Goal: Information Seeking & Learning: Learn about a topic

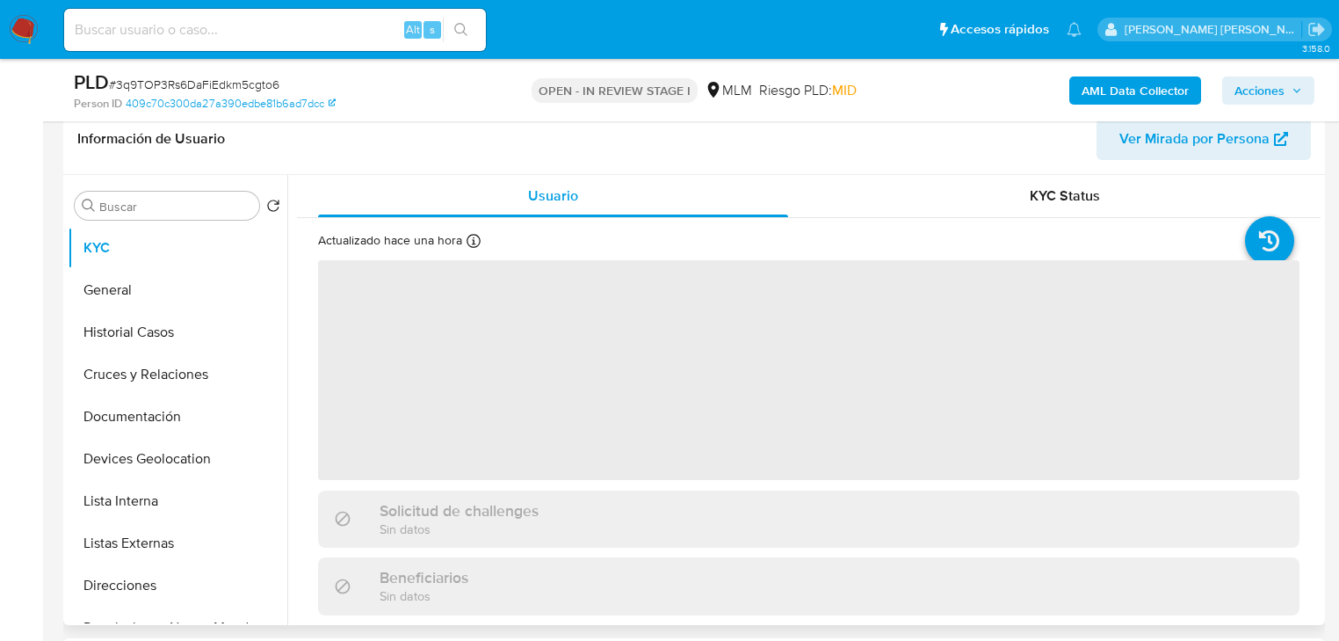
scroll to position [141, 0]
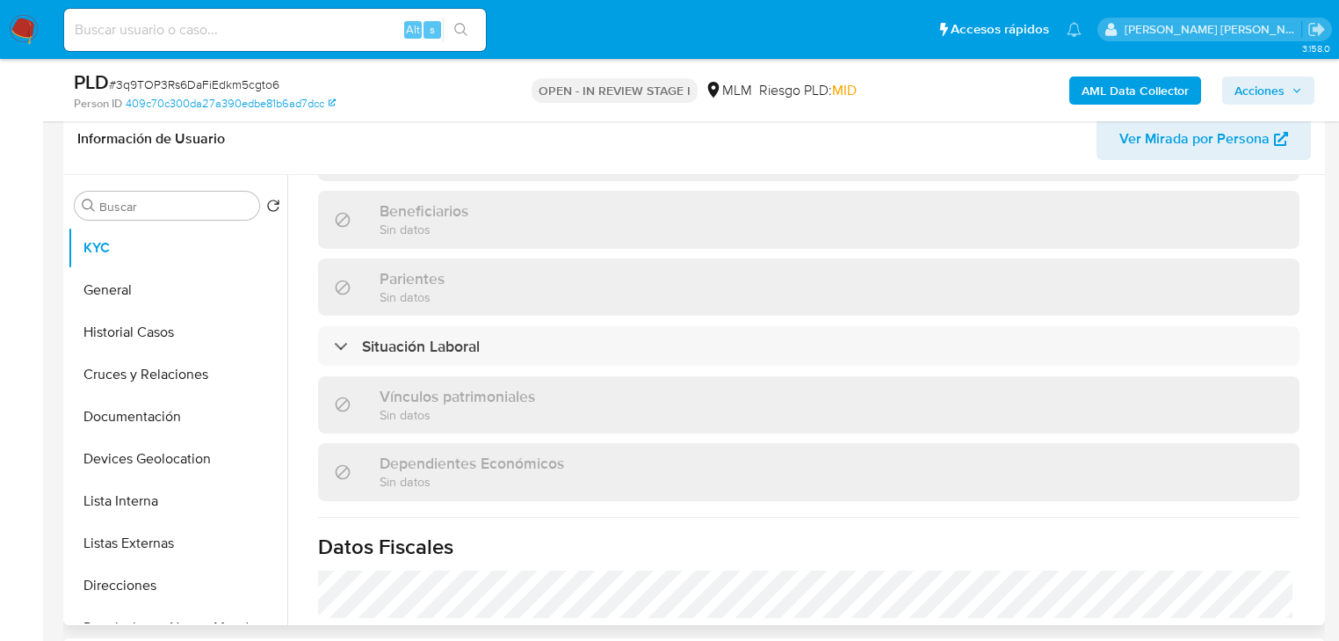
select select "10"
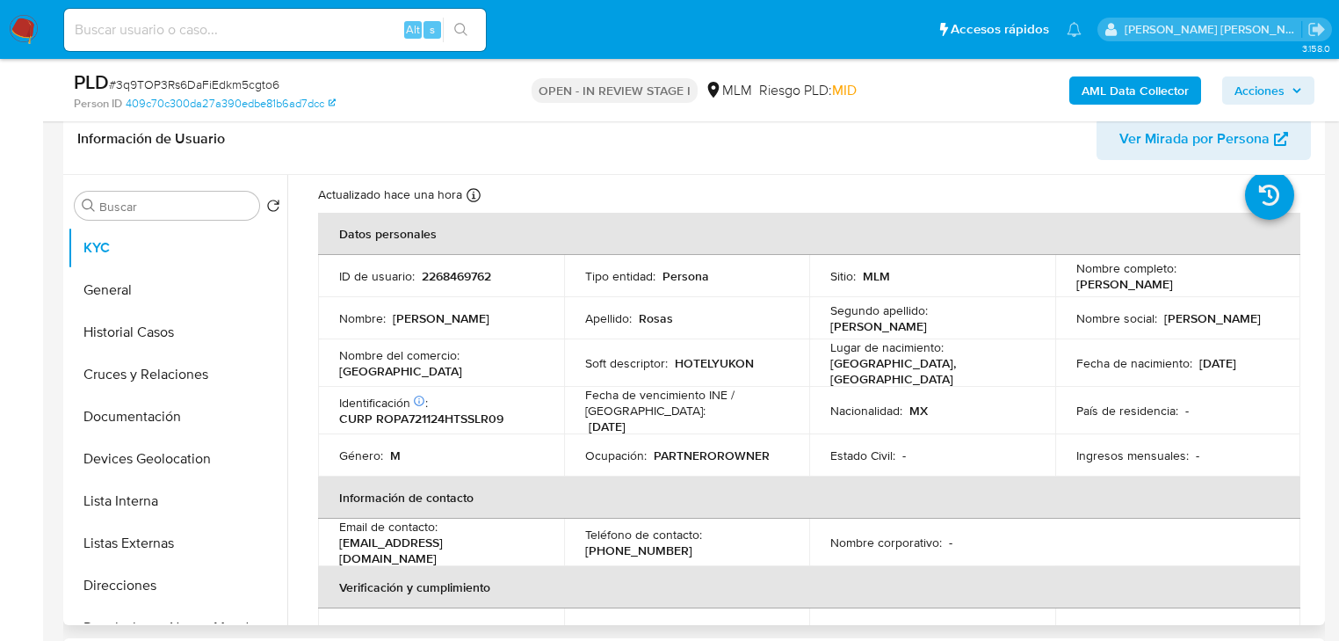
scroll to position [70, 0]
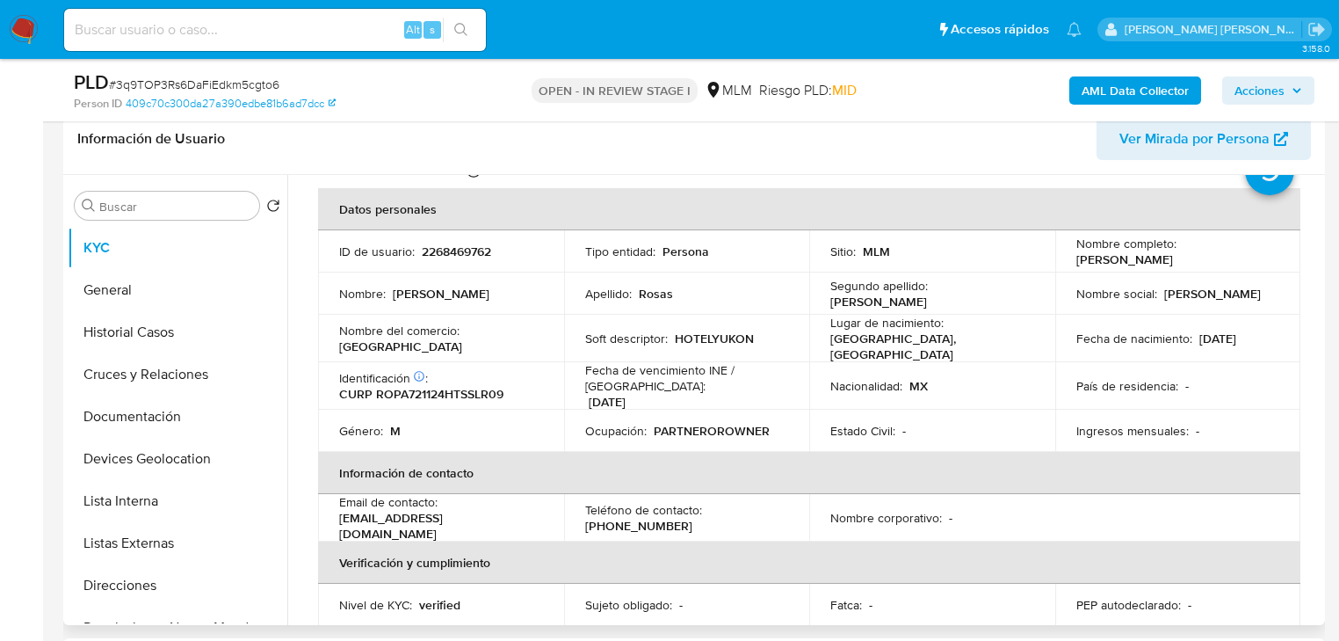
click at [1188, 301] on td "Nombre social : Arturo" at bounding box center [1178, 293] width 246 height 42
click at [1136, 341] on p "Fecha de nacimiento :" at bounding box center [1134, 338] width 116 height 16
drag, startPoint x: 751, startPoint y: 344, endPoint x: 673, endPoint y: 340, distance: 78.3
click at [673, 340] on td "Soft descriptor : HOTELYUKON" at bounding box center [687, 338] width 246 height 47
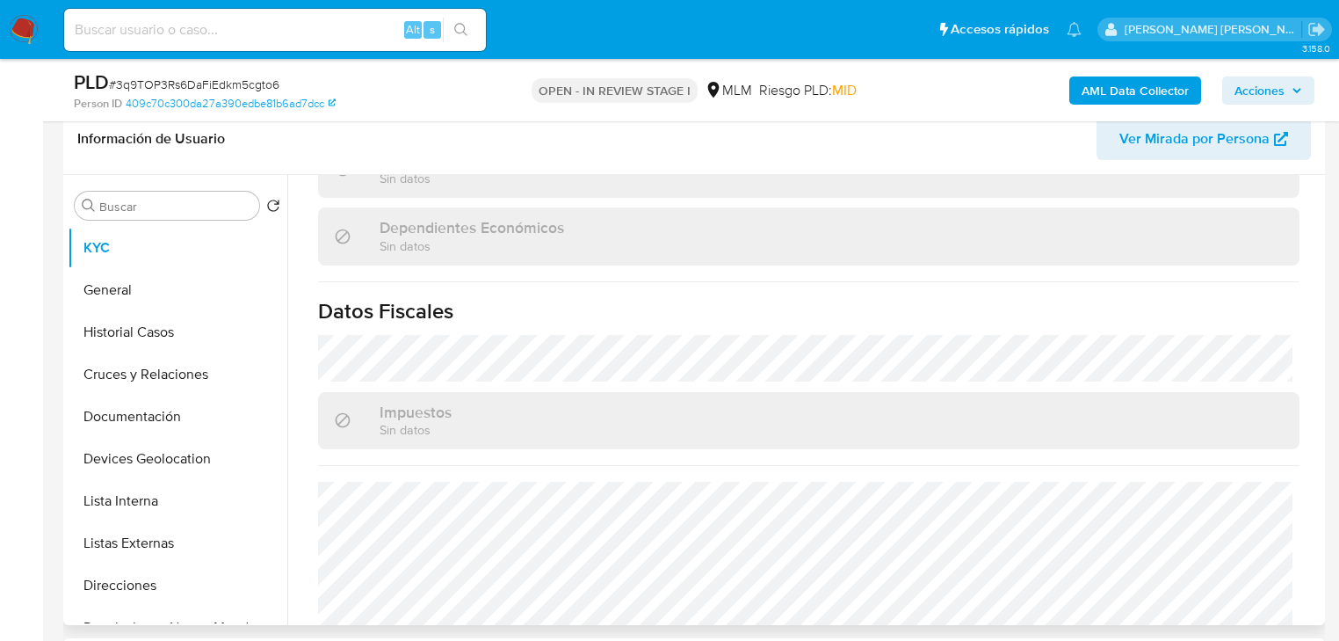
scroll to position [1054, 0]
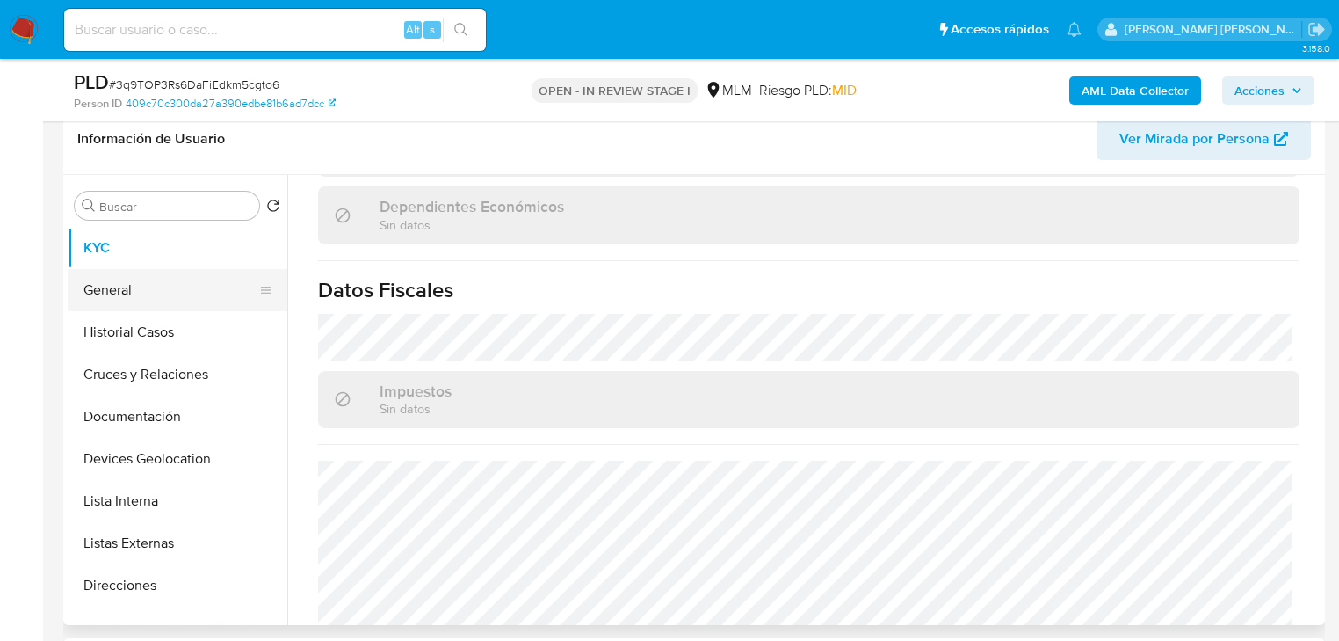
click at [120, 271] on button "General" at bounding box center [171, 290] width 206 height 42
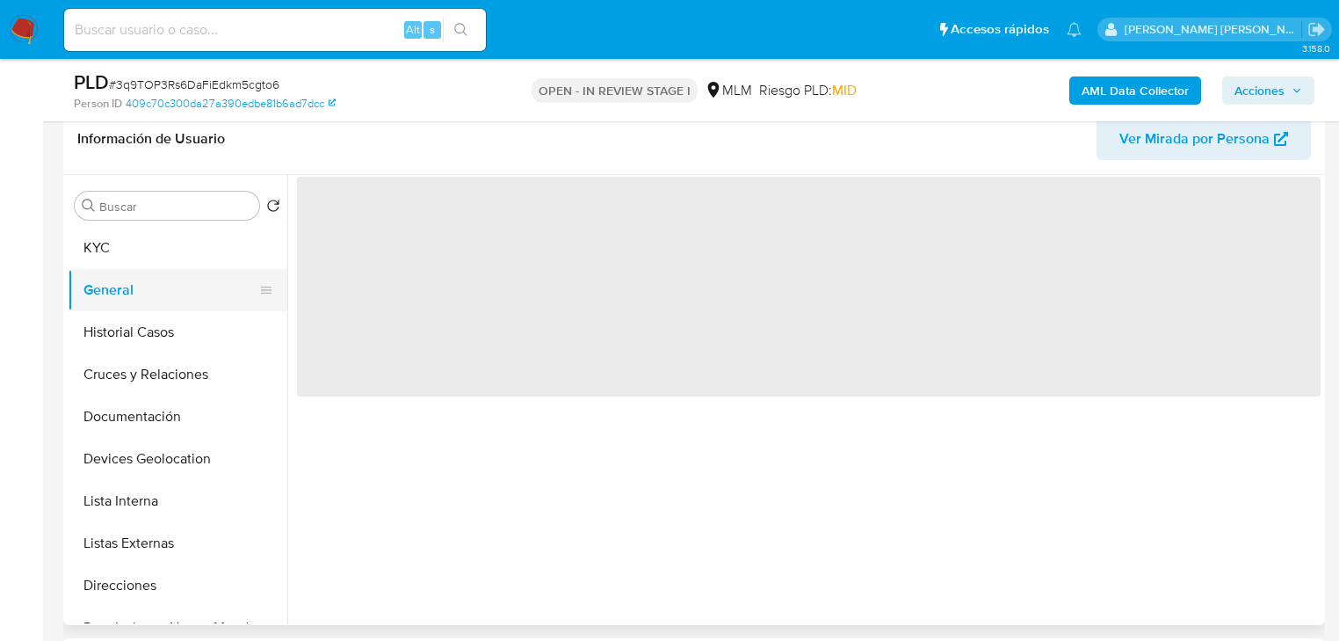
scroll to position [0, 0]
click at [106, 292] on button "General" at bounding box center [171, 290] width 206 height 42
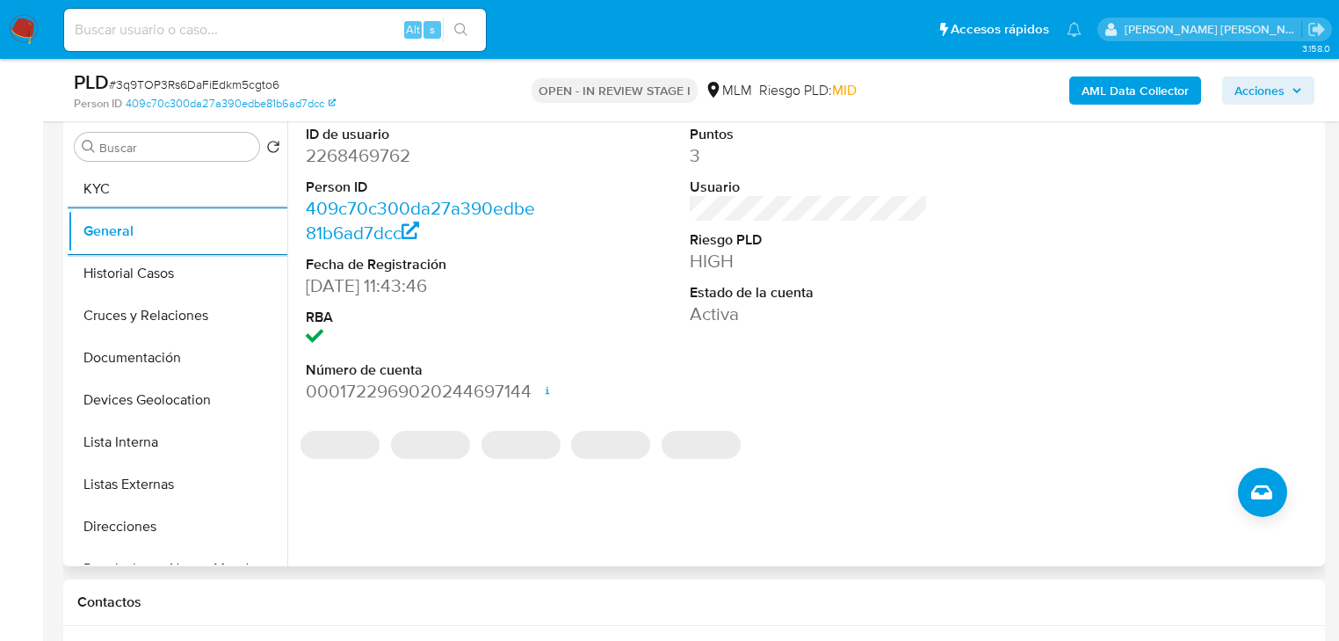
scroll to position [422, 0]
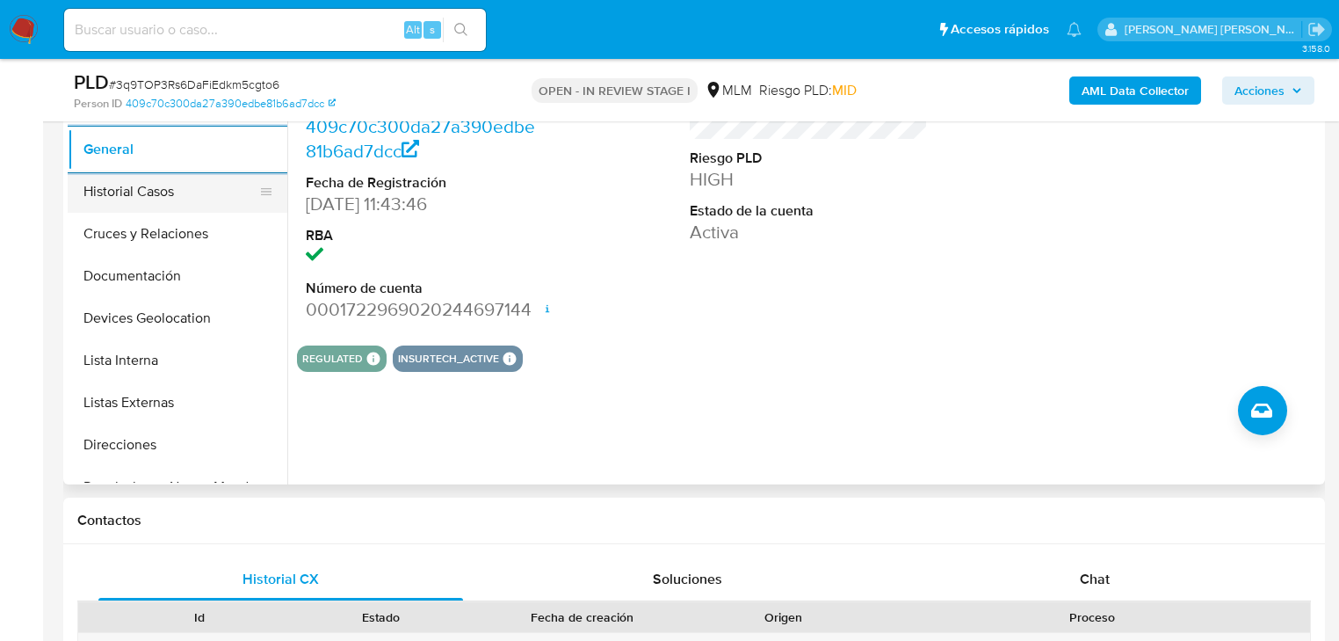
click at [183, 198] on button "Historial Casos" at bounding box center [171, 191] width 206 height 42
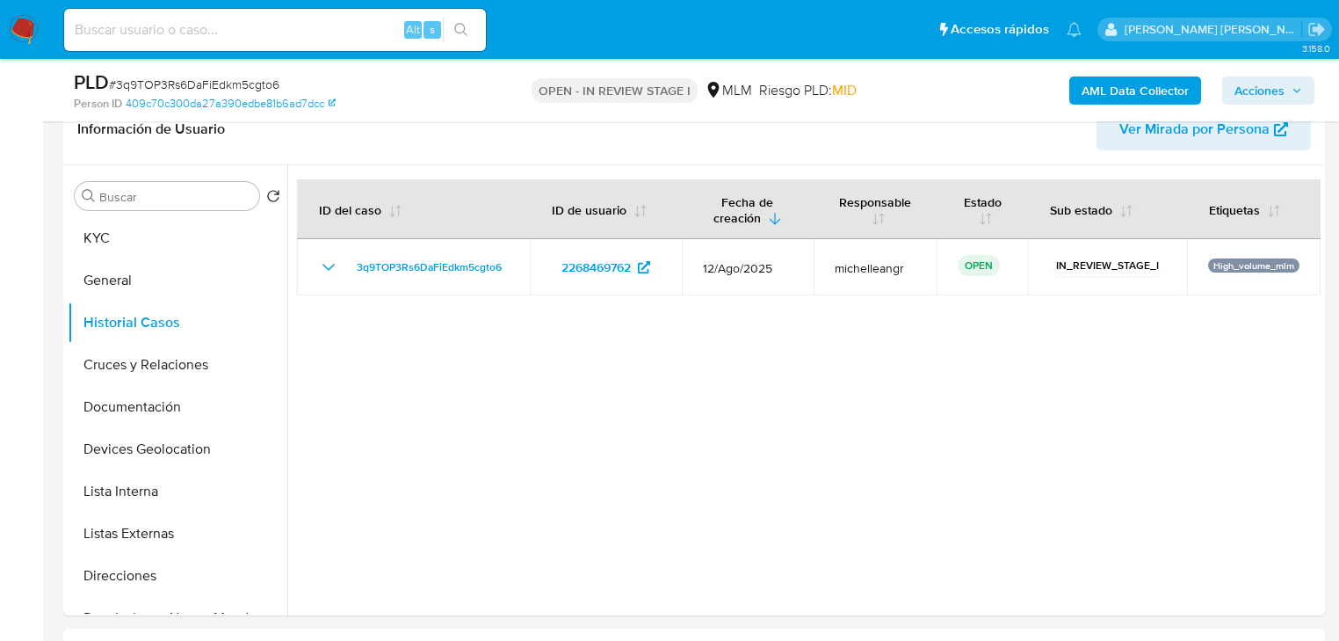
scroll to position [281, 0]
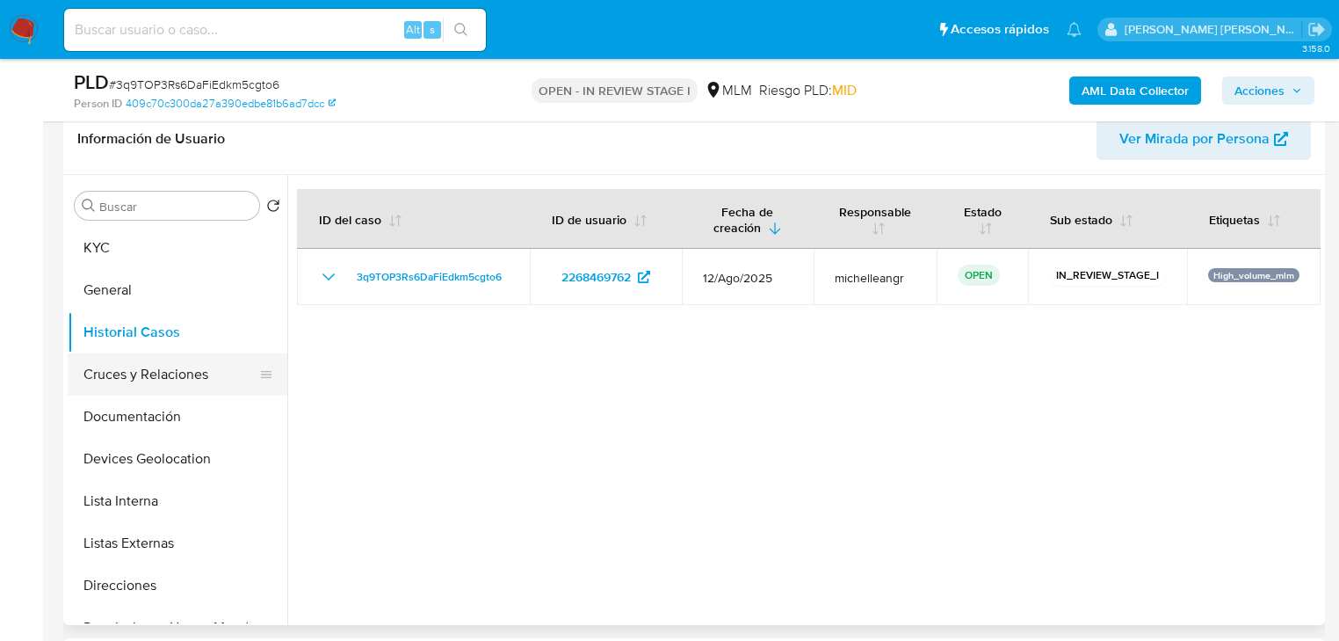
click at [163, 375] on button "Cruces y Relaciones" at bounding box center [171, 374] width 206 height 42
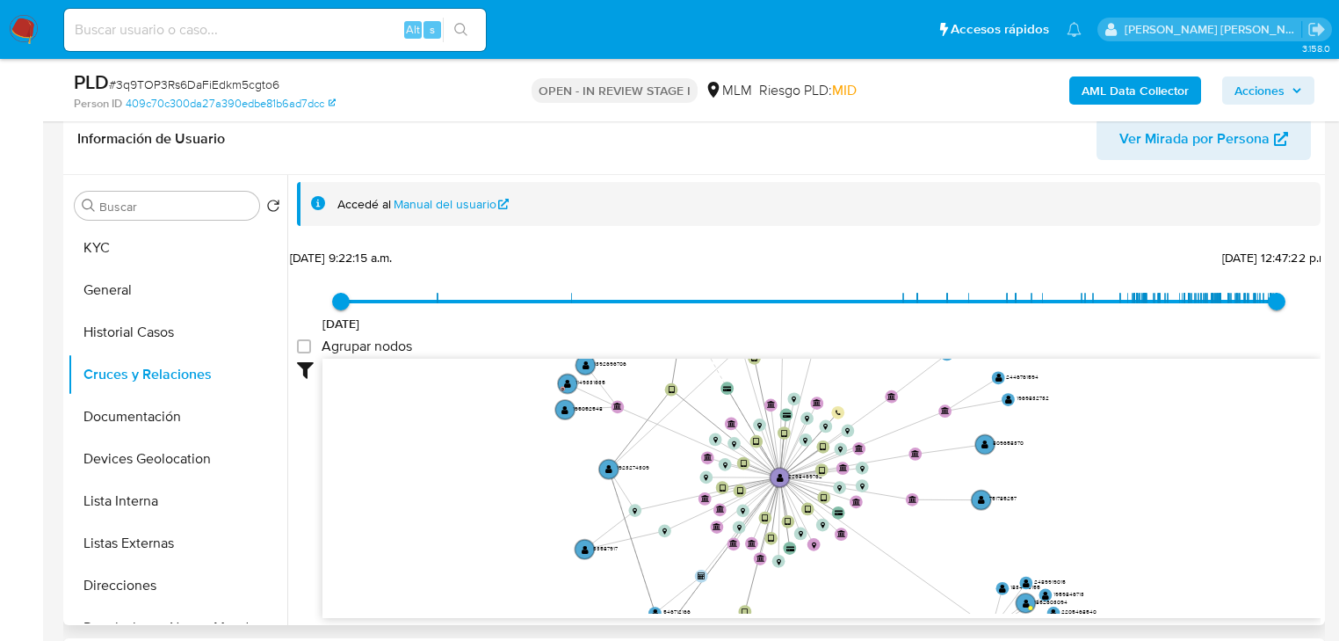
drag, startPoint x: 766, startPoint y: 434, endPoint x: 843, endPoint y: 541, distance: 131.7
click at [843, 547] on icon at bounding box center [885, 552] width 212 height 151
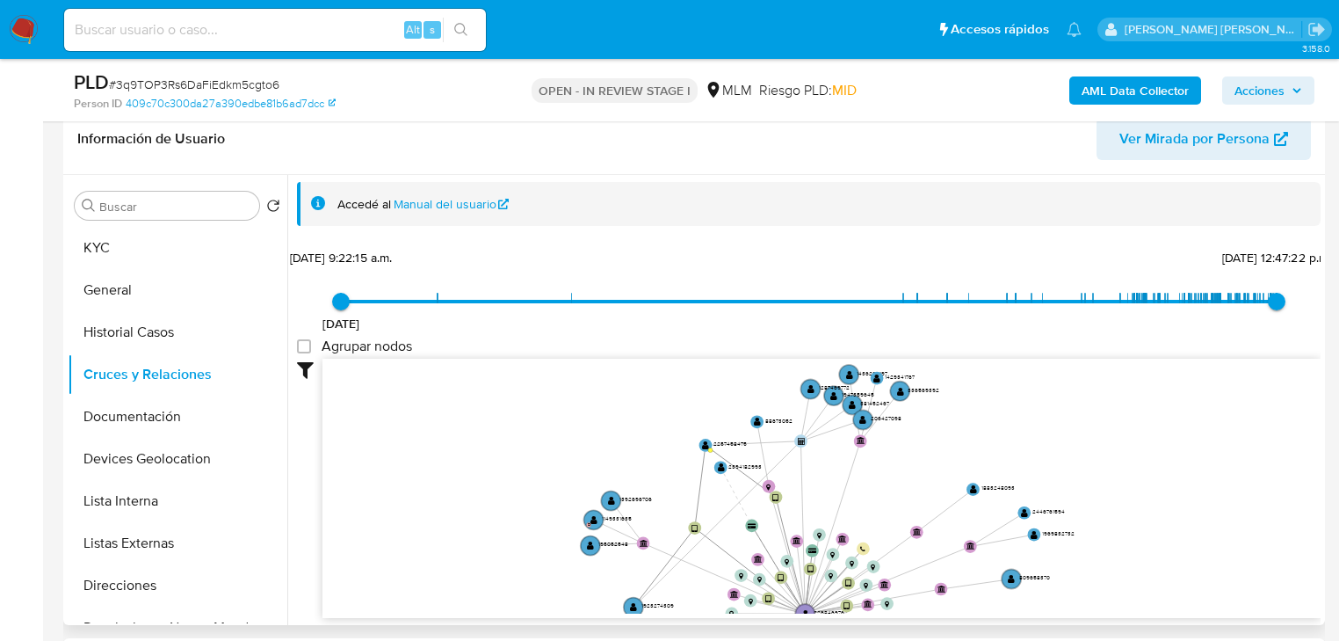
drag, startPoint x: 818, startPoint y: 512, endPoint x: 805, endPoint y: 507, distance: 14.2
click at [801, 531] on icon "device-67bc2992537f46caae727aea  user-2268469762  2268469762 device-68606a5e4…" at bounding box center [821, 485] width 998 height 255
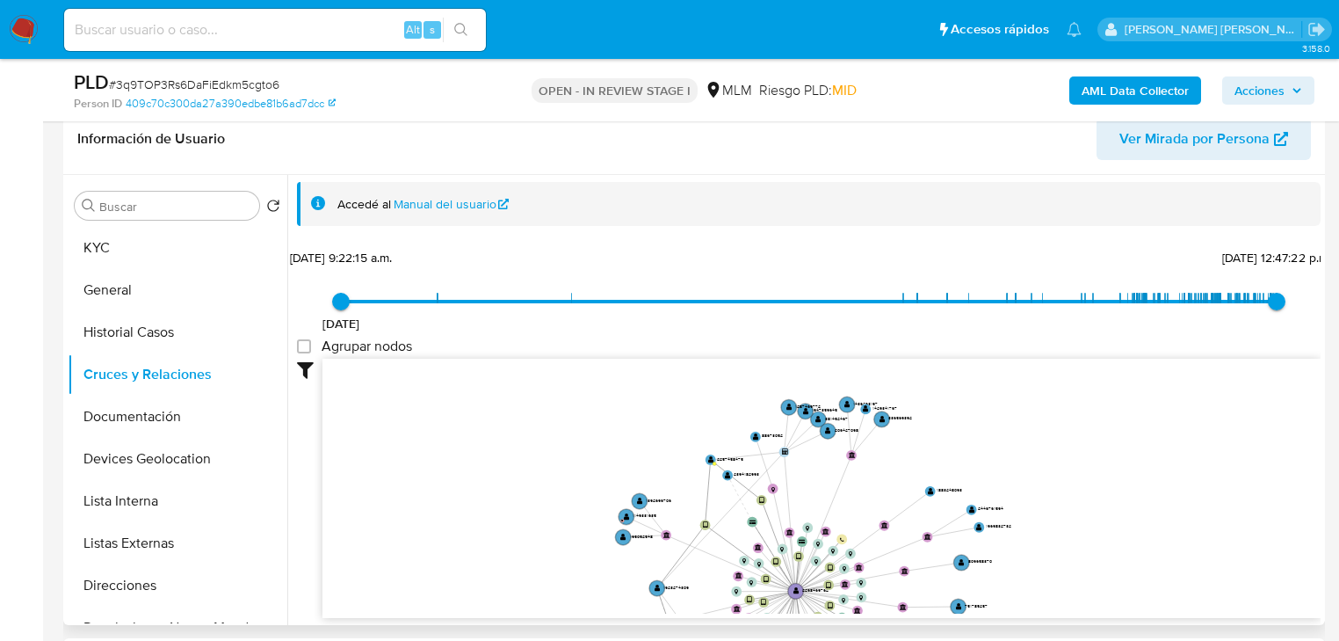
click at [184, 425] on button "Documentación" at bounding box center [178, 416] width 220 height 42
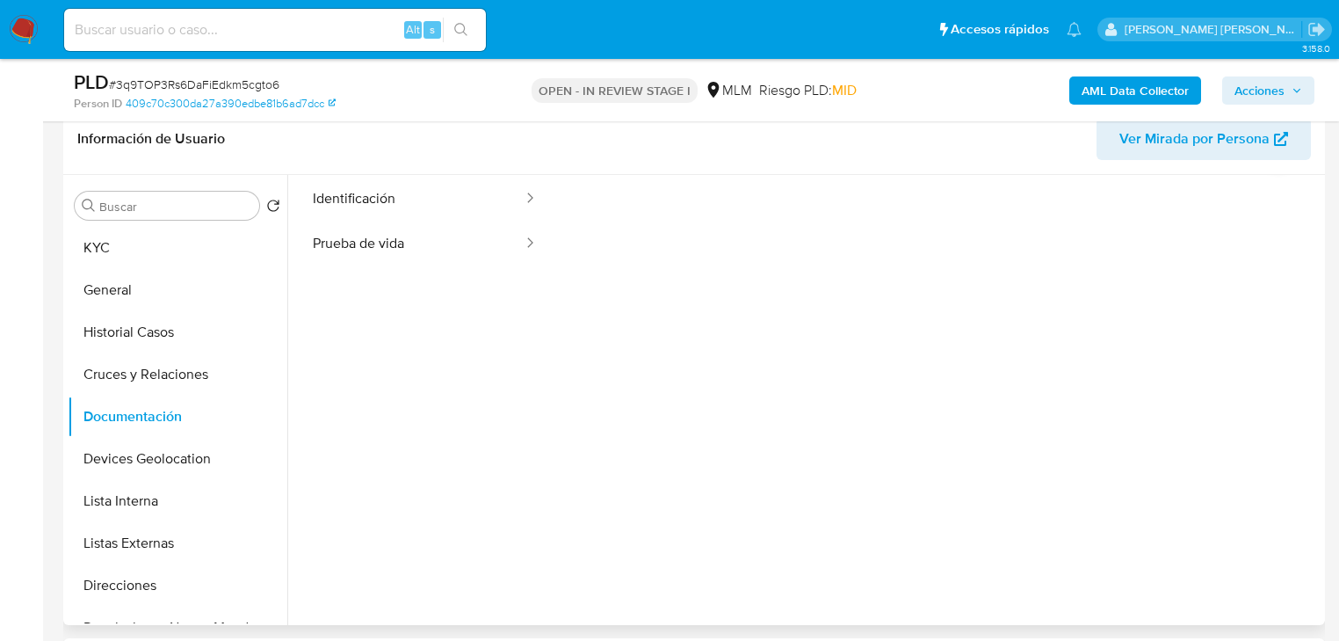
scroll to position [70, 0]
click at [446, 211] on ul "Identificación Prueba de vida" at bounding box center [425, 214] width 256 height 90
drag, startPoint x: 408, startPoint y: 186, endPoint x: 496, endPoint y: 208, distance: 90.6
click at [411, 186] on button "Identificación" at bounding box center [411, 191] width 228 height 45
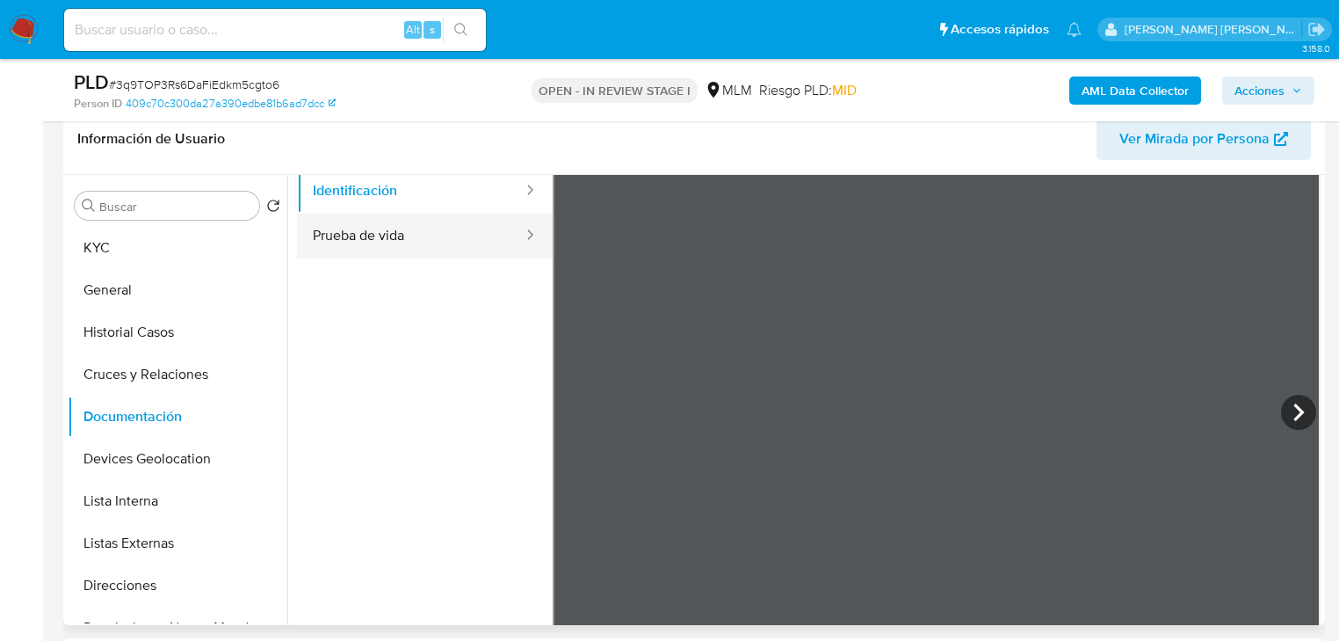
click at [361, 234] on button "Prueba de vida" at bounding box center [411, 236] width 228 height 45
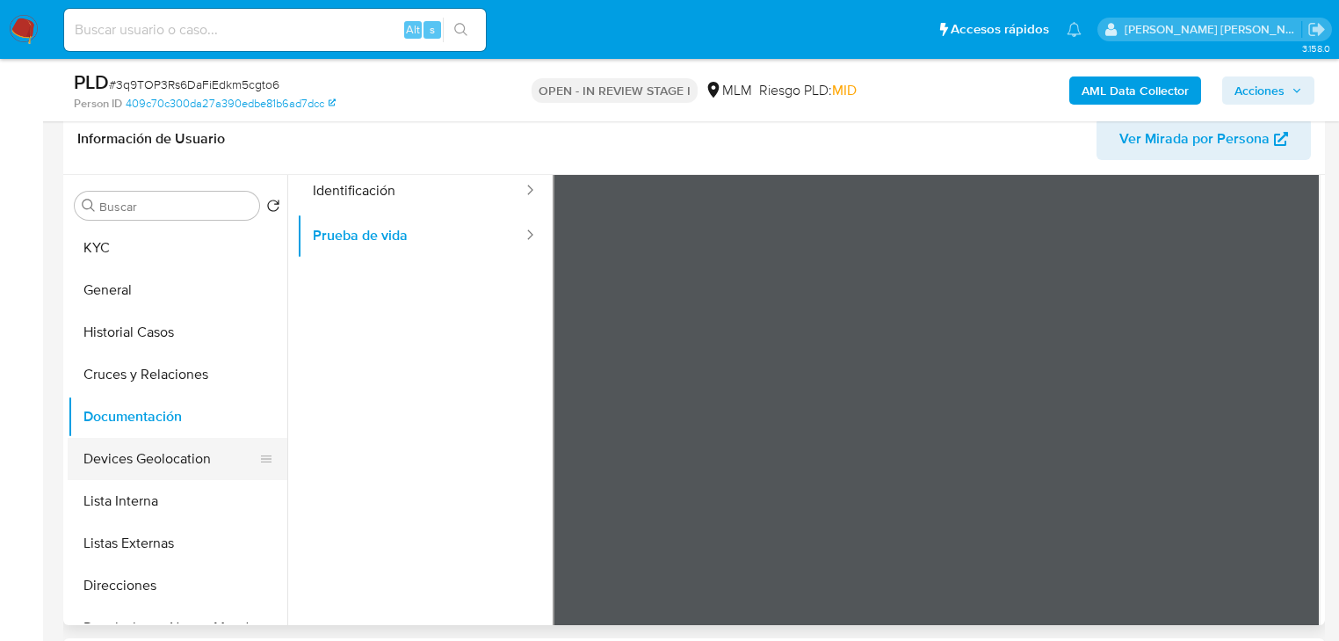
click at [151, 465] on button "Devices Geolocation" at bounding box center [171, 459] width 206 height 42
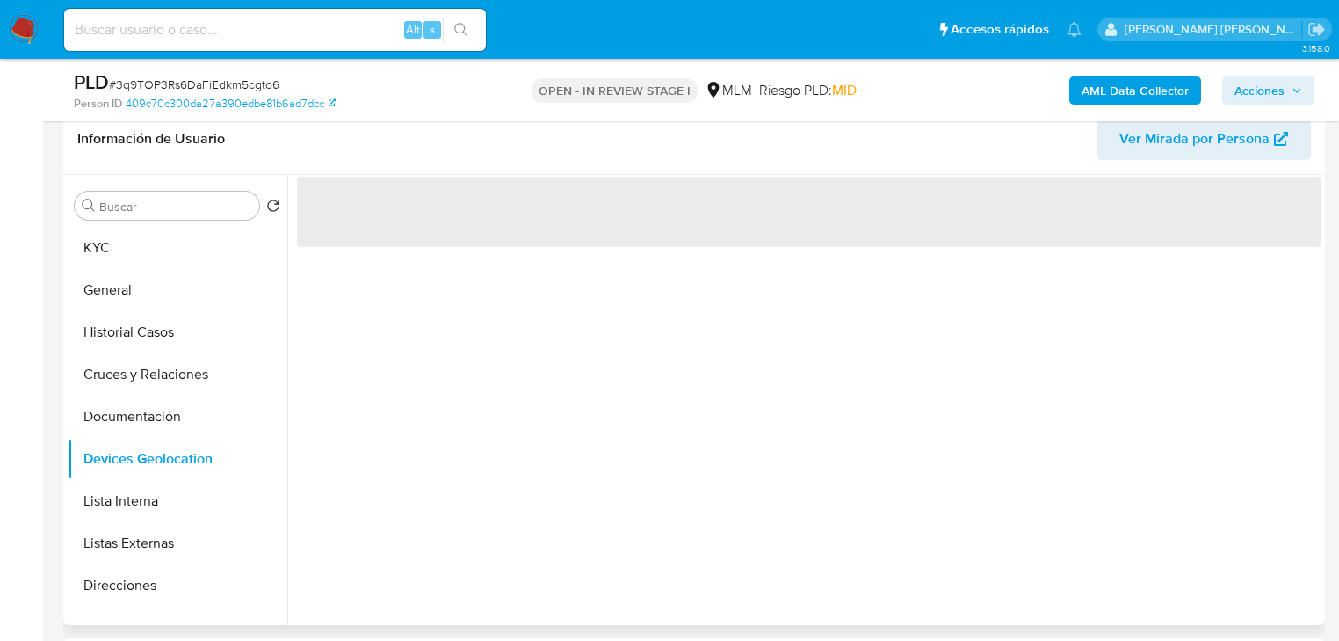
scroll to position [0, 0]
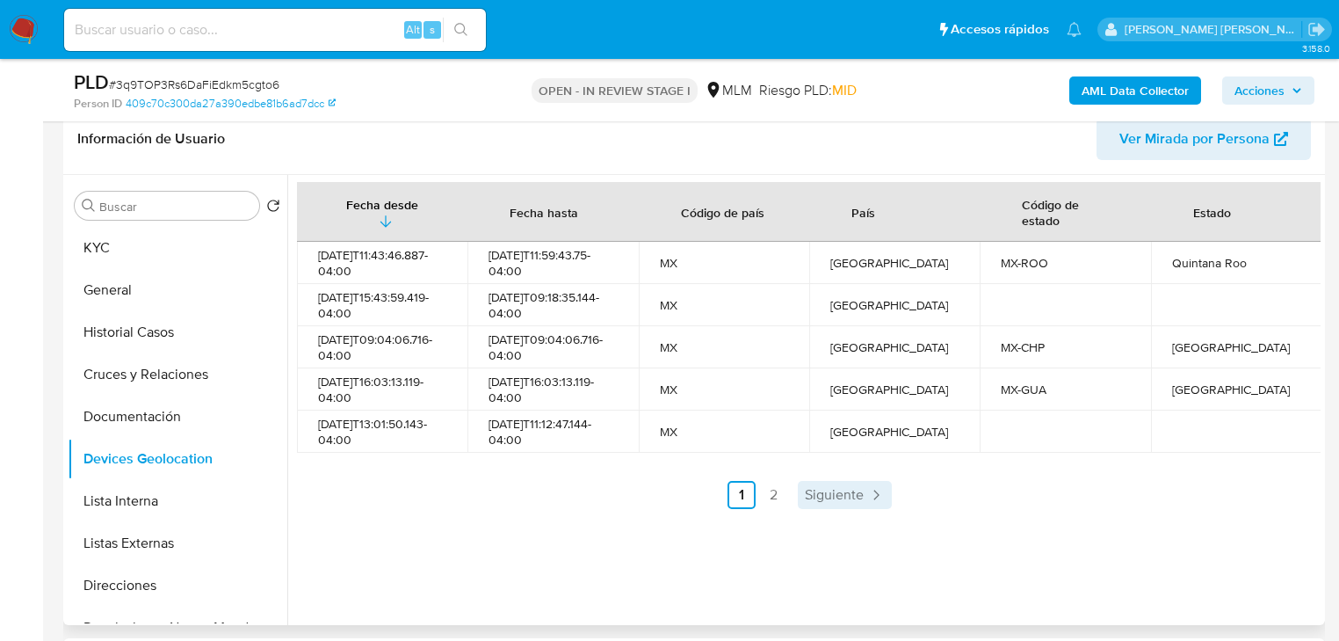
click at [833, 499] on span "Siguiente" at bounding box center [834, 495] width 59 height 14
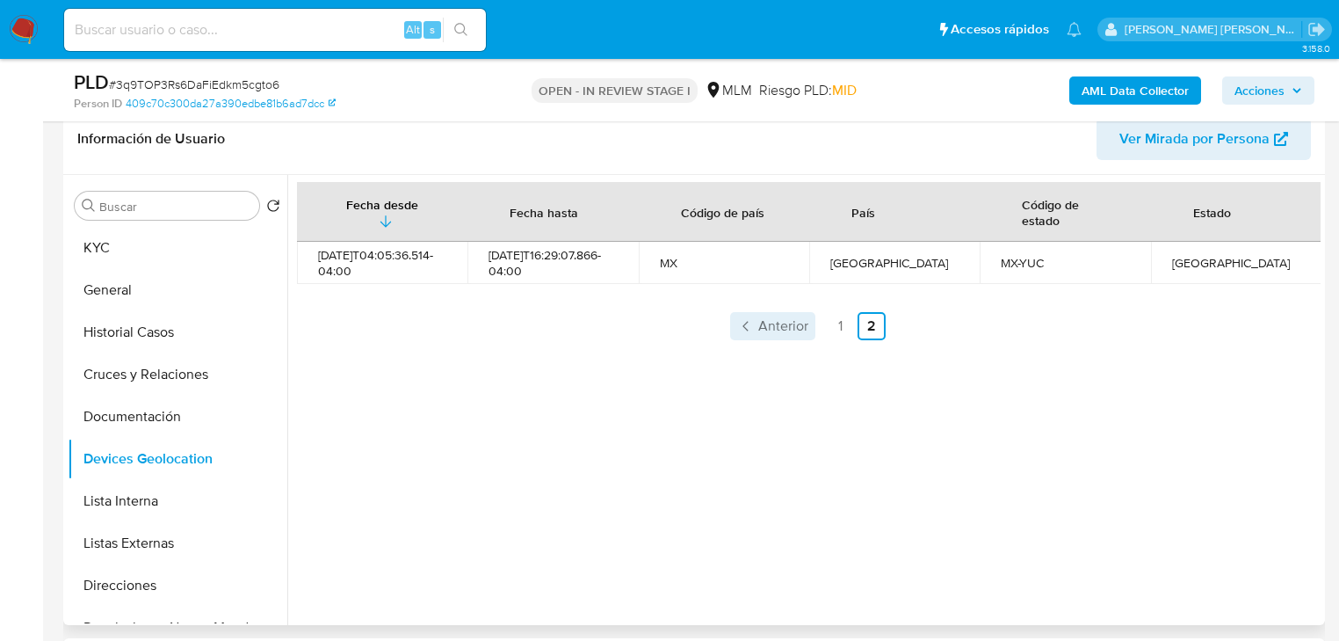
click at [779, 335] on link "Anterior" at bounding box center [772, 326] width 85 height 28
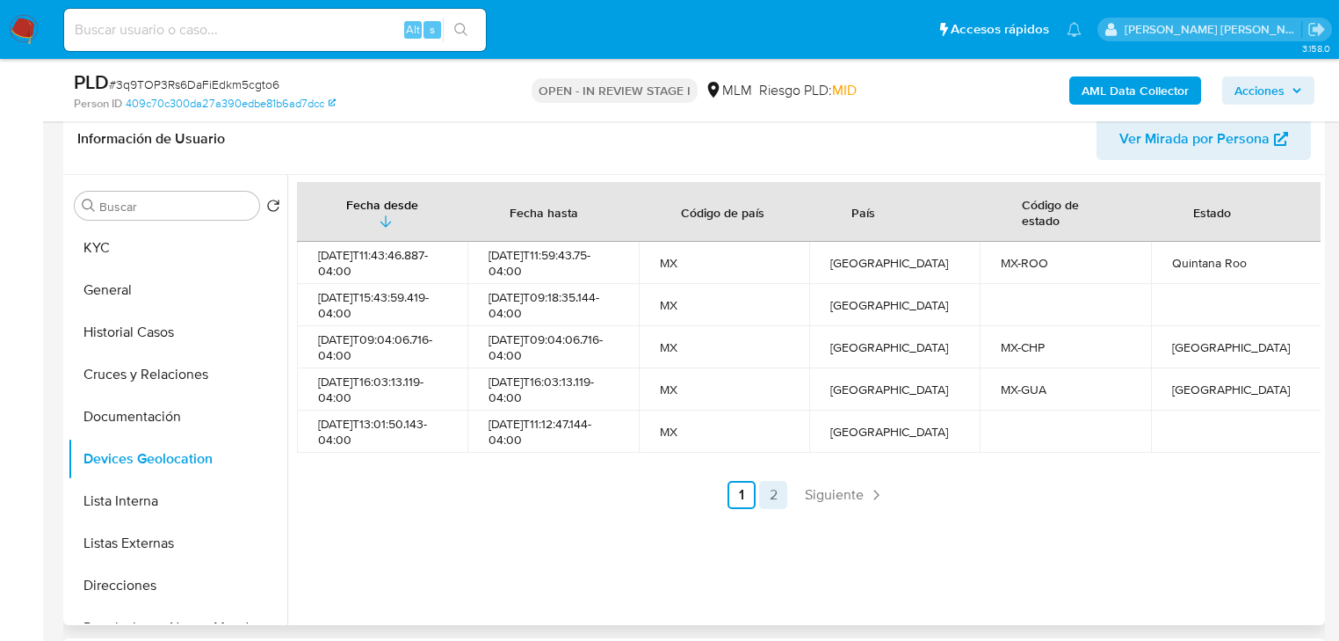
click at [772, 494] on link "2" at bounding box center [773, 495] width 28 height 28
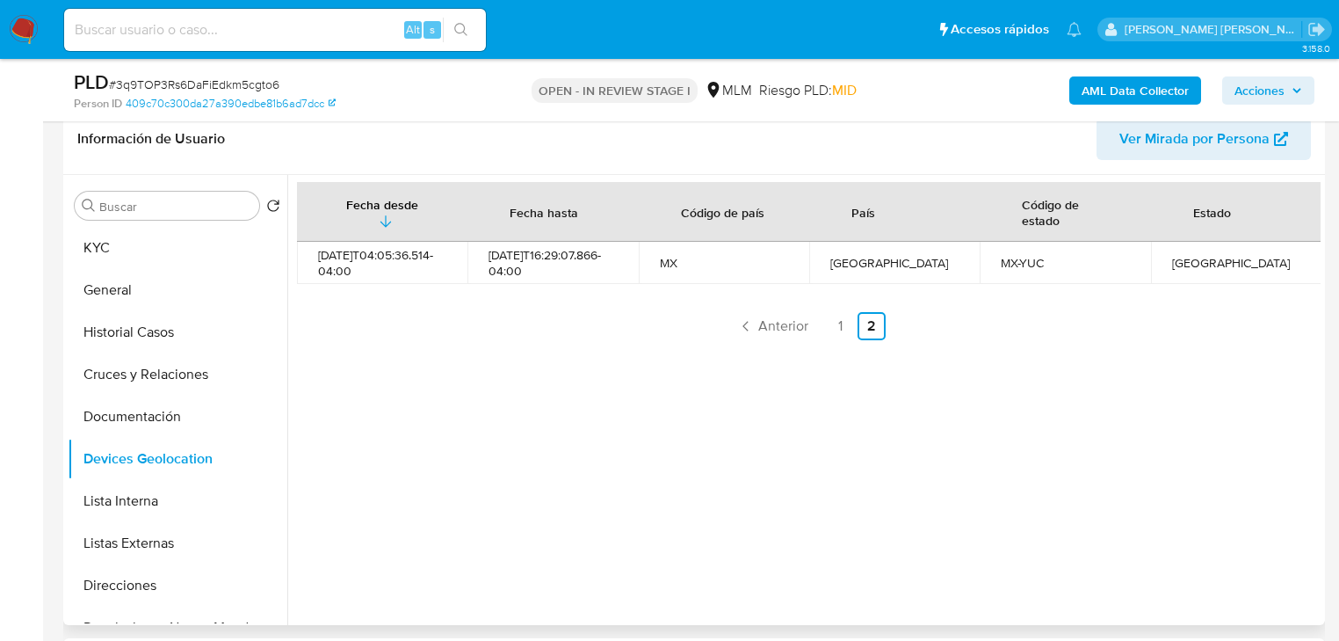
click at [150, 533] on button "Listas Externas" at bounding box center [178, 543] width 220 height 42
click at [675, 395] on div "Fecha desde Fecha hasta Código de país País Código de estado Estado 2025-02-27T…" at bounding box center [803, 400] width 1033 height 450
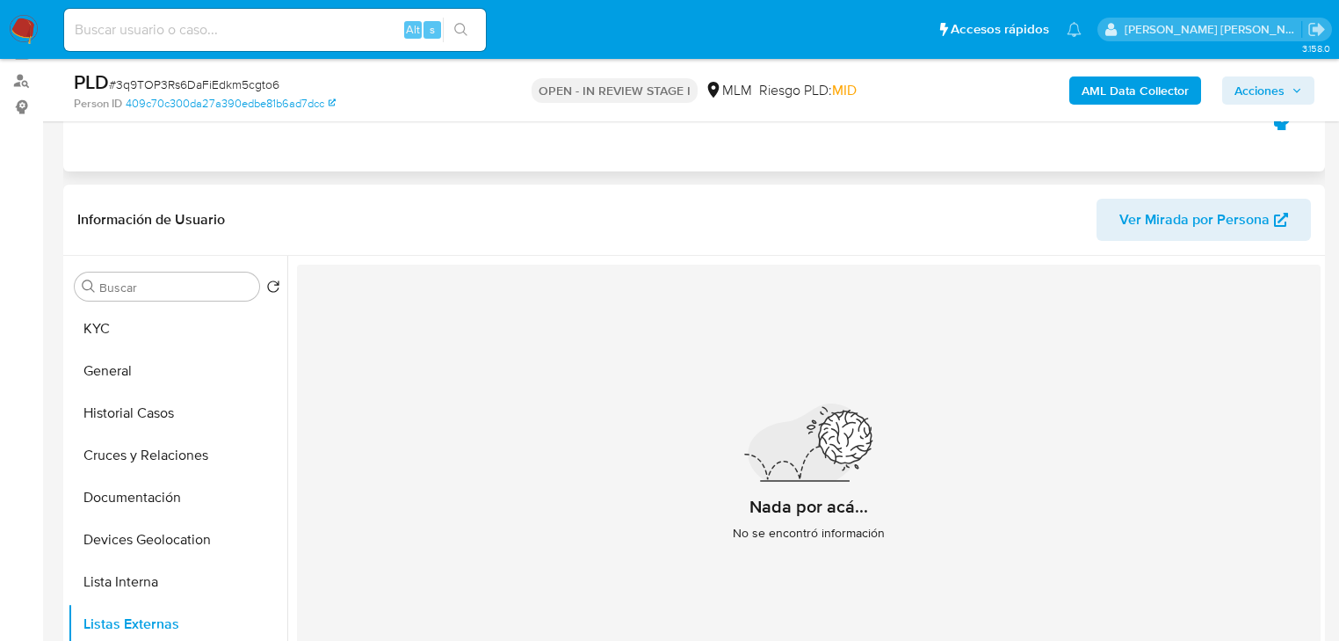
scroll to position [70, 0]
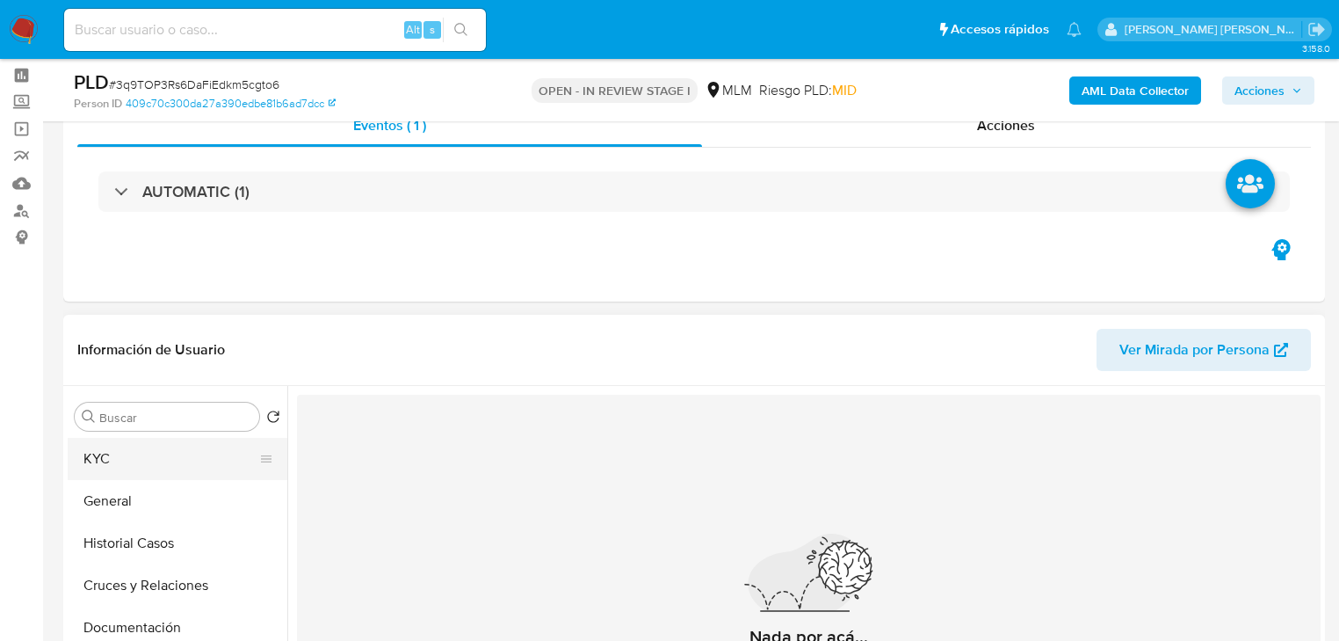
drag, startPoint x: 109, startPoint y: 462, endPoint x: 269, endPoint y: 450, distance: 160.4
click at [109, 460] on button "KYC" at bounding box center [171, 459] width 206 height 42
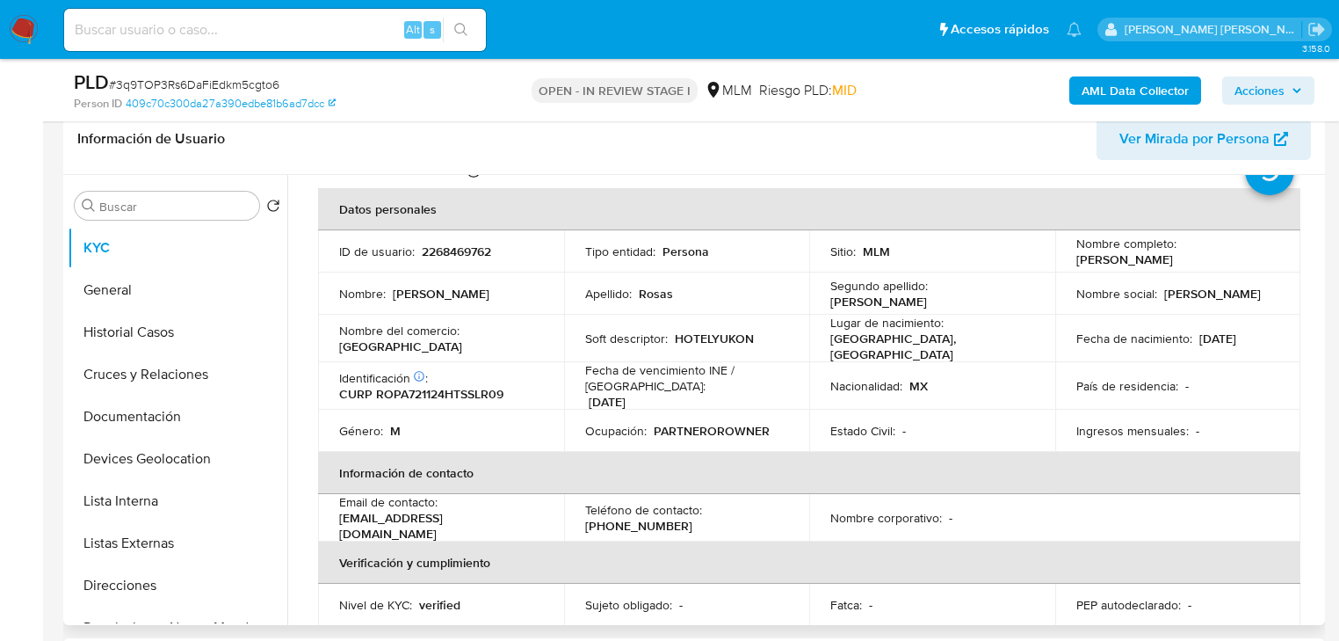
click at [580, 387] on td "Fecha de vencimiento INE / Pasaporte : 31/12/2028" at bounding box center [687, 385] width 246 height 47
drag, startPoint x: 467, startPoint y: 520, endPoint x: 337, endPoint y: 517, distance: 130.1
click at [337, 517] on td "Email de contacto : feyofeyo72@icloud.com" at bounding box center [441, 517] width 246 height 47
copy p "[EMAIL_ADDRESS][DOMAIN_NAME]"
drag, startPoint x: 667, startPoint y: 366, endPoint x: 720, endPoint y: 445, distance: 95.5
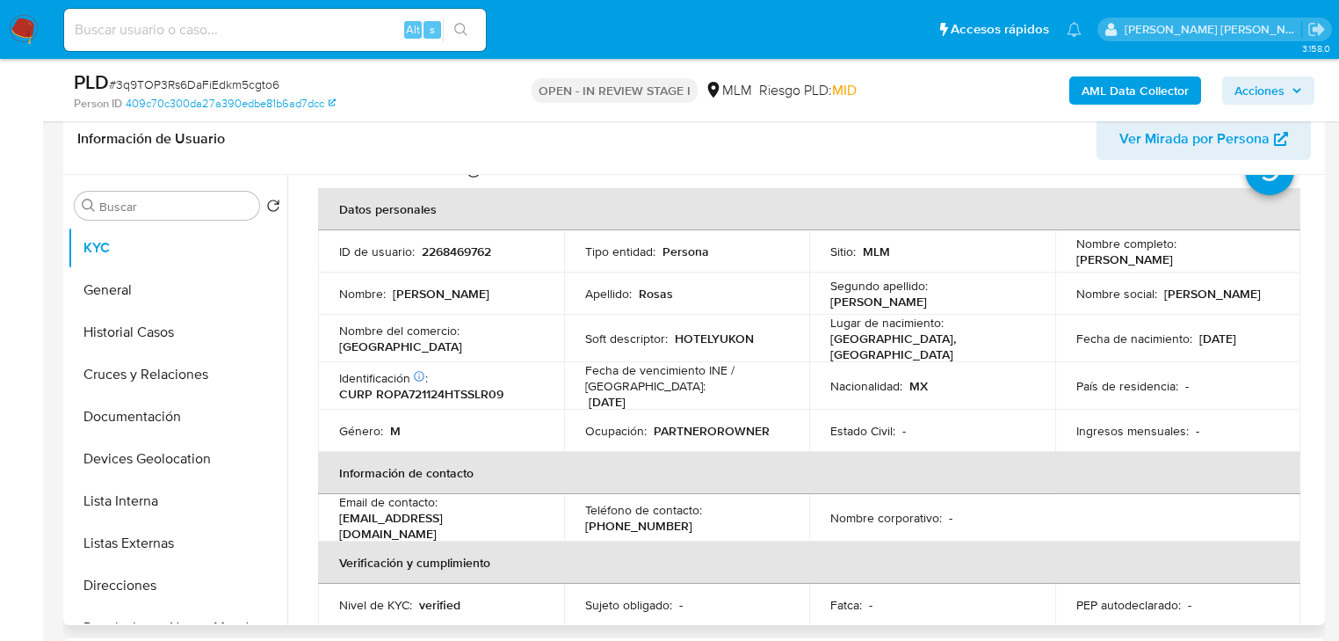
click at [668, 366] on p "Fecha de vencimiento INE / Pasaporte :" at bounding box center [687, 378] width 204 height 32
click at [641, 518] on p "(984) 2111551" at bounding box center [638, 526] width 107 height 16
copy p "2111551"
drag, startPoint x: 626, startPoint y: 365, endPoint x: 760, endPoint y: 361, distance: 134.5
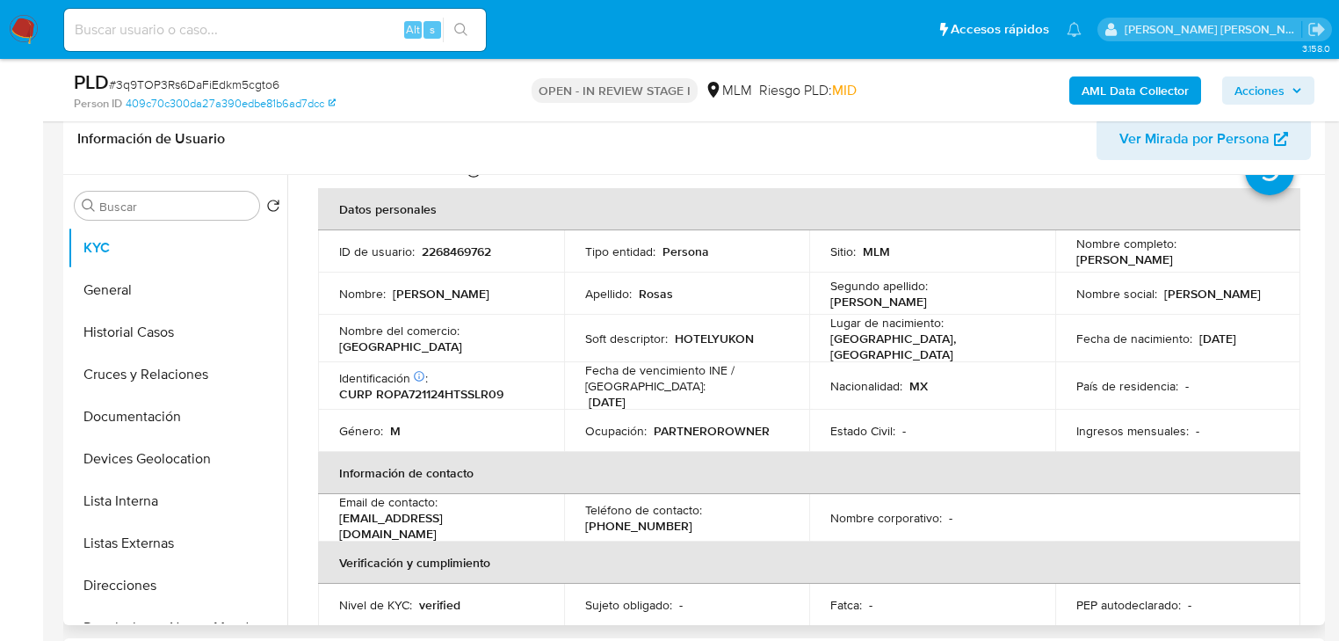
click at [641, 346] on tbody "ID de usuario : 2268469762 Tipo entidad : Persona Sitio : MLM Nombre completo :…" at bounding box center [809, 340] width 982 height 221
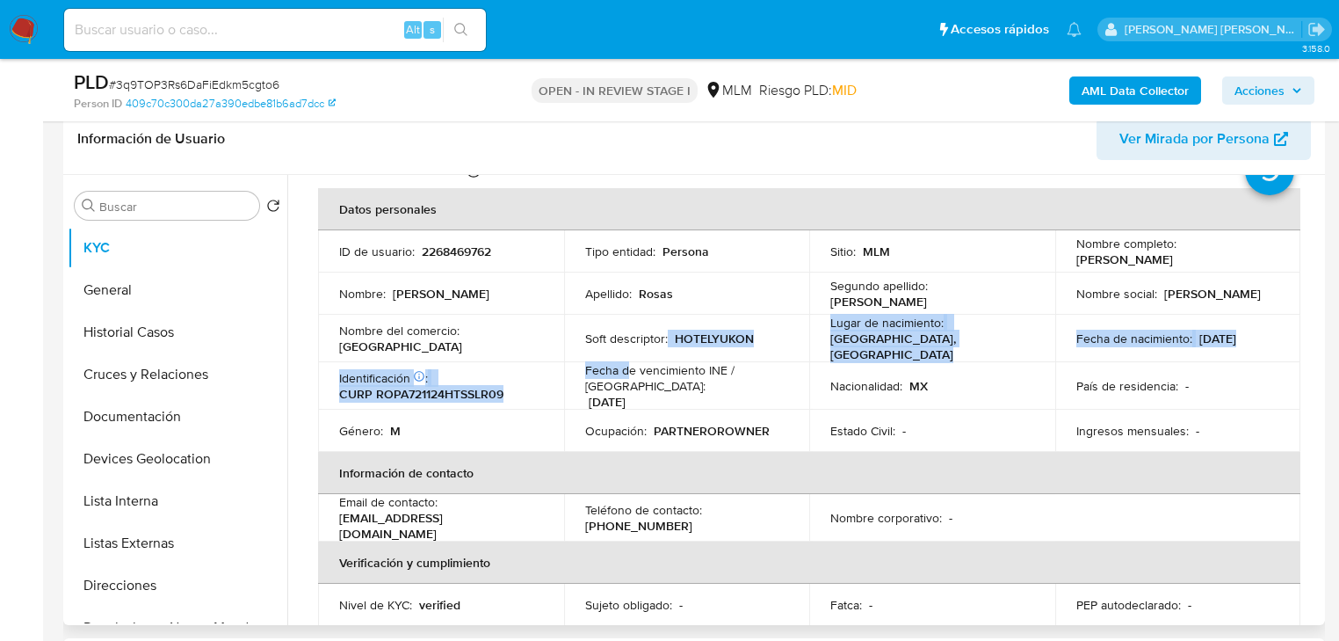
click at [761, 330] on div "Soft descriptor : HOTELYUKON" at bounding box center [687, 338] width 204 height 16
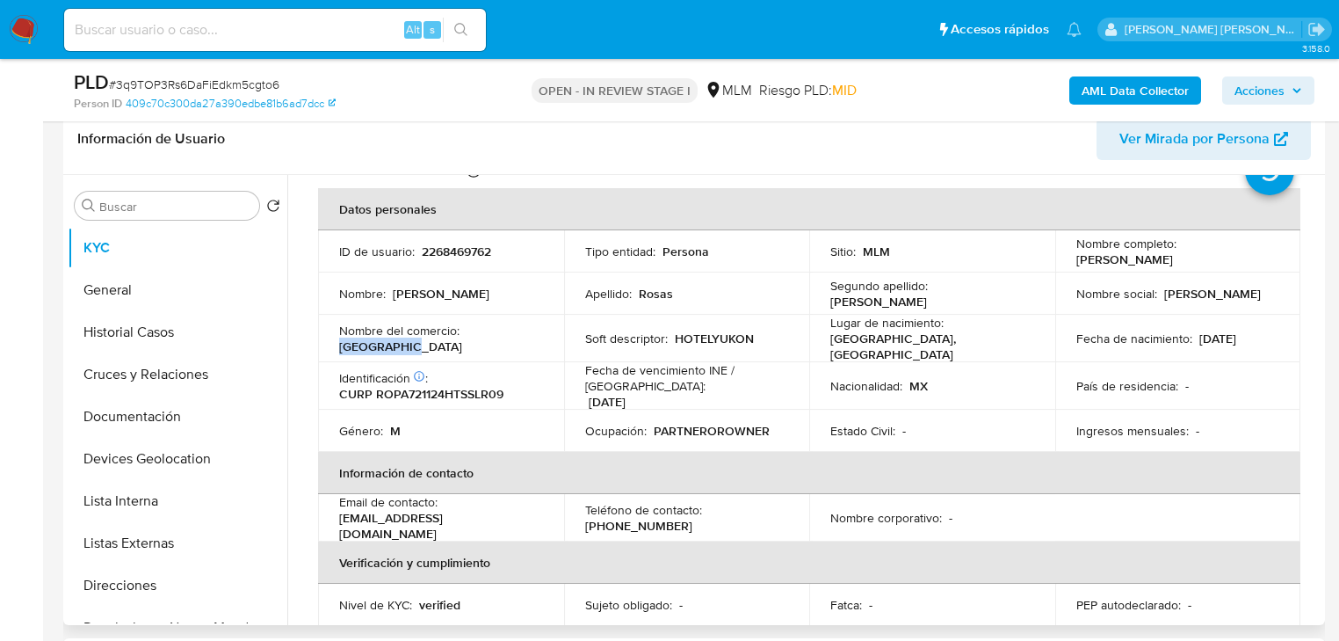
drag, startPoint x: 535, startPoint y: 337, endPoint x: 330, endPoint y: 330, distance: 204.8
click at [467, 330] on div "Nombre del comercio : Hotel yukon" at bounding box center [441, 338] width 204 height 32
copy p "Hotel yukon"
click at [128, 547] on button "Listas Externas" at bounding box center [171, 543] width 206 height 42
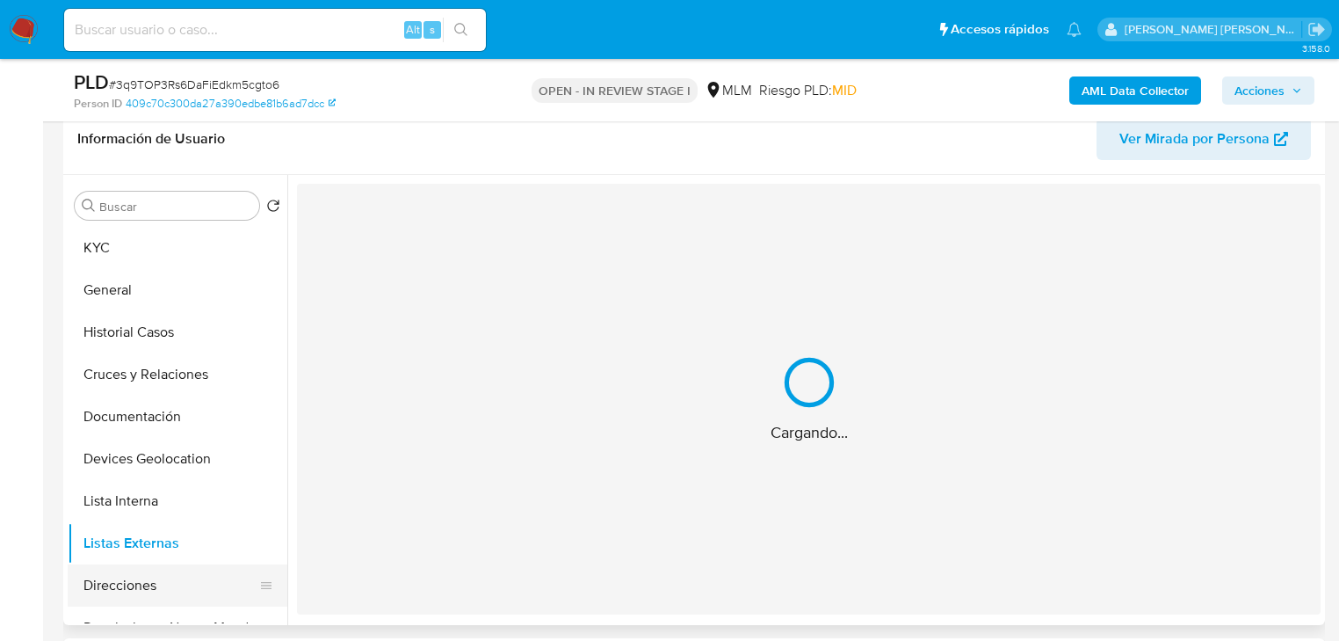
drag, startPoint x: 116, startPoint y: 586, endPoint x: 130, endPoint y: 580, distance: 15.3
click at [116, 583] on button "Direcciones" at bounding box center [171, 585] width 206 height 42
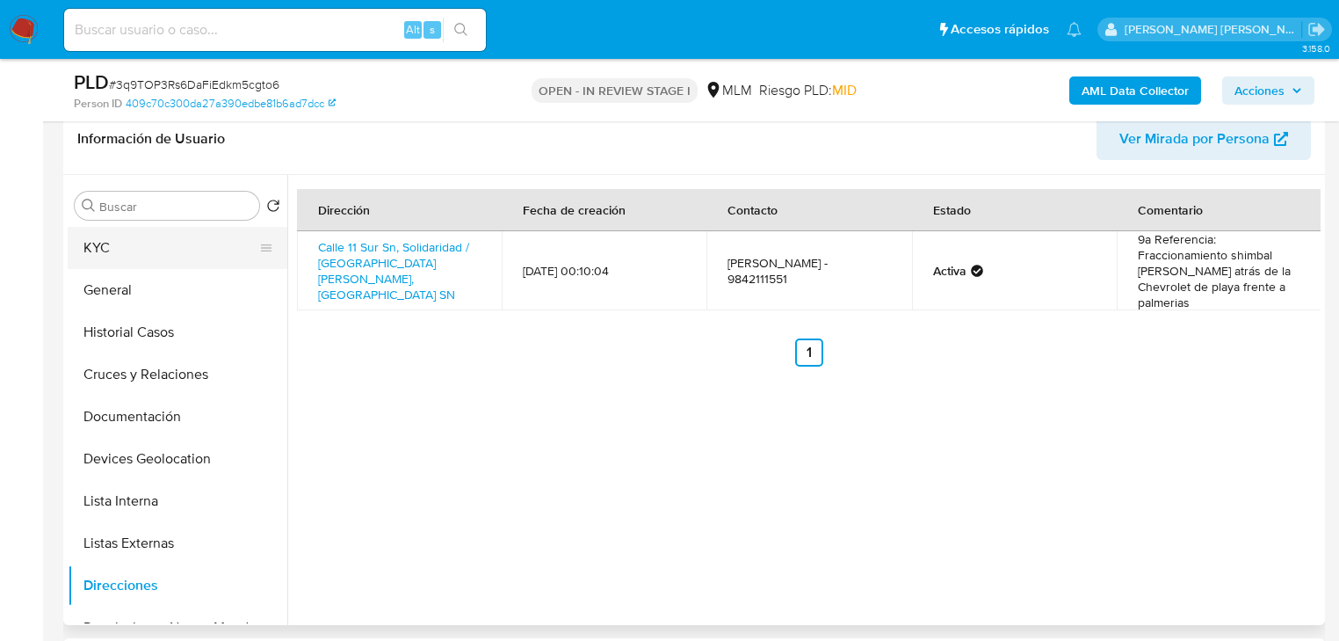
click at [119, 243] on button "KYC" at bounding box center [171, 248] width 206 height 42
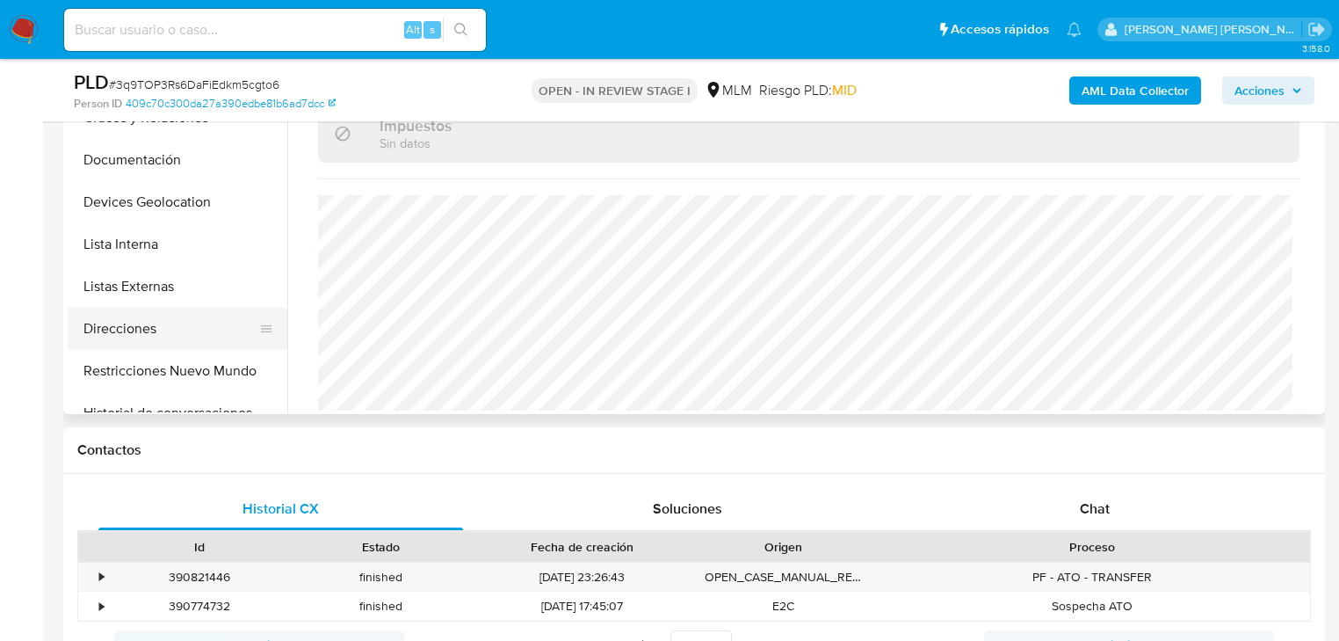
scroll to position [70, 0]
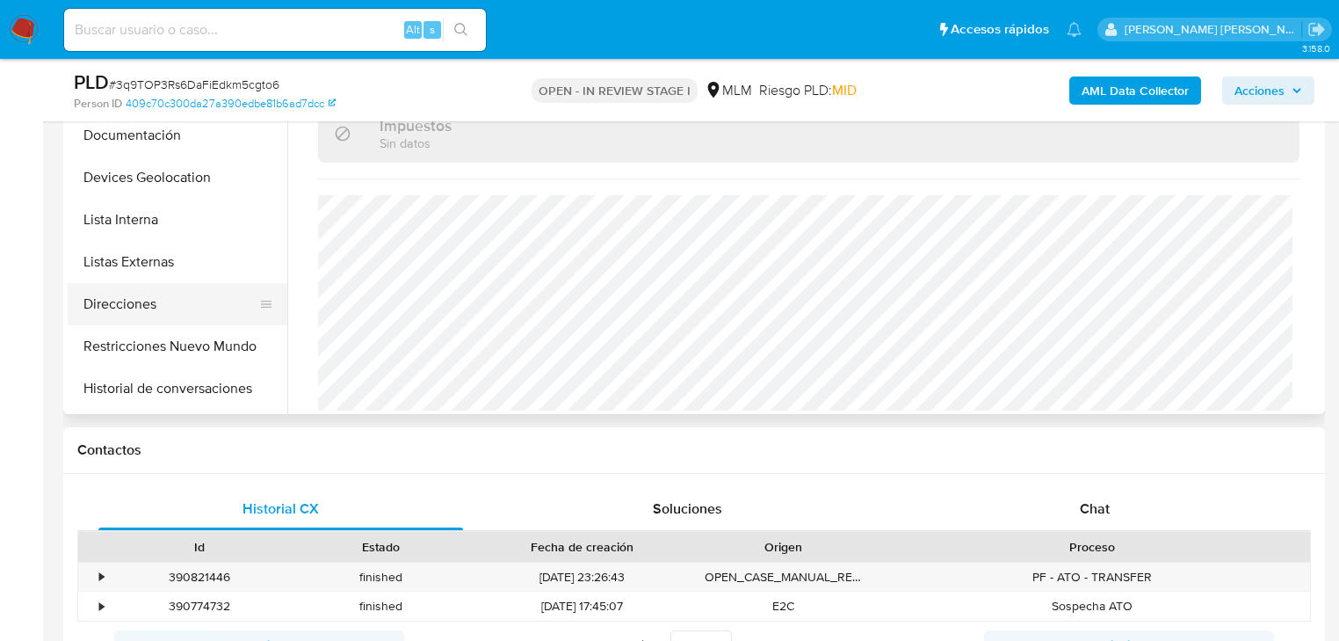
click at [141, 315] on button "Direcciones" at bounding box center [171, 304] width 206 height 42
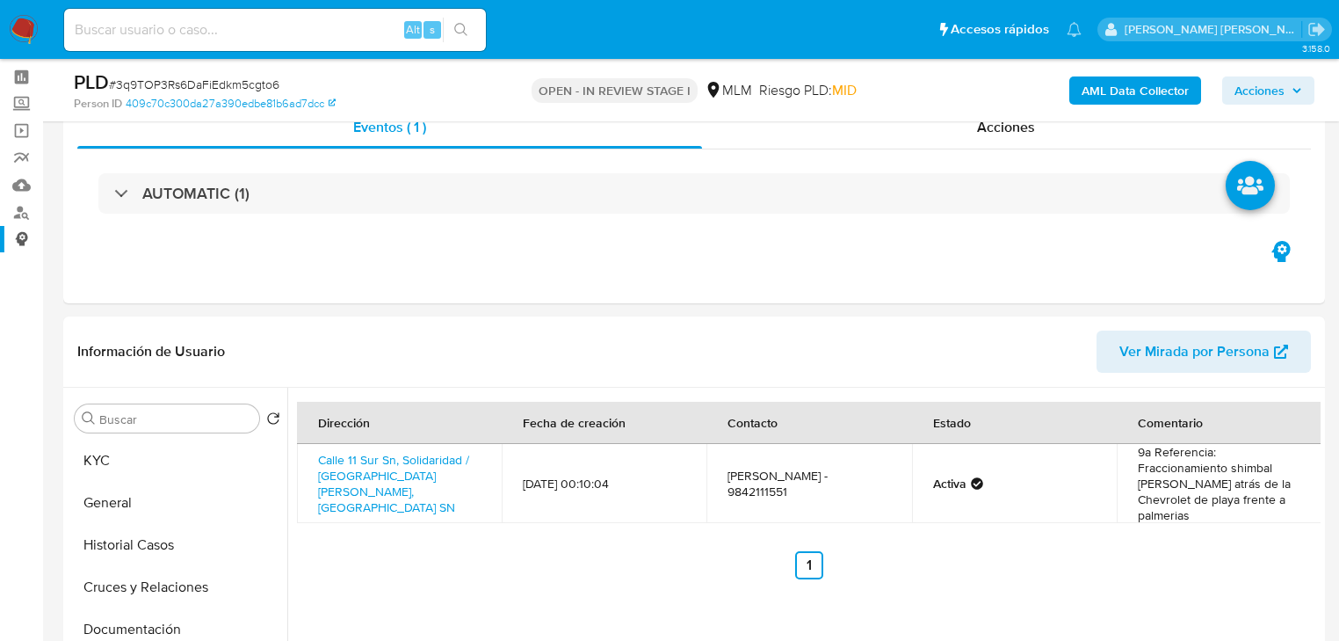
scroll to position [0, 0]
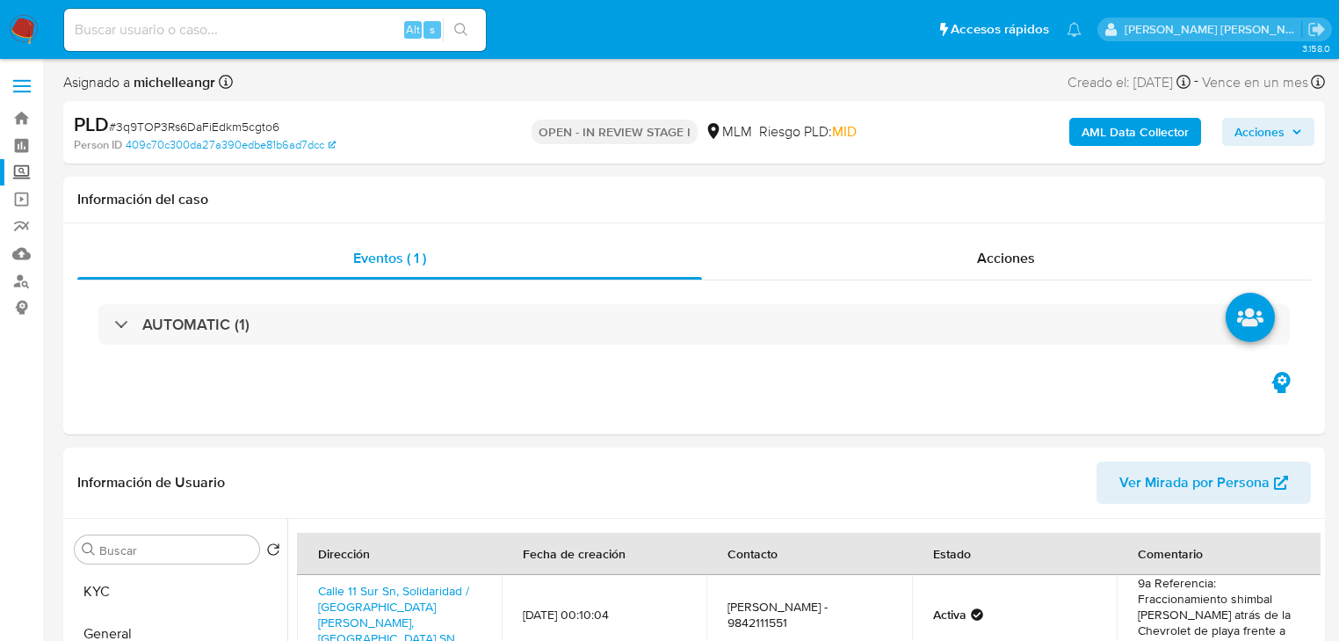
click at [21, 174] on label "Screening" at bounding box center [104, 172] width 209 height 27
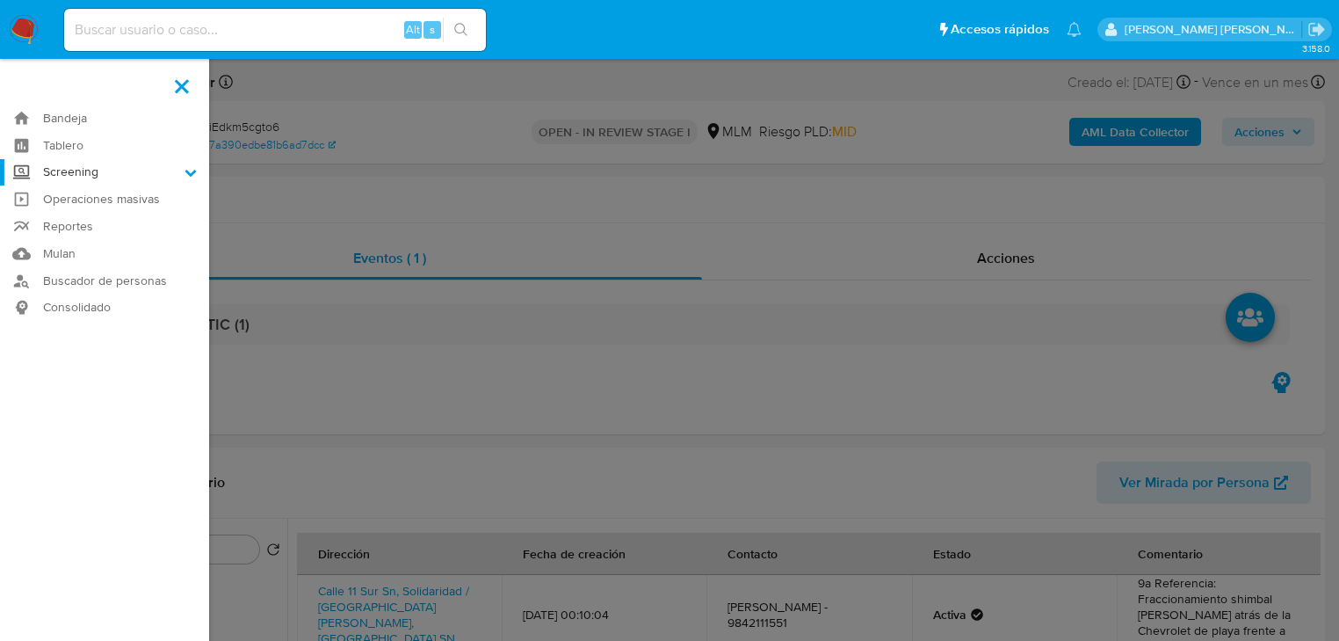
click at [0, 0] on input "Screening" at bounding box center [0, 0] width 0 height 0
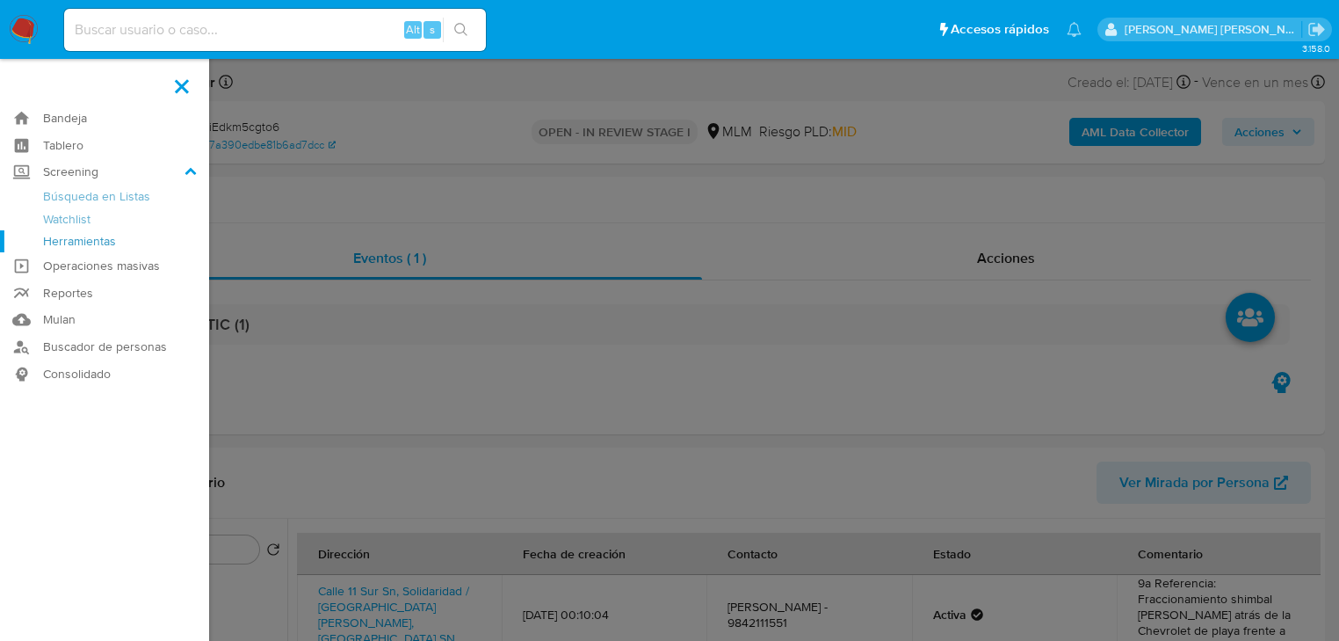
click at [76, 243] on link "Herramientas" at bounding box center [104, 241] width 209 height 22
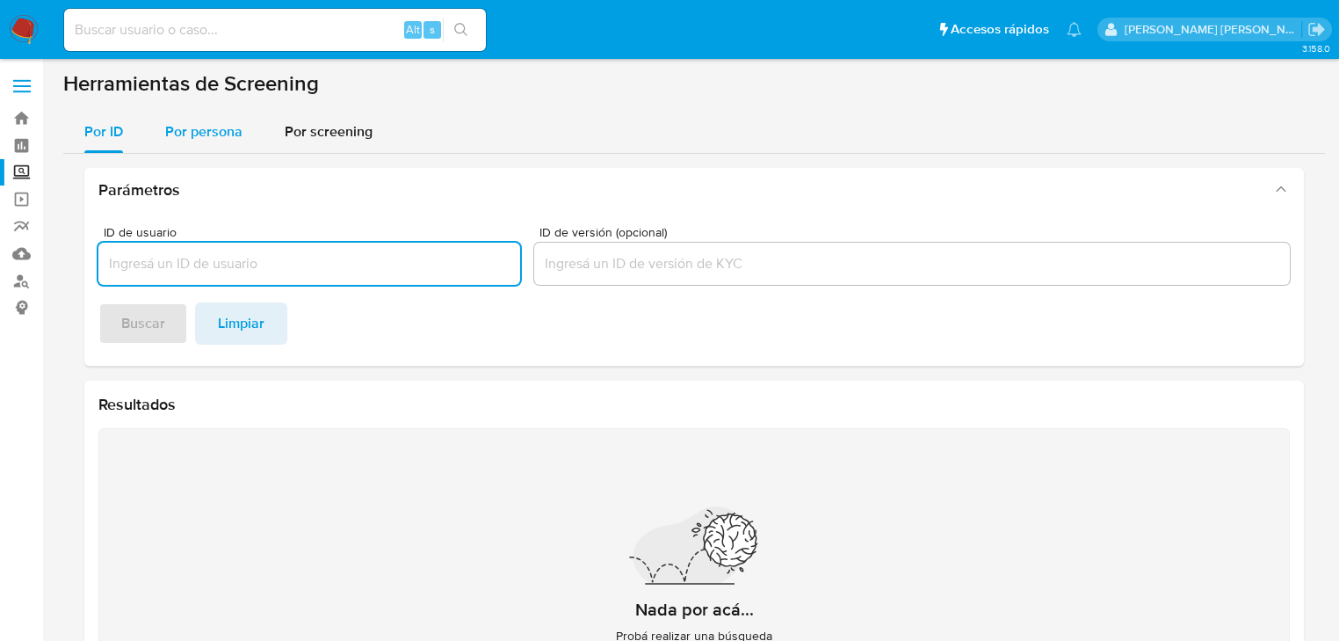
click at [183, 140] on span "Por persona" at bounding box center [203, 131] width 77 height 20
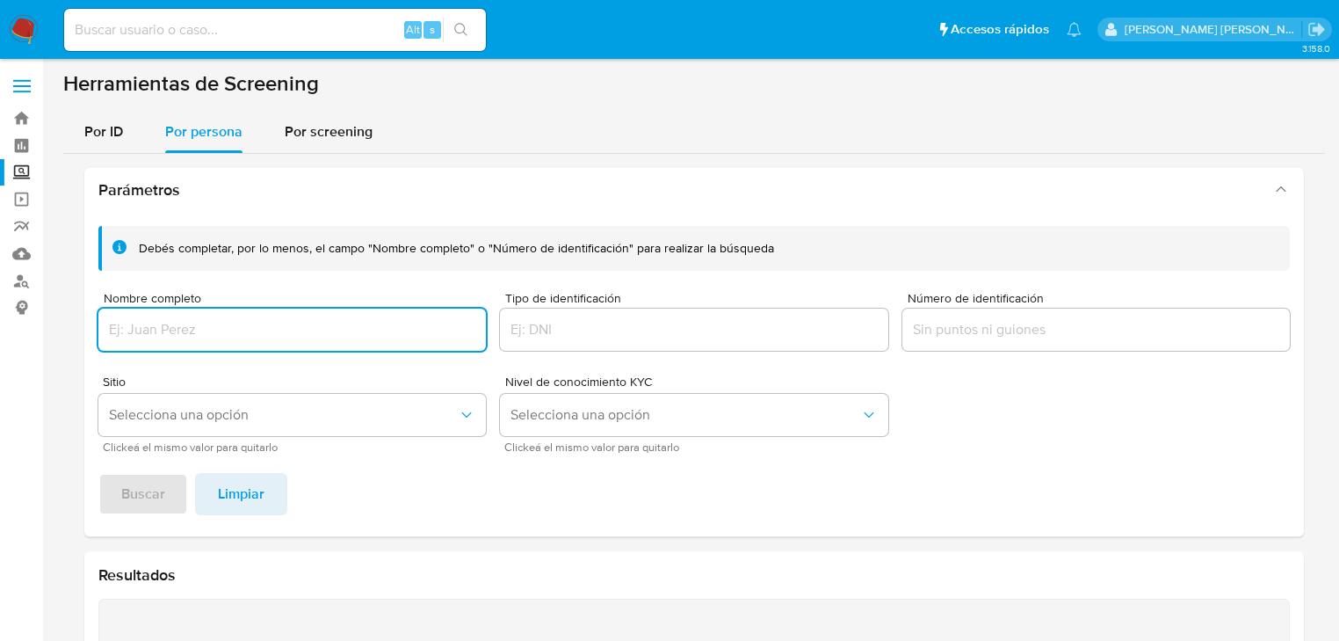
click at [204, 316] on div at bounding box center [291, 329] width 387 height 42
click at [199, 331] on input "Nombre completo" at bounding box center [291, 329] width 387 height 23
type input "FELIX MISAEL SANCHEZ ROMERO"
click at [139, 480] on span "Buscar" at bounding box center [143, 493] width 44 height 39
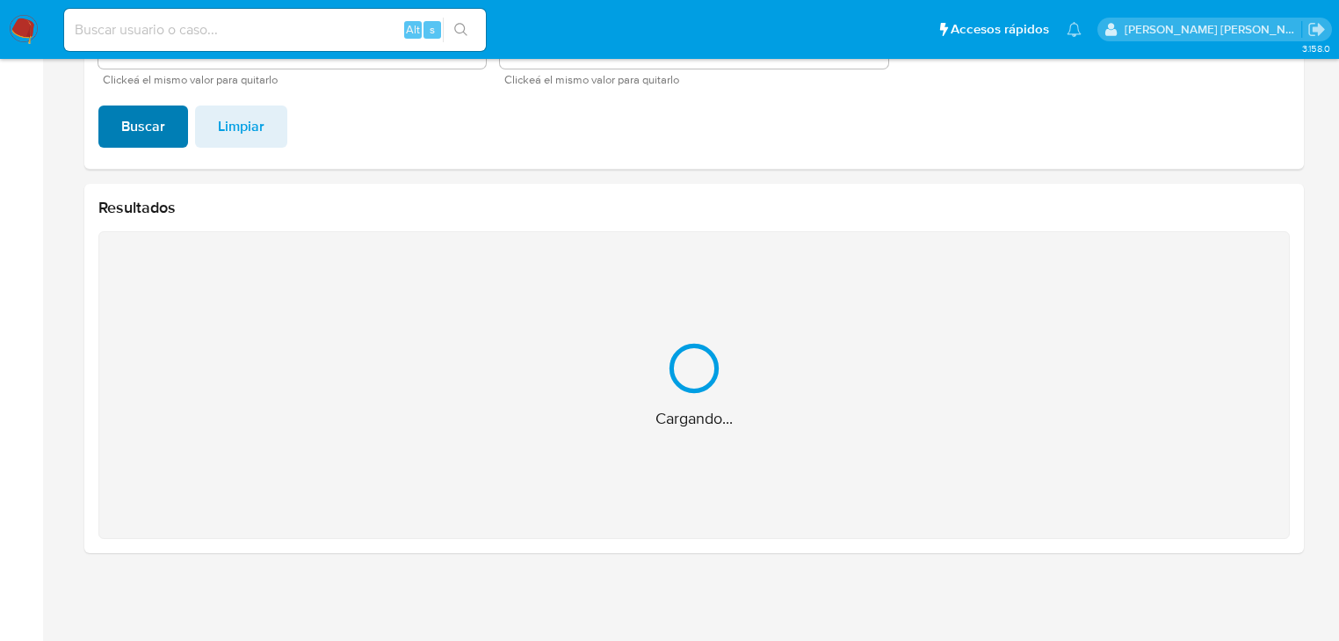
scroll to position [88, 0]
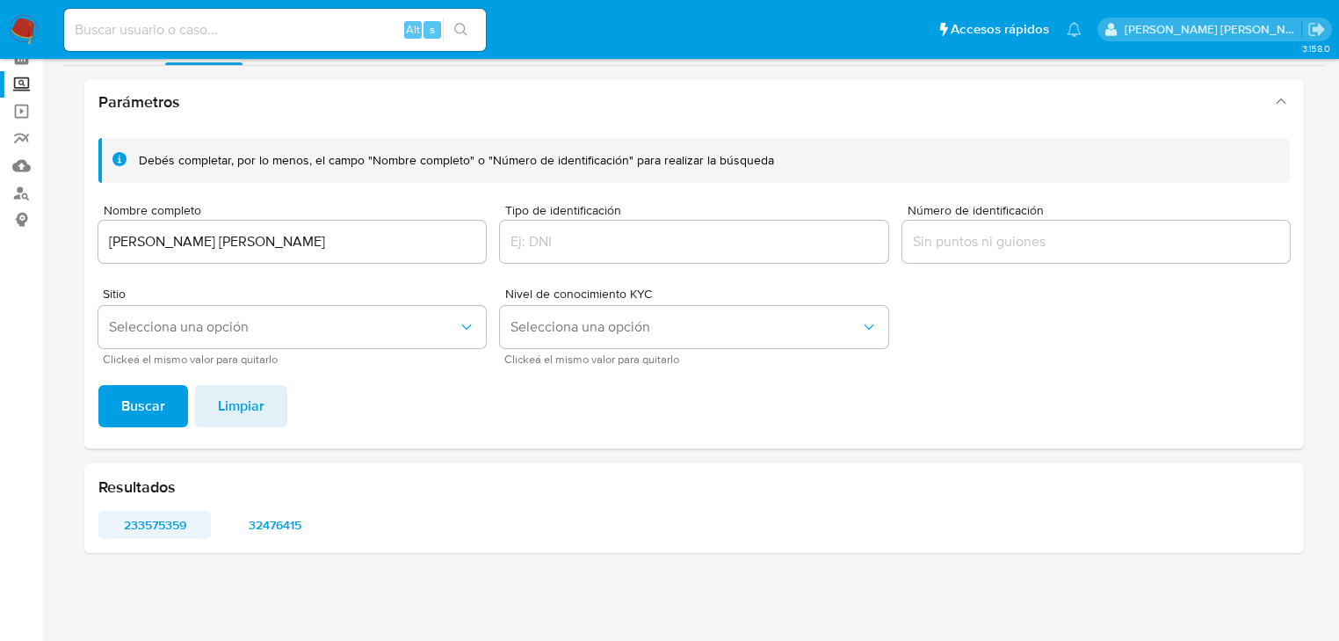
click at [185, 518] on span "233575359" at bounding box center [155, 524] width 88 height 25
click at [278, 516] on span "32476415" at bounding box center [274, 524] width 88 height 25
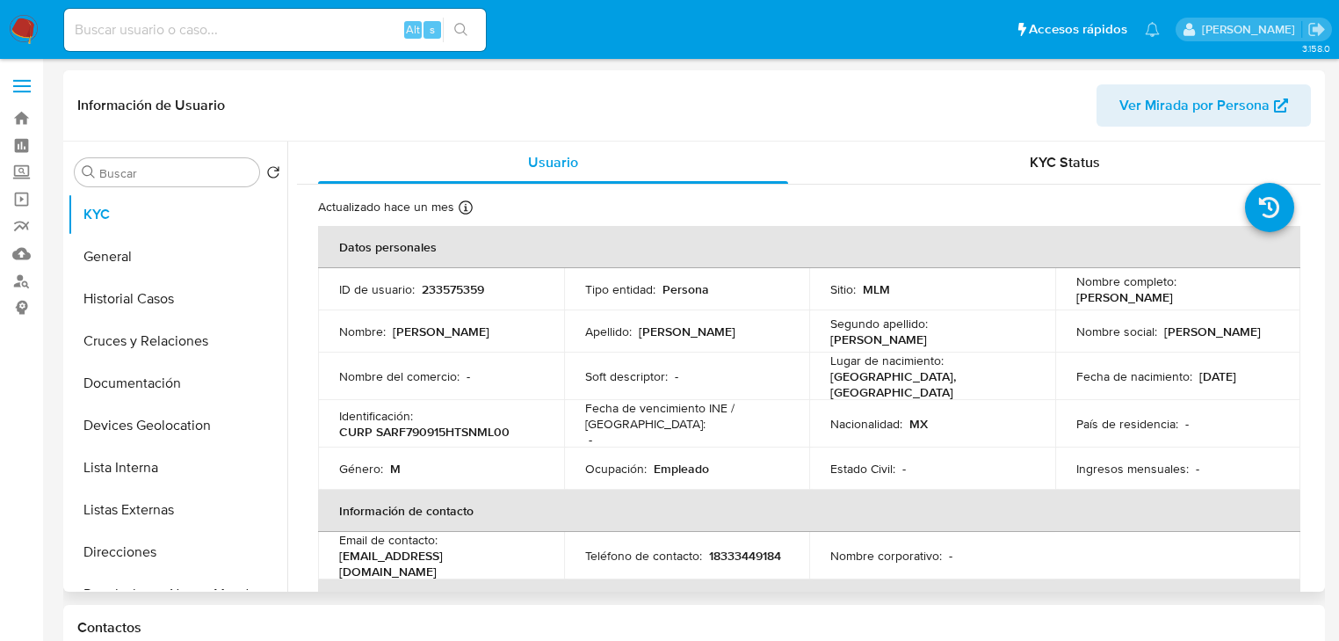
select select "10"
click at [727, 418] on p "Fecha de vencimiento INE / [GEOGRAPHIC_DATA] :" at bounding box center [687, 416] width 204 height 32
drag, startPoint x: 164, startPoint y: 503, endPoint x: 581, endPoint y: 373, distance: 436.3
click at [164, 503] on button "Listas Externas" at bounding box center [178, 510] width 220 height 42
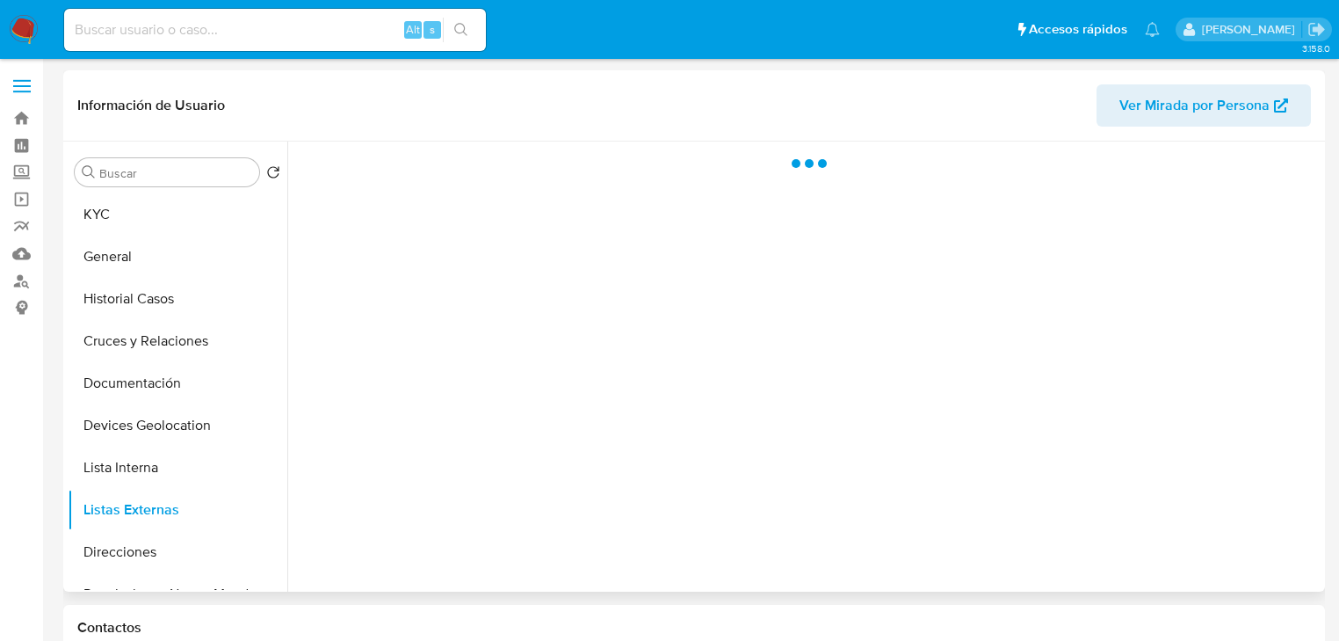
click at [638, 358] on div at bounding box center [803, 366] width 1033 height 450
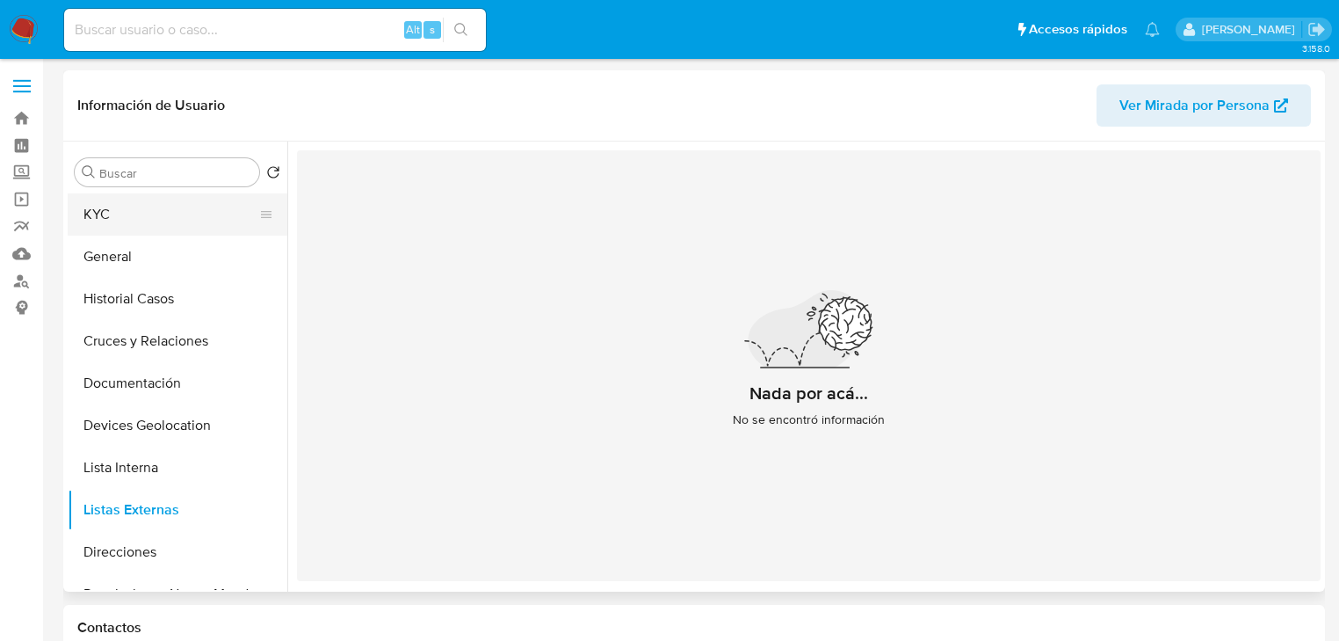
click at [127, 200] on button "KYC" at bounding box center [171, 214] width 206 height 42
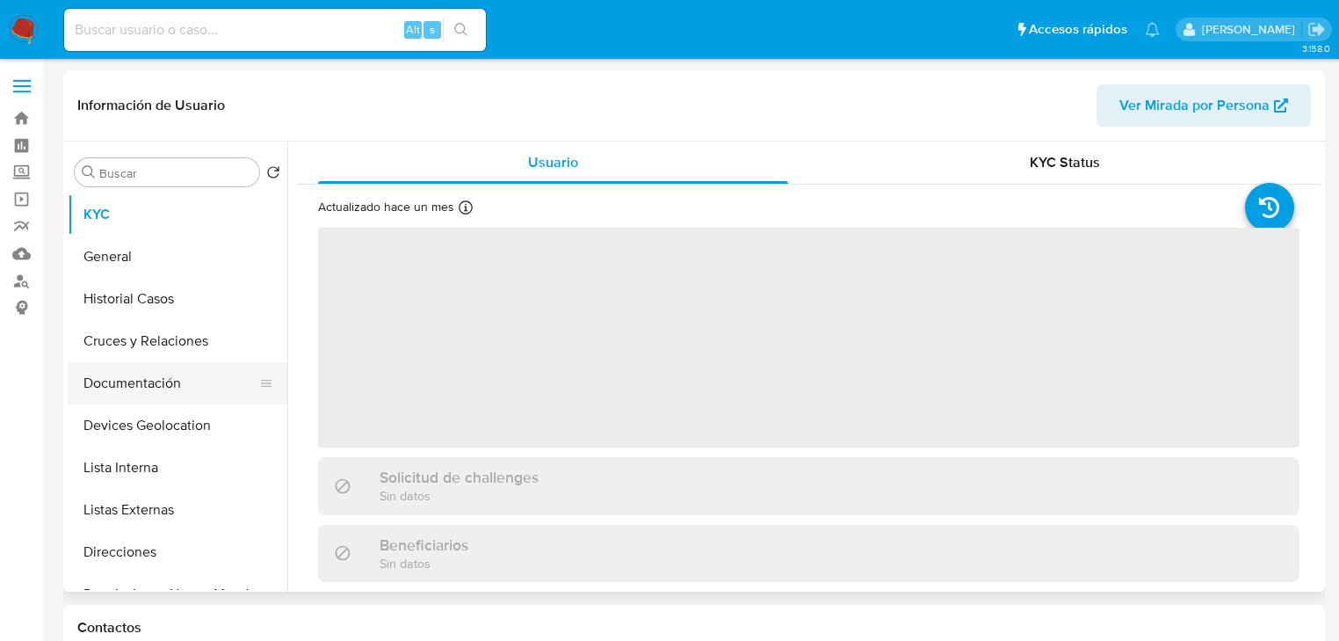
click at [187, 377] on button "Documentación" at bounding box center [171, 383] width 206 height 42
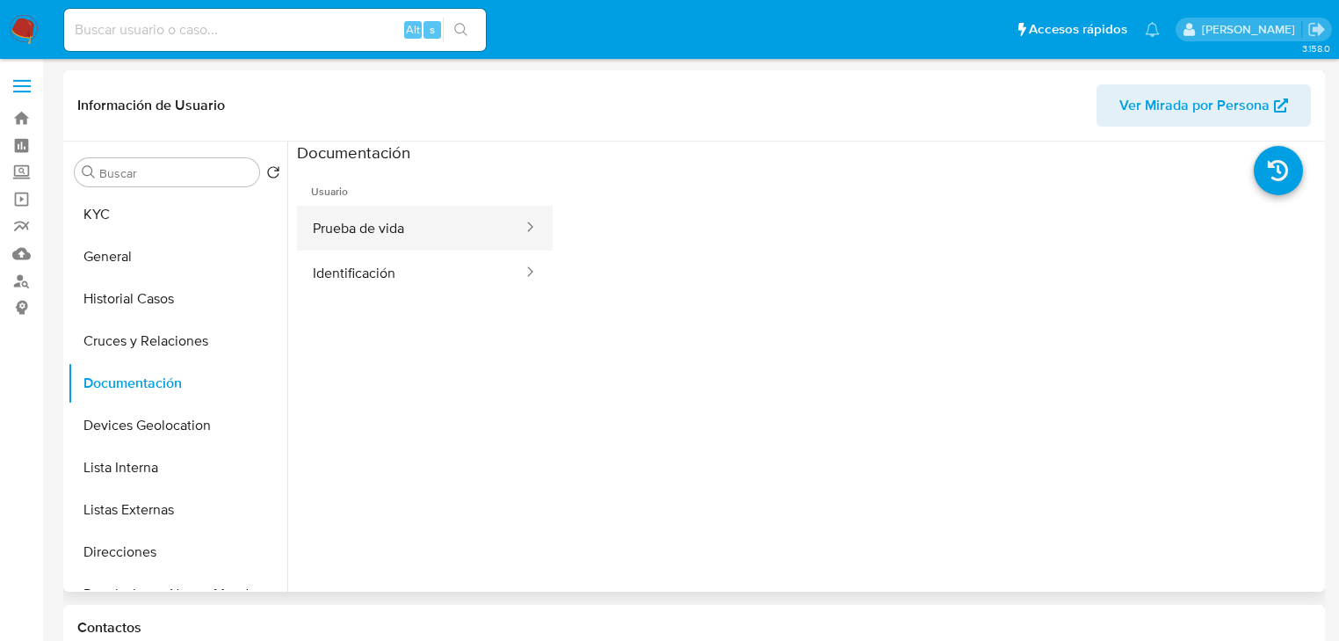
click at [414, 219] on button "Prueba de vida" at bounding box center [411, 228] width 228 height 45
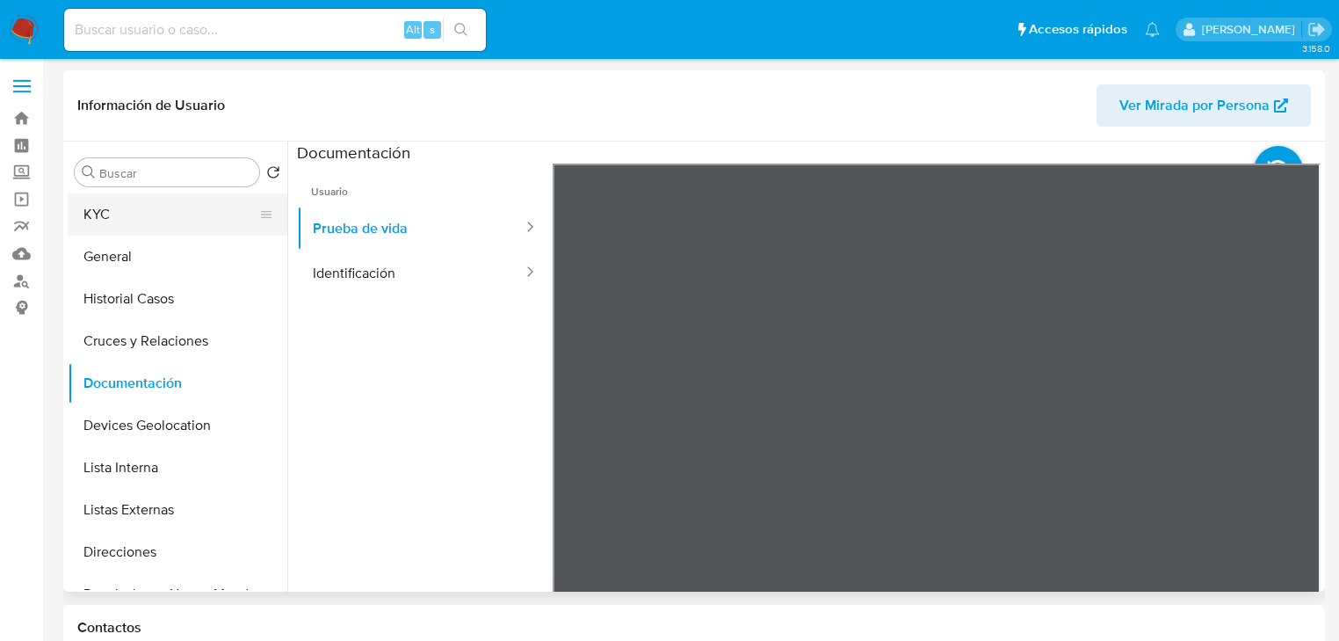
click at [109, 218] on button "KYC" at bounding box center [171, 214] width 206 height 42
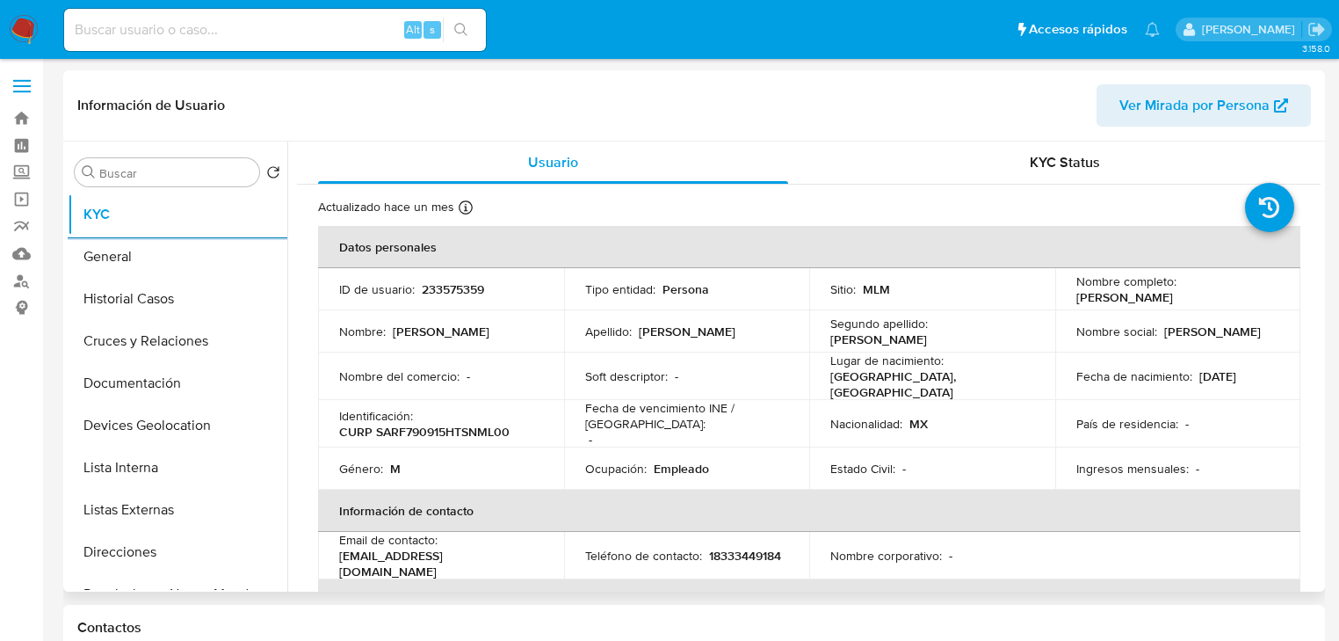
click at [443, 292] on p "233575359" at bounding box center [453, 289] width 62 height 16
copy p "233575359"
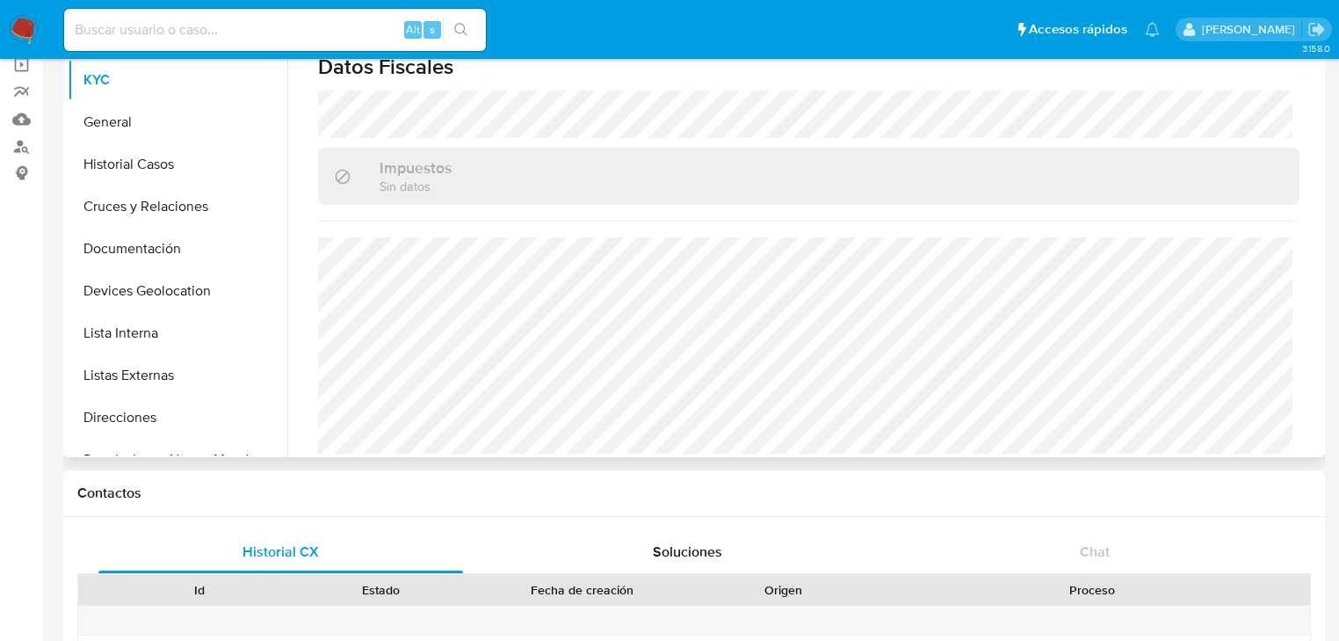
scroll to position [211, 0]
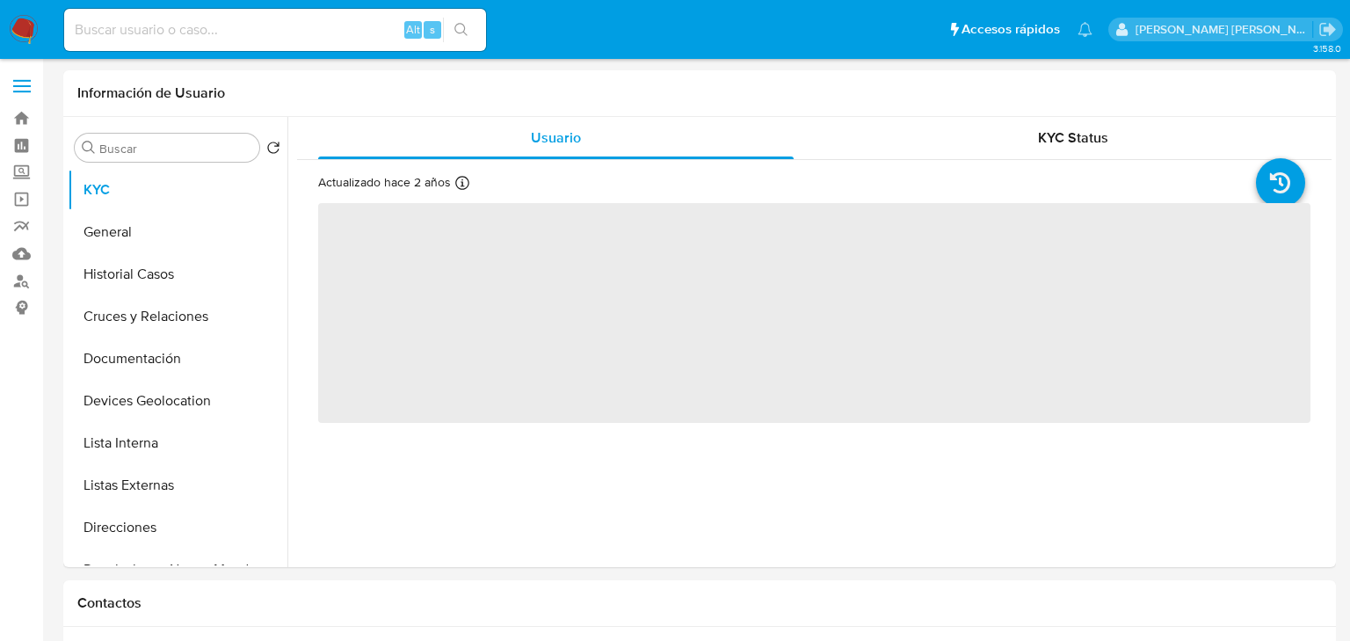
select select "10"
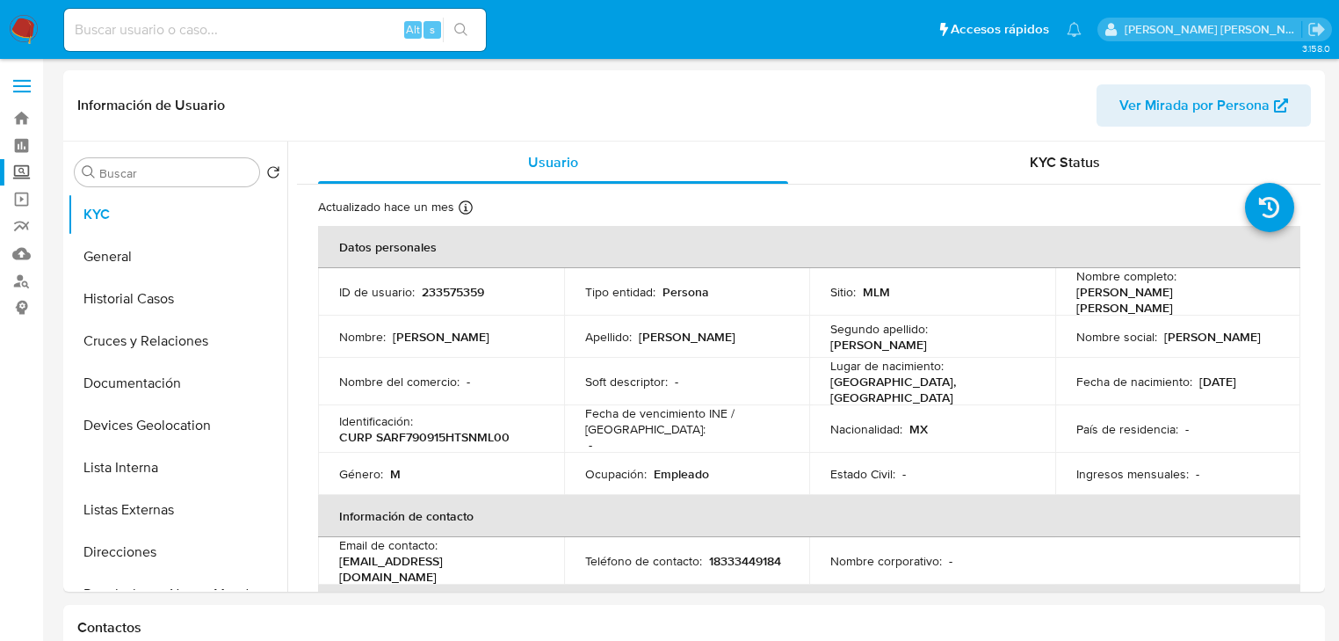
select select "10"
click at [23, 172] on label "Screening" at bounding box center [104, 172] width 209 height 27
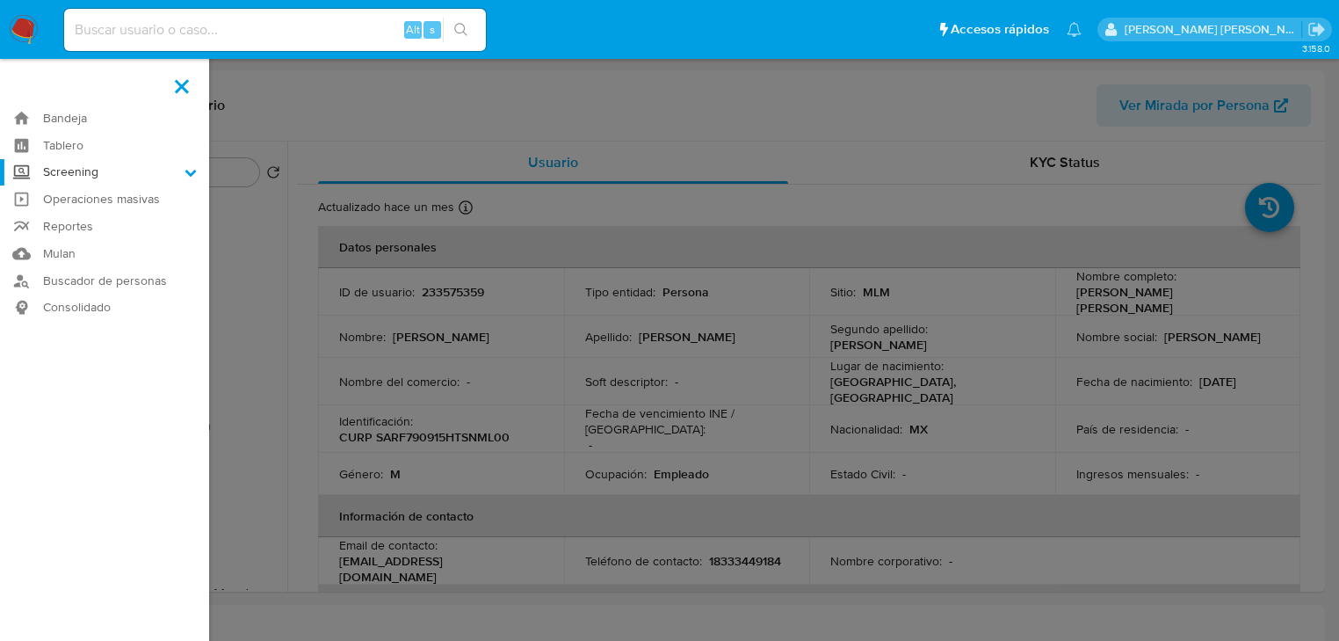
click at [0, 0] on input "Screening" at bounding box center [0, 0] width 0 height 0
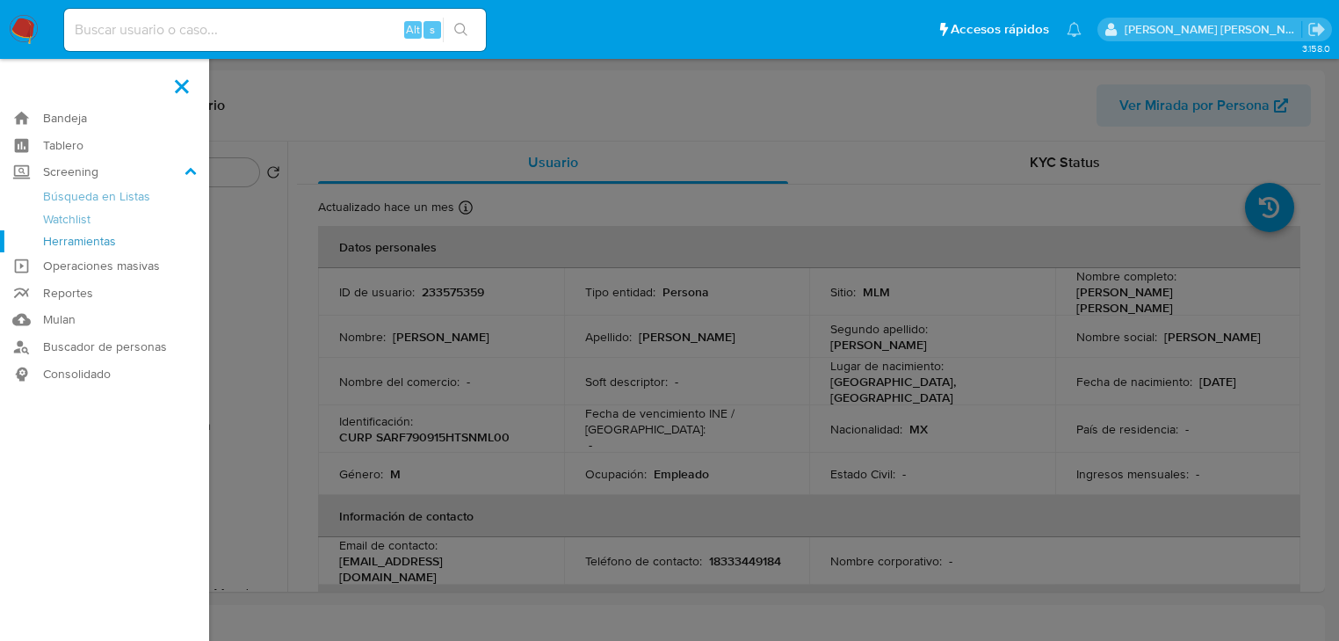
click at [86, 239] on link "Herramientas" at bounding box center [104, 241] width 209 height 22
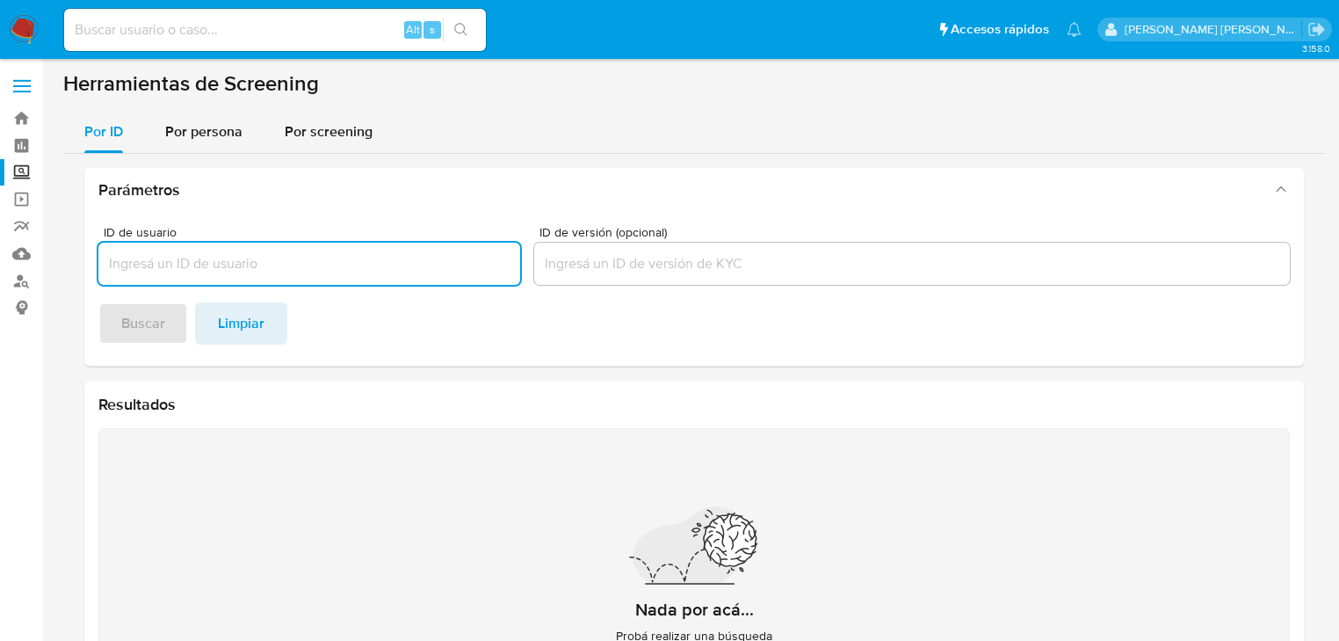
click at [220, 143] on div "Por persona" at bounding box center [203, 132] width 77 height 42
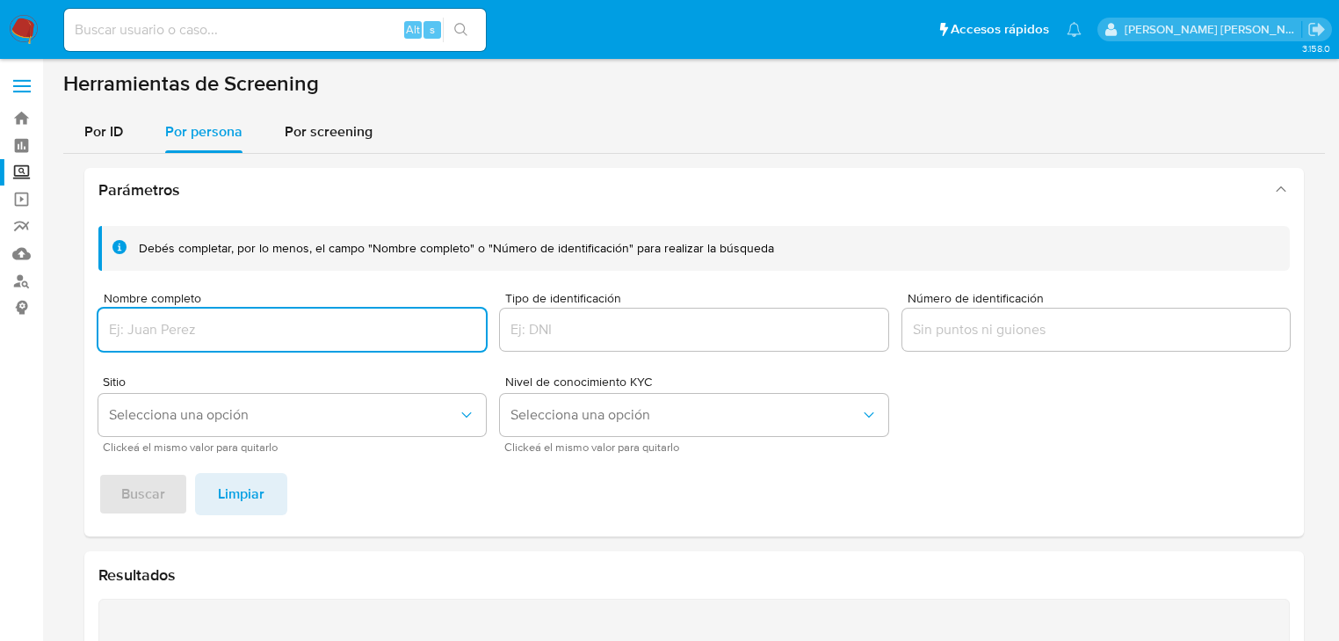
click at [156, 333] on input "Nombre completo" at bounding box center [291, 329] width 387 height 23
type input "CUAUHTEMOC PERALES BAUTISTA"
click at [179, 491] on button "Buscar" at bounding box center [143, 494] width 90 height 42
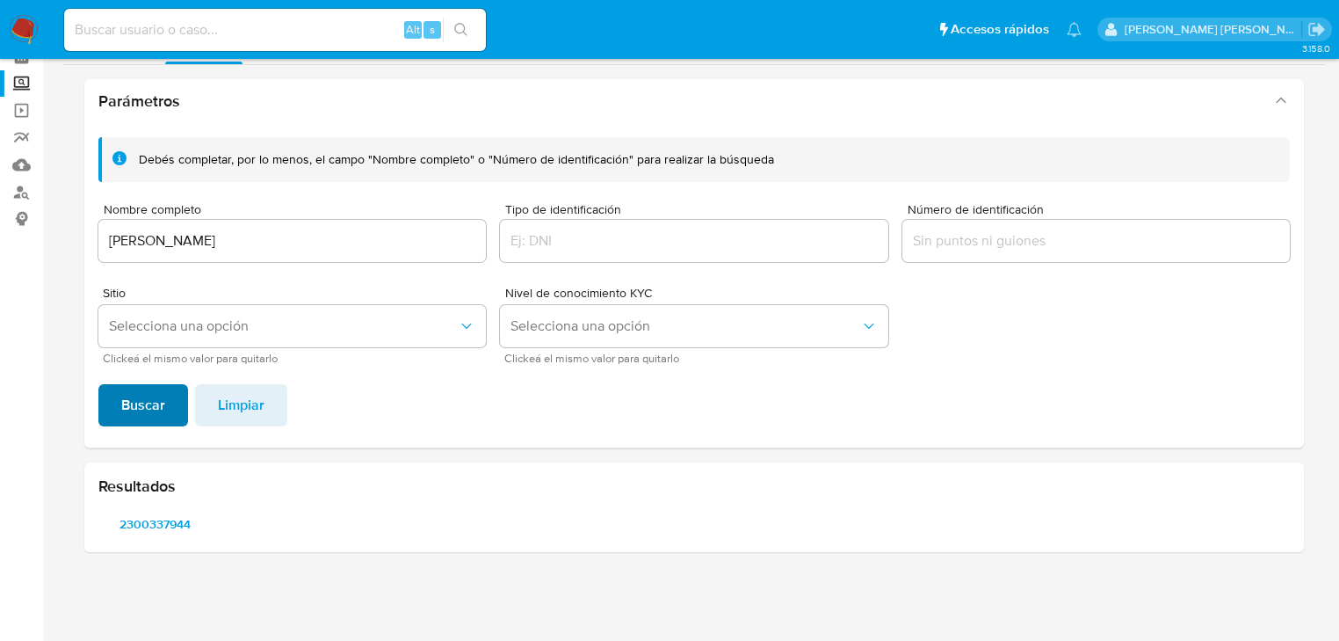
scroll to position [88, 0]
click at [158, 530] on span "2300337944" at bounding box center [155, 524] width 88 height 25
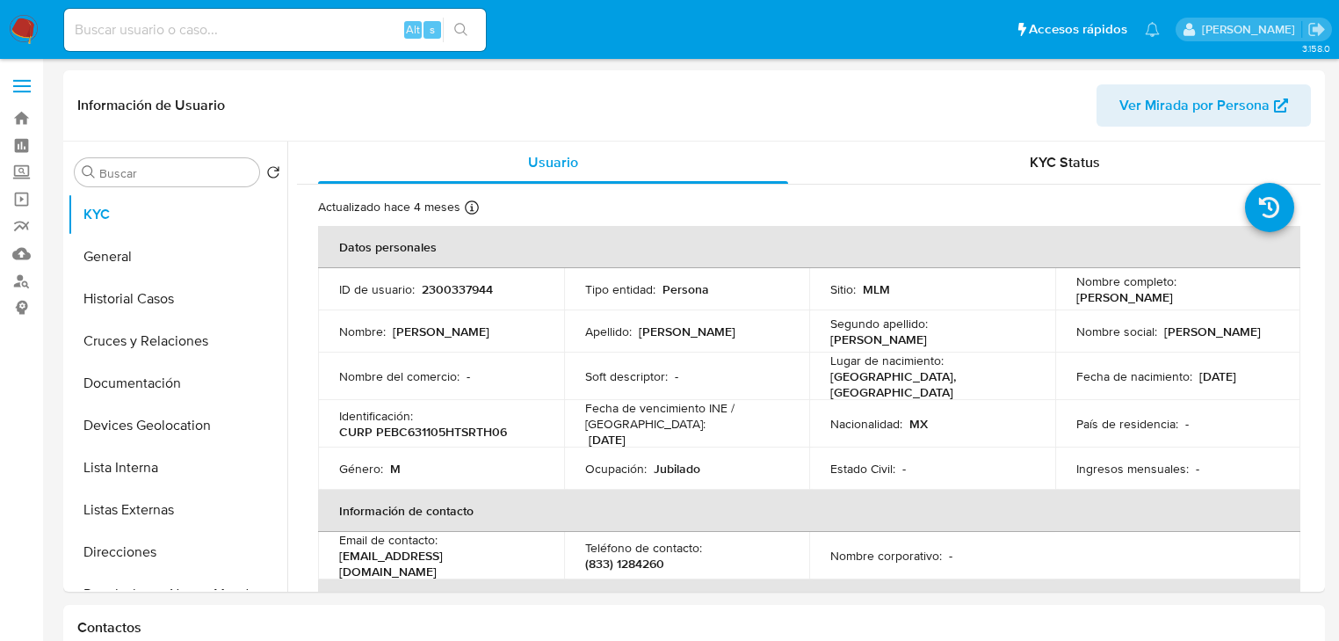
select select "10"
click at [143, 303] on button "Historial Casos" at bounding box center [171, 299] width 206 height 42
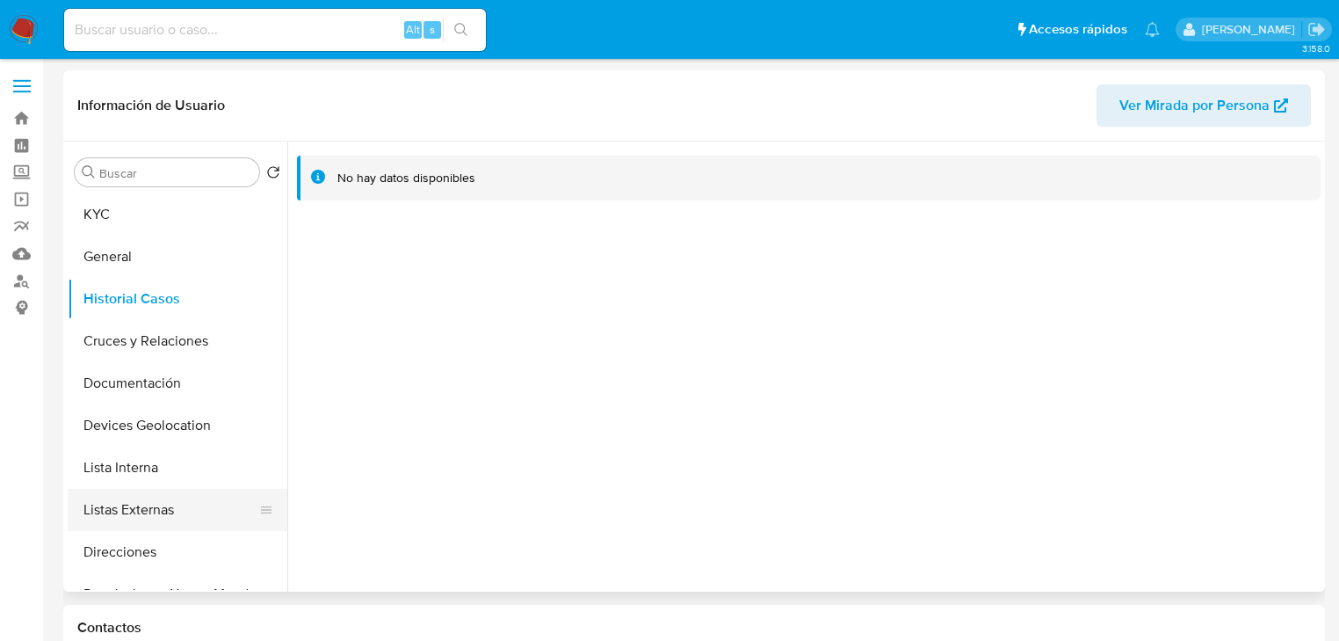
click at [156, 518] on button "Listas Externas" at bounding box center [171, 510] width 206 height 42
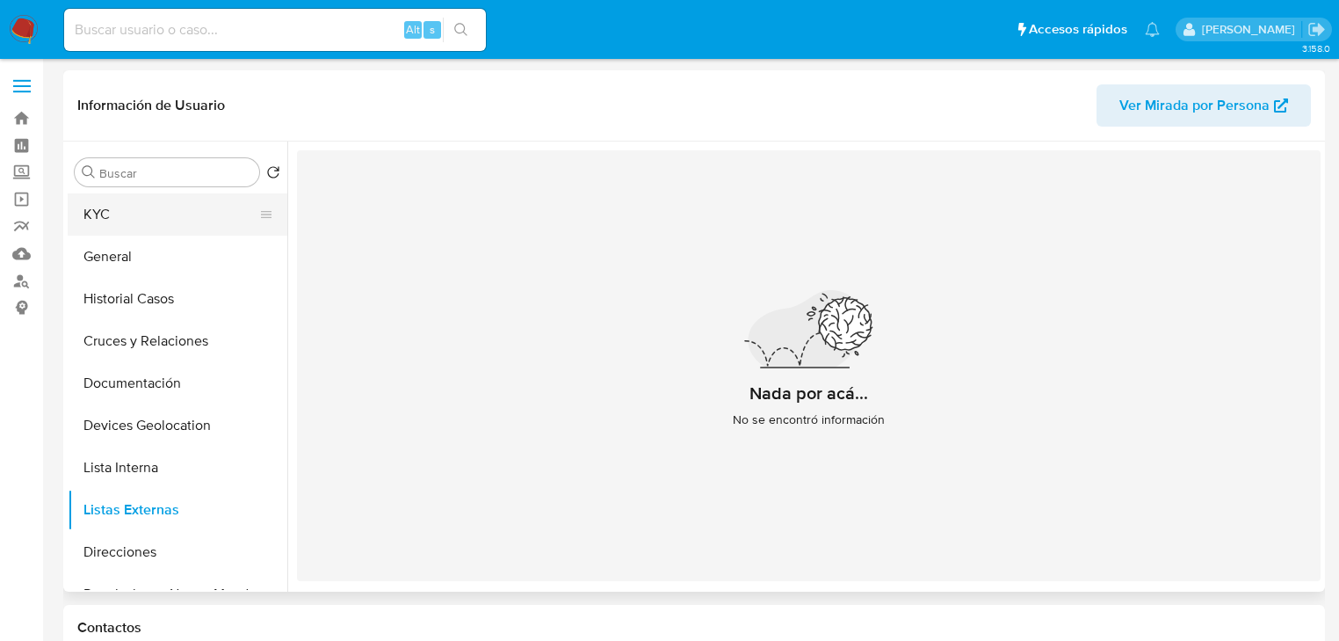
click at [134, 228] on button "KYC" at bounding box center [171, 214] width 206 height 42
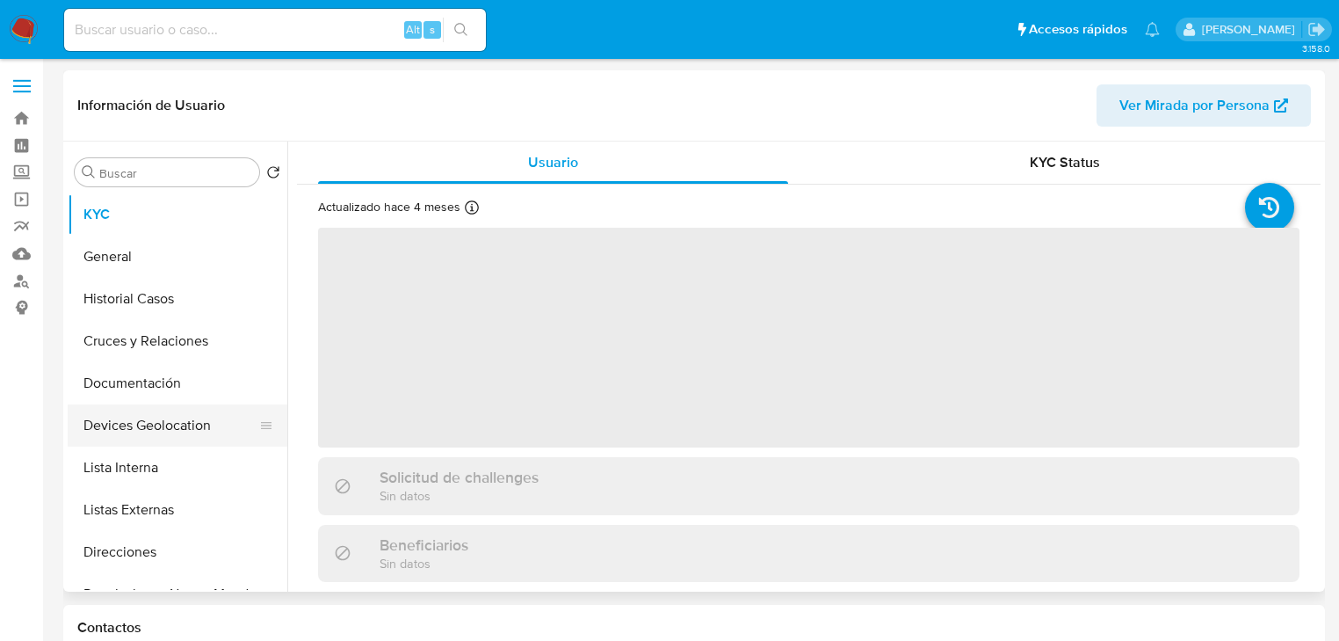
click at [179, 411] on button "Devices Geolocation" at bounding box center [171, 425] width 206 height 42
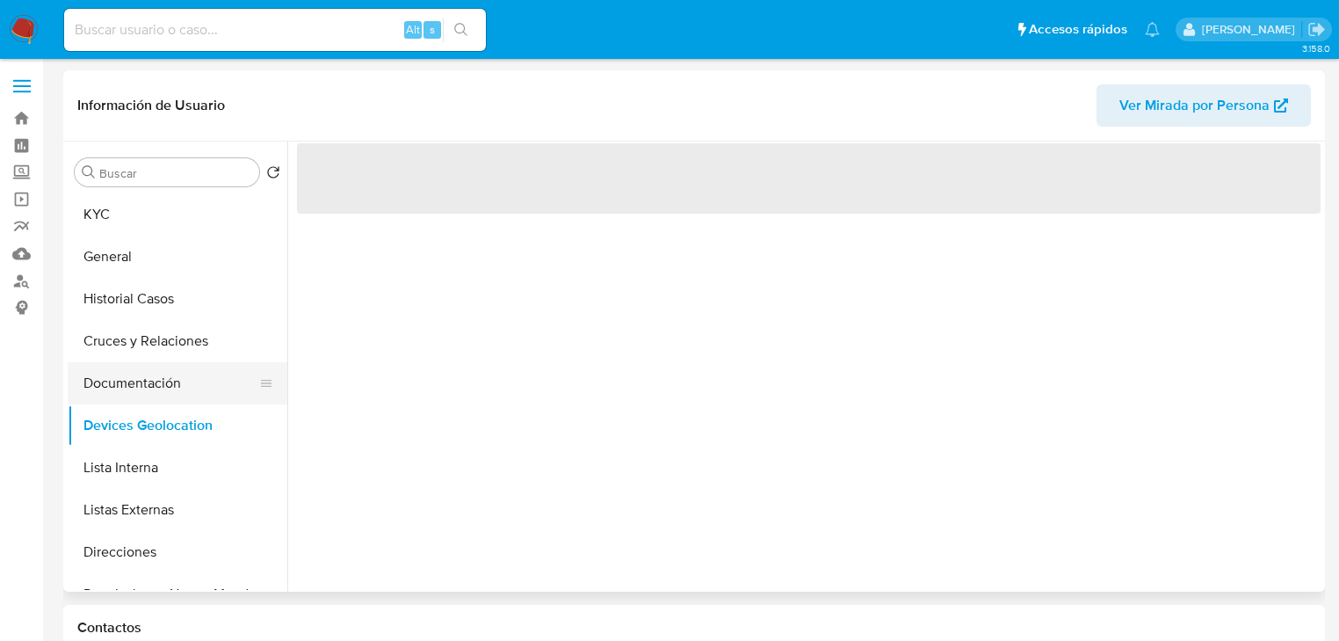
click at [189, 379] on button "Documentación" at bounding box center [171, 383] width 206 height 42
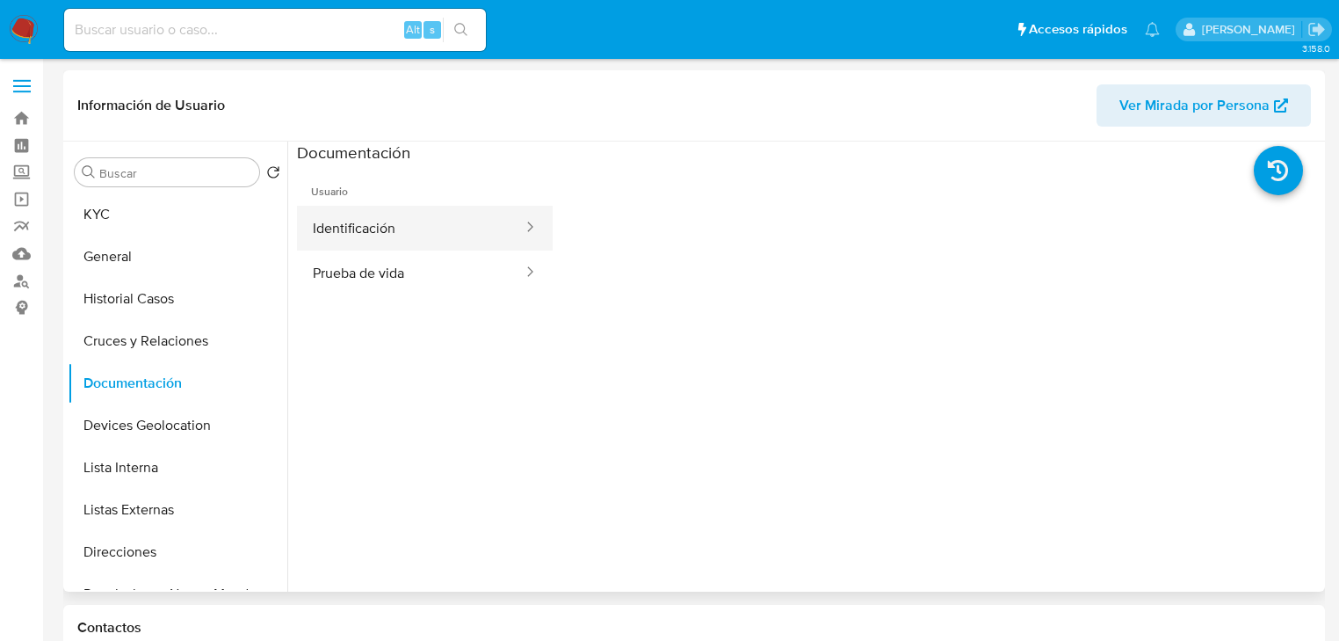
click at [463, 236] on button "Identificación" at bounding box center [411, 228] width 228 height 45
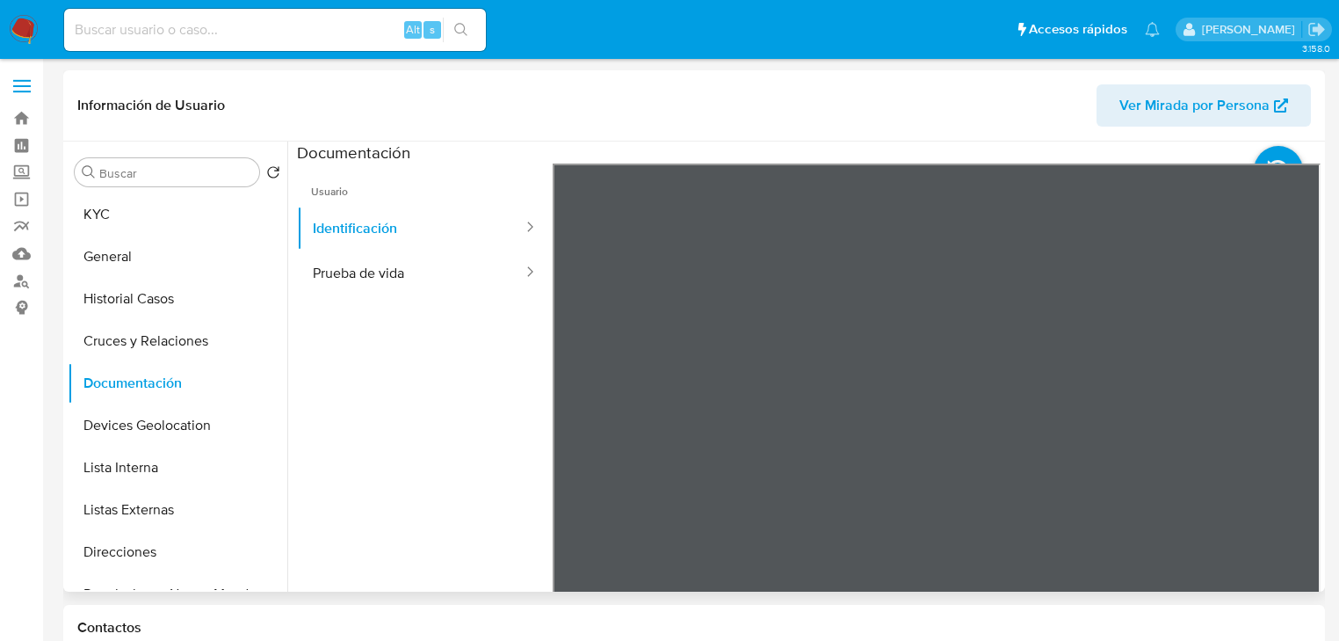
scroll to position [53, 0]
click at [391, 267] on button "Prueba de vida" at bounding box center [411, 272] width 228 height 45
click at [87, 219] on button "KYC" at bounding box center [171, 214] width 206 height 42
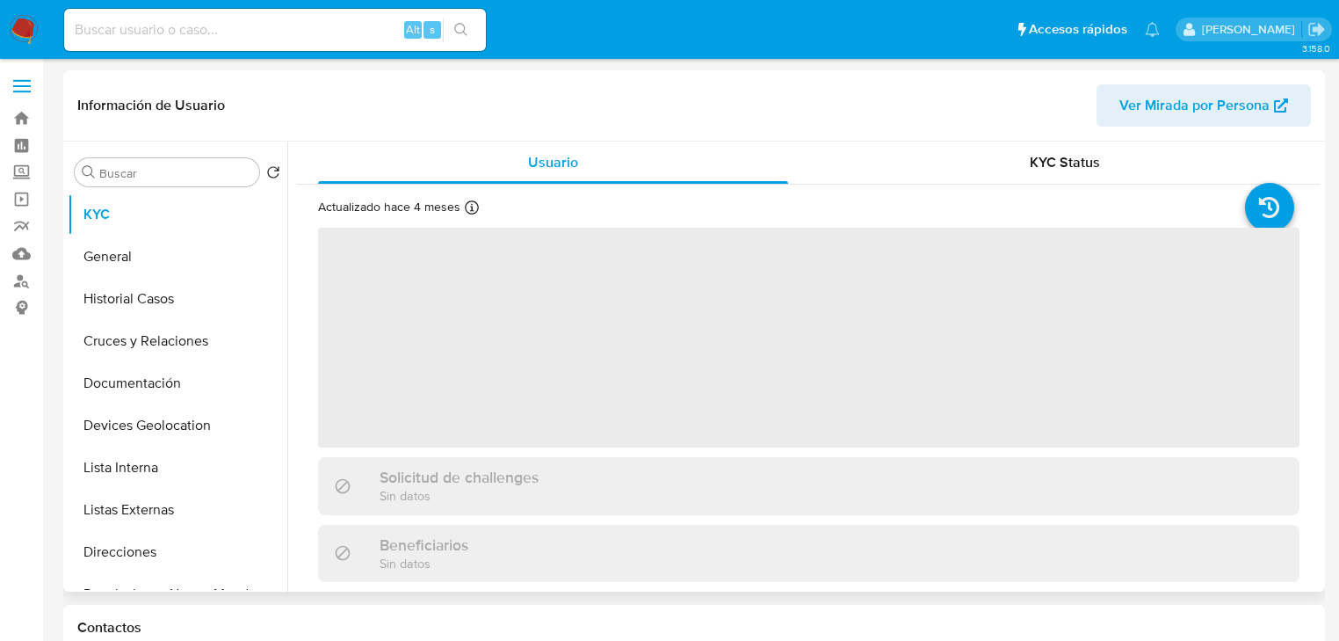
click at [530, 398] on span "‌" at bounding box center [808, 338] width 981 height 220
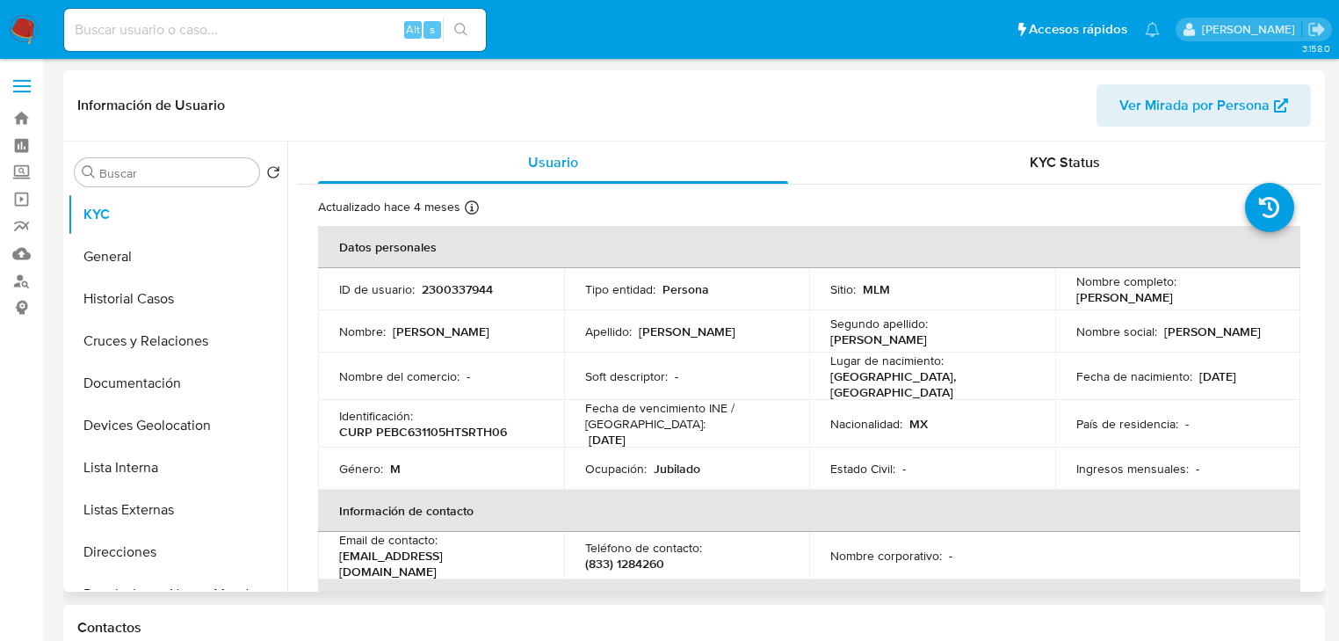
click at [485, 289] on p "2300337944" at bounding box center [457, 289] width 71 height 16
copy p "2300337944"
click at [1141, 311] on td "Nombre social : Cuauhtemoc" at bounding box center [1178, 331] width 246 height 42
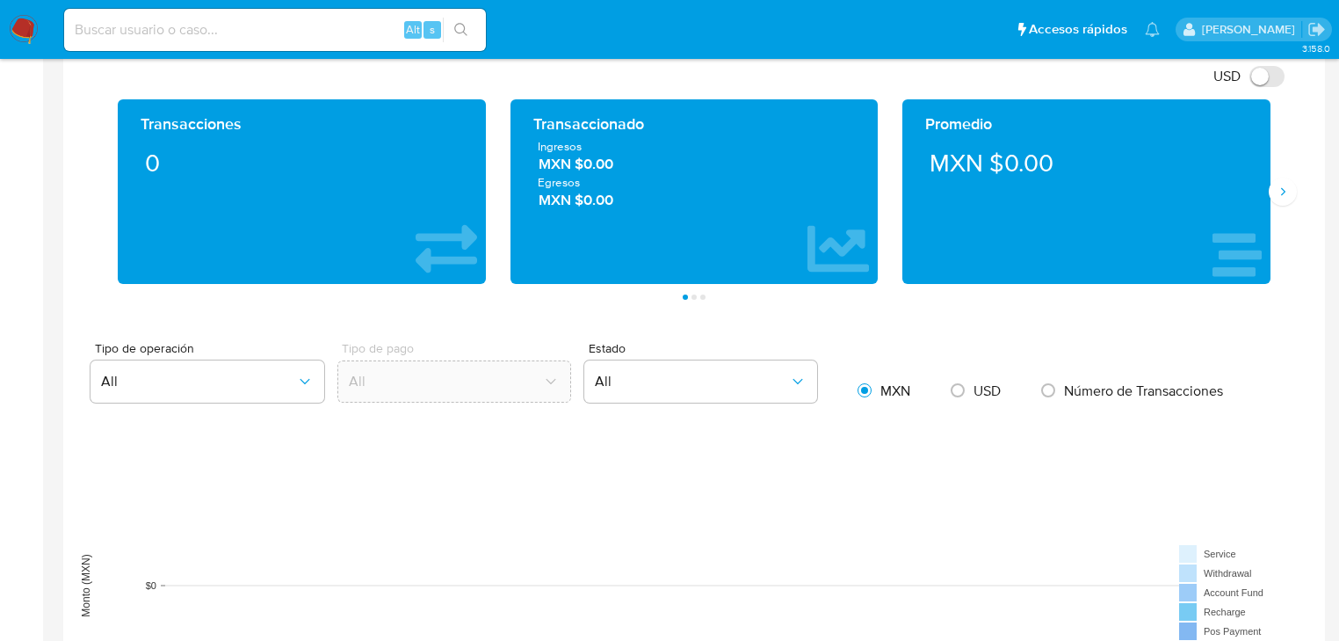
scroll to position [351, 0]
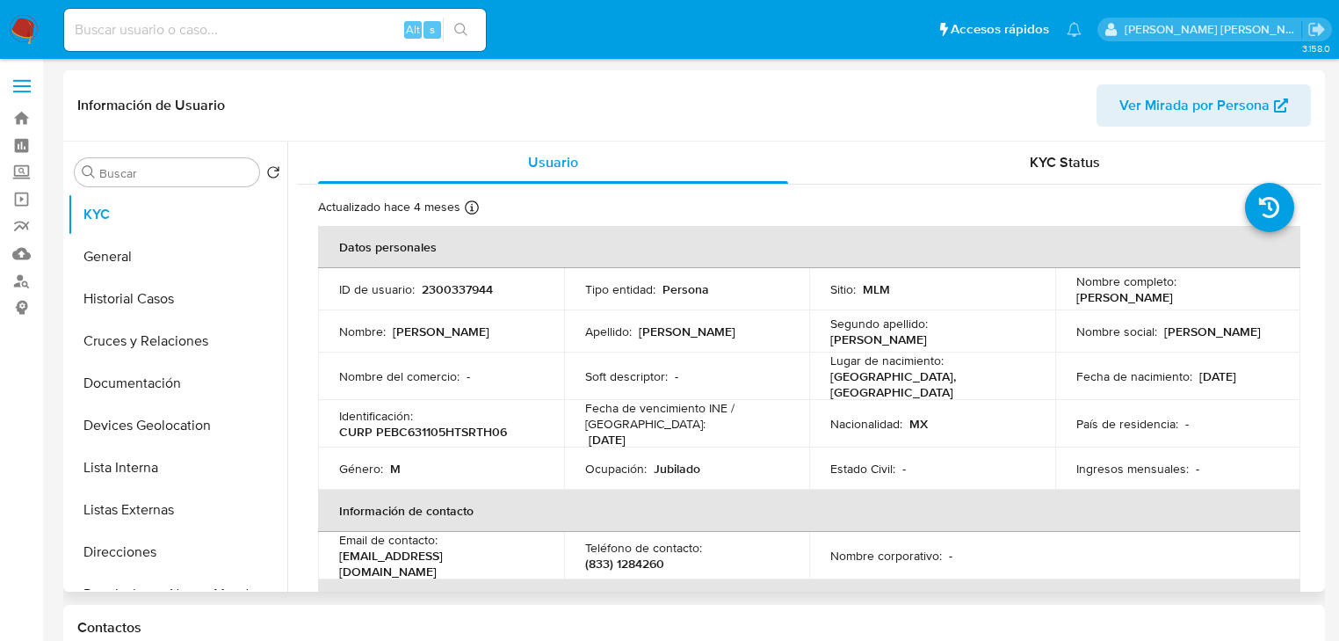
select select "10"
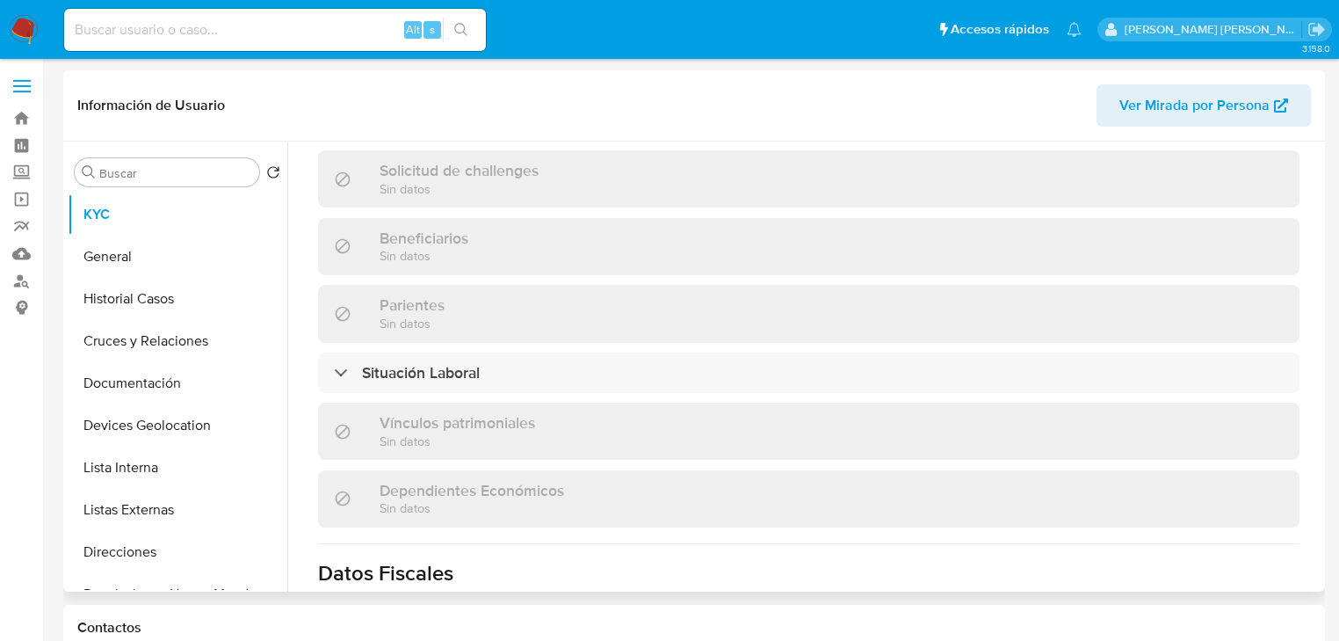
scroll to position [773, 0]
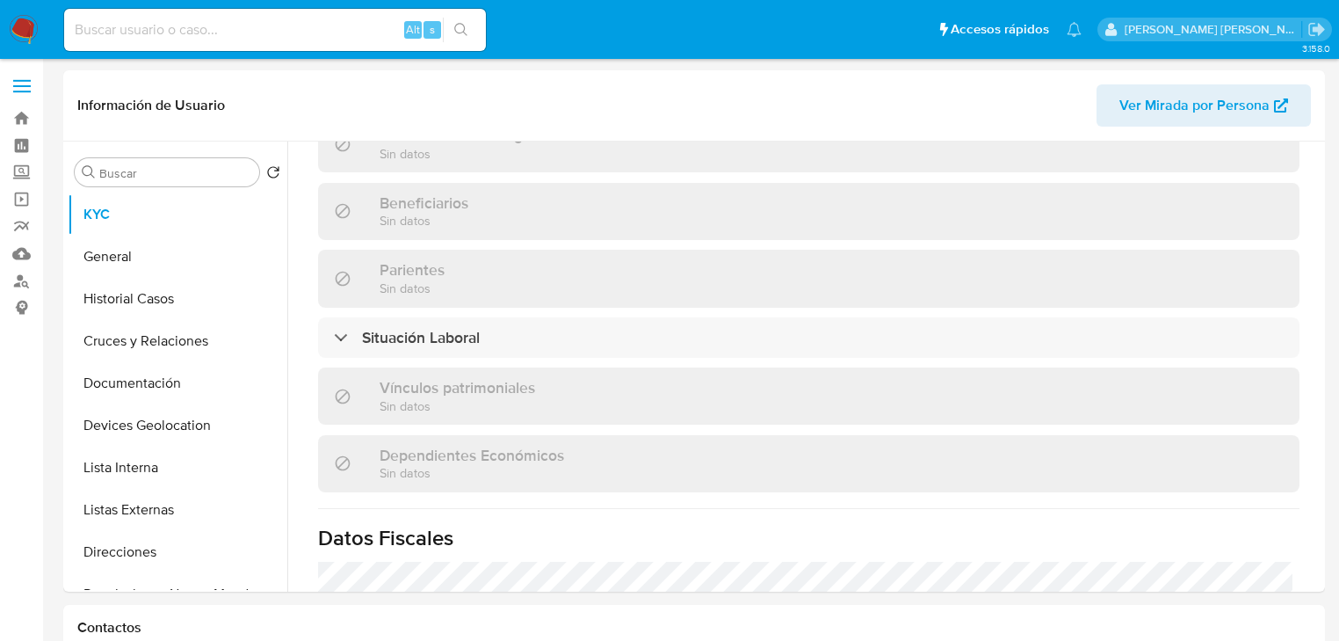
click at [308, 28] on input at bounding box center [275, 29] width 422 height 23
paste input "3q9TOP3Rs6DaFiEdkm5cgto6"
type input "3q9TOP3Rs6DaFiEdkm5cgto6"
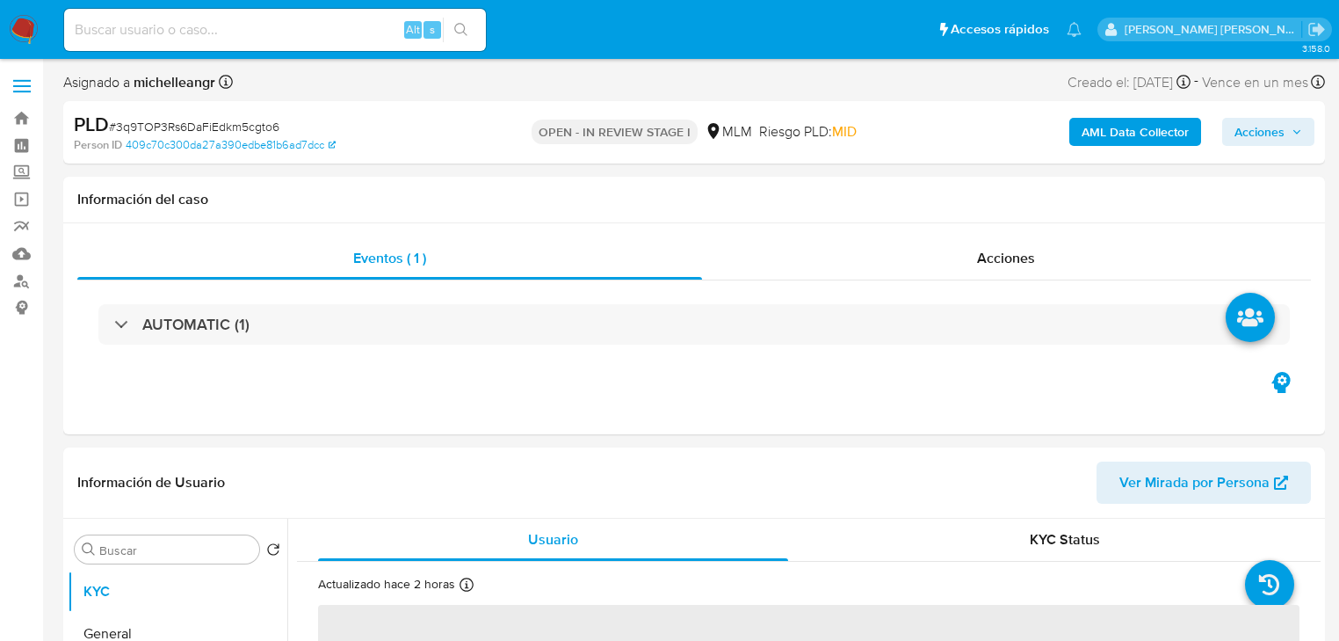
select select "10"
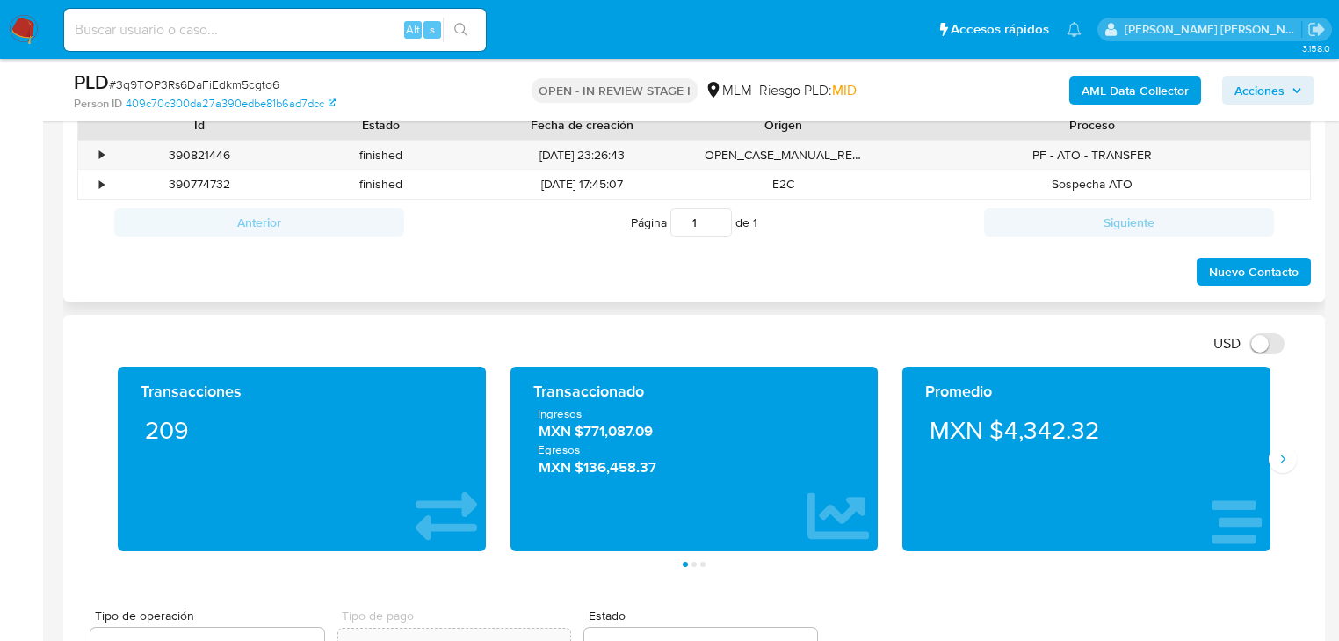
scroll to position [703, 0]
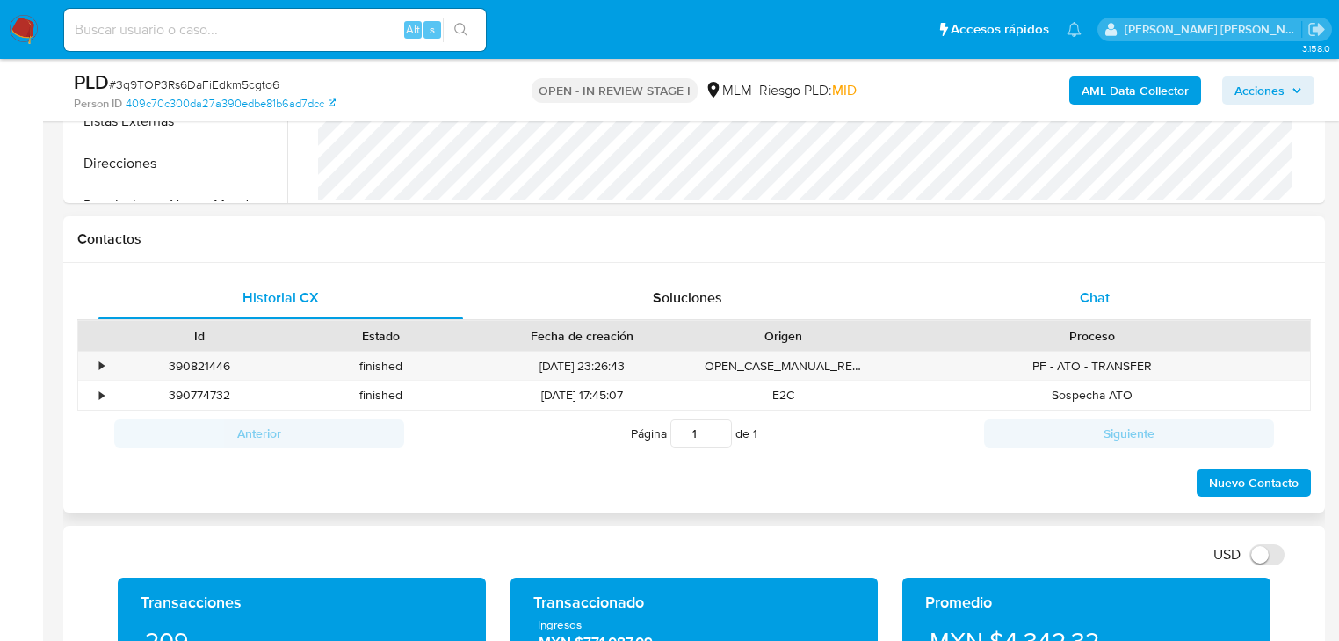
click at [1096, 303] on span "Chat" at bounding box center [1095, 297] width 30 height 20
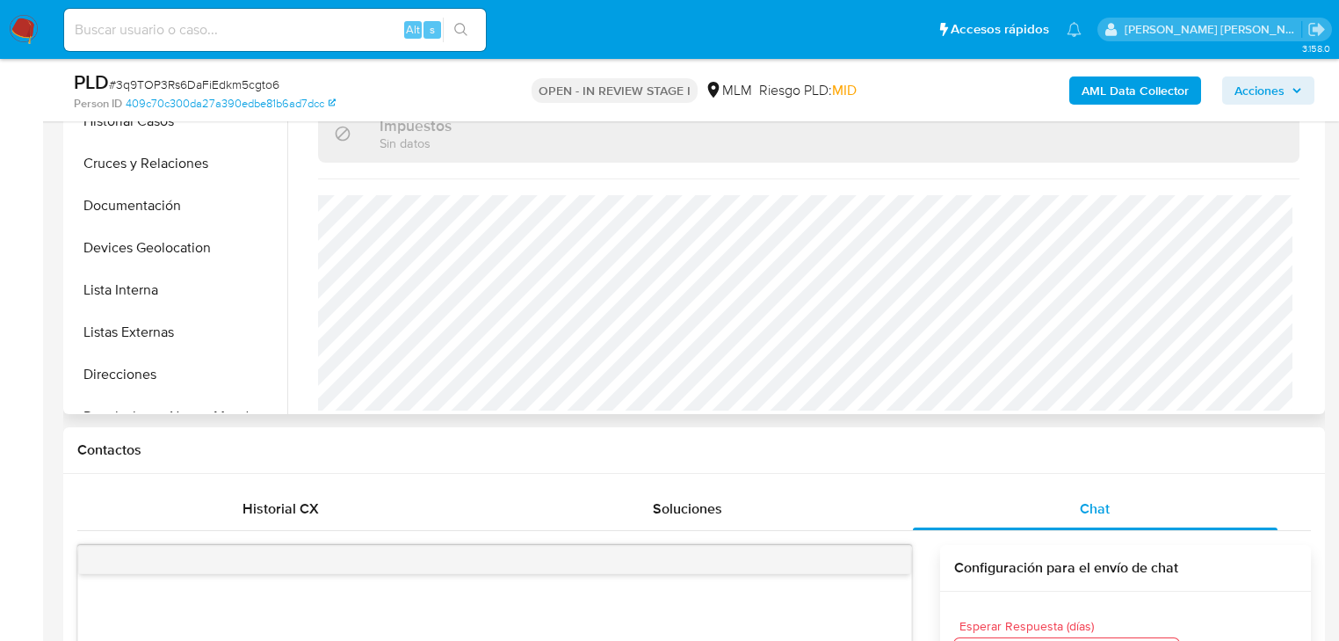
scroll to position [281, 0]
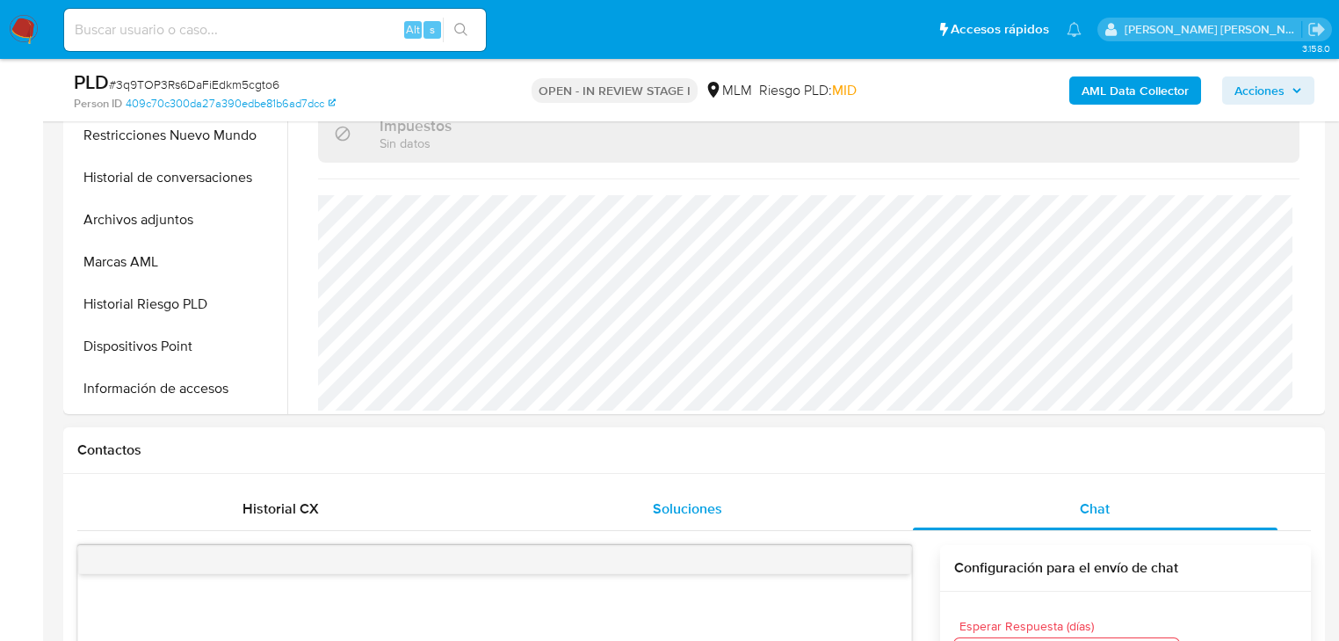
click at [711, 511] on span "Soluciones" at bounding box center [687, 508] width 69 height 20
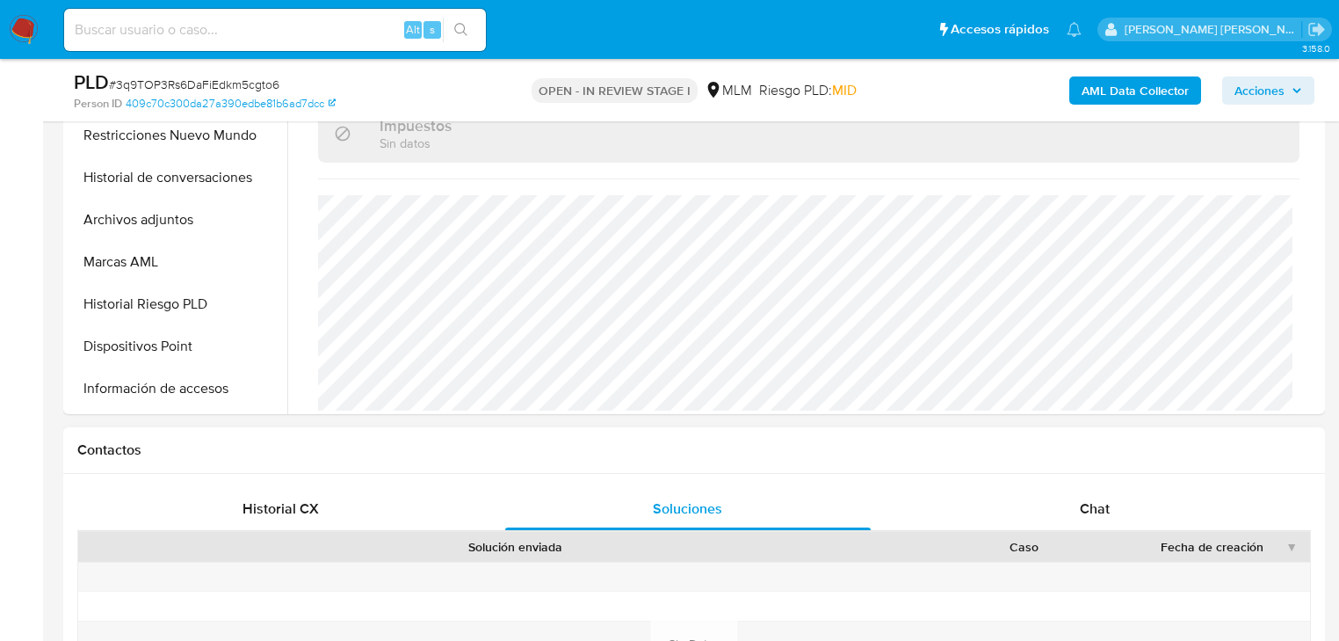
drag, startPoint x: 309, startPoint y: 495, endPoint x: 385, endPoint y: 464, distance: 81.6
click at [310, 491] on div "Historial CX" at bounding box center [280, 509] width 365 height 42
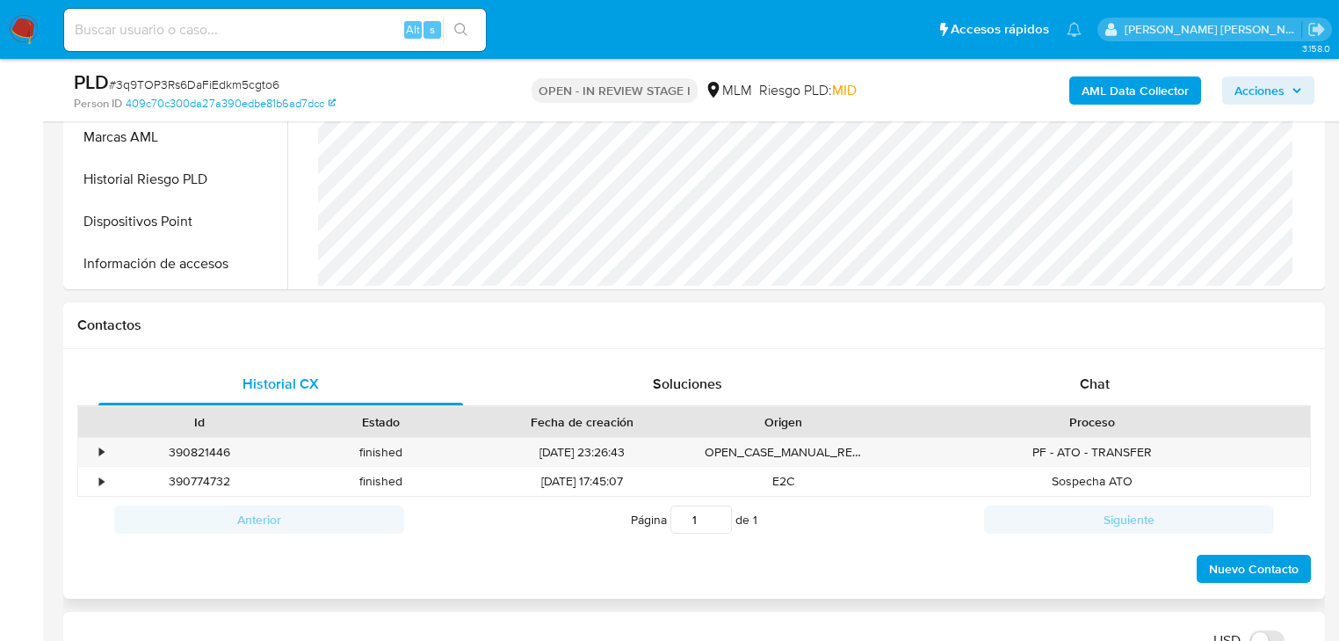
scroll to position [773, 0]
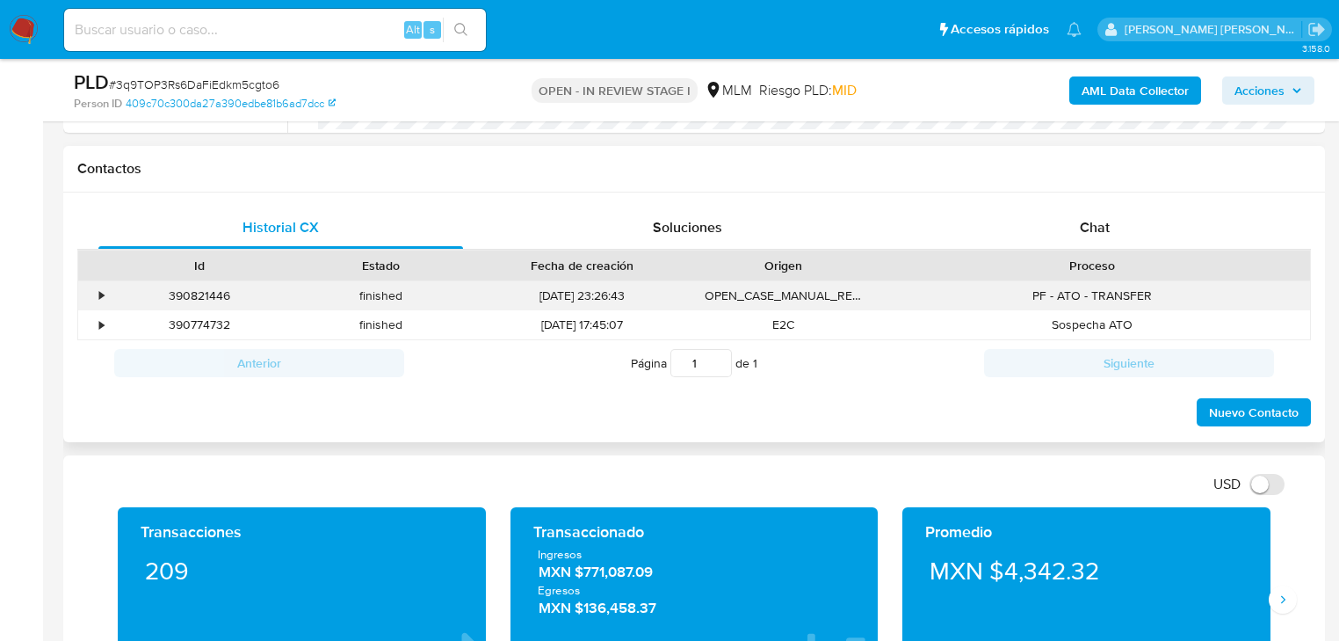
click at [102, 293] on div "•" at bounding box center [101, 295] width 4 height 17
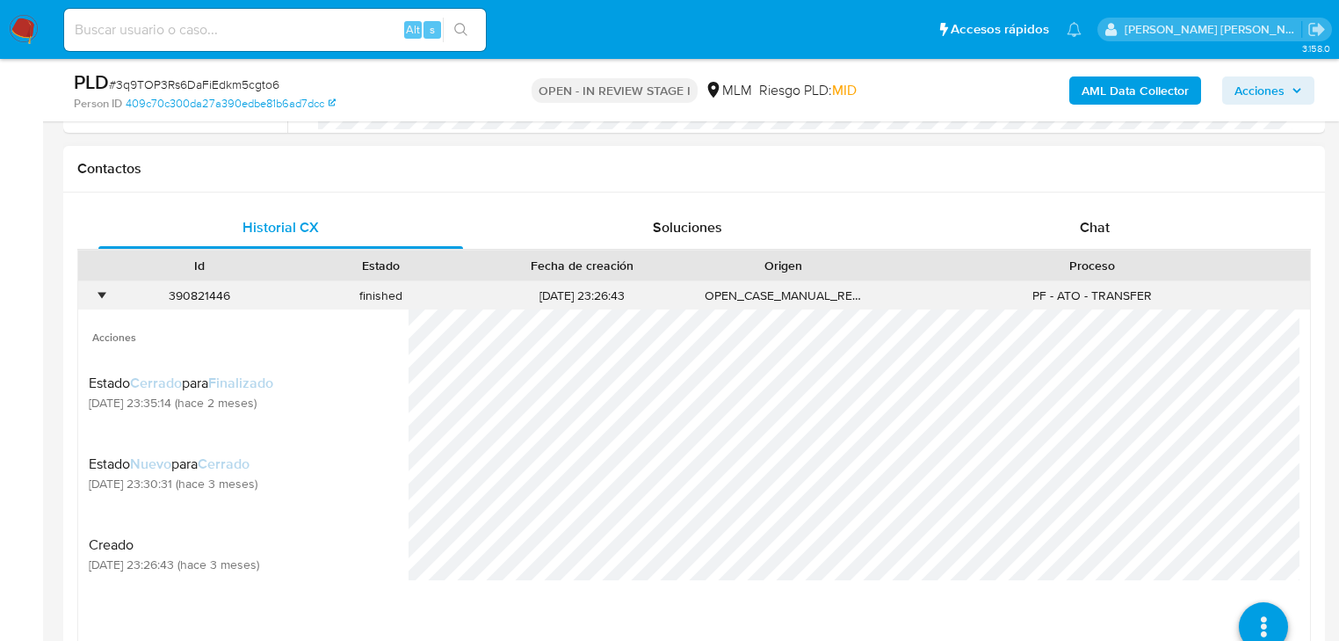
click at [109, 292] on div "390821446" at bounding box center [200, 295] width 182 height 29
click at [95, 299] on div "•" at bounding box center [93, 295] width 31 height 29
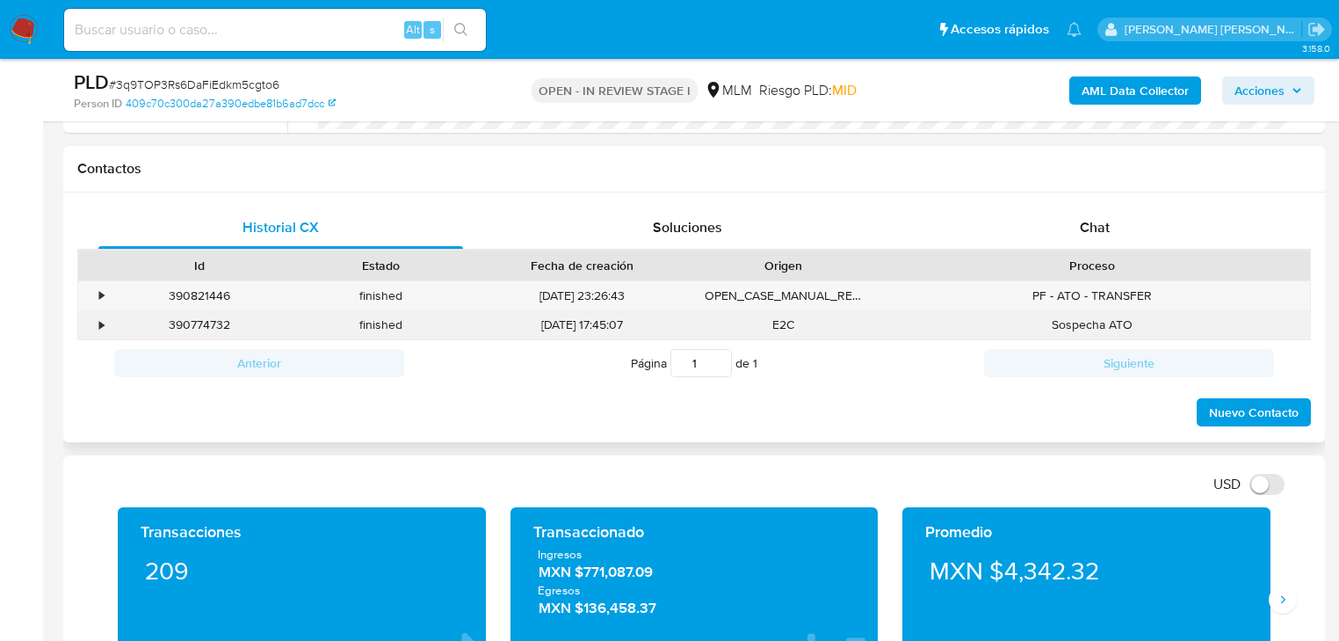
click at [109, 329] on div "390774732" at bounding box center [200, 324] width 182 height 29
click at [98, 329] on div "•" at bounding box center [93, 324] width 31 height 29
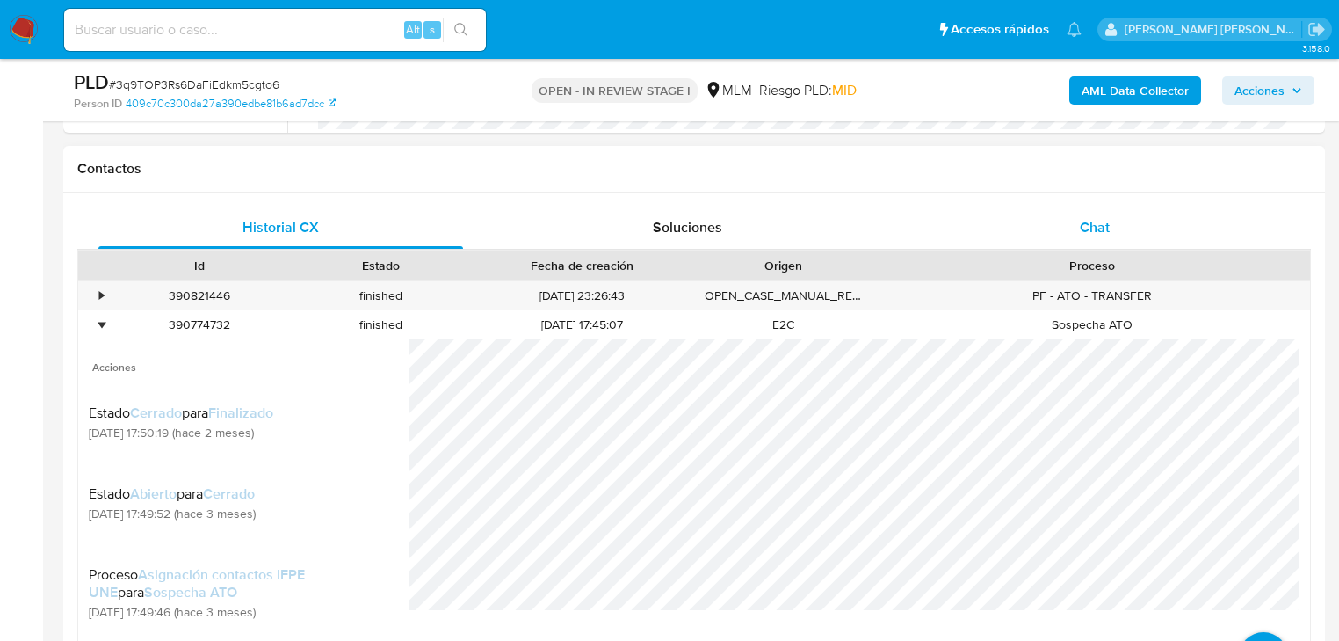
click at [1087, 225] on span "Chat" at bounding box center [1095, 227] width 30 height 20
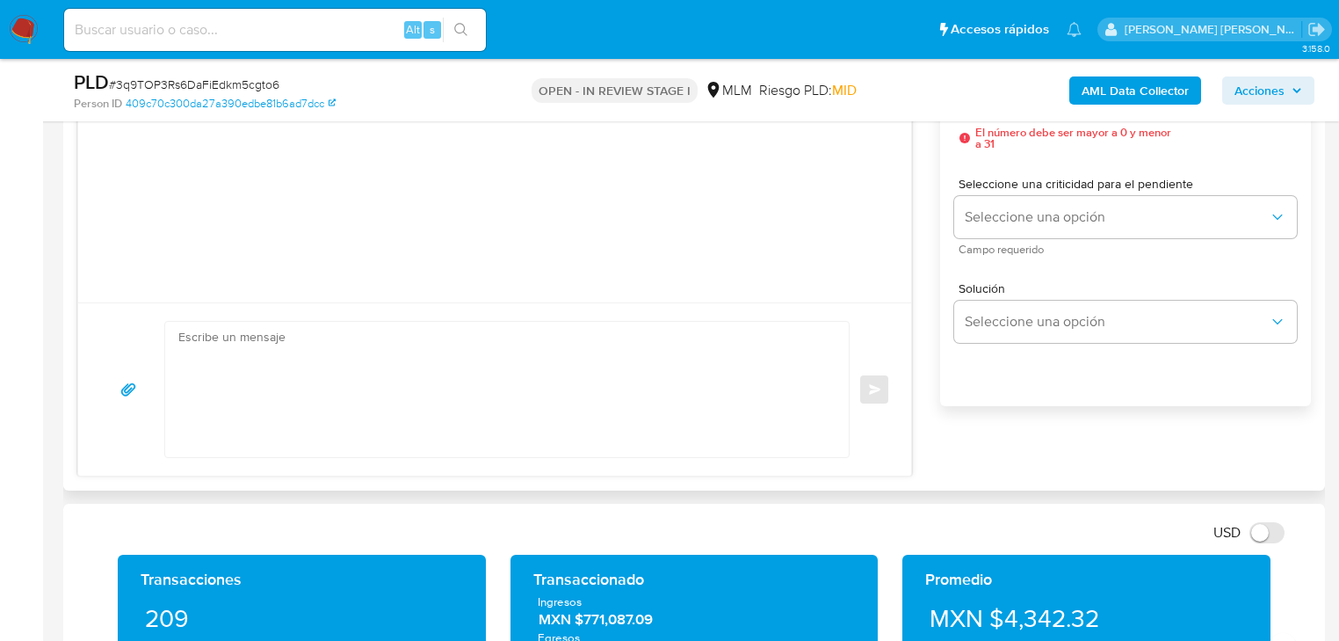
drag, startPoint x: 281, startPoint y: 474, endPoint x: 274, endPoint y: 451, distance: 23.9
click at [281, 473] on div "Historial CX Soluciones Chat Id Estado Fecha de creación Origen Proceso • 39082…" at bounding box center [694, 201] width 1262 height 577
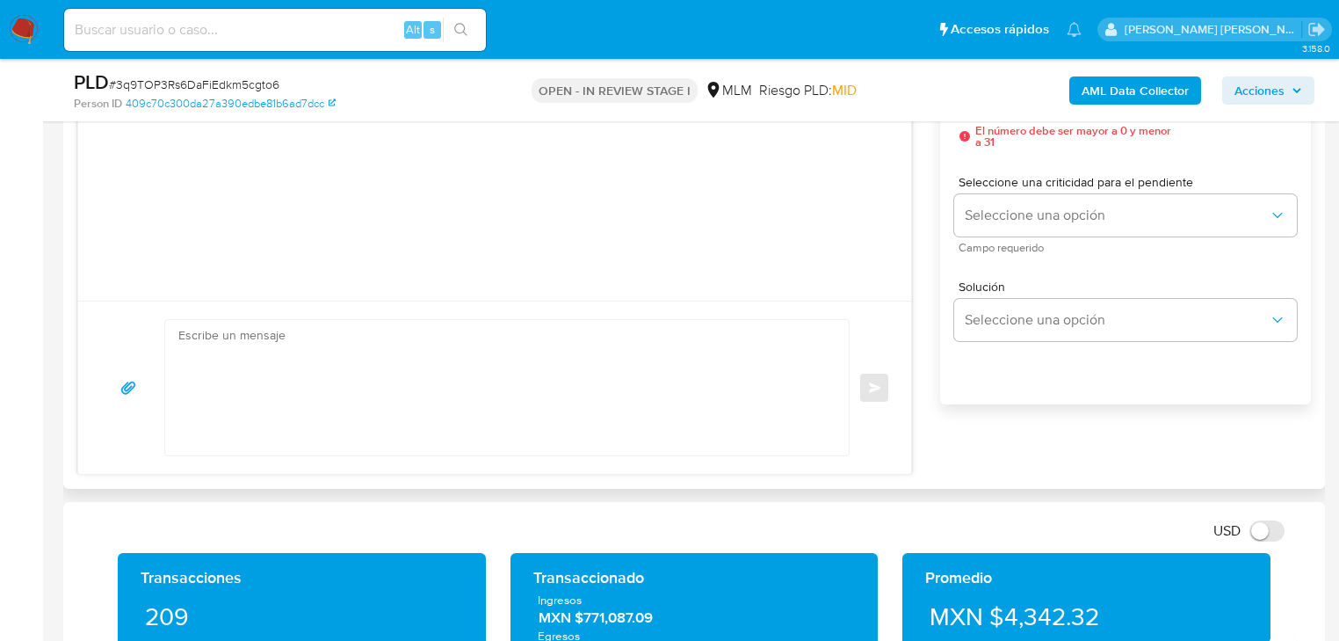
click at [255, 386] on textarea at bounding box center [502, 387] width 648 height 135
paste textarea "Estimado Marco Antonio, Te comunicamos que se ha identificado un cambio en el u…"
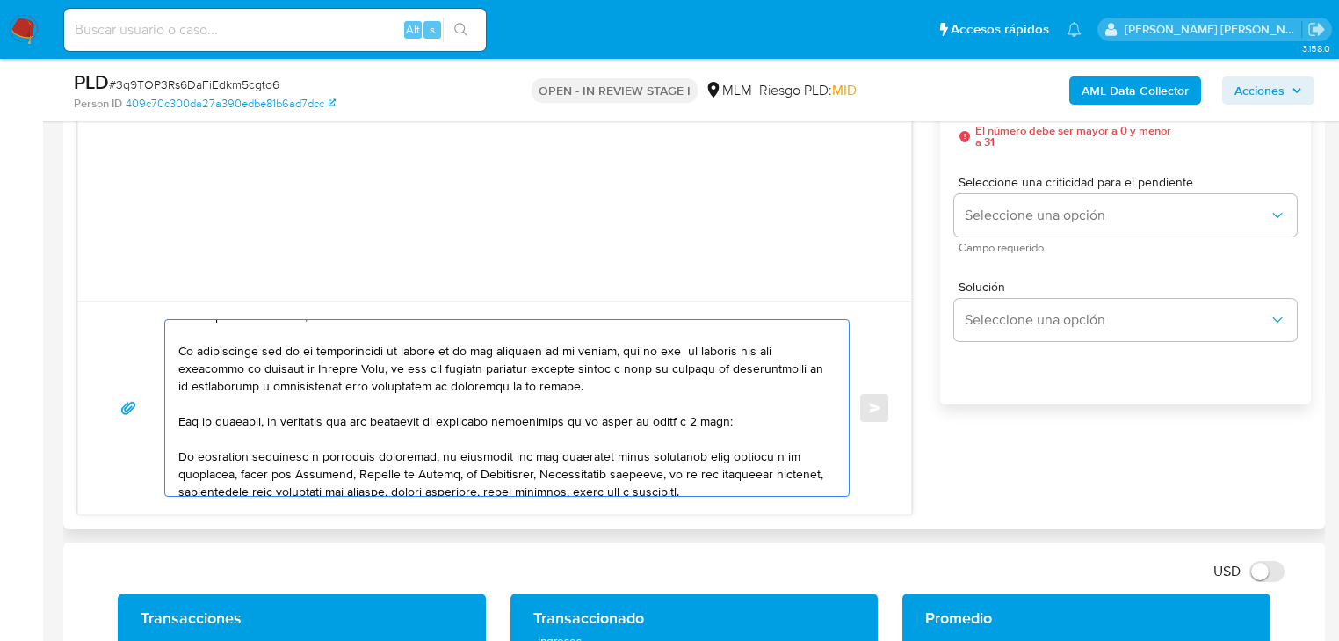
scroll to position [0, 0]
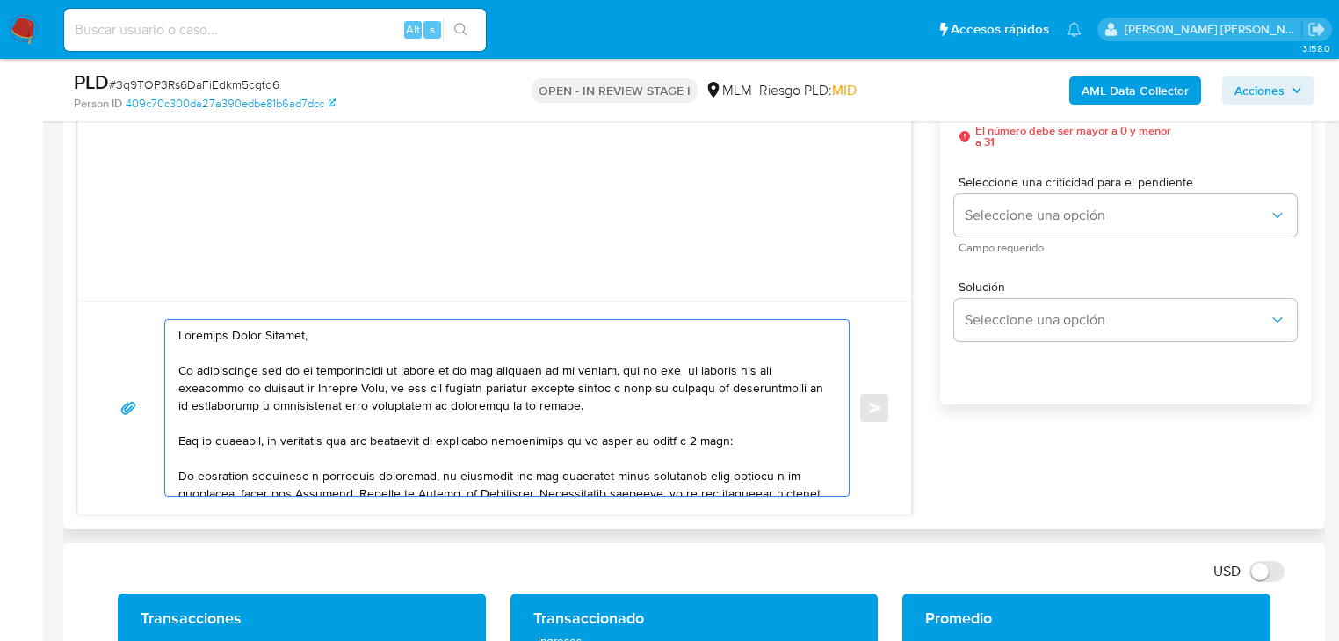
click at [181, 334] on textarea at bounding box center [502, 408] width 648 height 176
drag, startPoint x: 366, startPoint y: 334, endPoint x: 238, endPoint y: 333, distance: 127.4
click at [235, 332] on textarea at bounding box center [502, 408] width 648 height 176
click at [238, 333] on textarea at bounding box center [502, 408] width 648 height 176
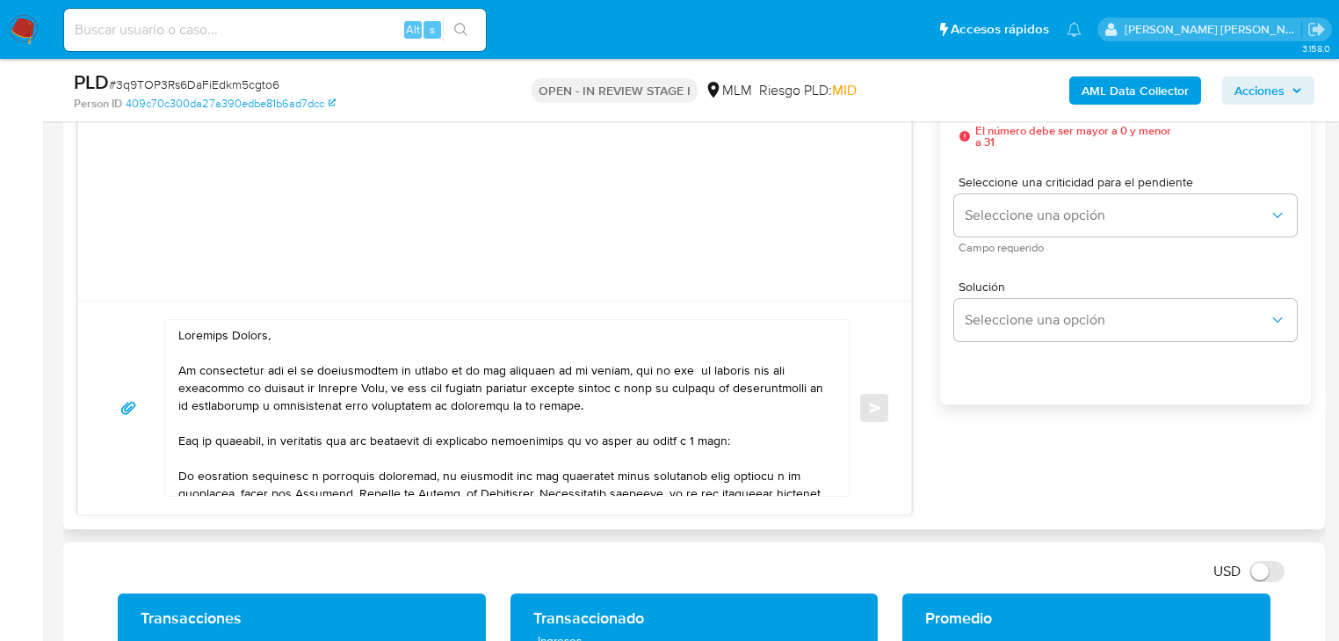
click at [361, 417] on textarea at bounding box center [502, 408] width 648 height 176
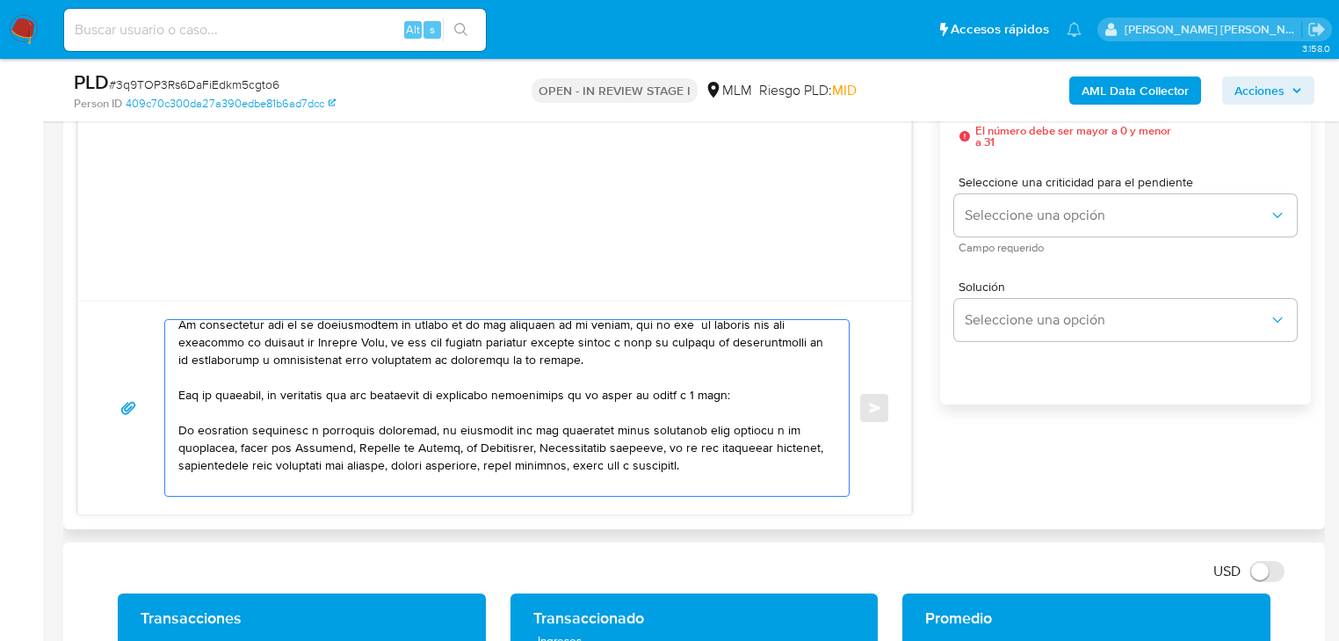
scroll to position [70, 0]
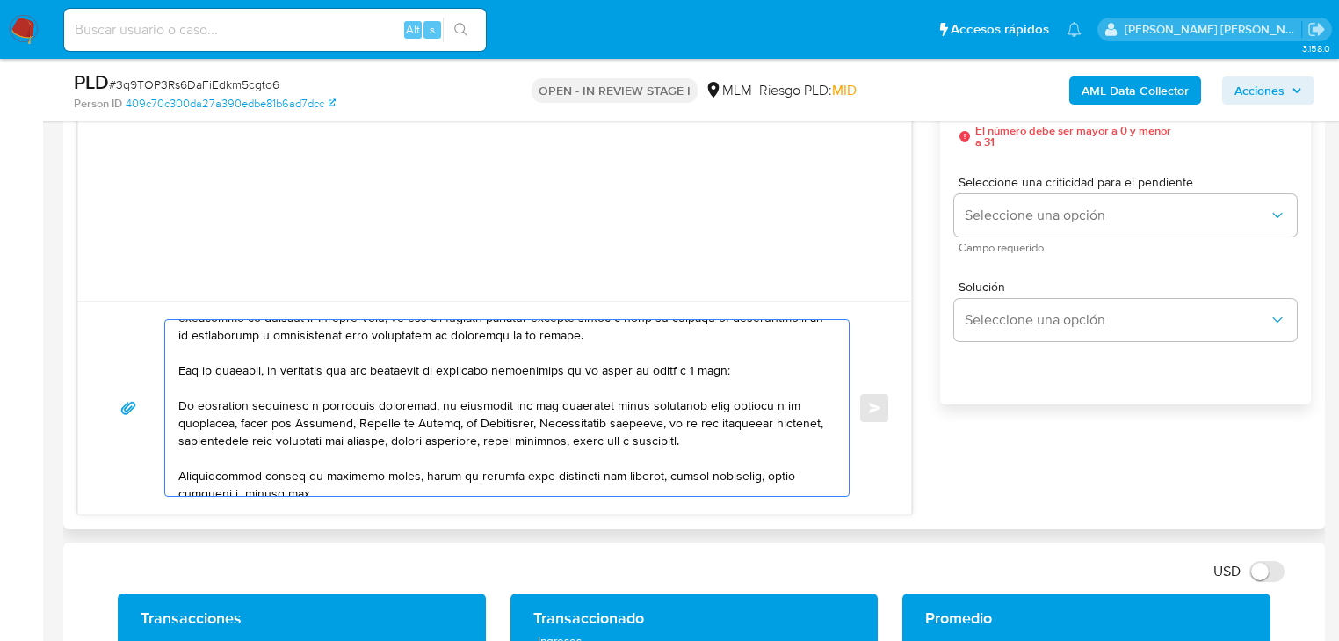
click at [178, 401] on textarea at bounding box center [502, 408] width 648 height 176
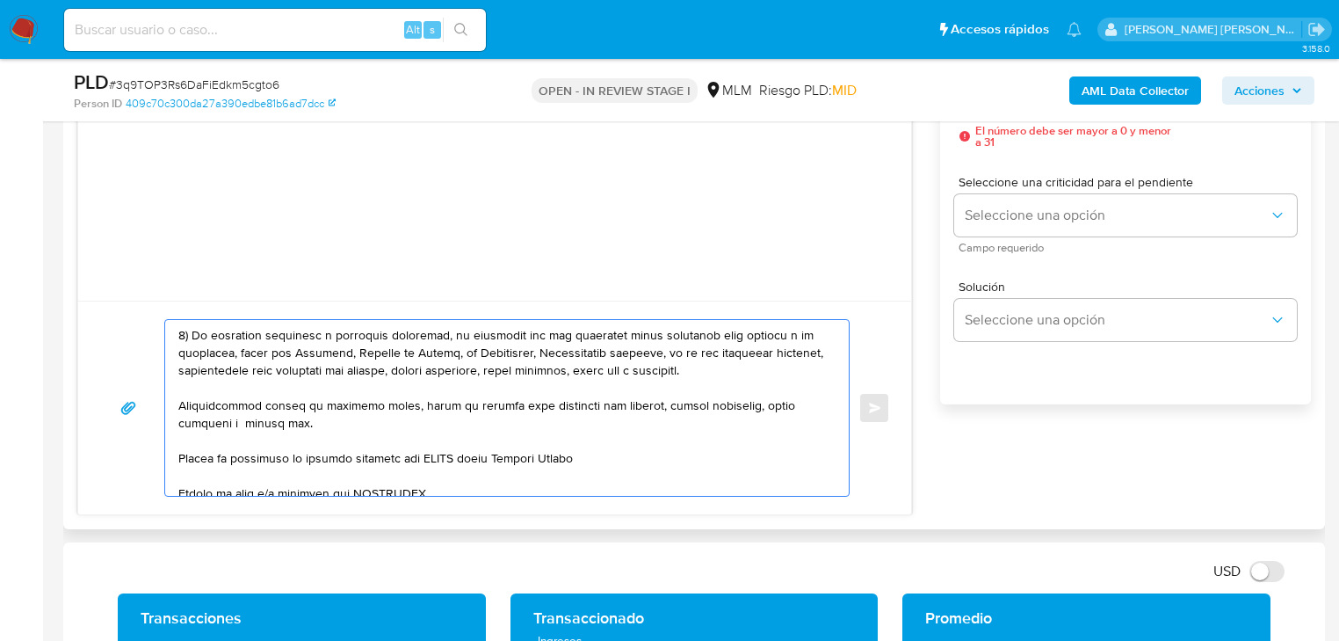
click at [672, 357] on textarea at bounding box center [502, 408] width 648 height 176
drag, startPoint x: 316, startPoint y: 431, endPoint x: 170, endPoint y: 395, distance: 150.9
click at [170, 395] on div at bounding box center [502, 408] width 675 height 176
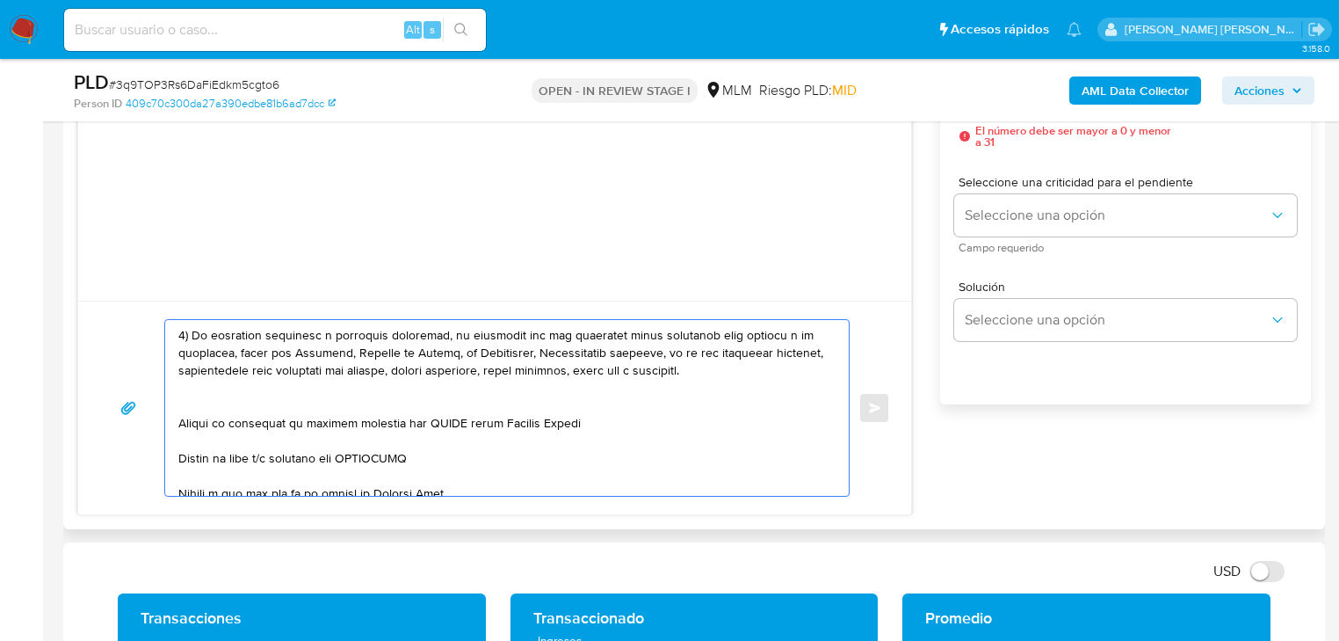
click at [190, 399] on textarea at bounding box center [502, 408] width 648 height 176
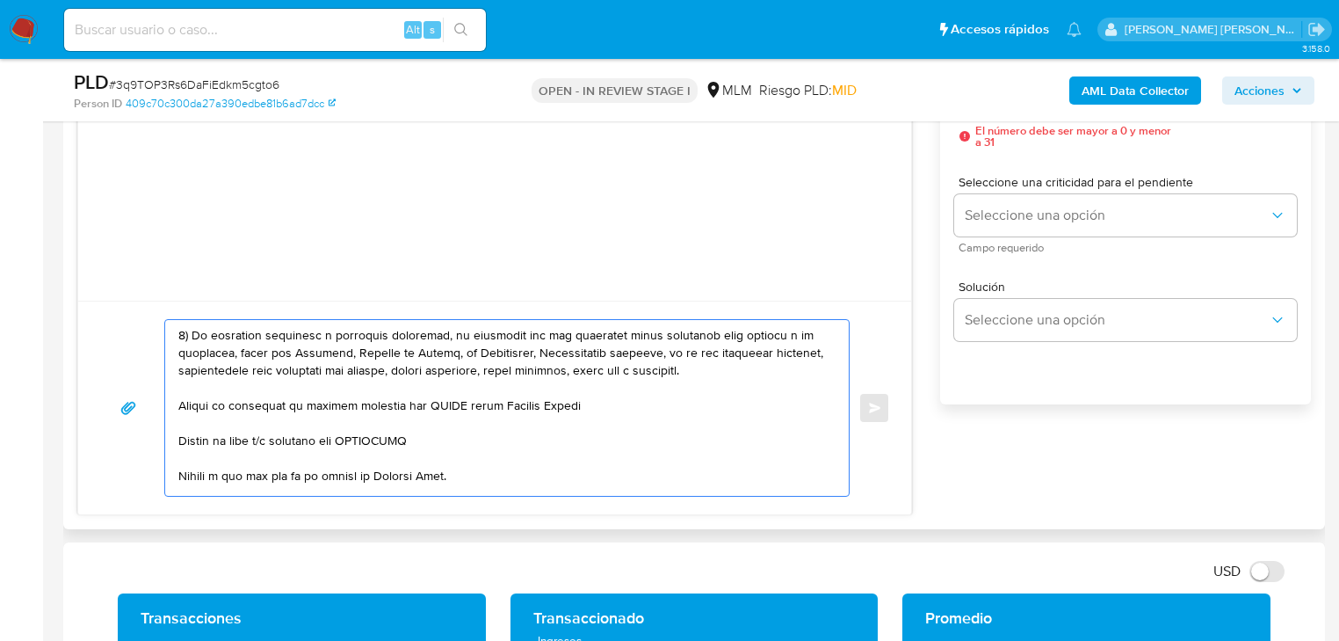
click at [178, 402] on textarea at bounding box center [502, 408] width 648 height 176
click at [184, 402] on textarea at bounding box center [502, 408] width 648 height 176
drag, startPoint x: 324, startPoint y: 408, endPoint x: 615, endPoint y: 407, distance: 290.8
click at [615, 407] on textarea at bounding box center [502, 408] width 648 height 176
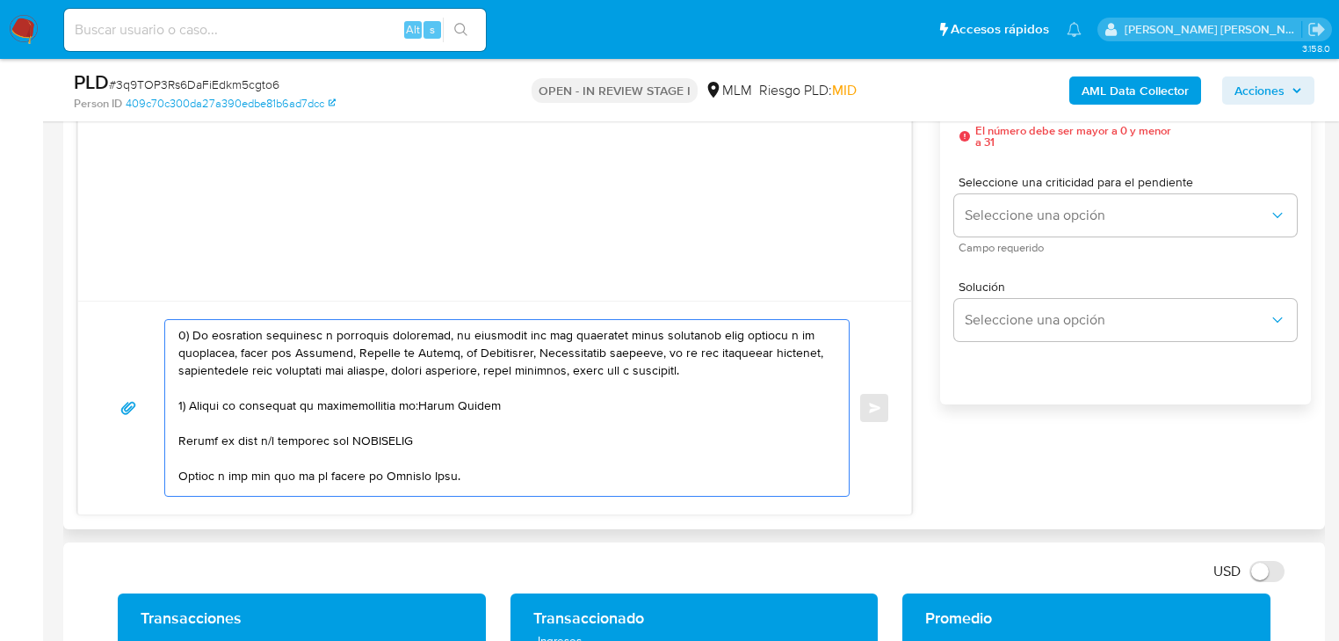
click at [425, 411] on textarea at bounding box center [502, 408] width 648 height 176
click at [416, 404] on textarea at bounding box center [502, 408] width 648 height 176
click at [508, 405] on textarea at bounding box center [502, 408] width 648 height 176
click at [599, 403] on textarea at bounding box center [502, 408] width 648 height 176
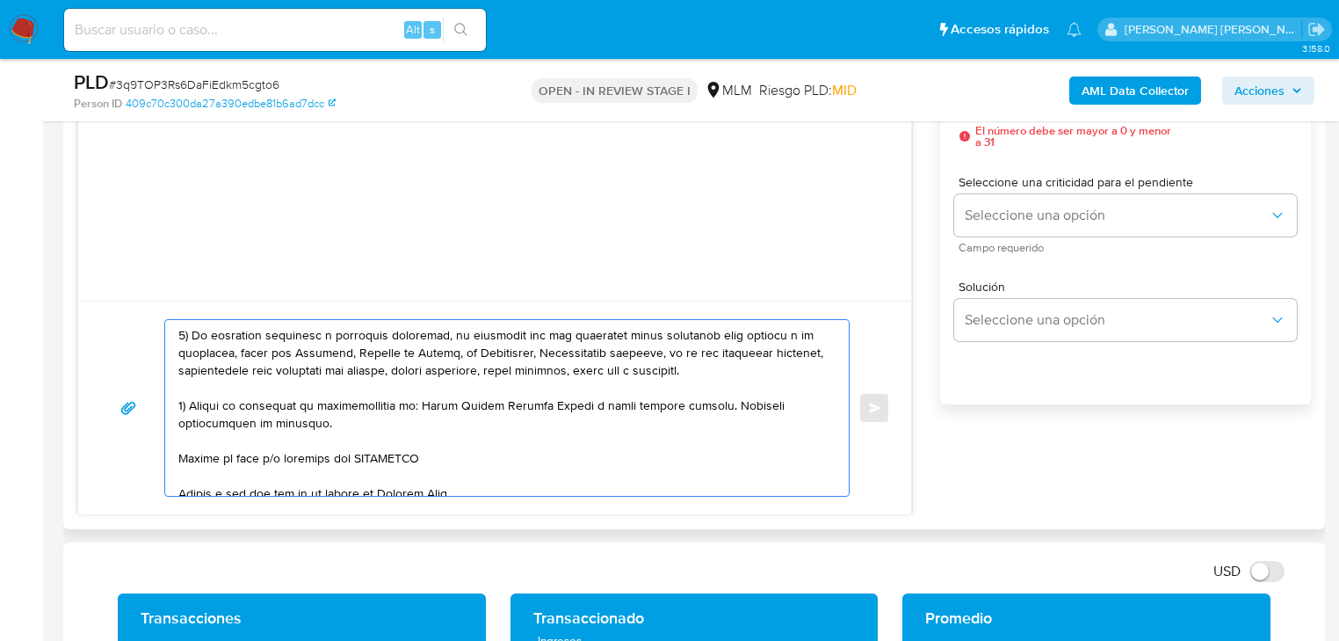
click at [179, 459] on textarea at bounding box center [502, 408] width 648 height 176
click at [406, 447] on textarea at bounding box center [502, 408] width 648 height 176
click at [571, 458] on textarea at bounding box center [502, 408] width 648 height 176
click at [643, 456] on textarea at bounding box center [502, 408] width 648 height 176
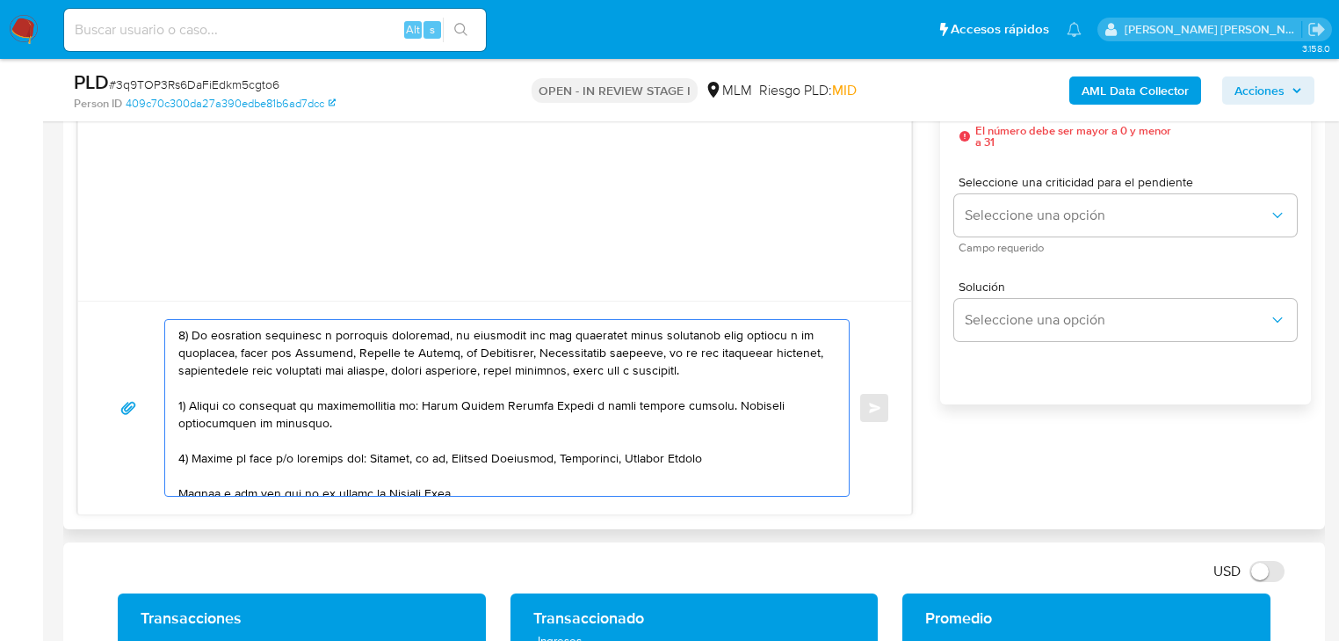
click at [571, 457] on textarea at bounding box center [502, 408] width 648 height 176
click at [721, 457] on textarea at bounding box center [502, 408] width 648 height 176
paste textarea "name: Alichahcajj || alias:"
drag, startPoint x: 751, startPoint y: 452, endPoint x: 733, endPoint y: 452, distance: 18.5
click at [733, 452] on textarea at bounding box center [502, 408] width 648 height 176
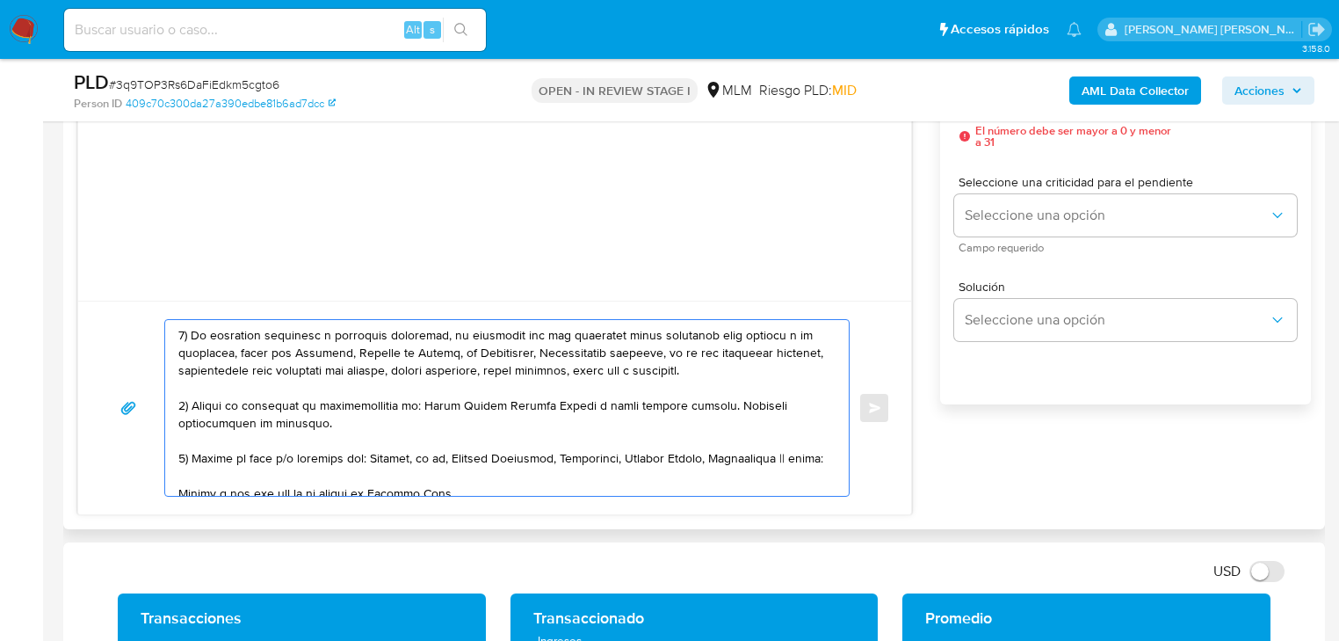
drag, startPoint x: 798, startPoint y: 456, endPoint x: 784, endPoint y: 456, distance: 14.1
click at [784, 456] on textarea at bounding box center [502, 408] width 648 height 176
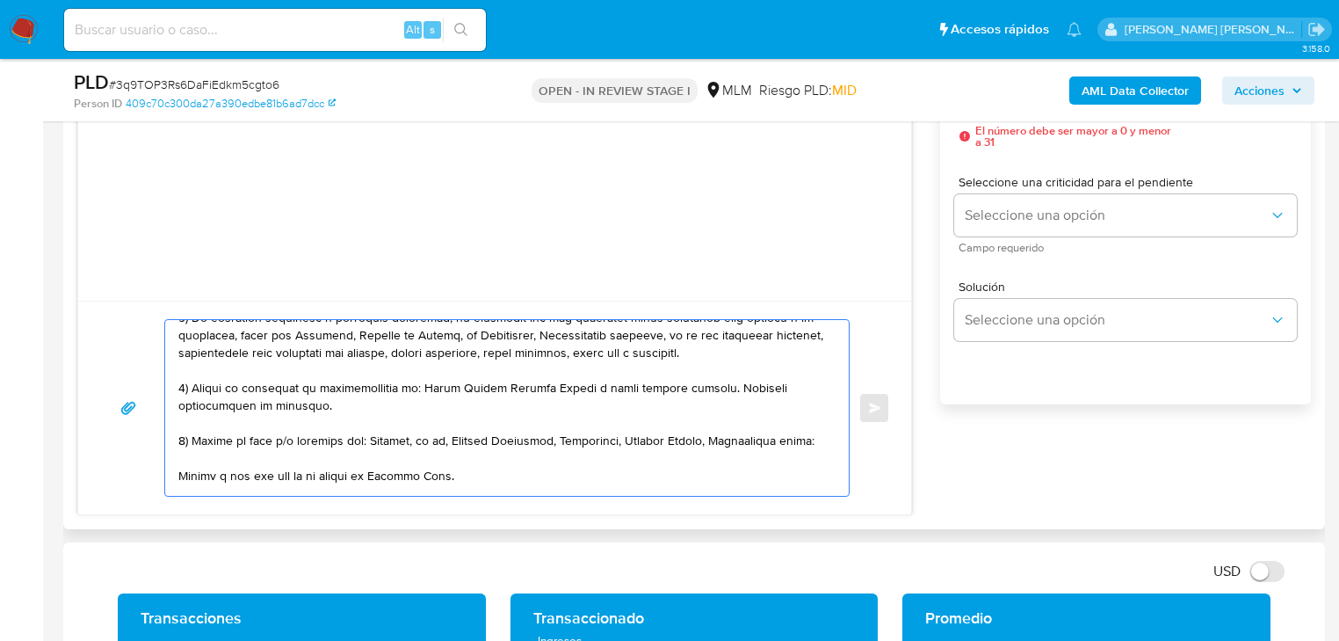
scroll to position [153, 0]
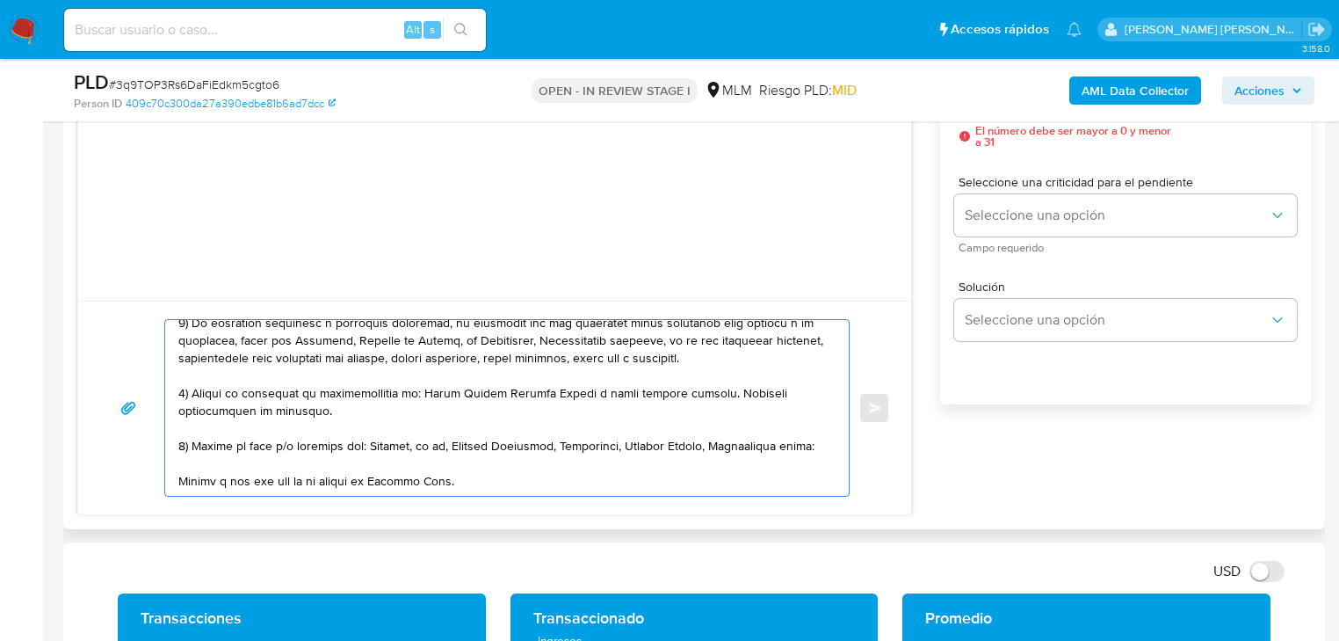
drag, startPoint x: 812, startPoint y: 443, endPoint x: 798, endPoint y: 442, distance: 14.1
click at [798, 442] on textarea at bounding box center [502, 408] width 648 height 176
paste textarea "name: Licja || alias:"
drag, startPoint x: 275, startPoint y: 457, endPoint x: 237, endPoint y: 457, distance: 37.8
click at [237, 457] on textarea at bounding box center [502, 408] width 648 height 176
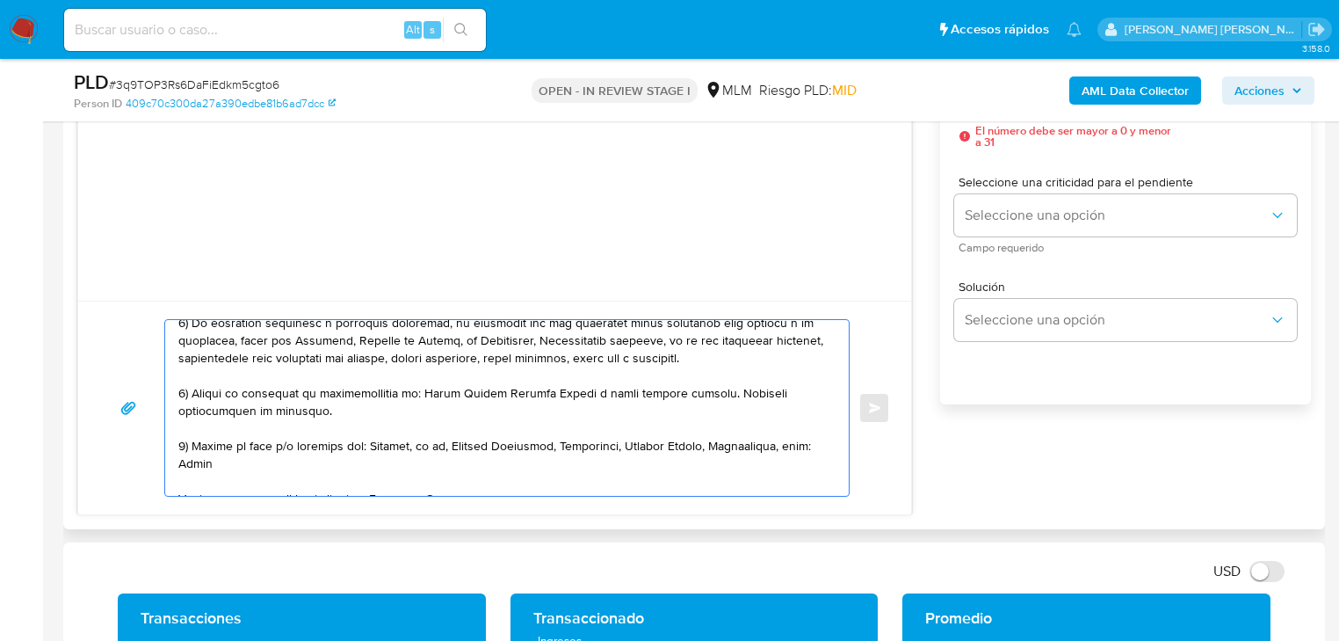
drag, startPoint x: 214, startPoint y: 458, endPoint x: 145, endPoint y: 460, distance: 69.5
click at [144, 460] on div "Enviar" at bounding box center [494, 407] width 791 height 177
click at [812, 443] on textarea at bounding box center [502, 408] width 648 height 176
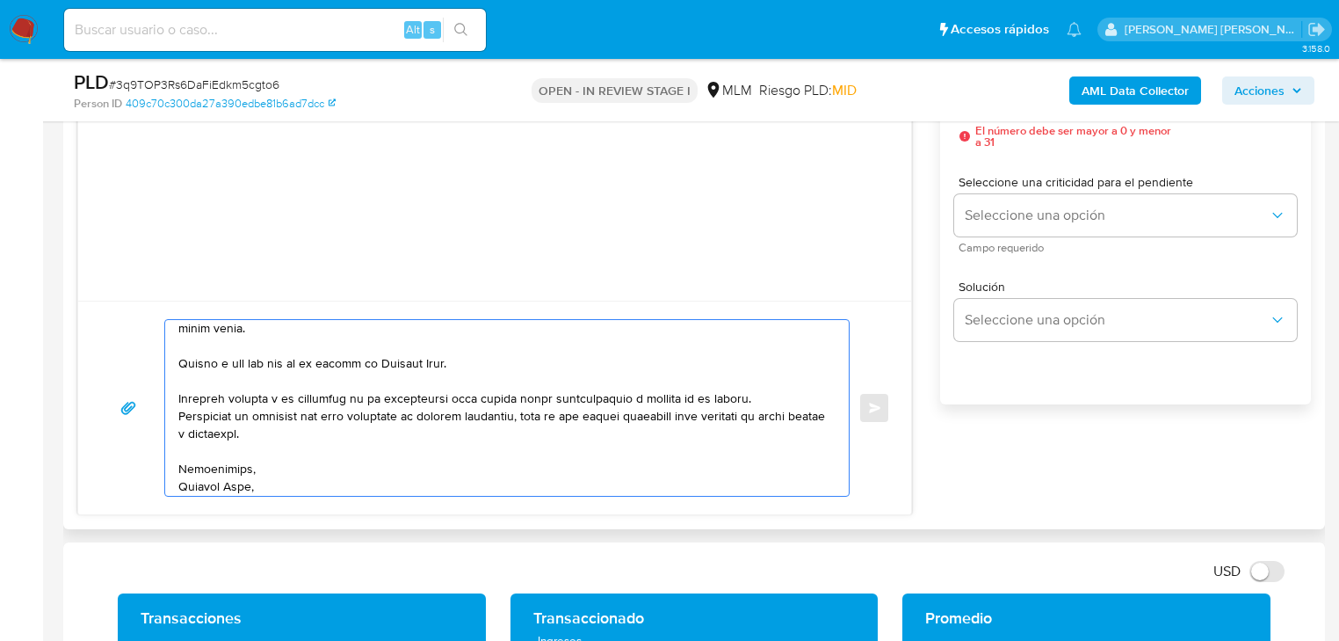
scroll to position [293, 0]
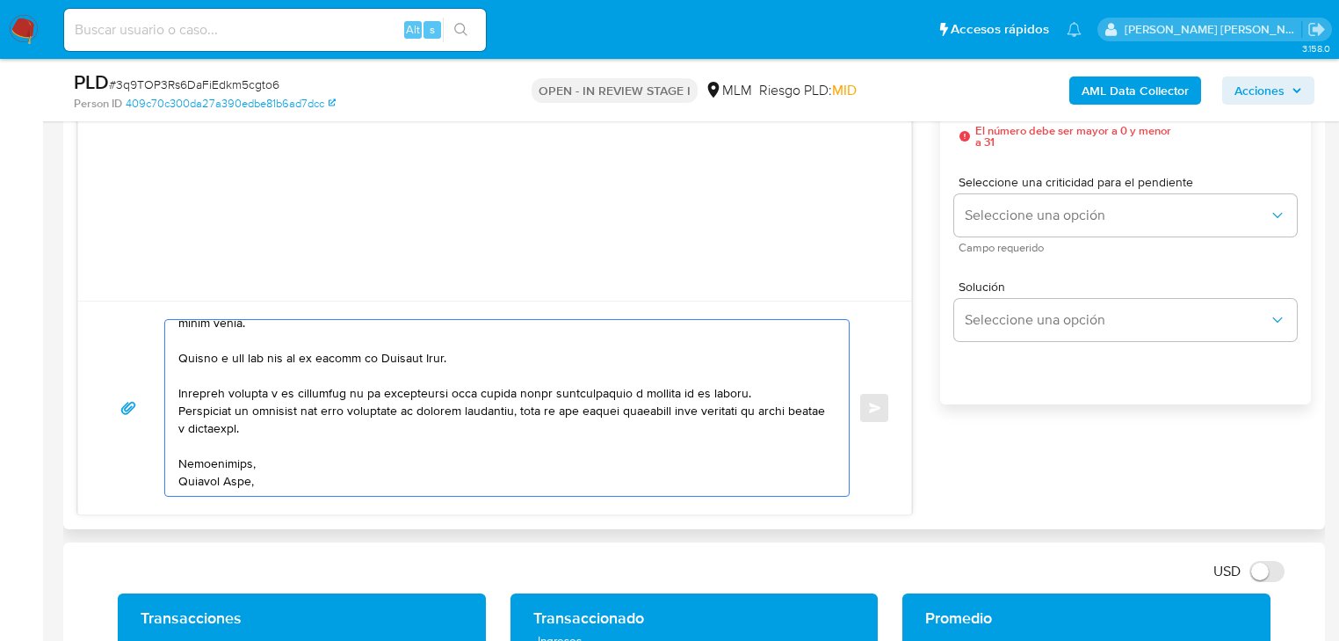
click at [178, 357] on textarea at bounding box center [502, 408] width 648 height 176
click at [231, 481] on textarea at bounding box center [502, 408] width 648 height 176
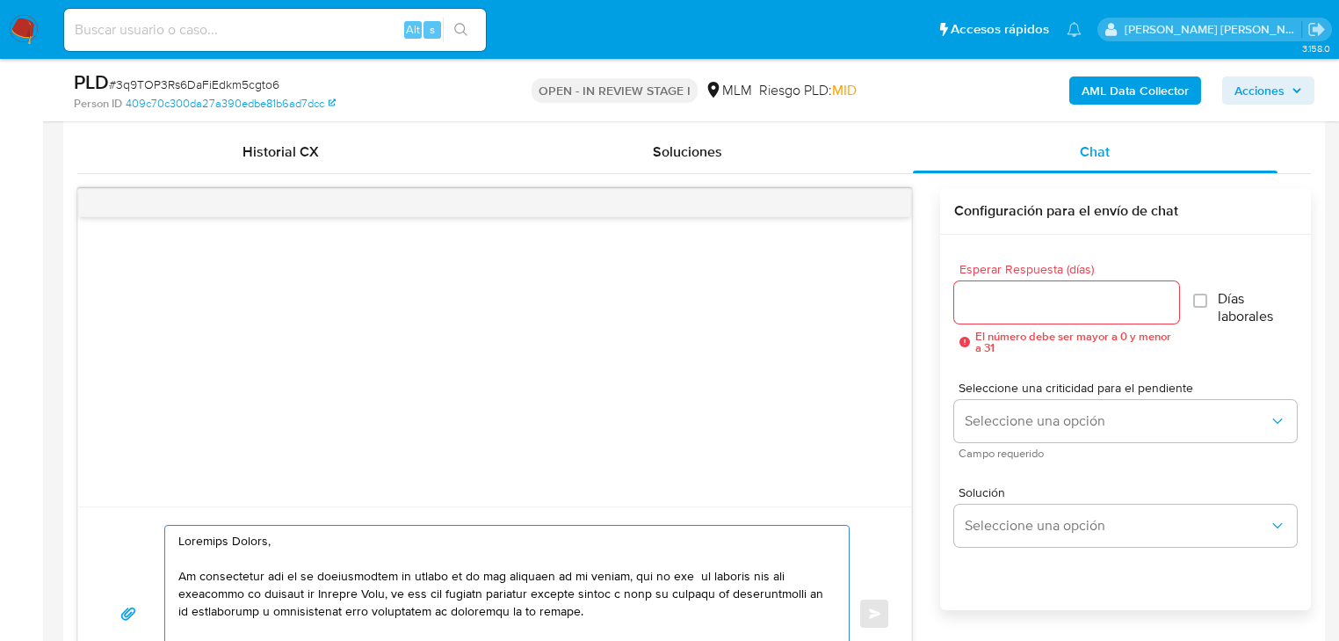
scroll to position [843, 0]
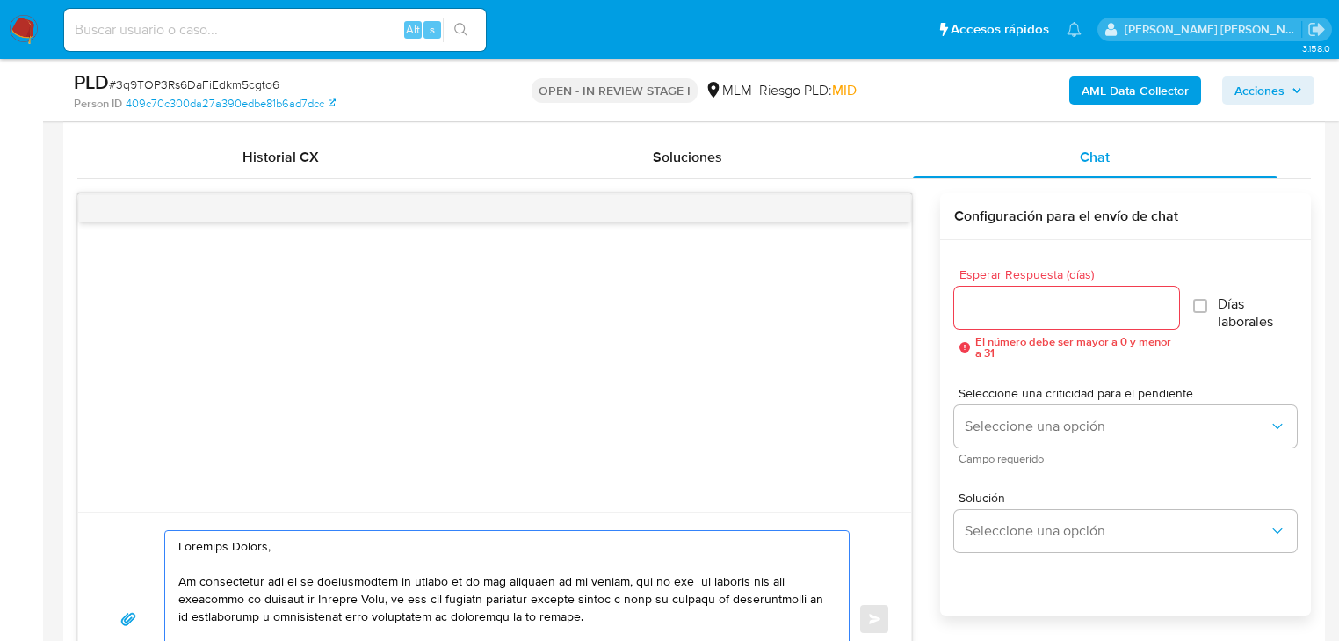
type textarea "Estimado Arturo, Te comunicamos que se ha identificado un cambio en el uso habi…"
click at [992, 318] on div at bounding box center [1066, 307] width 225 height 42
click at [1019, 300] on input "Esperar Respuesta (días)" at bounding box center [1066, 307] width 225 height 23
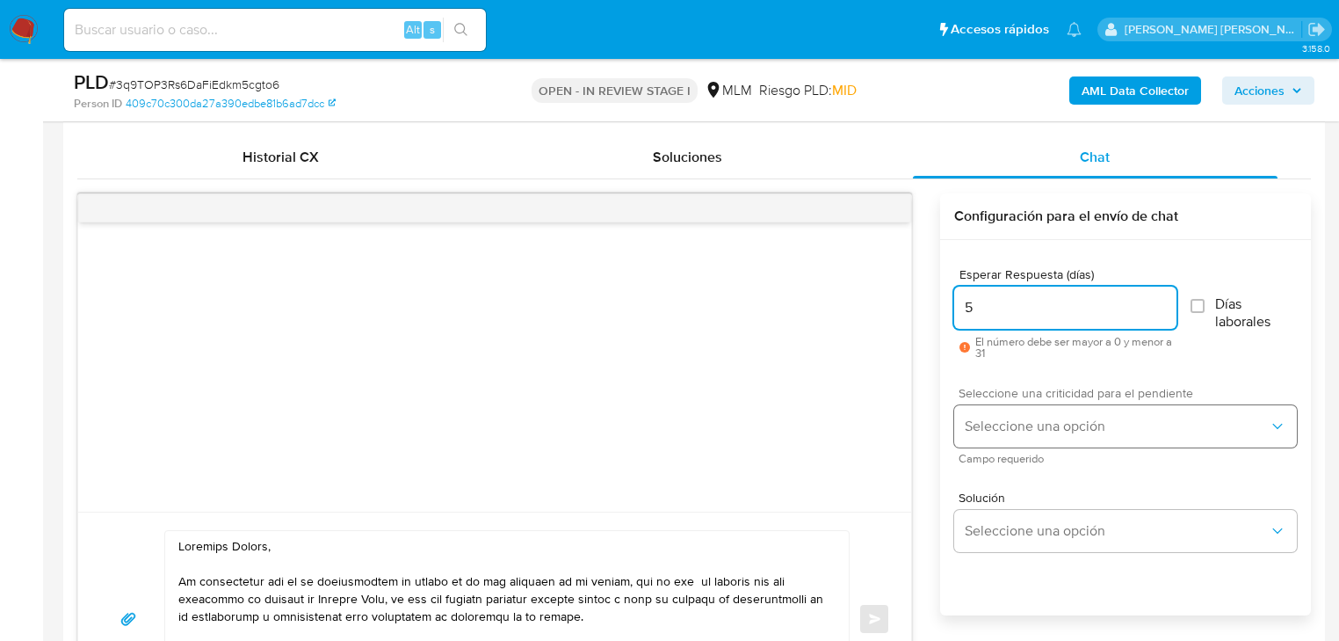
type input "5"
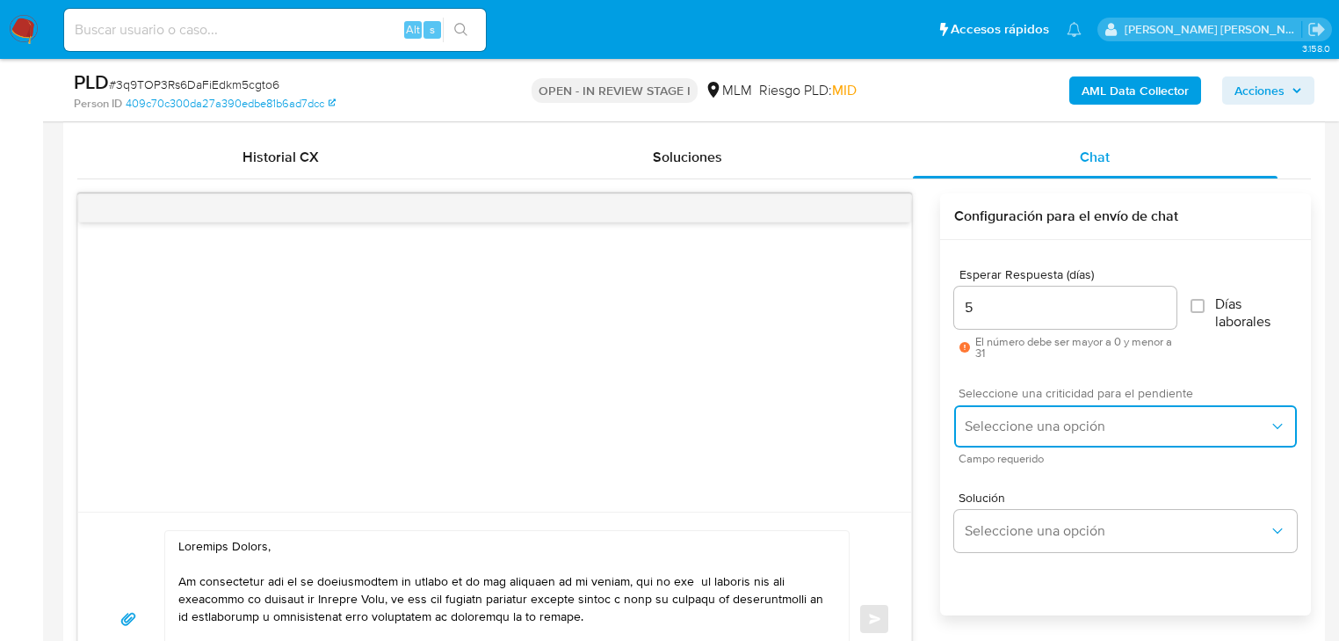
click at [1035, 429] on span "Seleccione una opción" at bounding box center [1117, 426] width 304 height 18
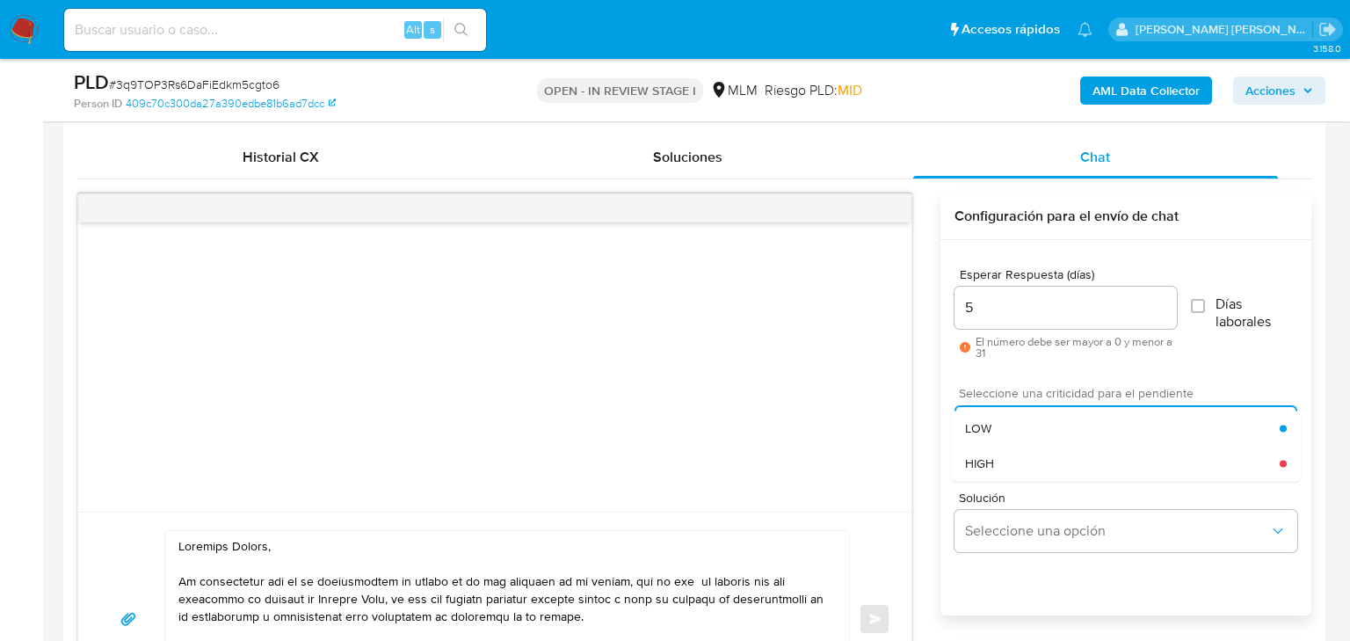
drag, startPoint x: 1009, startPoint y: 461, endPoint x: 1001, endPoint y: 452, distance: 12.5
click at [1011, 459] on div "HIGH" at bounding box center [1122, 462] width 315 height 35
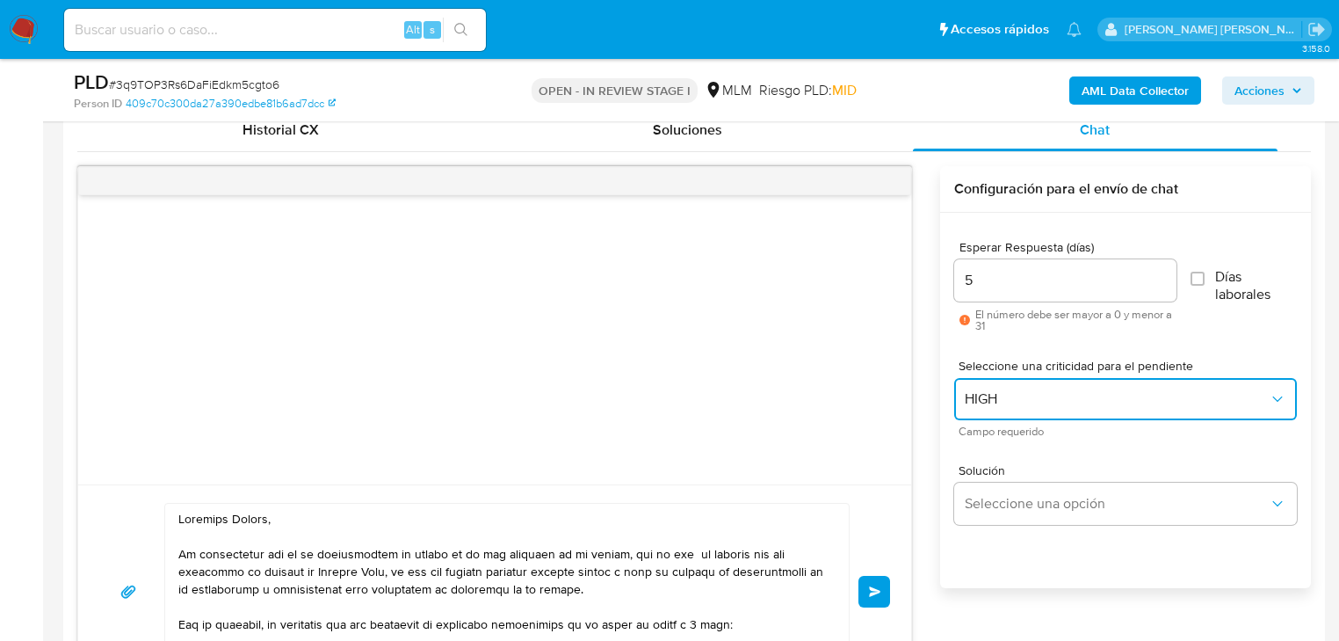
scroll to position [984, 0]
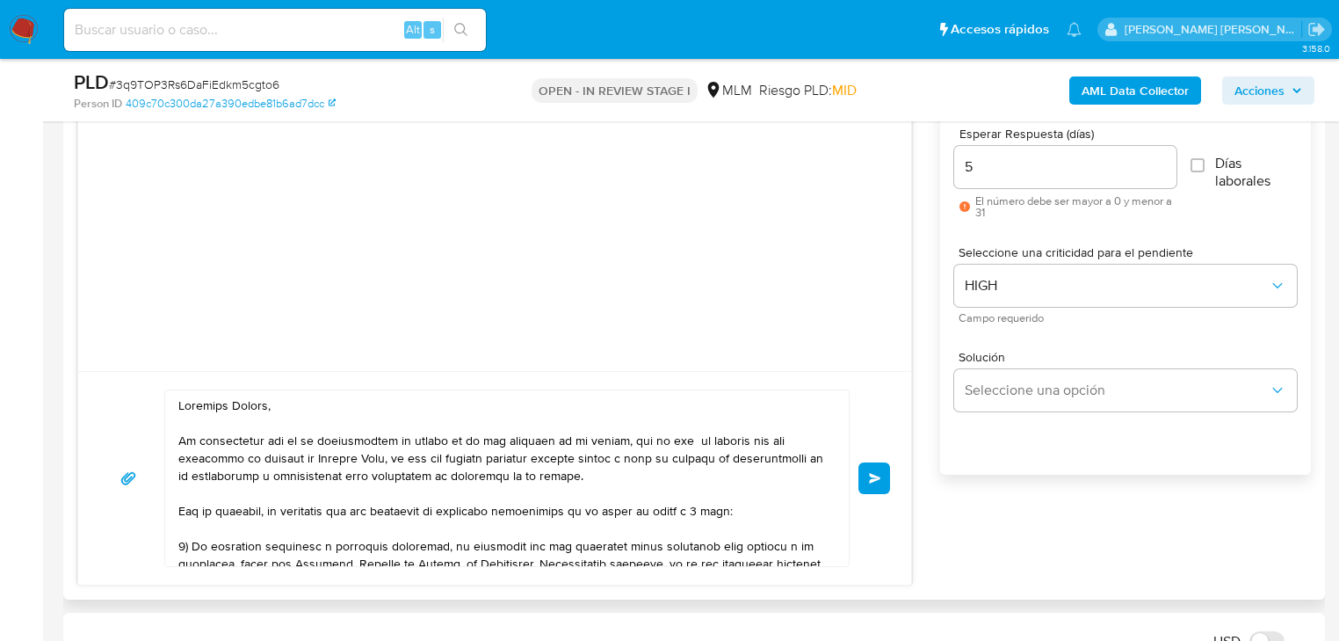
click at [867, 474] on button "Enviar" at bounding box center [874, 478] width 32 height 32
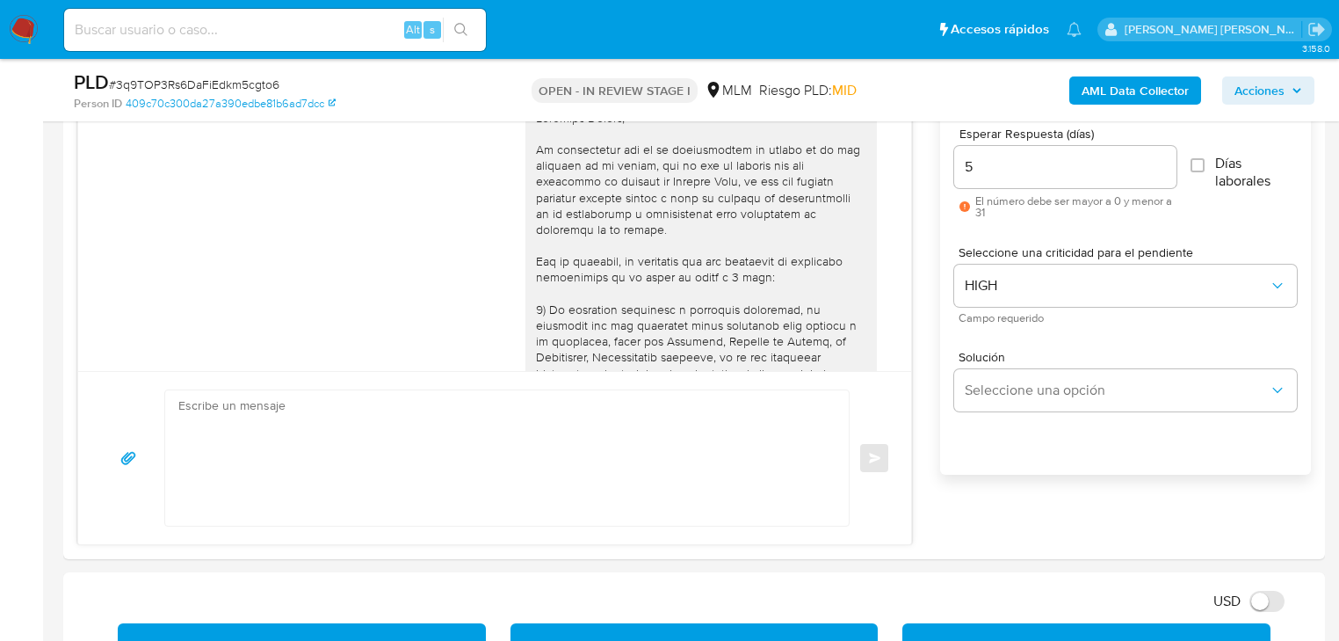
scroll to position [372, 0]
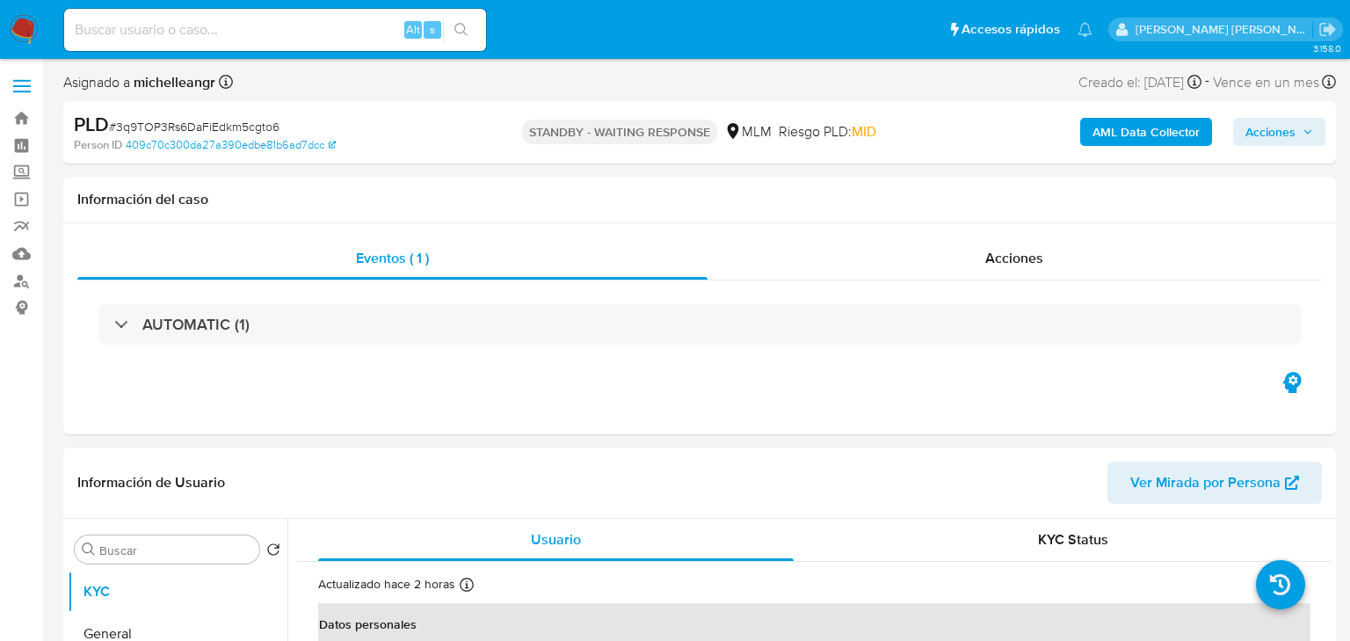
select select "10"
click at [233, 25] on input at bounding box center [275, 29] width 422 height 23
paste input "53zkV8FNOwMX3pMj7FCCQEBX"
type input "53zkV8FNOwMX3pMj7FCCQEBX"
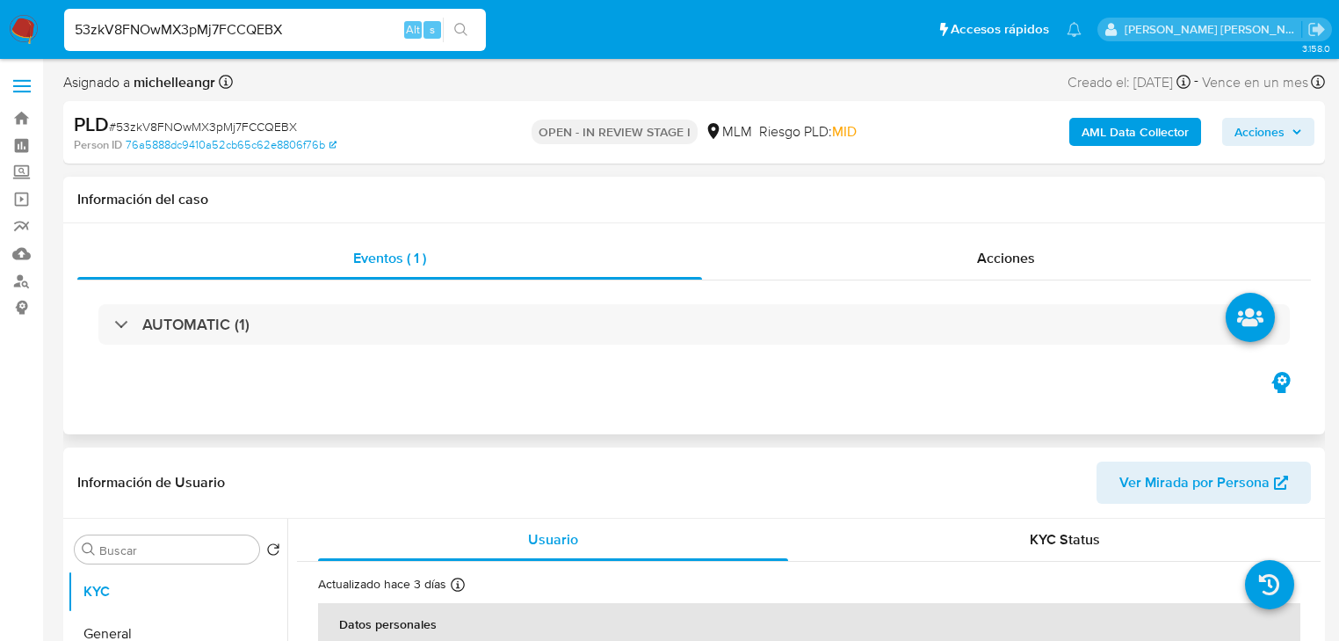
select select "10"
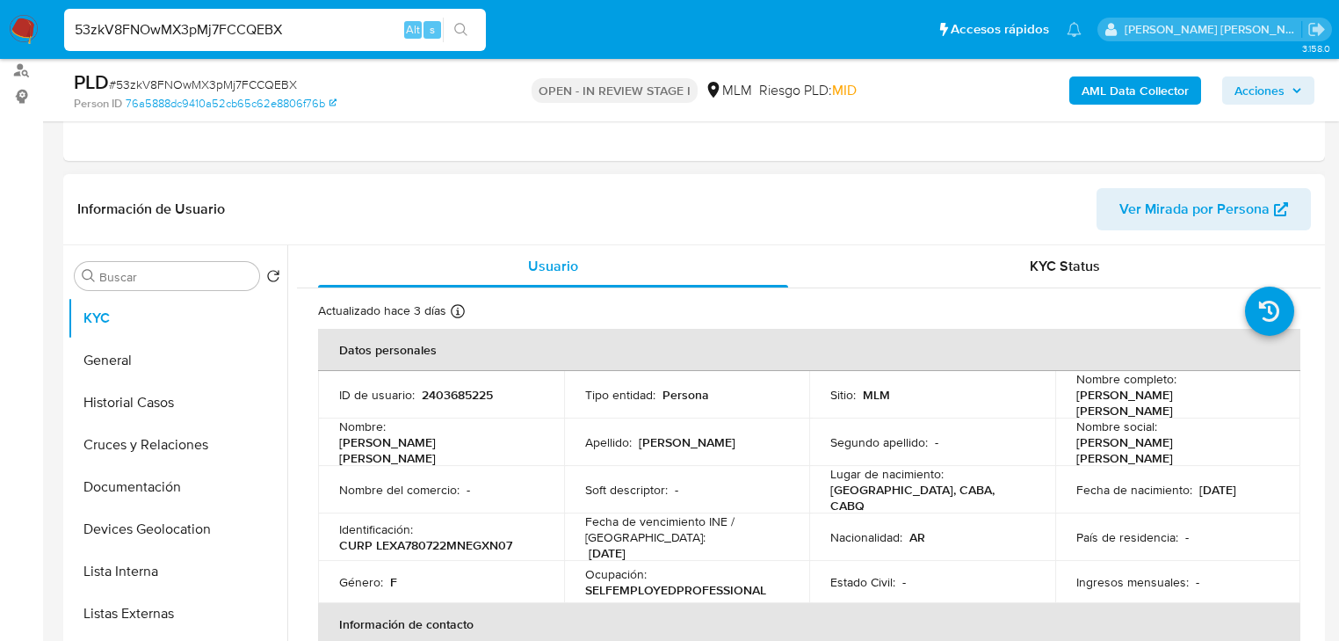
scroll to position [70, 0]
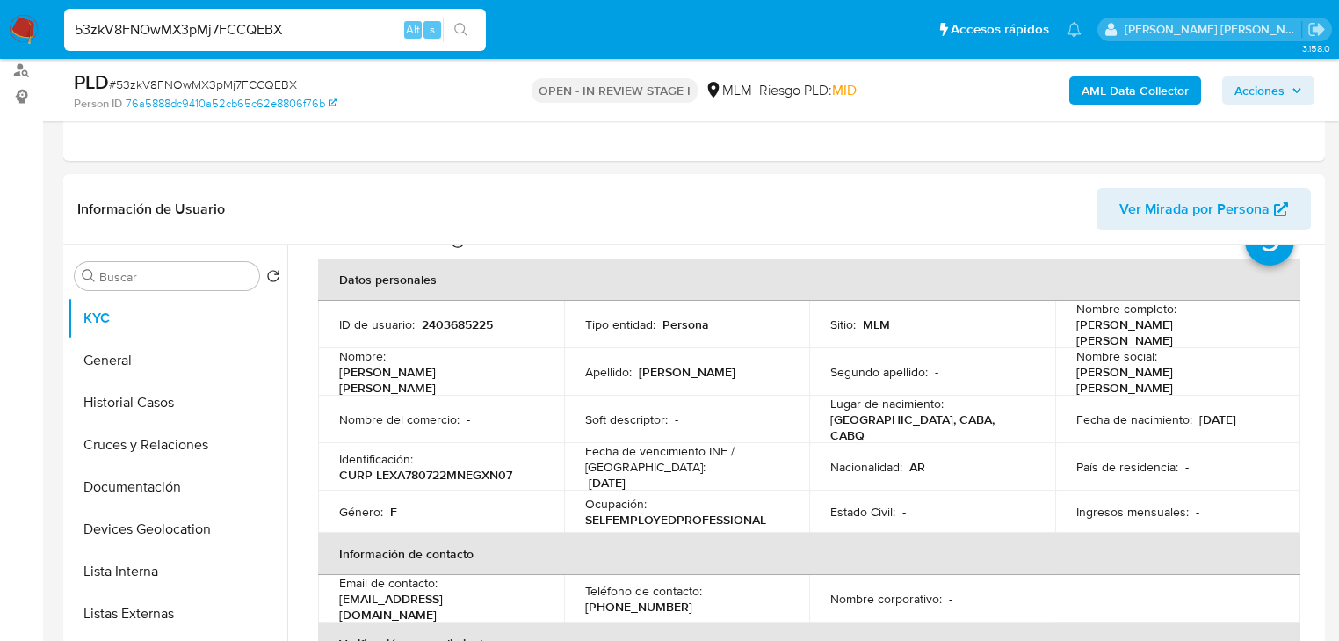
click at [445, 333] on td "ID de usuario : 2403685225" at bounding box center [441, 323] width 246 height 47
click at [446, 330] on td "ID de usuario : 2403685225" at bounding box center [441, 323] width 246 height 47
click at [448, 326] on p "2403685225" at bounding box center [457, 324] width 71 height 16
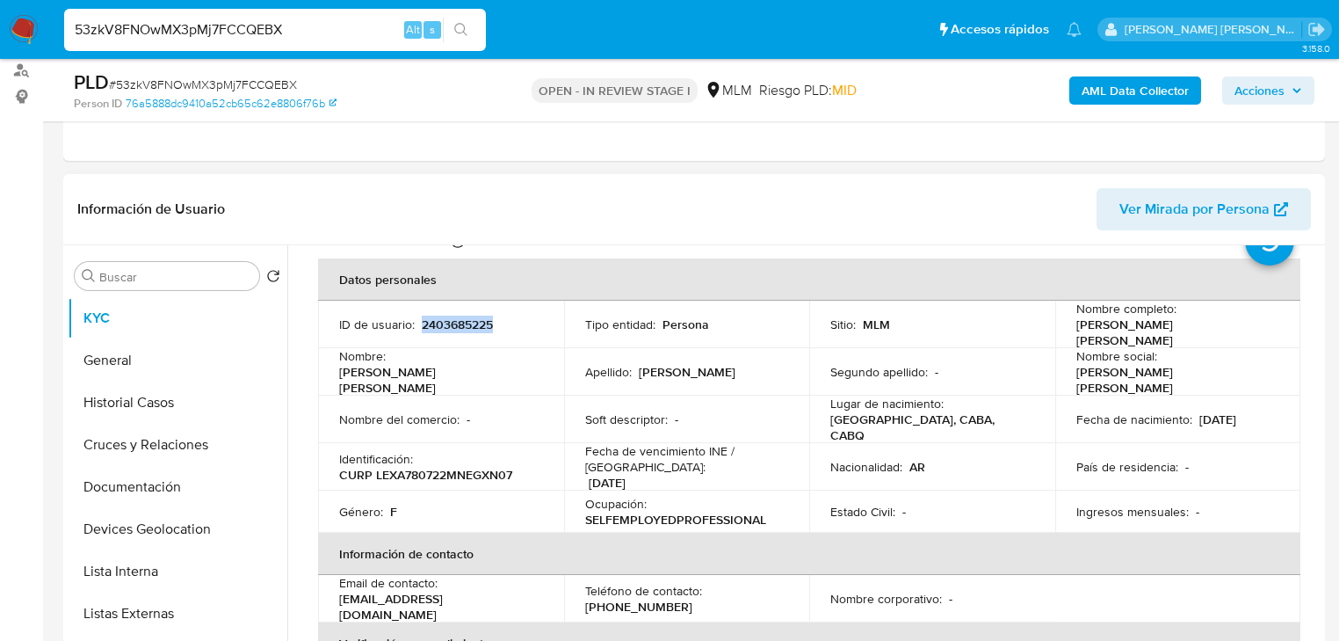
click at [448, 326] on p "2403685225" at bounding box center [457, 324] width 71 height 16
copy p "2403685225"
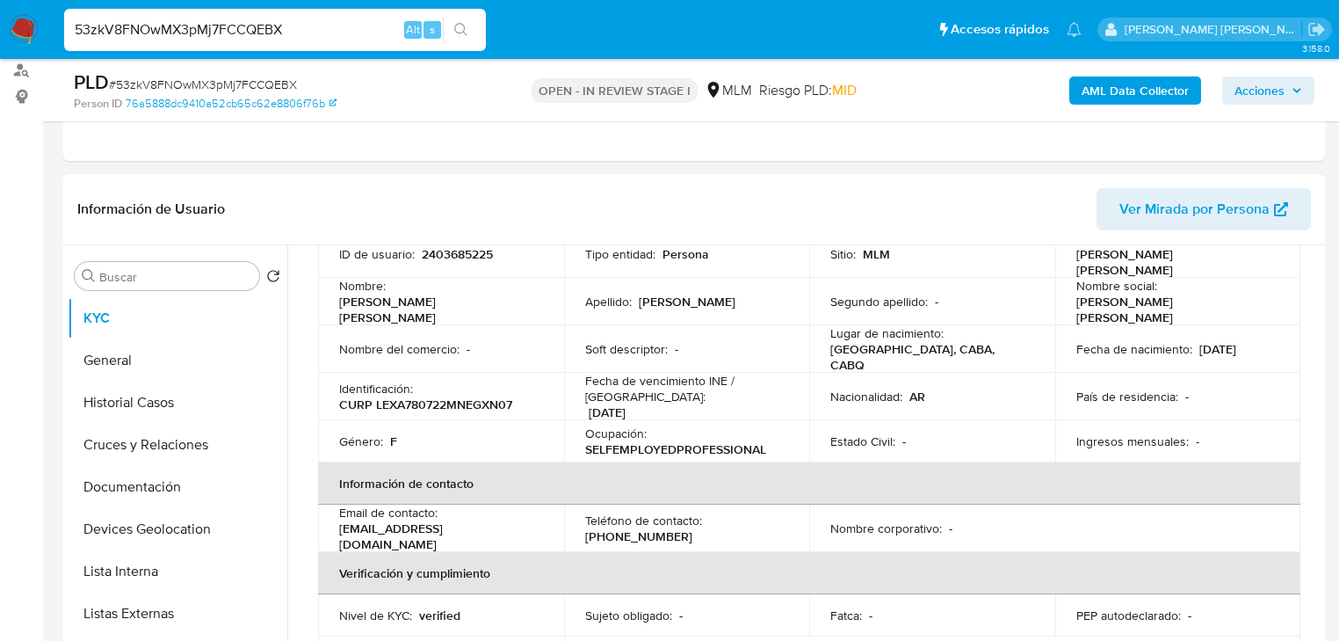
click at [821, 373] on td "Nacionalidad : AR" at bounding box center [932, 396] width 246 height 47
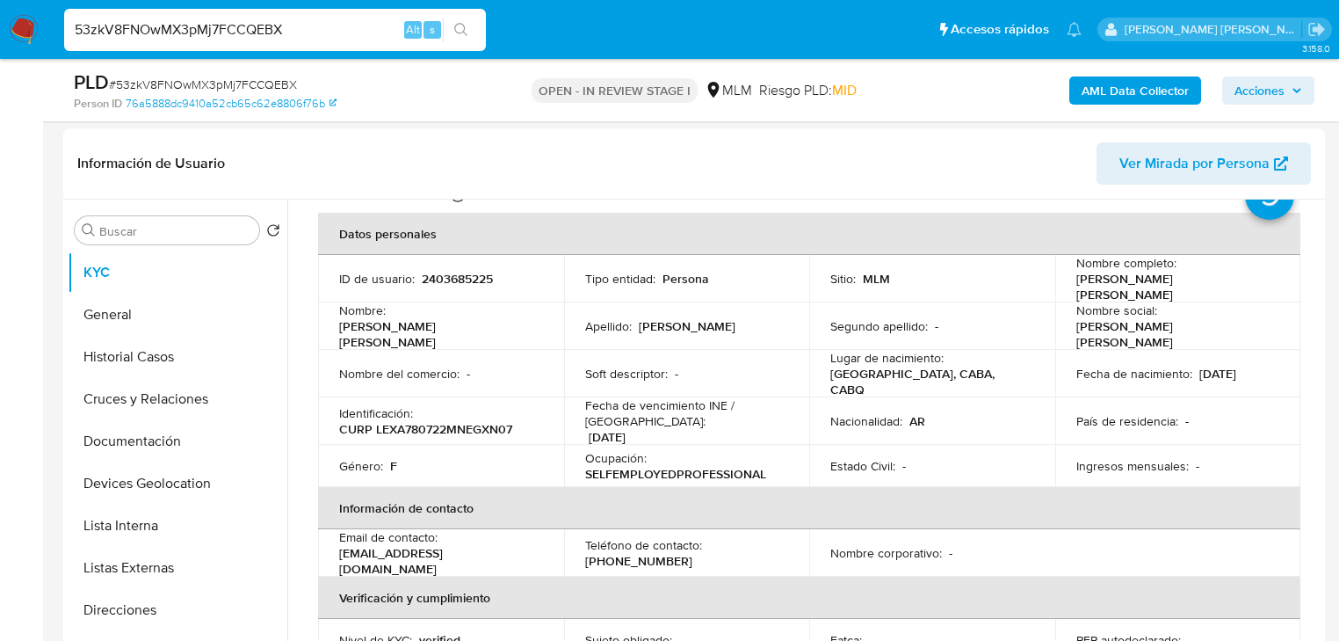
scroll to position [252, 0]
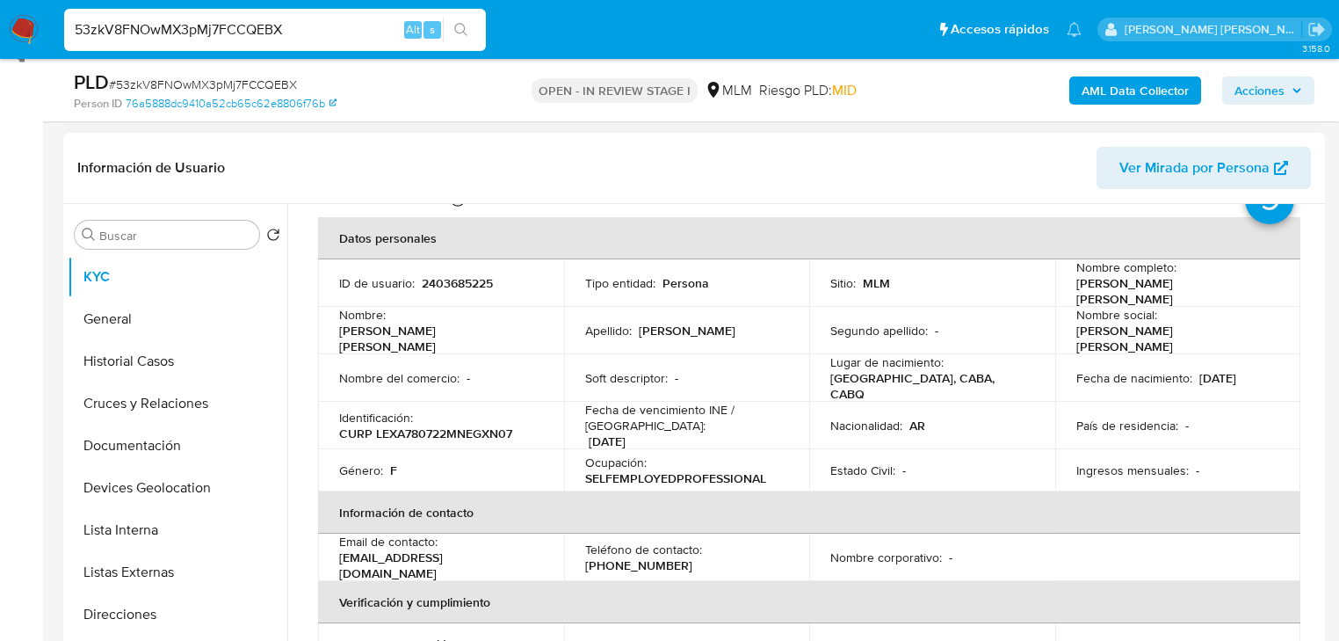
click at [1227, 402] on td "País de residencia : -" at bounding box center [1178, 425] width 246 height 47
click at [1184, 322] on p "Analia Eva" at bounding box center [1174, 338] width 197 height 32
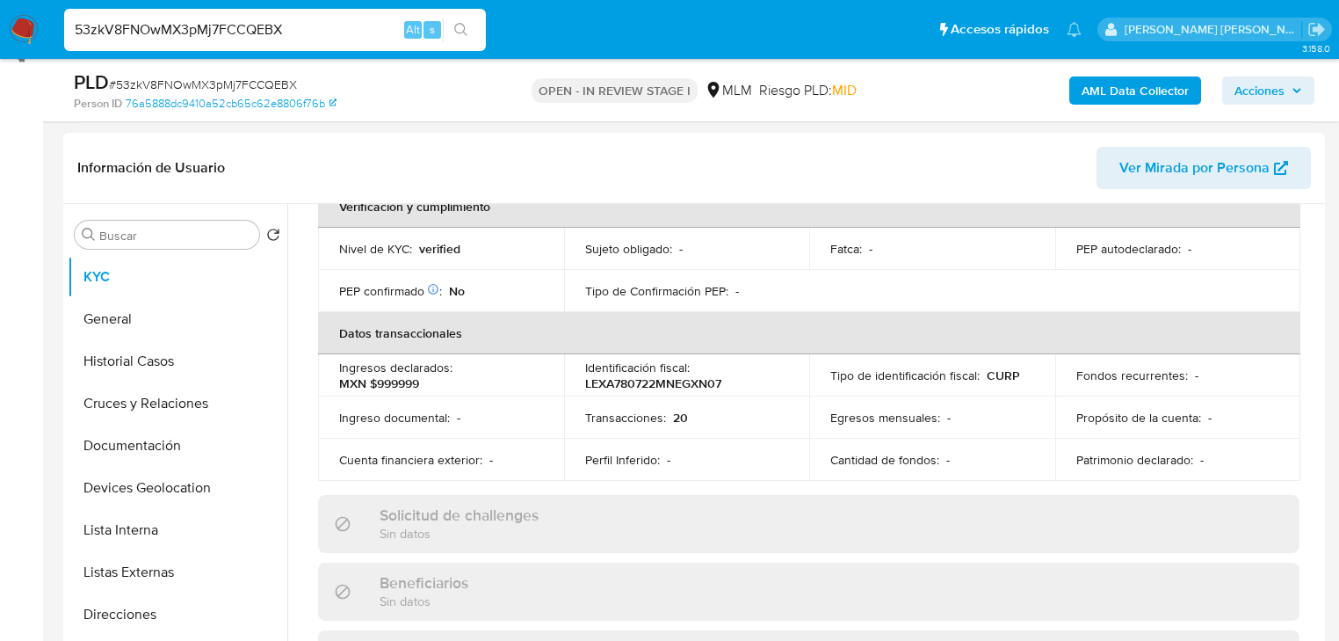
scroll to position [562, 0]
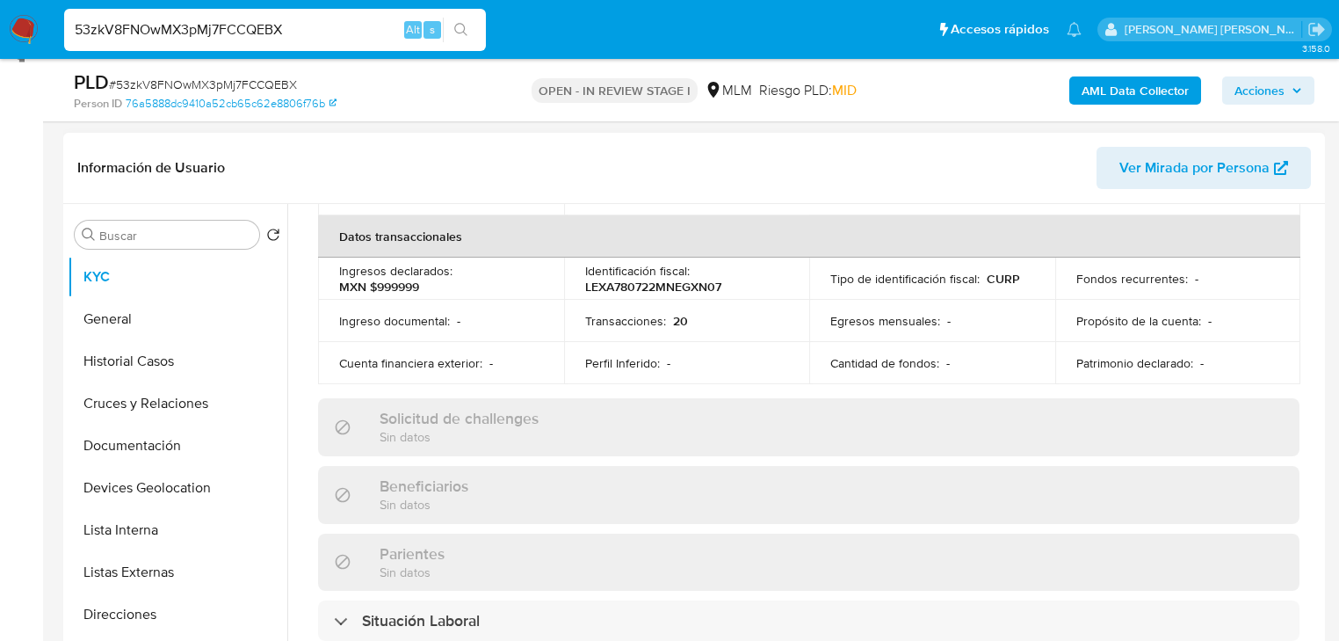
drag, startPoint x: 1283, startPoint y: 298, endPoint x: 986, endPoint y: 374, distance: 306.7
click at [1283, 300] on td "Propósito de la cuenta : -" at bounding box center [1178, 321] width 246 height 42
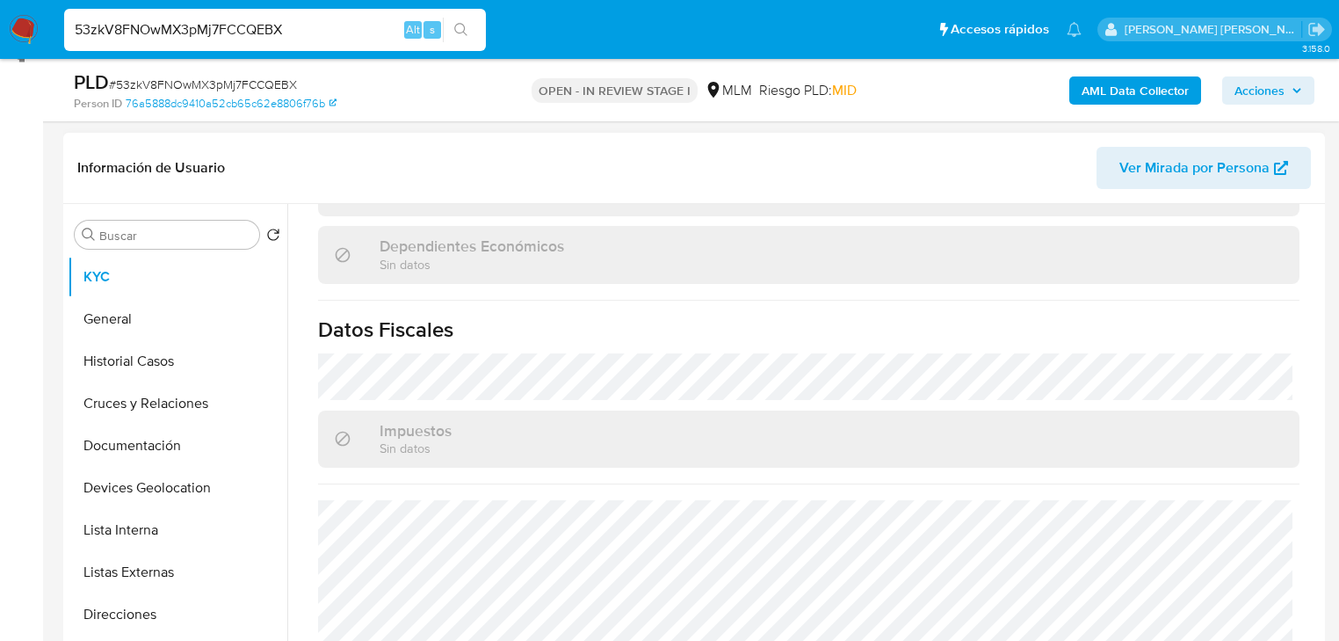
scroll to position [1109, 0]
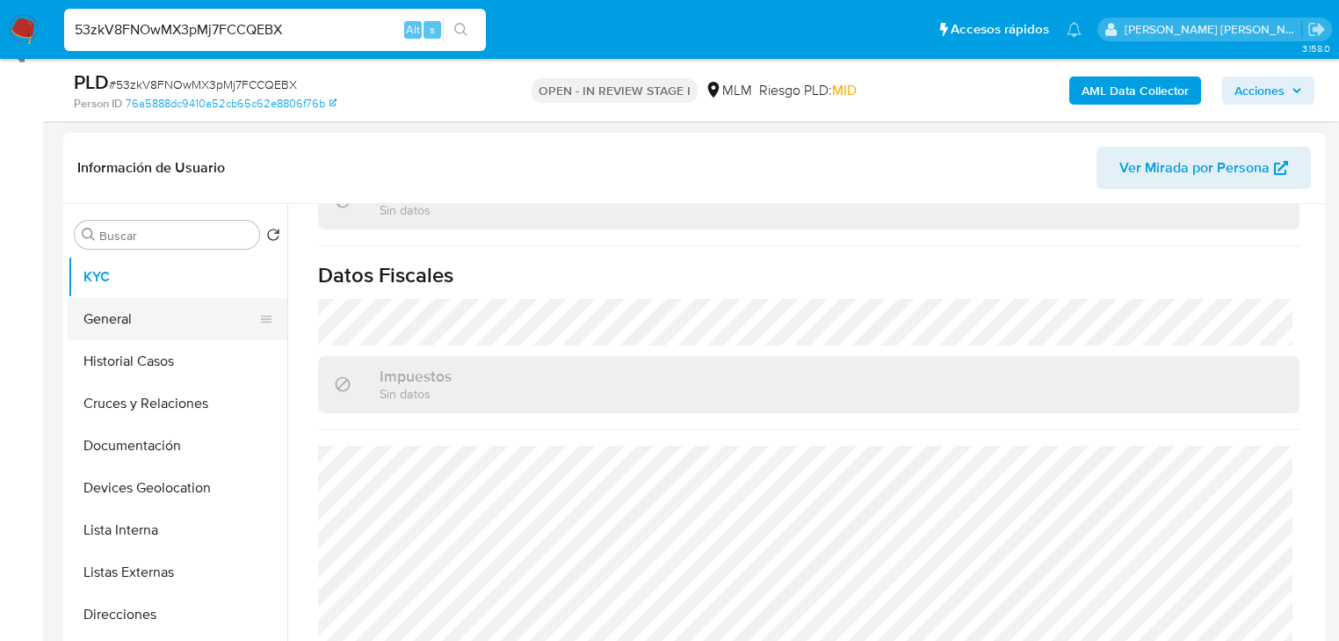
click at [135, 311] on button "General" at bounding box center [171, 319] width 206 height 42
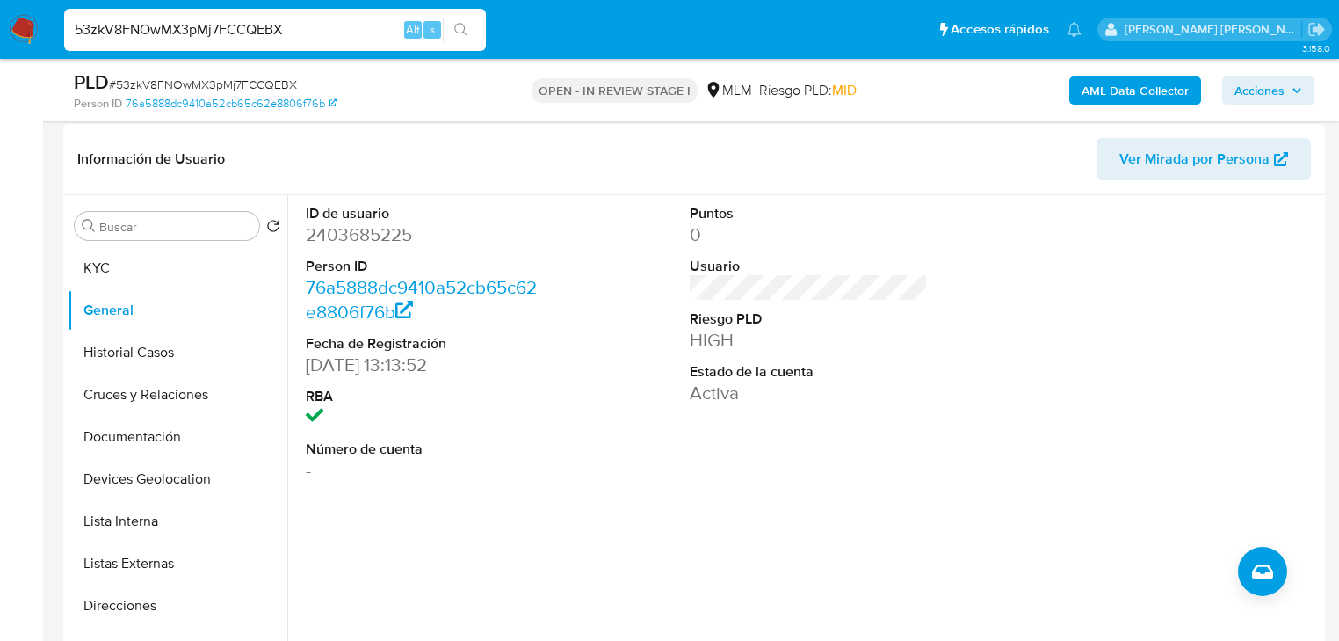
scroll to position [322, 0]
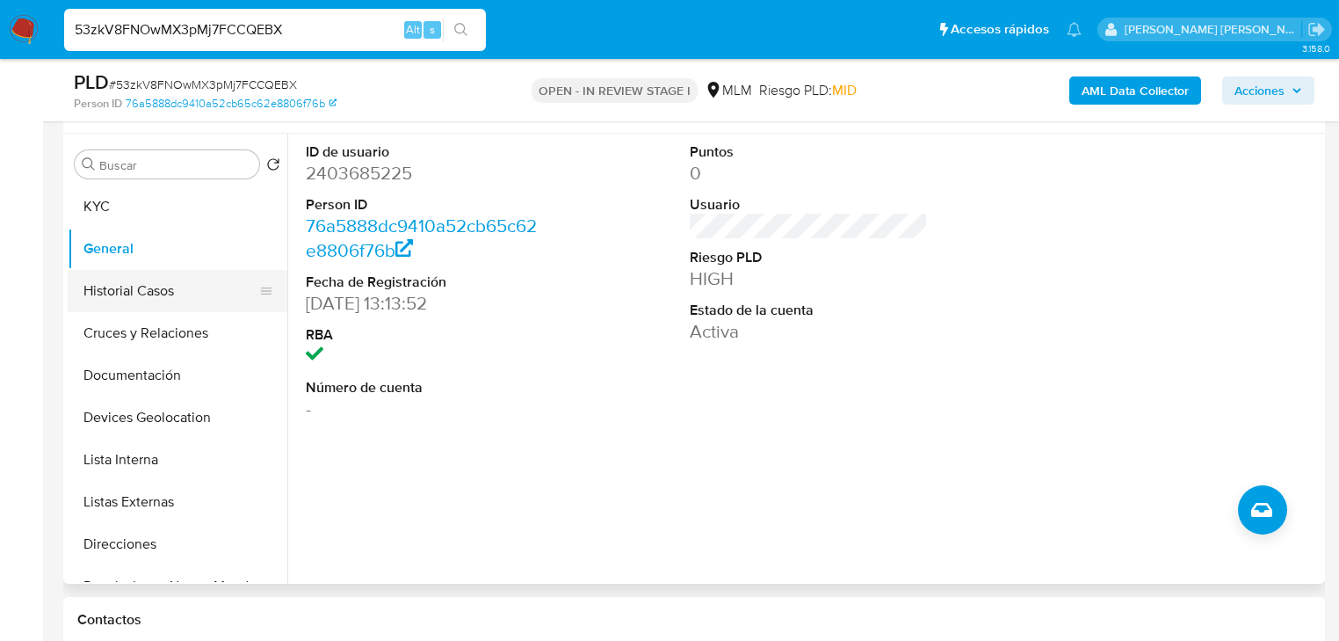
click at [193, 285] on button "Historial Casos" at bounding box center [171, 291] width 206 height 42
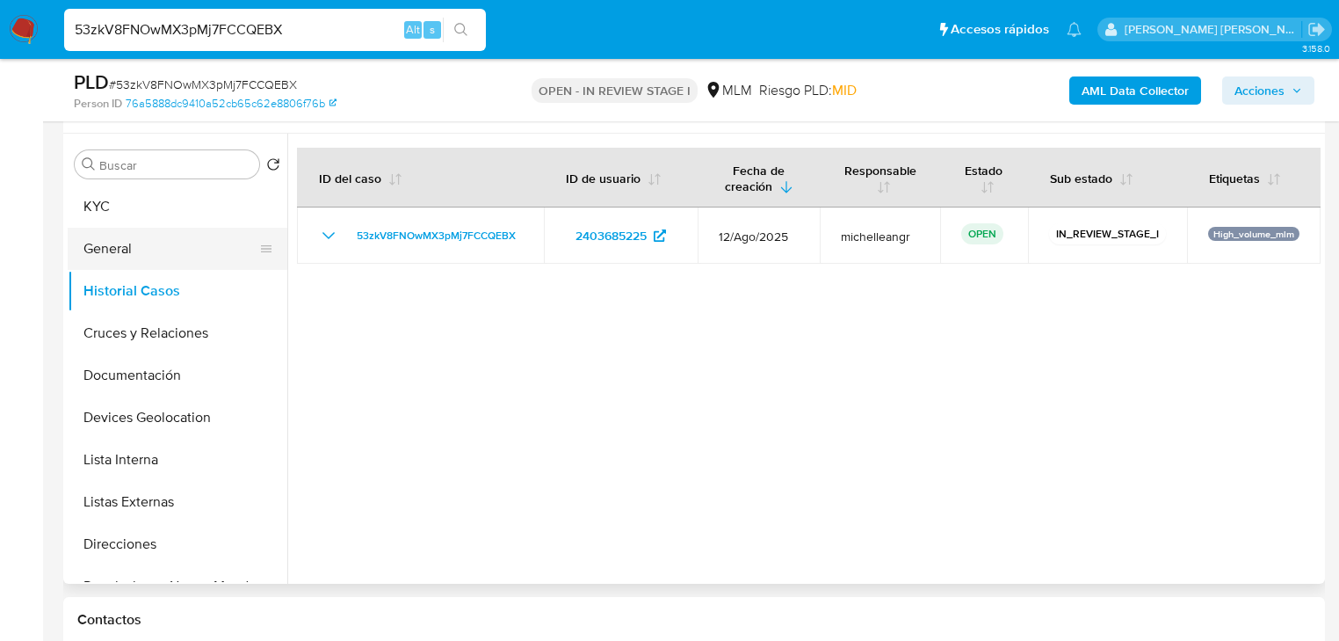
click at [188, 247] on button "General" at bounding box center [171, 249] width 206 height 42
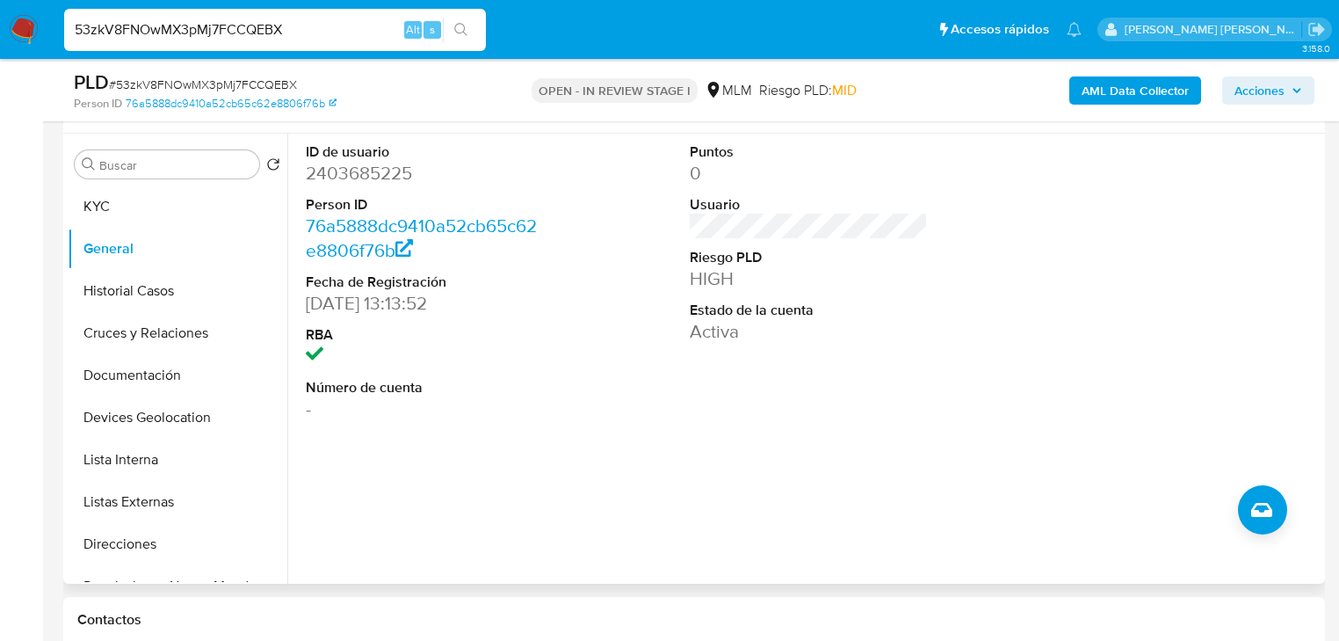
drag, startPoint x: 336, startPoint y: 301, endPoint x: 551, endPoint y: 309, distance: 215.4
click at [555, 312] on div "ID de usuario 2403685225 Person ID 76a5888dc9410a52cb65c62e8806f76b Fecha de Re…" at bounding box center [809, 282] width 1024 height 297
click at [320, 307] on dd "24/04/2025 13:13:52" at bounding box center [425, 303] width 238 height 25
drag, startPoint x: 314, startPoint y: 305, endPoint x: 417, endPoint y: 304, distance: 103.7
click at [417, 304] on dd "24/04/2025 13:13:52" at bounding box center [425, 303] width 238 height 25
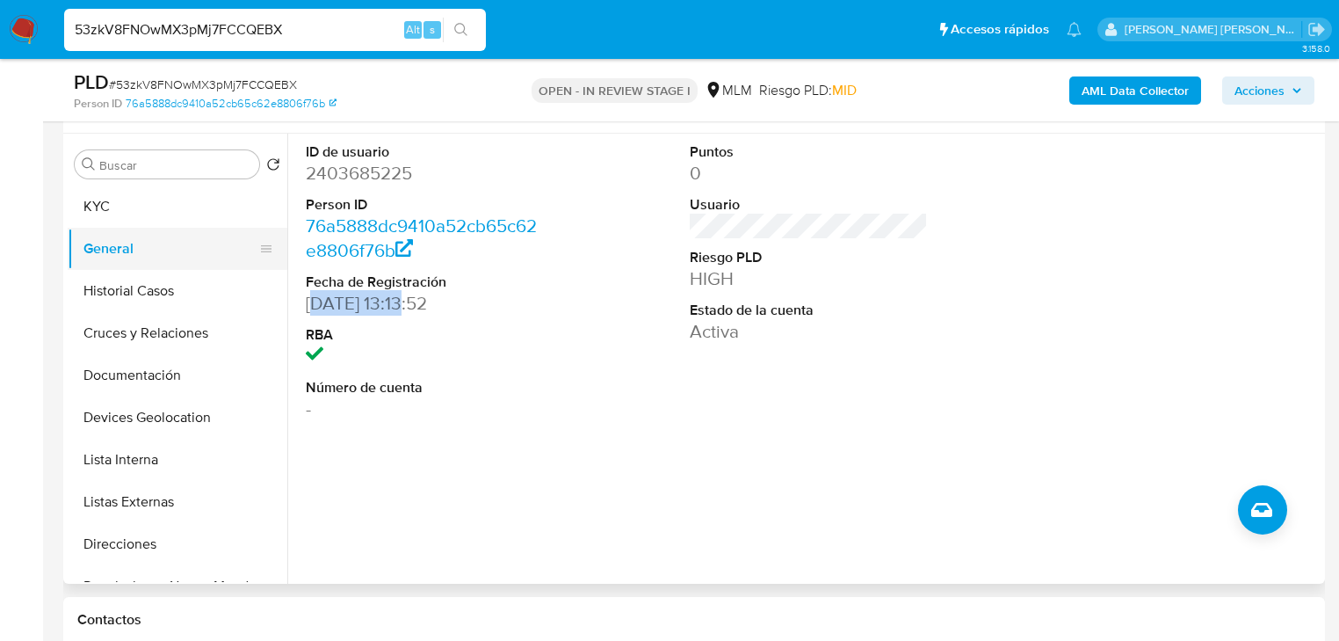
click at [141, 232] on button "General" at bounding box center [171, 249] width 206 height 42
drag, startPoint x: 155, startPoint y: 206, endPoint x: 223, endPoint y: 204, distance: 68.6
click at [157, 206] on button "KYC" at bounding box center [171, 206] width 206 height 42
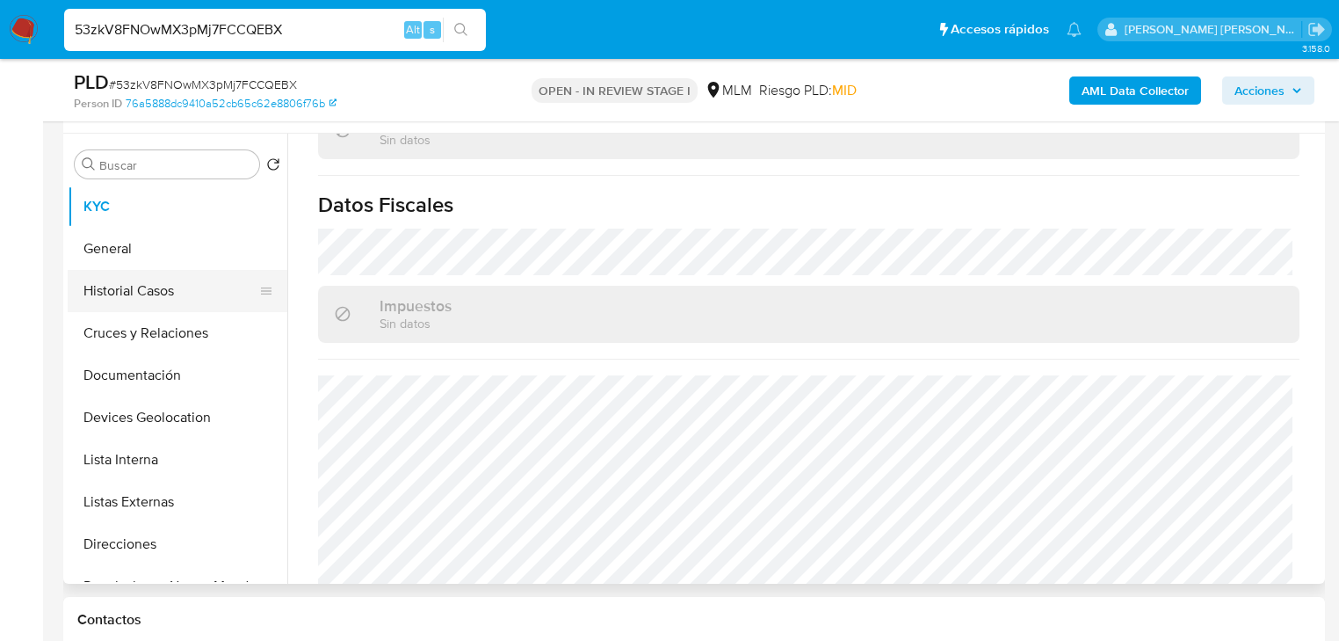
click at [174, 287] on button "Historial Casos" at bounding box center [171, 291] width 206 height 42
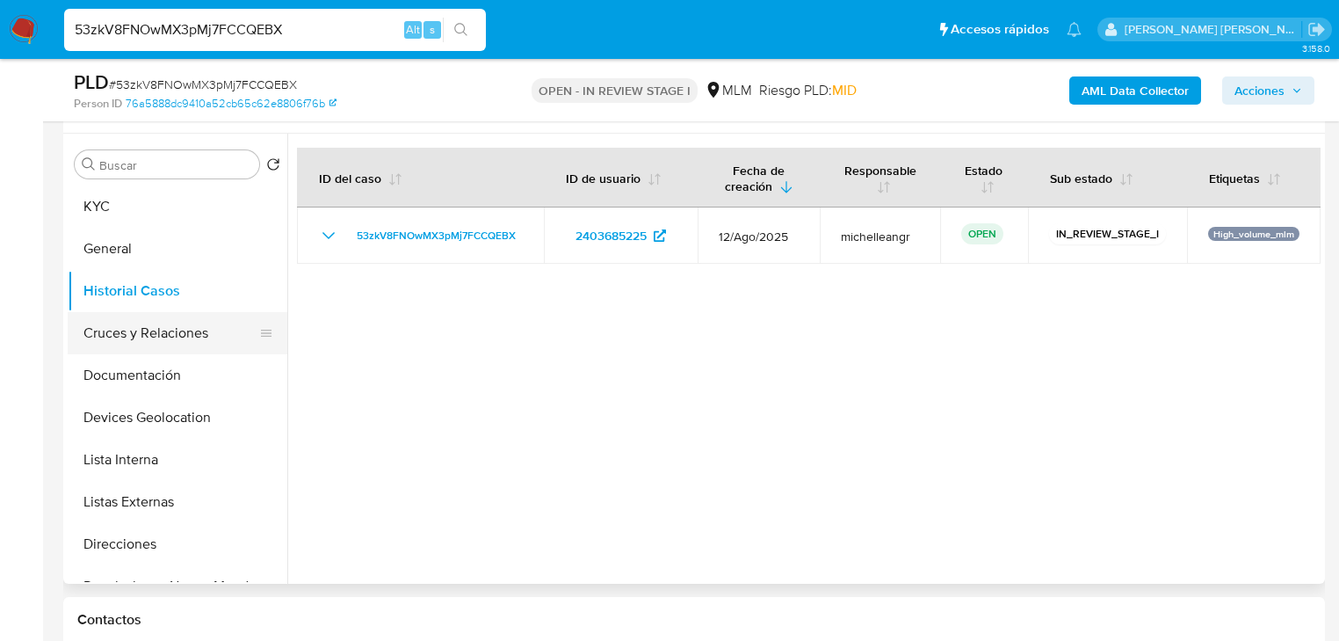
click at [135, 325] on button "Cruces y Relaciones" at bounding box center [171, 333] width 206 height 42
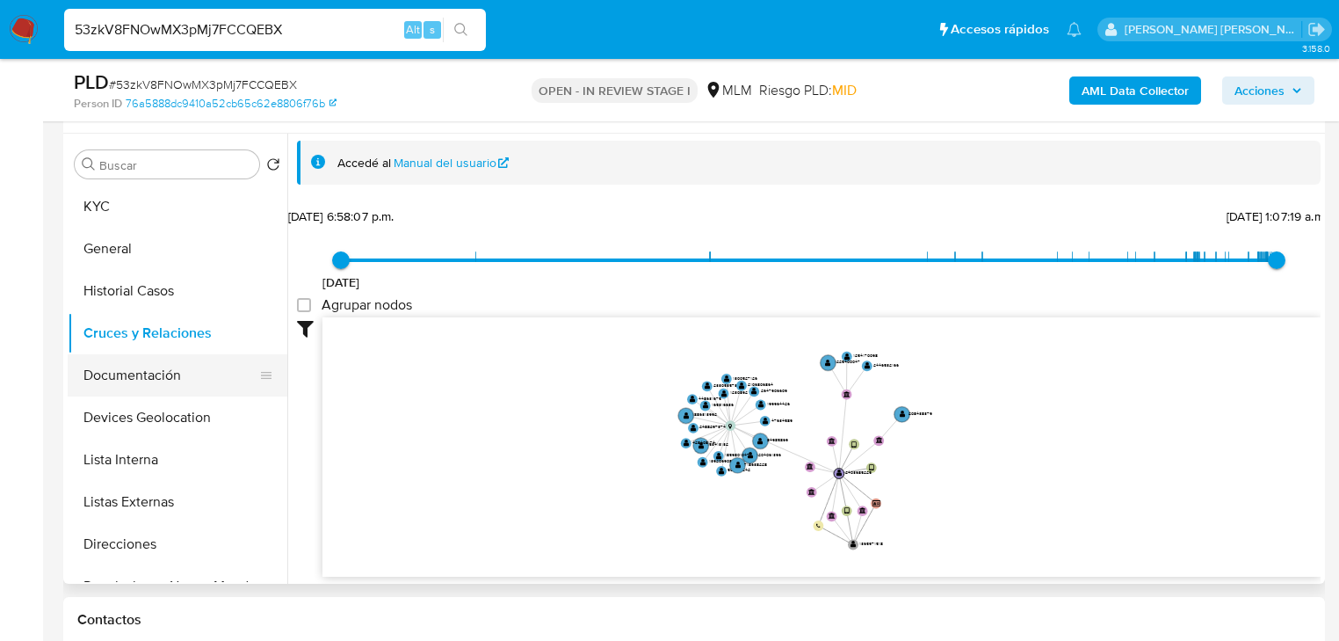
click at [165, 364] on button "Documentación" at bounding box center [171, 375] width 206 height 42
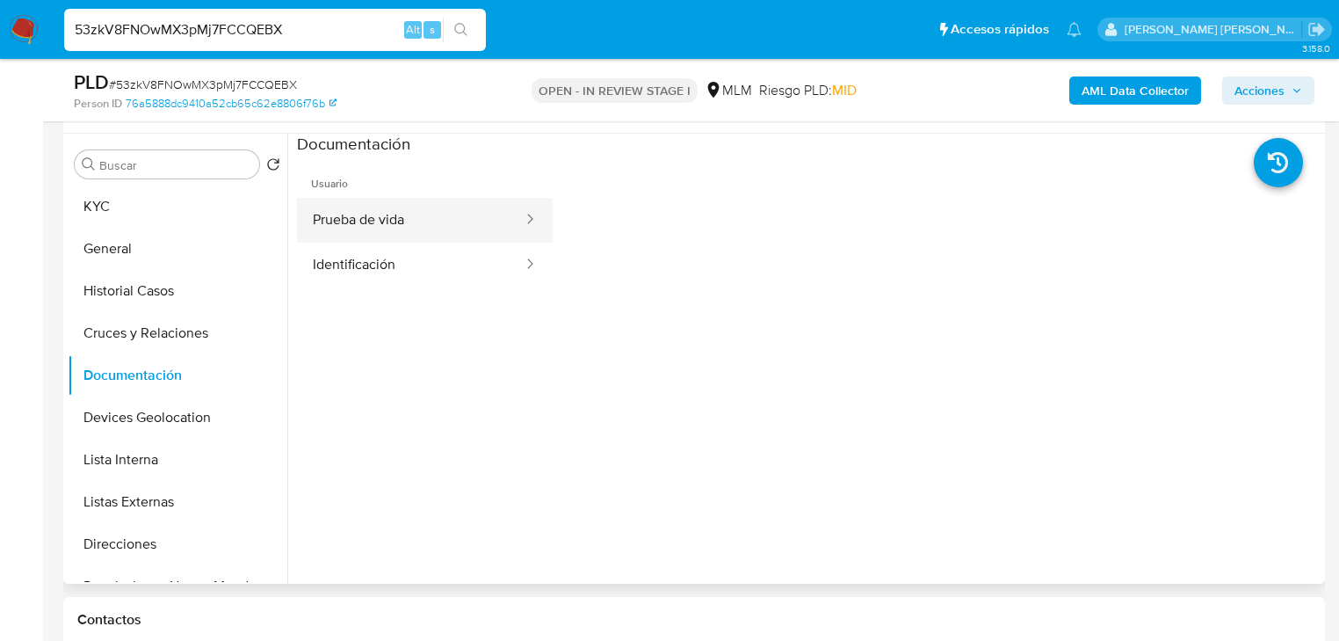
click at [437, 214] on button "Prueba de vida" at bounding box center [411, 220] width 228 height 45
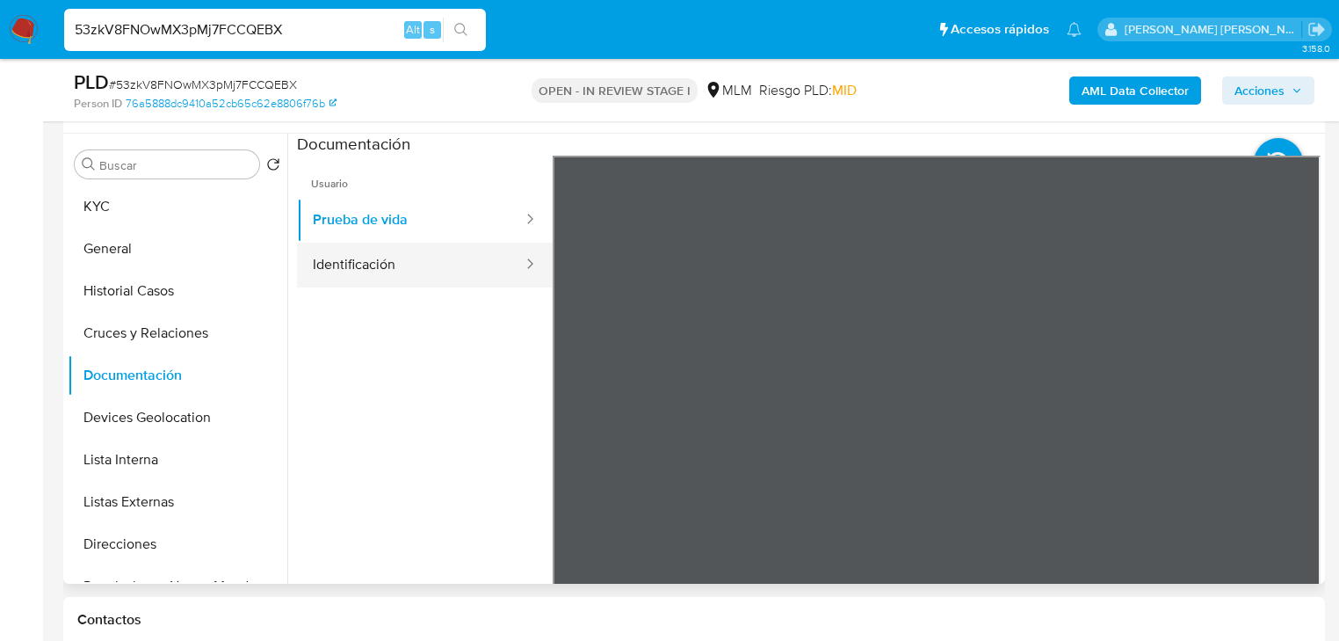
click at [450, 267] on ul "Usuario Prueba de vida Identificación" at bounding box center [425, 409] width 256 height 506
drag, startPoint x: 446, startPoint y: 267, endPoint x: 516, endPoint y: 275, distance: 69.9
click at [448, 264] on button "Identificación" at bounding box center [411, 265] width 228 height 45
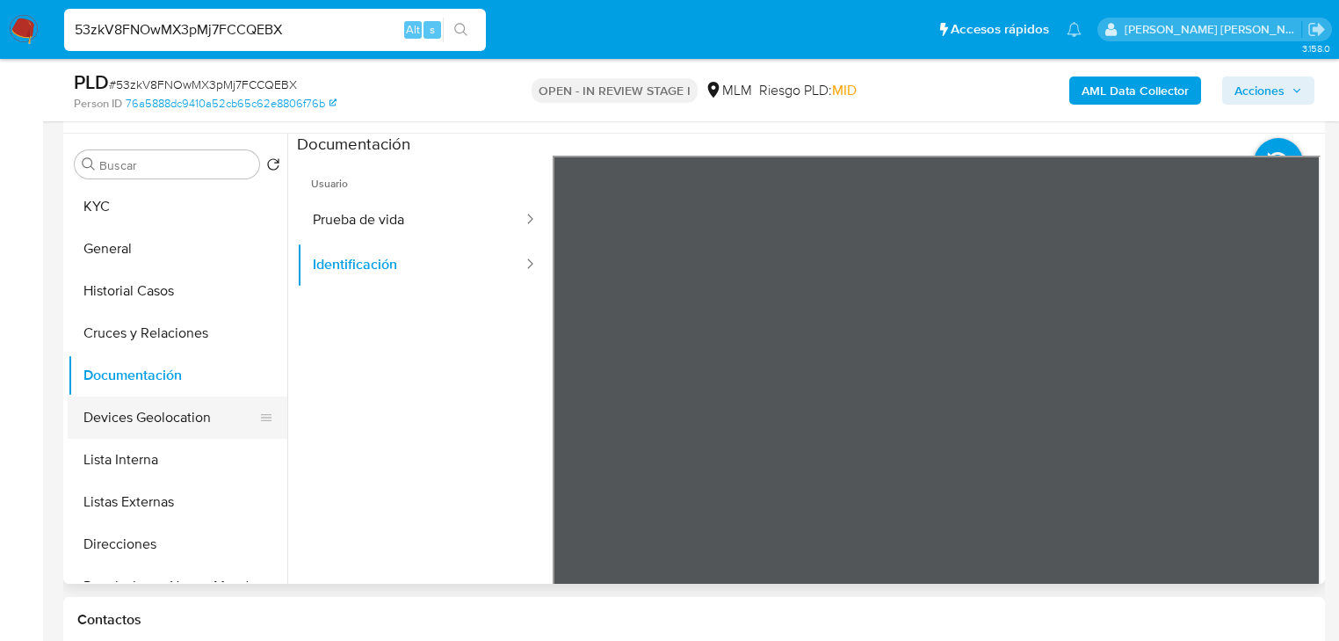
click at [163, 414] on button "Devices Geolocation" at bounding box center [171, 417] width 206 height 42
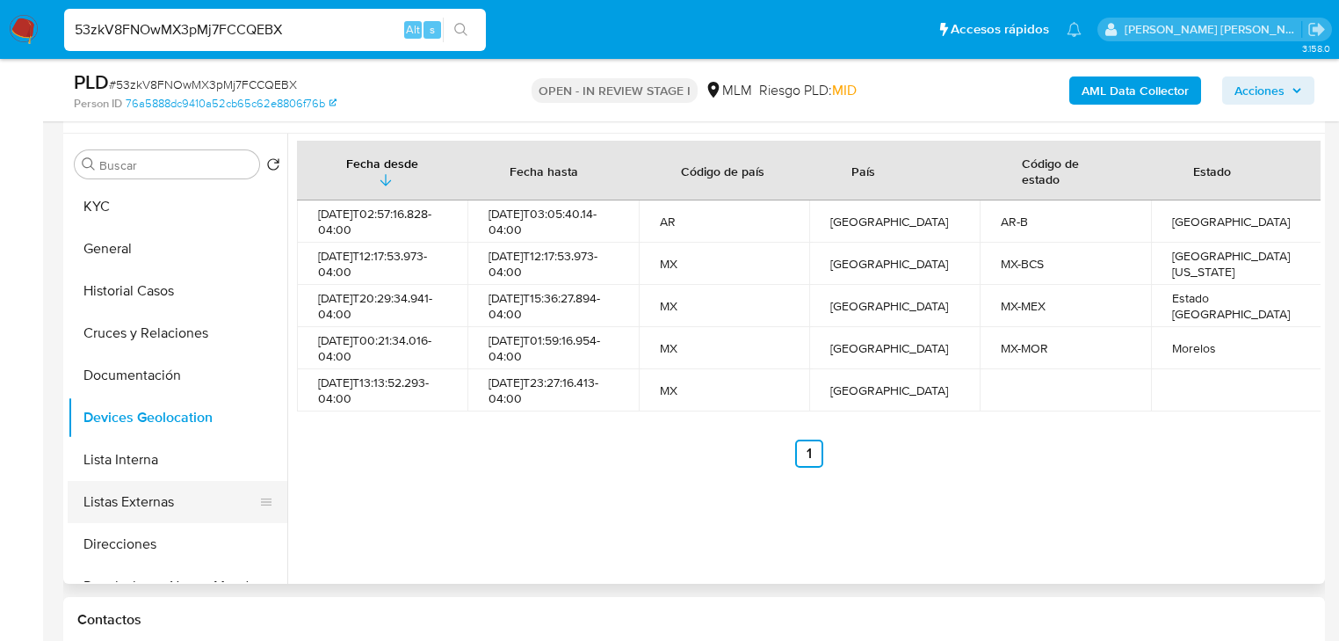
click at [150, 498] on button "Listas Externas" at bounding box center [171, 502] width 206 height 42
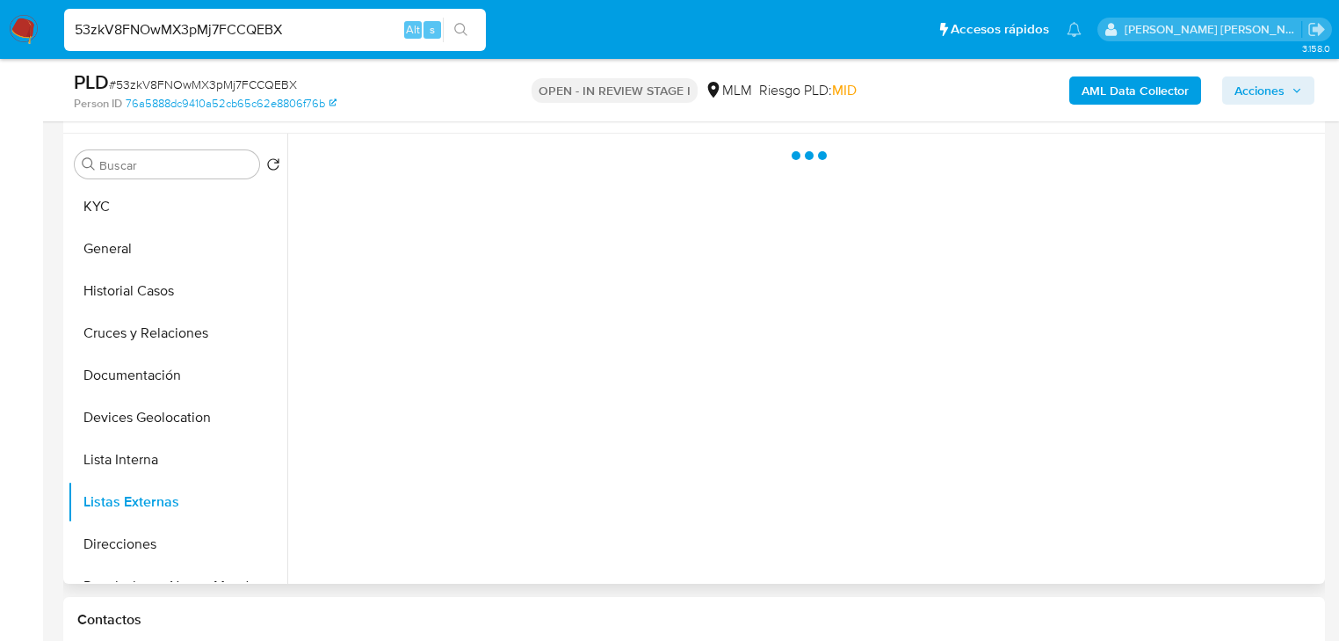
click at [593, 467] on div at bounding box center [803, 359] width 1033 height 450
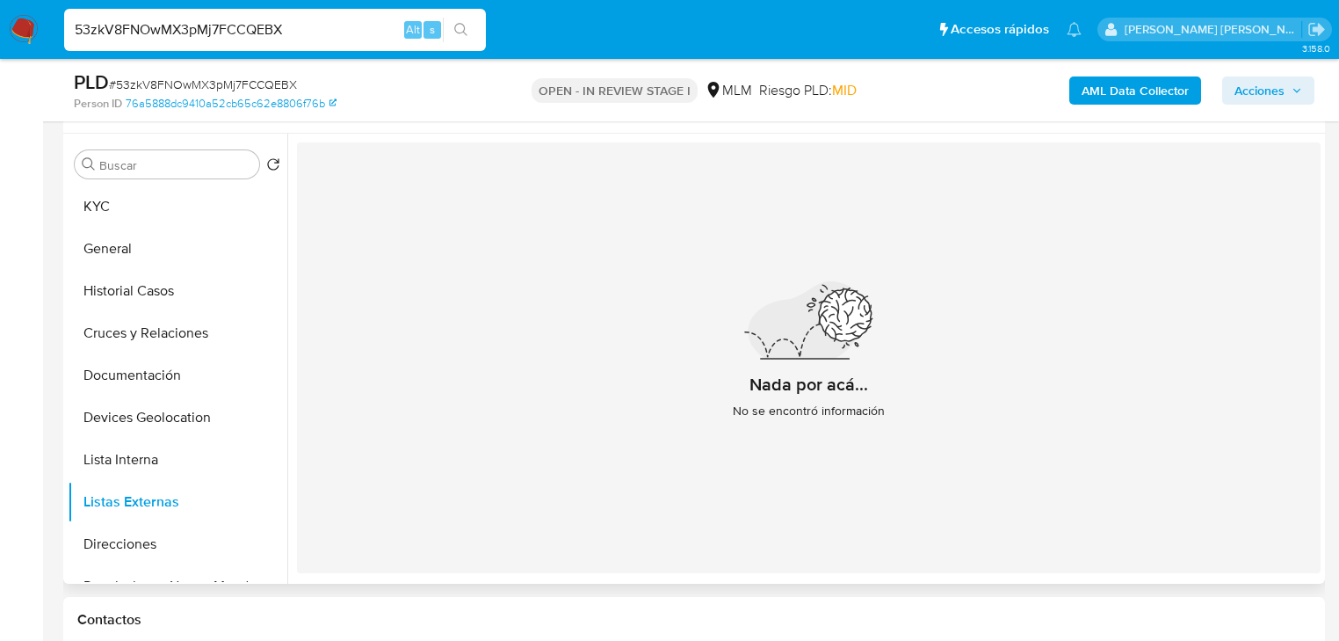
click at [636, 377] on div "Nada por acá... No se encontró información" at bounding box center [809, 357] width 1024 height 431
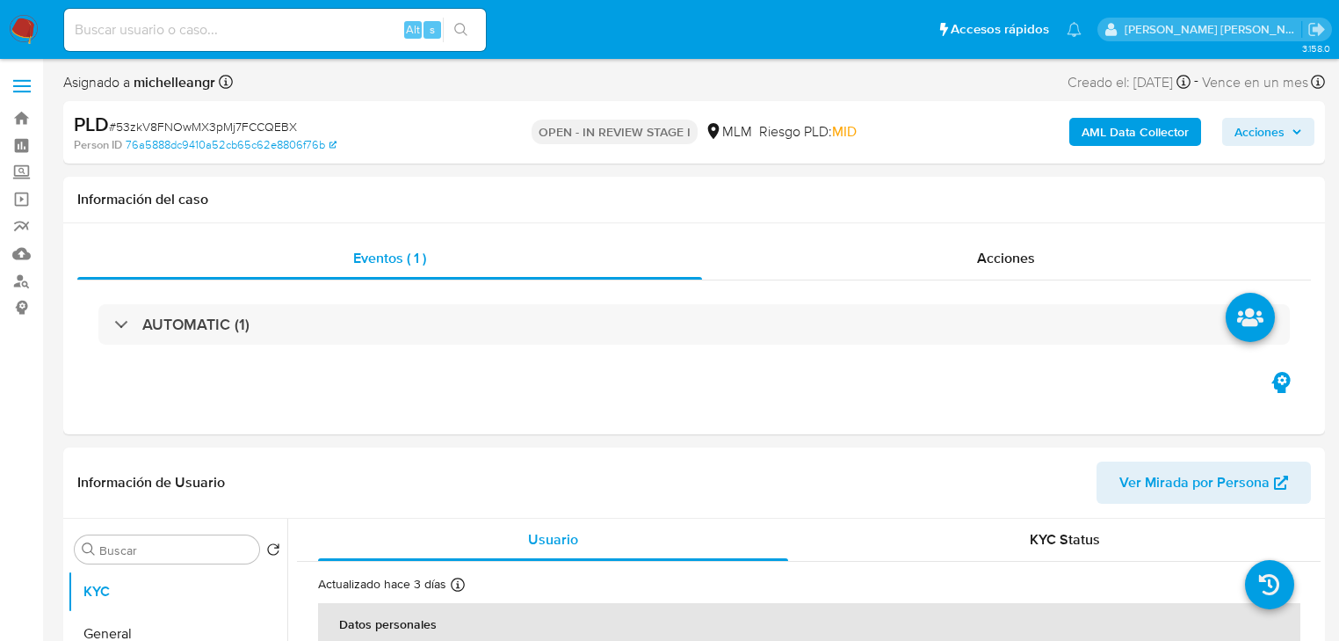
select select "10"
click at [25, 165] on label "Screening" at bounding box center [104, 172] width 209 height 27
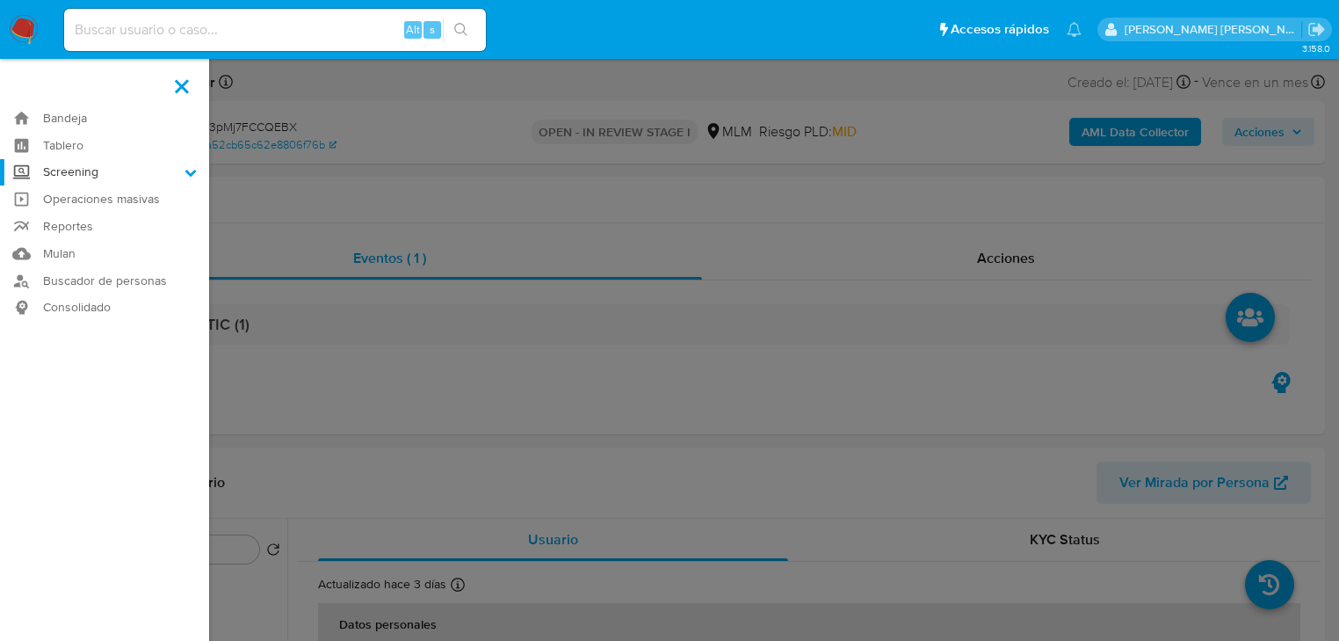
click at [0, 0] on input "Screening" at bounding box center [0, 0] width 0 height 0
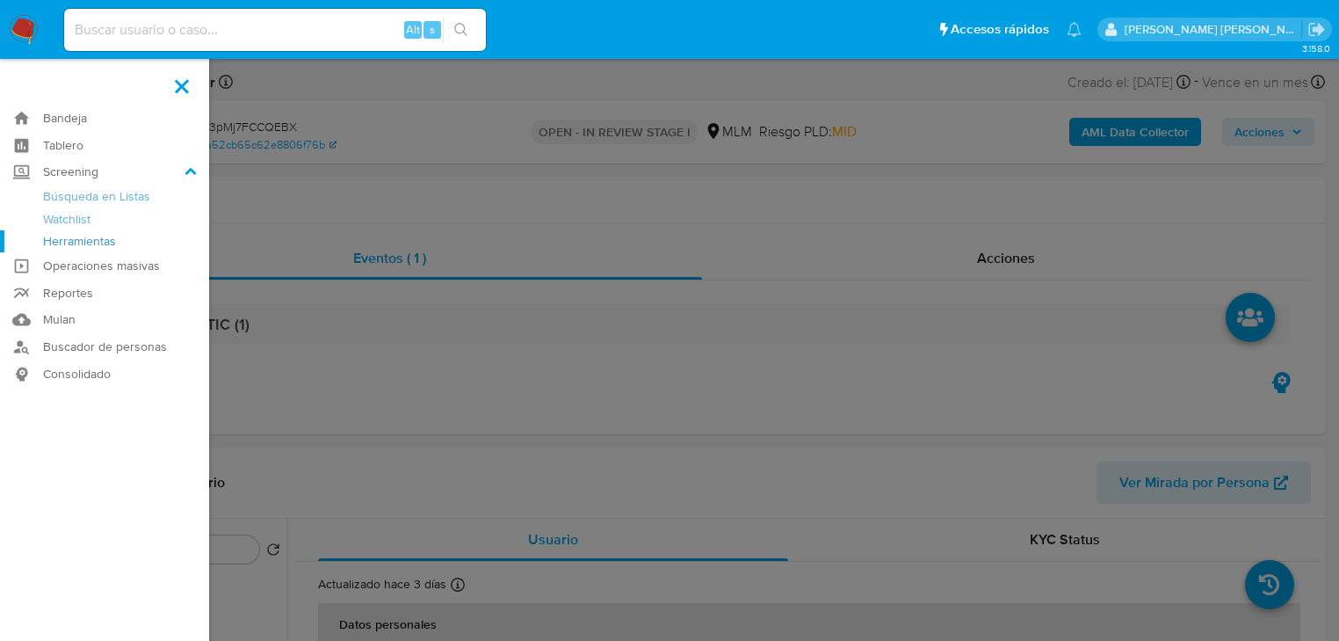
click at [77, 239] on link "Herramientas" at bounding box center [104, 241] width 209 height 22
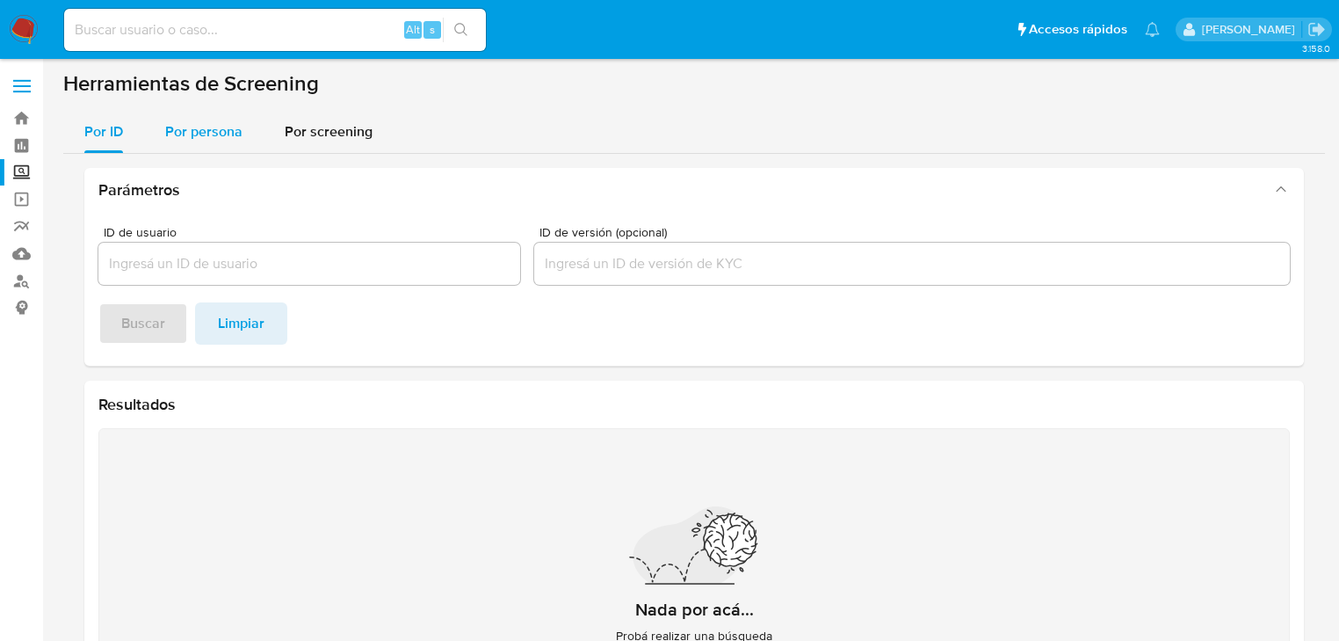
click at [196, 119] on div "Por persona" at bounding box center [203, 132] width 77 height 42
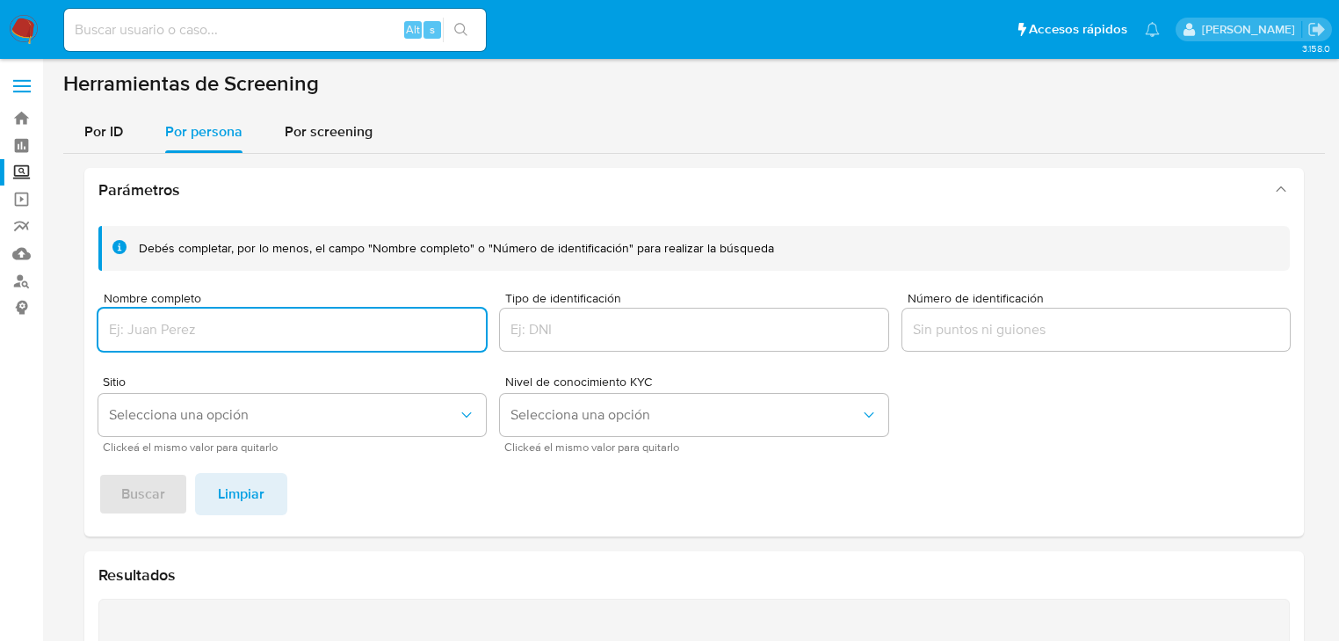
click at [181, 337] on input "Nombre completo" at bounding box center [291, 329] width 387 height 23
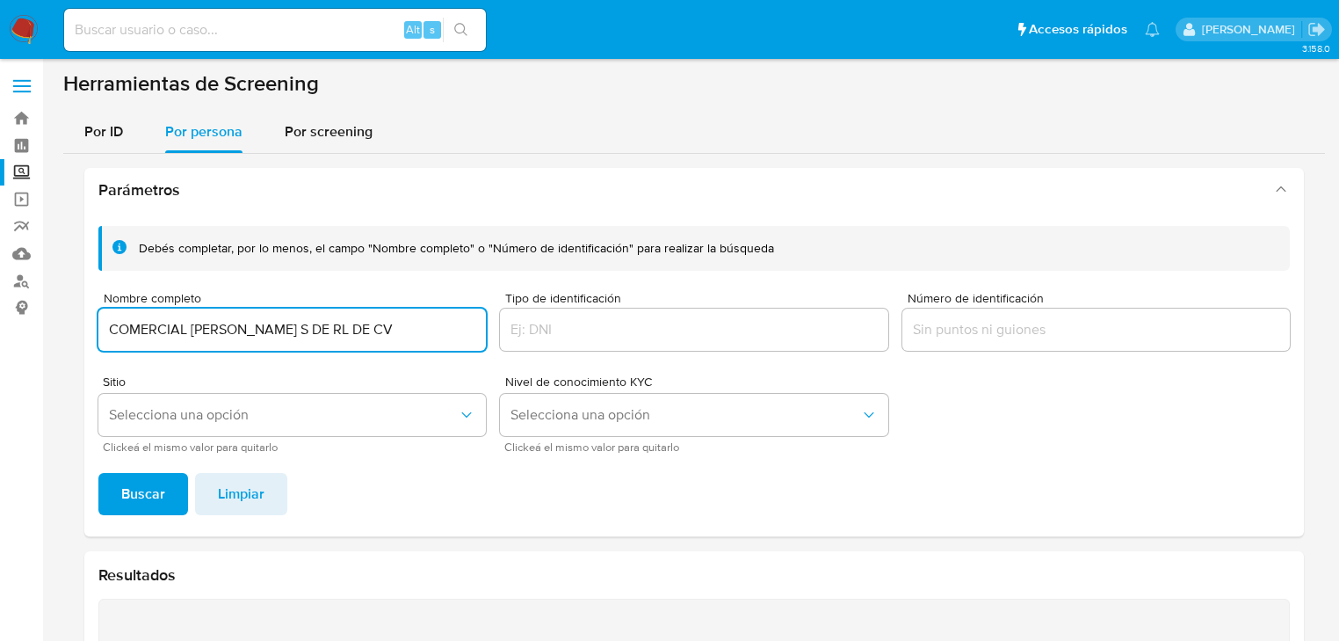
drag, startPoint x: 143, startPoint y: 337, endPoint x: 130, endPoint y: 330, distance: 14.5
click at [105, 330] on input "COMERCIAL [PERSON_NAME] S DE RL DE CV" at bounding box center [291, 329] width 387 height 23
click at [148, 330] on input "COMERCIAL TEVILE S DE RL DE CV" at bounding box center [291, 329] width 387 height 23
drag, startPoint x: 137, startPoint y: 330, endPoint x: 115, endPoint y: 326, distance: 22.4
click at [0, 301] on section "Bandeja Tablero Screening Búsqueda en Listas Watchlist Herramientas Operaciones…" at bounding box center [669, 504] width 1339 height 1009
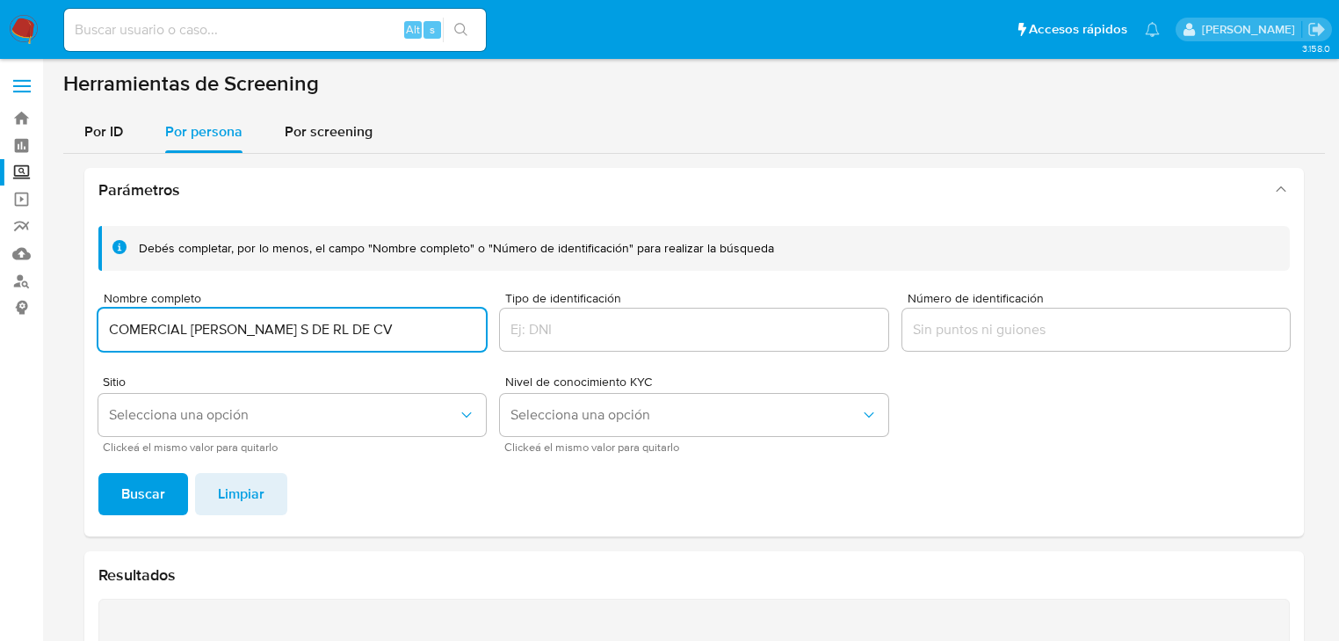
click at [350, 327] on input "COMERCIAL TEVILE S DE RL DE CV" at bounding box center [291, 329] width 387 height 23
click at [150, 504] on span "Buscar" at bounding box center [143, 493] width 44 height 39
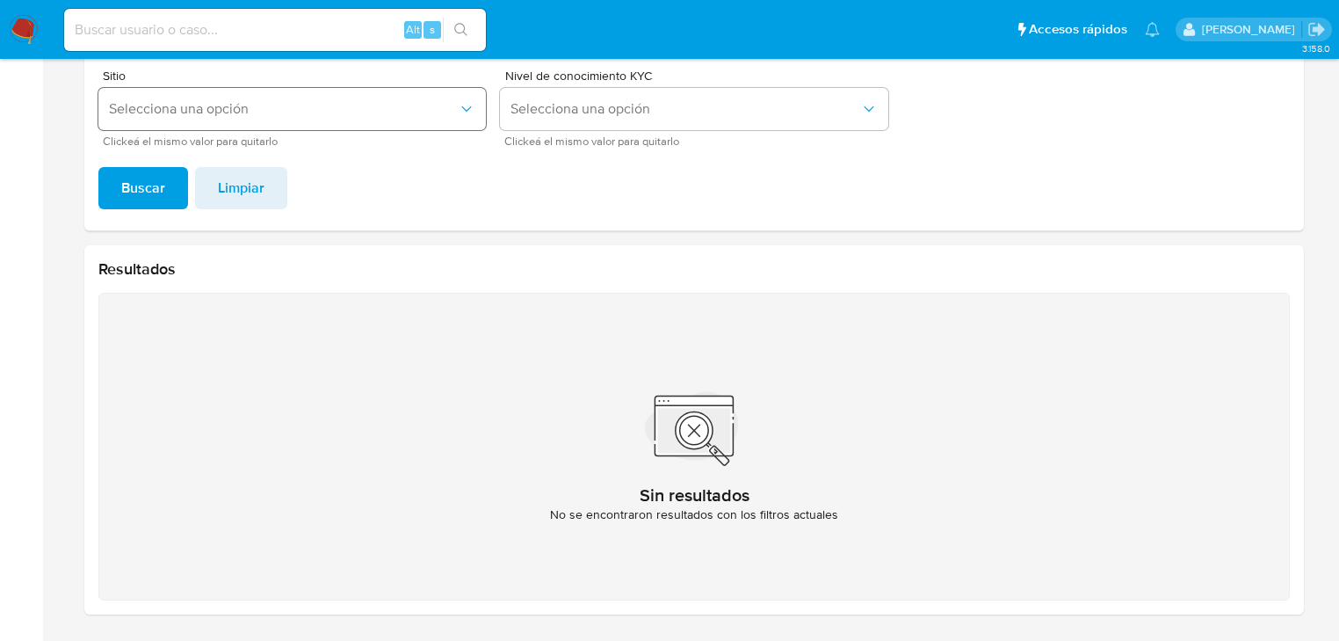
scroll to position [227, 0]
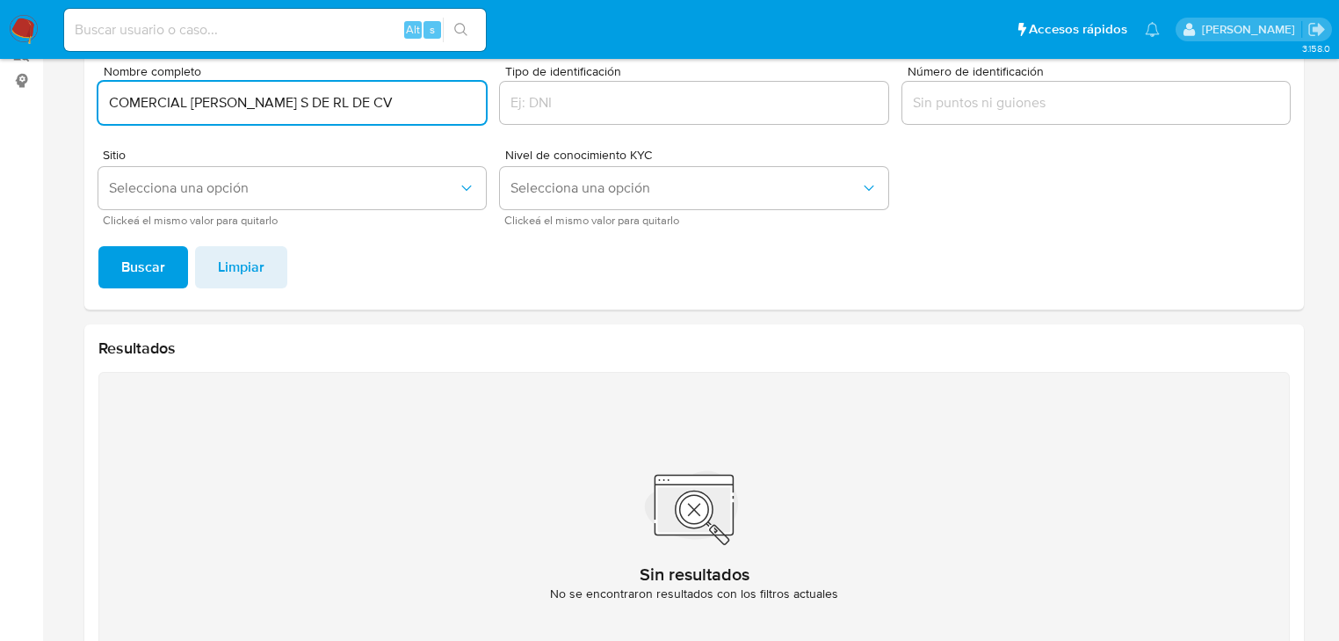
drag, startPoint x: 243, startPoint y: 102, endPoint x: 425, endPoint y: 136, distance: 185.9
click at [539, 104] on div "Debés completar, por lo menos, el campo "Nombre completo" o "Número de identifi…" at bounding box center [693, 112] width 1191 height 226
type input "COMERCIAL TEVILE"
click at [155, 270] on span "Buscar" at bounding box center [143, 267] width 44 height 39
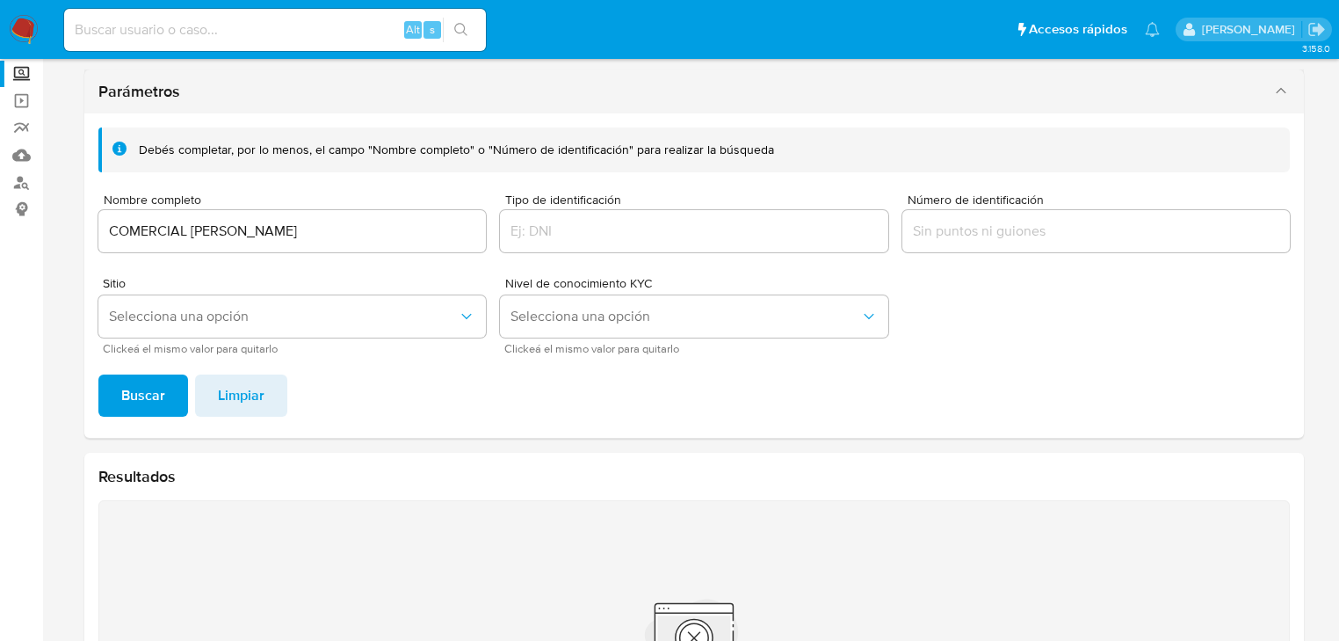
scroll to position [86, 0]
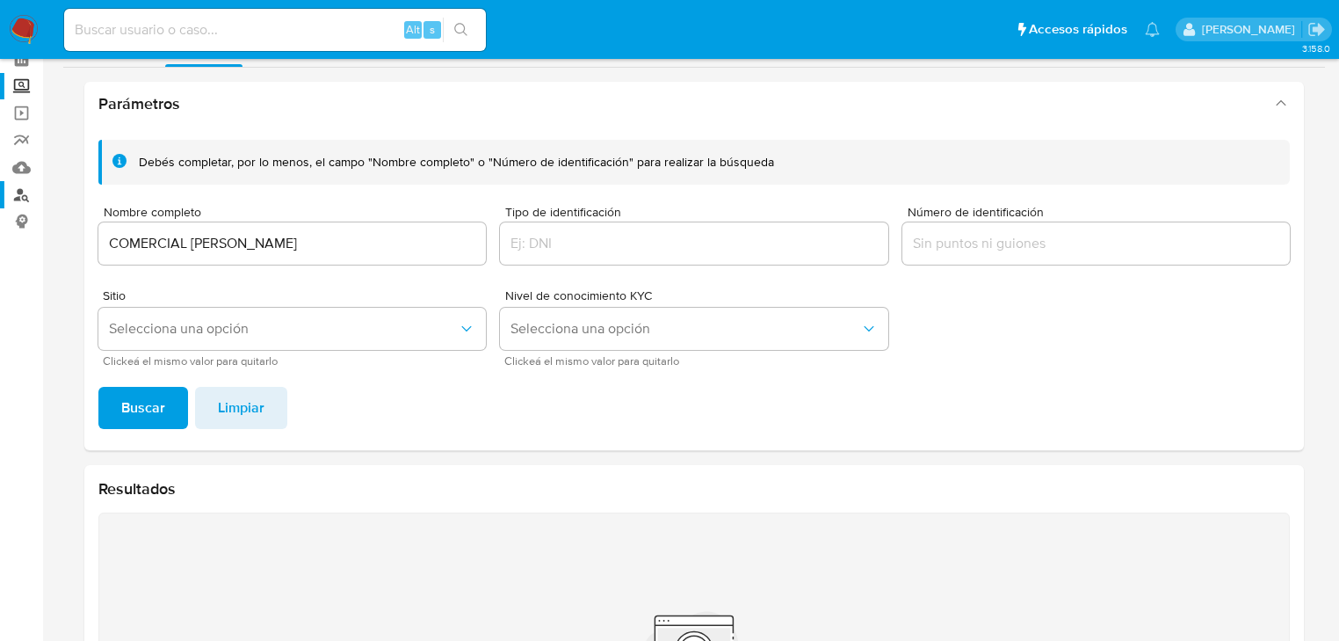
drag, startPoint x: 271, startPoint y: 243, endPoint x: 0, endPoint y: 193, distance: 275.1
click at [0, 193] on section "Bandeja Tablero Screening Búsqueda en Listas Watchlist Herramientas Operaciones…" at bounding box center [669, 418] width 1339 height 1009
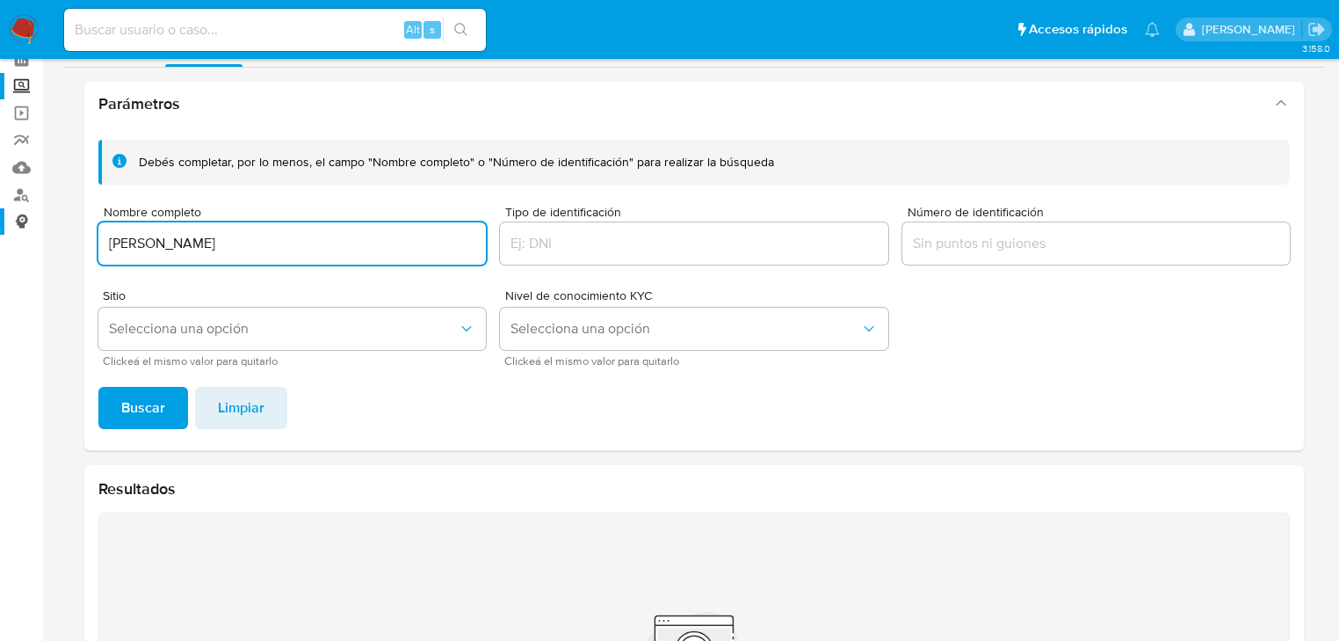
drag, startPoint x: 139, startPoint y: 236, endPoint x: 0, endPoint y: 218, distance: 140.0
click at [0, 218] on section "Bandeja Tablero Screening Búsqueda en Listas Watchlist Herramientas Operaciones…" at bounding box center [669, 418] width 1339 height 1009
type input "LUIS ANGEL JARAMILLO RAMIRO"
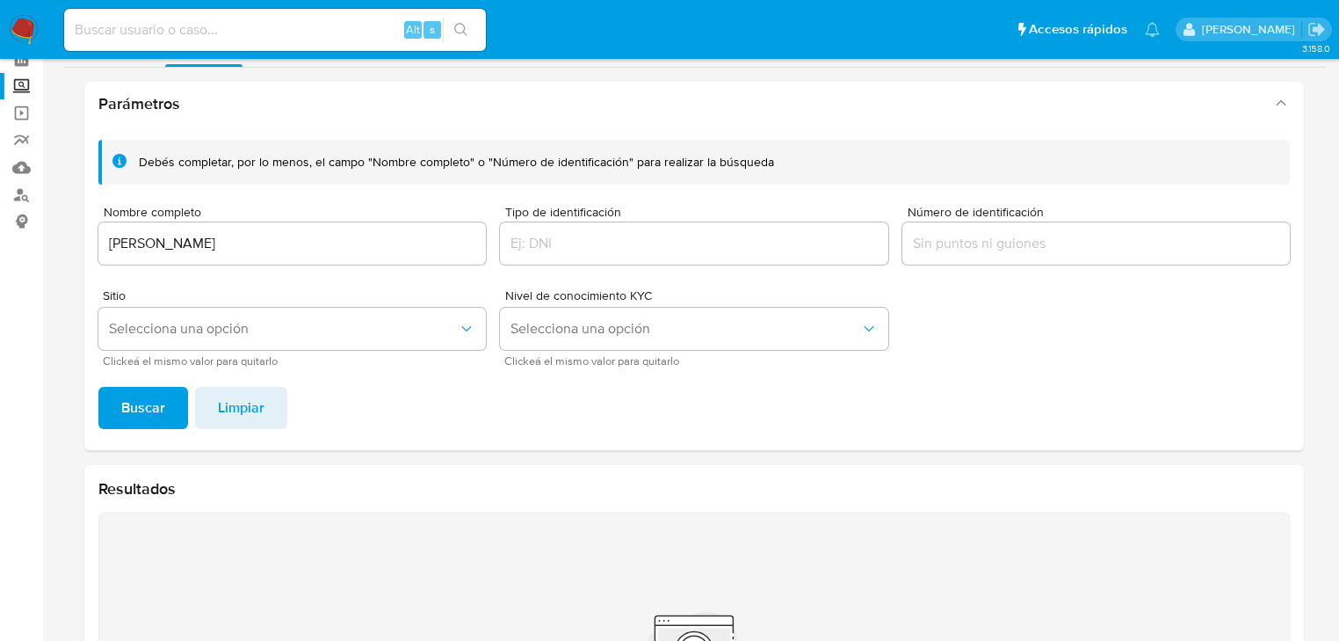
click at [157, 410] on span "Buscar" at bounding box center [143, 407] width 44 height 39
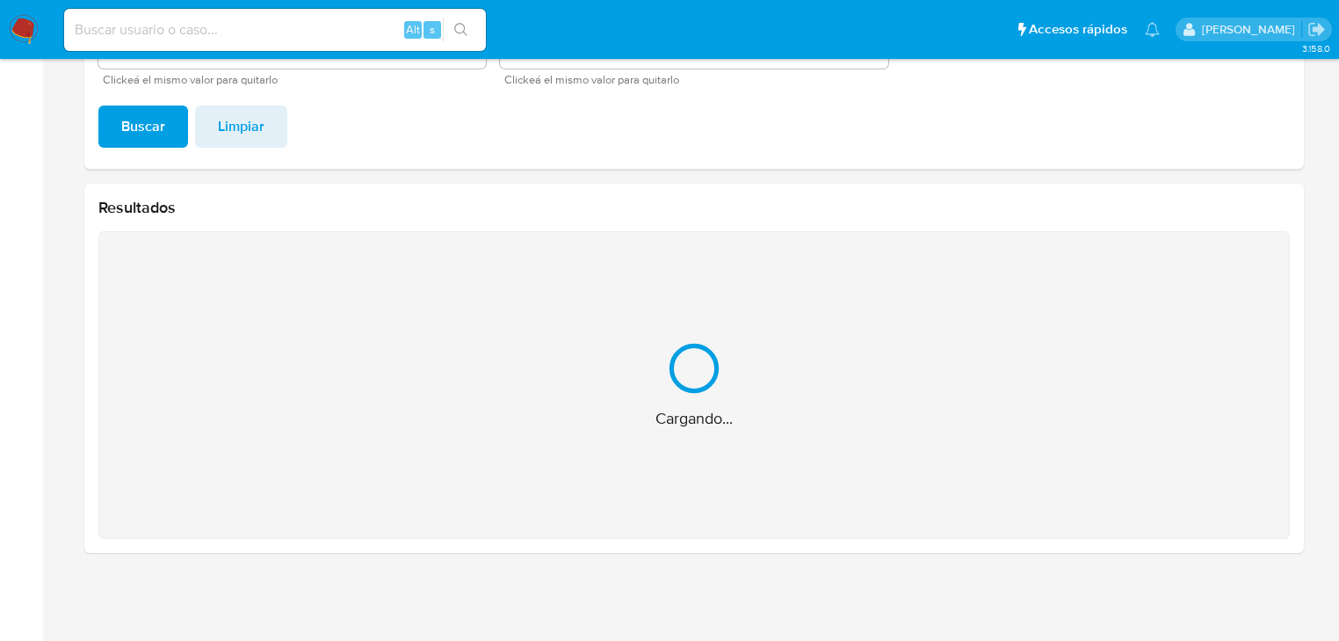
scroll to position [88, 0]
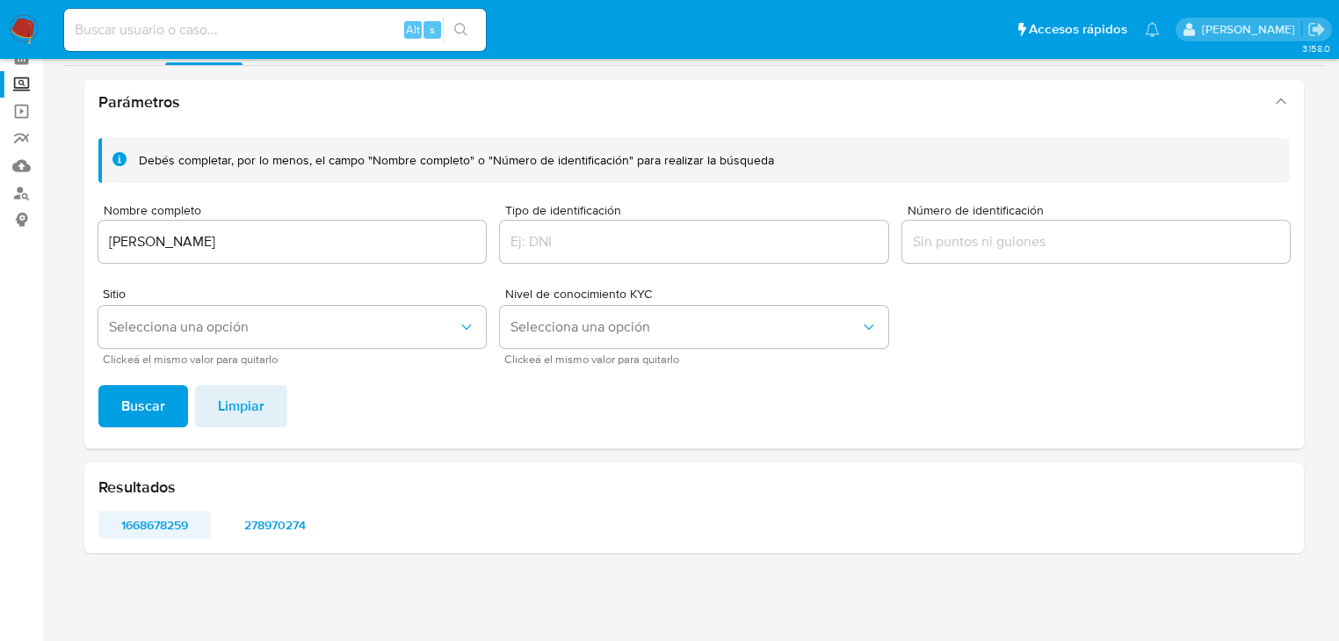
click at [141, 532] on span "1668678259" at bounding box center [155, 524] width 88 height 25
click at [283, 526] on span "278970274" at bounding box center [274, 524] width 88 height 25
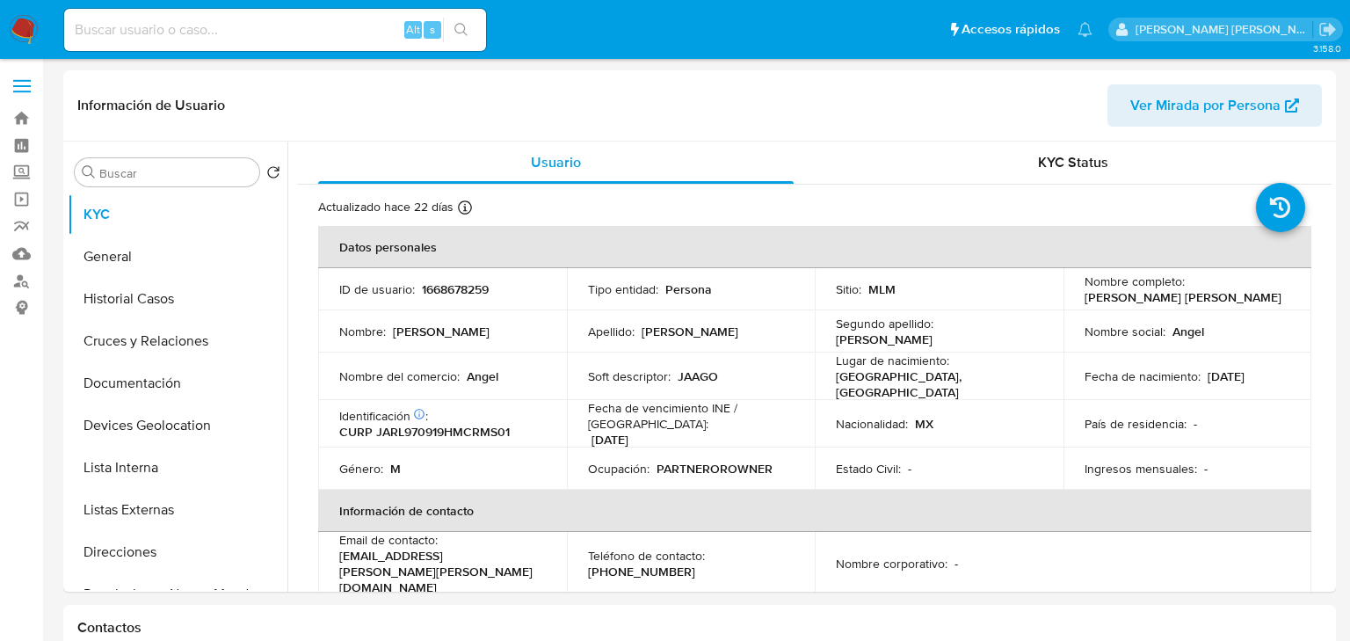
select select "10"
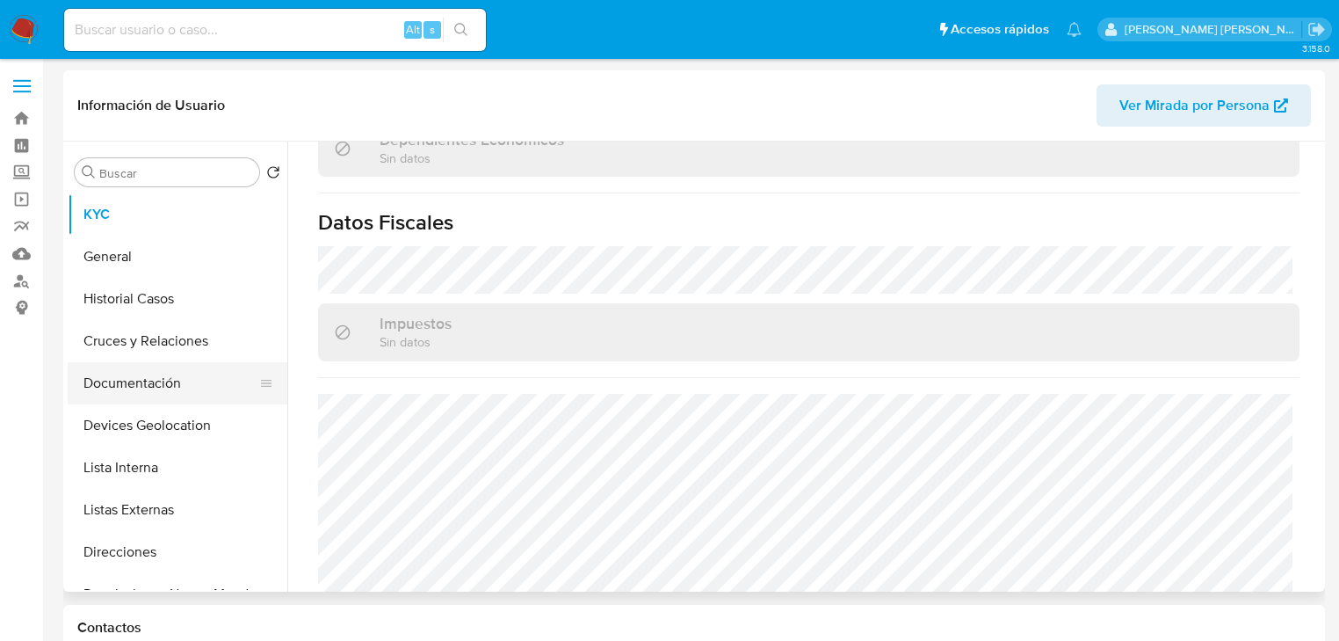
click at [192, 383] on button "Documentación" at bounding box center [171, 383] width 206 height 42
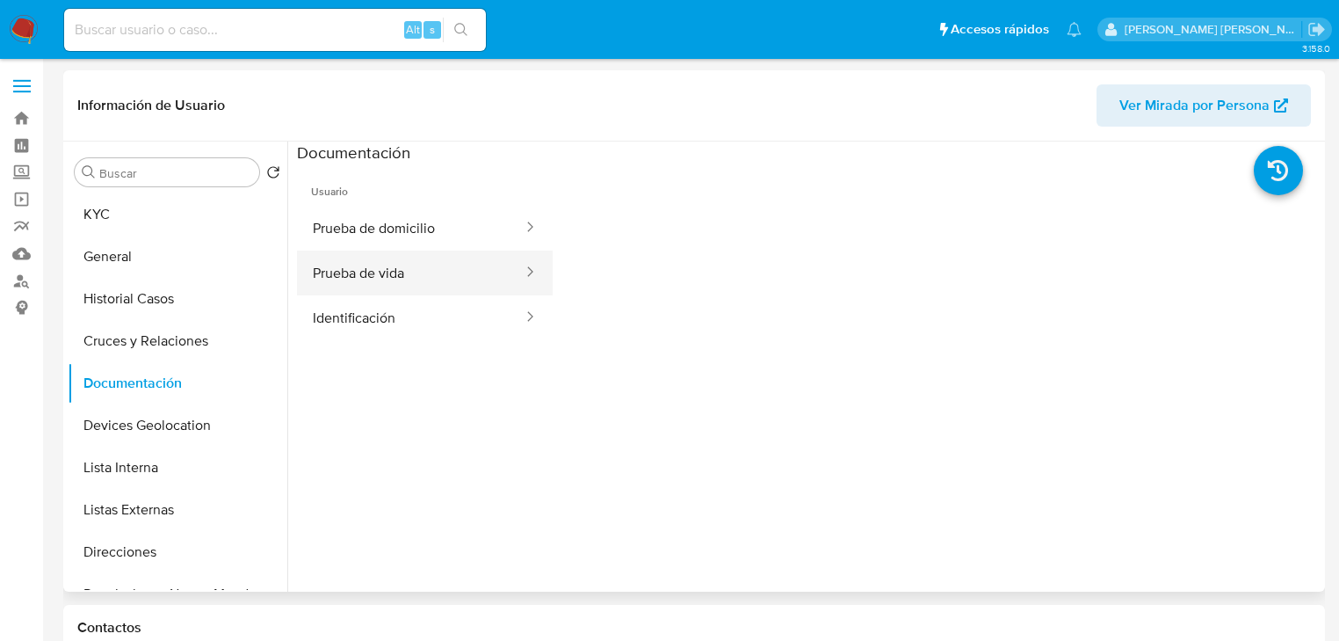
click at [425, 279] on button "Prueba de vida" at bounding box center [411, 272] width 228 height 45
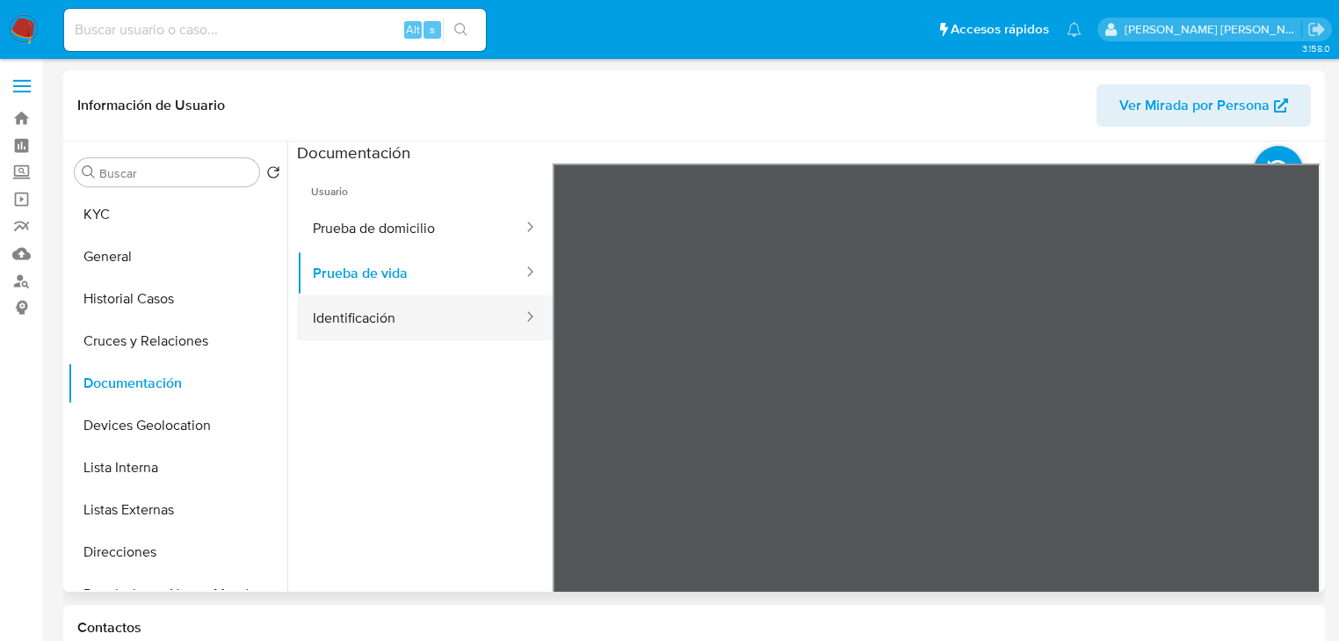
click at [344, 331] on button "Identificación" at bounding box center [411, 317] width 228 height 45
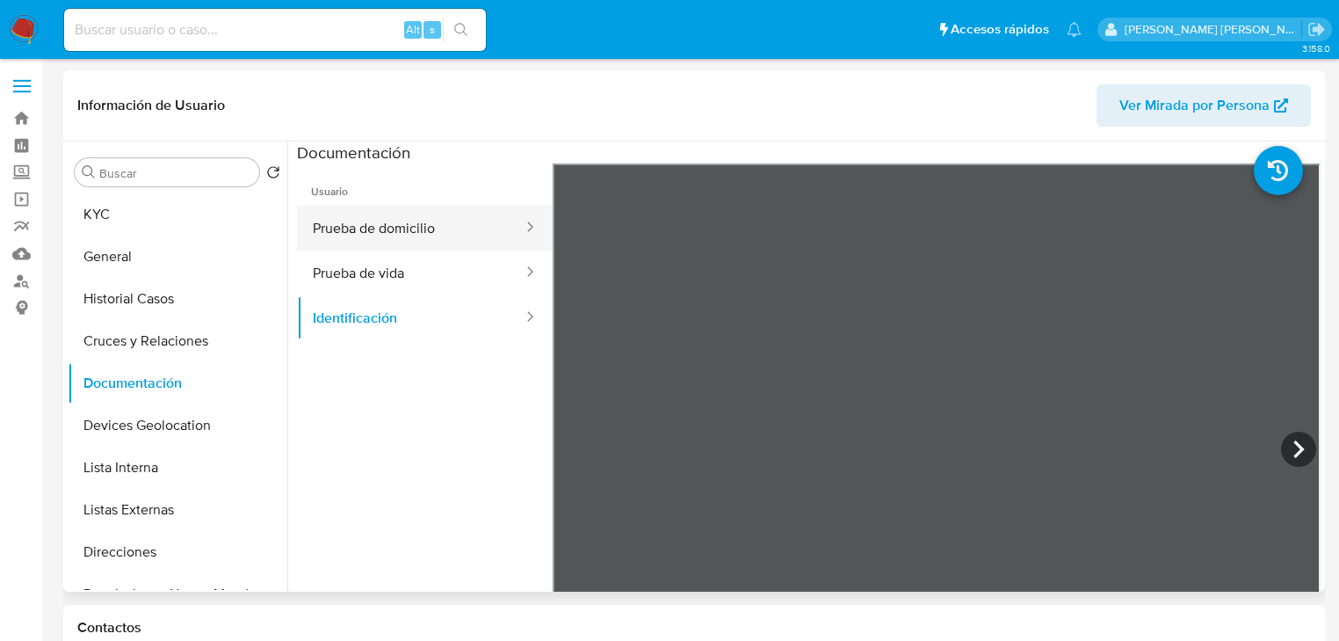
click at [421, 225] on button "Prueba de domicilio" at bounding box center [411, 228] width 228 height 45
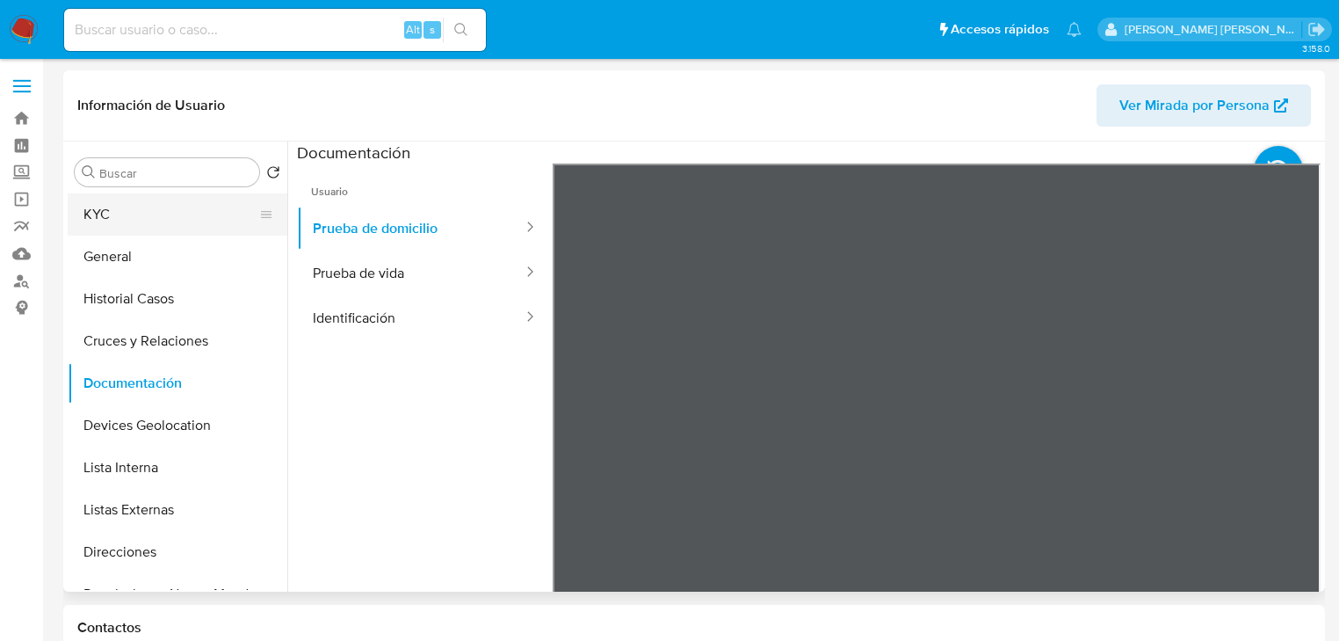
click at [159, 218] on button "KYC" at bounding box center [171, 214] width 206 height 42
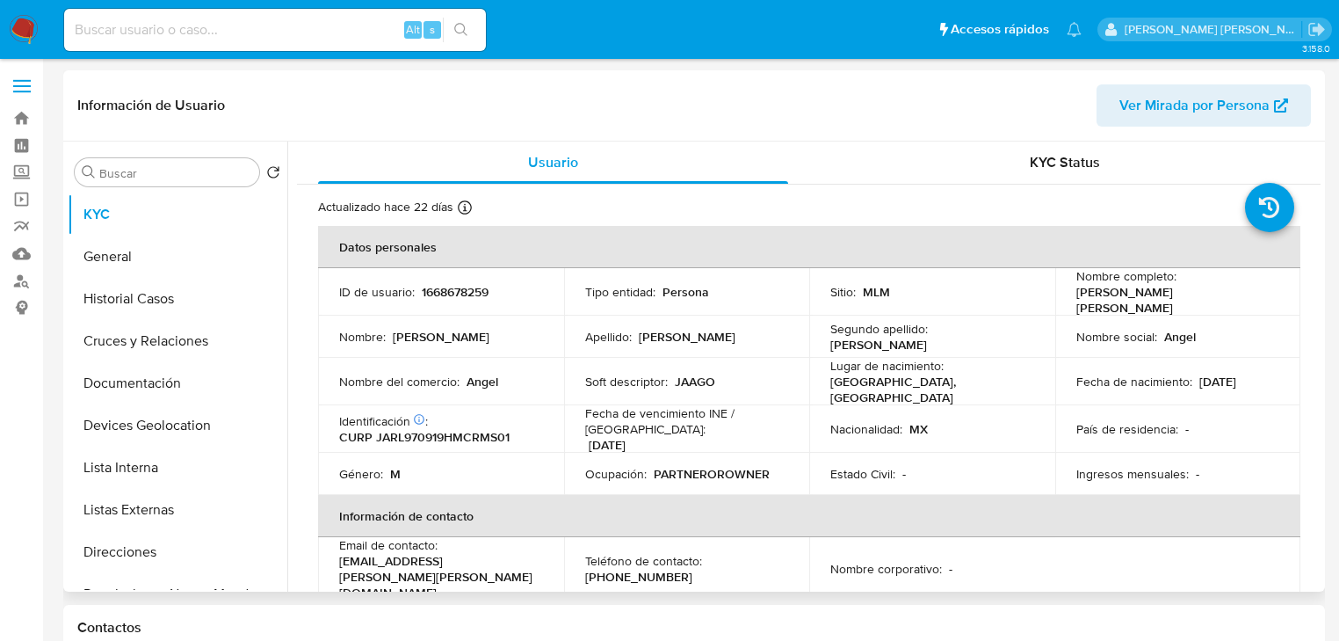
click at [439, 291] on p "1668678259" at bounding box center [455, 292] width 67 height 16
copy p "1668678259"
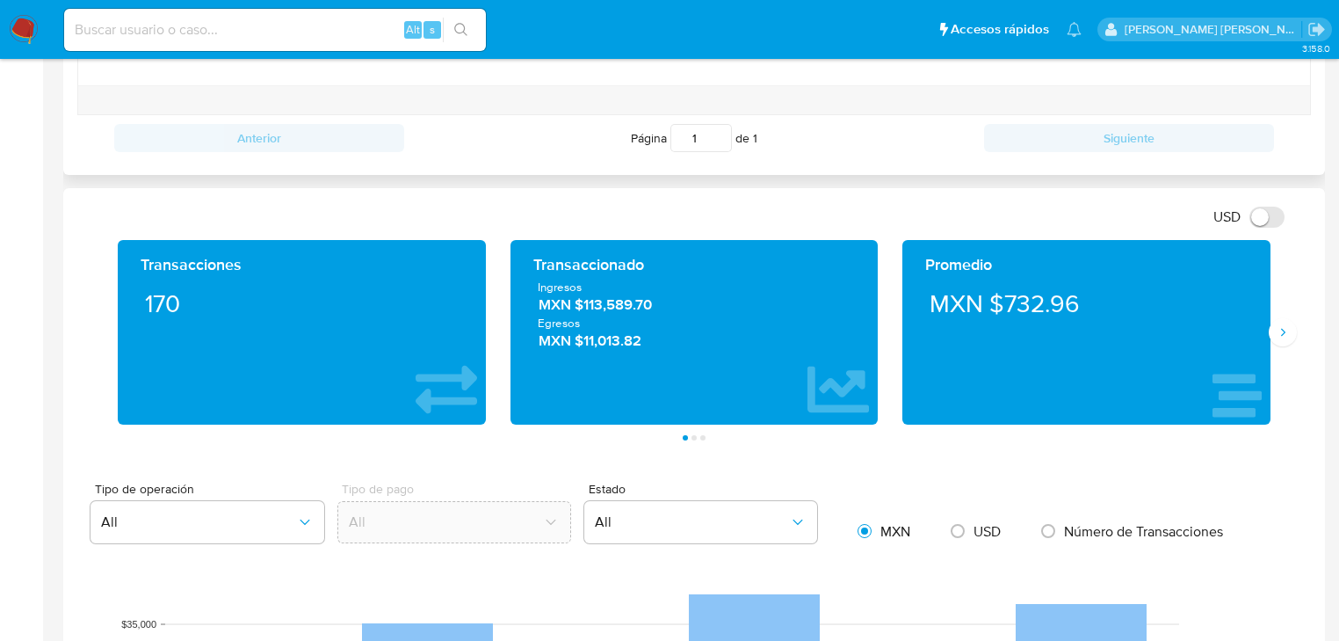
scroll to position [211, 0]
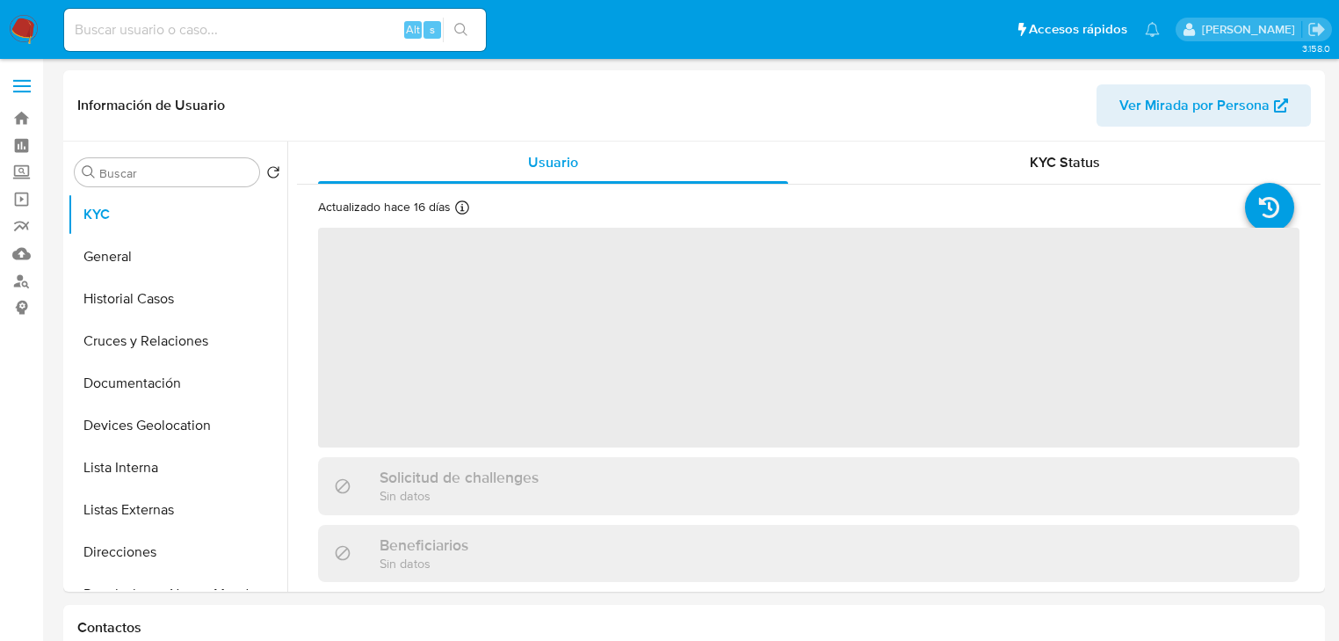
select select "10"
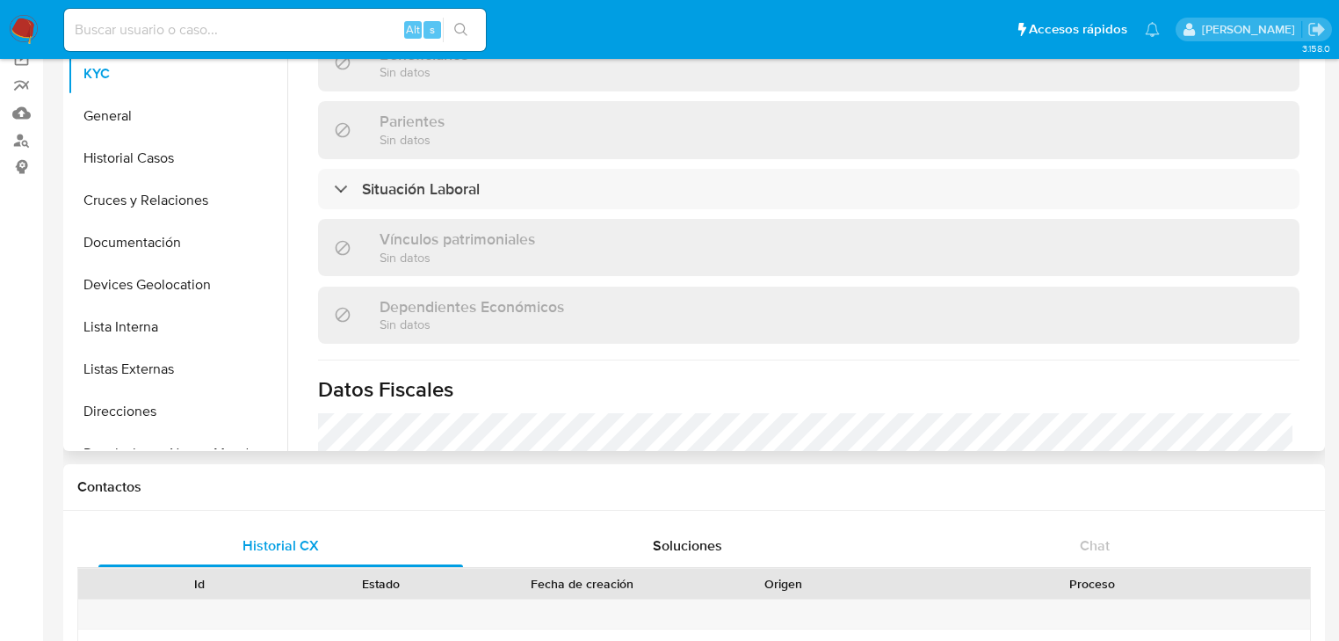
scroll to position [688, 0]
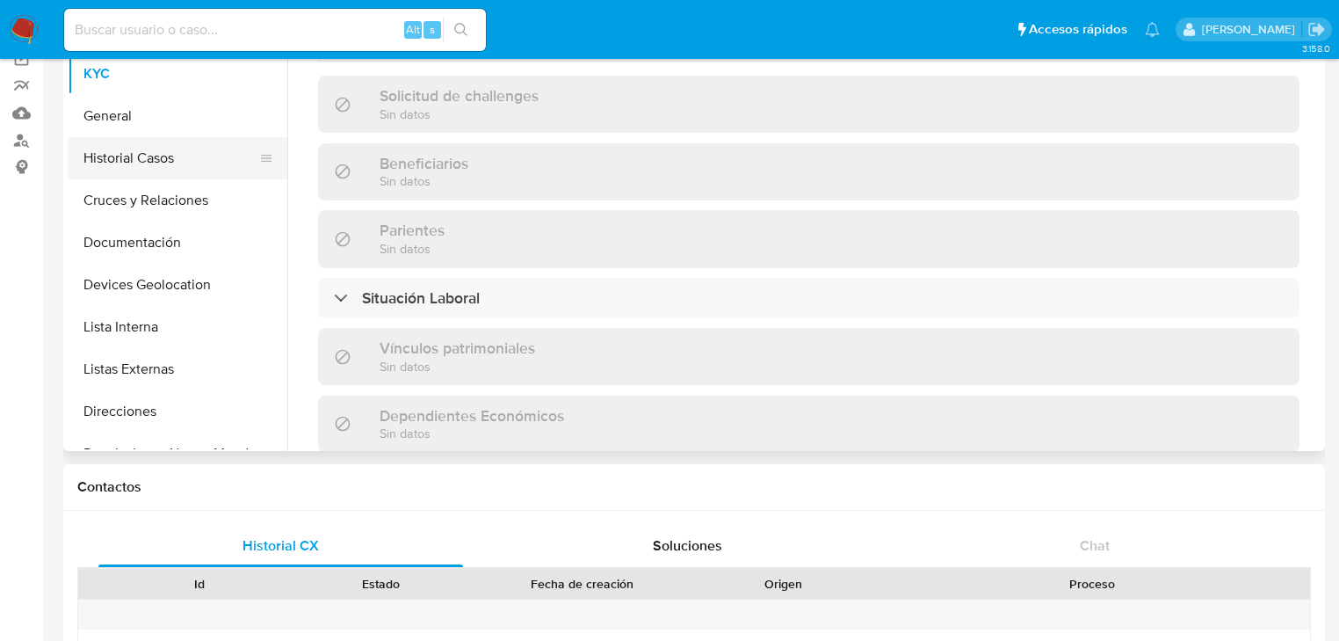
click at [135, 122] on button "General" at bounding box center [178, 116] width 220 height 42
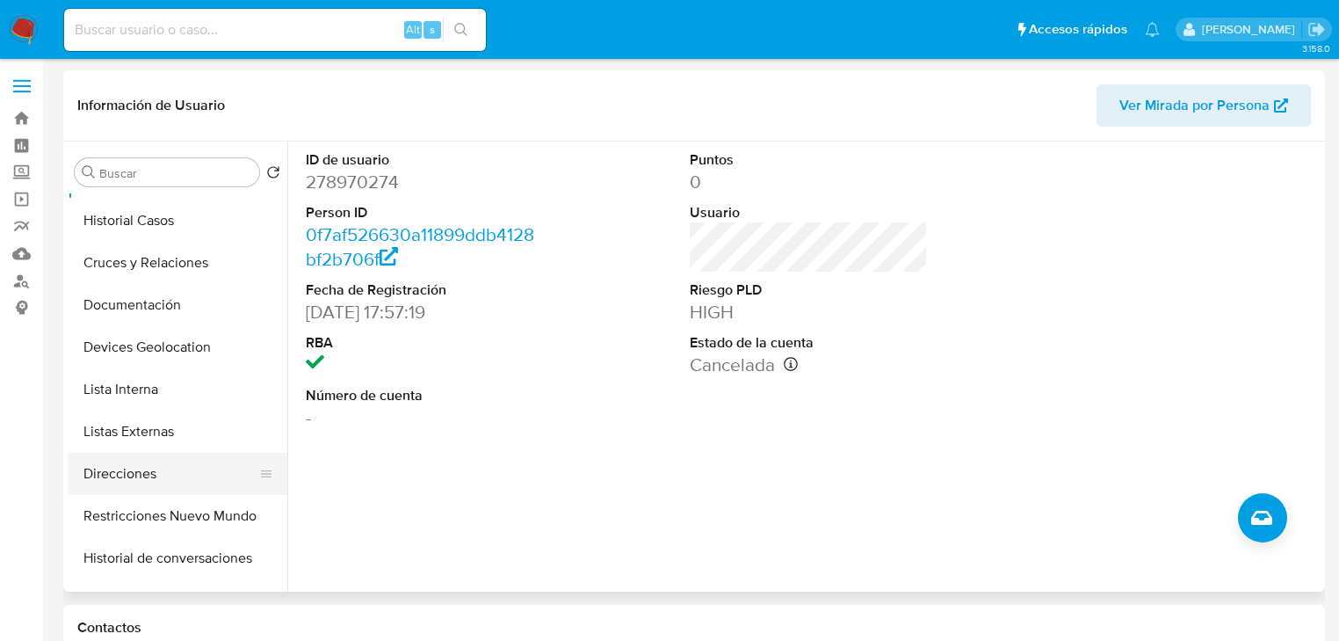
scroll to position [141, 0]
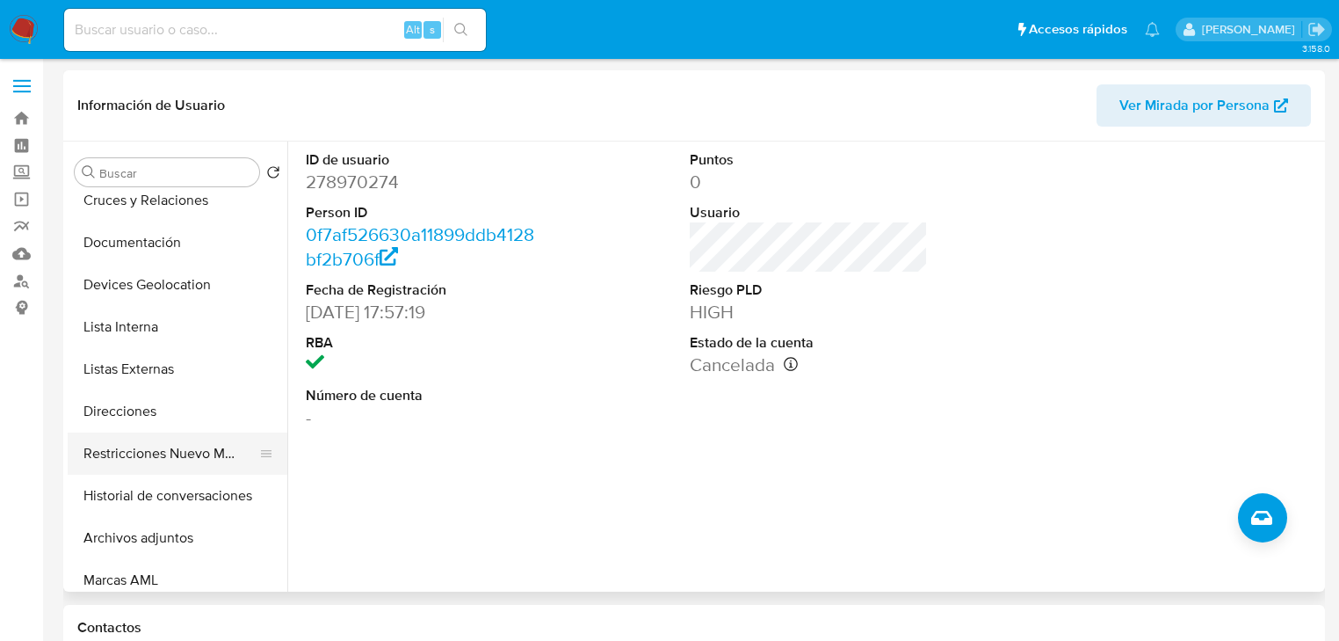
click at [211, 462] on button "Restricciones Nuevo Mundo" at bounding box center [171, 453] width 206 height 42
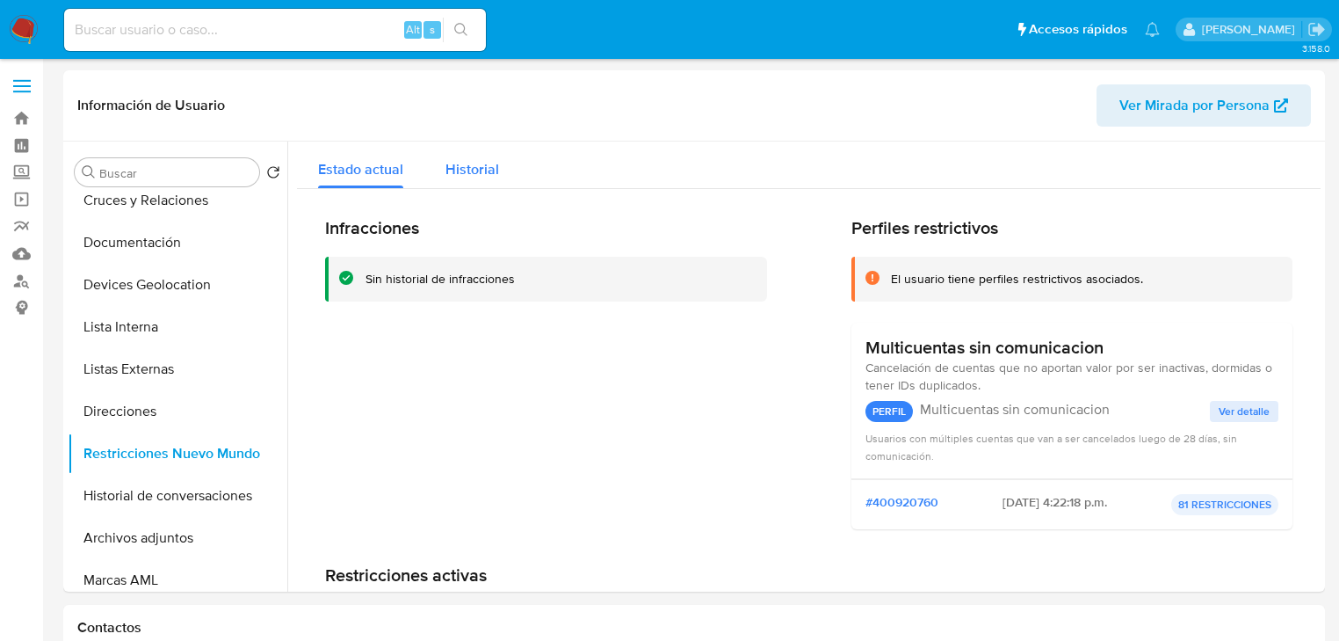
click at [480, 171] on span "Historial" at bounding box center [472, 169] width 54 height 20
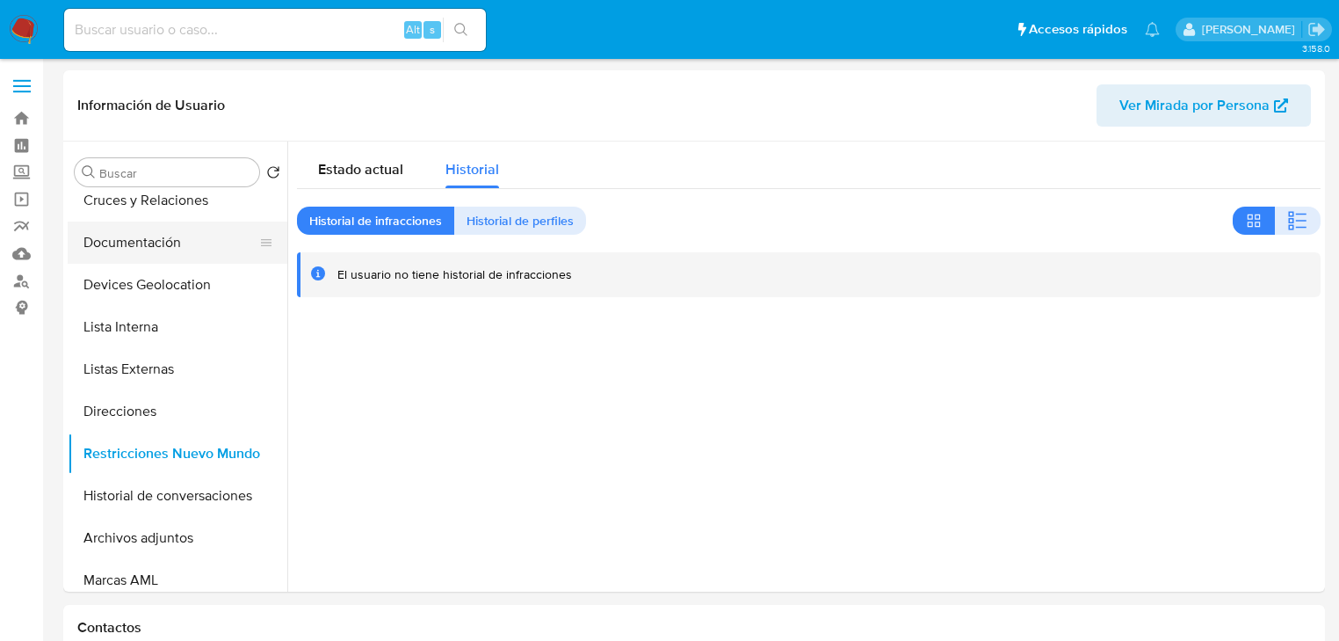
click at [164, 242] on button "Documentación" at bounding box center [171, 242] width 206 height 42
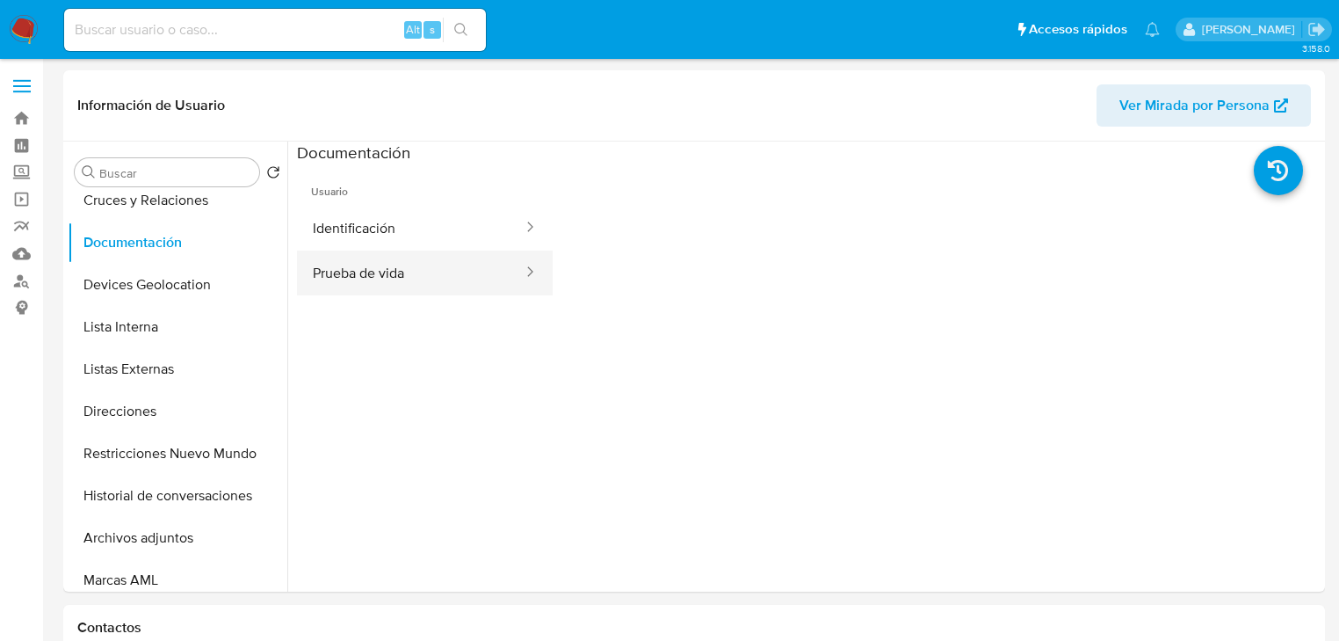
drag, startPoint x: 461, startPoint y: 216, endPoint x: 455, endPoint y: 256, distance: 40.0
click at [462, 215] on button "Identificación" at bounding box center [411, 228] width 228 height 45
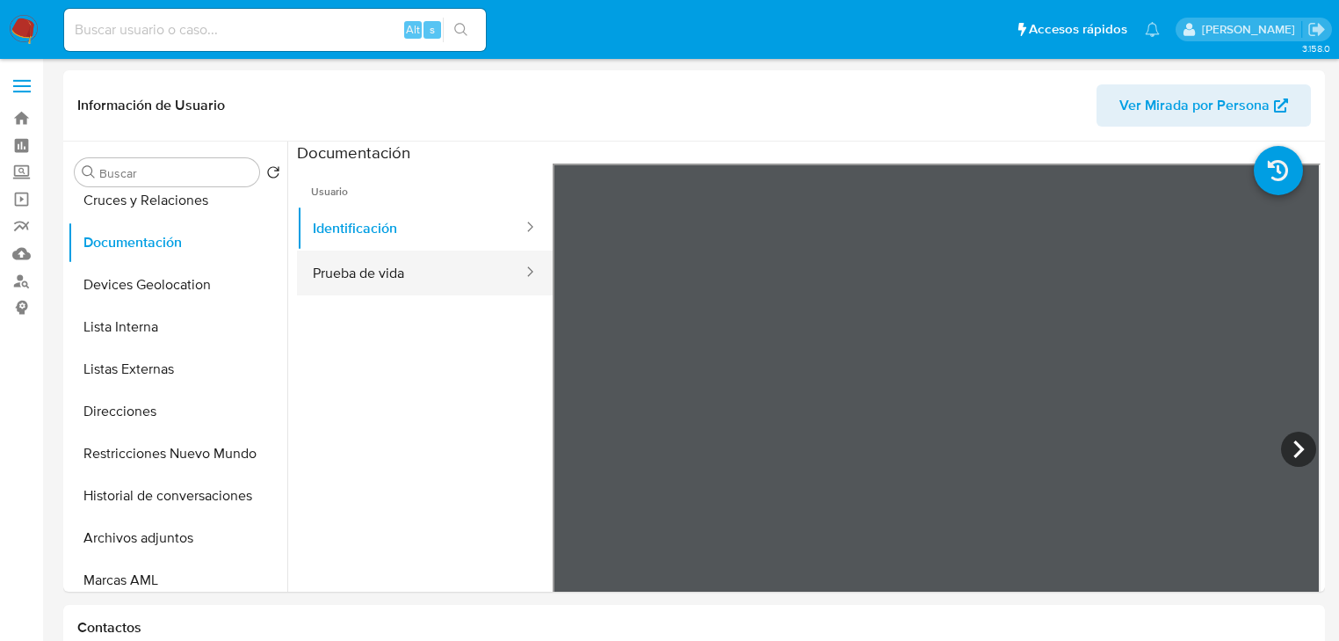
drag, startPoint x: 415, startPoint y: 294, endPoint x: 441, endPoint y: 288, distance: 27.1
click at [415, 293] on button "Prueba de vida" at bounding box center [411, 272] width 228 height 45
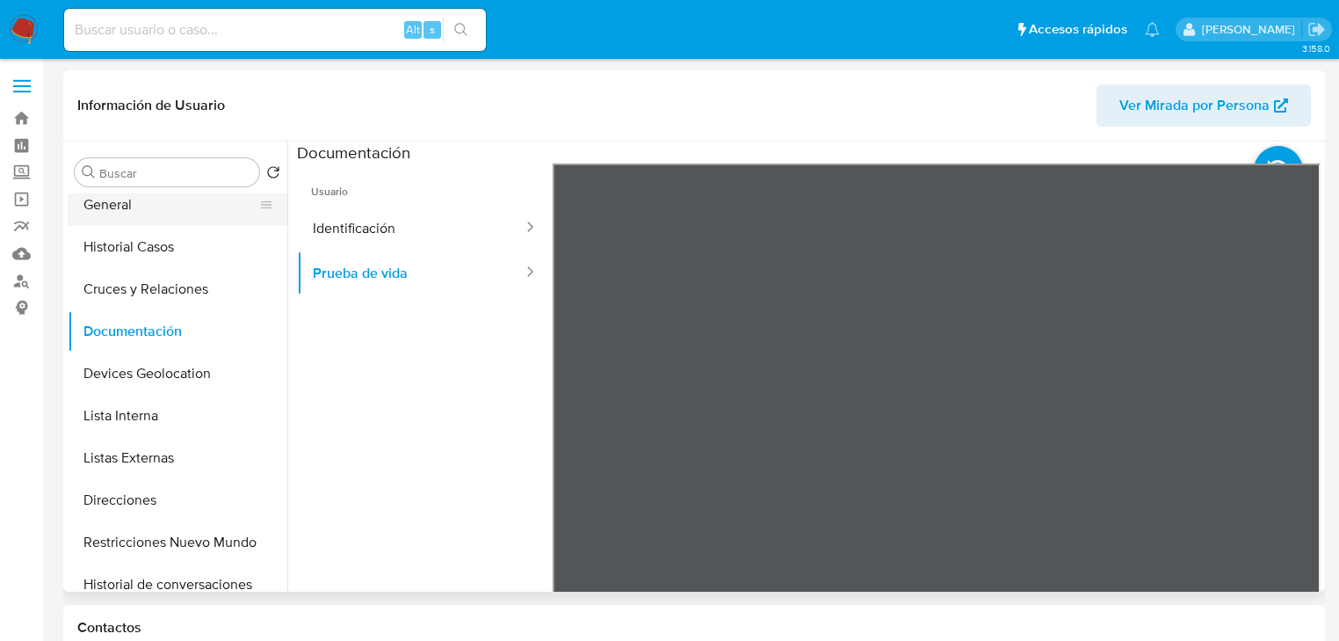
scroll to position [0, 0]
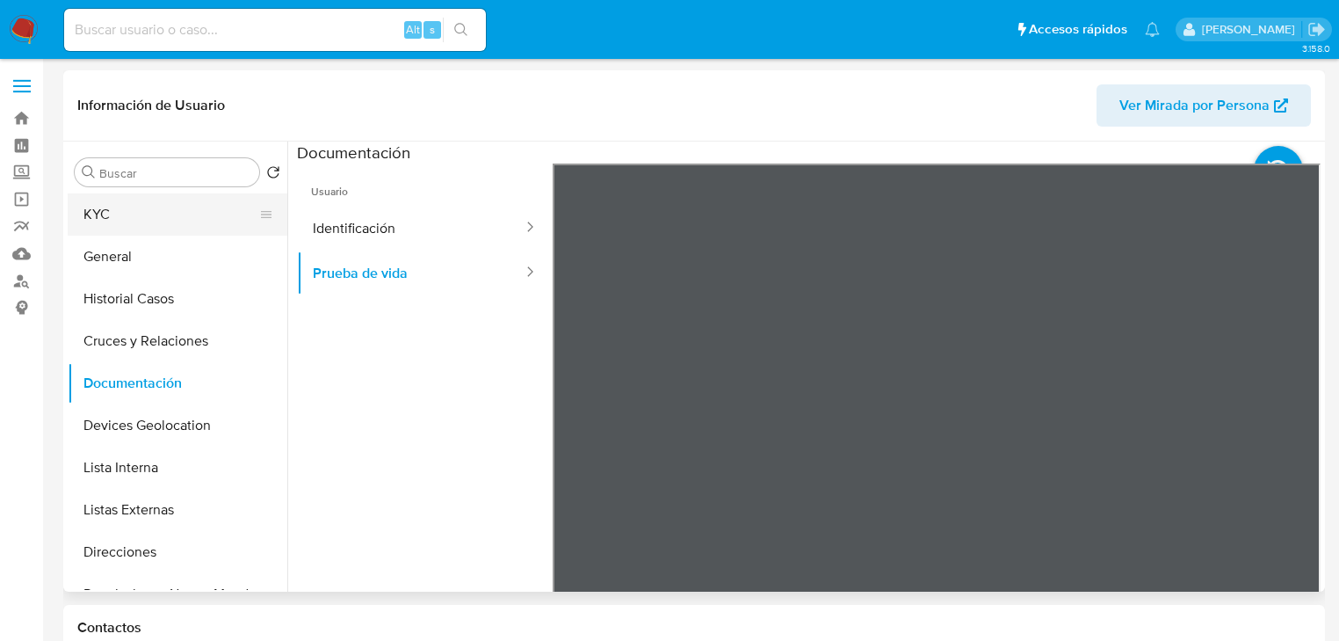
click at [141, 219] on button "KYC" at bounding box center [171, 214] width 206 height 42
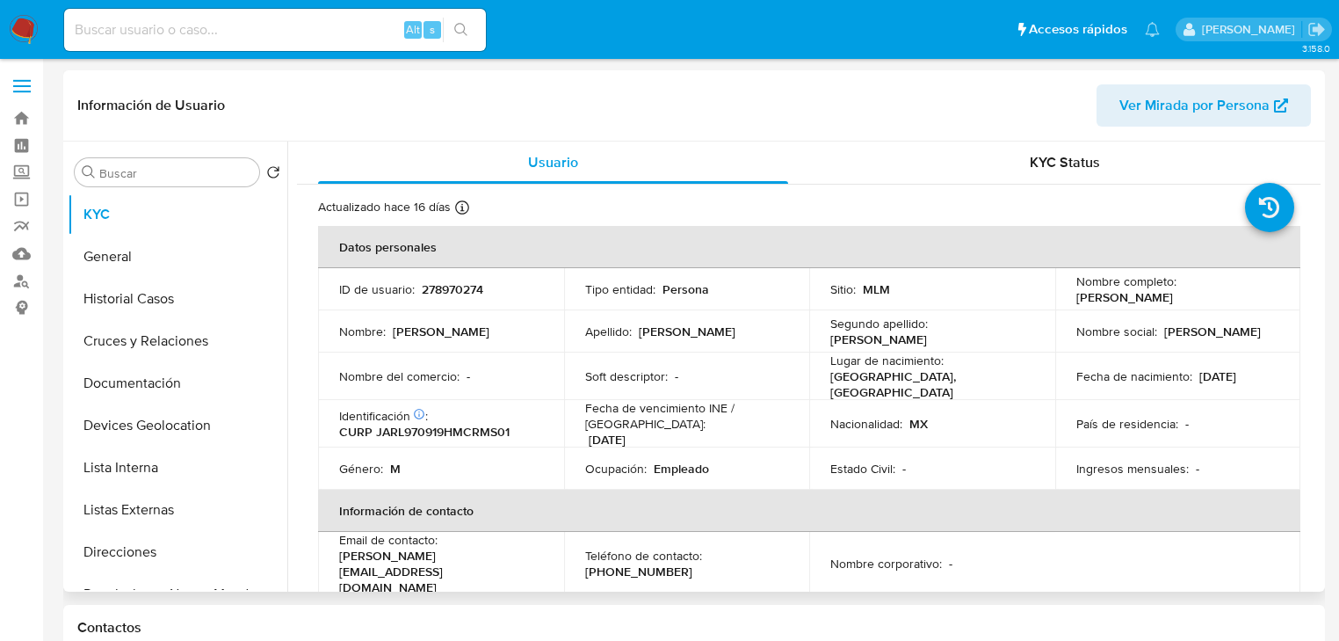
click at [477, 293] on p "278970274" at bounding box center [453, 289] width 62 height 16
click at [477, 292] on p "278970274" at bounding box center [453, 289] width 62 height 16
copy p "278970274"
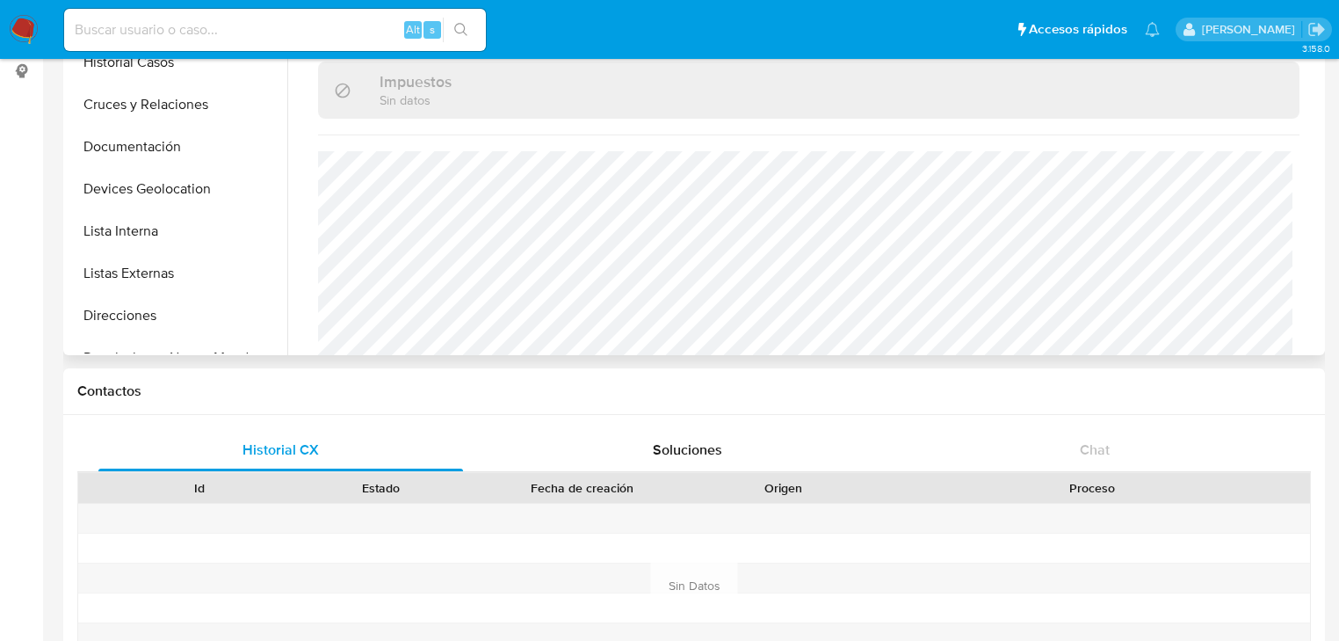
scroll to position [141, 0]
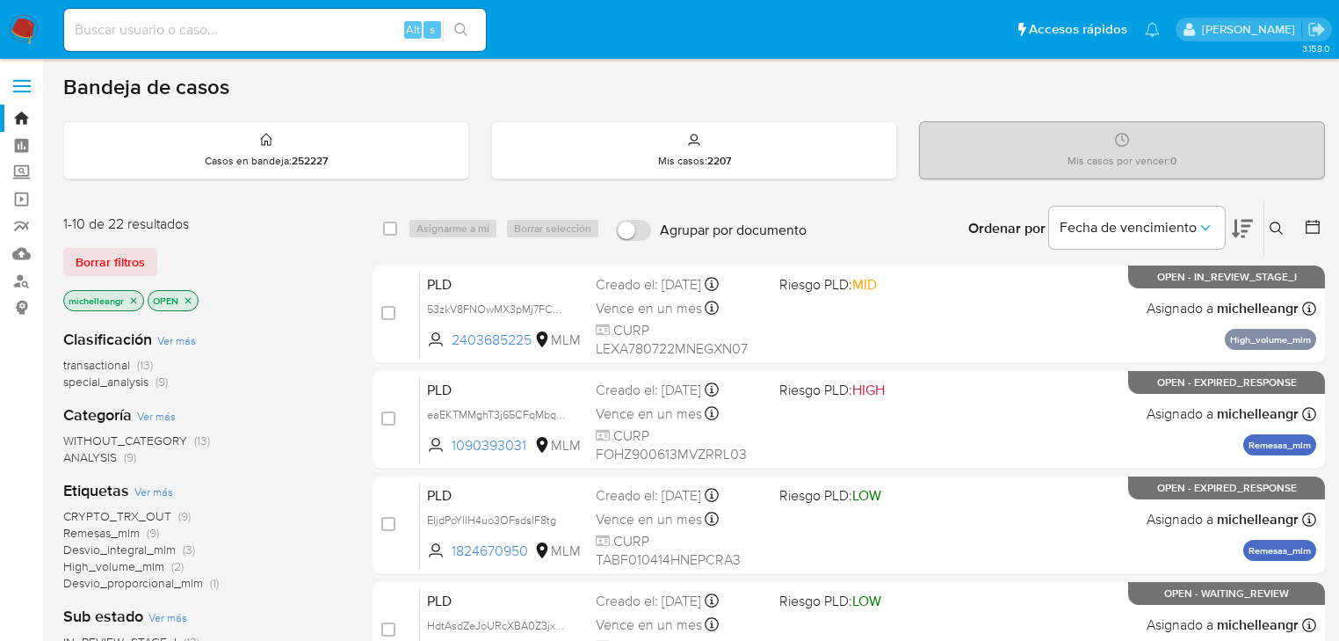
drag, startPoint x: 18, startPoint y: 165, endPoint x: 68, endPoint y: 189, distance: 54.6
click at [20, 164] on label "Screening" at bounding box center [104, 172] width 209 height 27
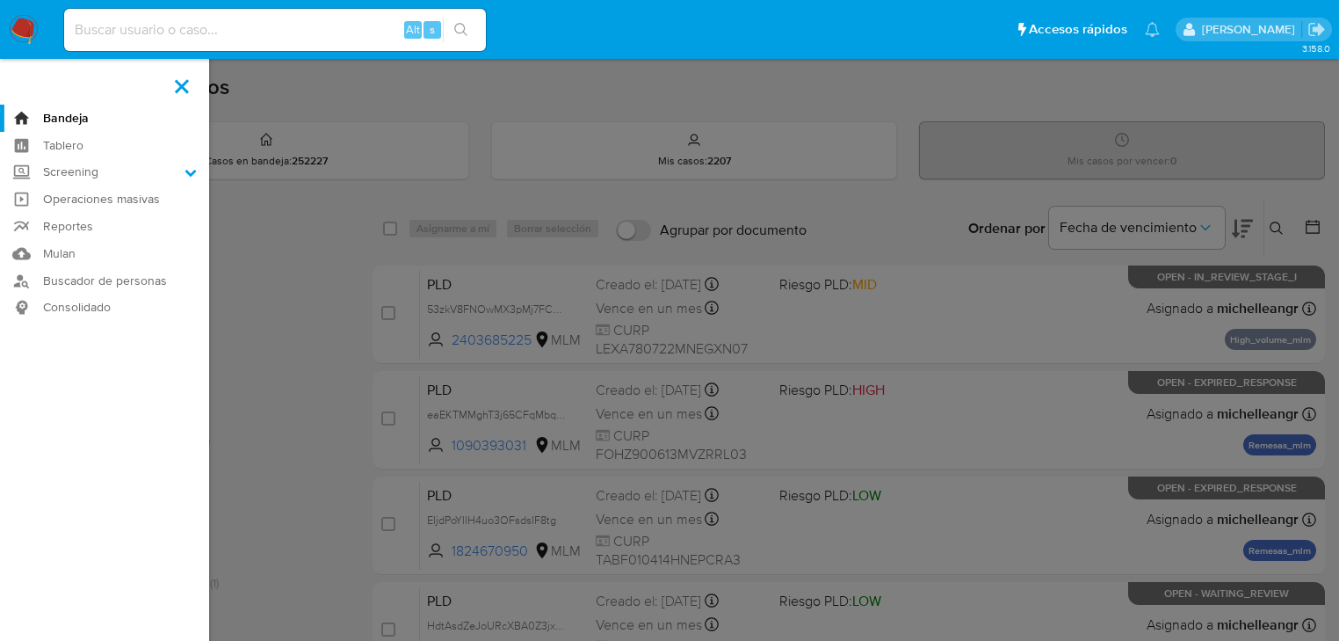
click at [0, 0] on input "Screening" at bounding box center [0, 0] width 0 height 0
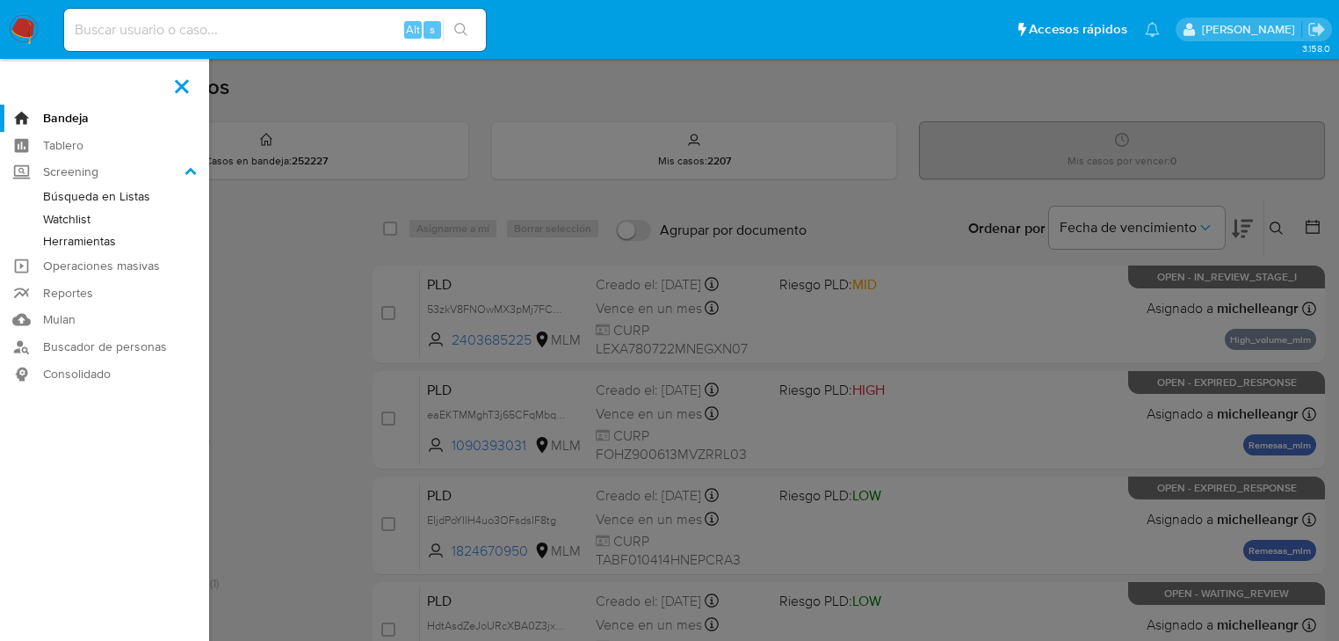
click at [84, 245] on link "Herramientas" at bounding box center [104, 241] width 209 height 22
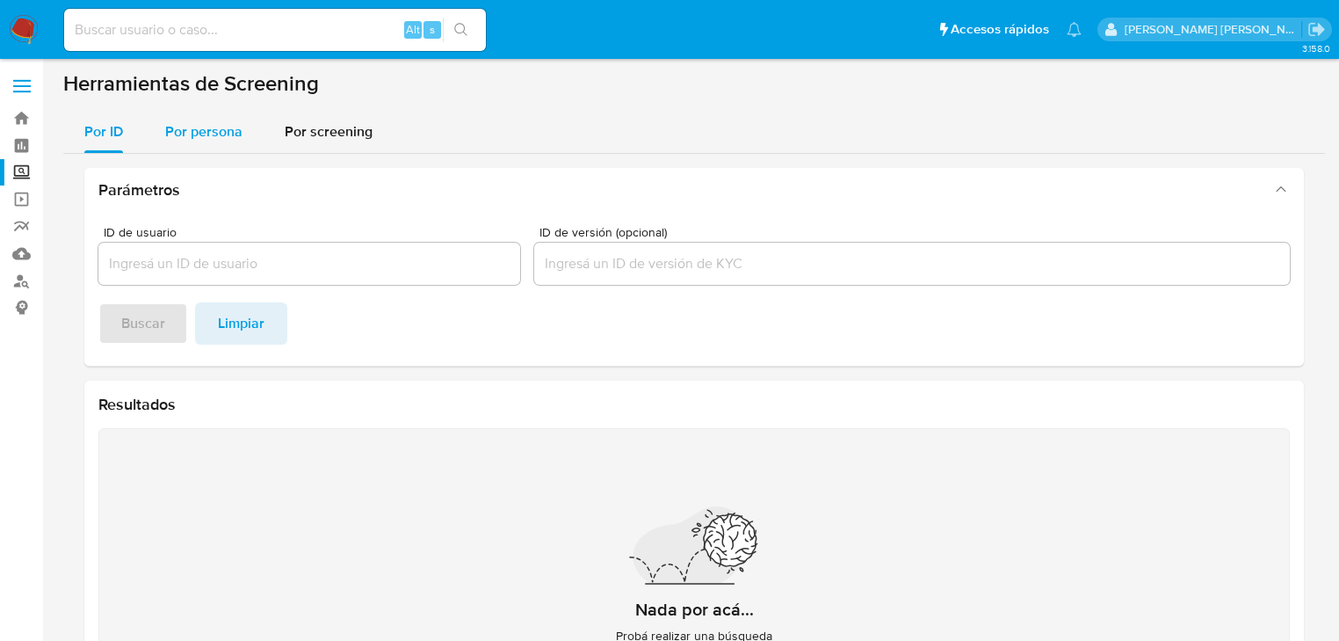
drag, startPoint x: 206, startPoint y: 135, endPoint x: 206, endPoint y: 148, distance: 12.3
click at [206, 134] on span "Por persona" at bounding box center [203, 131] width 77 height 20
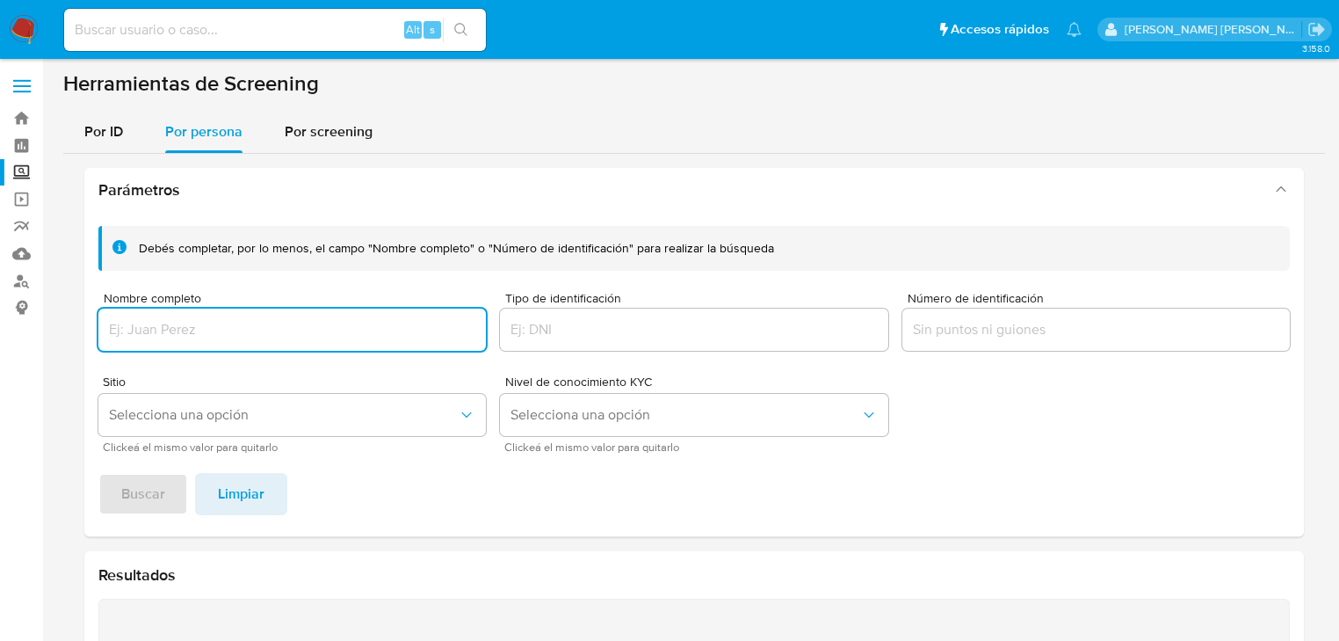
click at [162, 321] on input "Nombre completo" at bounding box center [291, 329] width 387 height 23
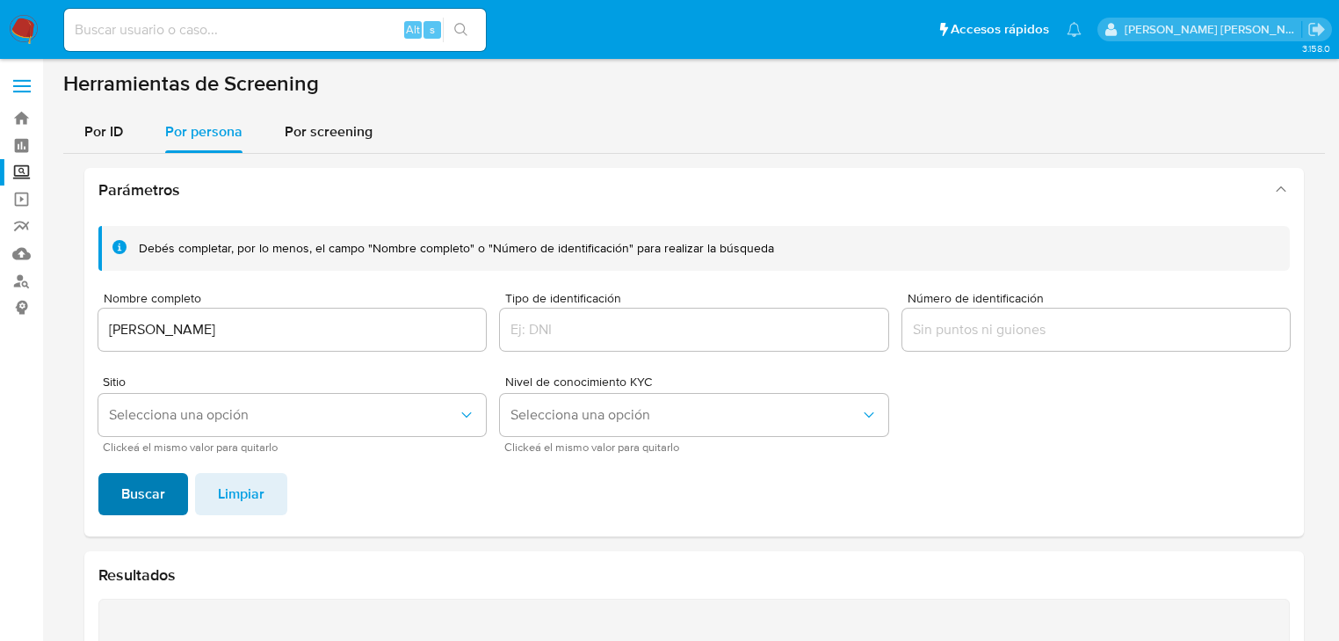
click at [136, 494] on span "Buscar" at bounding box center [143, 493] width 44 height 39
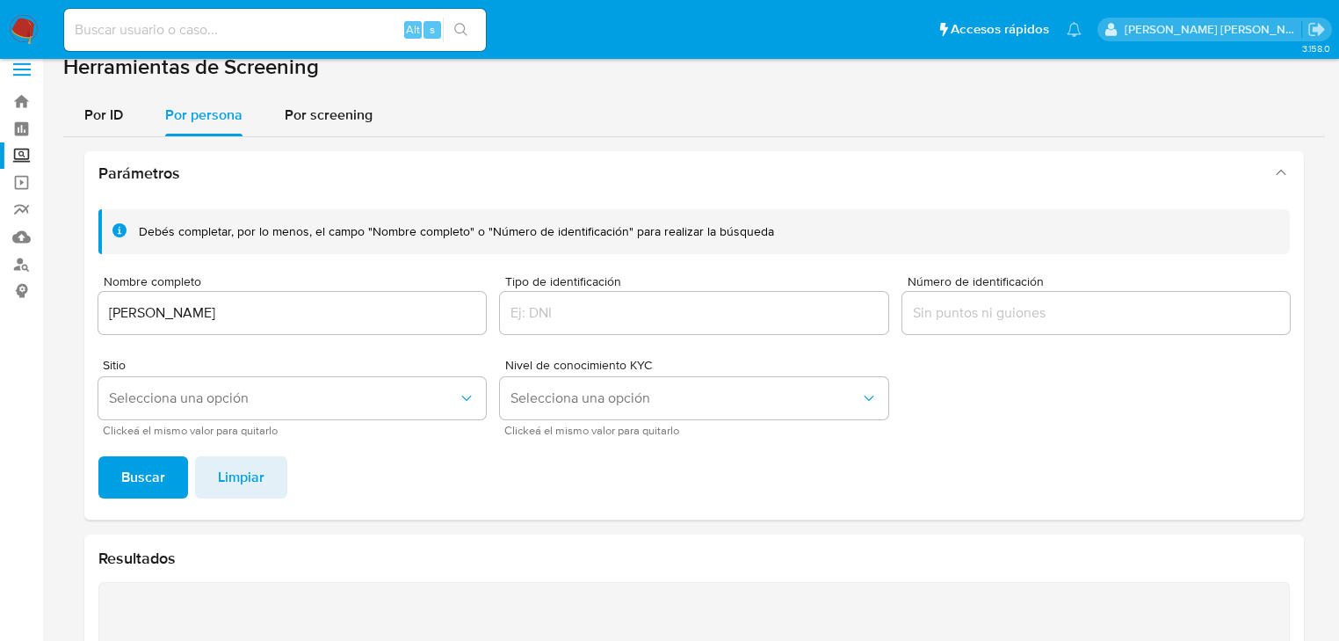
scroll to position [16, 0]
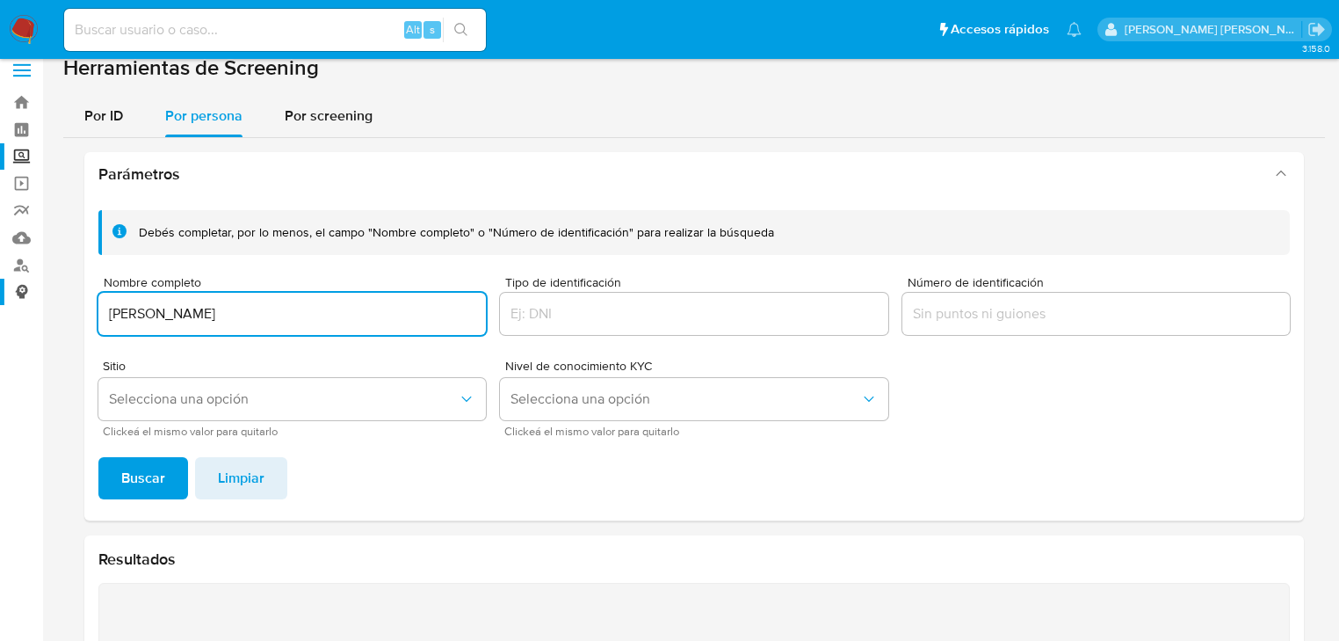
drag, startPoint x: 166, startPoint y: 314, endPoint x: 0, endPoint y: 298, distance: 166.8
click at [0, 298] on section "Bandeja Tablero Screening Búsqueda en Listas Watchlist Herramientas Operaciones…" at bounding box center [669, 488] width 1339 height 1009
click at [224, 320] on input "[PERSON_NAME]" at bounding box center [291, 313] width 387 height 23
type input "[PERSON_NAME]"
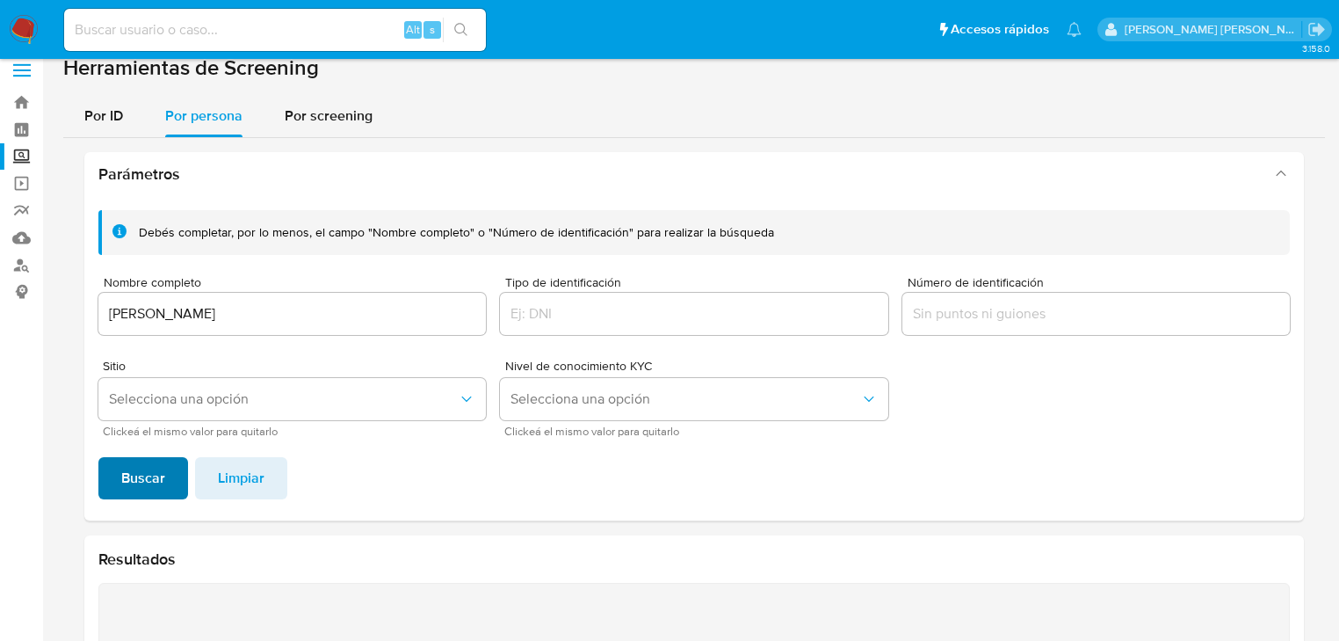
click at [144, 489] on span "Buscar" at bounding box center [143, 478] width 44 height 39
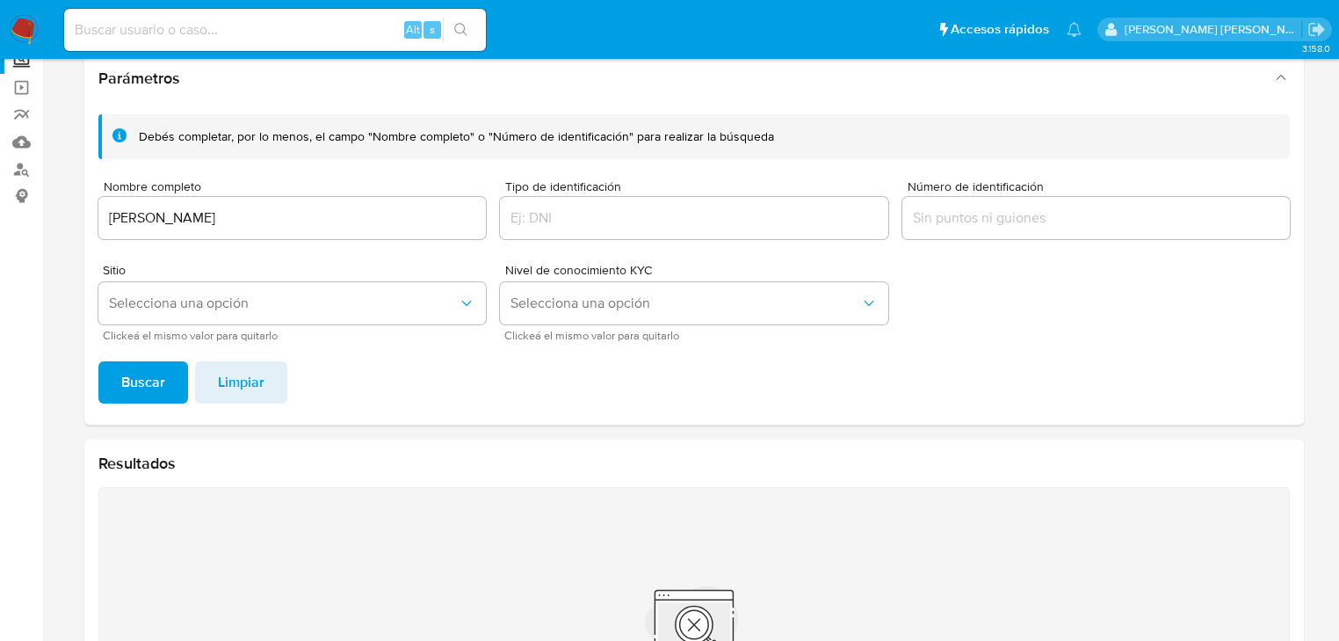
scroll to position [0, 0]
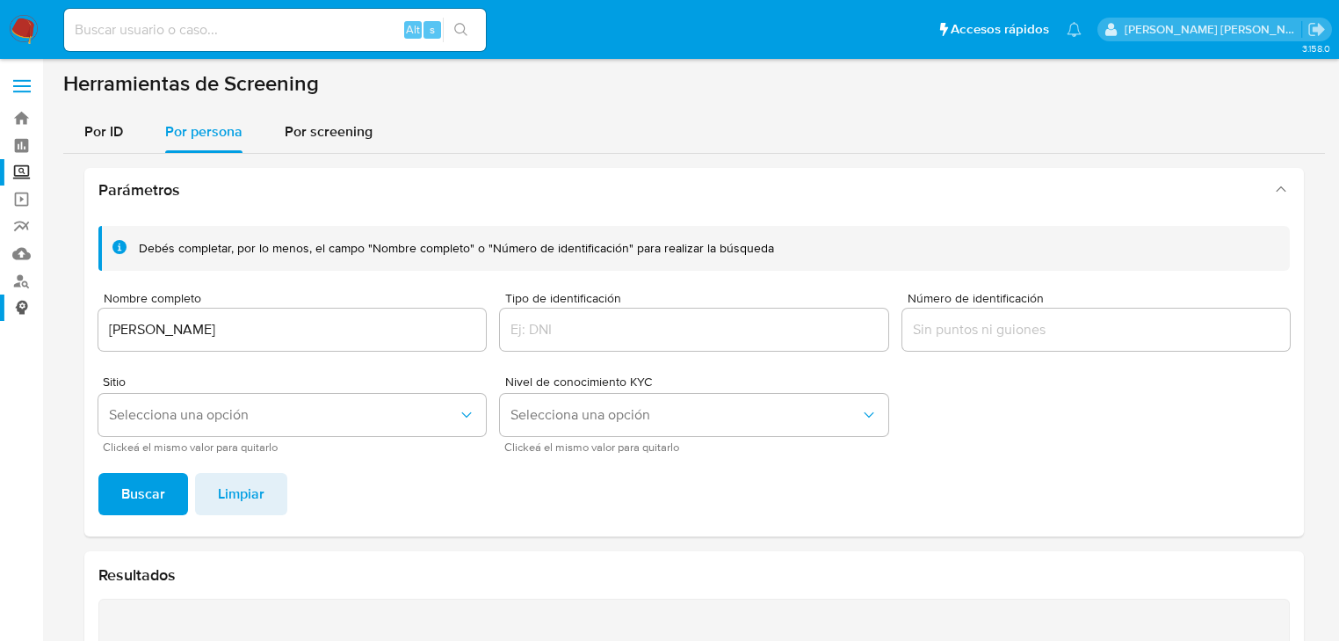
drag, startPoint x: 240, startPoint y: 329, endPoint x: 0, endPoint y: 308, distance: 240.9
click at [0, 308] on section "Bandeja Tablero Screening Búsqueda en Listas Watchlist Herramientas Operaciones…" at bounding box center [669, 504] width 1339 height 1009
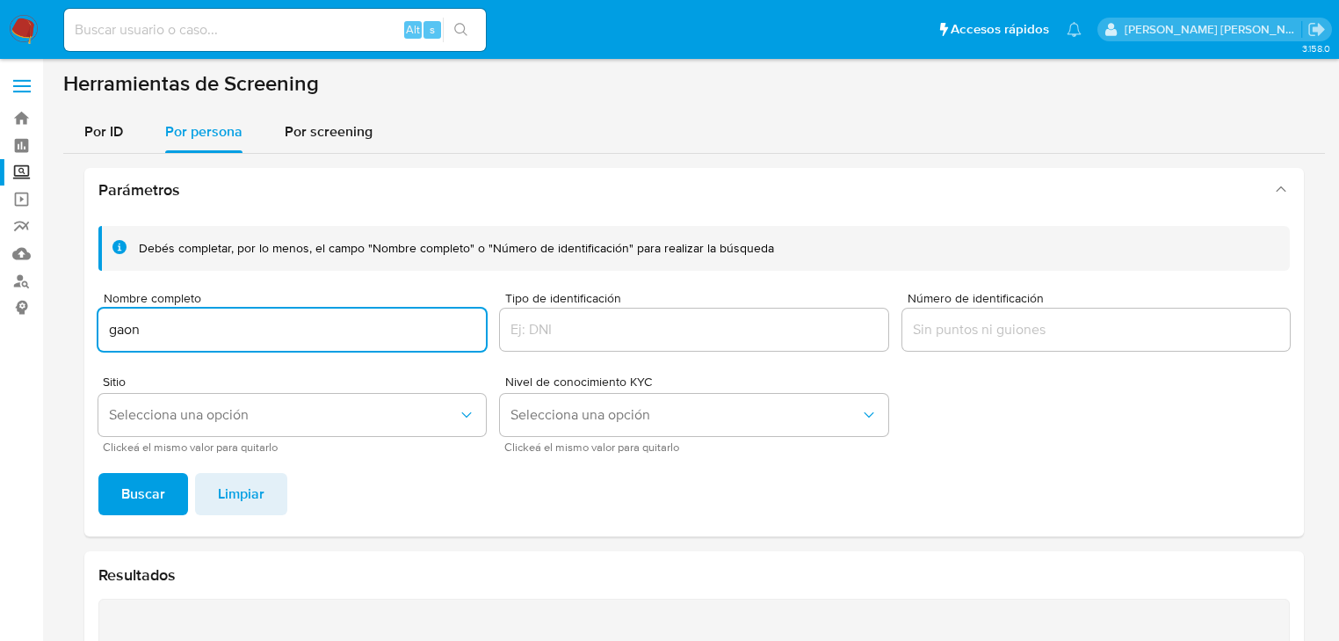
type input "gaon"
click at [154, 507] on span "Buscar" at bounding box center [143, 493] width 44 height 39
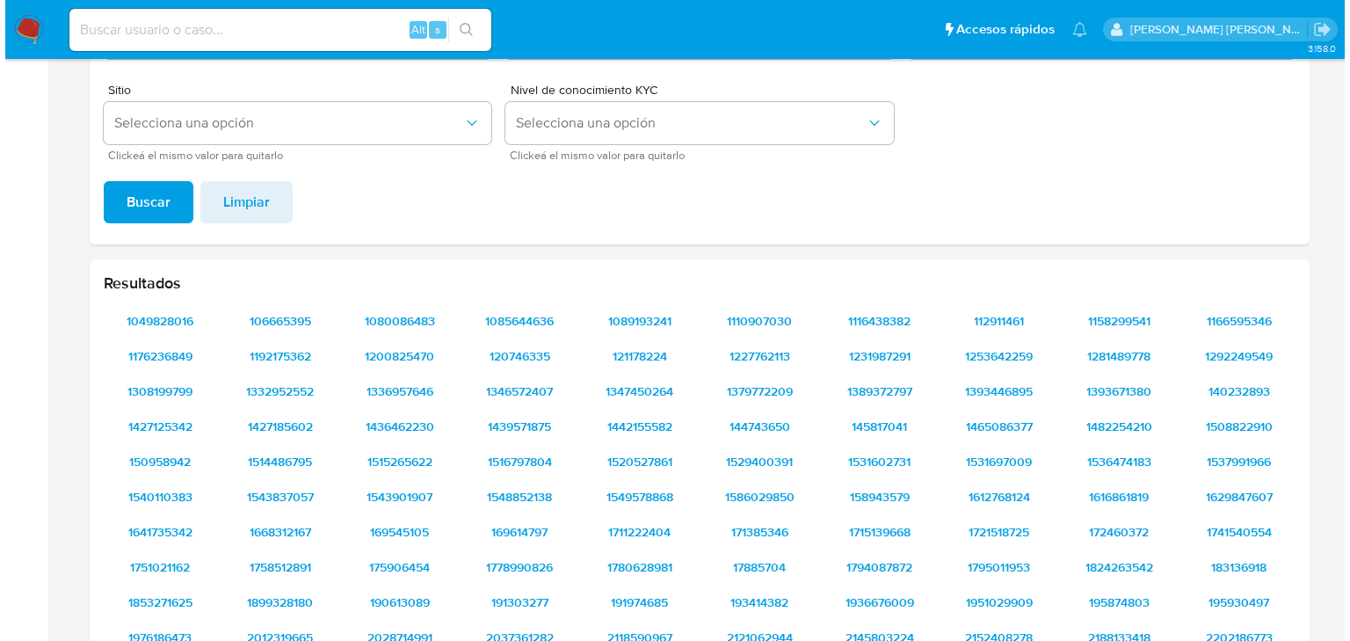
scroll to position [86, 0]
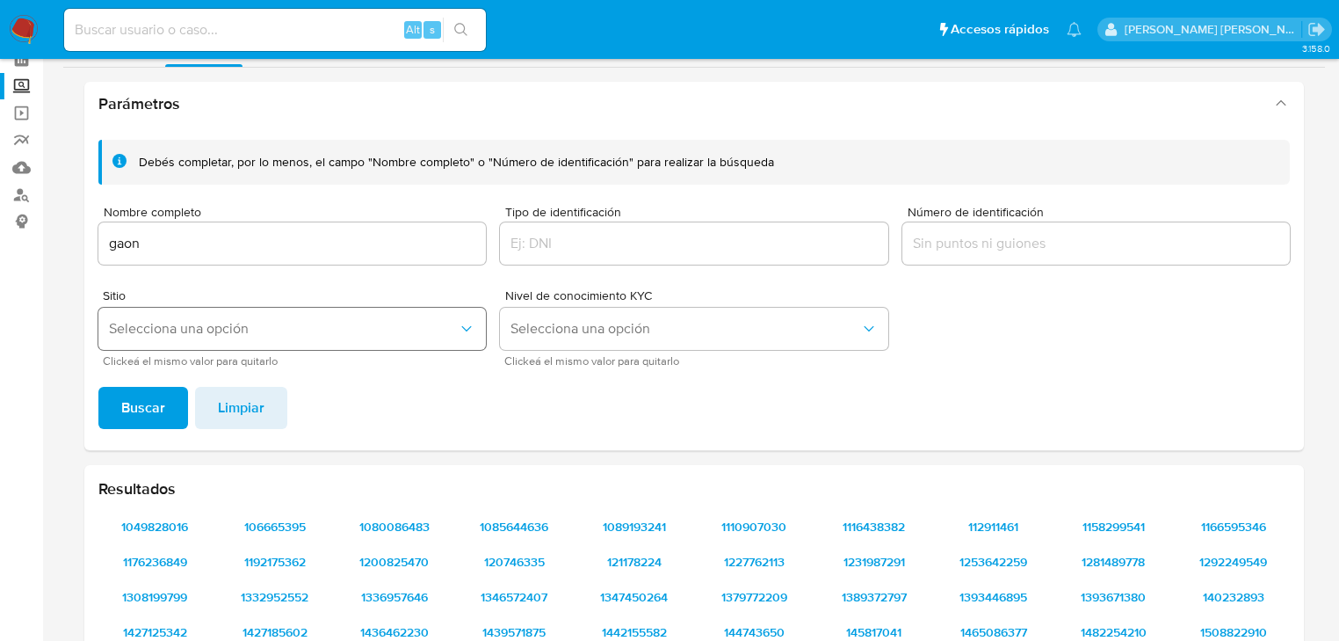
click at [146, 330] on span "Selecciona una opción" at bounding box center [283, 329] width 349 height 18
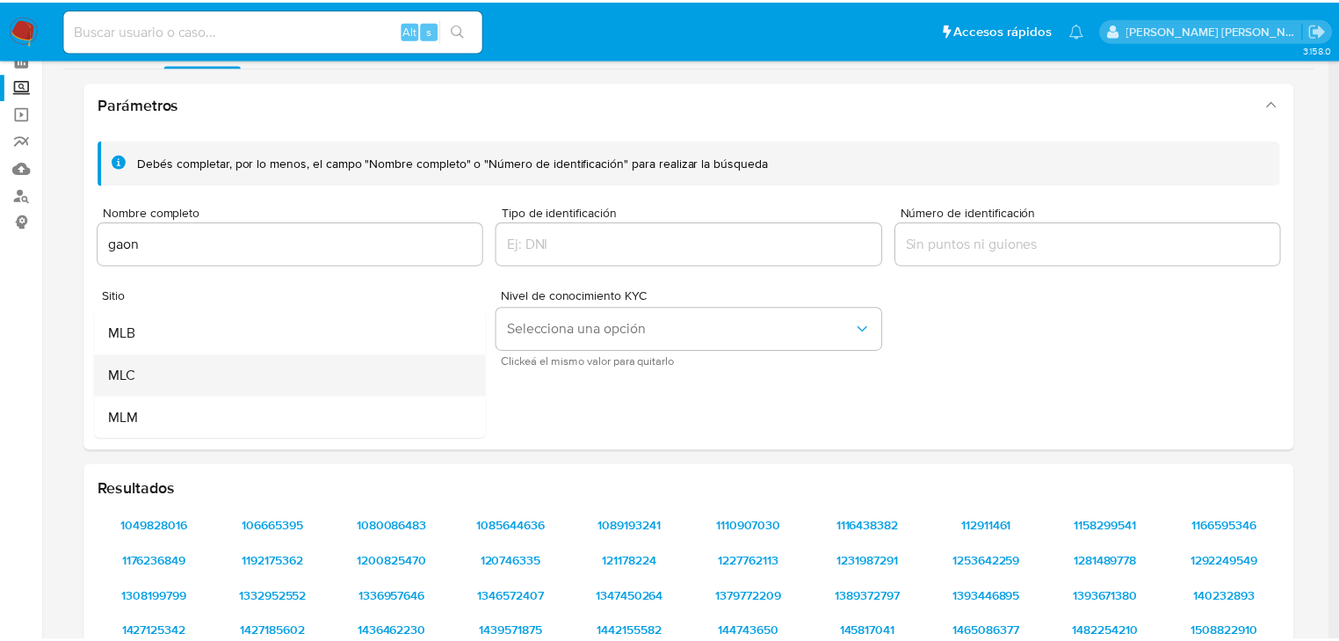
scroll to position [70, 0]
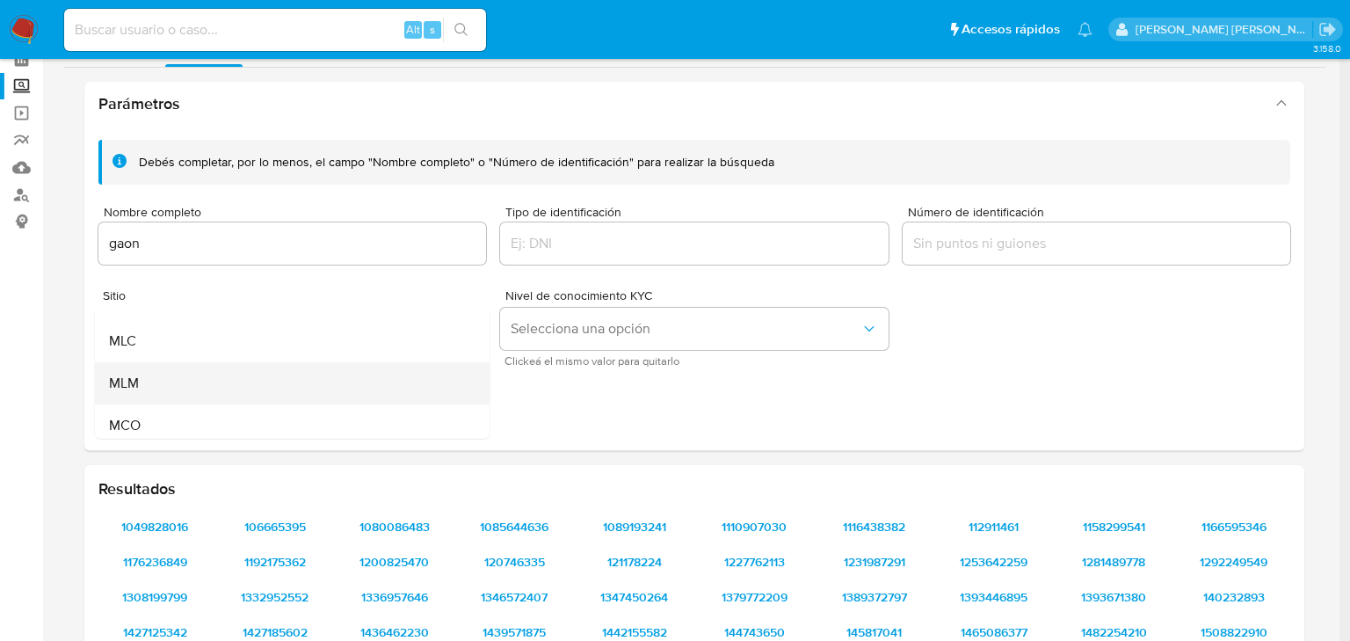
click at [162, 387] on div "MLM" at bounding box center [287, 383] width 356 height 42
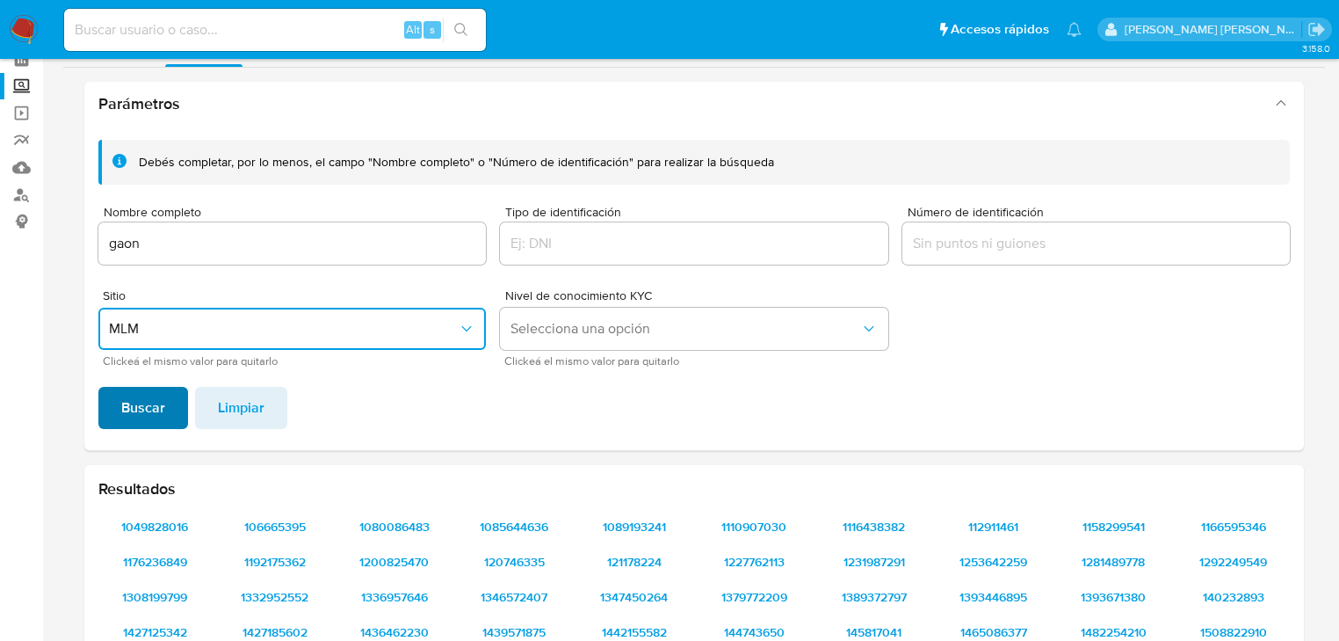
click at [141, 413] on span "Buscar" at bounding box center [143, 407] width 44 height 39
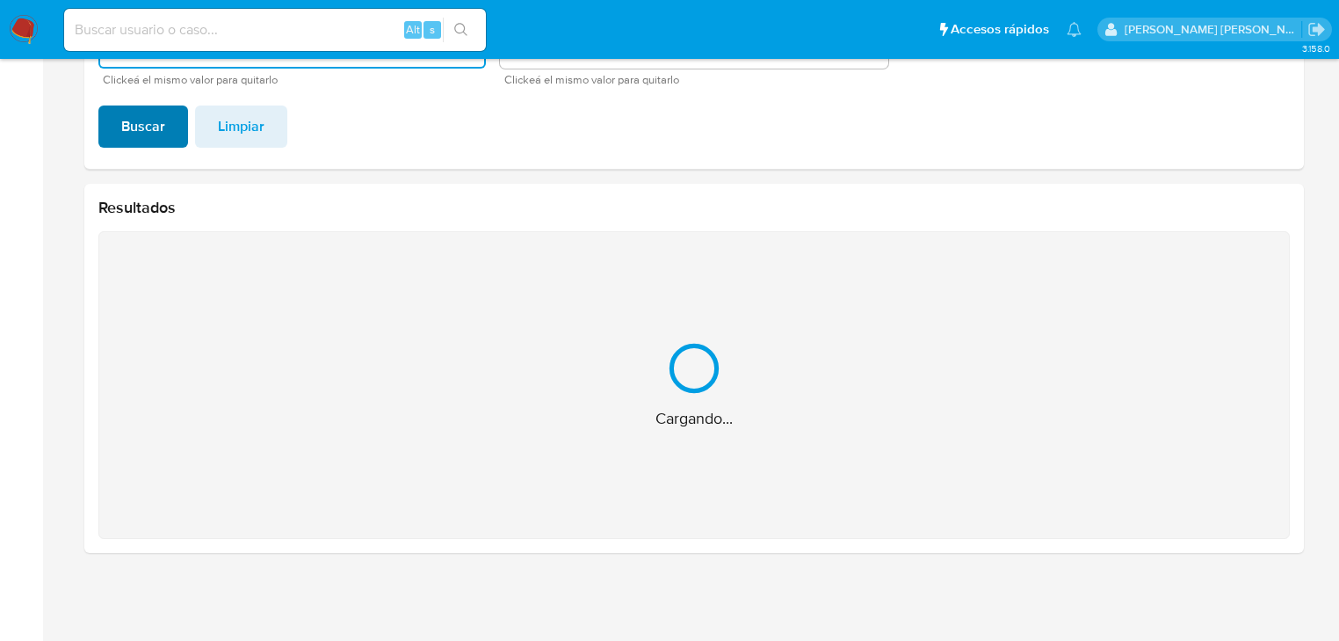
scroll to position [158, 0]
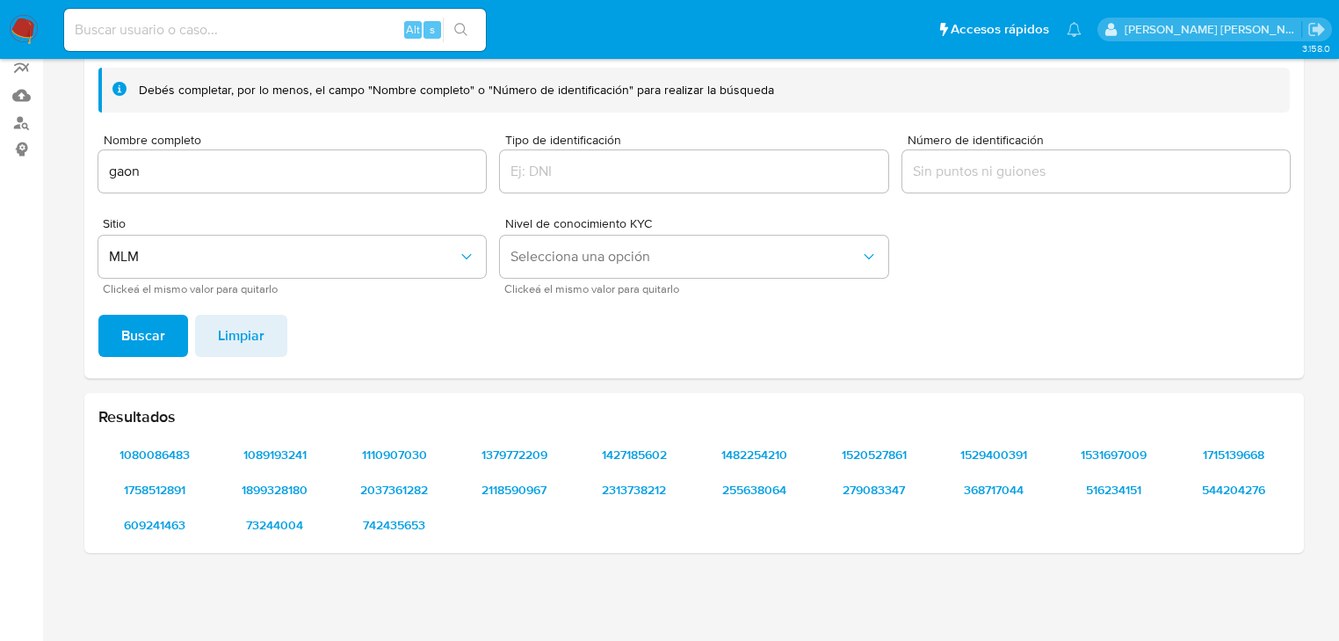
drag, startPoint x: 201, startPoint y: 182, endPoint x: 109, endPoint y: 172, distance: 92.8
click at [109, 172] on div "gaon" at bounding box center [291, 171] width 387 height 42
drag, startPoint x: 173, startPoint y: 183, endPoint x: 48, endPoint y: 172, distance: 125.2
click at [48, 172] on main "3.158.0" at bounding box center [669, 242] width 1339 height 800
drag, startPoint x: 155, startPoint y: 176, endPoint x: 28, endPoint y: 165, distance: 127.0
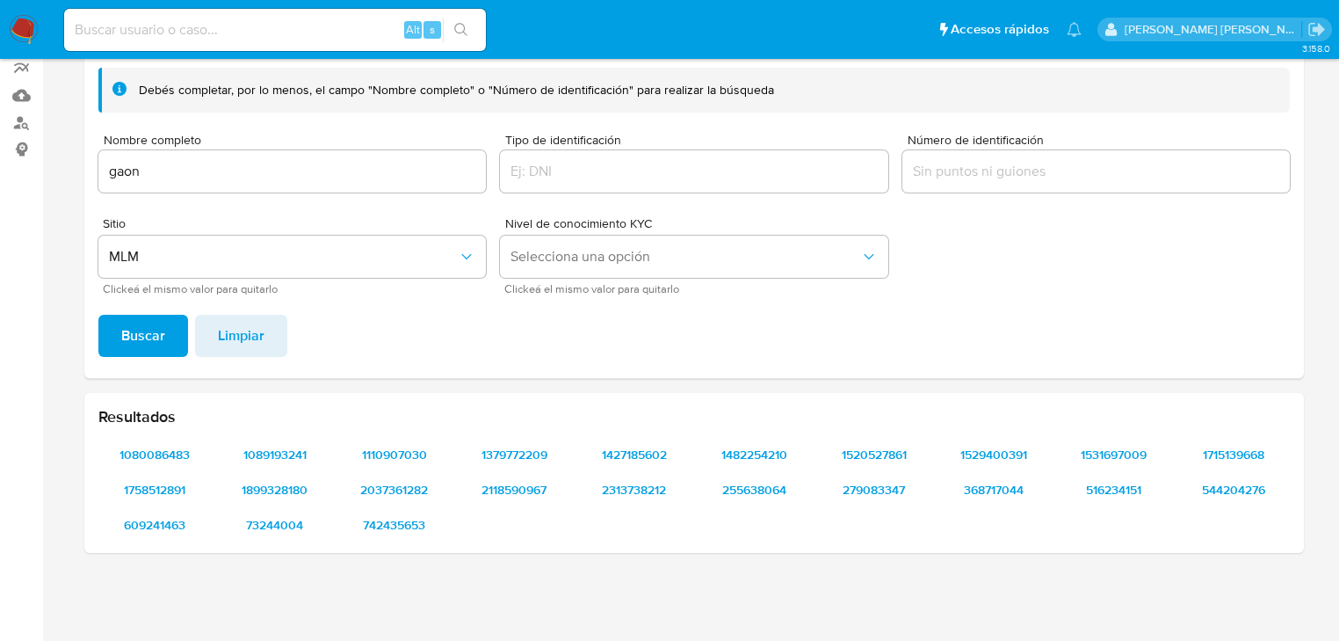
click at [28, 165] on section "Bandeja Tablero Screening Búsqueda en Listas Watchlist Herramientas Operaciones…" at bounding box center [669, 242] width 1339 height 800
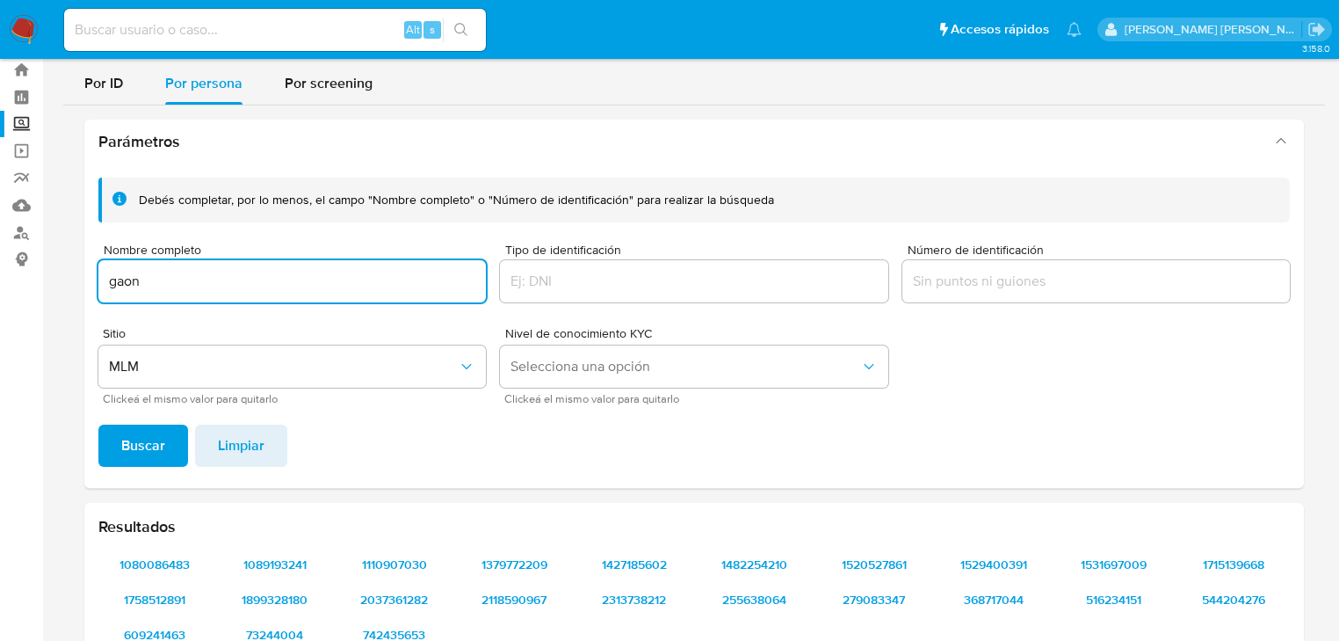
scroll to position [0, 0]
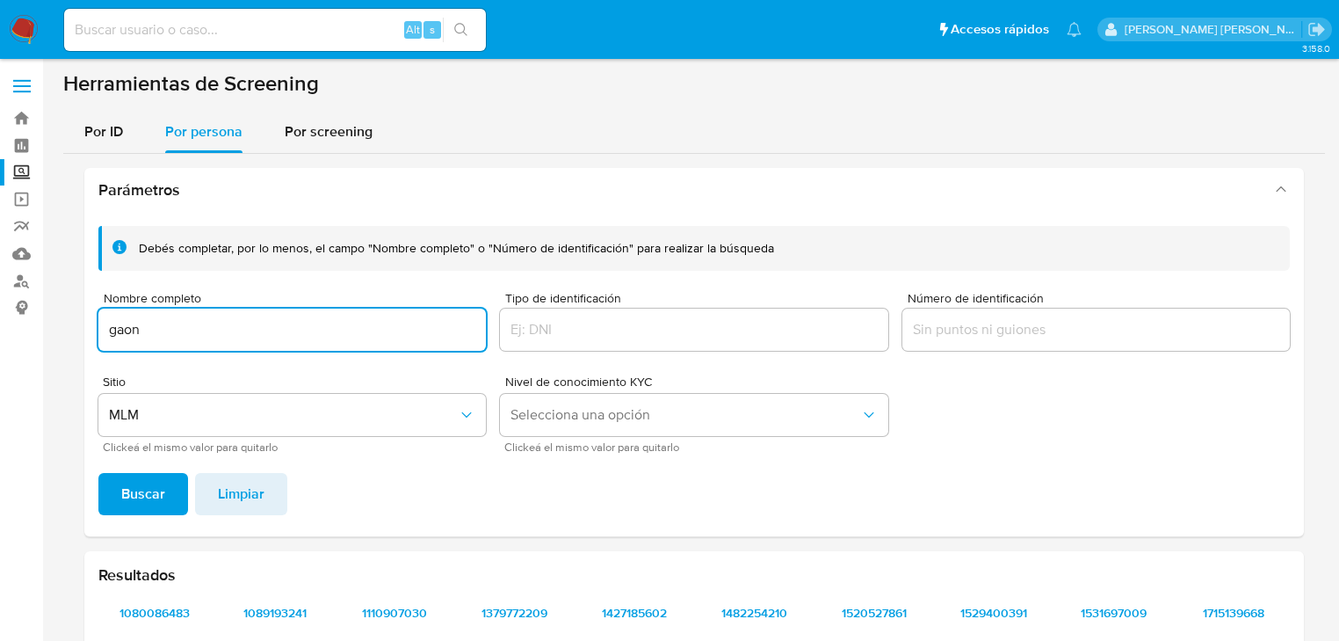
click at [162, 37] on input at bounding box center [275, 29] width 422 height 23
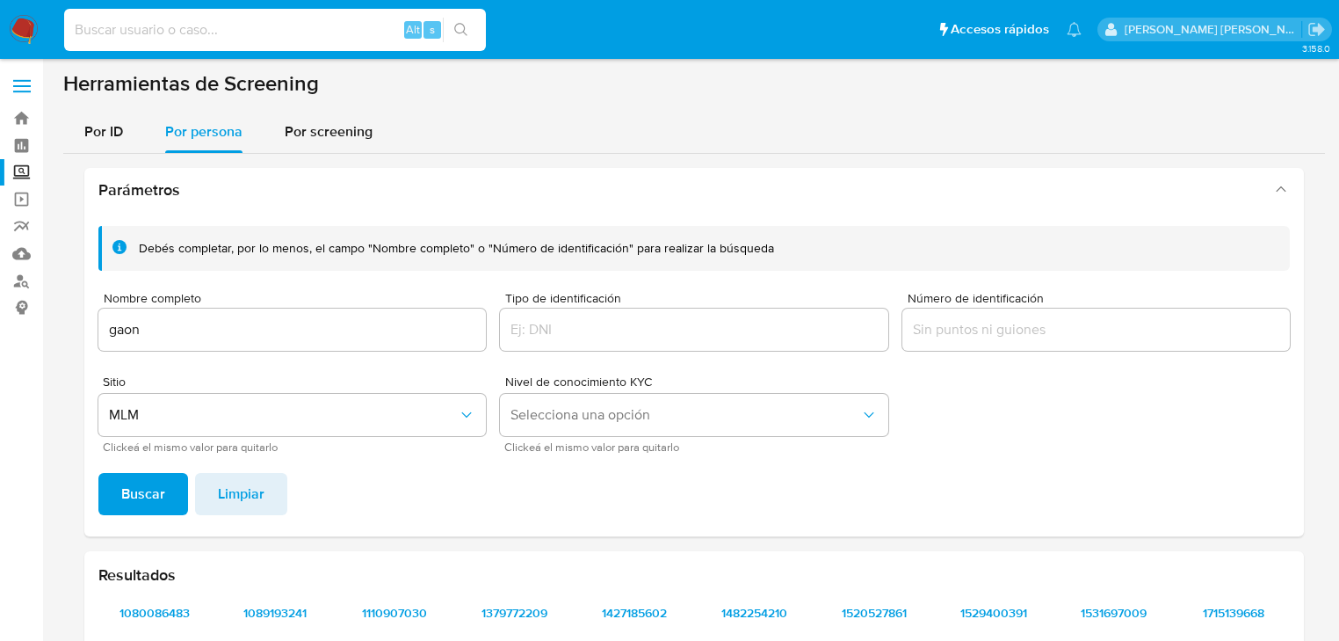
paste input "609389670"
type input "609389670"
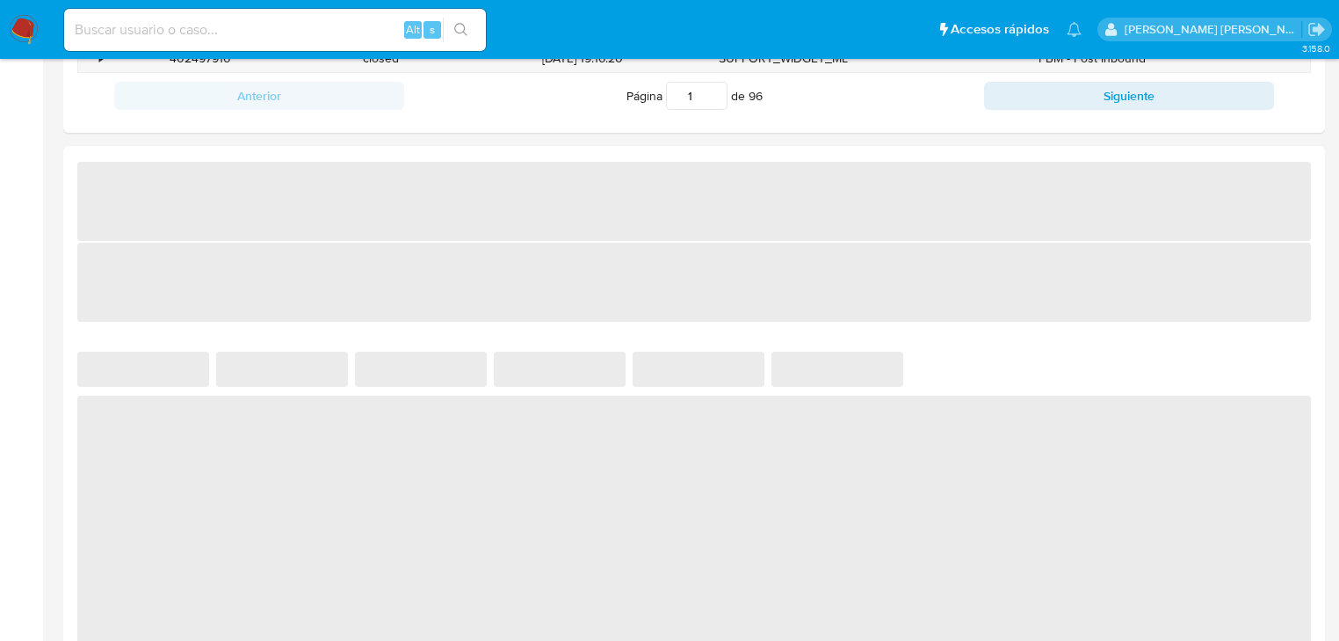
scroll to position [914, 0]
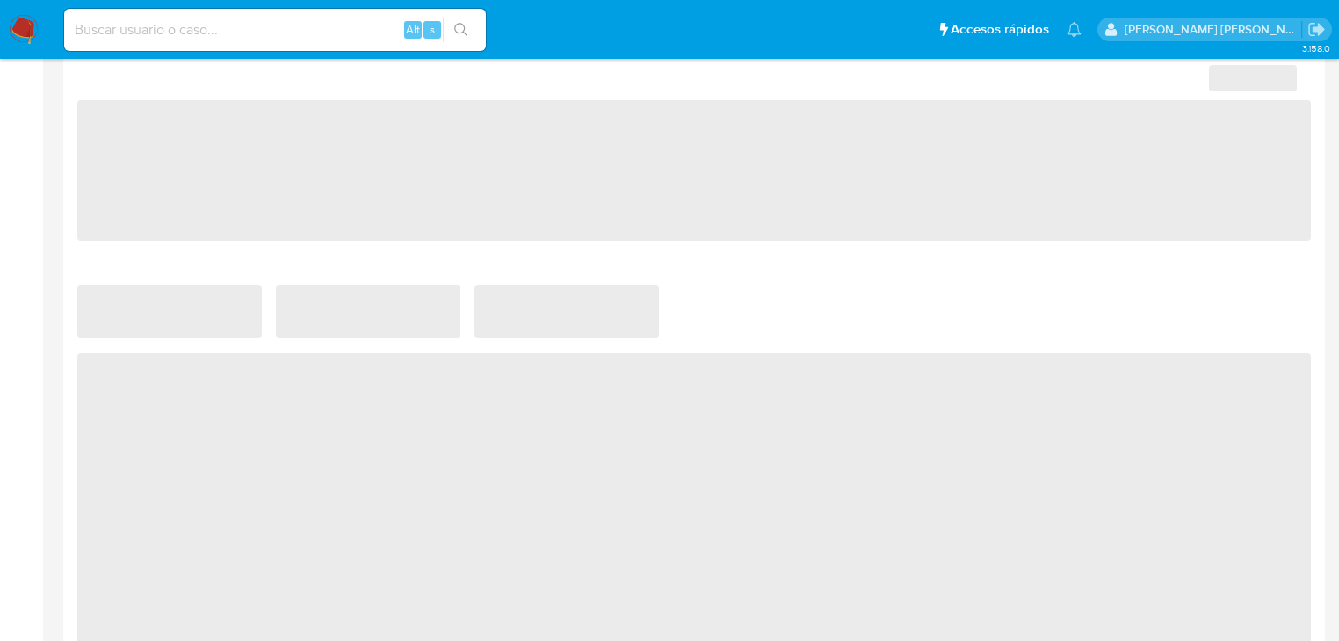
select select "10"
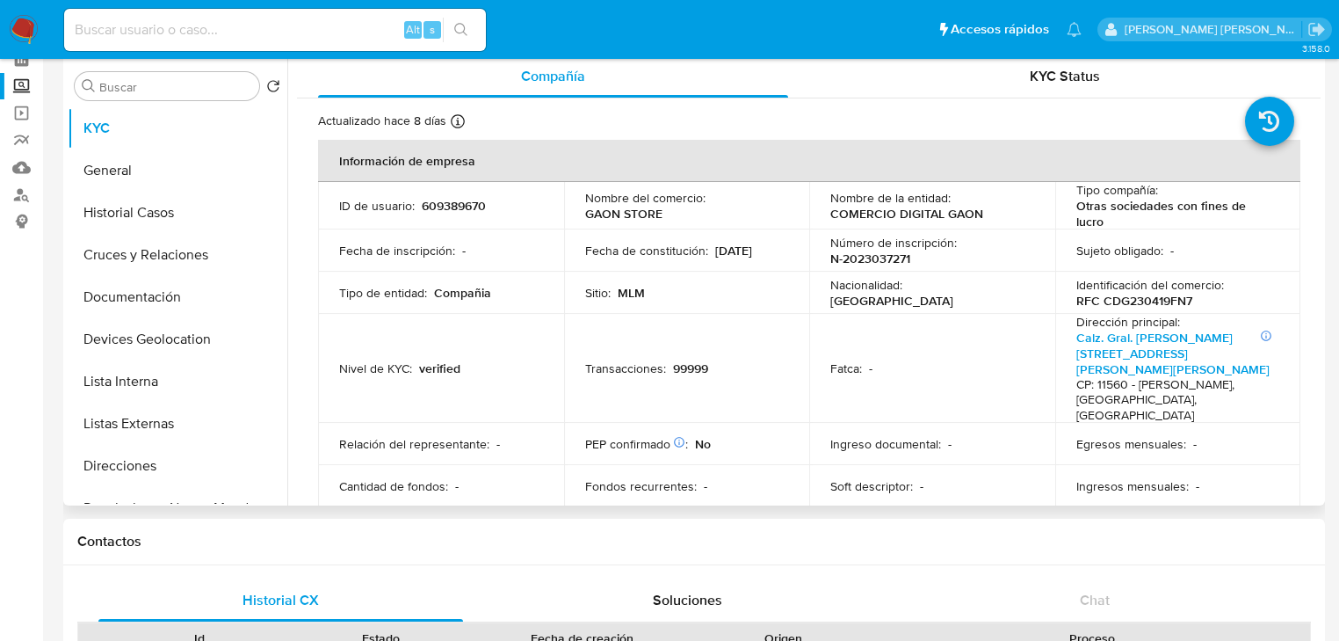
scroll to position [0, 0]
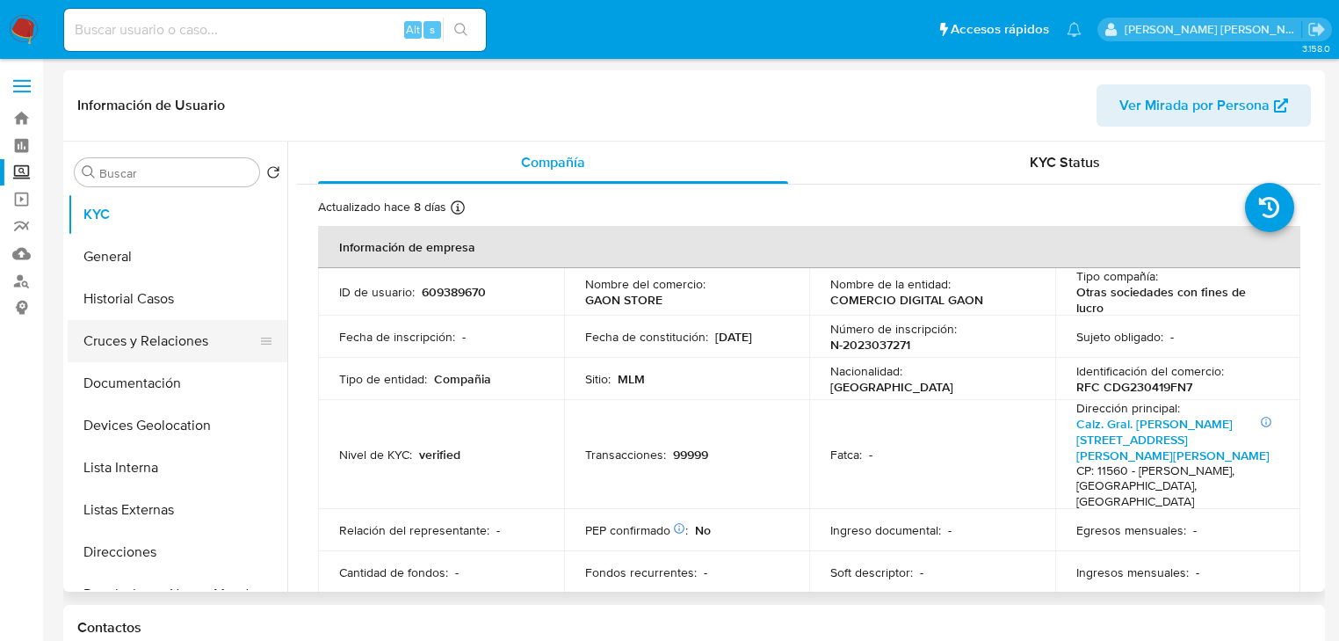
drag, startPoint x: 172, startPoint y: 333, endPoint x: 177, endPoint y: 323, distance: 11.0
click at [172, 332] on button "Cruces y Relaciones" at bounding box center [171, 341] width 206 height 42
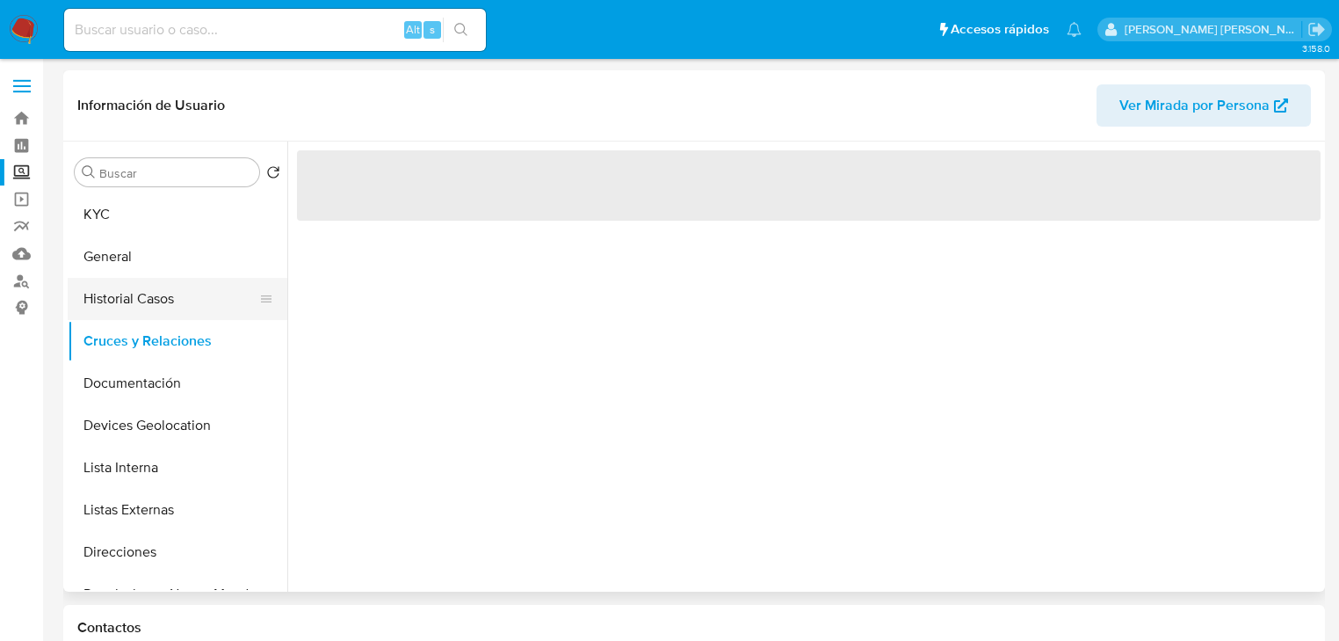
click at [177, 310] on button "Historial Casos" at bounding box center [171, 299] width 206 height 42
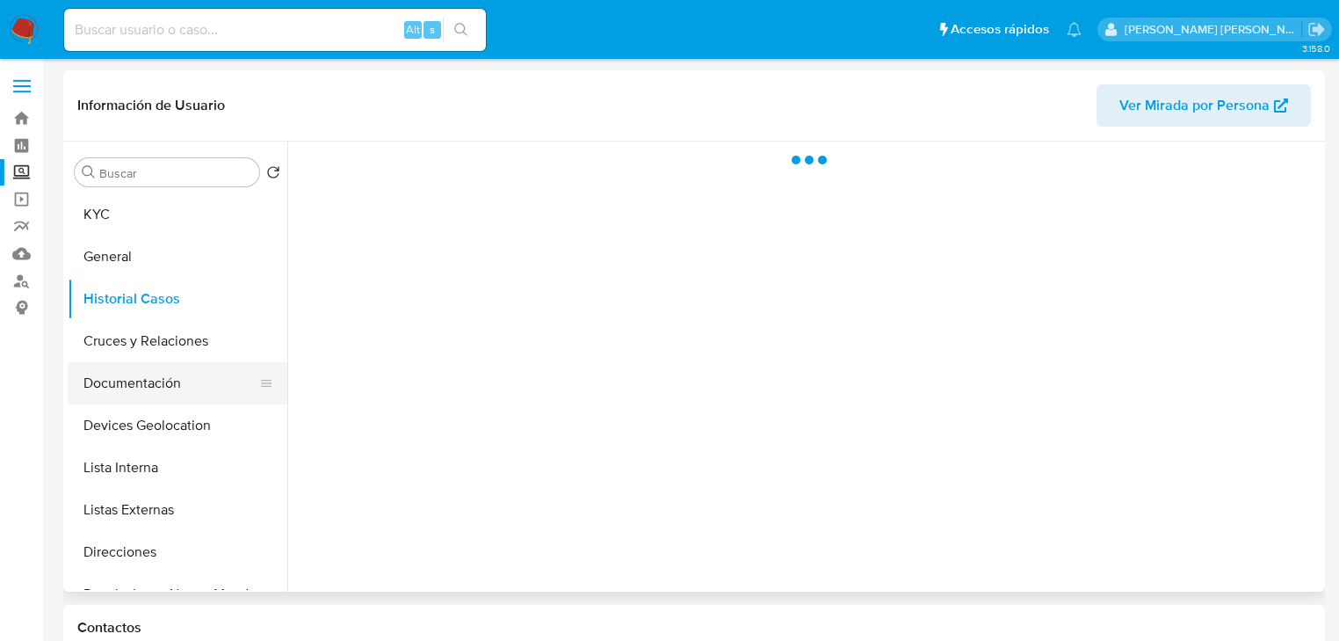
click at [141, 396] on button "Documentación" at bounding box center [171, 383] width 206 height 42
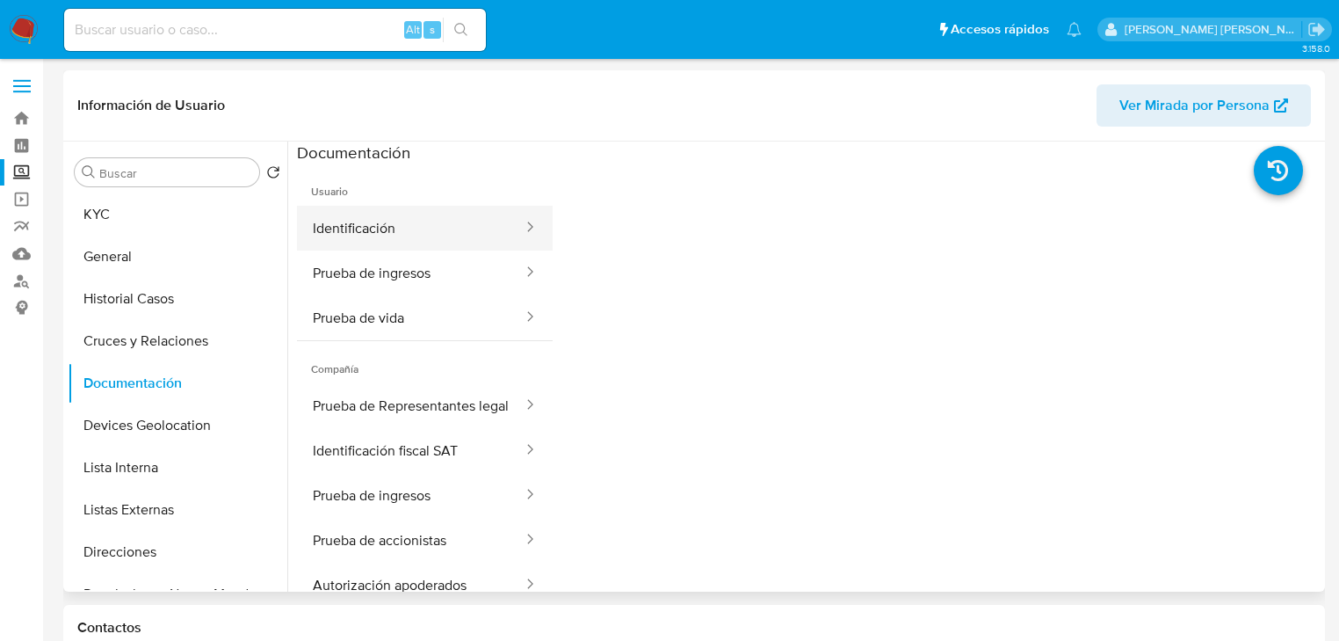
drag, startPoint x: 443, startPoint y: 221, endPoint x: 477, endPoint y: 231, distance: 35.9
click at [444, 221] on button "Identificación" at bounding box center [411, 228] width 228 height 45
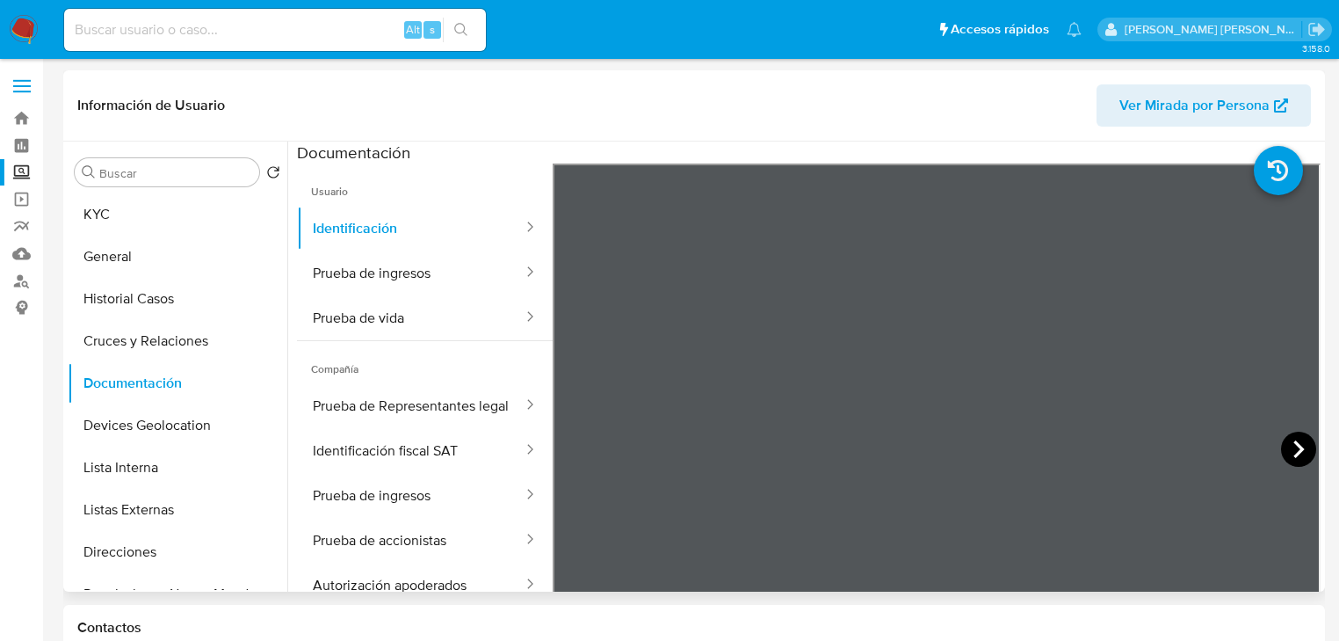
click at [1296, 453] on icon at bounding box center [1298, 448] width 35 height 35
click at [356, 260] on button "Prueba de ingresos" at bounding box center [411, 272] width 228 height 45
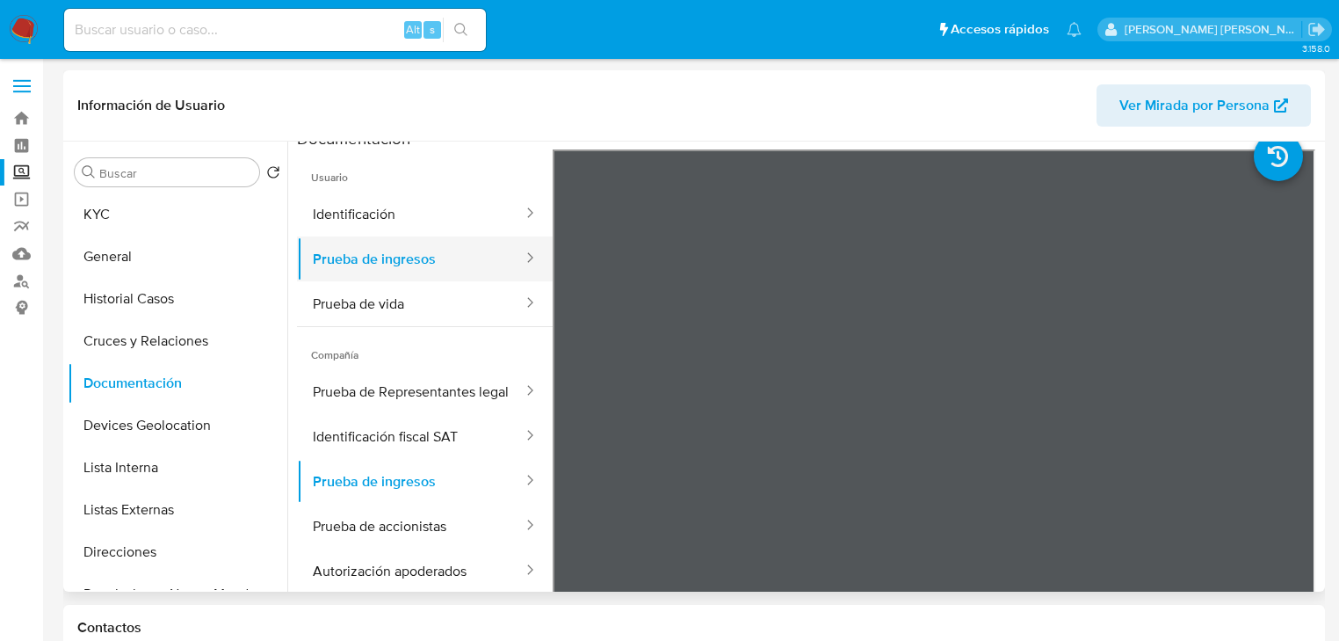
scroll to position [11, 0]
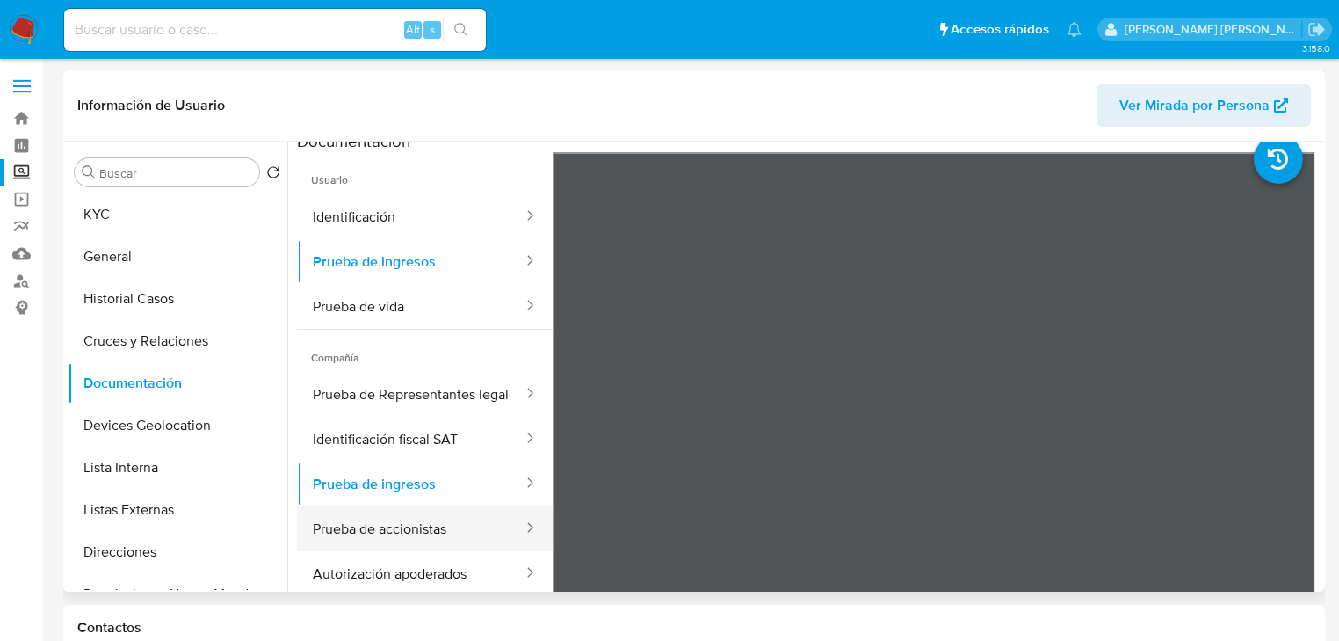
click at [410, 551] on button "Prueba de accionistas" at bounding box center [411, 528] width 228 height 45
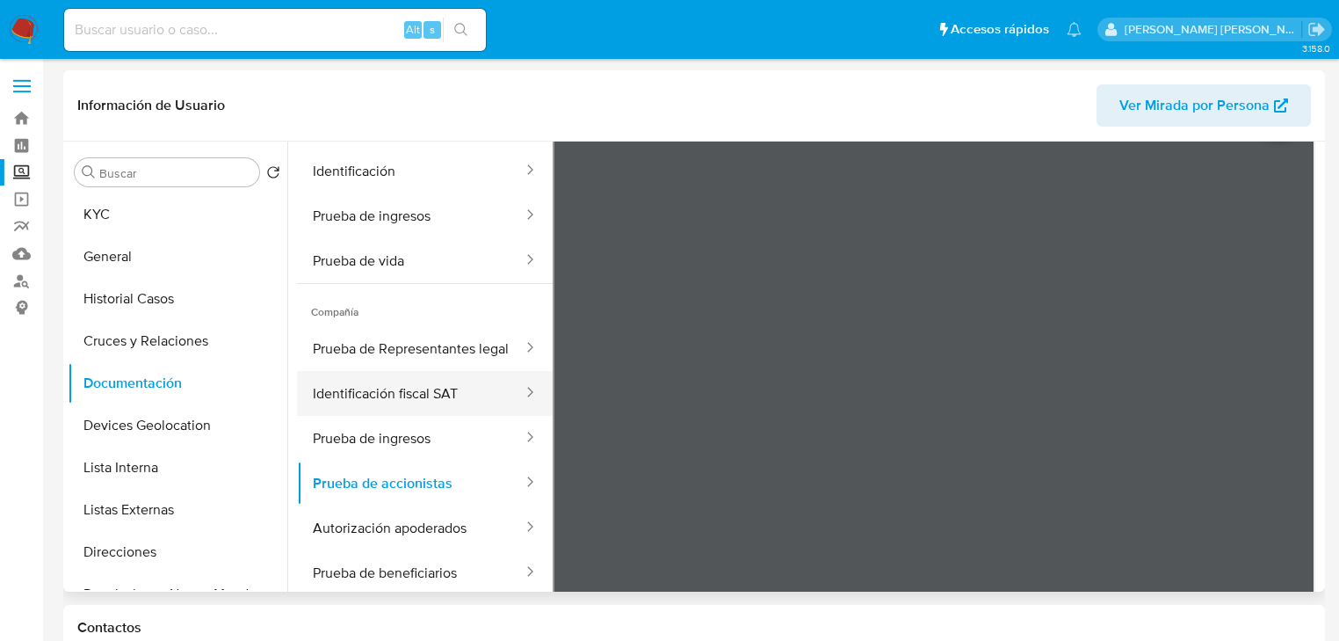
scroll to position [82, 0]
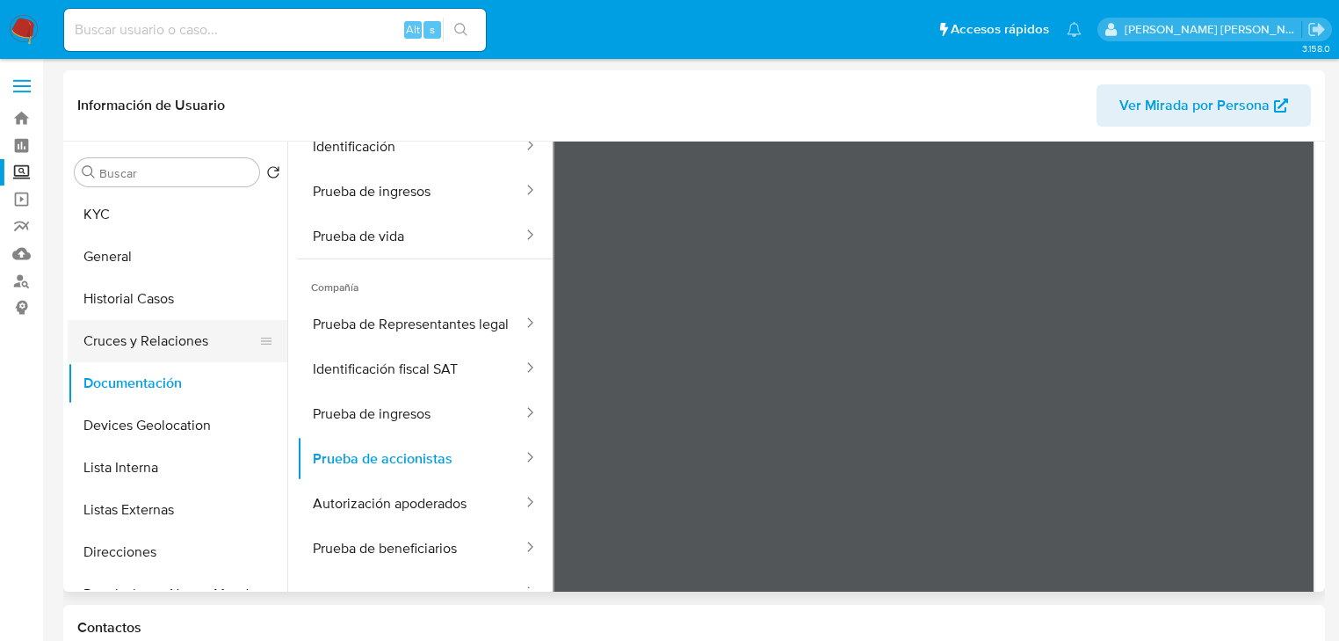
click at [164, 341] on button "Cruces y Relaciones" at bounding box center [171, 341] width 206 height 42
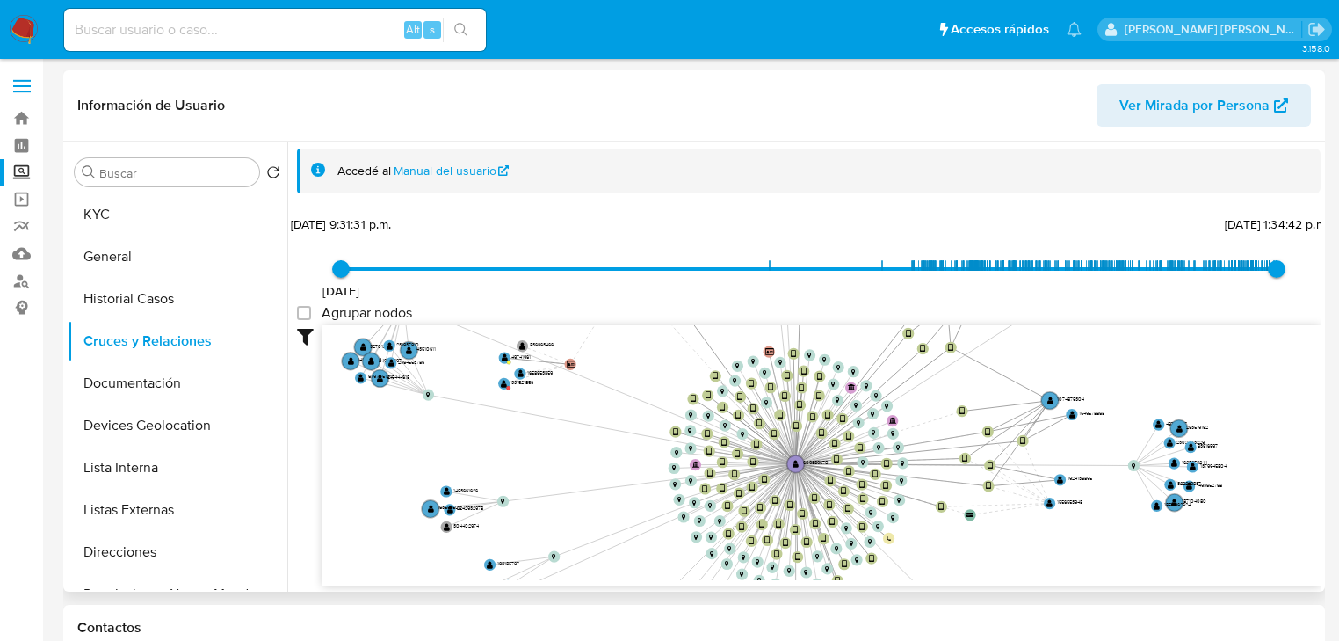
drag, startPoint x: 875, startPoint y: 428, endPoint x: 736, endPoint y: 485, distance: 150.1
click at [736, 485] on icon "device-63843c0308813b0018cbaf9f  user-609389670  609389670 device-689971d2a3f…" at bounding box center [821, 452] width 998 height 255
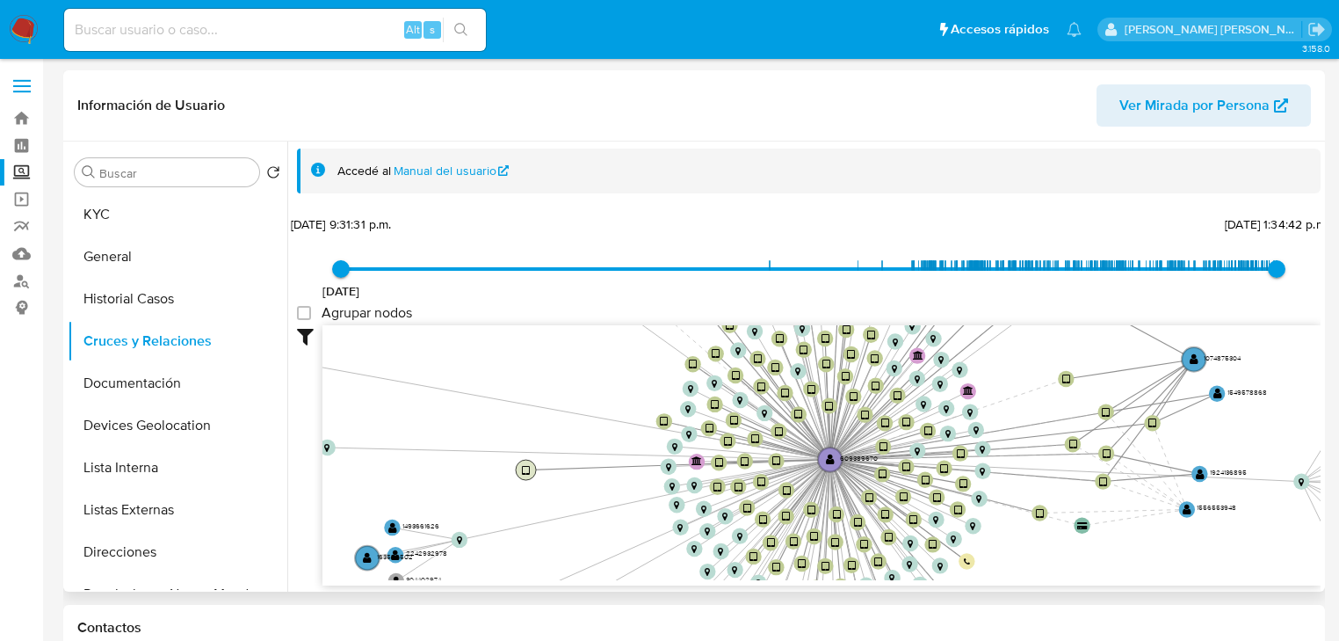
drag, startPoint x: 758, startPoint y: 449, endPoint x: 524, endPoint y: 464, distance: 235.1
click at [524, 465] on text "" at bounding box center [526, 470] width 8 height 11
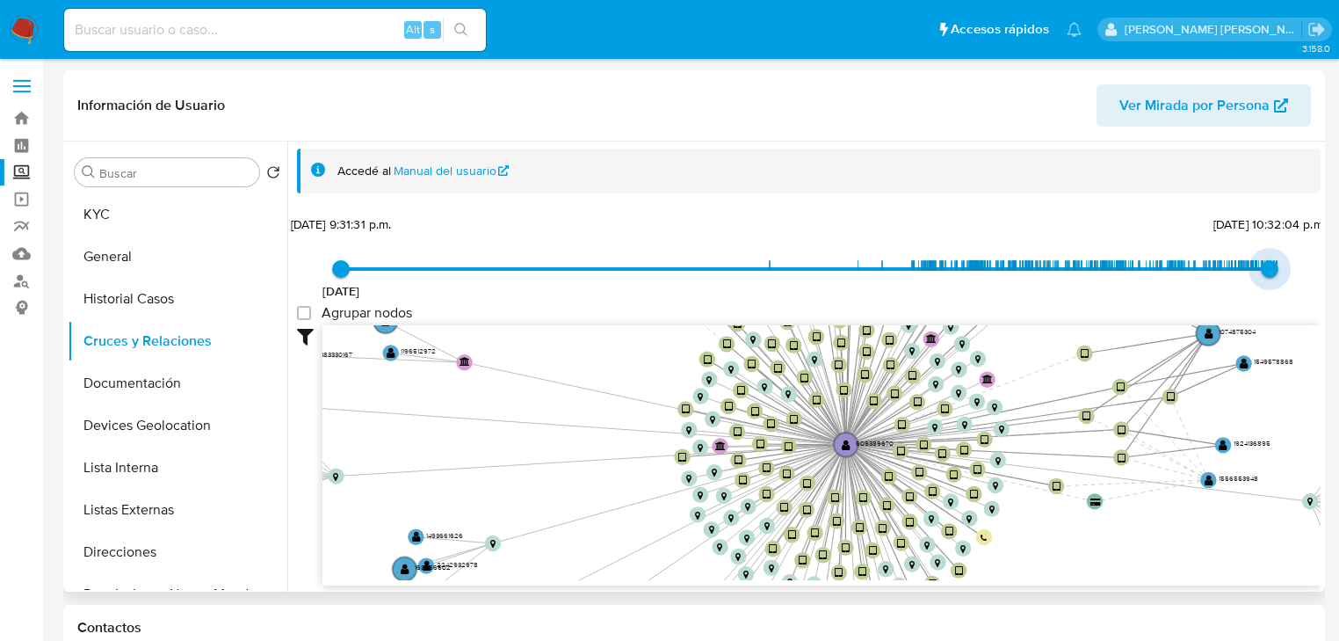
type input "1757532882000"
drag, startPoint x: 1261, startPoint y: 273, endPoint x: 1222, endPoint y: 313, distance: 55.3
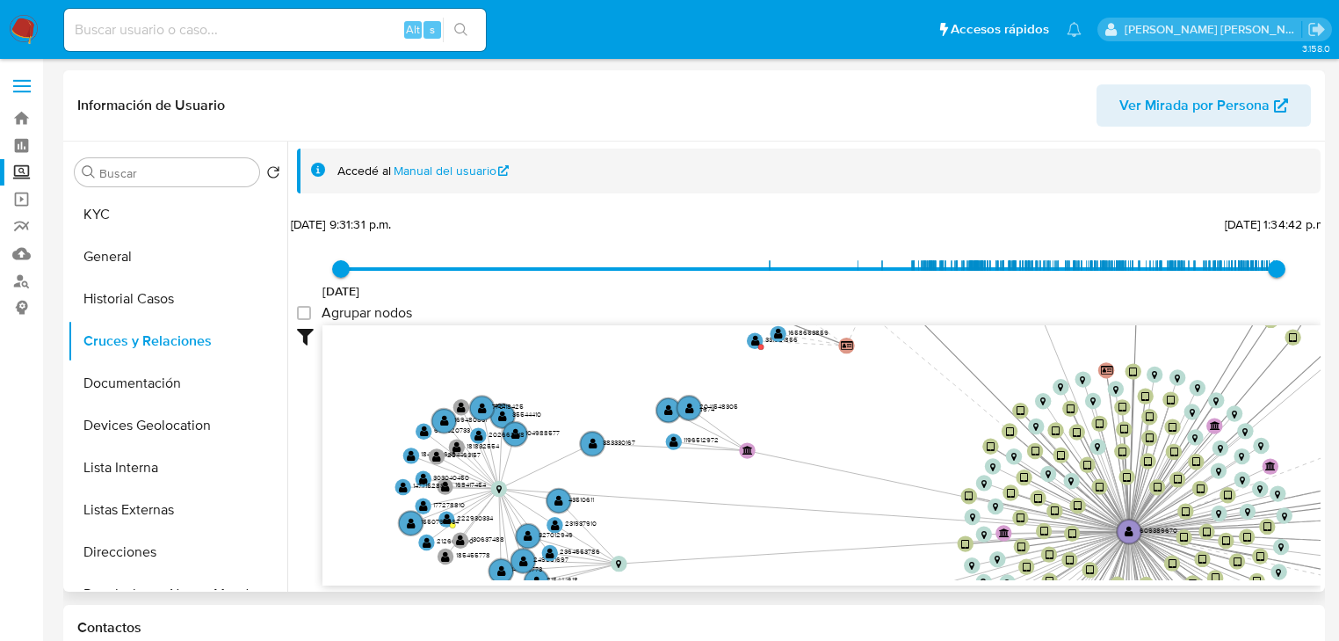
drag, startPoint x: 564, startPoint y: 484, endPoint x: 822, endPoint y: 567, distance: 271.2
click at [825, 582] on div "device-63843c0308813b0018cbaf9f  user-609389670  609389670 device-689971d2a3f…" at bounding box center [821, 455] width 998 height 260
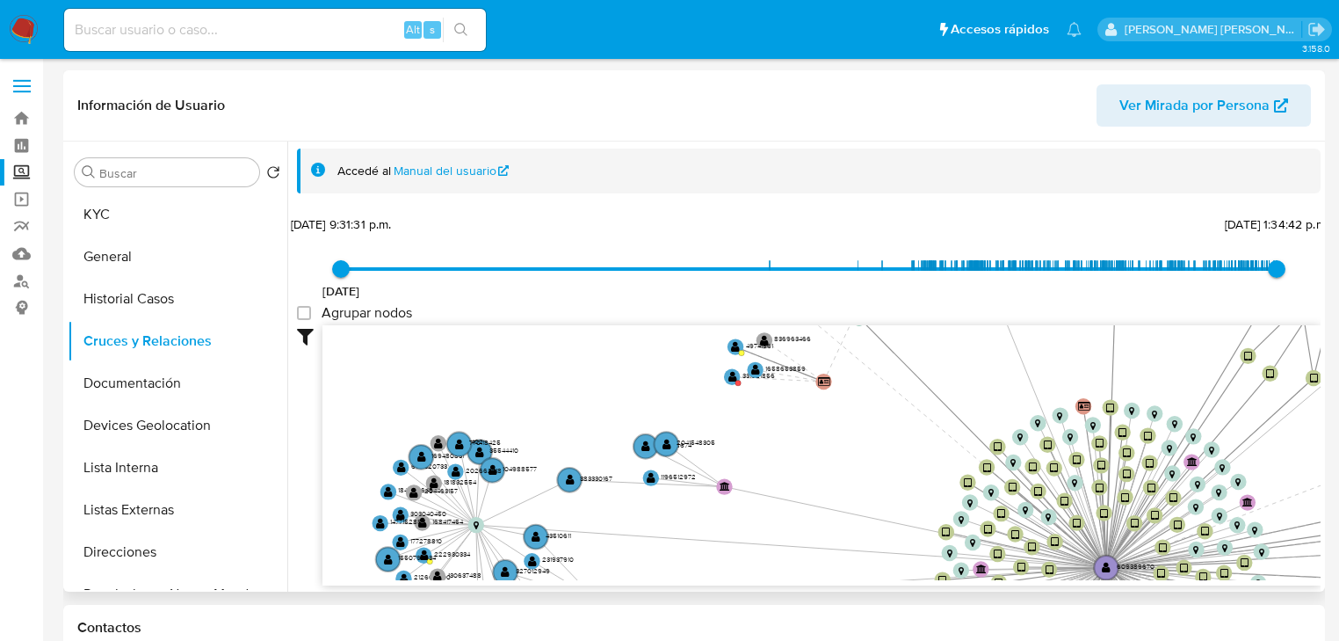
drag, startPoint x: 829, startPoint y: 466, endPoint x: 813, endPoint y: 520, distance: 56.7
click at [815, 523] on icon "device-63843c0308813b0018cbaf9f  user-609389670  609389670 device-689971d2a3f…" at bounding box center [821, 452] width 998 height 255
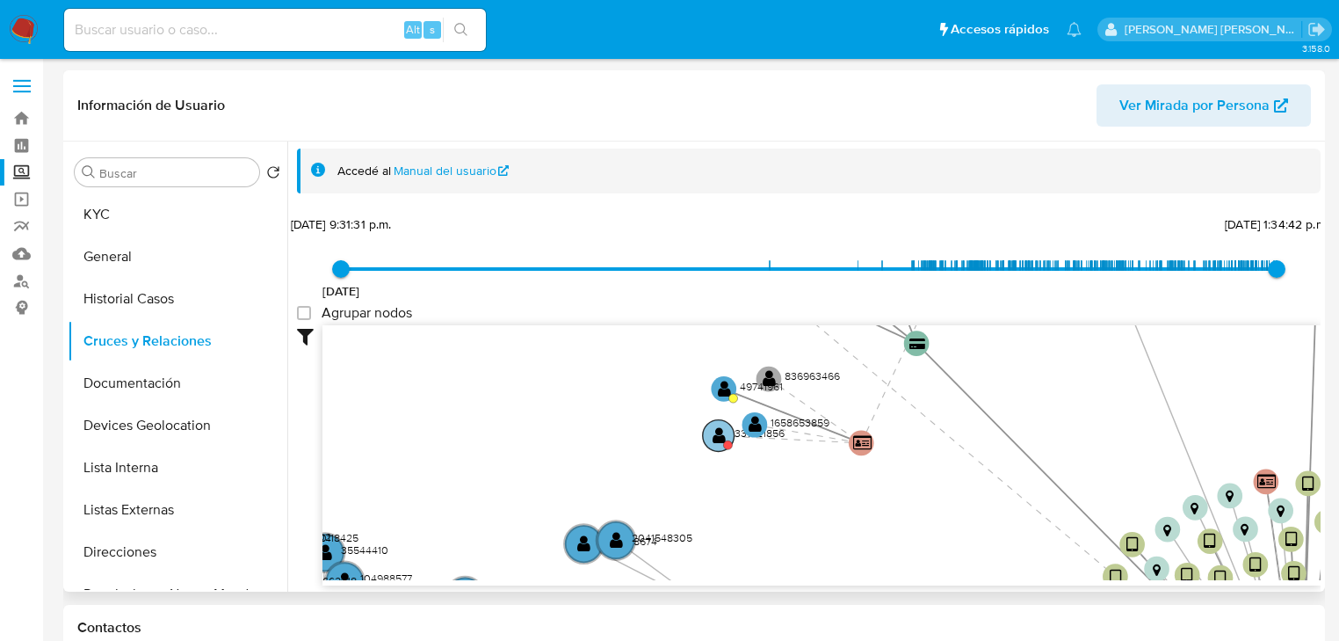
click at [717, 432] on text "" at bounding box center [719, 435] width 13 height 18
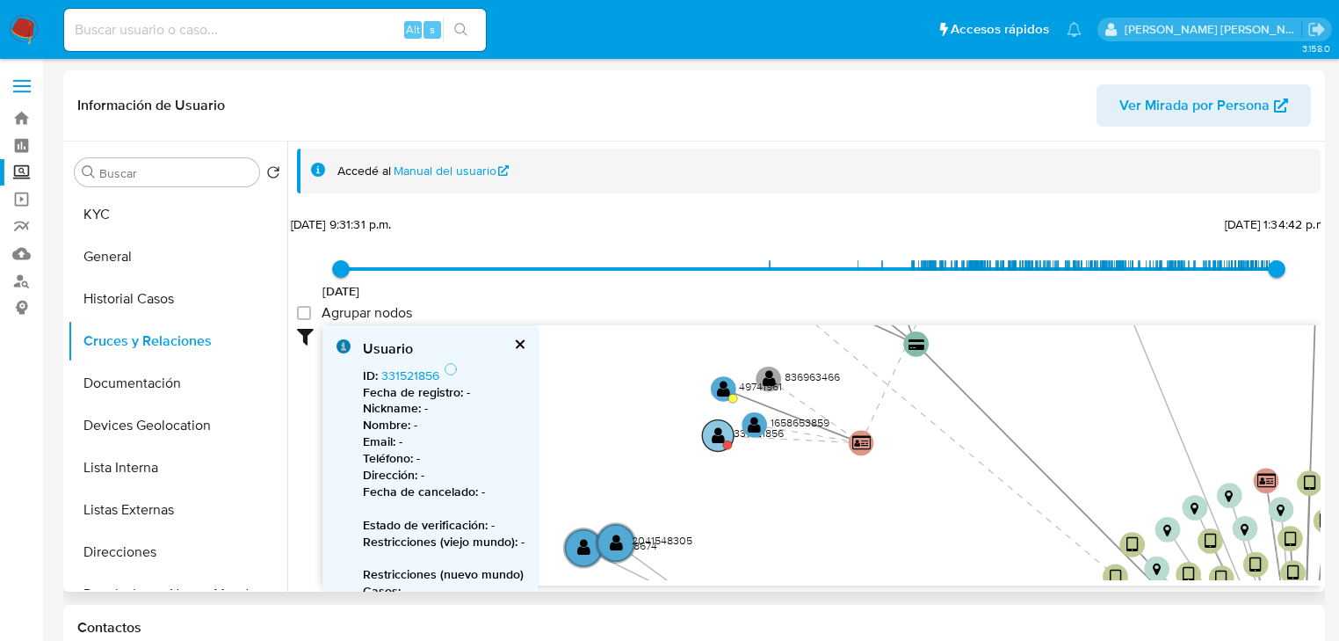
click at [720, 433] on text "" at bounding box center [718, 435] width 13 height 18
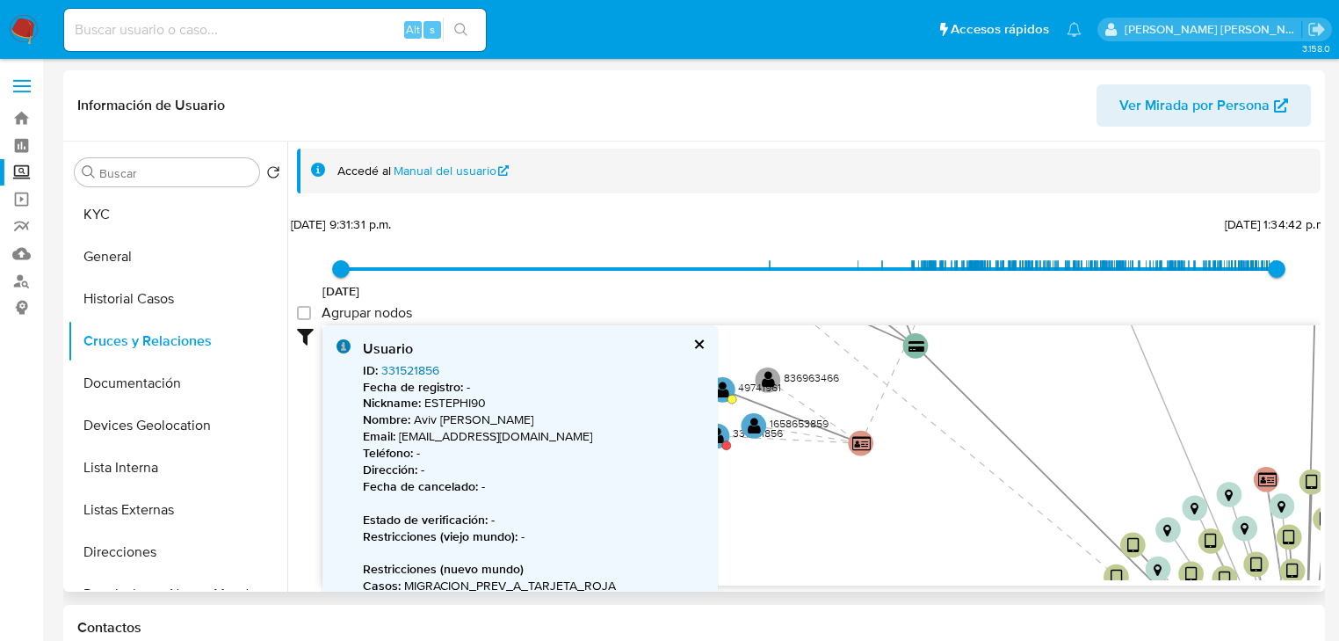
click at [423, 369] on link "331521856" at bounding box center [410, 370] width 58 height 18
click at [692, 343] on div "Usuario ID : 331521856 Fecha de registro : - Nickname : ESTEPHI90 Nombre : Aviv…" at bounding box center [519, 566] width 395 height 482
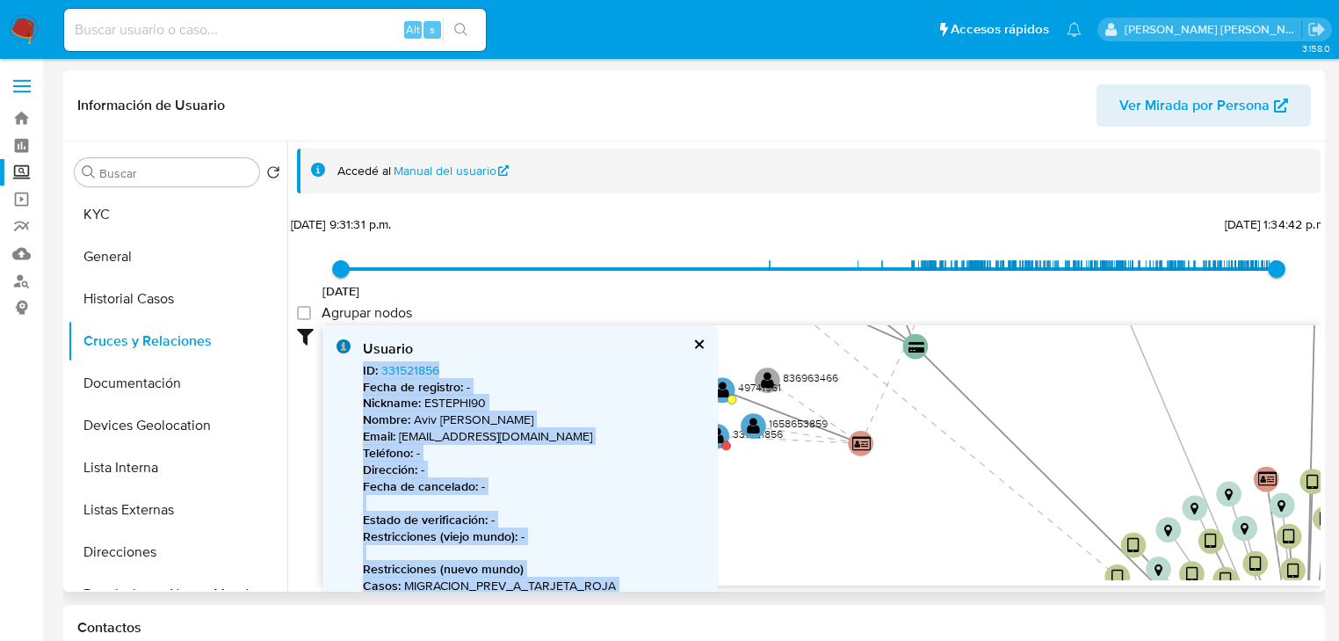
click at [699, 338] on button "cerrar" at bounding box center [697, 343] width 11 height 11
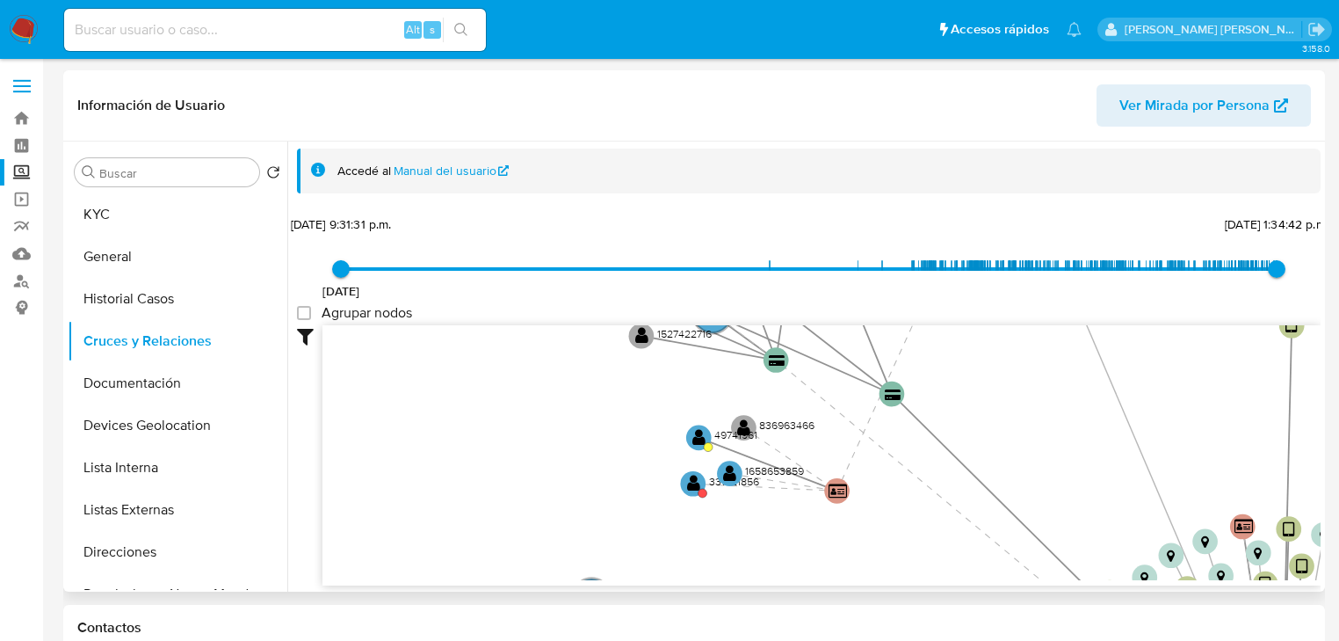
drag, startPoint x: 795, startPoint y: 452, endPoint x: 763, endPoint y: 510, distance: 66.5
click at [763, 510] on icon "device-63843c0308813b0018cbaf9f  user-609389670  609389670 device-689971d2a3f…" at bounding box center [821, 452] width 998 height 255
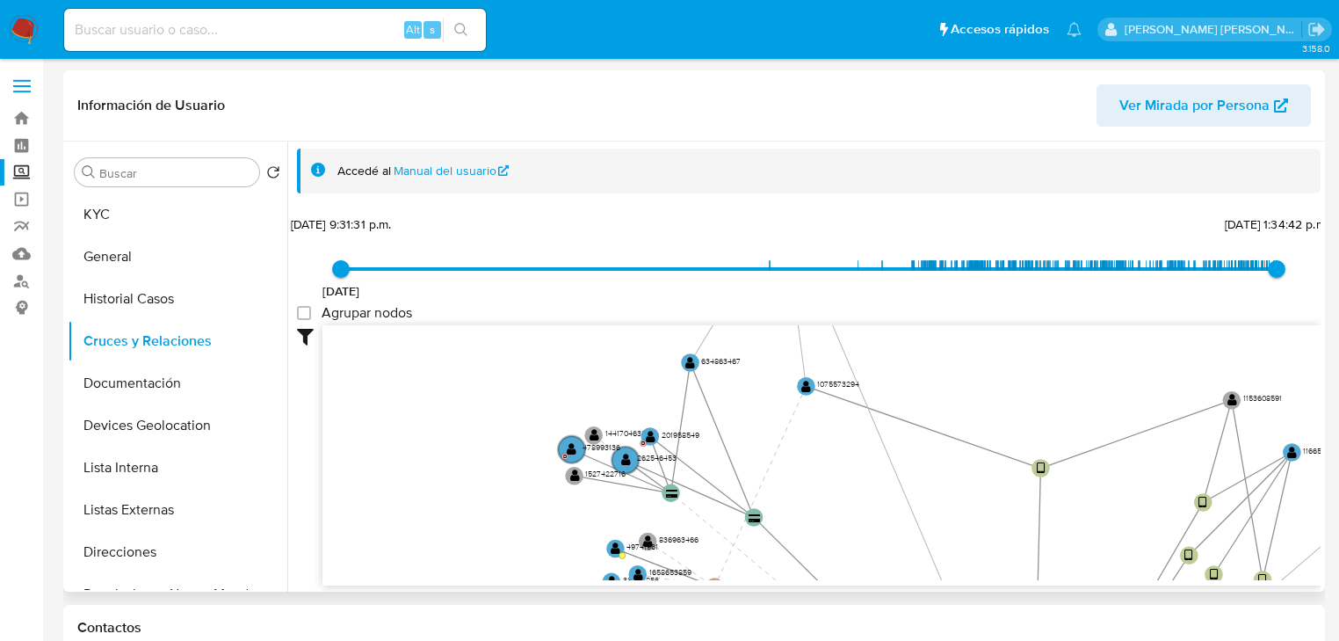
drag, startPoint x: 735, startPoint y: 398, endPoint x: 629, endPoint y: 503, distance: 148.5
click at [630, 503] on icon "device-63843c0308813b0018cbaf9f  user-609389670  609389670 device-689971d2a3f…" at bounding box center [821, 452] width 998 height 255
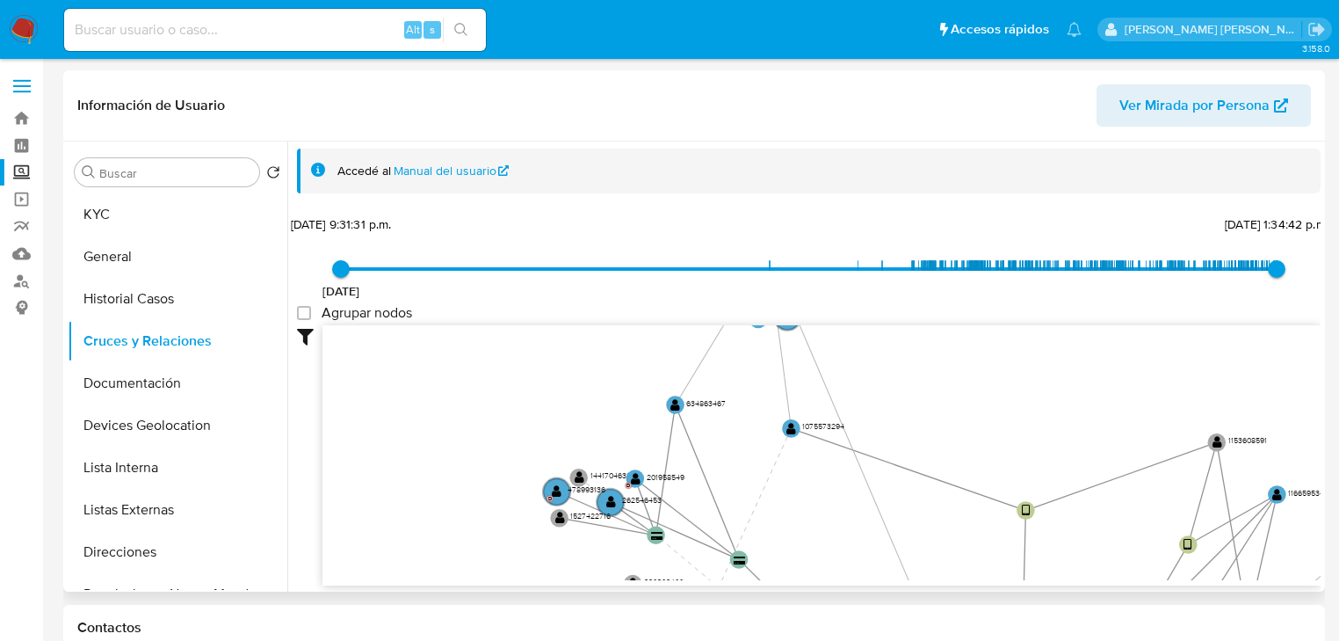
drag, startPoint x: 794, startPoint y: 444, endPoint x: 742, endPoint y: 448, distance: 52.9
click at [777, 490] on icon "device-63843c0308813b0018cbaf9f  user-609389670  609389670 device-689971d2a3f…" at bounding box center [821, 452] width 998 height 255
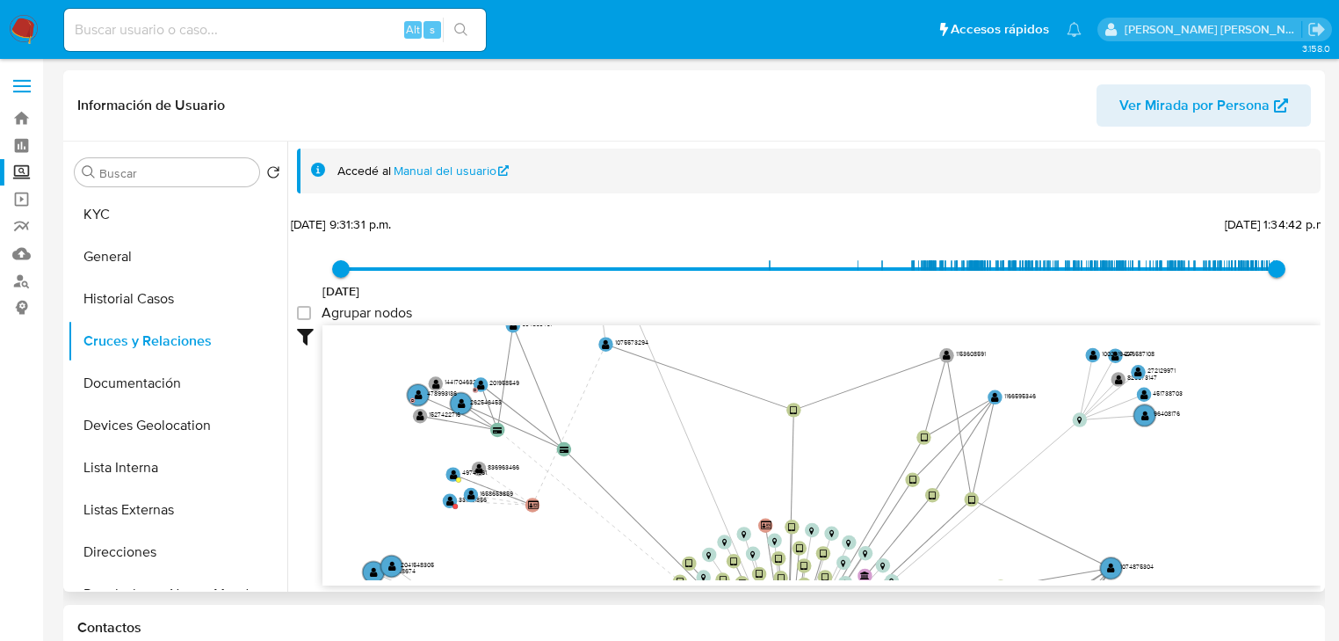
drag, startPoint x: 822, startPoint y: 422, endPoint x: 713, endPoint y: 366, distance: 123.4
click at [661, 309] on div "30/9/2014 30/9/2014, 9:31:31 p.m. 10/9/2025, 1:34:42 p.m. Agrupar nodos Filtros…" at bounding box center [809, 430] width 1024 height 437
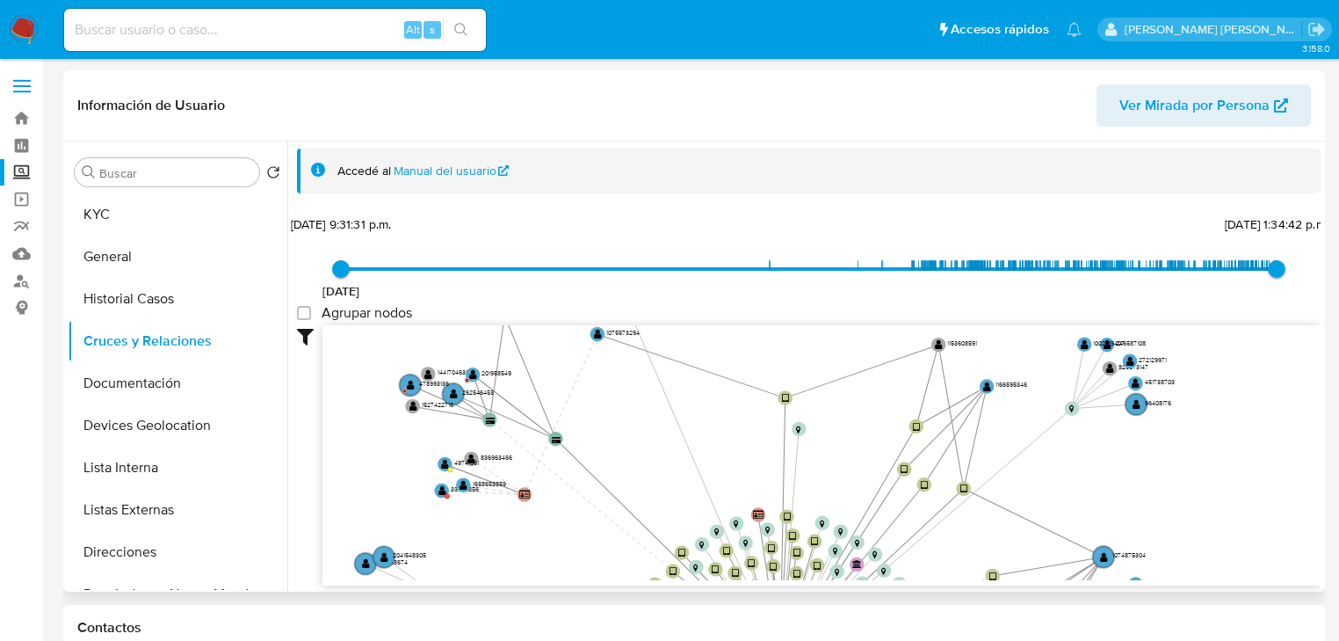
drag, startPoint x: 792, startPoint y: 422, endPoint x: 800, endPoint y: 474, distance: 53.3
click at [794, 423] on circle at bounding box center [799, 429] width 14 height 14
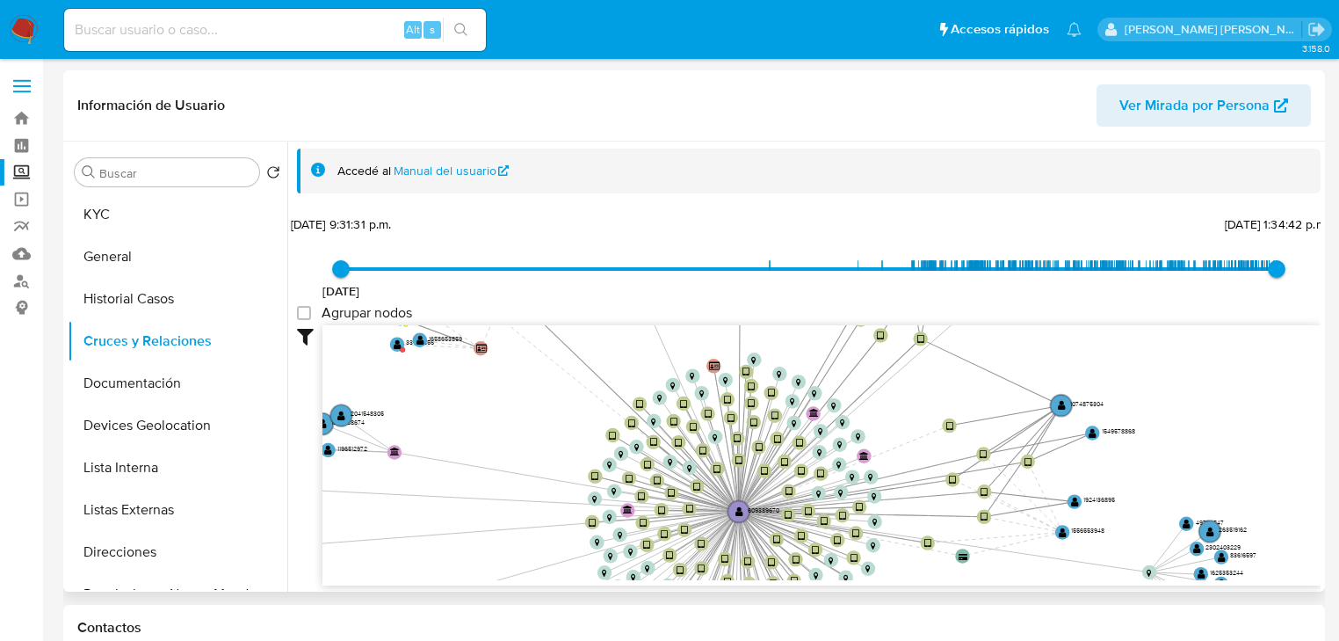
drag, startPoint x: 757, startPoint y: 489, endPoint x: 714, endPoint y: 349, distance: 145.9
click at [714, 349] on icon "device-63843c0308813b0018cbaf9f  user-609389670  609389670 device-689971d2a3f…" at bounding box center [821, 452] width 998 height 255
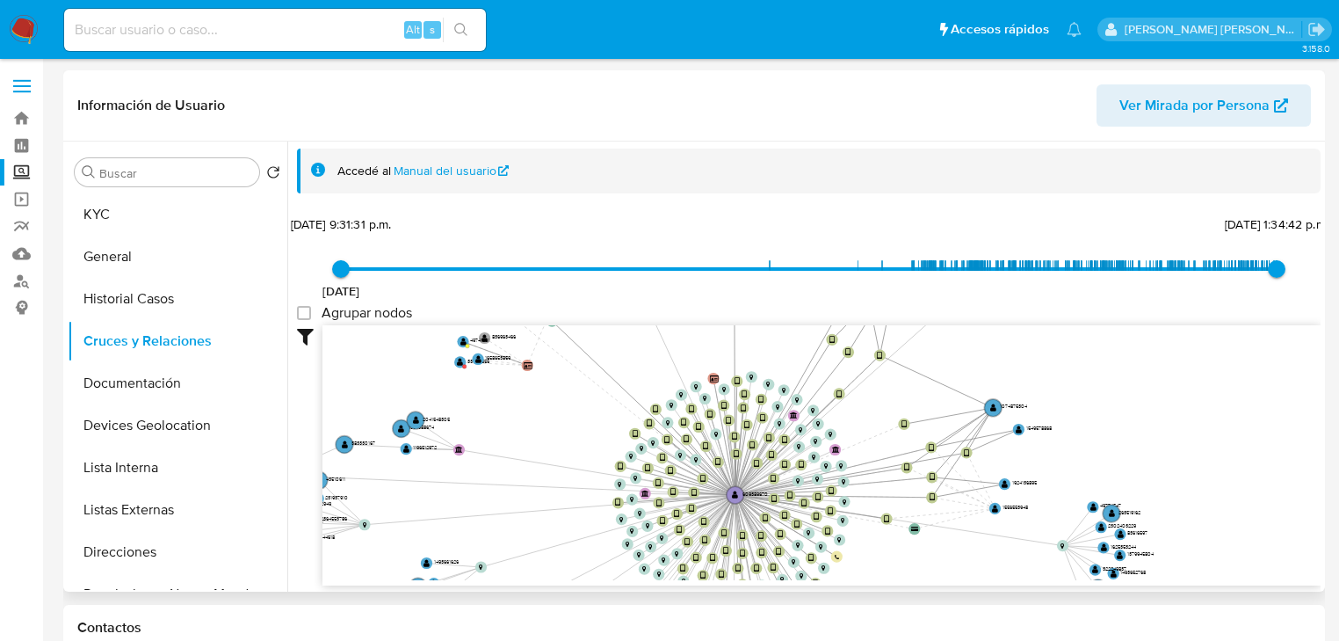
drag, startPoint x: 697, startPoint y: 474, endPoint x: 685, endPoint y: 431, distance: 45.4
click at [844, 387] on circle at bounding box center [838, 392] width 11 height 11
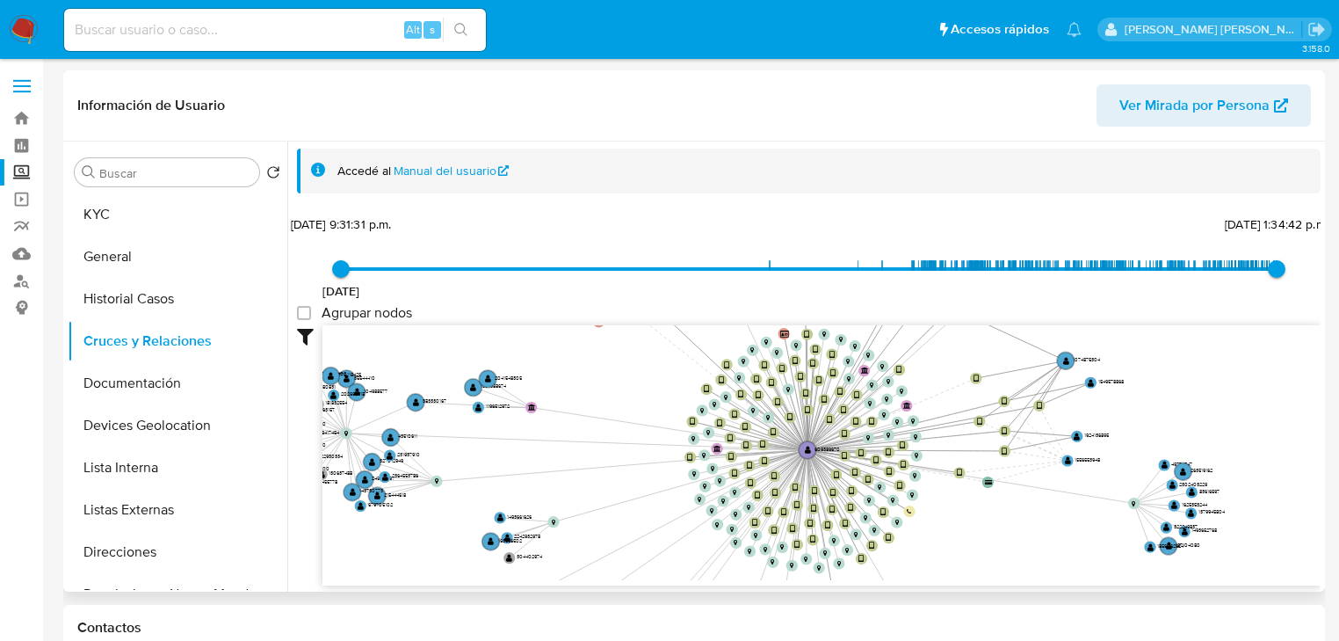
drag, startPoint x: 630, startPoint y: 437, endPoint x: 750, endPoint y: 365, distance: 140.3
click at [749, 365] on icon "device-63843c0308813b0018cbaf9f  user-609389670  609389670 device-689971d2a3f…" at bounding box center [821, 452] width 998 height 255
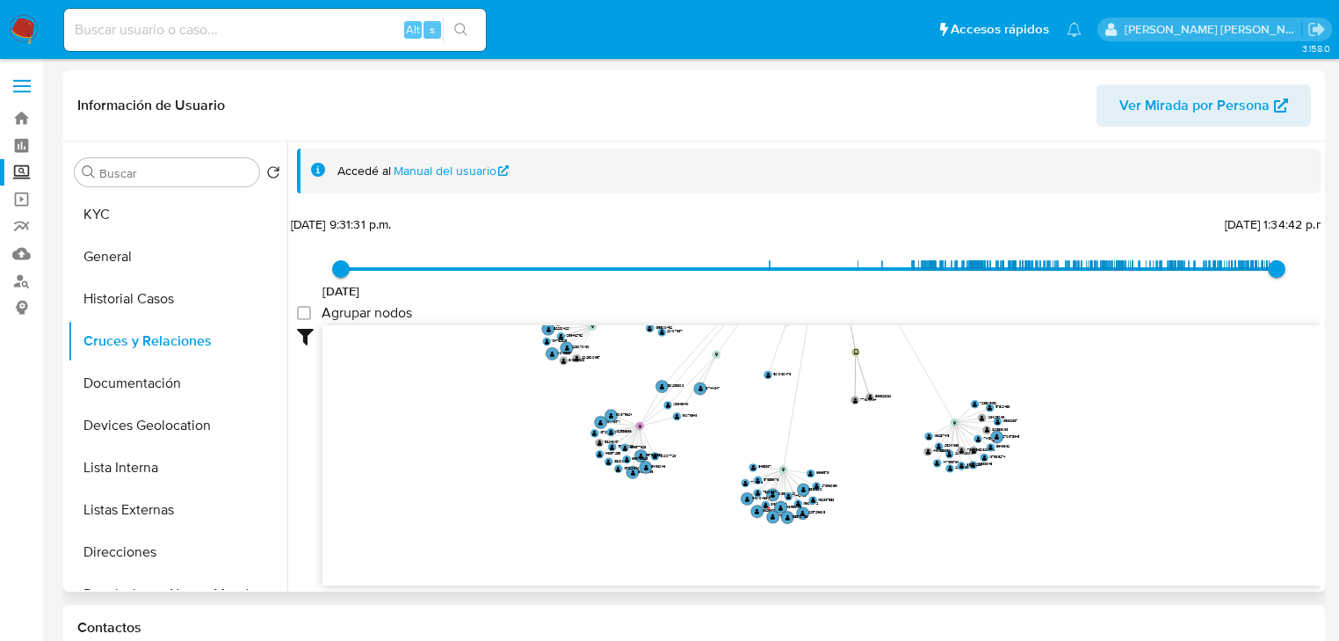
drag, startPoint x: 567, startPoint y: 462, endPoint x: 525, endPoint y: 250, distance: 215.9
click at [525, 250] on div "30/9/2014 30/9/2014, 9:31:31 p.m. 10/9/2025, 1:34:42 p.m. Agrupar nodos Filtros…" at bounding box center [809, 430] width 1024 height 437
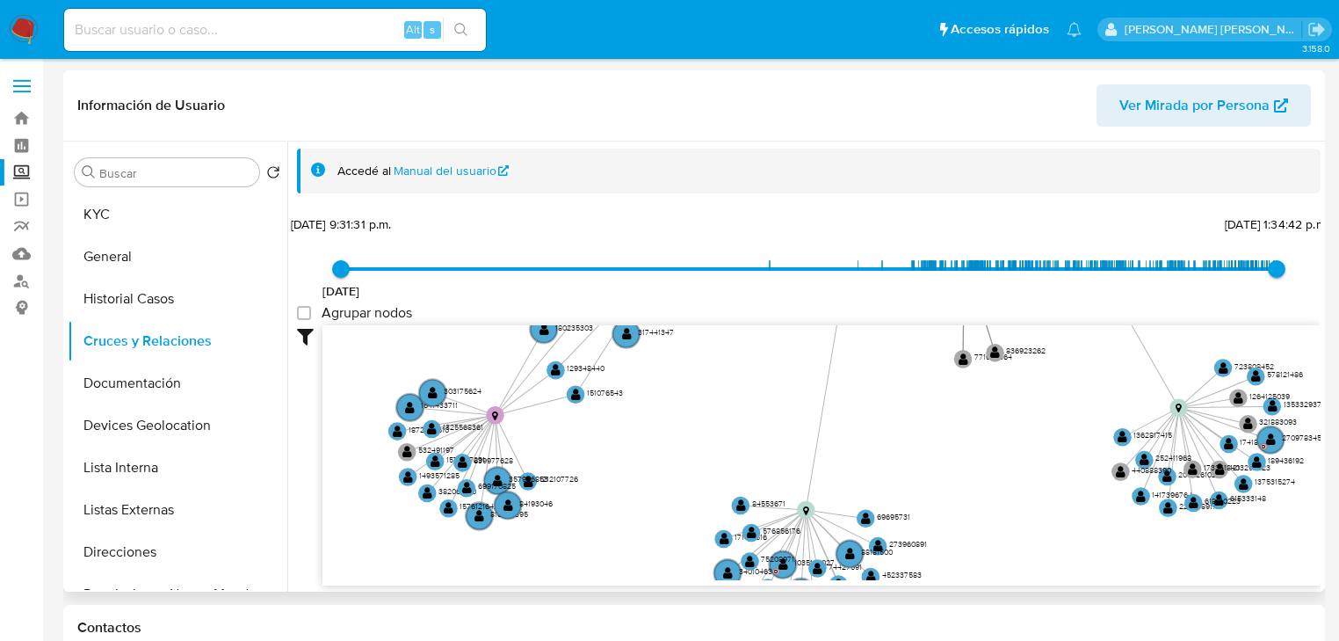
drag, startPoint x: 596, startPoint y: 425, endPoint x: 603, endPoint y: 485, distance: 60.2
click at [603, 485] on icon "device-63843c0308813b0018cbaf9f  user-609389670  609389670 device-689971d2a3f…" at bounding box center [821, 452] width 998 height 255
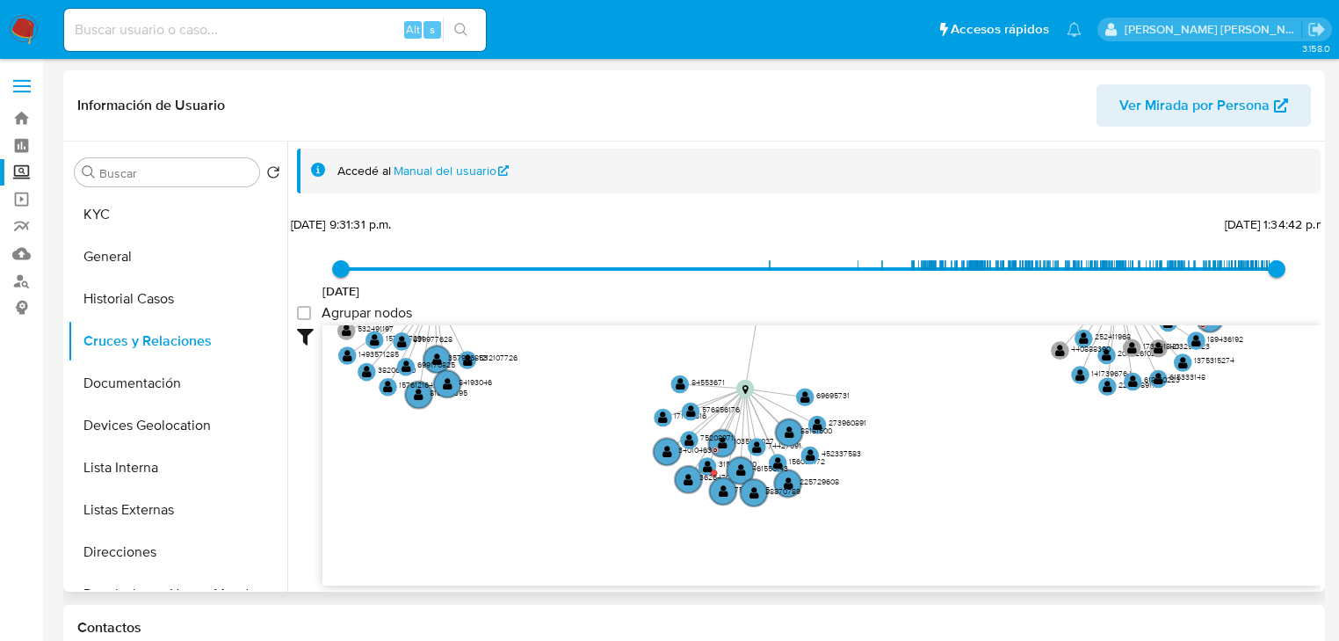
drag, startPoint x: 667, startPoint y: 484, endPoint x: 616, endPoint y: 373, distance: 122.7
click at [610, 366] on icon "device-63843c0308813b0018cbaf9f  user-609389670  609389670 device-689971d2a3f…" at bounding box center [821, 452] width 998 height 255
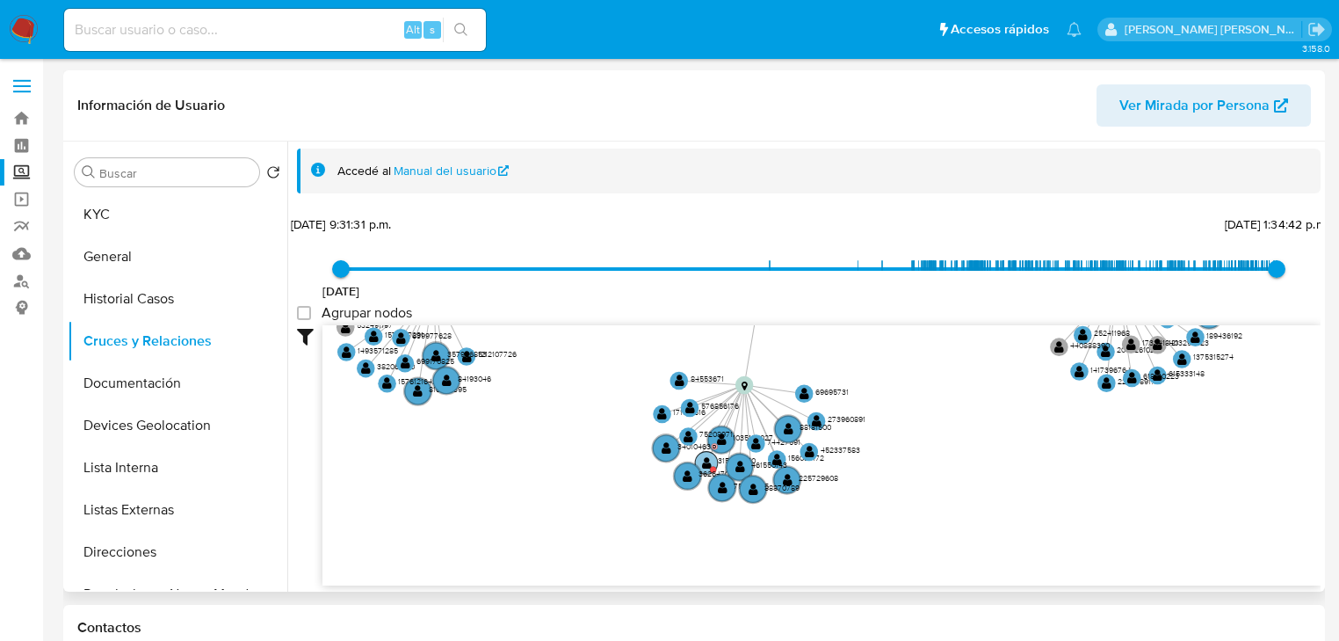
click at [706, 463] on text "" at bounding box center [707, 462] width 10 height 13
click at [706, 460] on text "" at bounding box center [707, 462] width 10 height 13
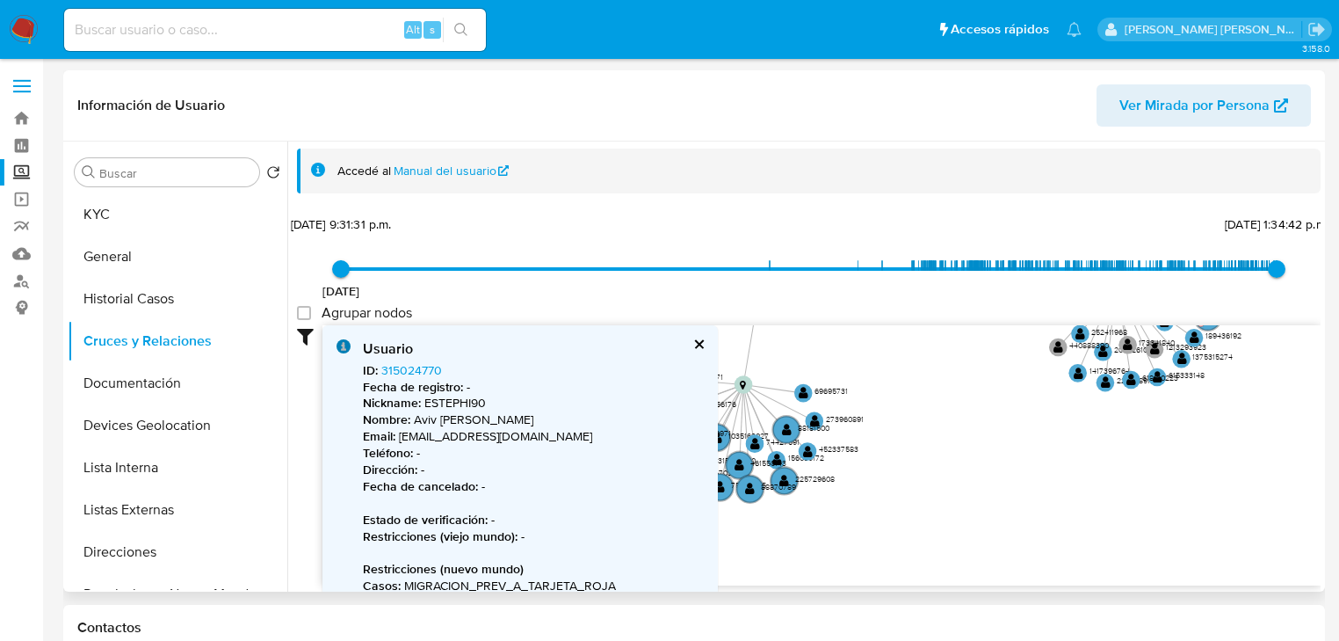
click at [699, 338] on button "cerrar" at bounding box center [697, 343] width 11 height 11
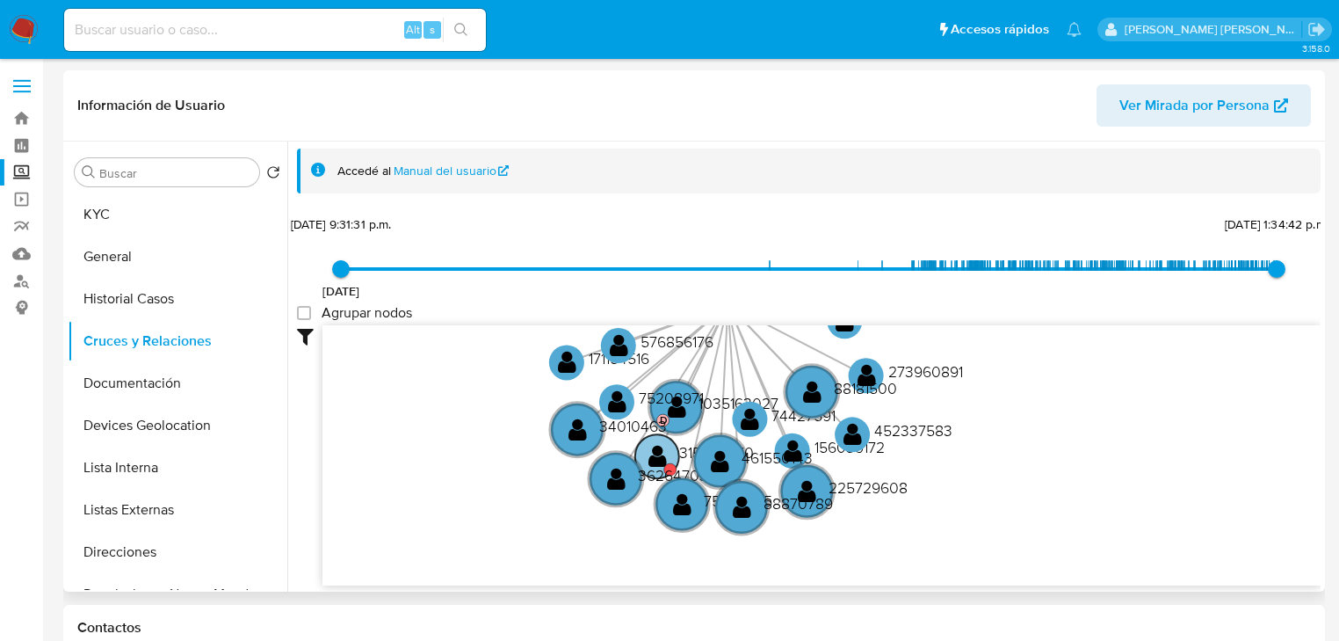
click at [657, 445] on text "" at bounding box center [657, 455] width 18 height 25
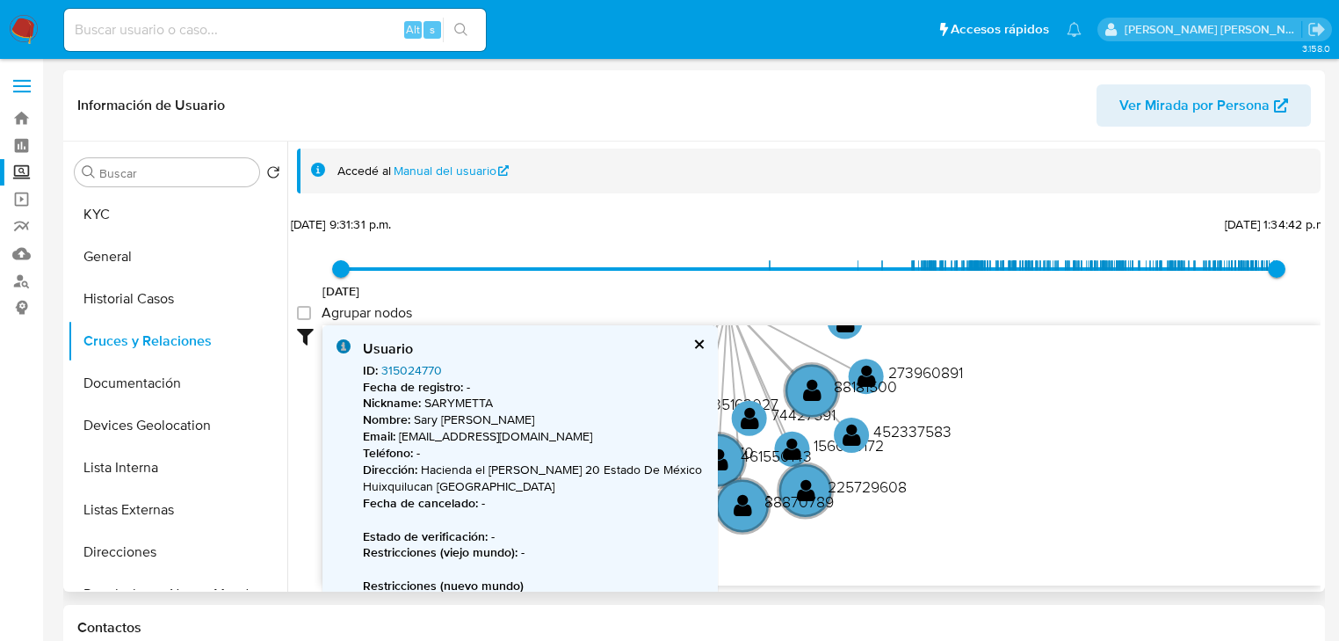
click at [431, 366] on link "315024770" at bounding box center [411, 370] width 61 height 18
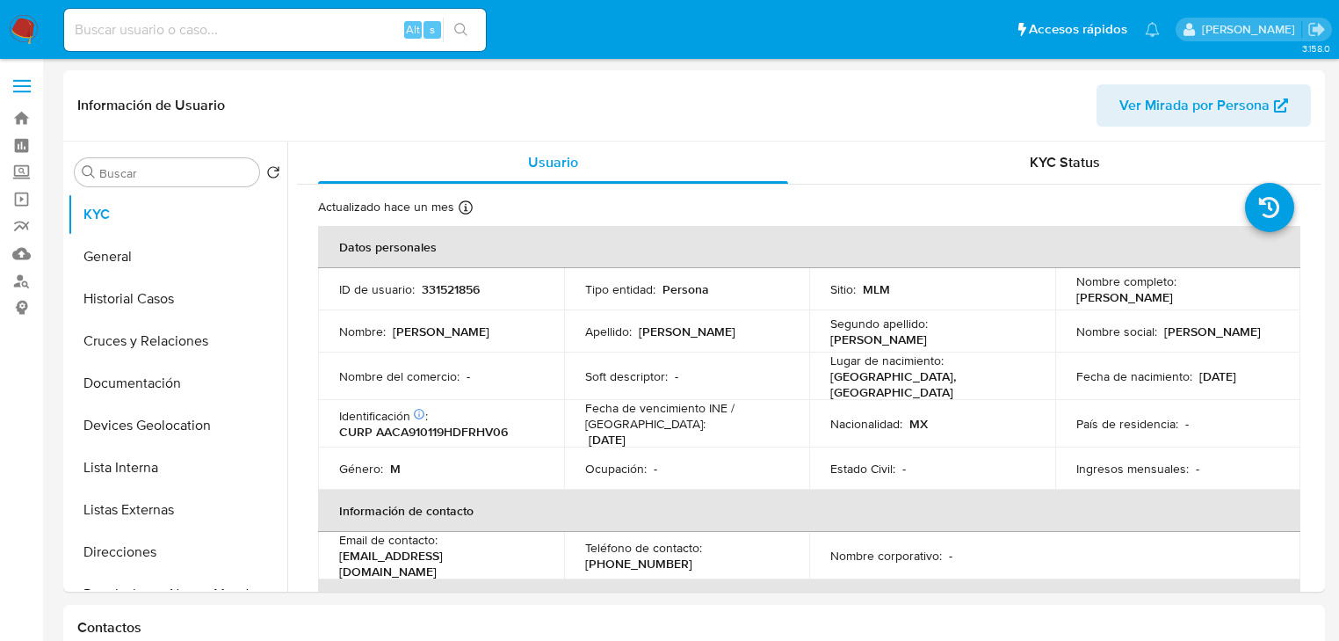
select select "10"
drag, startPoint x: 968, startPoint y: 318, endPoint x: 1136, endPoint y: 340, distance: 169.3
click at [1136, 340] on tr "Nombre : [PERSON_NAME] : [PERSON_NAME] apellido : [PERSON_NAME] Nombre social :…" at bounding box center [809, 331] width 982 height 42
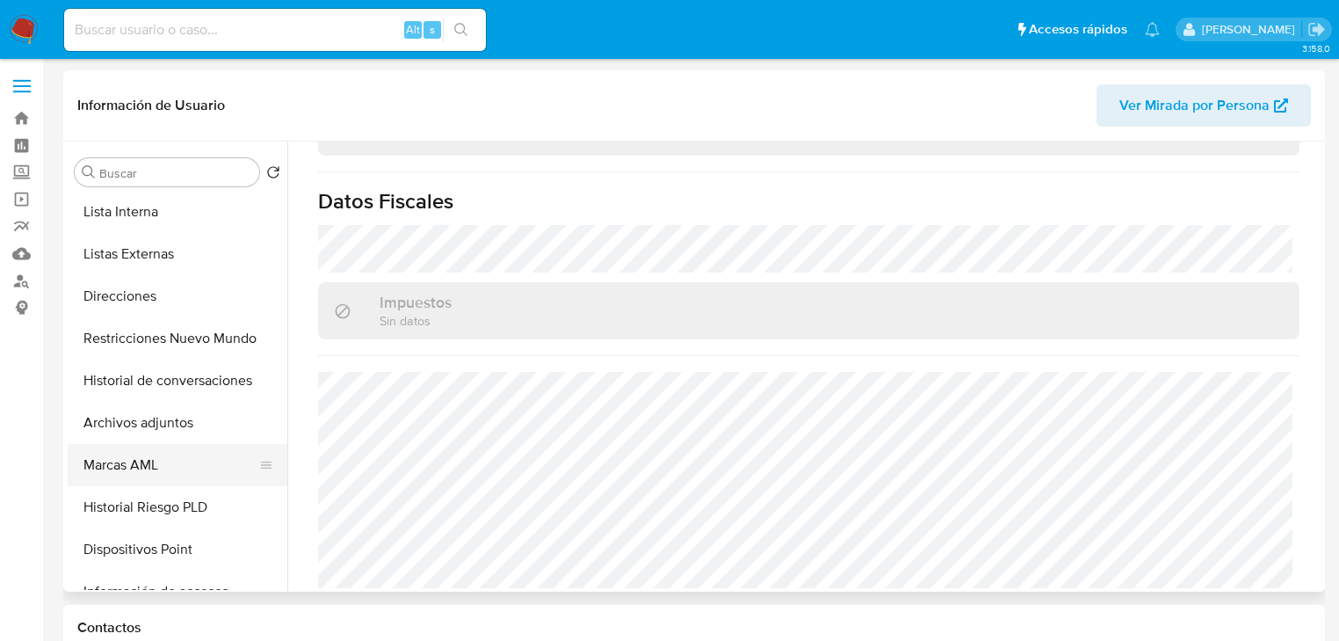
scroll to position [351, 0]
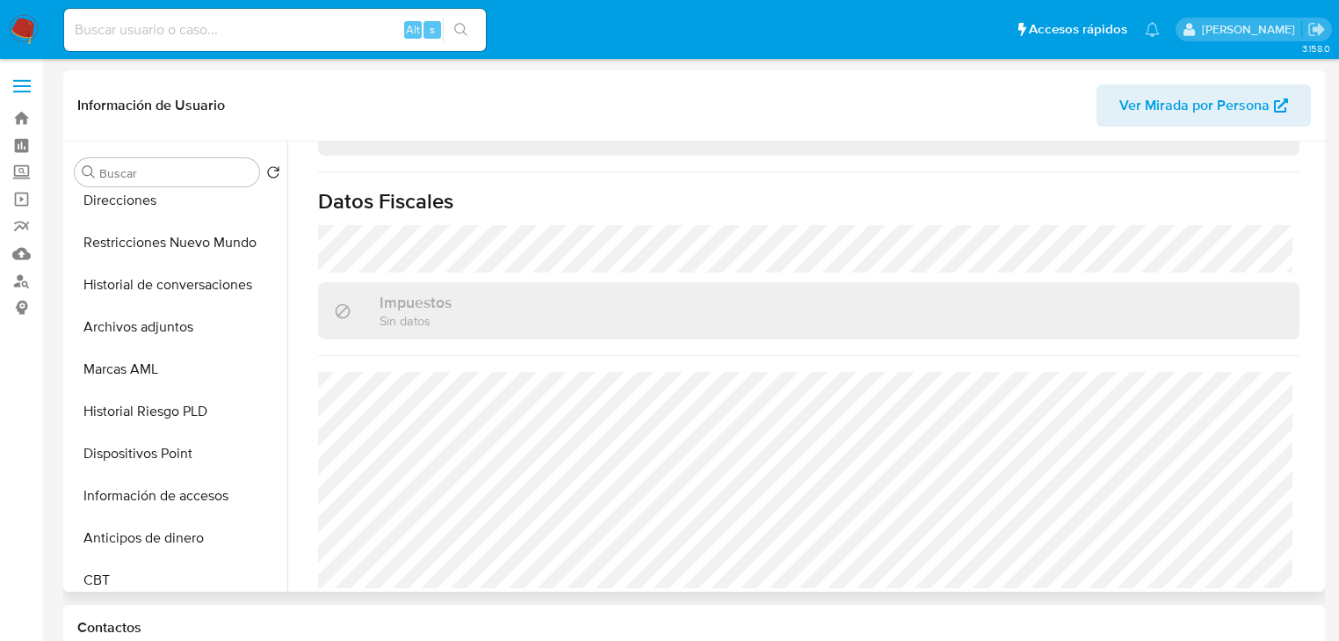
drag, startPoint x: 212, startPoint y: 246, endPoint x: 379, endPoint y: 255, distance: 167.2
click at [213, 246] on button "Restricciones Nuevo Mundo" at bounding box center [178, 242] width 220 height 42
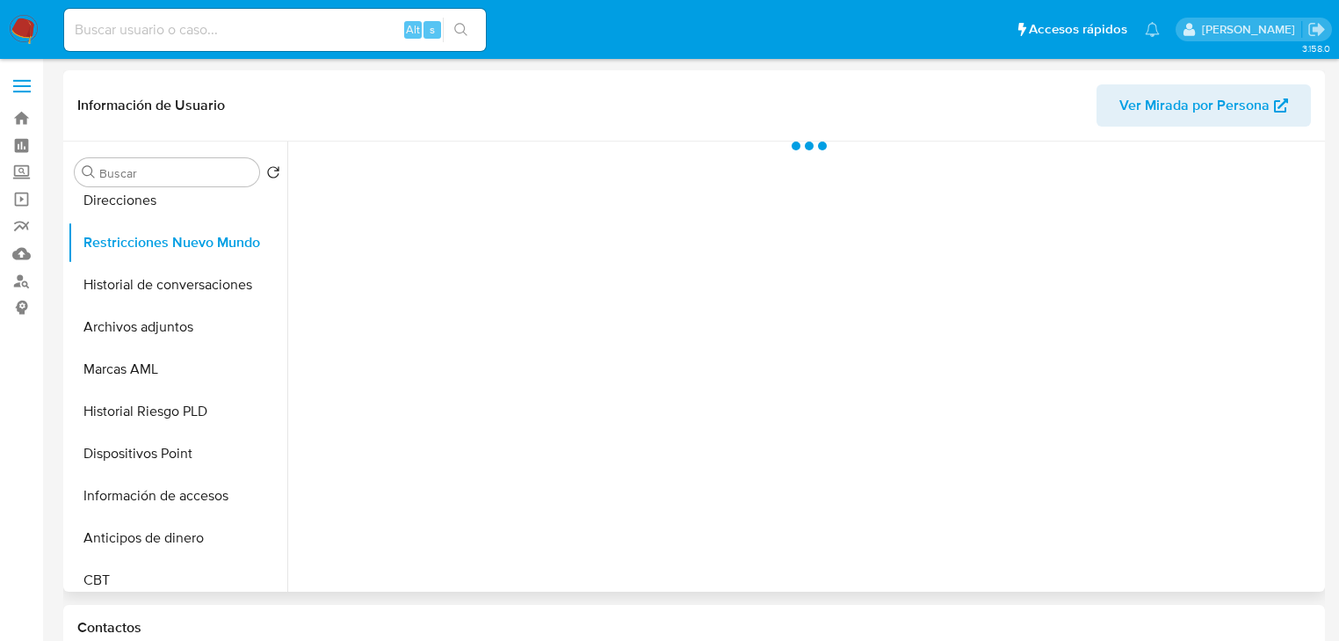
scroll to position [0, 0]
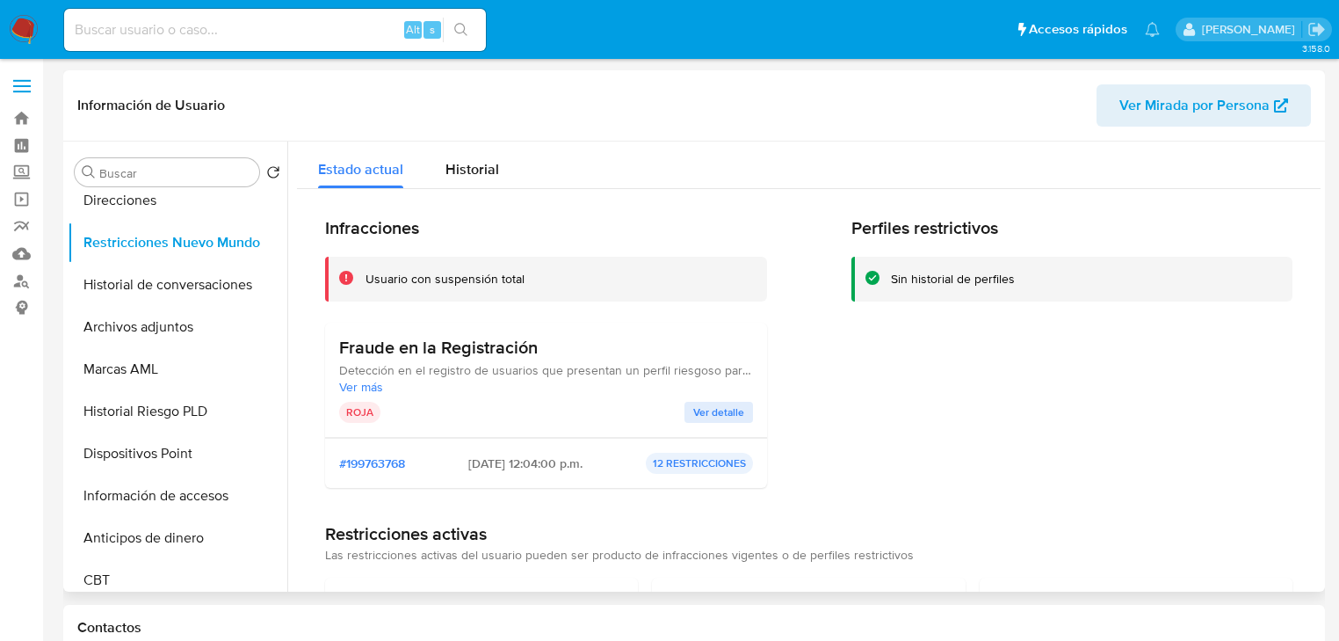
click at [724, 414] on span "Ver detalle" at bounding box center [718, 412] width 51 height 18
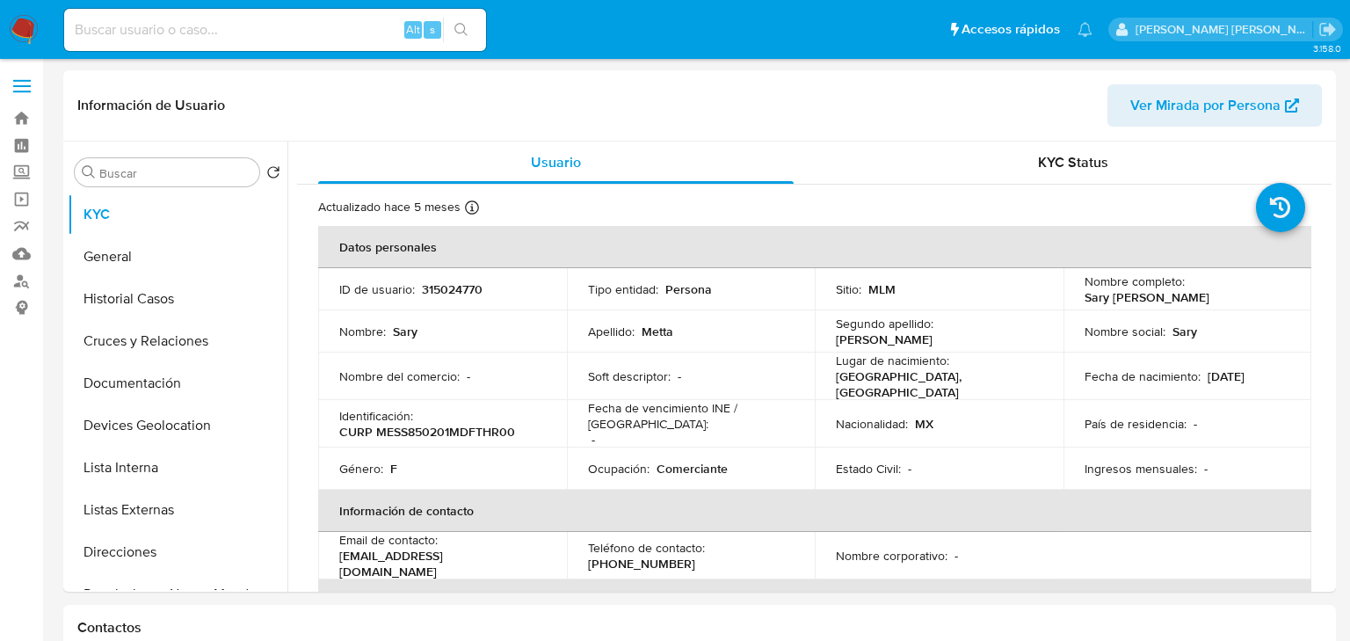
select select "10"
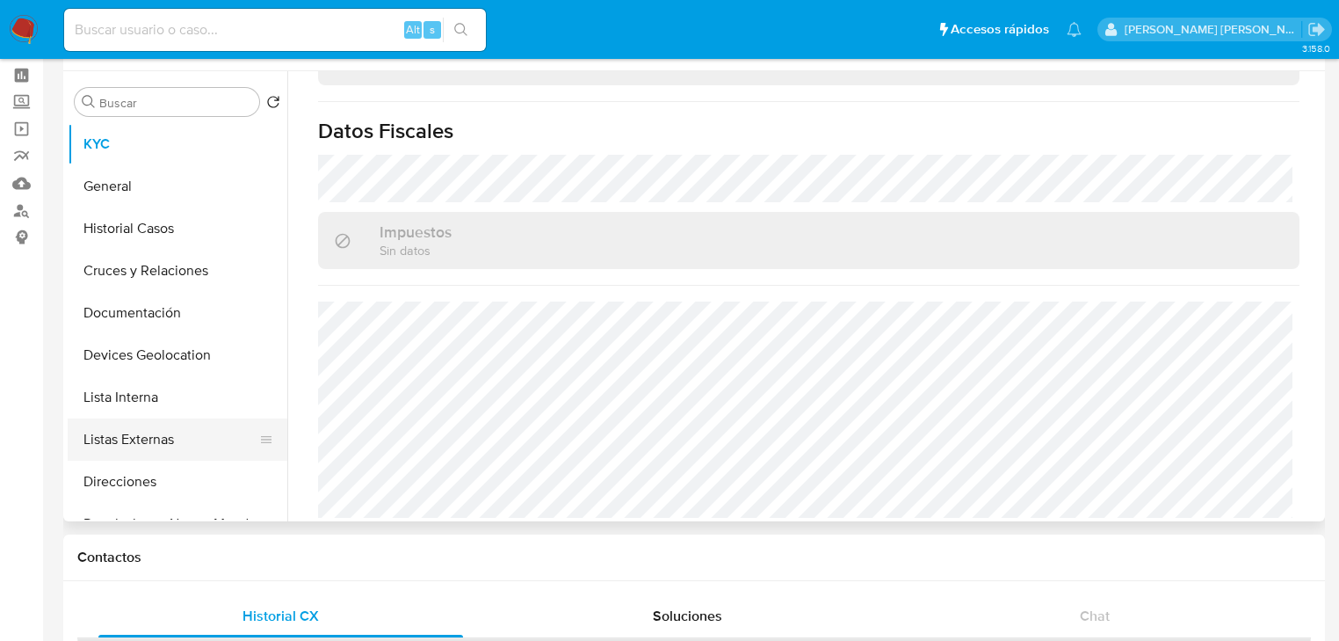
scroll to position [141, 0]
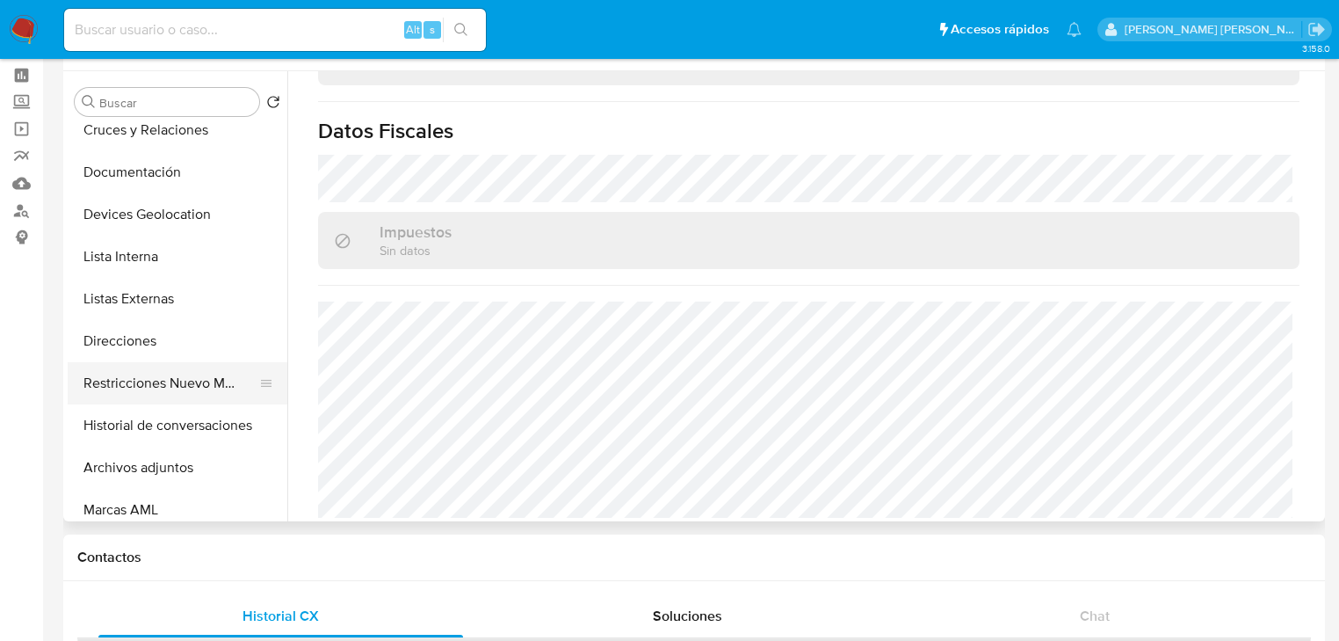
click at [196, 390] on button "Restricciones Nuevo Mundo" at bounding box center [171, 383] width 206 height 42
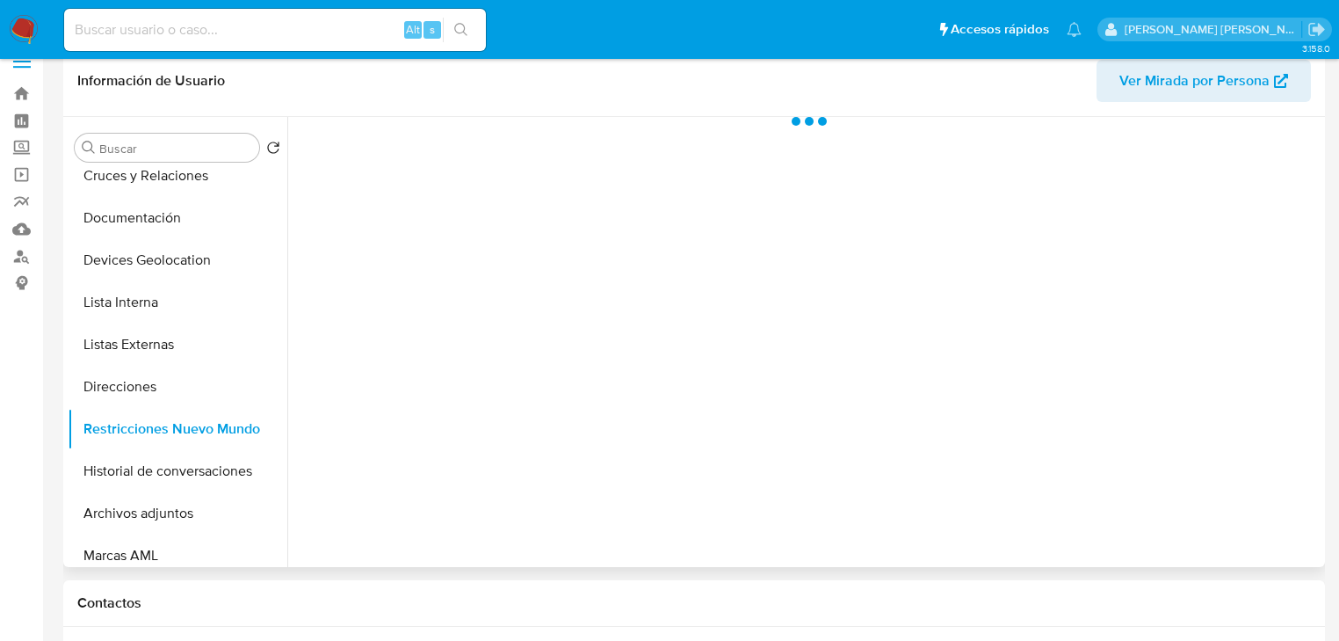
scroll to position [0, 0]
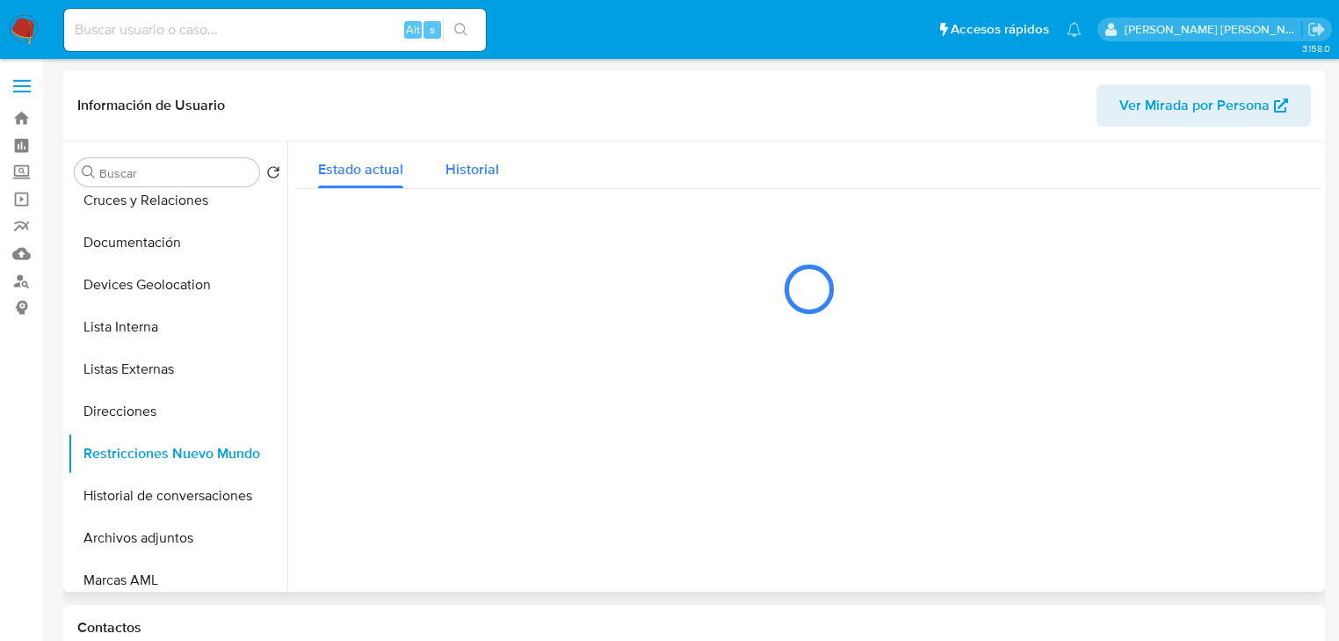
click at [460, 167] on span "Historial" at bounding box center [472, 169] width 54 height 20
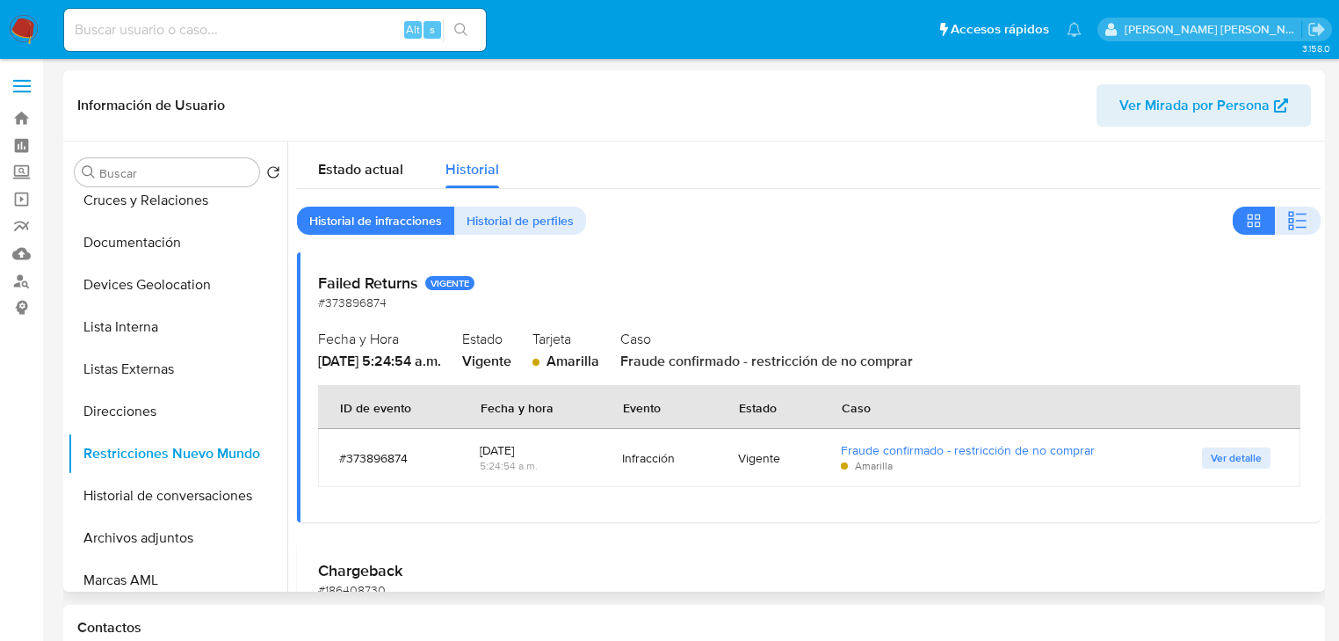
drag, startPoint x: 938, startPoint y: 366, endPoint x: 767, endPoint y: 374, distance: 171.6
click at [772, 366] on span "Fraude confirmado - restricción de no comprar" at bounding box center [766, 361] width 293 height 20
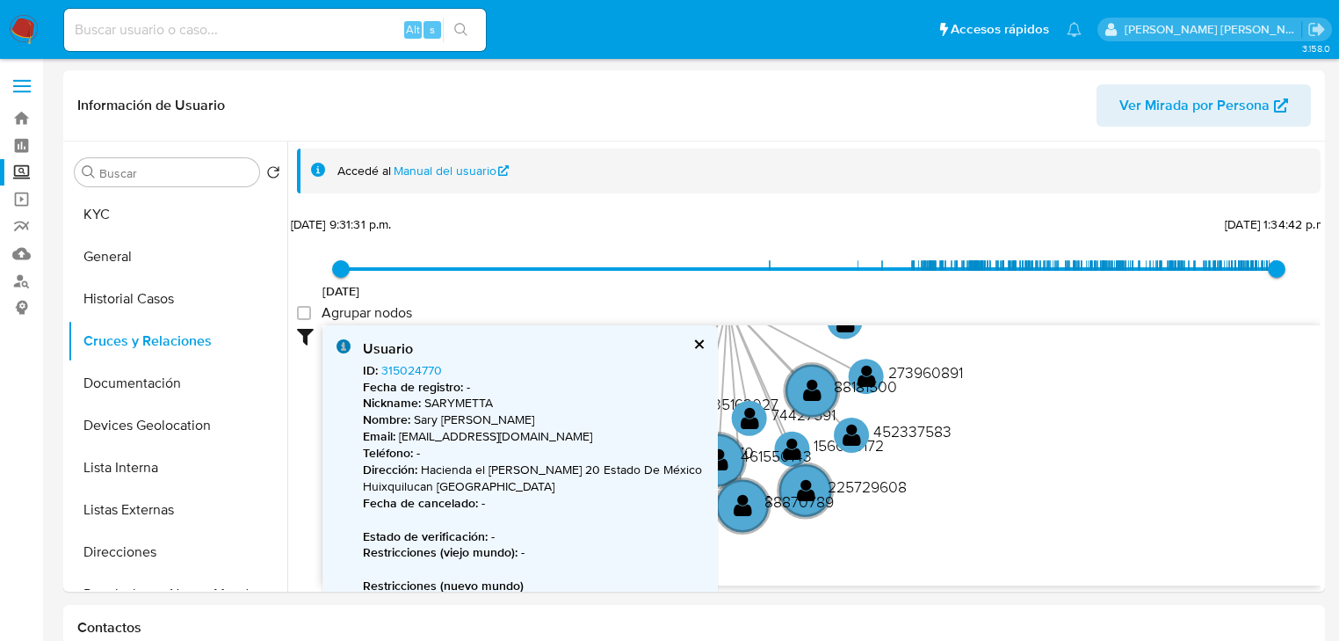
select select "10"
click at [697, 340] on button "cerrar" at bounding box center [697, 343] width 11 height 11
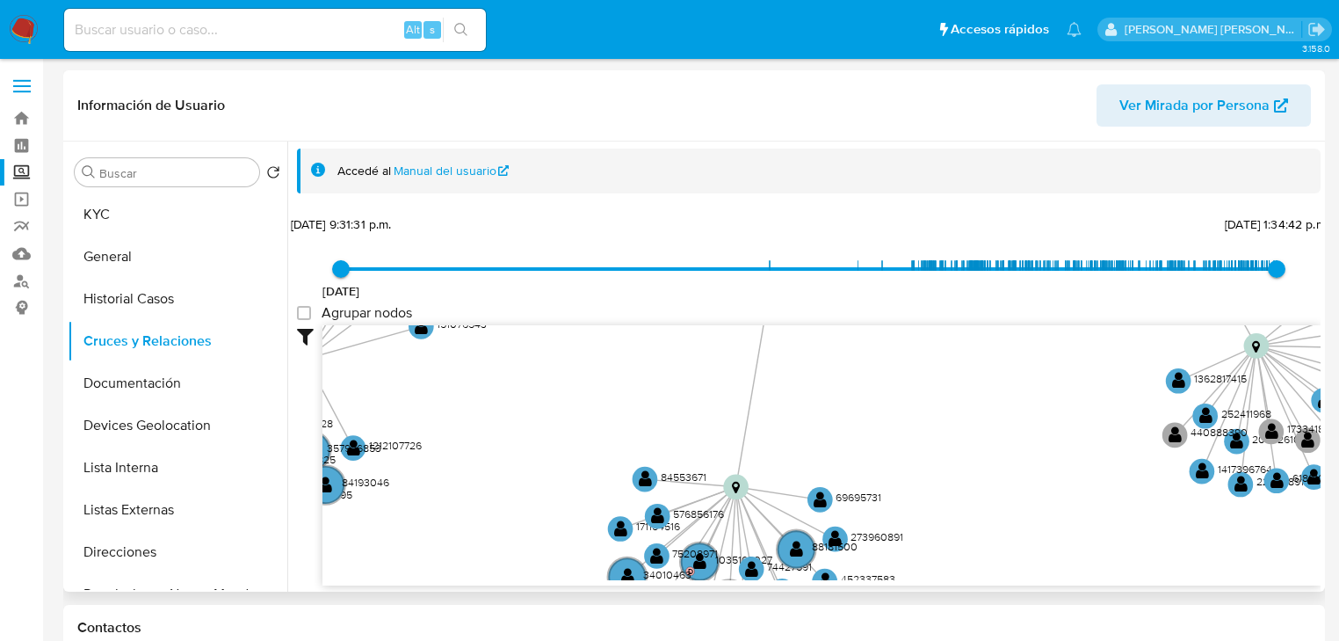
drag, startPoint x: 692, startPoint y: 443, endPoint x: 734, endPoint y: 436, distance: 41.9
click at [708, 552] on icon at bounding box center [695, 549] width 81 height 125
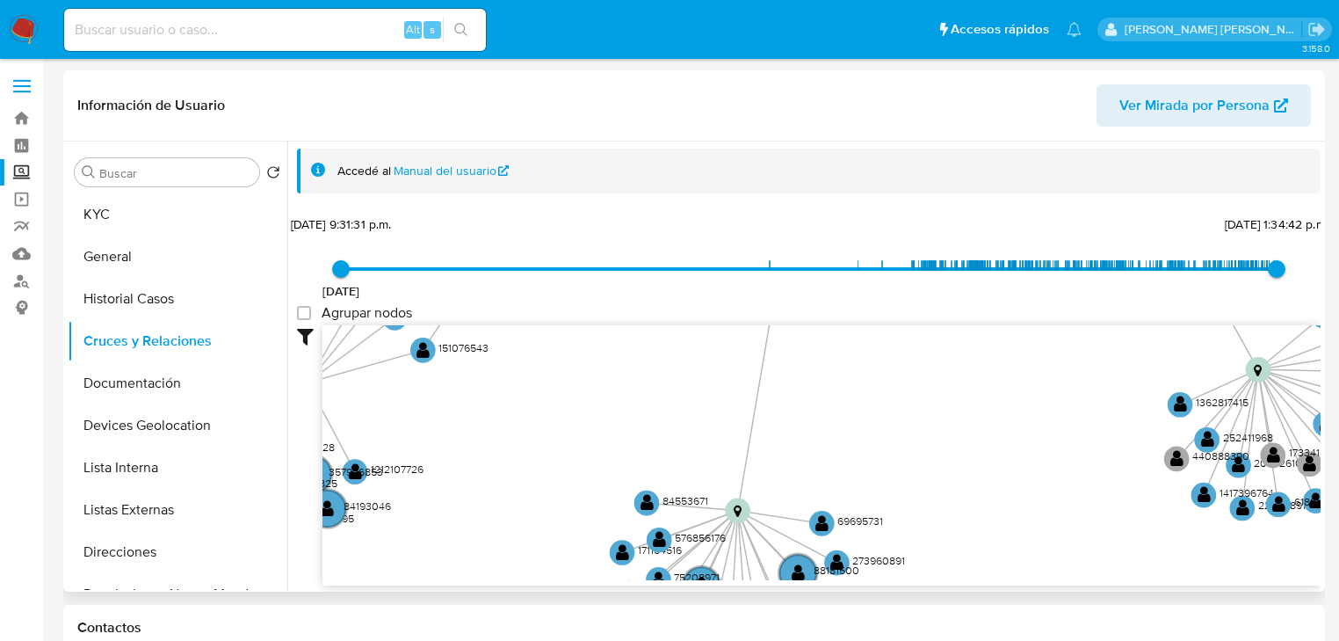
drag, startPoint x: 736, startPoint y: 488, endPoint x: 735, endPoint y: 503, distance: 15.0
click at [735, 503] on icon "device-63843c0308813b0018cbaf9f  user-609389670  609389670 device-689971d2a3f…" at bounding box center [821, 452] width 998 height 255
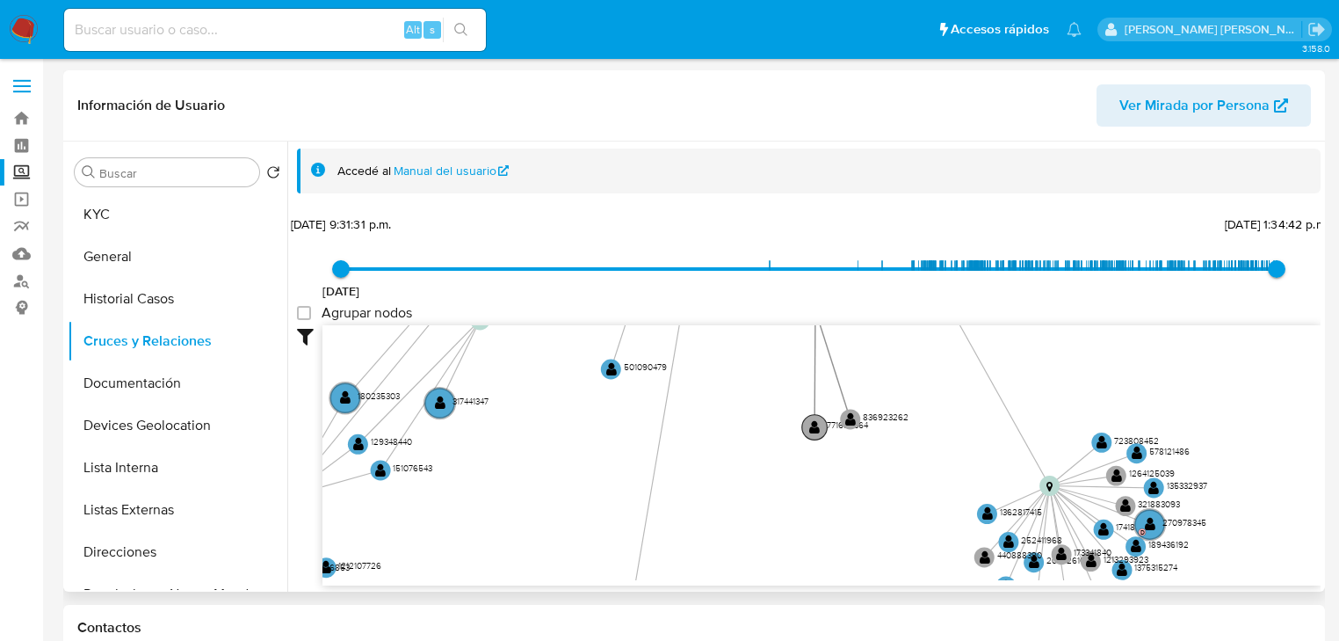
click at [822, 422] on circle at bounding box center [814, 427] width 25 height 25
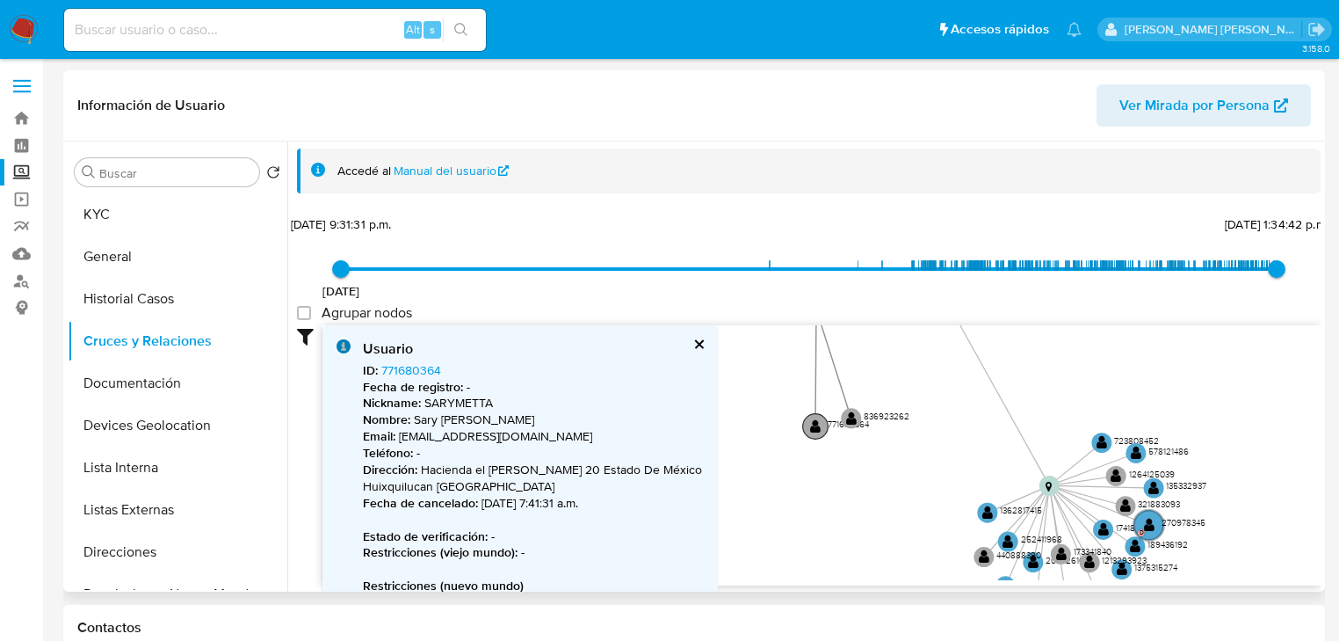
click at [815, 422] on text "" at bounding box center [815, 426] width 11 height 14
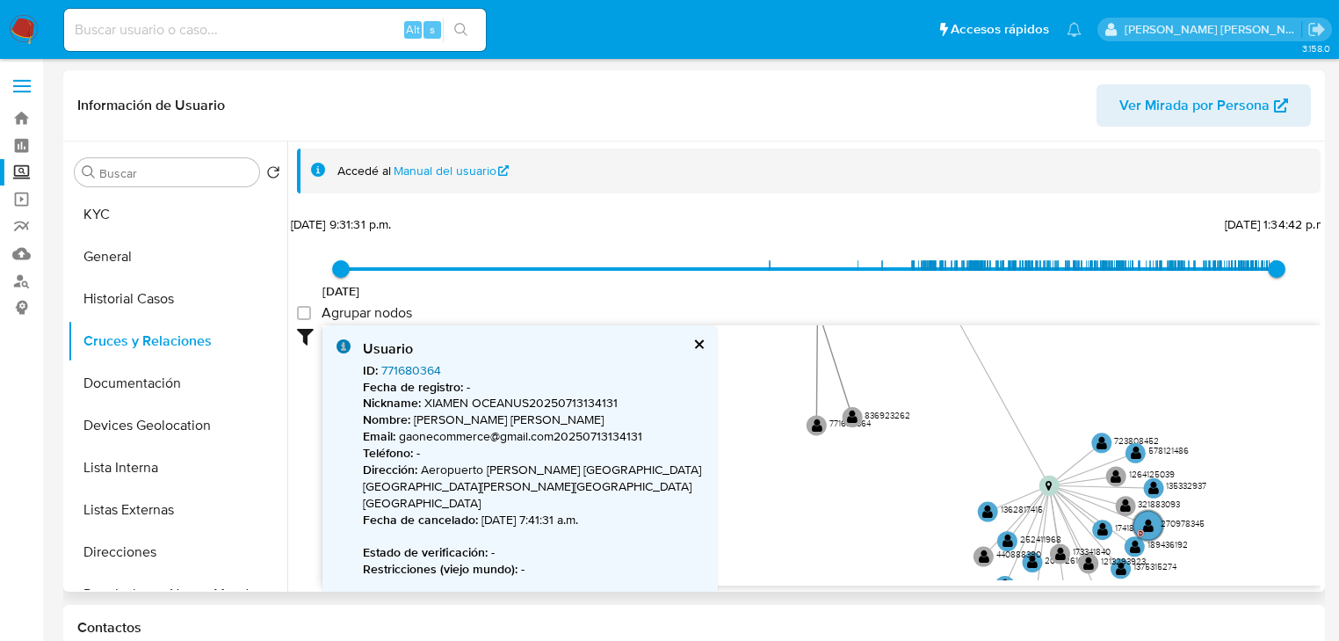
click at [416, 369] on link "771680364" at bounding box center [411, 370] width 60 height 18
click at [846, 412] on circle at bounding box center [852, 416] width 25 height 25
click at [851, 414] on text "" at bounding box center [854, 416] width 11 height 14
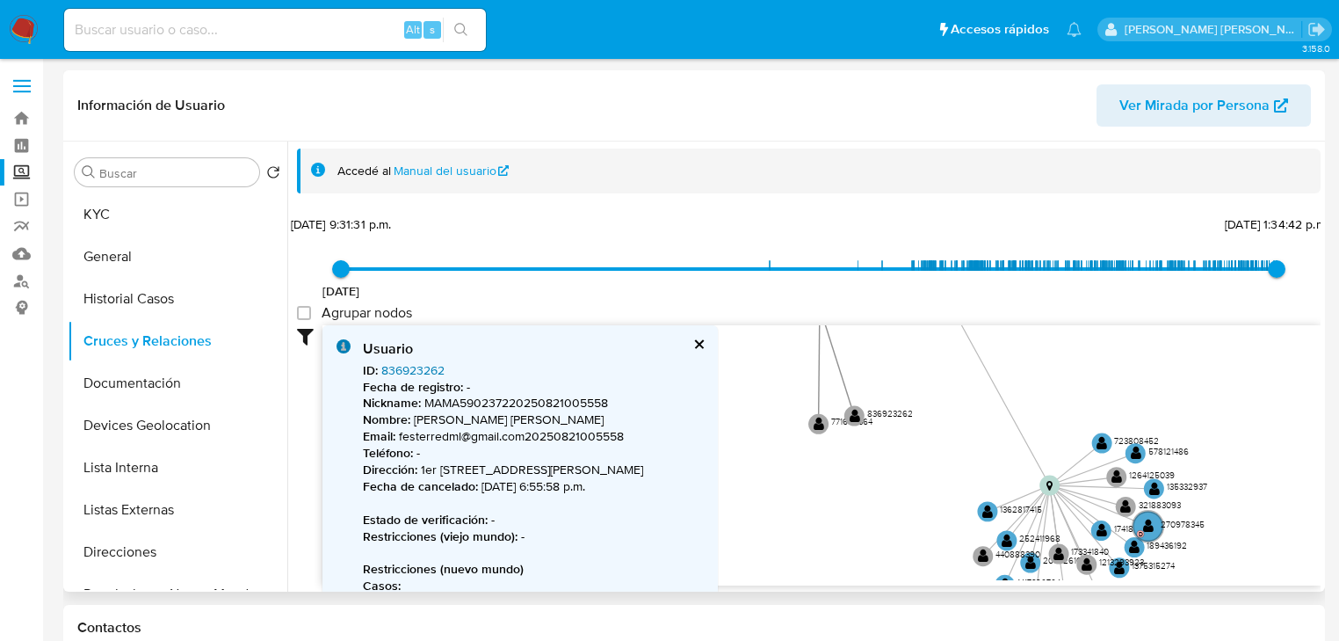
click at [431, 365] on link "836923262" at bounding box center [412, 370] width 63 height 18
click at [822, 424] on text "" at bounding box center [819, 423] width 11 height 14
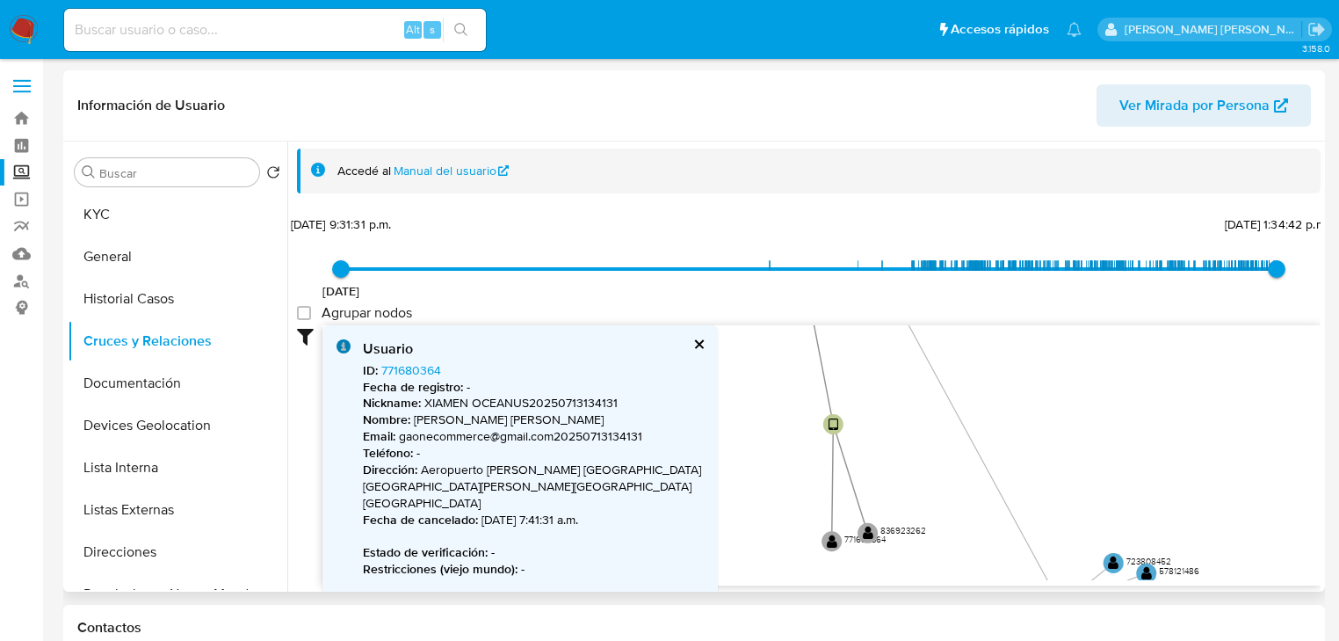
drag, startPoint x: 803, startPoint y: 436, endPoint x: 815, endPoint y: 541, distance: 106.2
click at [815, 558] on icon "device-63843c0308813b0018cbaf9f  user-609389670  609389670 device-689971d2a3f…" at bounding box center [821, 452] width 998 height 255
drag, startPoint x: 826, startPoint y: 485, endPoint x: 794, endPoint y: 461, distance: 39.5
click at [827, 495] on icon "device-63843c0308813b0018cbaf9f  user-609389670  609389670 device-689971d2a3f…" at bounding box center [821, 452] width 998 height 255
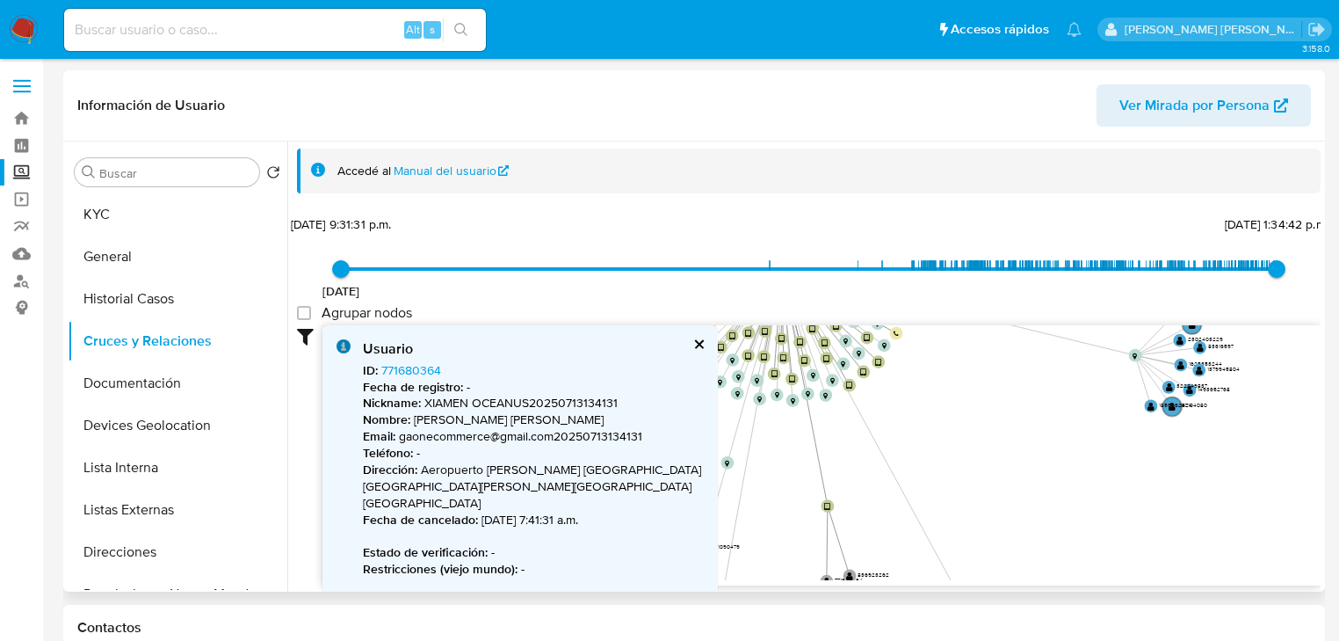
drag, startPoint x: 859, startPoint y: 461, endPoint x: 864, endPoint y: 484, distance: 23.3
click at [864, 485] on icon "device-63843c0308813b0018cbaf9f  user-609389670  609389670 device-689971d2a3f…" at bounding box center [821, 452] width 998 height 255
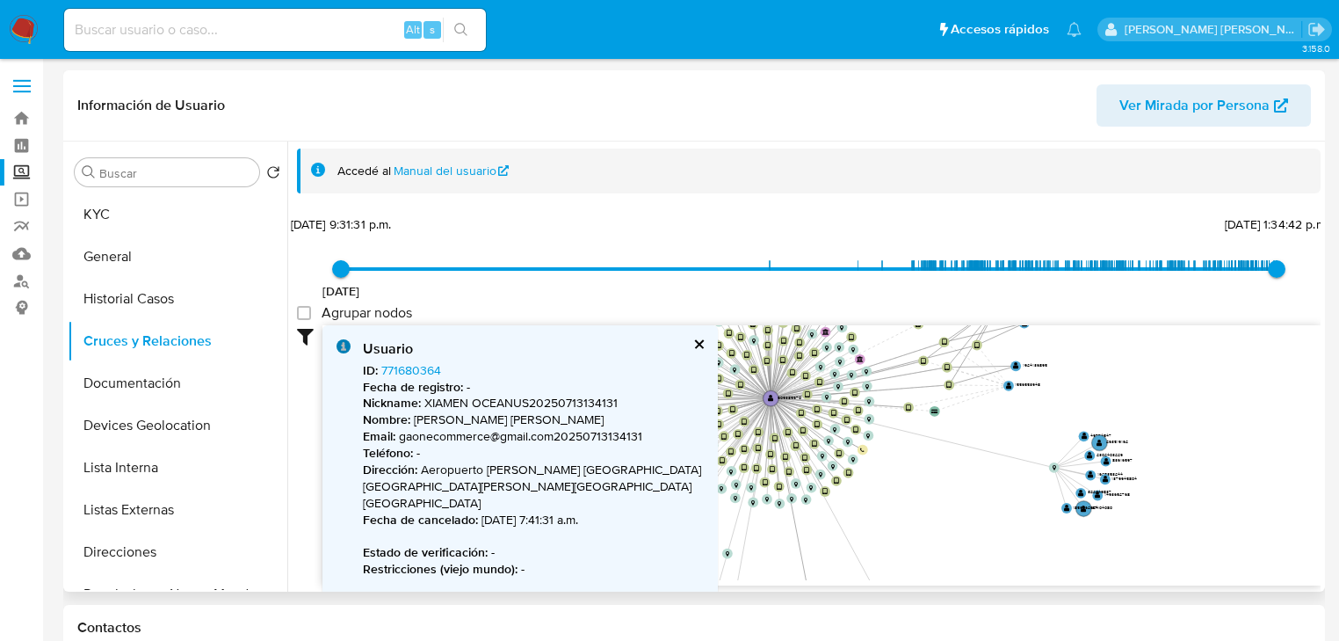
drag, startPoint x: 814, startPoint y: 460, endPoint x: 790, endPoint y: 526, distance: 70.3
click at [790, 526] on icon "device-63843c0308813b0018cbaf9f  user-609389670  609389670 device-689971d2a3f…" at bounding box center [821, 452] width 998 height 255
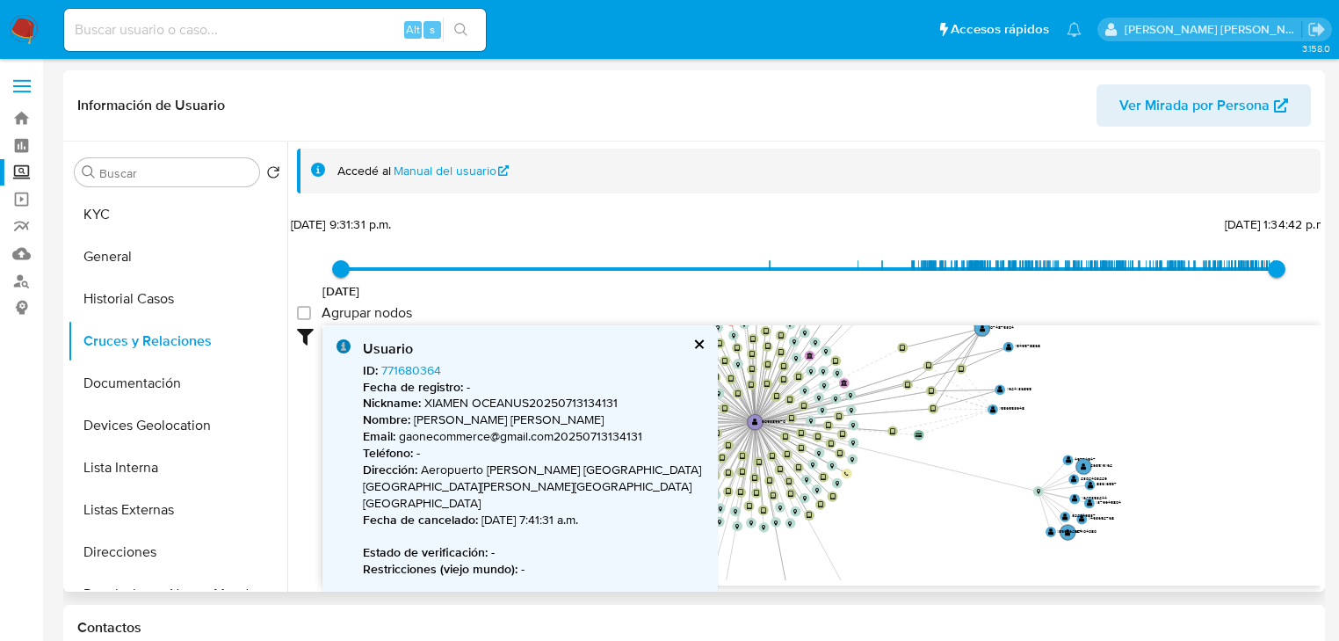
drag, startPoint x: 890, startPoint y: 480, endPoint x: 872, endPoint y: 501, distance: 28.0
click at [872, 501] on icon "device-63843c0308813b0018cbaf9f  user-609389670  609389670 device-689971d2a3f…" at bounding box center [821, 452] width 998 height 255
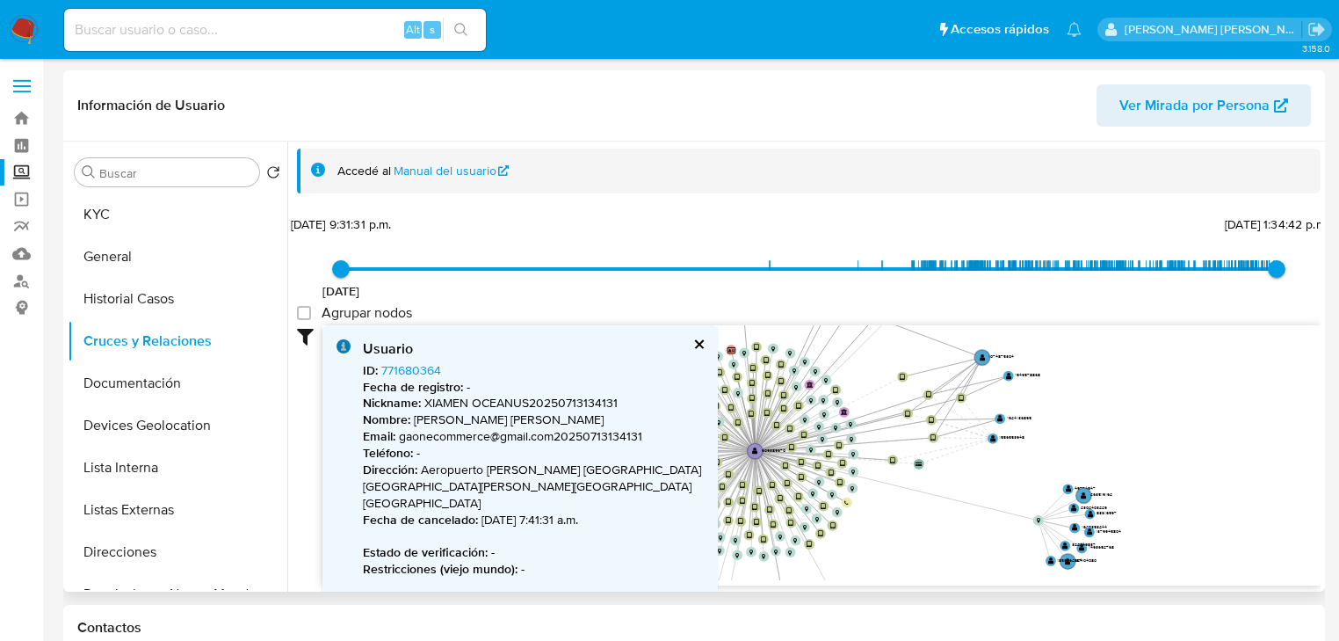
drag, startPoint x: 966, startPoint y: 467, endPoint x: 956, endPoint y: 467, distance: 9.7
click at [967, 481] on icon "device-63843c0308813b0018cbaf9f  user-609389670  609389670 device-689971d2a3f…" at bounding box center [821, 452] width 998 height 255
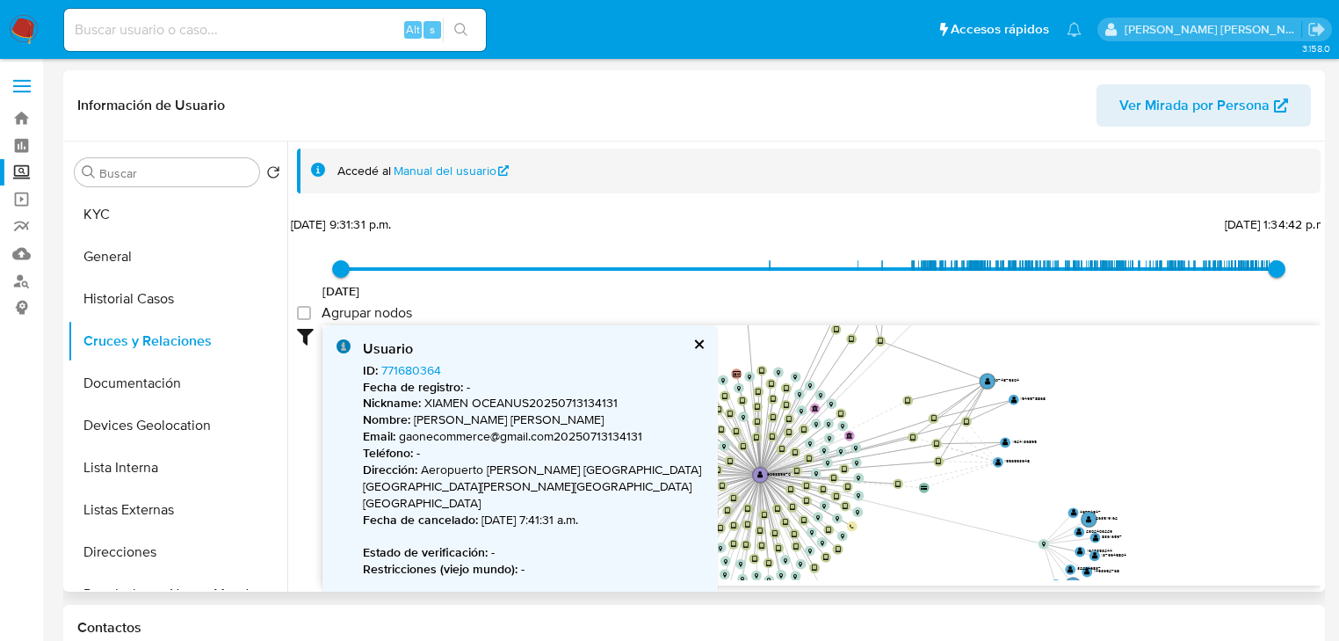
drag, startPoint x: 990, startPoint y: 457, endPoint x: 987, endPoint y: 470, distance: 13.6
click at [991, 477] on icon "device-63843c0308813b0018cbaf9f  user-609389670  609389670 device-689971d2a3f…" at bounding box center [821, 452] width 998 height 255
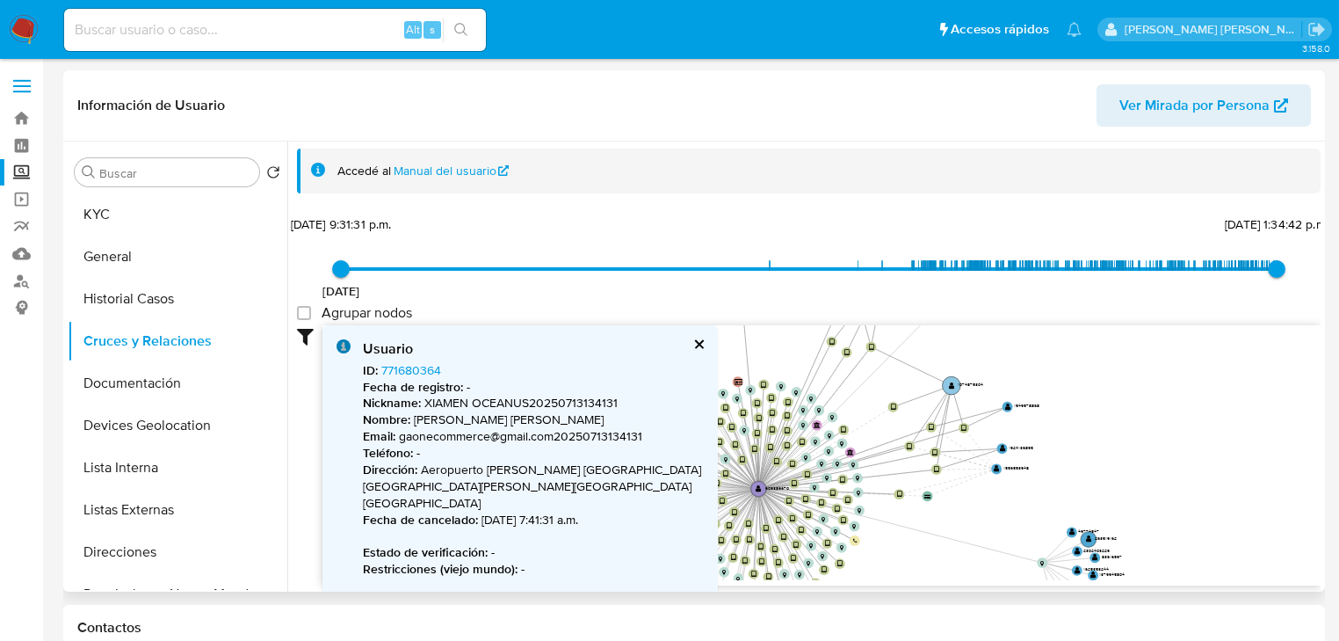
drag, startPoint x: 984, startPoint y: 391, endPoint x: 948, endPoint y: 380, distance: 37.5
click at [948, 380] on circle at bounding box center [952, 385] width 18 height 18
click at [978, 376] on text "" at bounding box center [981, 377] width 6 height 7
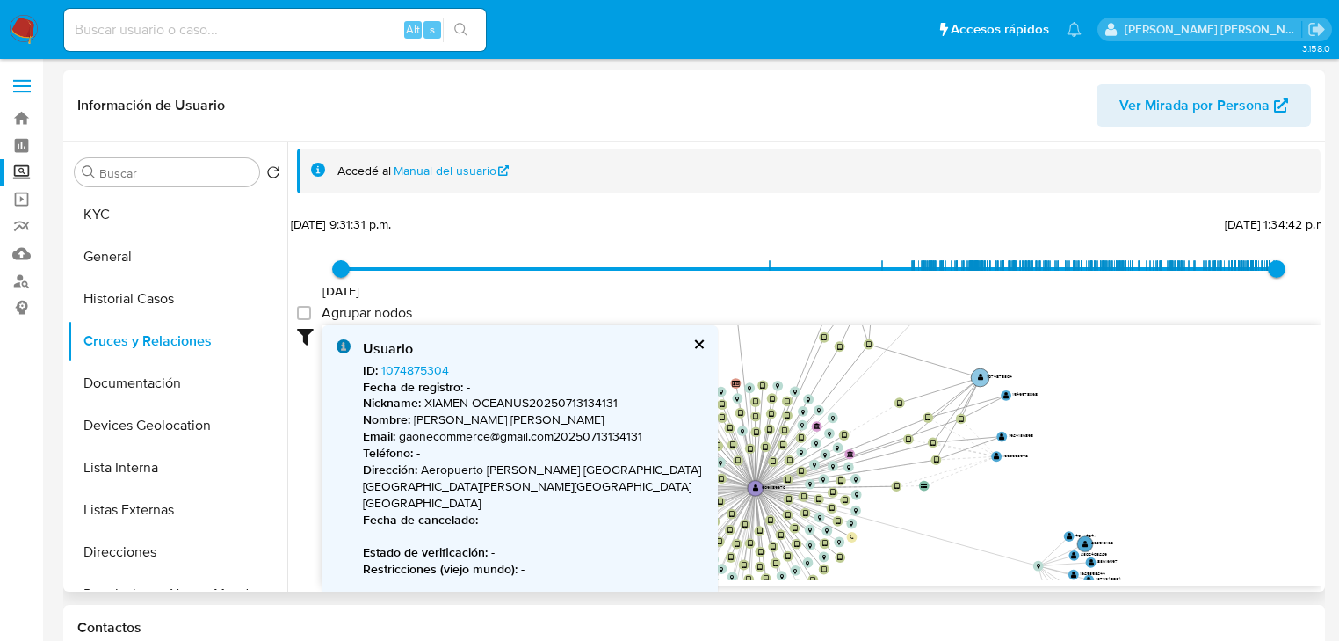
click at [980, 376] on text "" at bounding box center [981, 377] width 6 height 7
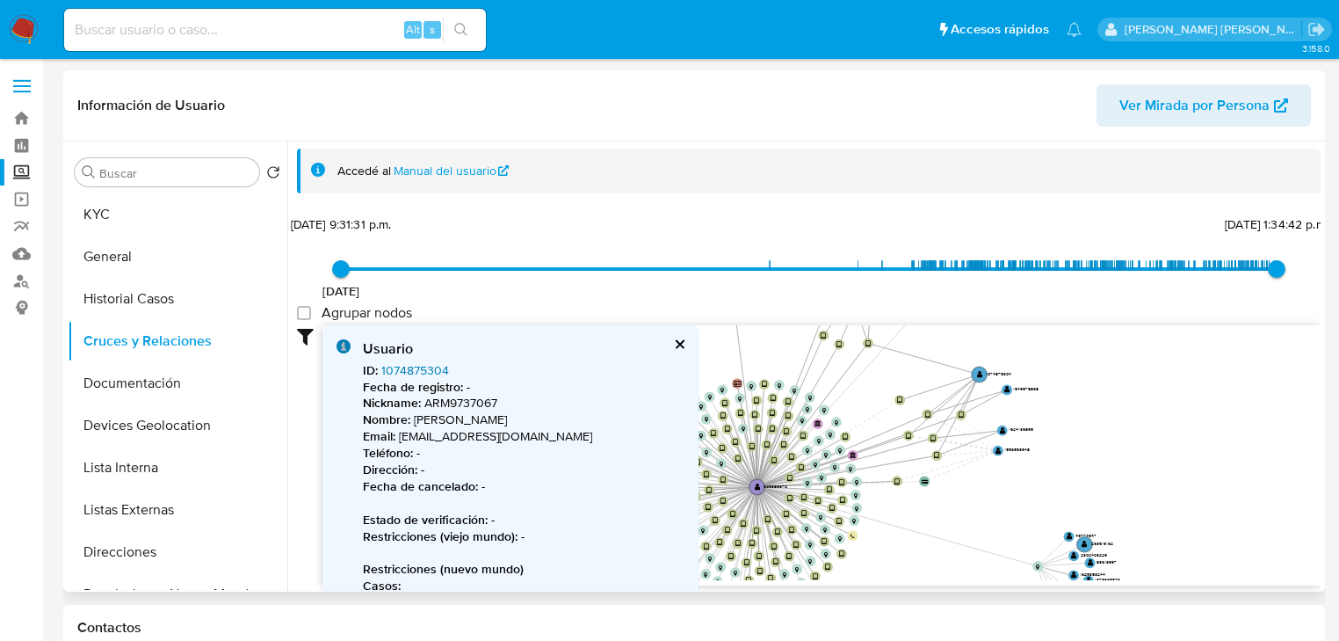
click at [428, 371] on link "1074875304" at bounding box center [415, 370] width 68 height 18
click at [1001, 392] on icon "device-63843c0308813b0018cbaf9f  user-609389670  609389670 device-689971d2a3f…" at bounding box center [821, 452] width 998 height 255
click at [1004, 386] on text "" at bounding box center [1007, 389] width 6 height 7
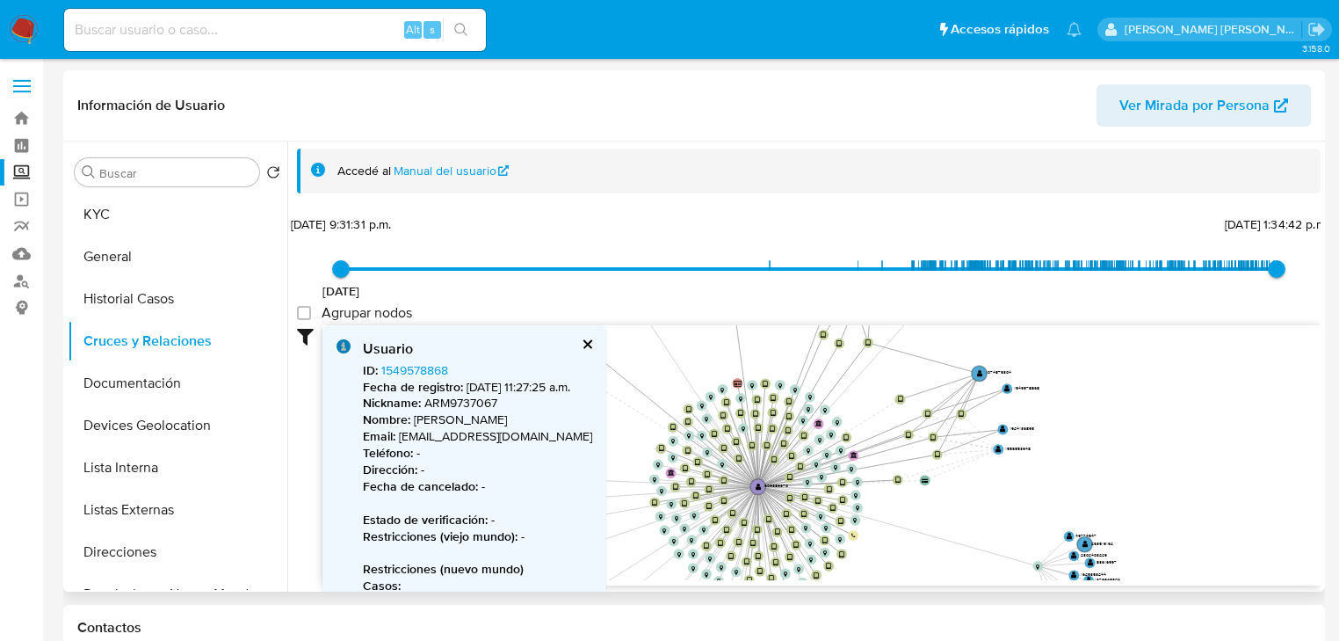
click at [1005, 386] on text "" at bounding box center [1007, 388] width 6 height 7
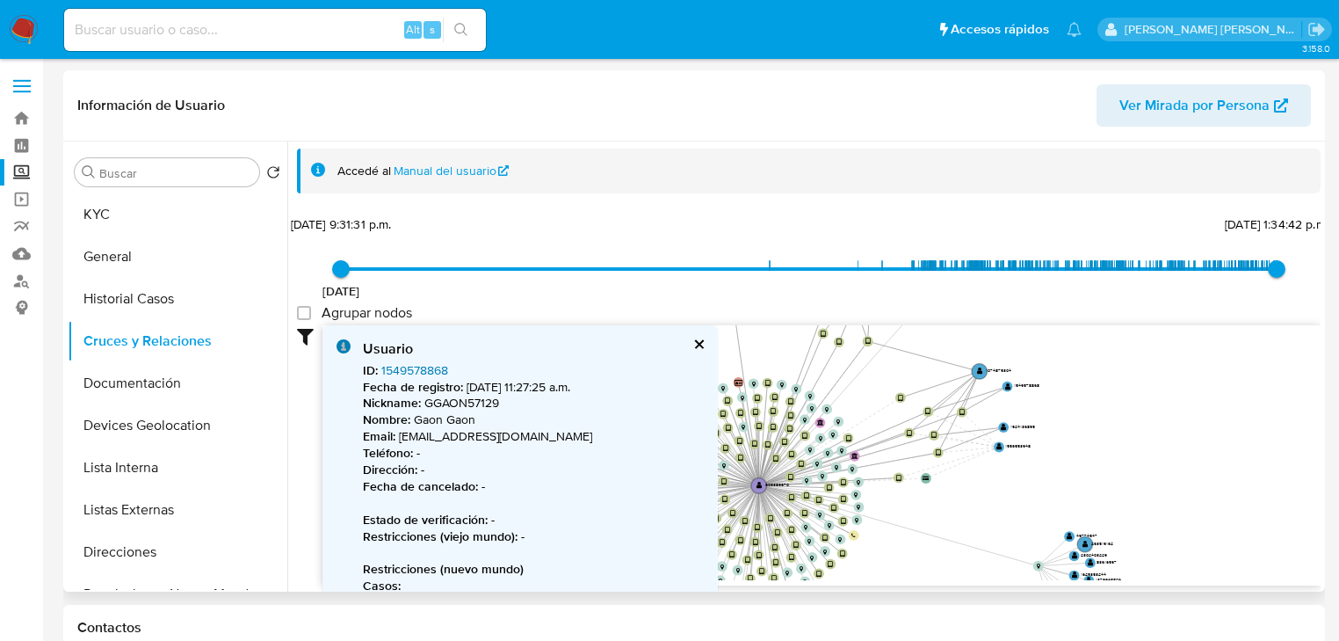
click at [429, 369] on link "1549578868" at bounding box center [414, 370] width 67 height 18
click at [1002, 428] on text "" at bounding box center [1005, 426] width 6 height 7
click at [1002, 425] on text "" at bounding box center [1005, 425] width 6 height 7
click at [427, 369] on link "1924136895" at bounding box center [413, 370] width 65 height 18
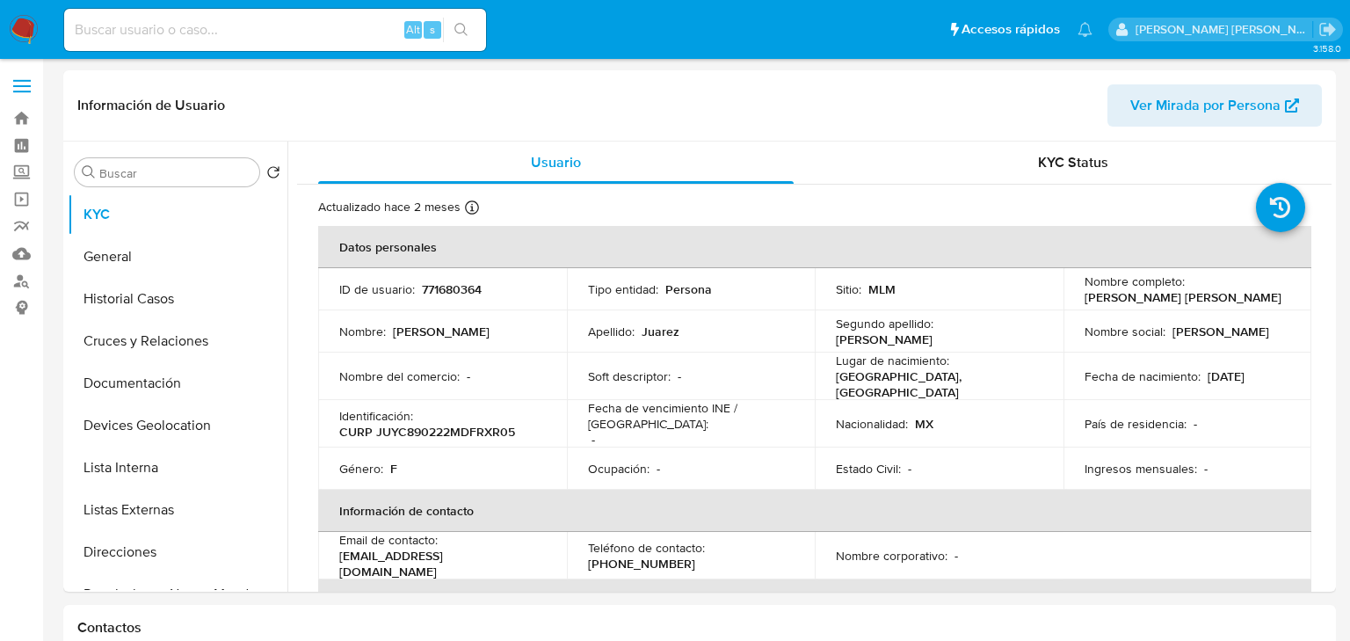
select select "10"
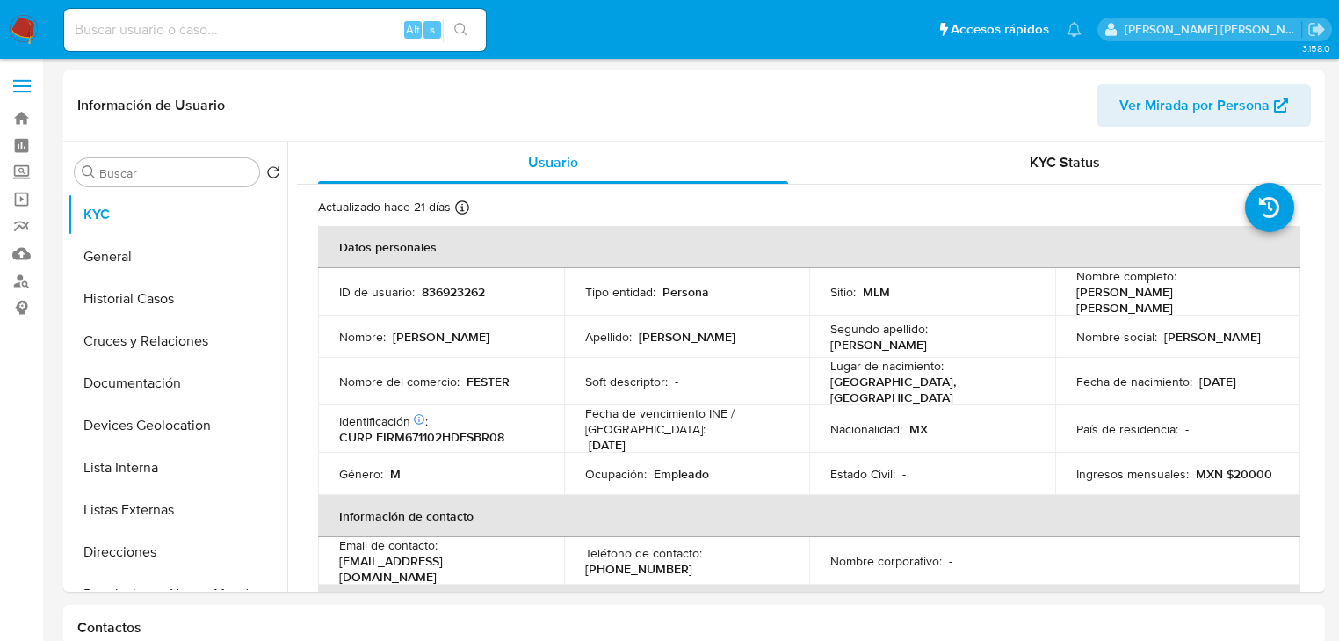
select select "10"
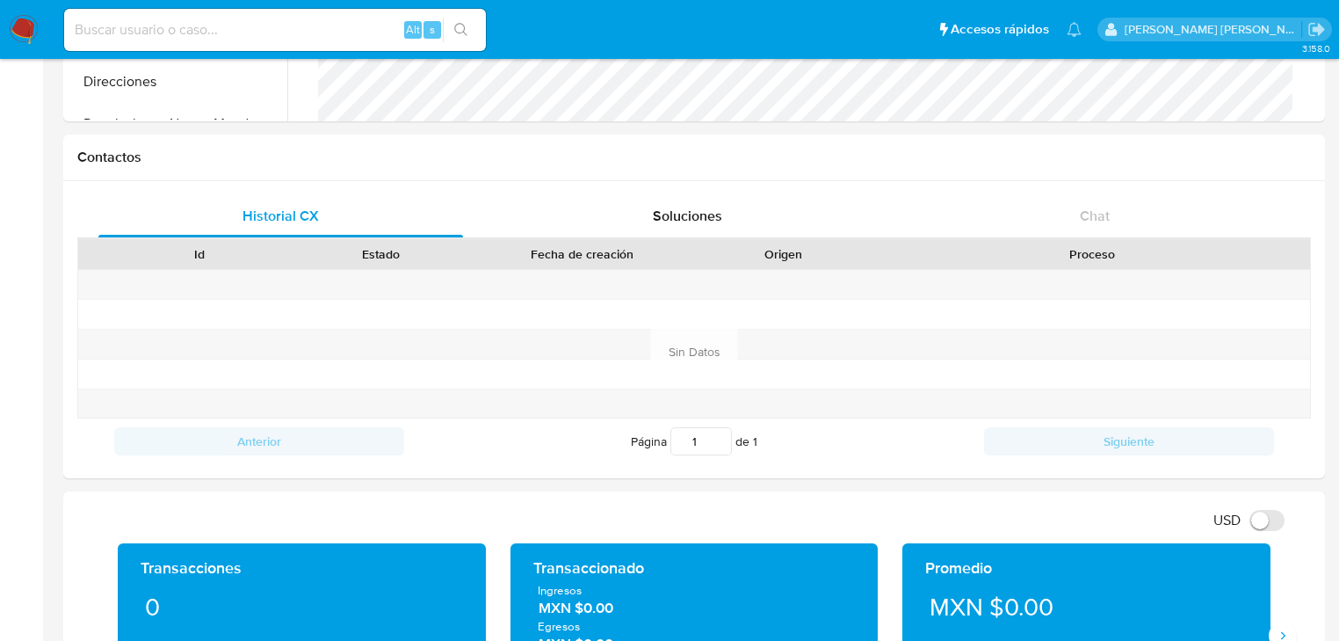
scroll to position [351, 0]
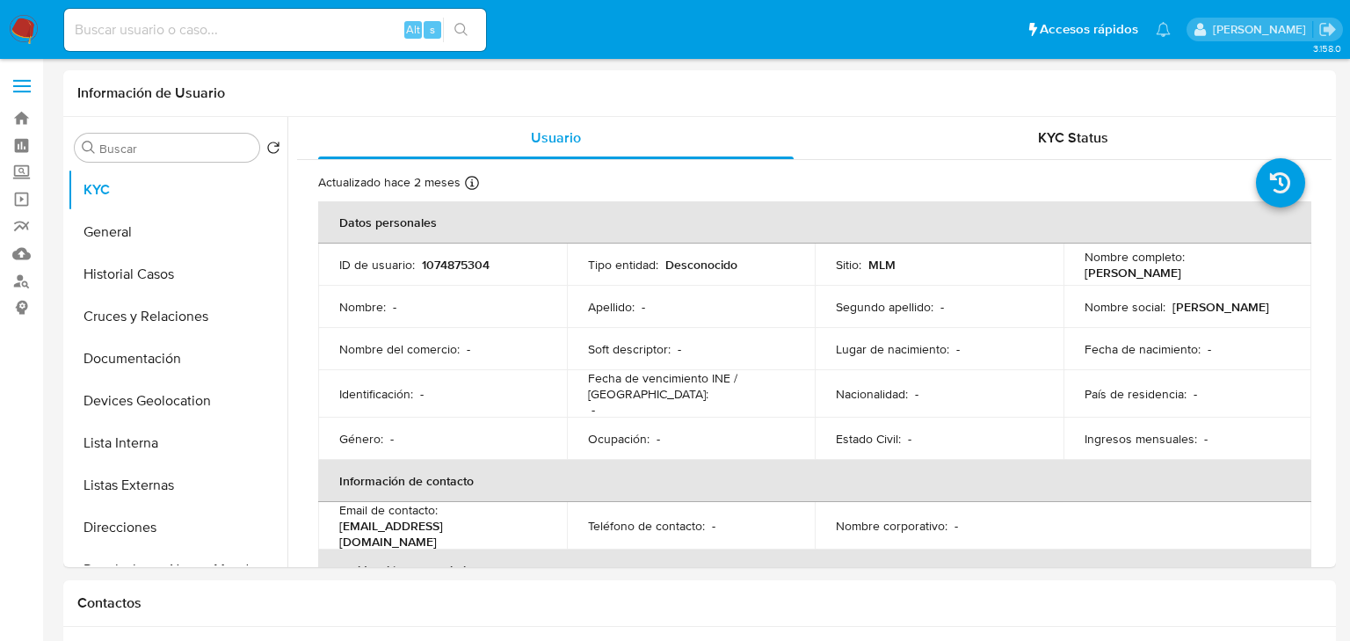
select select "10"
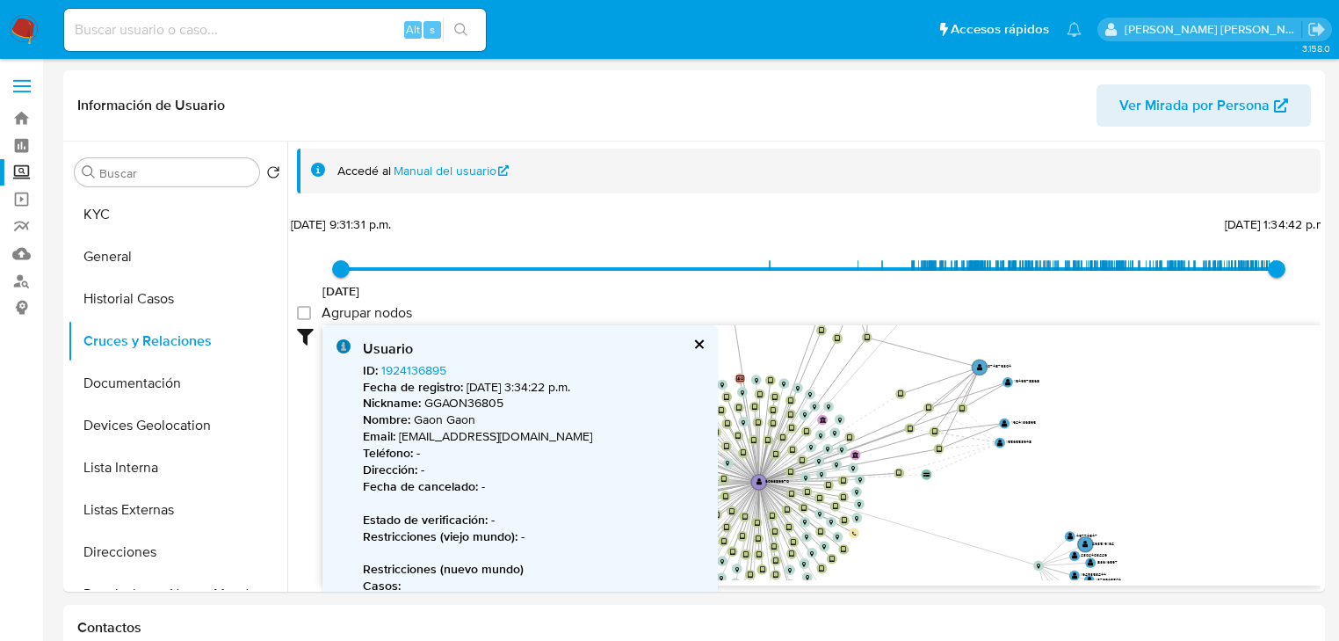
select select "10"
click at [995, 445] on circle at bounding box center [1000, 442] width 13 height 13
click at [998, 441] on text "" at bounding box center [1000, 441] width 6 height 7
drag, startPoint x: 439, startPoint y: 372, endPoint x: 438, endPoint y: 362, distance: 9.8
click at [439, 372] on link "1556553948" at bounding box center [415, 370] width 68 height 18
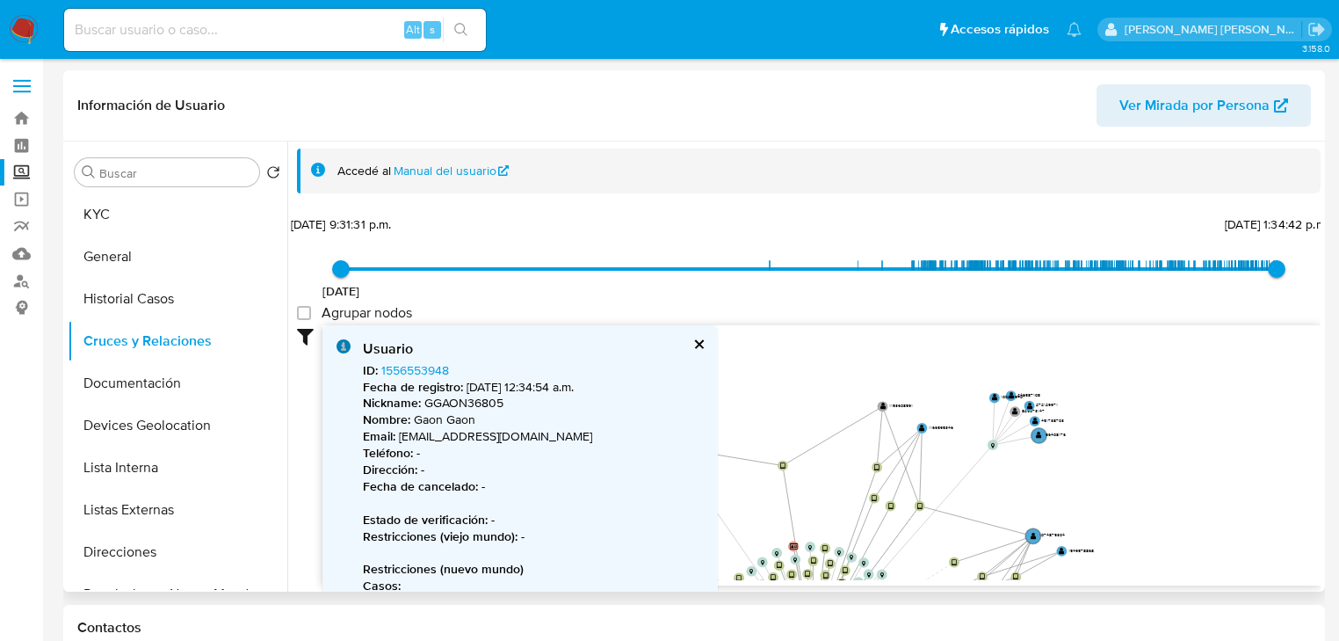
drag, startPoint x: 775, startPoint y: 357, endPoint x: 807, endPoint y: 548, distance: 194.3
click at [807, 548] on icon "device-63843c0308813b0018cbaf9f  user-609389670  609389670 device-689971d2a3f…" at bounding box center [821, 452] width 998 height 255
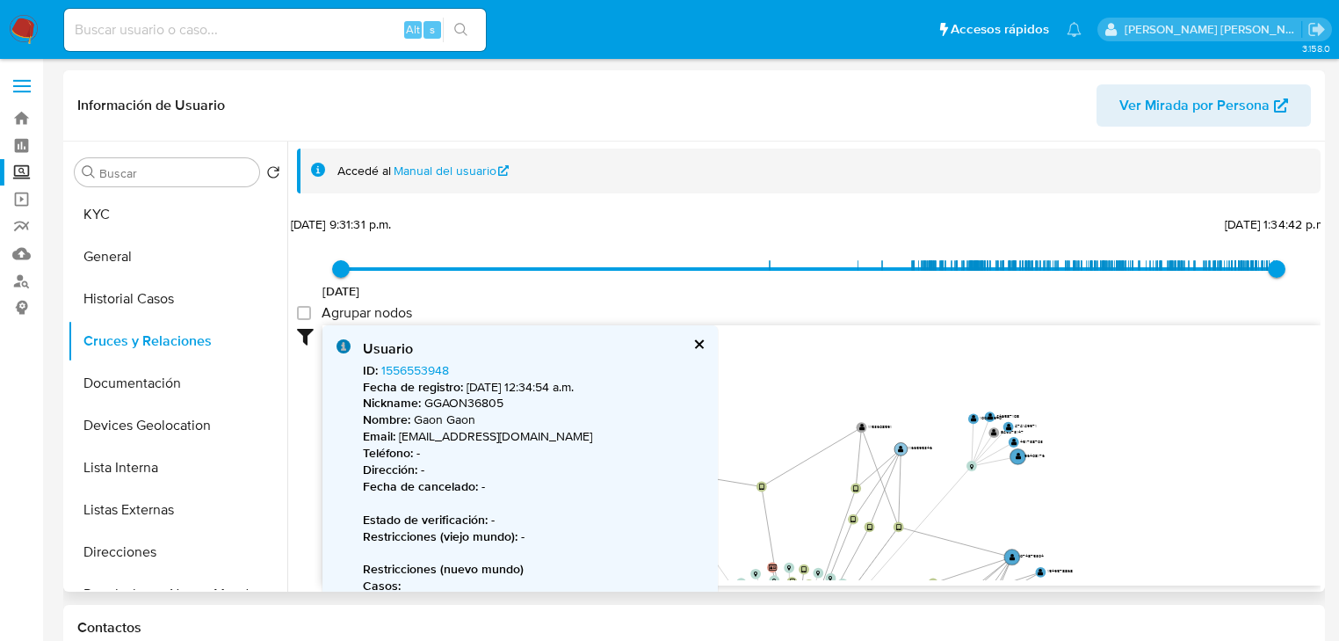
click at [901, 446] on text "" at bounding box center [901, 448] width 6 height 7
click at [430, 366] on link "1166595346" at bounding box center [413, 370] width 65 height 18
click at [1018, 454] on text "" at bounding box center [1019, 455] width 6 height 7
click at [861, 422] on text "" at bounding box center [861, 425] width 6 height 7
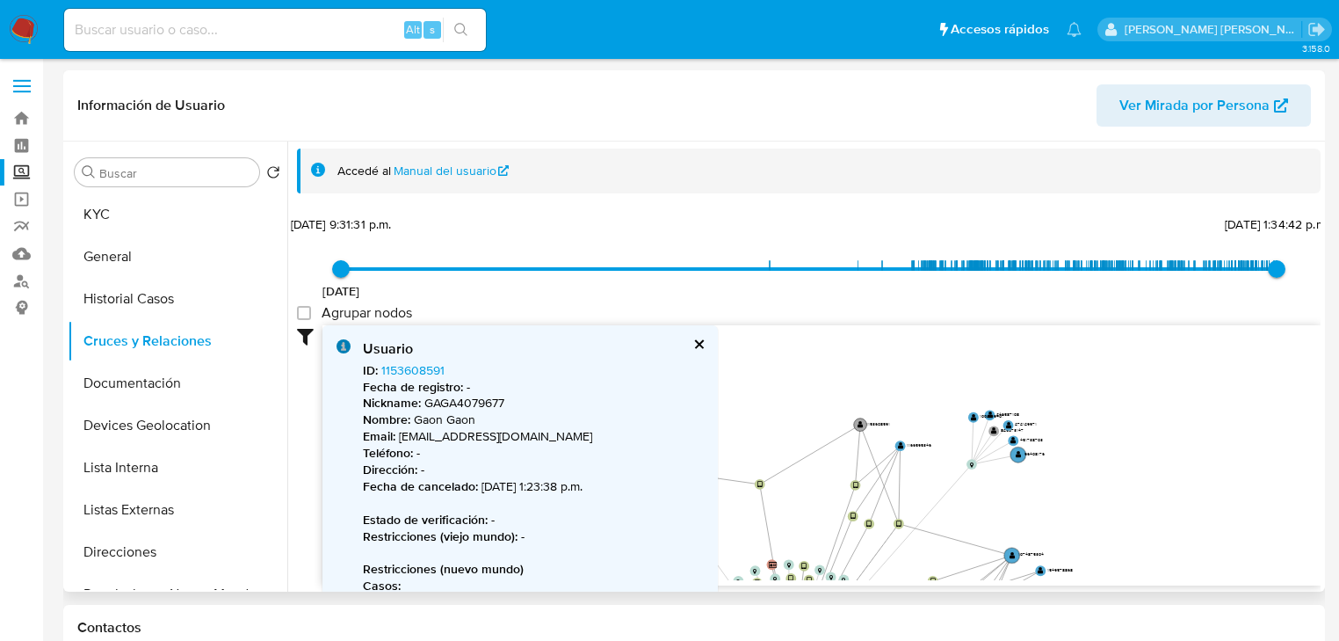
click at [861, 422] on text "" at bounding box center [861, 424] width 6 height 7
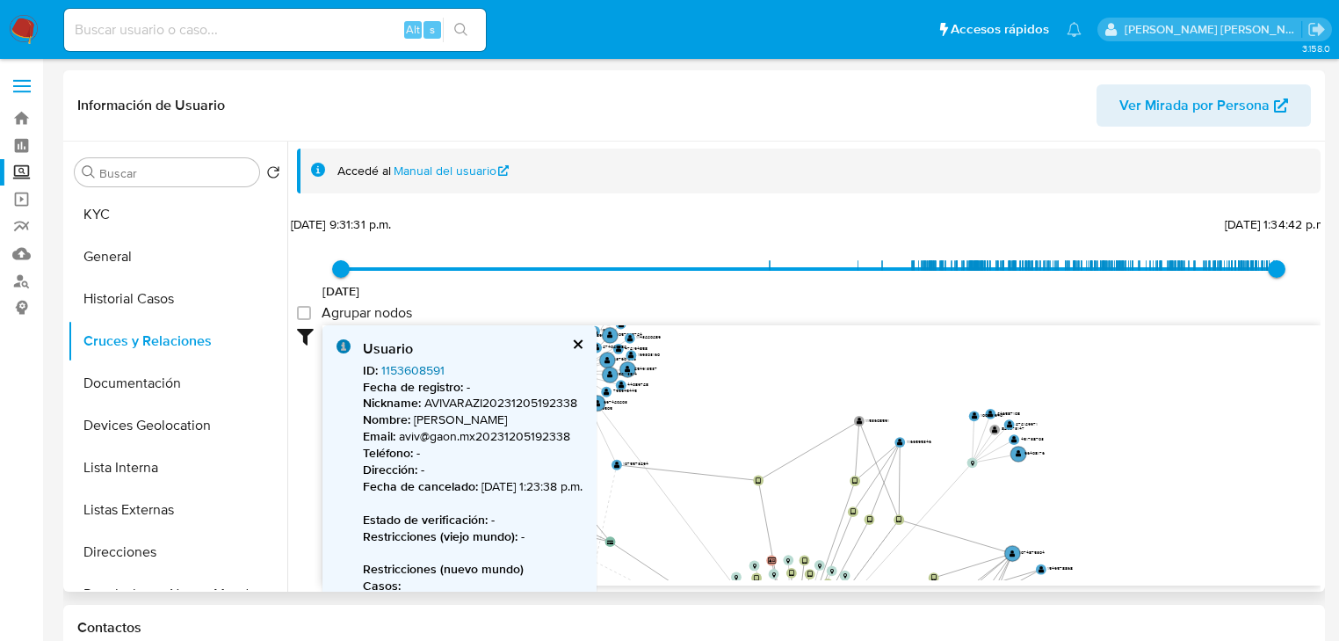
click at [424, 370] on link "1153608591" at bounding box center [412, 370] width 63 height 18
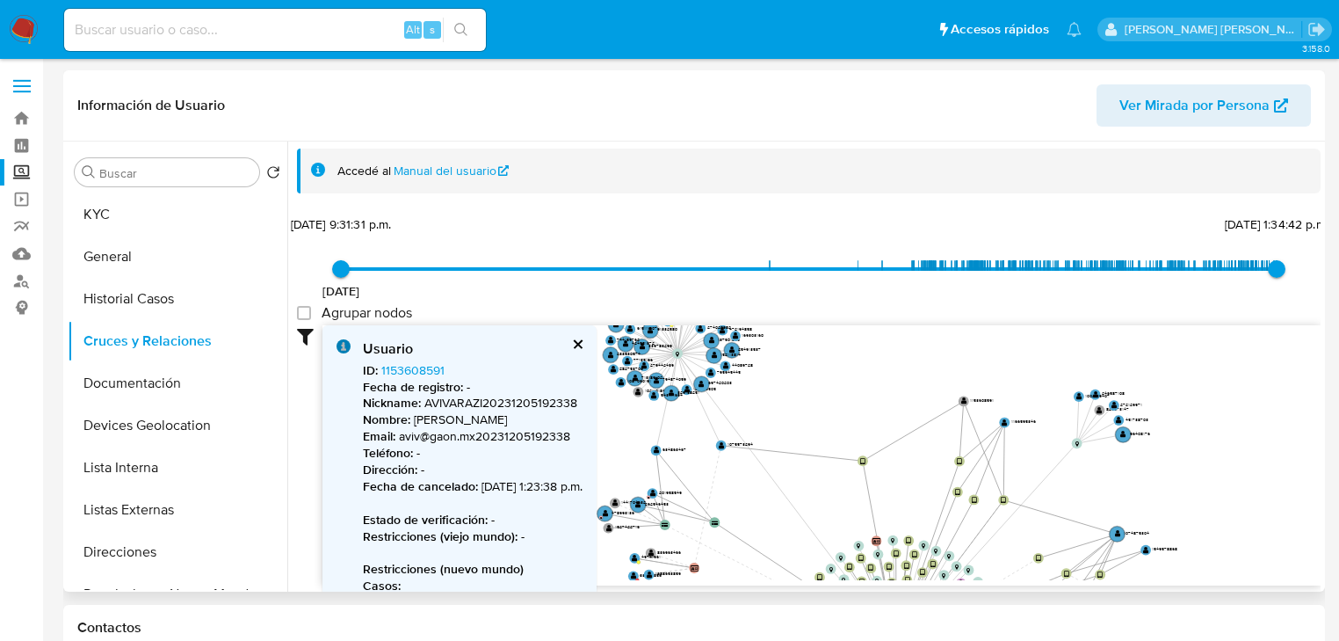
drag, startPoint x: 771, startPoint y: 423, endPoint x: 917, endPoint y: 393, distance: 148.9
click at [917, 393] on icon "device-63843c0308813b0018cbaf9f  user-609389670  609389670 device-689971d2a3f…" at bounding box center [821, 452] width 998 height 255
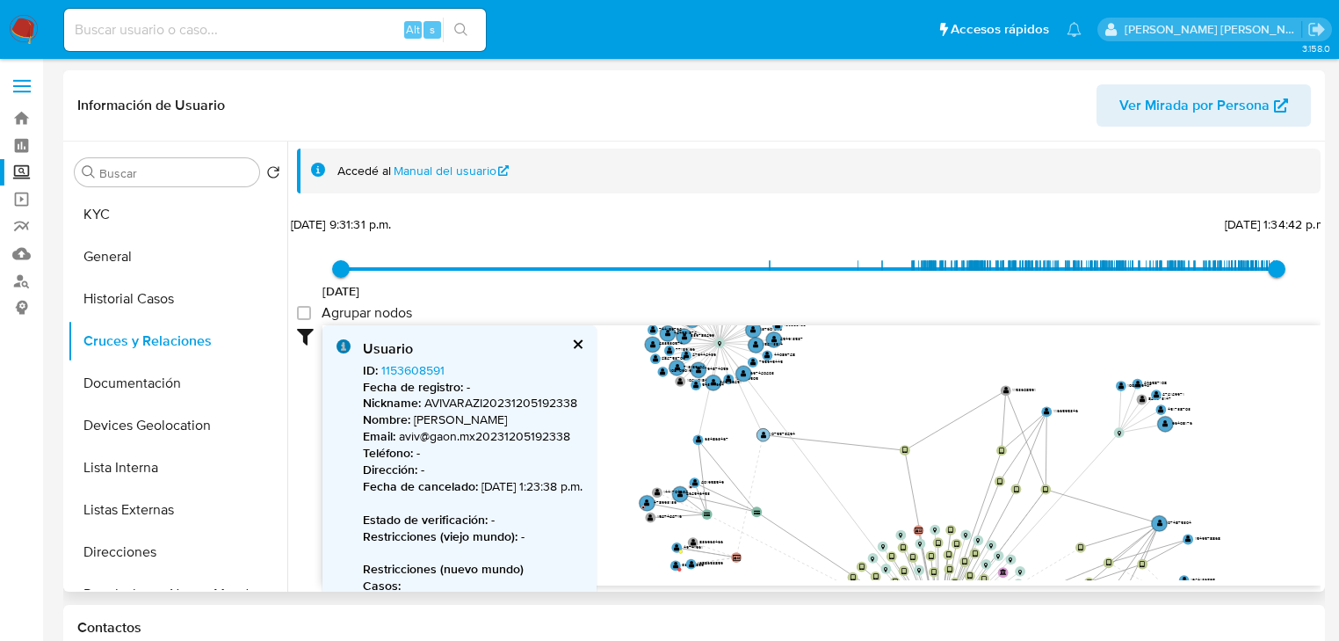
click at [764, 436] on text "" at bounding box center [764, 434] width 6 height 7
click at [764, 432] on text "" at bounding box center [763, 434] width 6 height 7
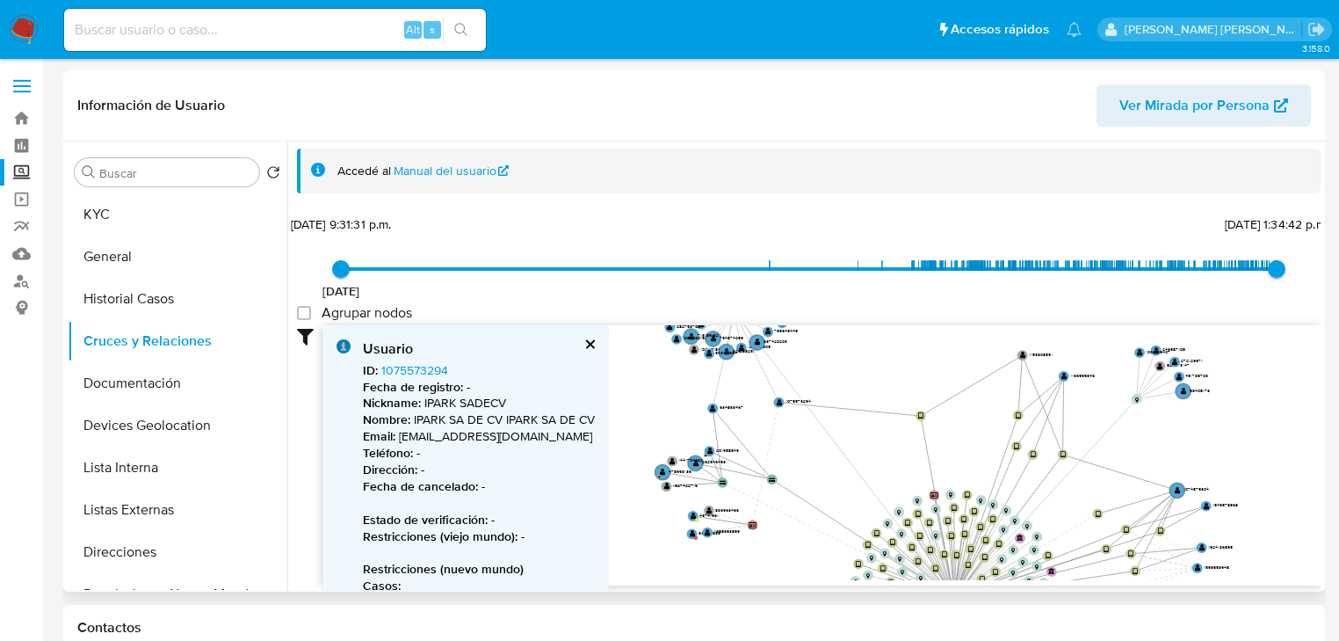
drag, startPoint x: 660, startPoint y: 422, endPoint x: 703, endPoint y: 397, distance: 49.6
click at [677, 390] on icon "device-63843c0308813b0018cbaf9f  user-609389670  609389670 device-689971d2a3f…" at bounding box center [821, 452] width 998 height 255
click at [710, 402] on circle at bounding box center [712, 408] width 13 height 13
click at [709, 407] on text "" at bounding box center [712, 409] width 6 height 7
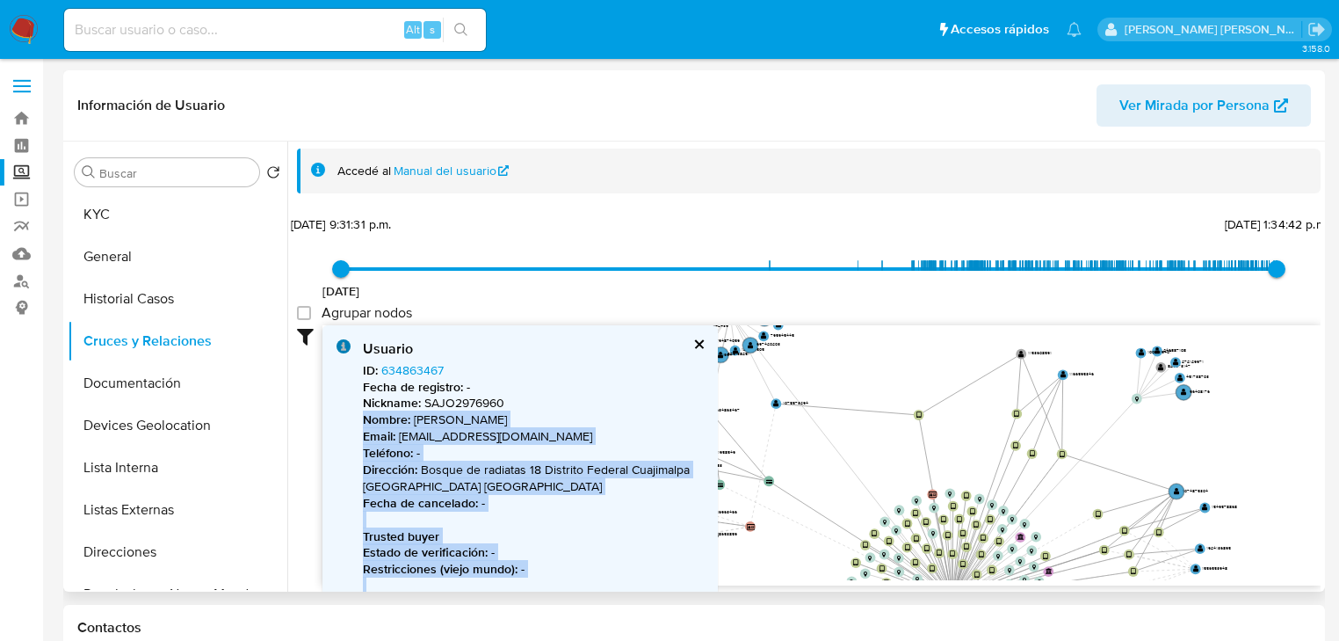
drag, startPoint x: 713, startPoint y: 401, endPoint x: 754, endPoint y: 380, distance: 45.2
click at [754, 380] on div "Usuario ID : 634863467 Fecha de registro : - Nickname : SAJO2976960 Nombre : Jo…" at bounding box center [821, 455] width 998 height 260
click at [641, 410] on p "Nickname : SAJO2976960" at bounding box center [533, 403] width 341 height 17
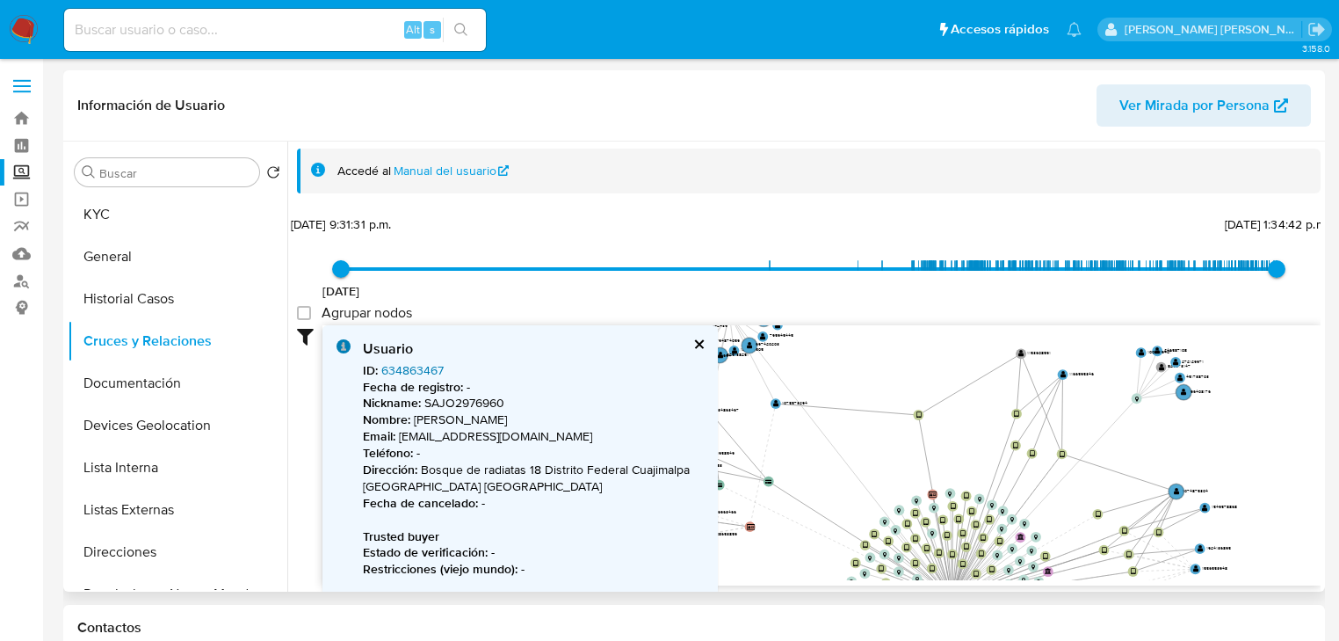
click at [433, 370] on link "634863467" at bounding box center [412, 370] width 62 height 18
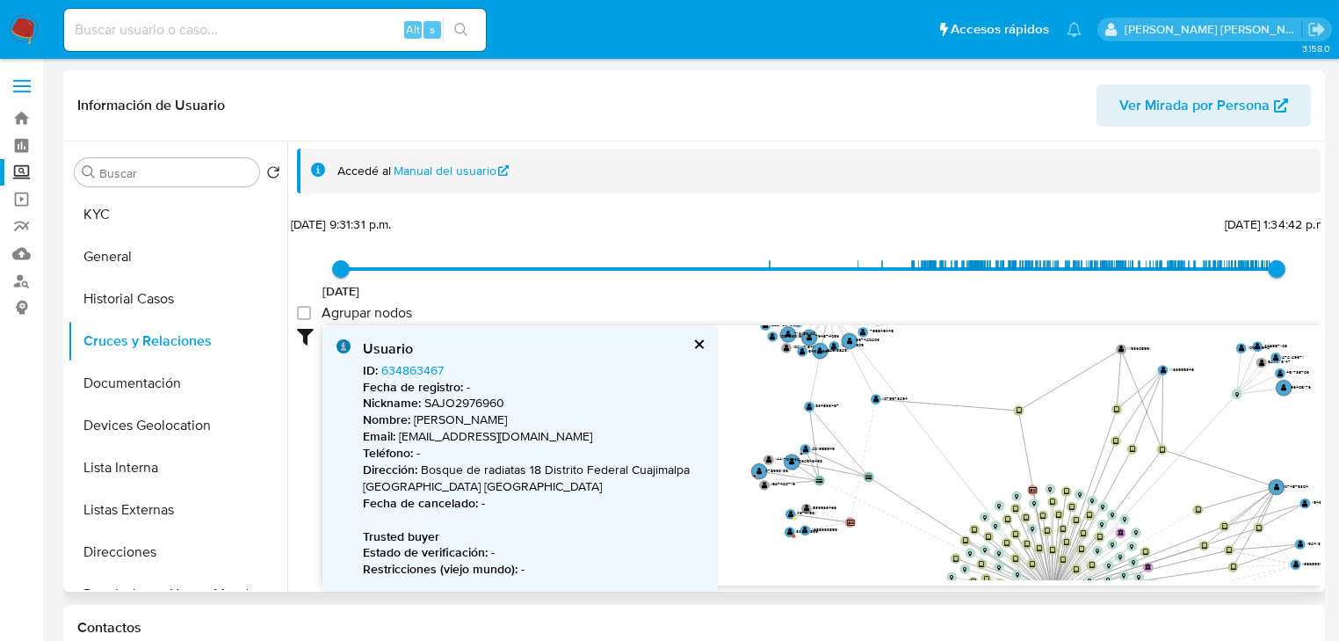
drag, startPoint x: 784, startPoint y: 392, endPoint x: 884, endPoint y: 387, distance: 100.3
click at [884, 387] on icon "device-63843c0308813b0018cbaf9f  user-609389670  609389670 device-689971d2a3f…" at bounding box center [821, 452] width 998 height 255
click at [805, 446] on text "" at bounding box center [806, 448] width 6 height 7
click at [805, 446] on text "" at bounding box center [805, 448] width 6 height 7
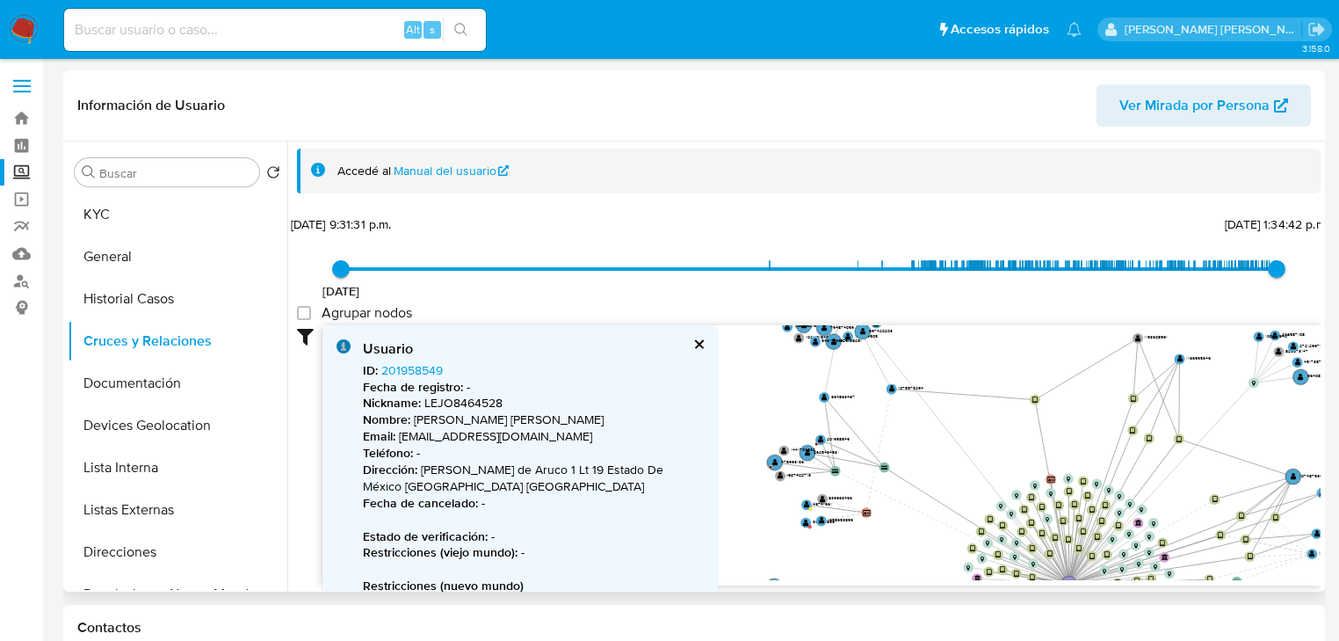
drag, startPoint x: 761, startPoint y: 432, endPoint x: 784, endPoint y: 412, distance: 30.5
click at [784, 412] on icon "device-63843c0308813b0018cbaf9f  user-609389670  609389670 device-689971d2a3f…" at bounding box center [821, 452] width 998 height 255
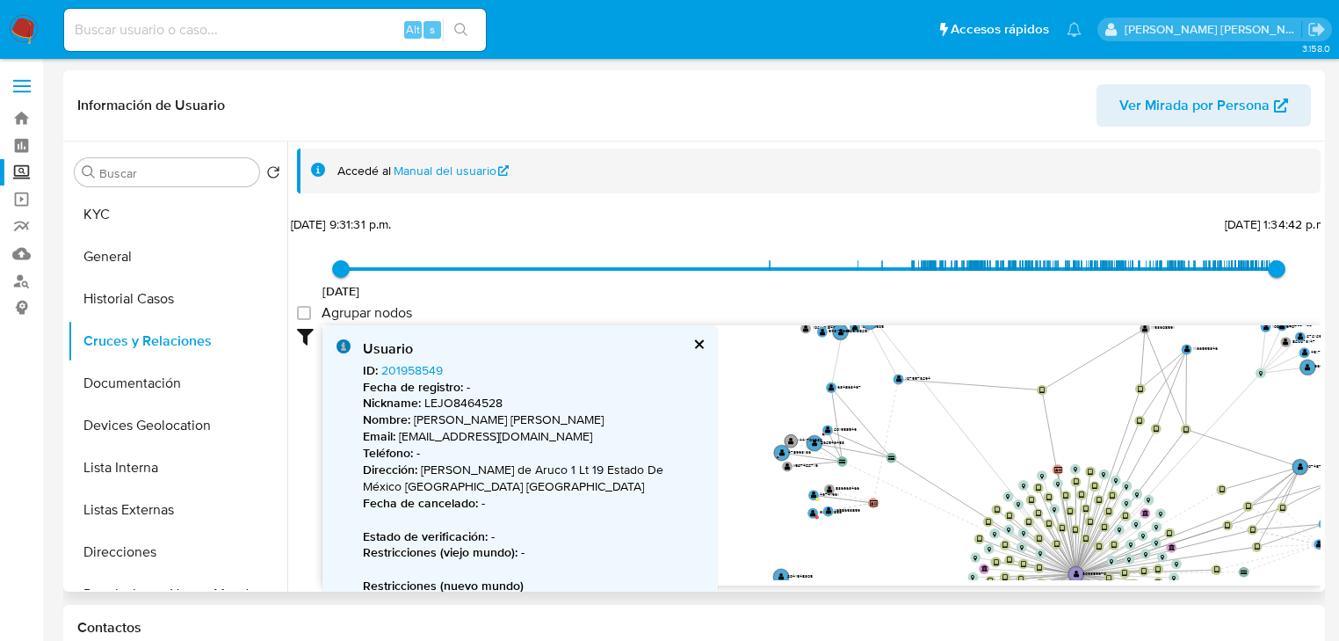
click at [787, 437] on circle at bounding box center [791, 440] width 13 height 13
click at [791, 438] on text "" at bounding box center [791, 441] width 6 height 7
click at [787, 440] on text "" at bounding box center [789, 443] width 6 height 7
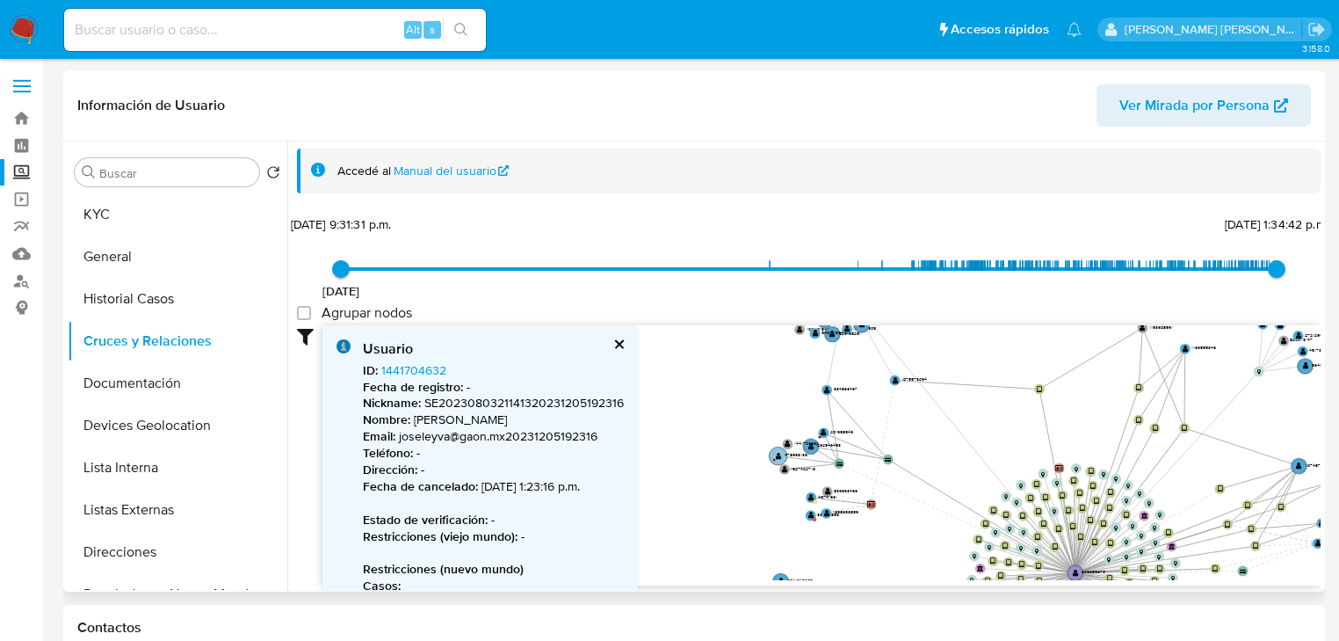
click at [773, 453] on circle at bounding box center [778, 455] width 18 height 18
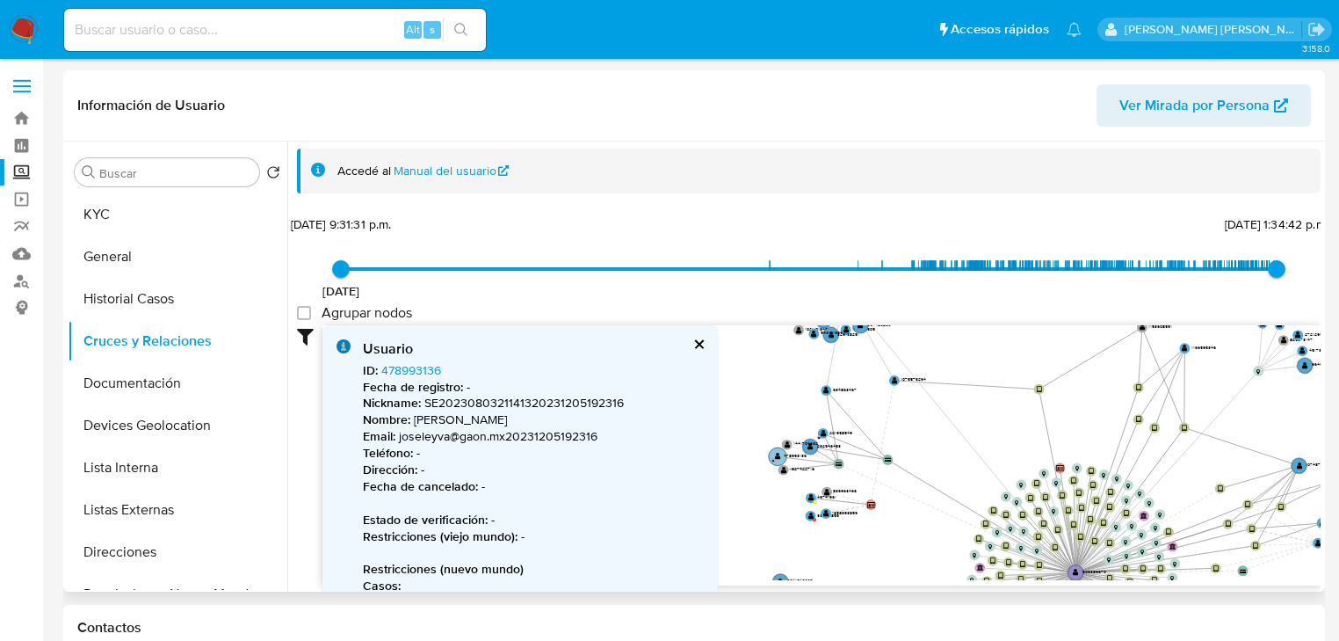
click at [776, 454] on text "" at bounding box center [778, 455] width 6 height 7
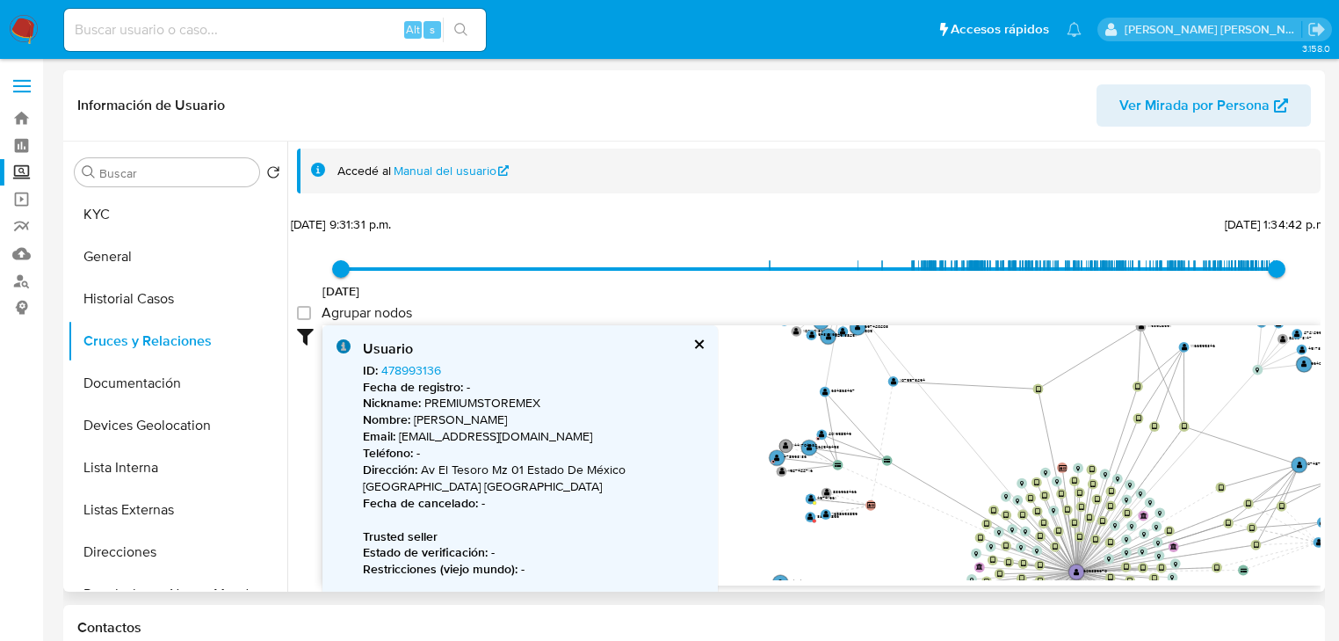
click at [786, 443] on text "" at bounding box center [786, 445] width 6 height 7
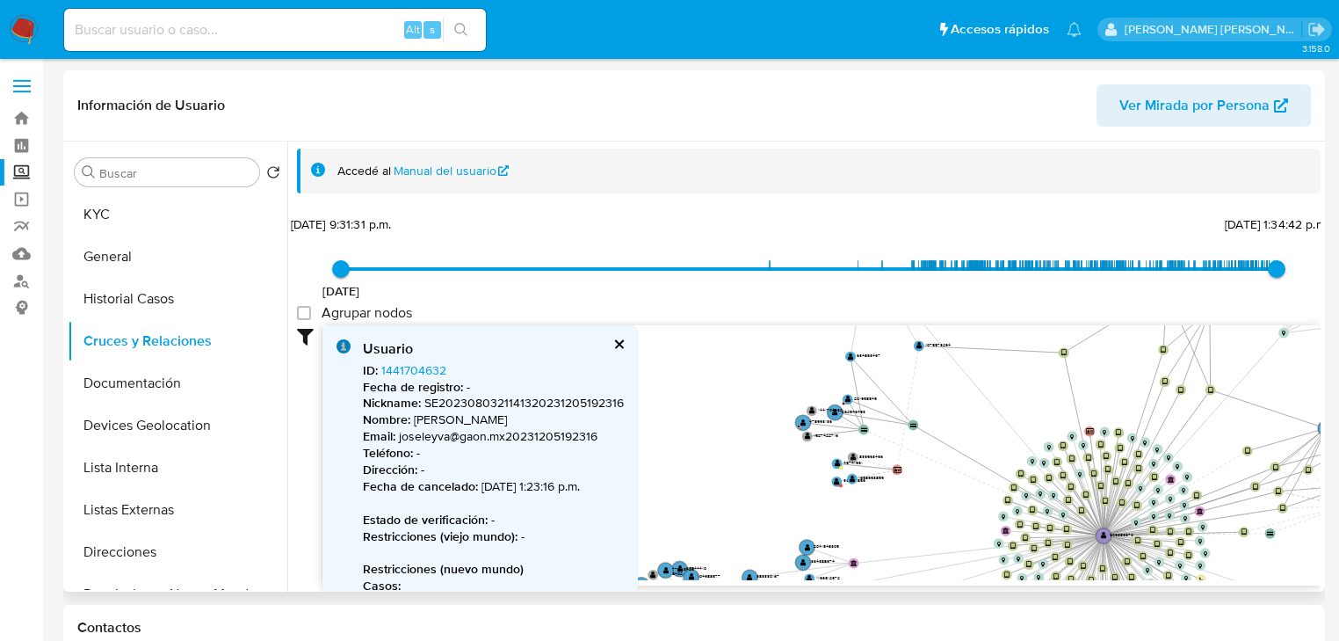
drag, startPoint x: 763, startPoint y: 405, endPoint x: 789, endPoint y: 369, distance: 44.6
click at [789, 369] on icon "device-63843c0308813b0018cbaf9f  user-609389670  609389670 device-689971d2a3f…" at bounding box center [821, 452] width 998 height 255
click at [801, 432] on circle at bounding box center [806, 436] width 13 height 13
click at [804, 433] on circle at bounding box center [807, 435] width 13 height 13
click at [807, 438] on text "" at bounding box center [808, 437] width 6 height 7
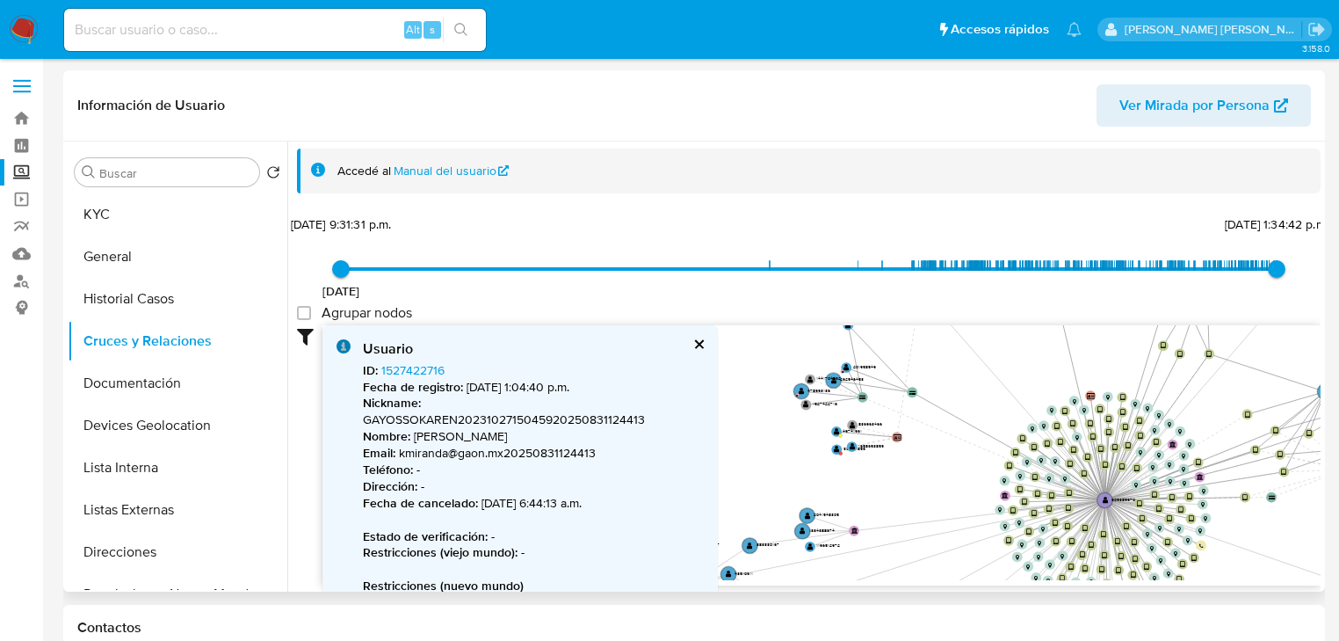
drag, startPoint x: 782, startPoint y: 509, endPoint x: 795, endPoint y: 467, distance: 44.2
click at [781, 474] on icon "device-63843c0308813b0018cbaf9f  user-609389670  609389670 device-689971d2a3f…" at bounding box center [821, 452] width 998 height 255
click at [856, 420] on circle at bounding box center [852, 424] width 13 height 13
click at [851, 424] on text "" at bounding box center [853, 425] width 6 height 7
click at [833, 433] on circle at bounding box center [836, 433] width 13 height 13
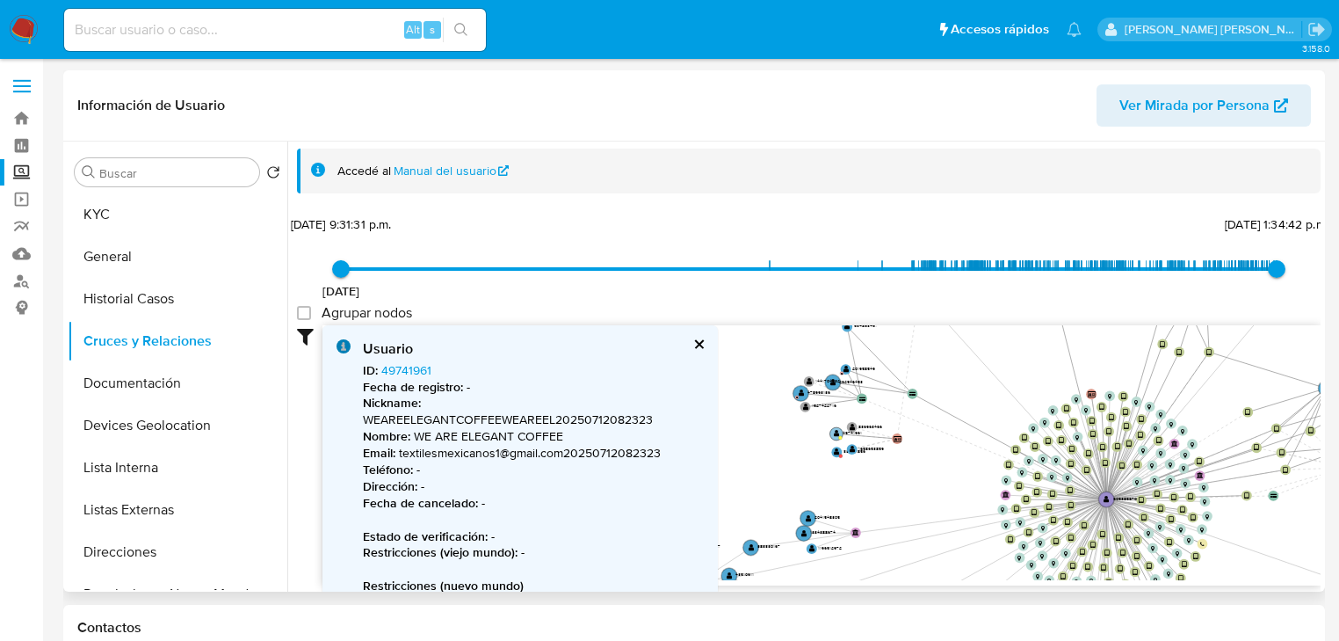
click at [834, 431] on text "" at bounding box center [837, 434] width 6 height 7
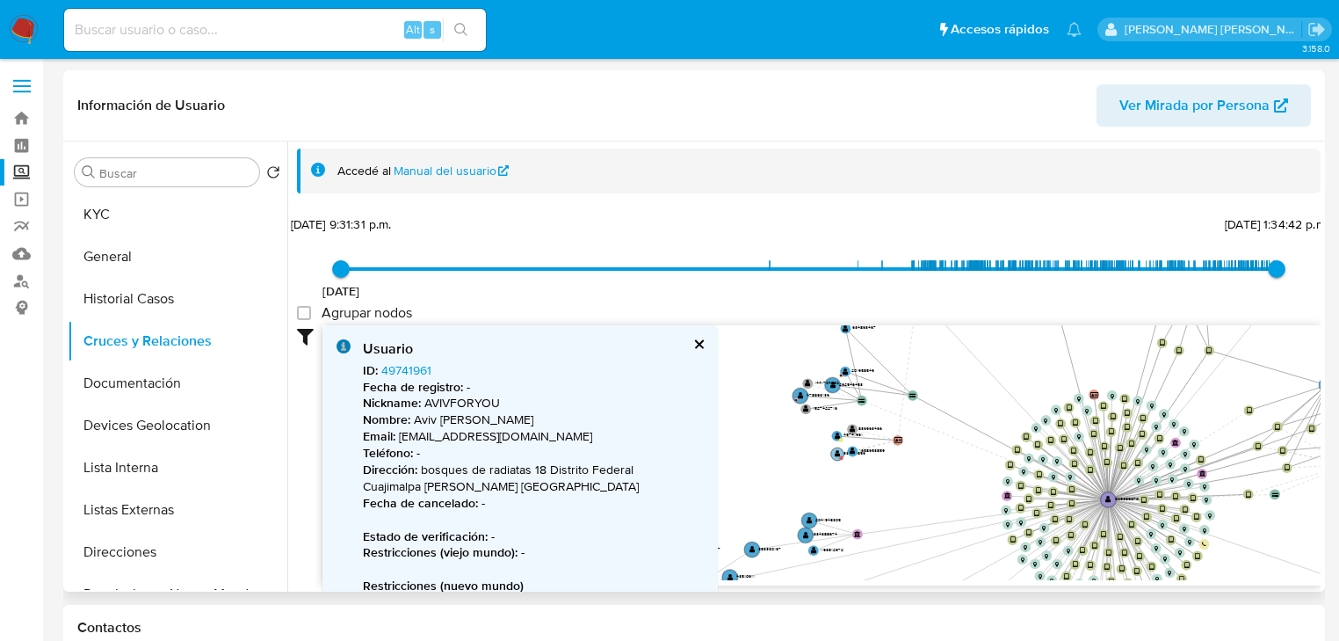
click at [839, 451] on text "" at bounding box center [838, 454] width 6 height 7
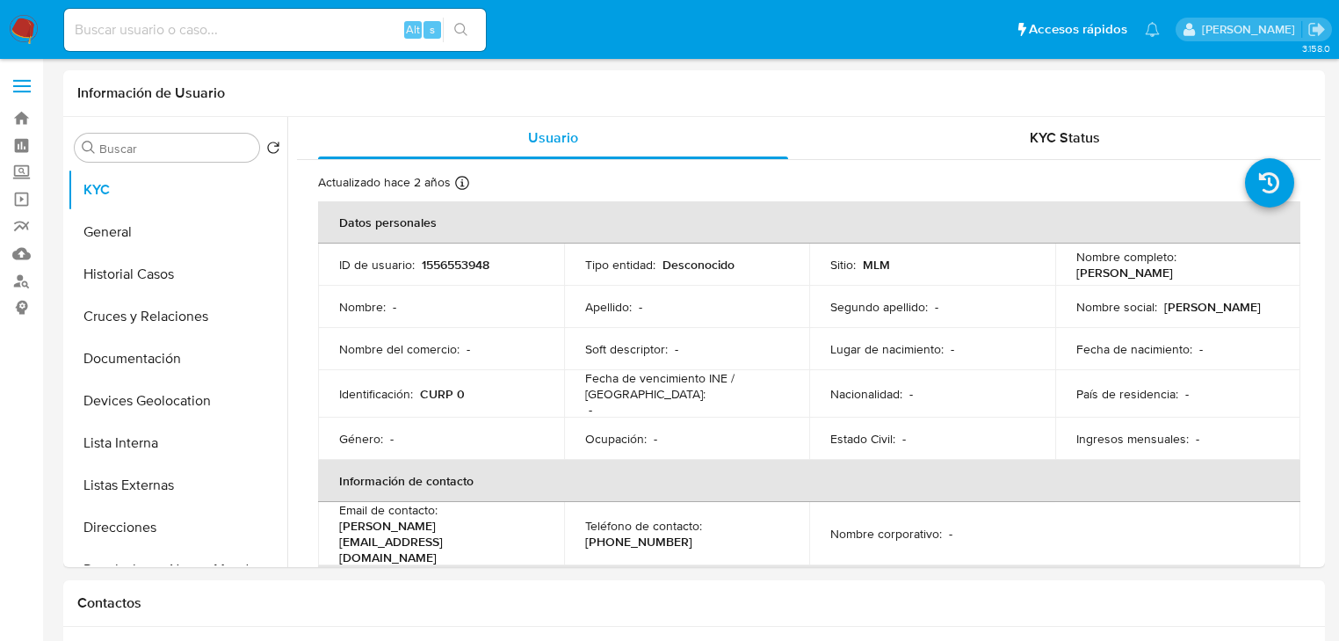
select select "10"
drag, startPoint x: 495, startPoint y: 531, endPoint x: 330, endPoint y: 530, distance: 164.3
click at [330, 530] on td "Email de contacto : [PERSON_NAME][EMAIL_ADDRESS][DOMAIN_NAME]" at bounding box center [441, 533] width 246 height 63
copy p "[PERSON_NAME][EMAIL_ADDRESS][DOMAIN_NAME]"
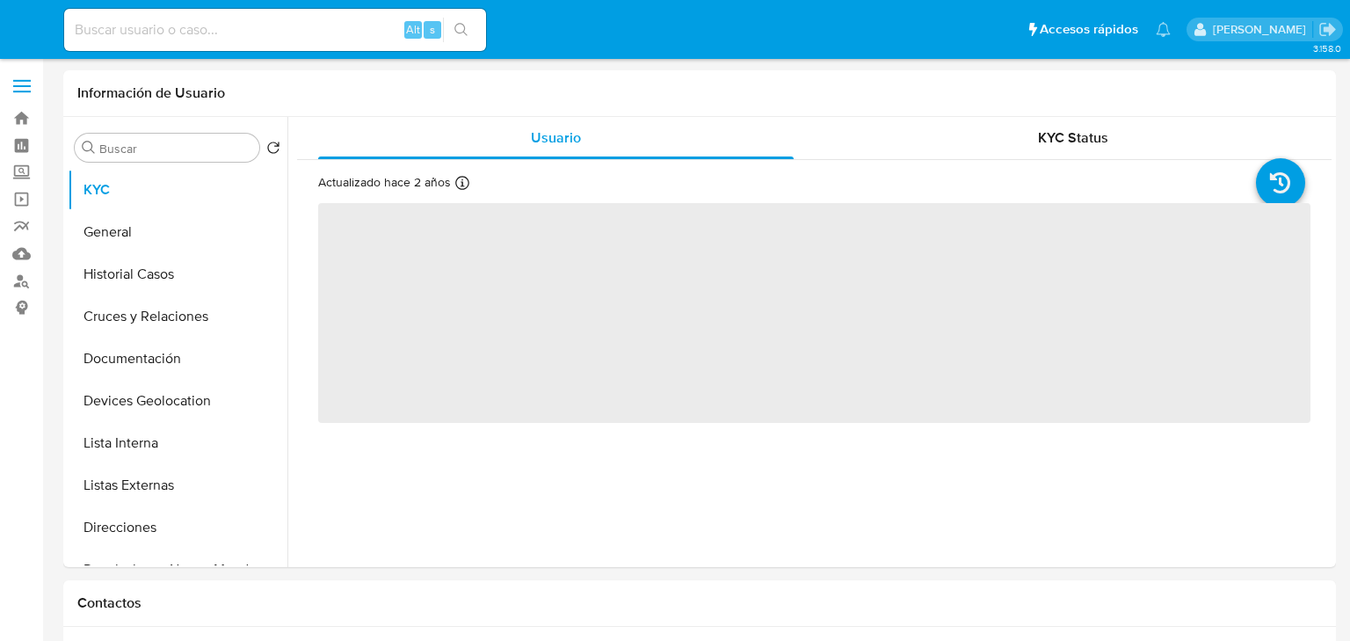
select select "10"
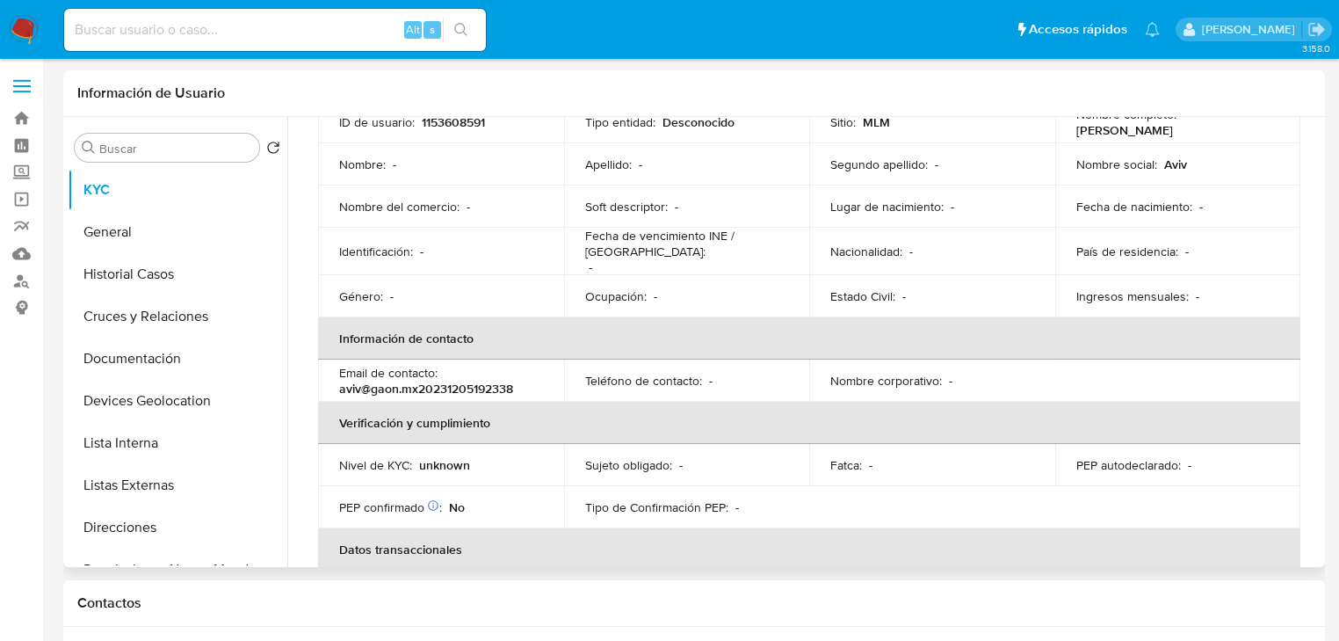
scroll to position [281, 0]
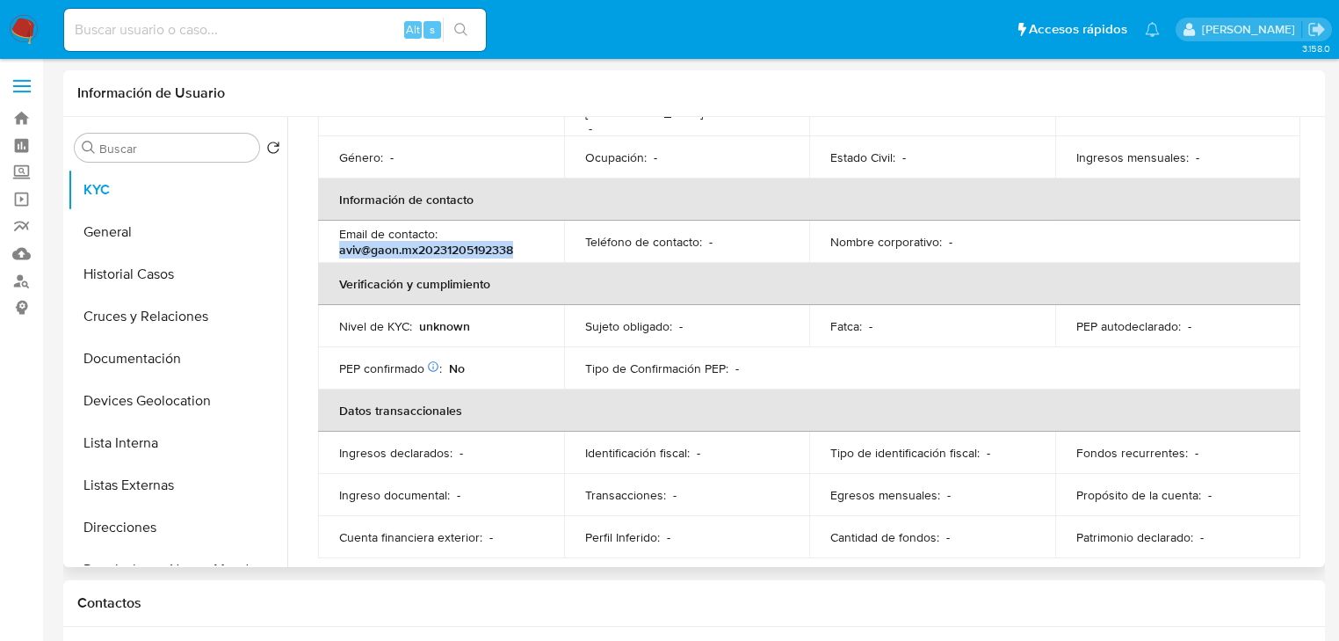
drag, startPoint x: 513, startPoint y: 252, endPoint x: 332, endPoint y: 250, distance: 181.0
click at [332, 249] on td "Email de contacto : aviv@gaon.mx20231205192338" at bounding box center [441, 242] width 246 height 42
copy p "aviv@gaon.mx20231205192338"
click at [415, 248] on p "aviv@gaon.mx20231205192338" at bounding box center [426, 250] width 174 height 16
drag, startPoint x: 419, startPoint y: 246, endPoint x: 336, endPoint y: 243, distance: 83.5
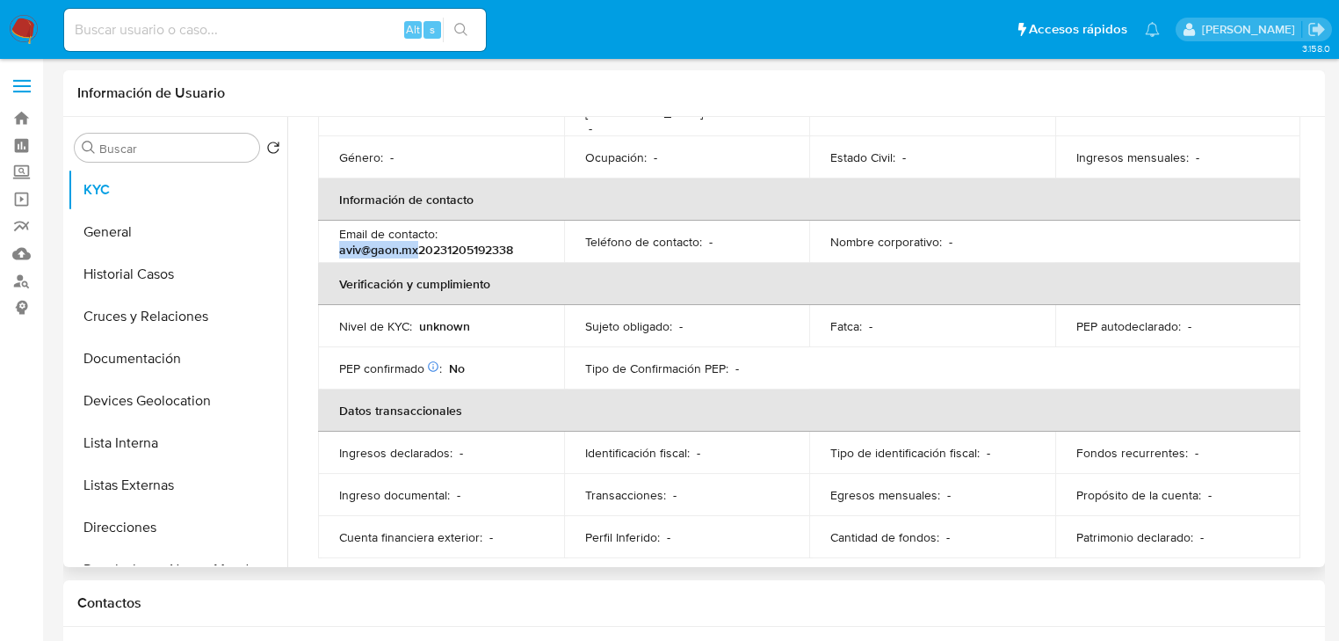
click at [336, 243] on td "Email de contacto : aviv@gaon.mx20231205192338" at bounding box center [441, 242] width 246 height 42
copy p "aviv@gaon.mx"
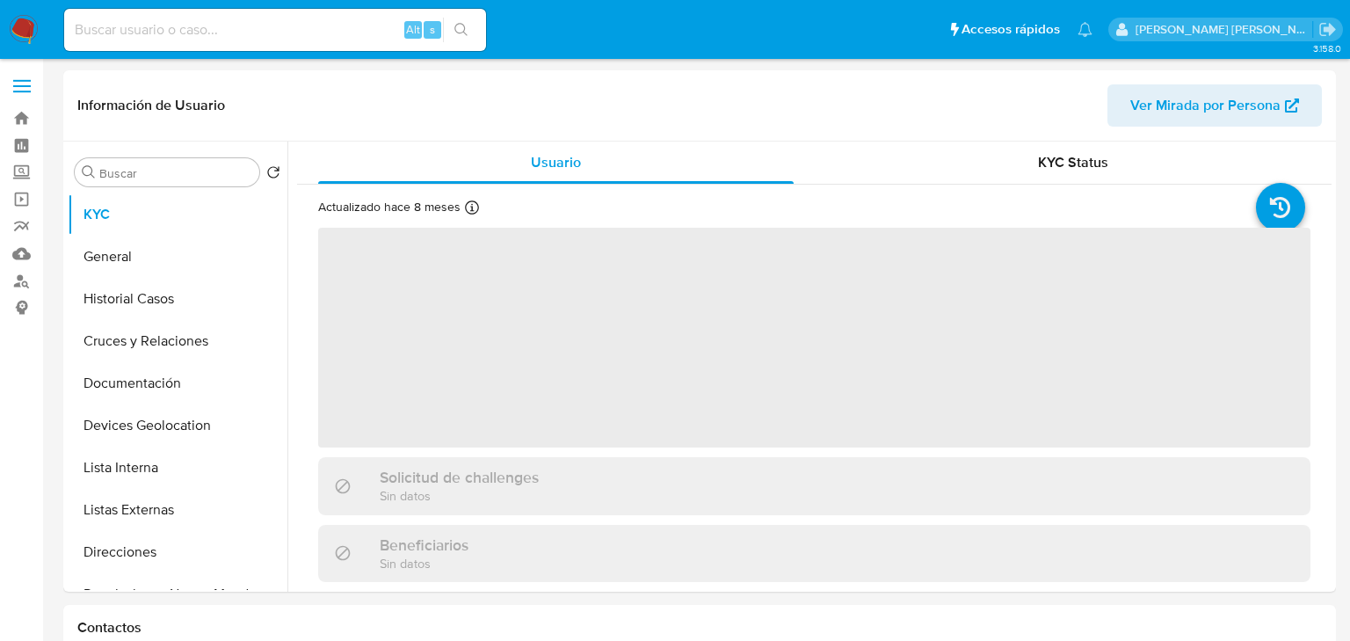
select select "10"
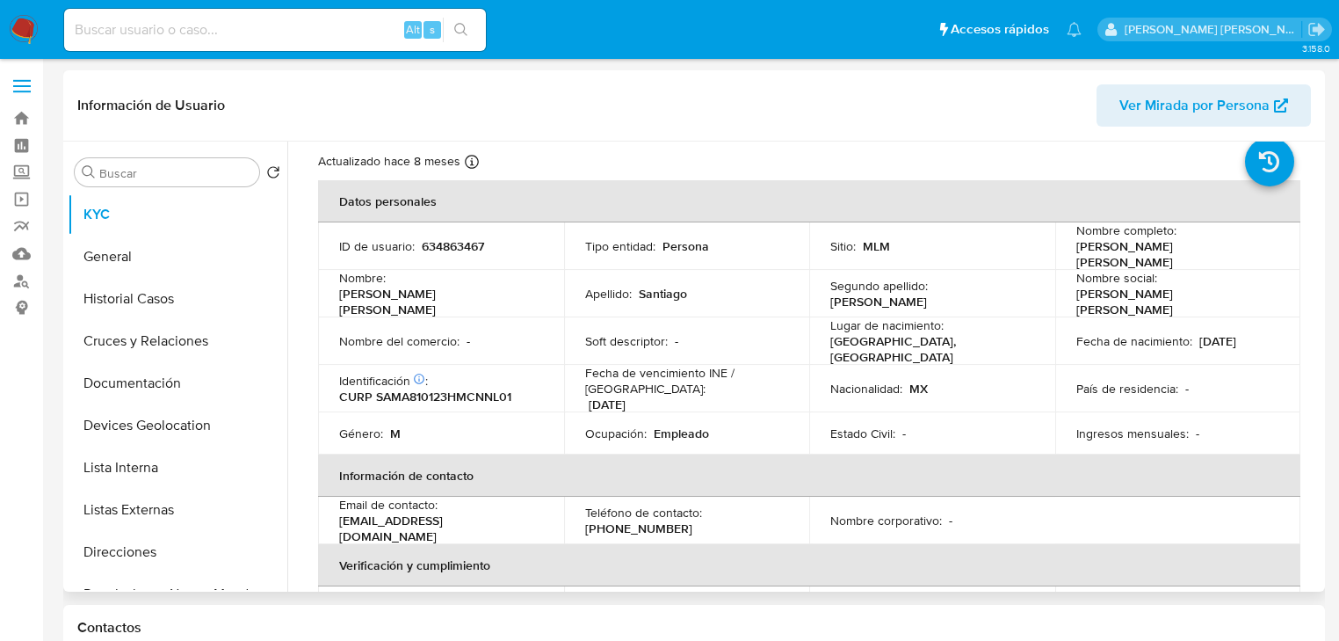
scroll to position [70, 0]
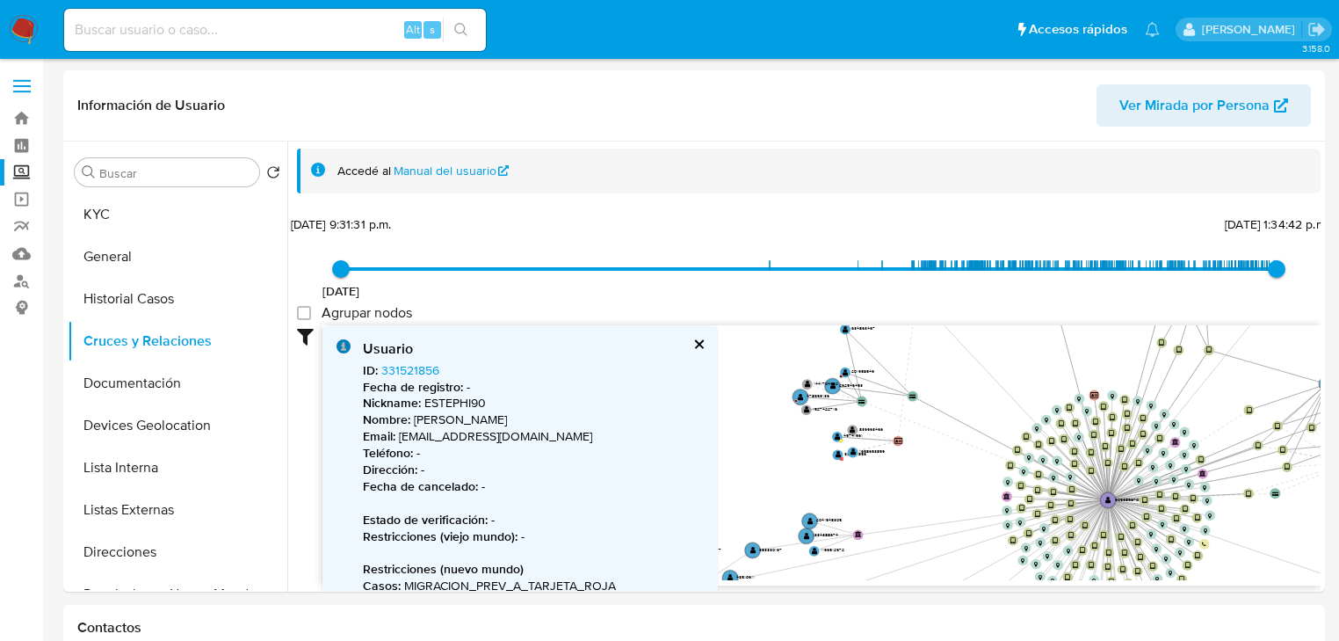
select select "10"
click at [426, 366] on link "331521856" at bounding box center [410, 370] width 58 height 18
drag, startPoint x: 700, startPoint y: 346, endPoint x: 257, endPoint y: 359, distance: 443.0
click at [696, 342] on button "cerrar" at bounding box center [697, 343] width 11 height 11
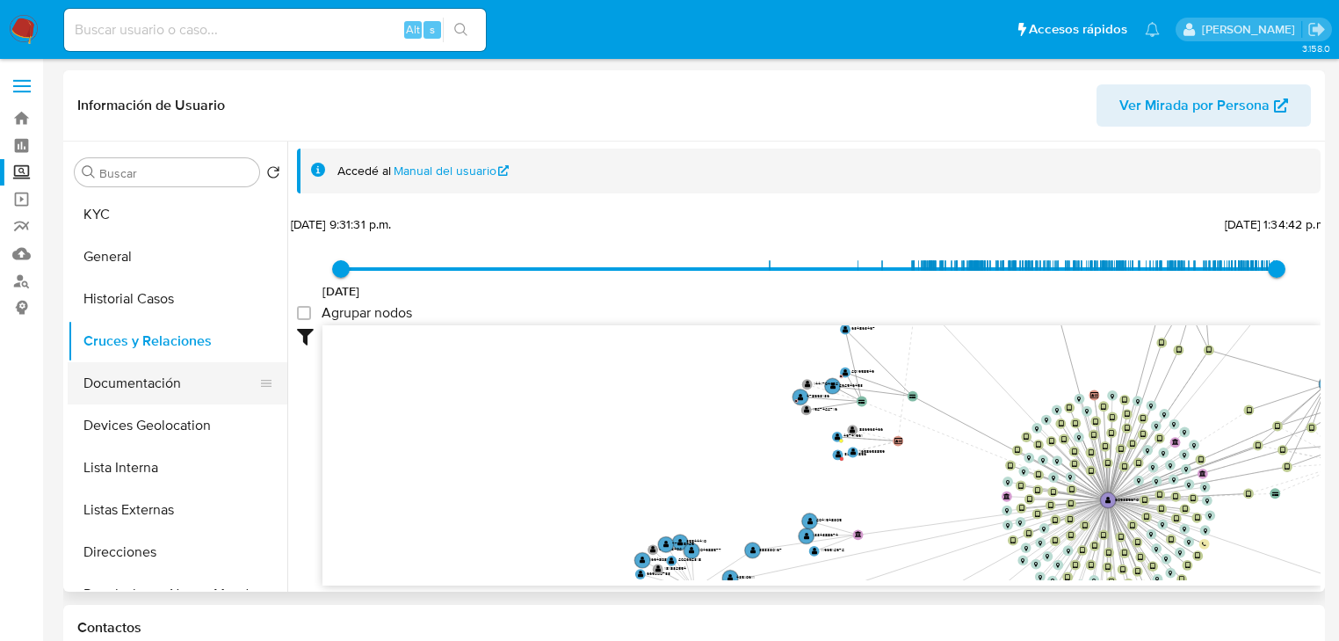
click at [135, 390] on button "Documentación" at bounding box center [171, 383] width 206 height 42
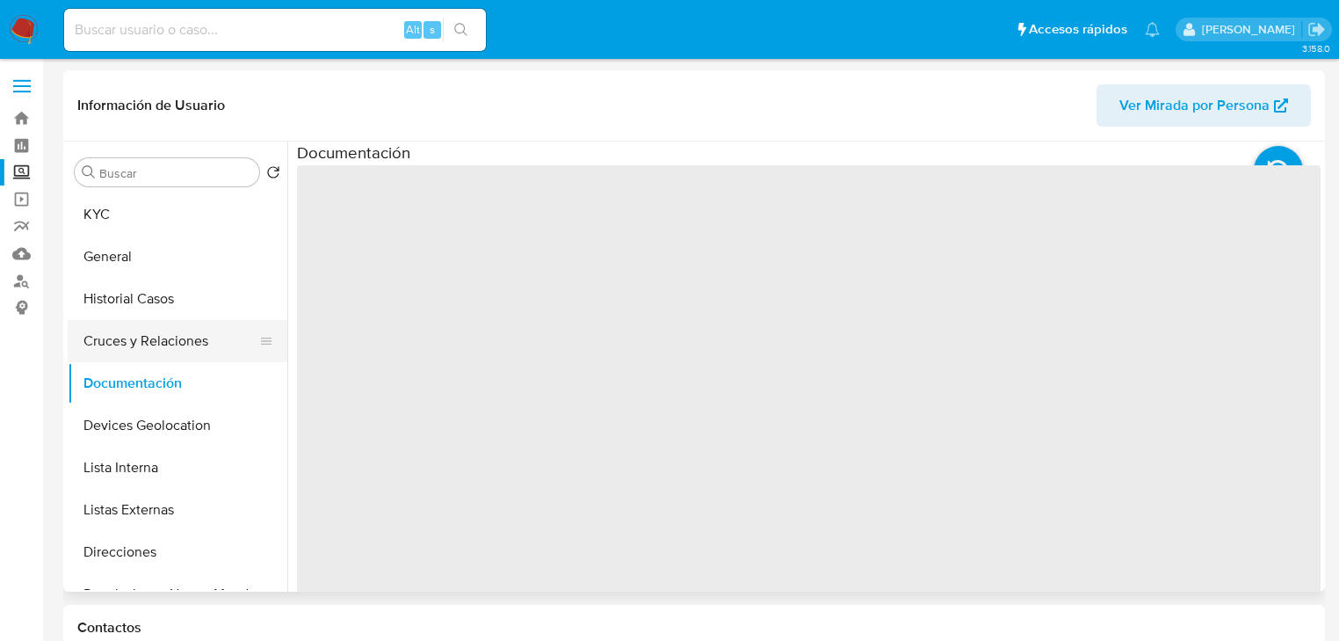
click at [155, 334] on button "Cruces y Relaciones" at bounding box center [171, 341] width 206 height 42
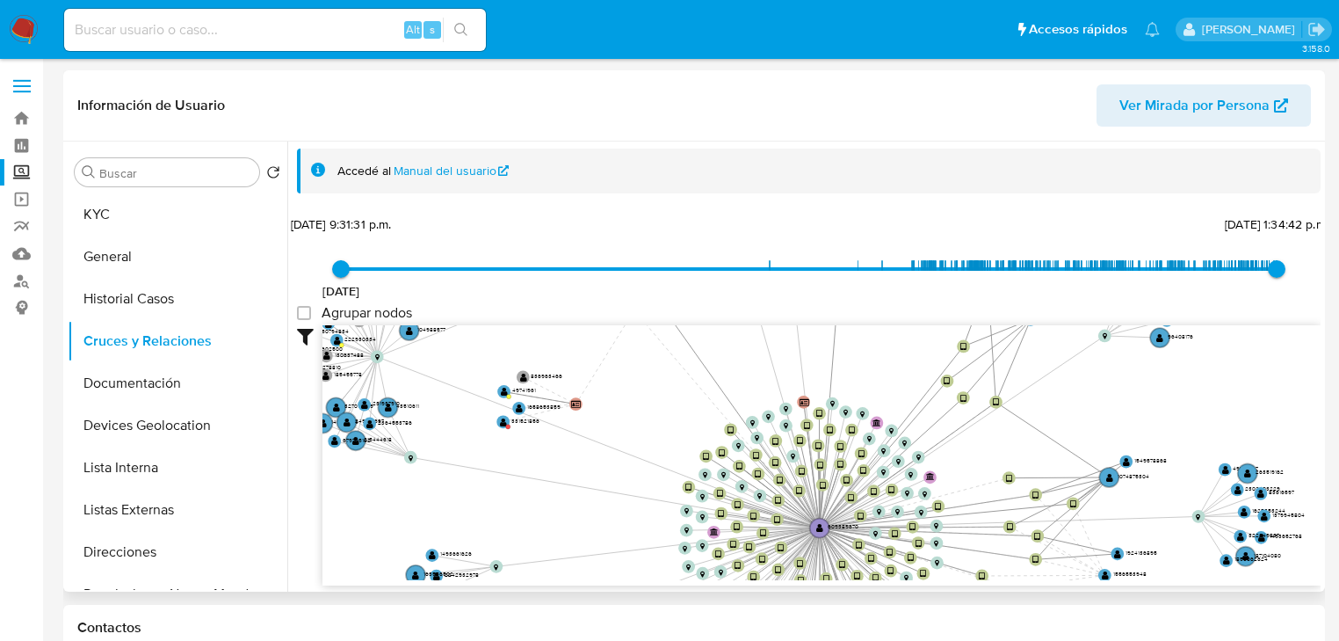
drag, startPoint x: 525, startPoint y: 418, endPoint x: 534, endPoint y: 475, distance: 57.9
click at [534, 475] on icon "device-63843c0308813b0018cbaf9f  user-609389670  609389670 device-689971d2a3f…" at bounding box center [821, 452] width 998 height 255
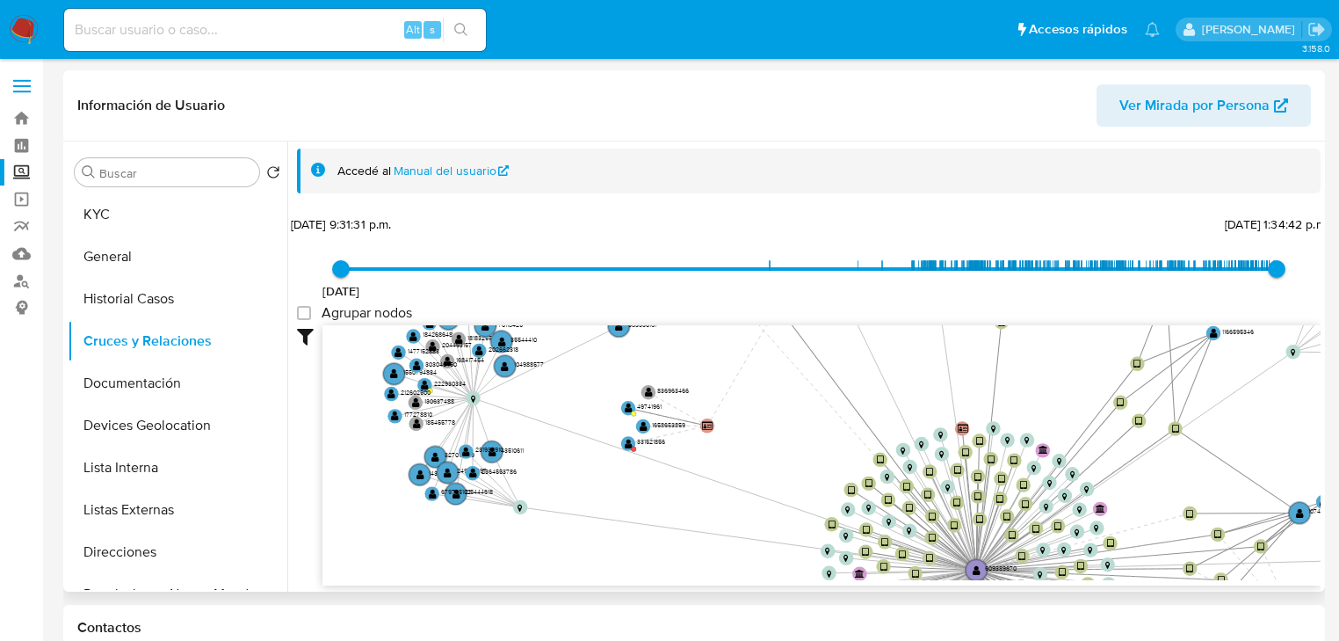
drag, startPoint x: 517, startPoint y: 443, endPoint x: 628, endPoint y: 474, distance: 116.0
click at [628, 474] on icon "device-63843c0308813b0018cbaf9f  user-609389670  609389670 device-689971d2a3f…" at bounding box center [821, 452] width 998 height 255
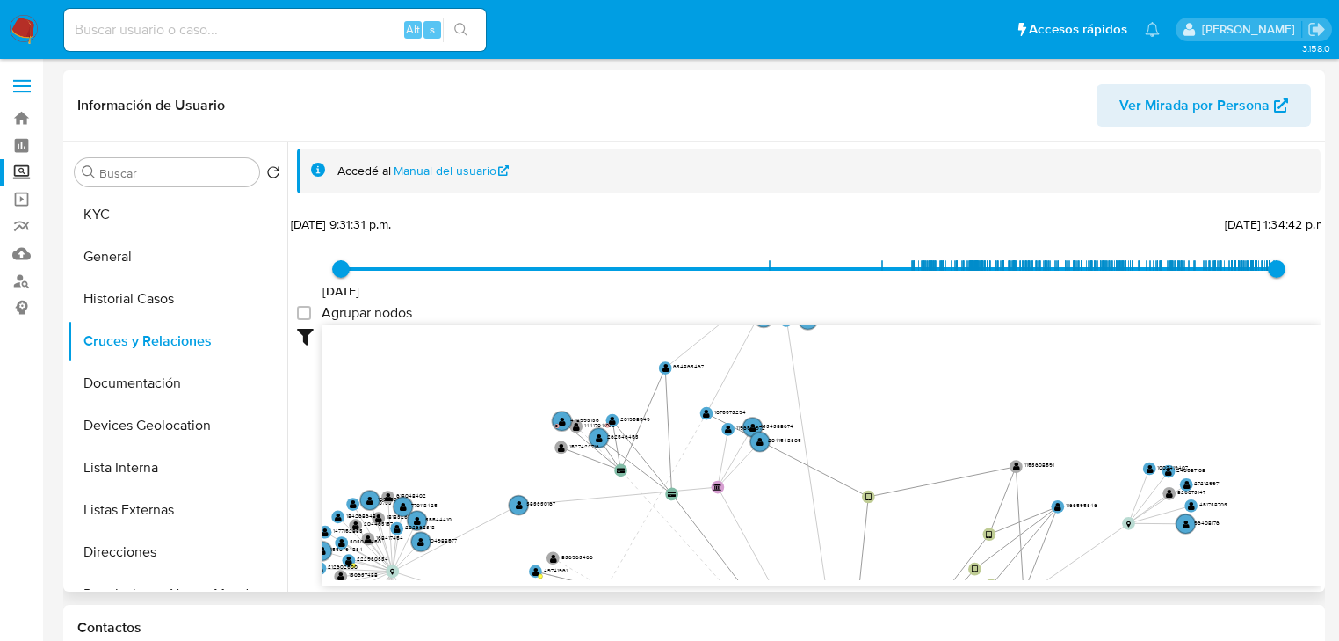
drag, startPoint x: 771, startPoint y: 464, endPoint x: 684, endPoint y: 493, distance: 91.7
click at [647, 578] on div "device-63843c0308813b0018cbaf9f  user-609389670  609389670 device-689971d2a3f…" at bounding box center [821, 455] width 998 height 260
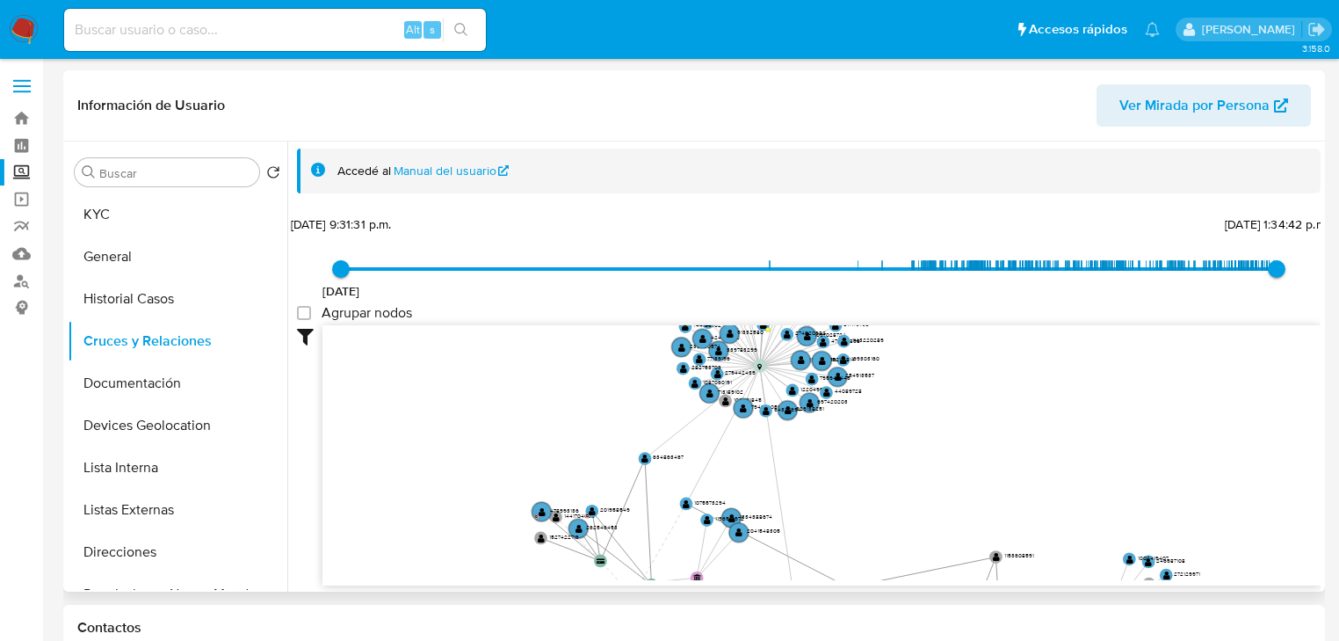
drag, startPoint x: 708, startPoint y: 436, endPoint x: 690, endPoint y: 523, distance: 88.9
click at [691, 526] on icon "device-63843c0308813b0018cbaf9f  user-609389670  609389670 device-689971d2a3f…" at bounding box center [821, 452] width 998 height 255
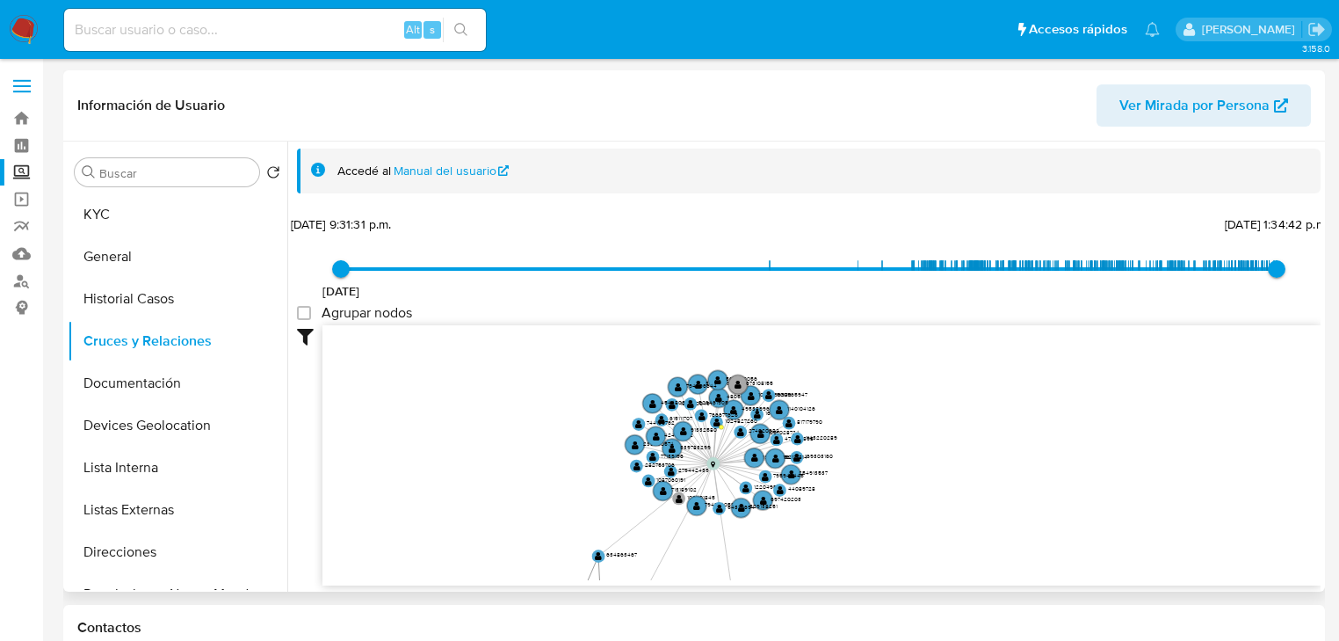
drag, startPoint x: 706, startPoint y: 460, endPoint x: 698, endPoint y: 480, distance: 21.7
click at [662, 545] on icon "device-63843c0308813b0018cbaf9f  user-609389670  609389670 device-689971d2a3f…" at bounding box center [821, 452] width 998 height 255
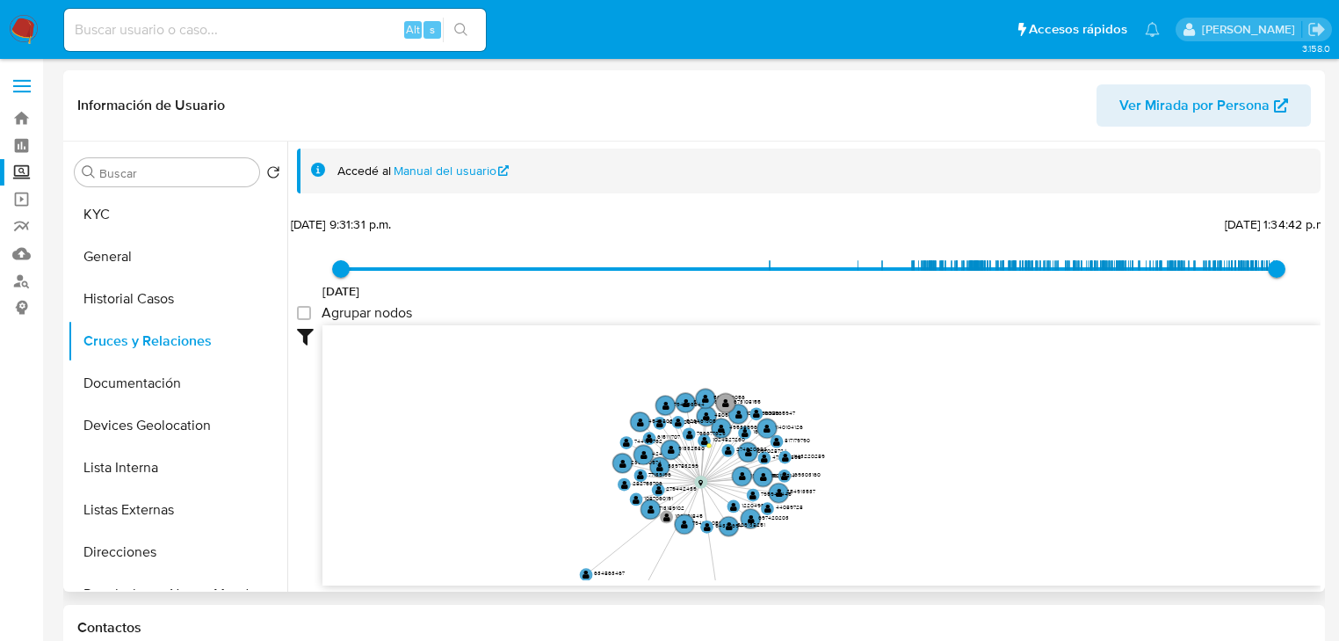
drag, startPoint x: 722, startPoint y: 440, endPoint x: 684, endPoint y: 483, distance: 57.9
click at [684, 483] on icon "device-63843c0308813b0018cbaf9f  user-609389670  609389670 device-689971d2a3f…" at bounding box center [821, 452] width 998 height 255
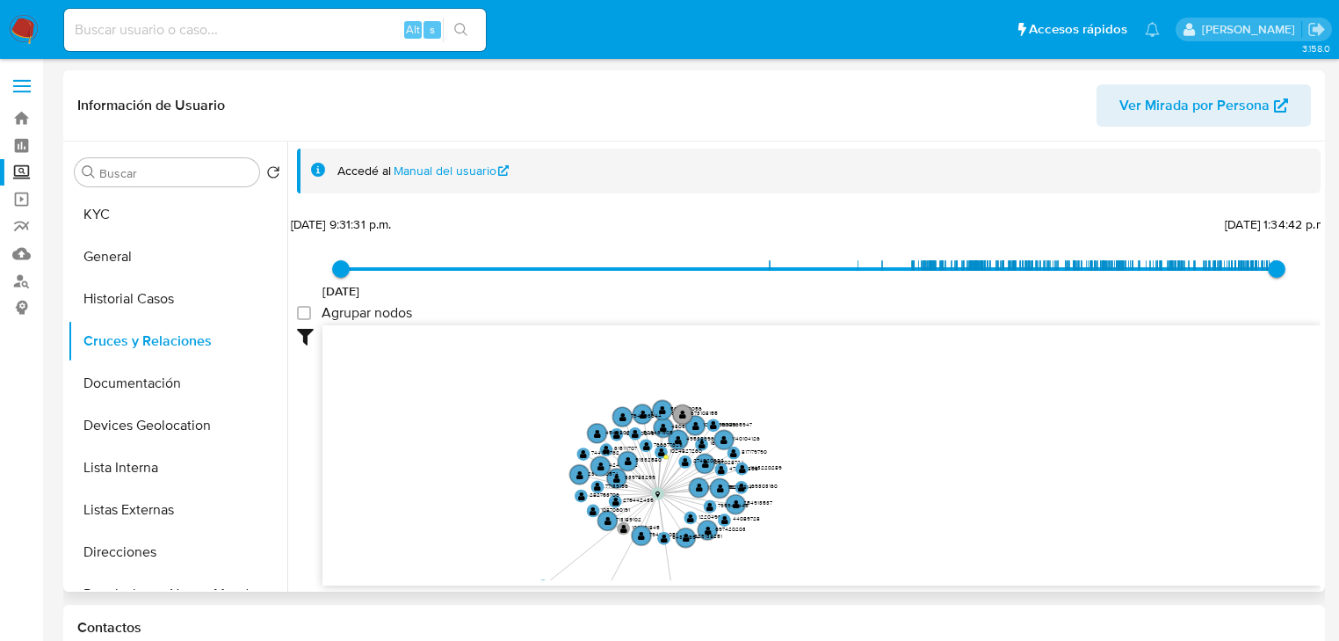
drag, startPoint x: 945, startPoint y: 386, endPoint x: 766, endPoint y: 245, distance: 227.1
click at [720, 214] on div "30/9/2014 30/9/2014, 9:31:31 p.m. 10/9/2025, 1:34:42 p.m. Agrupar nodos Filtros…" at bounding box center [809, 430] width 1024 height 437
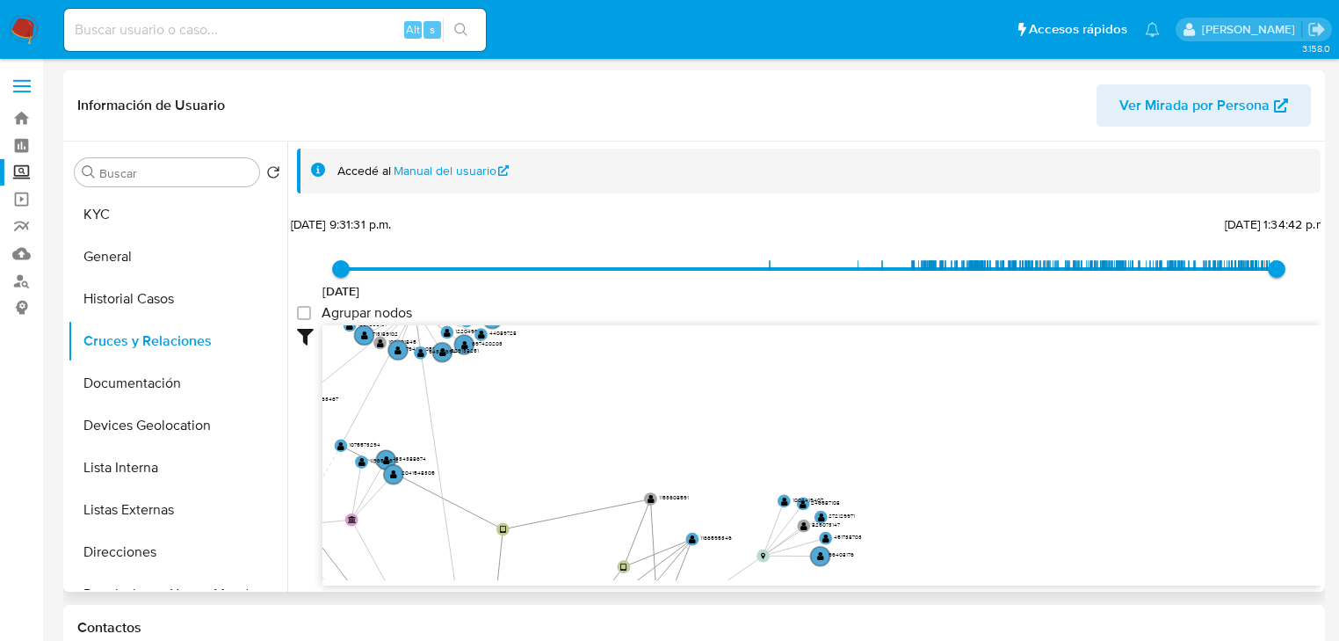
drag, startPoint x: 1000, startPoint y: 426, endPoint x: 846, endPoint y: 268, distance: 220.6
click at [844, 264] on div "30/9/2014 30/9/2014, 9:31:31 p.m. 10/9/2025, 1:34:42 p.m. Agrupar nodos Filtros…" at bounding box center [809, 430] width 1024 height 437
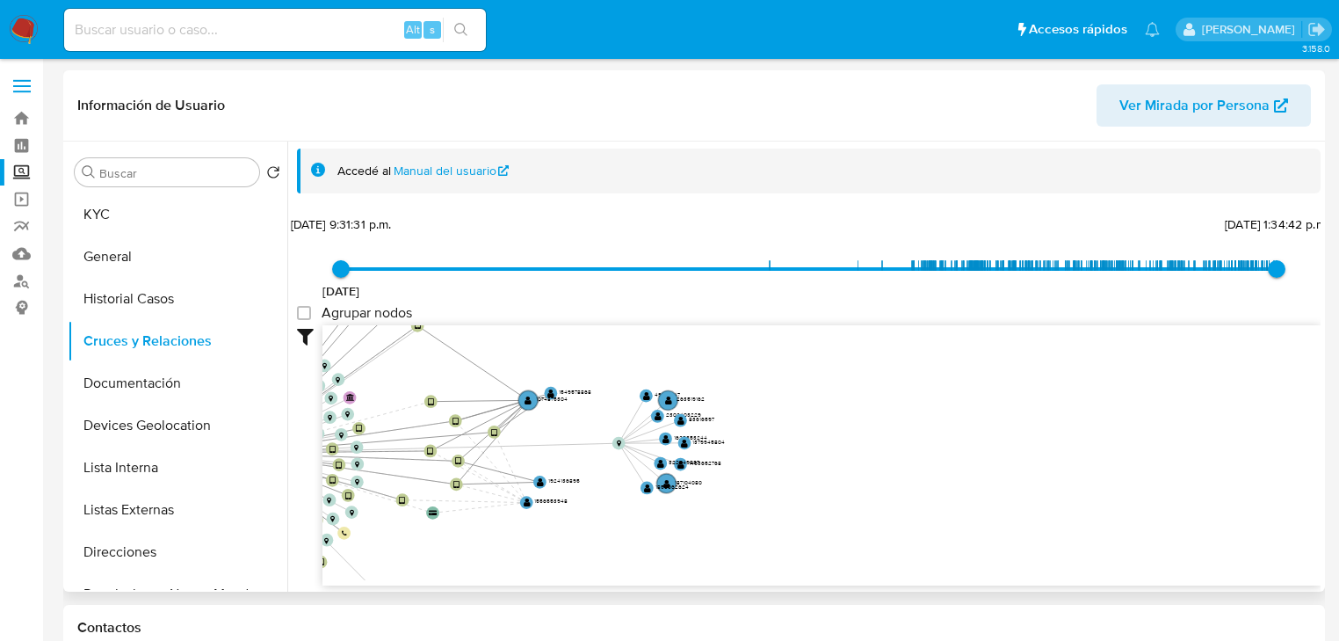
drag, startPoint x: 826, startPoint y: 368, endPoint x: 821, endPoint y: 342, distance: 26.9
click at [821, 342] on icon "device-63843c0308813b0018cbaf9f  user-609389670  609389670 device-689971d2a3f…" at bounding box center [821, 452] width 998 height 255
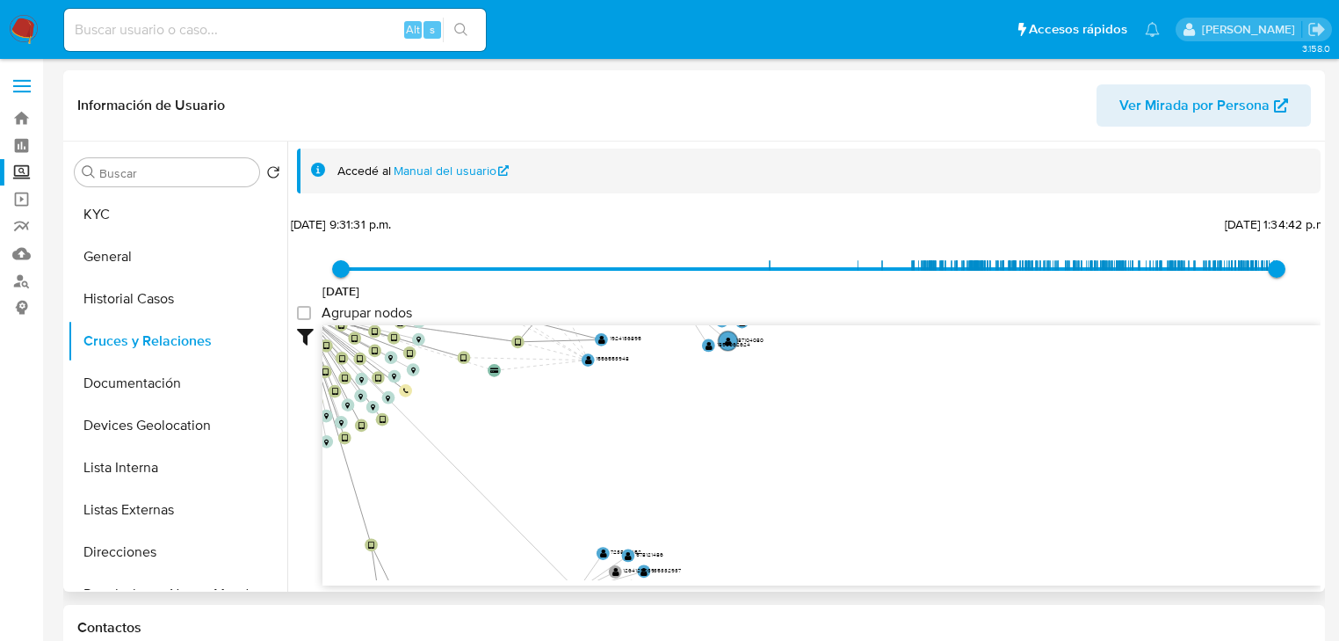
drag, startPoint x: 729, startPoint y: 480, endPoint x: 988, endPoint y: 72, distance: 483.1
click at [808, 315] on div "30/9/2014 30/9/2014, 9:31:31 p.m. 10/9/2025, 1:34:42 p.m. Agrupar nodos Filtros…" at bounding box center [809, 430] width 1024 height 437
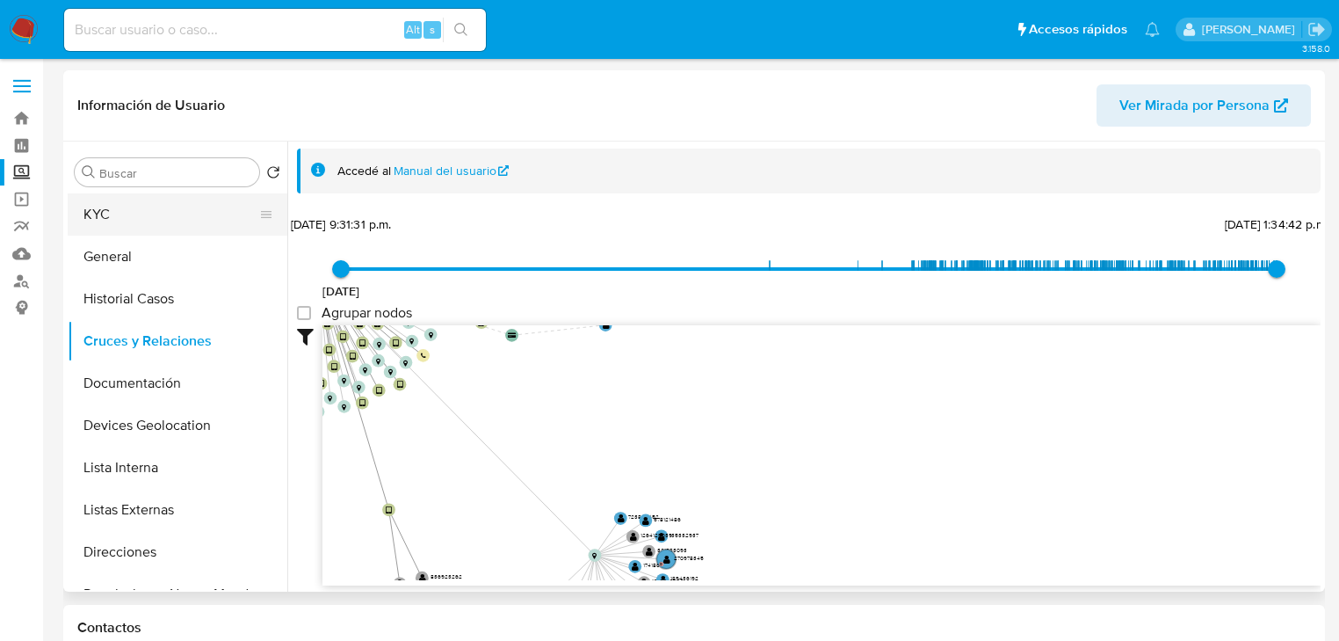
click at [153, 228] on button "KYC" at bounding box center [171, 214] width 206 height 42
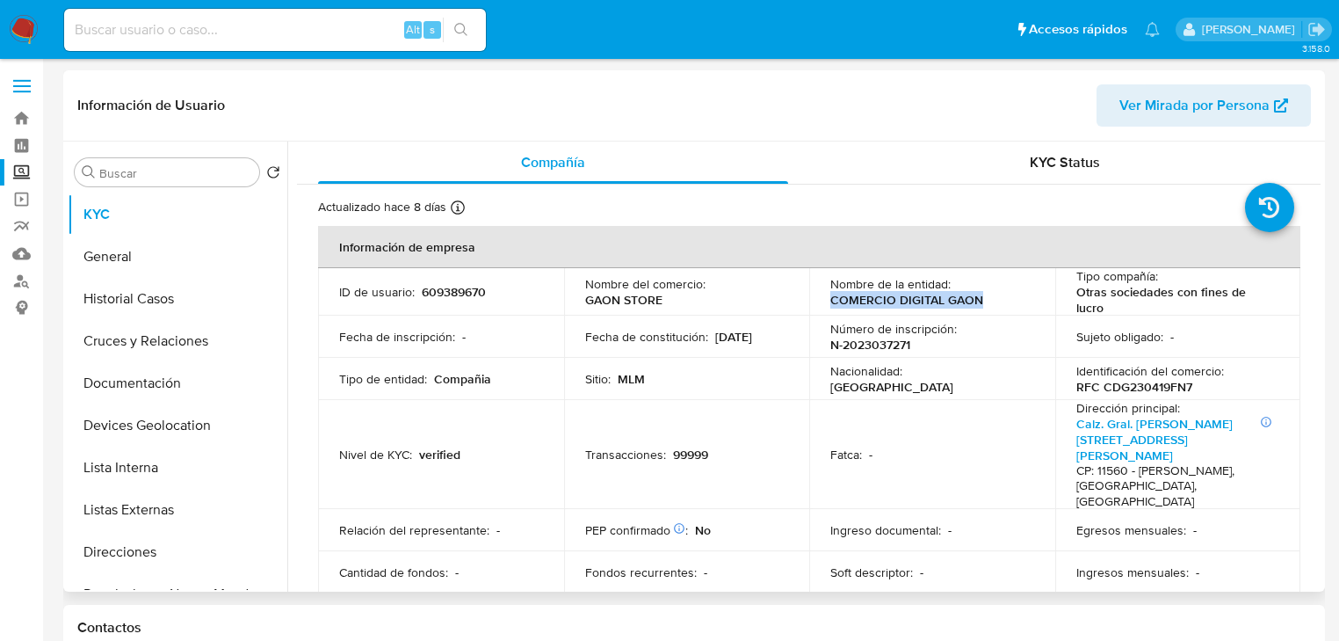
drag, startPoint x: 826, startPoint y: 300, endPoint x: 980, endPoint y: 301, distance: 153.8
click at [980, 301] on td "Nombre de la entidad : COMERCIO DIGITAL GAON" at bounding box center [932, 291] width 246 height 47
copy p "COMERCIO DIGITAL GAON"
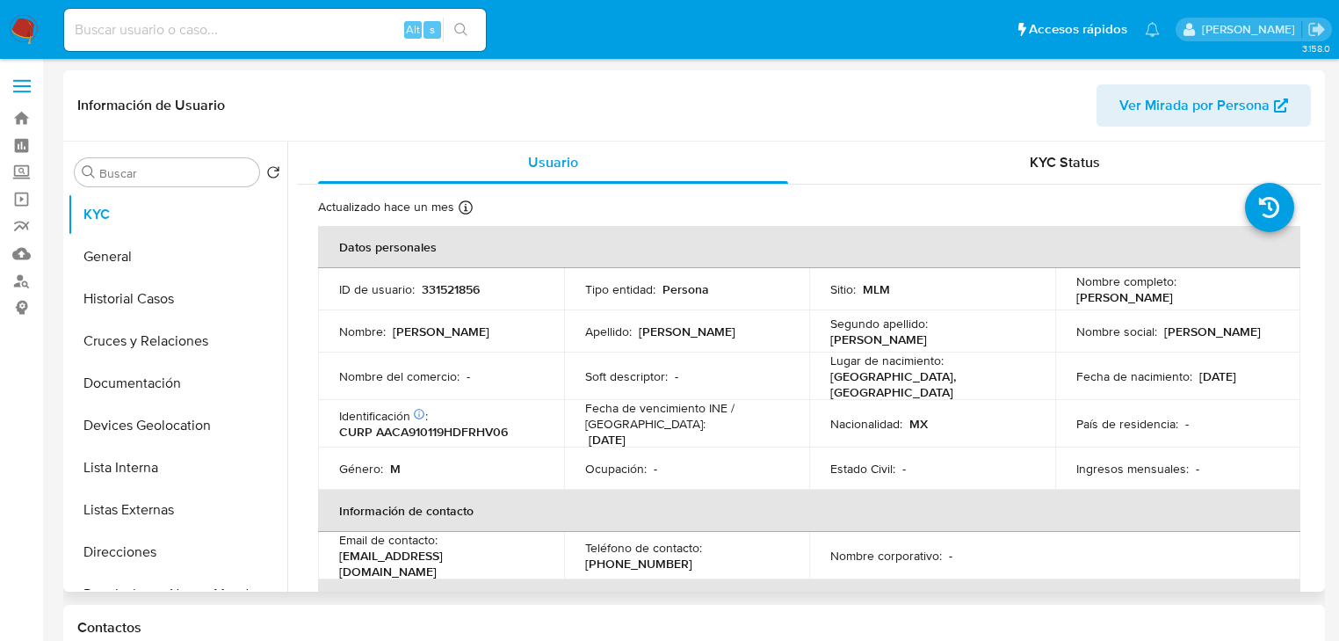
select select "10"
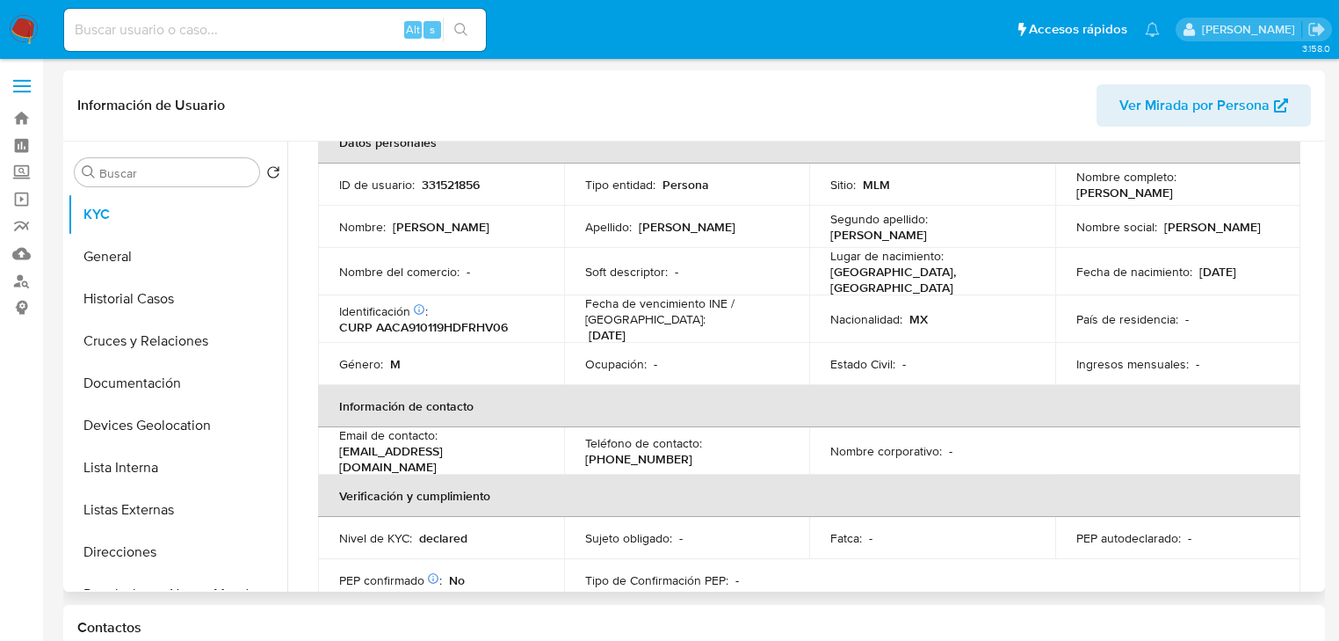
scroll to position [70, 0]
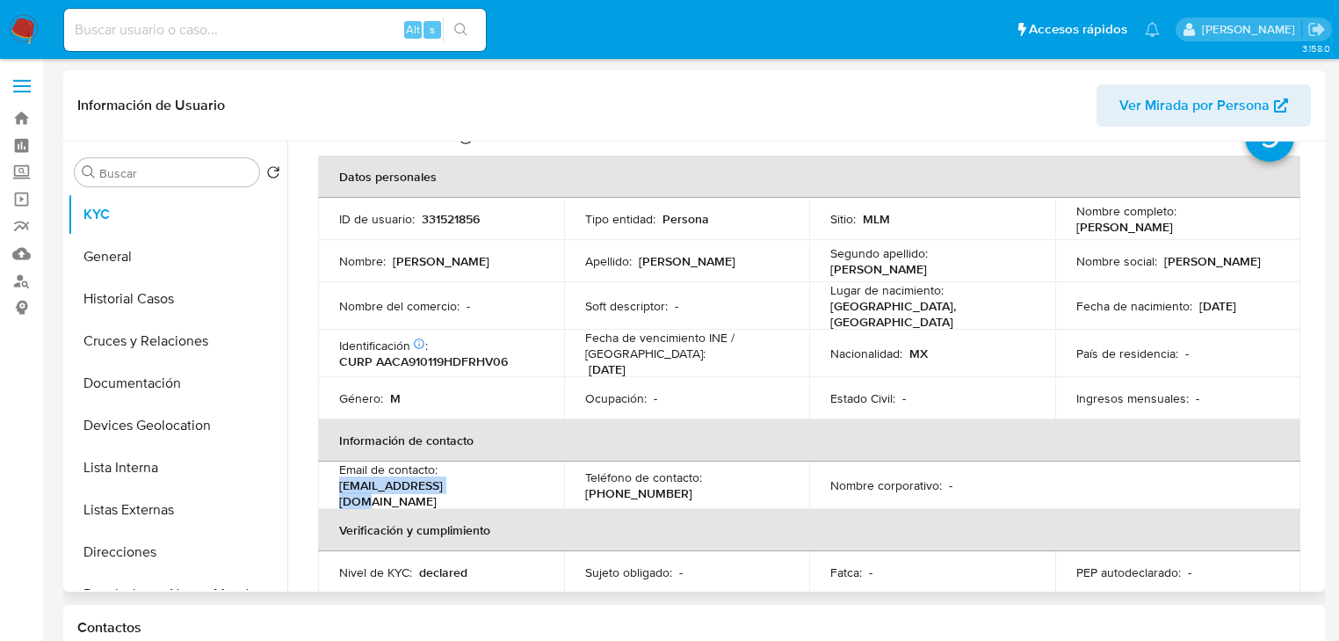
drag, startPoint x: 467, startPoint y: 482, endPoint x: 321, endPoint y: 487, distance: 145.9
click at [321, 487] on td "Email de contacto : [EMAIL_ADDRESS][DOMAIN_NAME]" at bounding box center [441, 484] width 246 height 47
copy p "[EMAIL_ADDRESS][DOMAIN_NAME]"
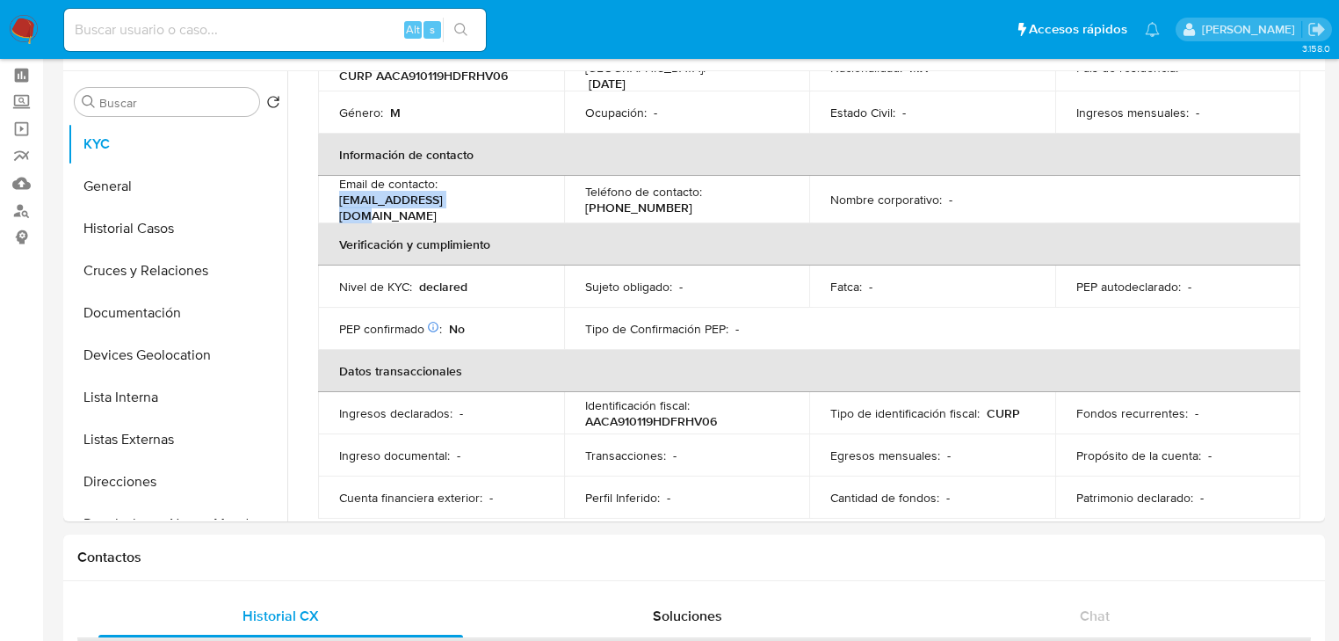
scroll to position [196, 0]
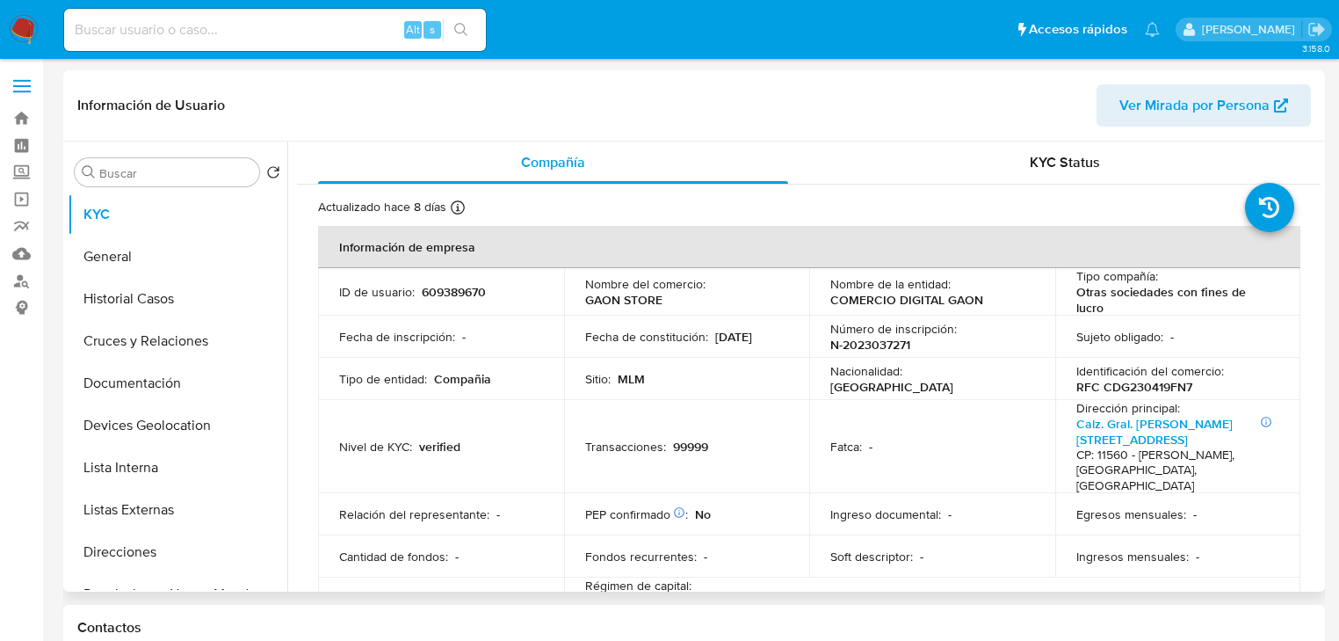
select select "10"
click at [179, 344] on button "Cruces y Relaciones" at bounding box center [171, 341] width 206 height 42
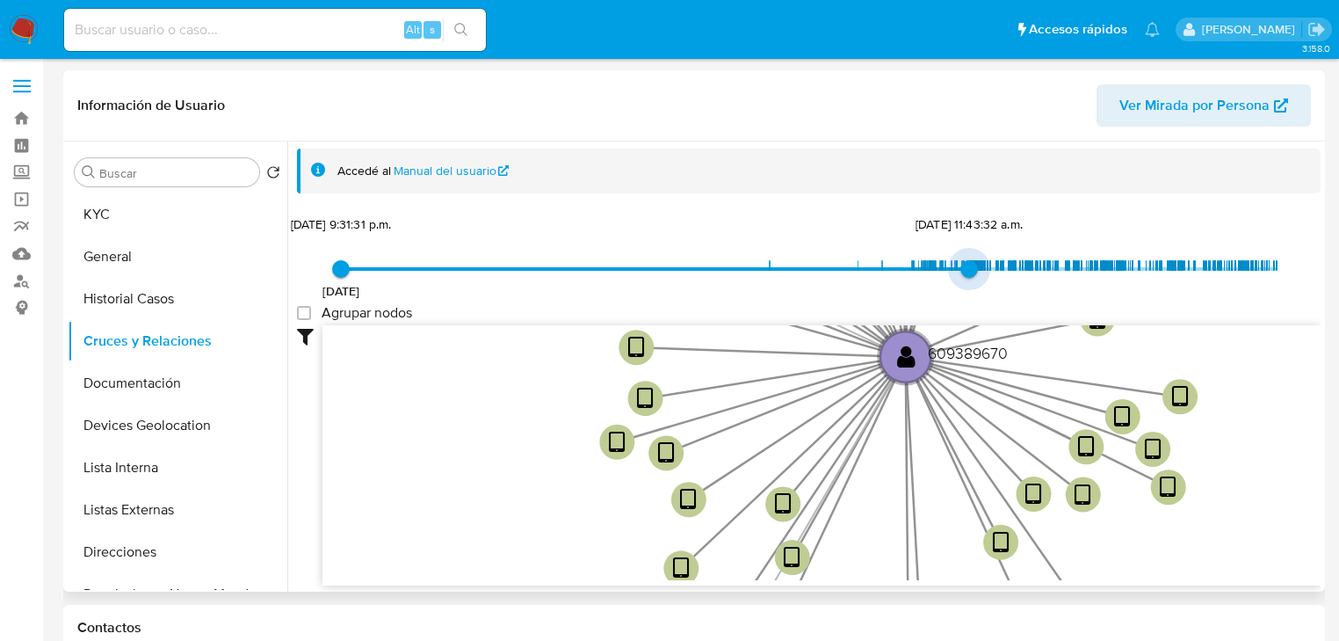
drag, startPoint x: 1265, startPoint y: 269, endPoint x: 964, endPoint y: 278, distance: 301.5
click at [964, 278] on span "4/2/2022, 11:43:32 a.m." at bounding box center [969, 269] width 18 height 18
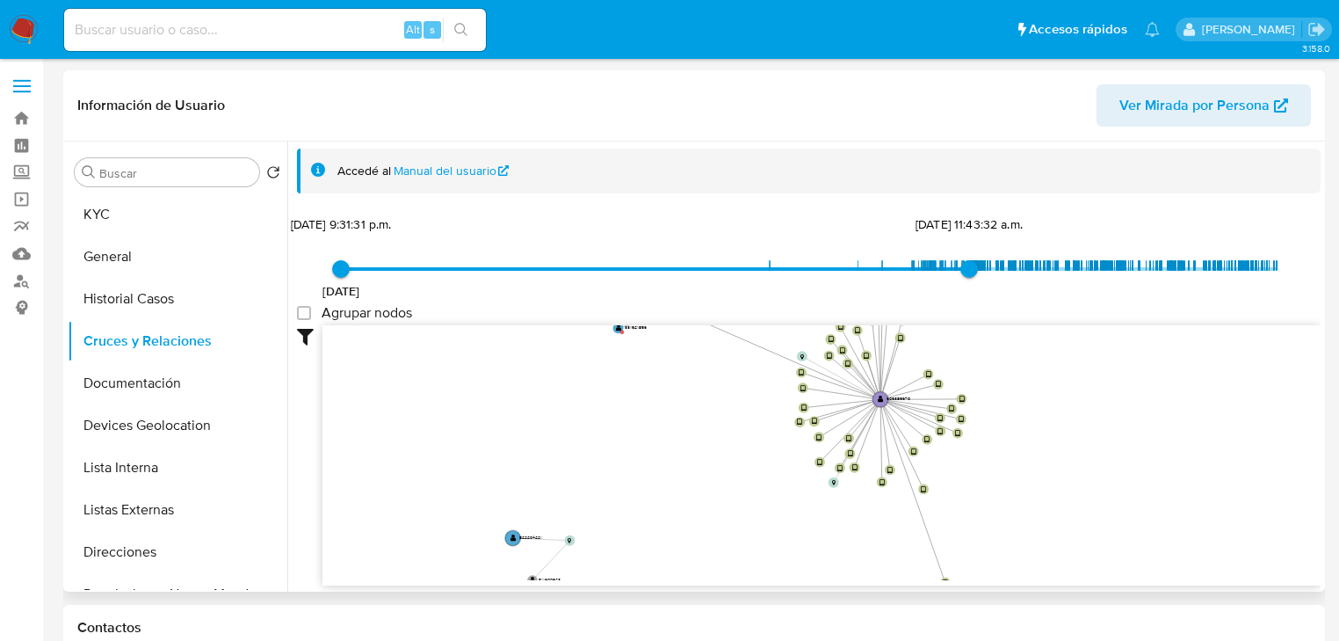
drag, startPoint x: 727, startPoint y: 412, endPoint x: 713, endPoint y: 463, distance: 52.6
click at [714, 464] on icon "device-63843c0308813b0018cbaf9f  user-609389670  609389670 device-689971d2a3f…" at bounding box center [821, 452] width 998 height 255
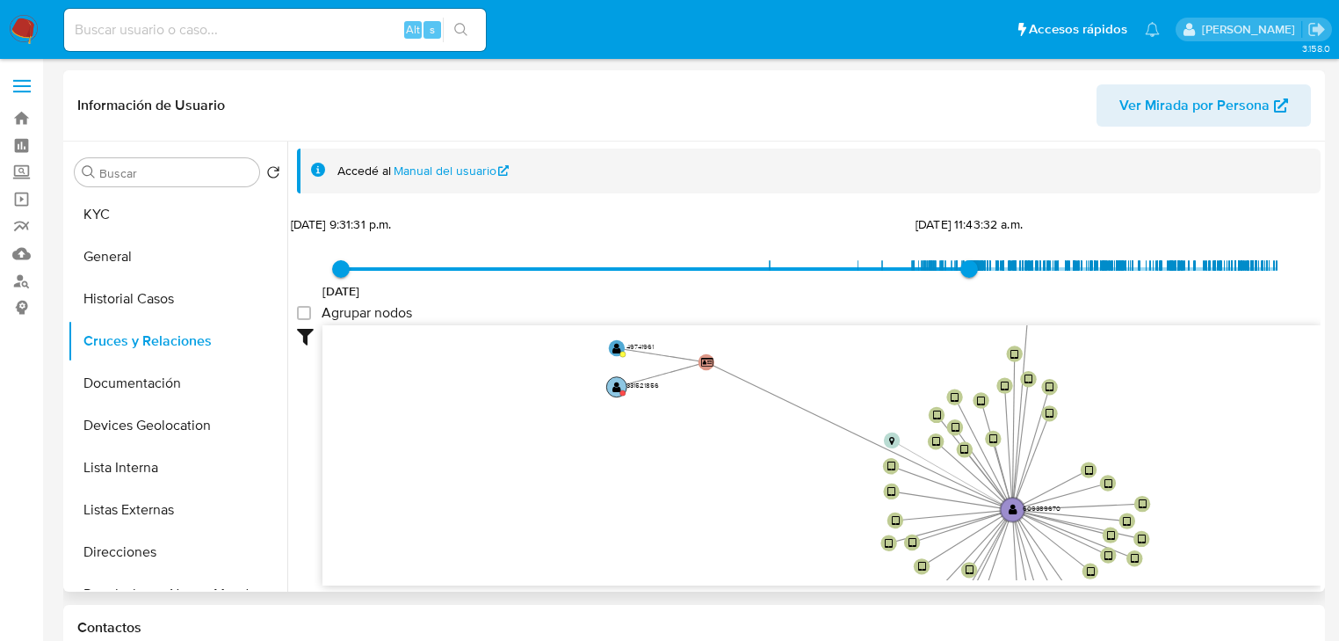
click at [612, 382] on text "" at bounding box center [616, 386] width 9 height 11
click at [622, 380] on text "" at bounding box center [621, 381] width 9 height 11
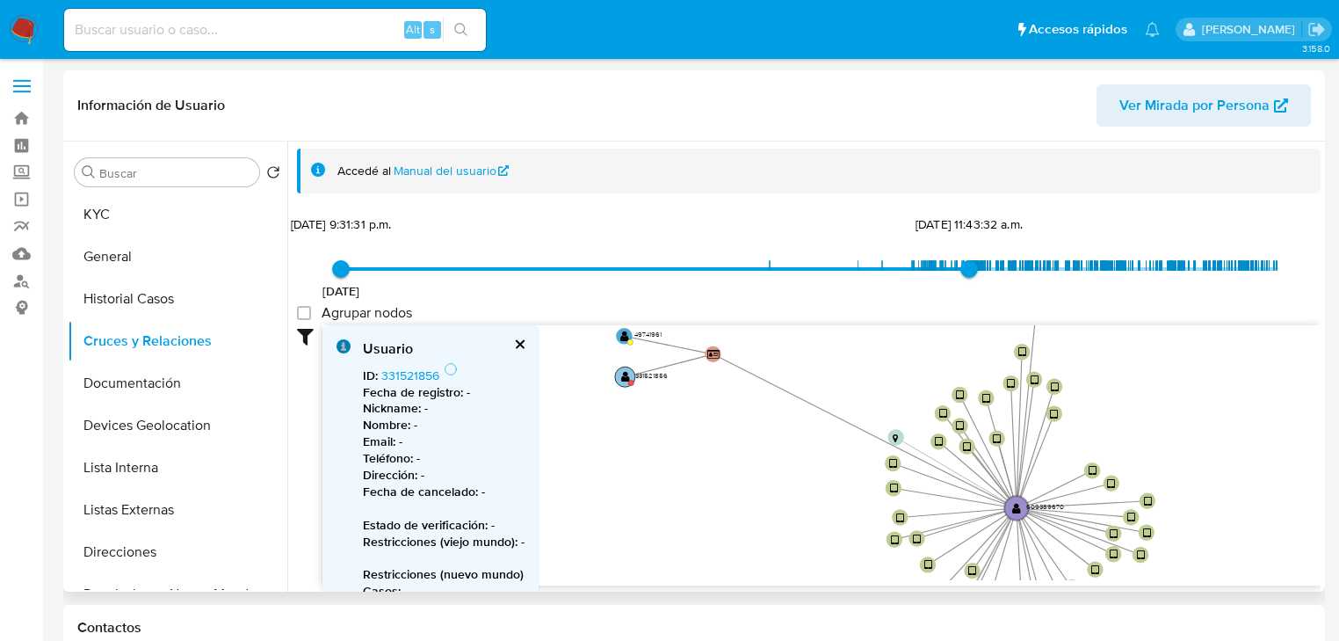
click at [622, 377] on text "" at bounding box center [625, 376] width 9 height 11
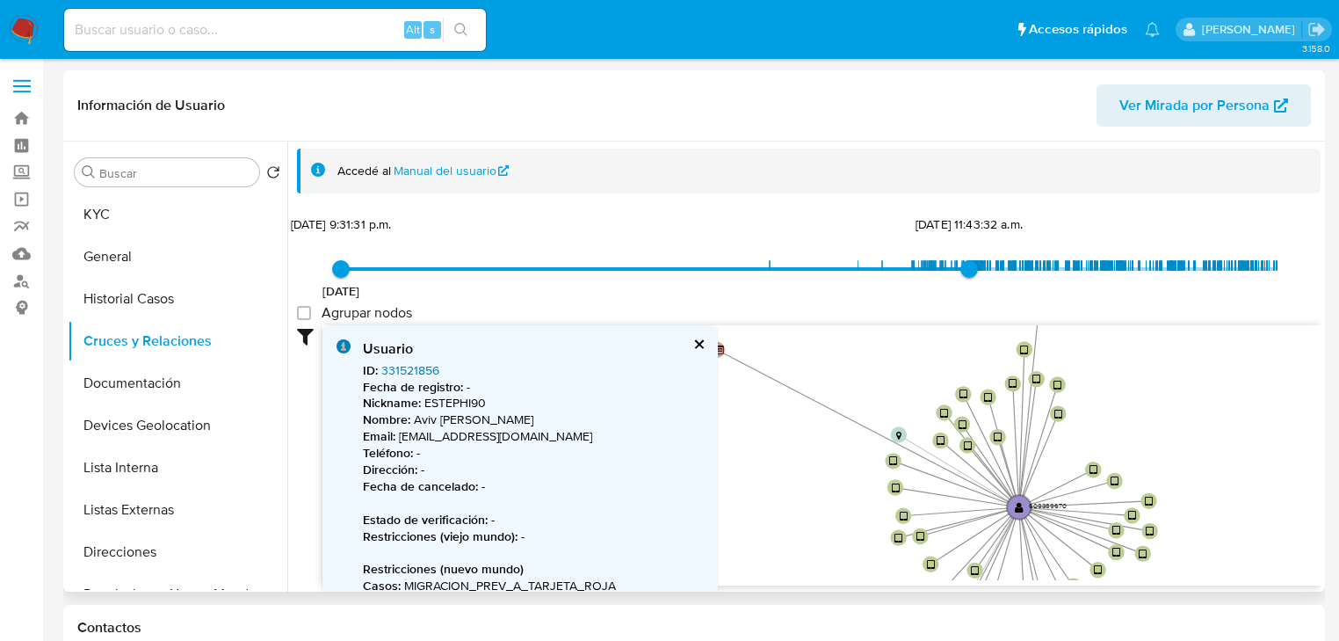
click at [428, 364] on link "331521856" at bounding box center [410, 370] width 58 height 18
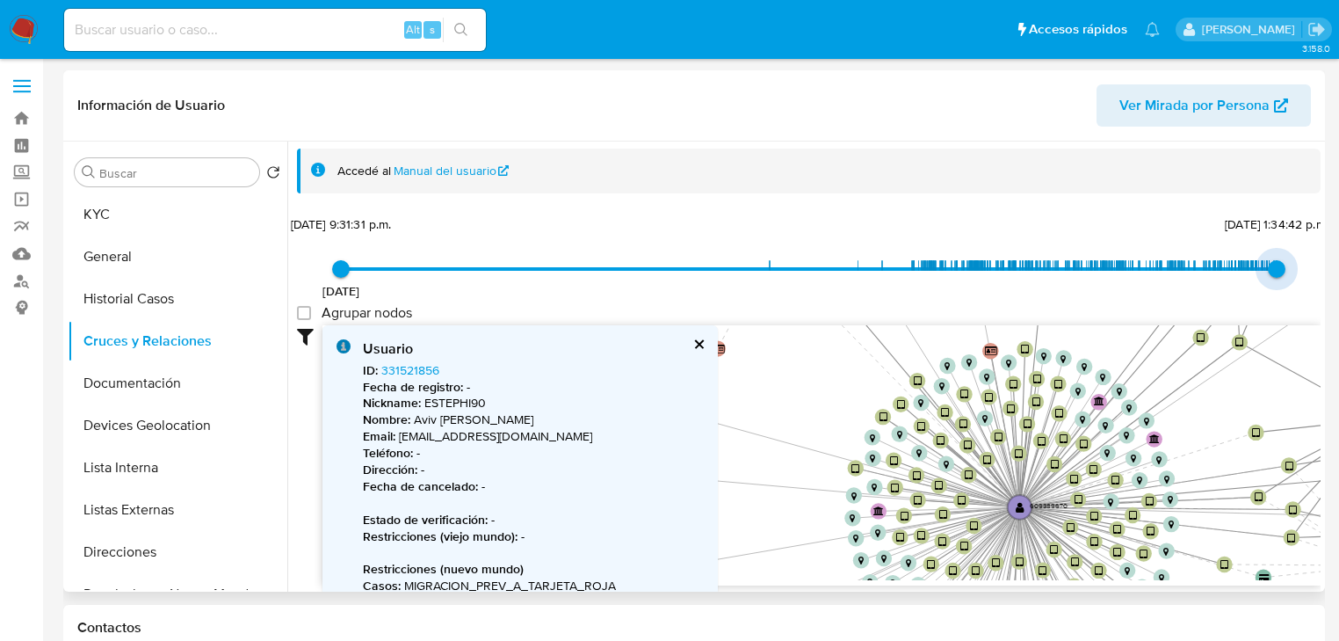
type input "1757532882000"
drag, startPoint x: 923, startPoint y: 271, endPoint x: 1327, endPoint y: 305, distance: 404.7
click at [698, 338] on button "cerrar" at bounding box center [697, 343] width 11 height 11
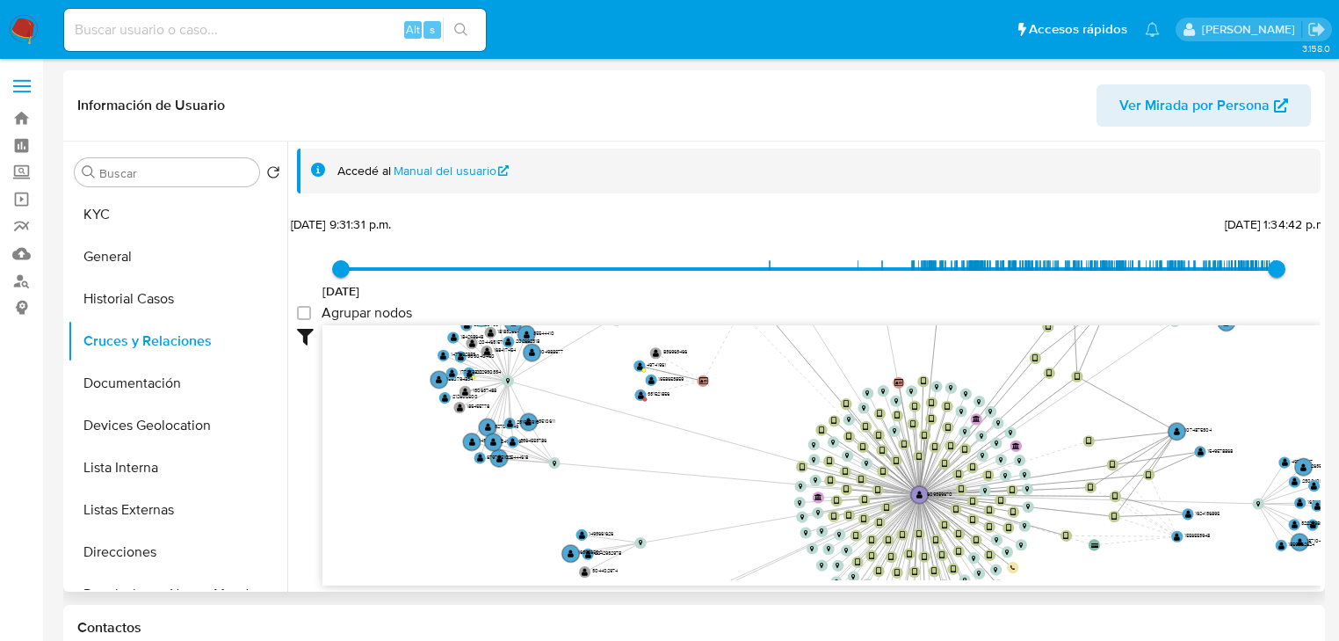
drag, startPoint x: 771, startPoint y: 411, endPoint x: 612, endPoint y: 459, distance: 166.0
click at [613, 460] on icon "device-63843c0308813b0018cbaf9f  user-609389670  609389670 device-689971d2a3f…" at bounding box center [821, 452] width 998 height 255
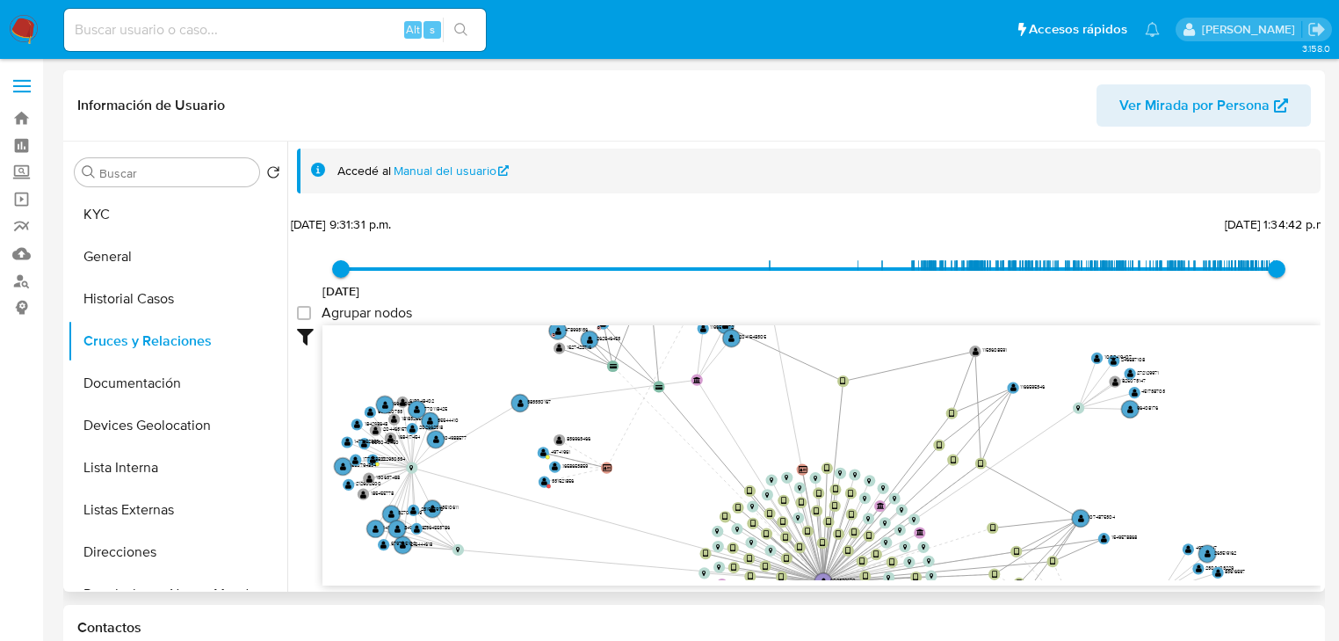
drag, startPoint x: 633, startPoint y: 418, endPoint x: 717, endPoint y: 484, distance: 107.0
click at [717, 484] on icon "device-63843c0308813b0018cbaf9f  user-609389670  609389670 device-689971d2a3f…" at bounding box center [821, 452] width 998 height 255
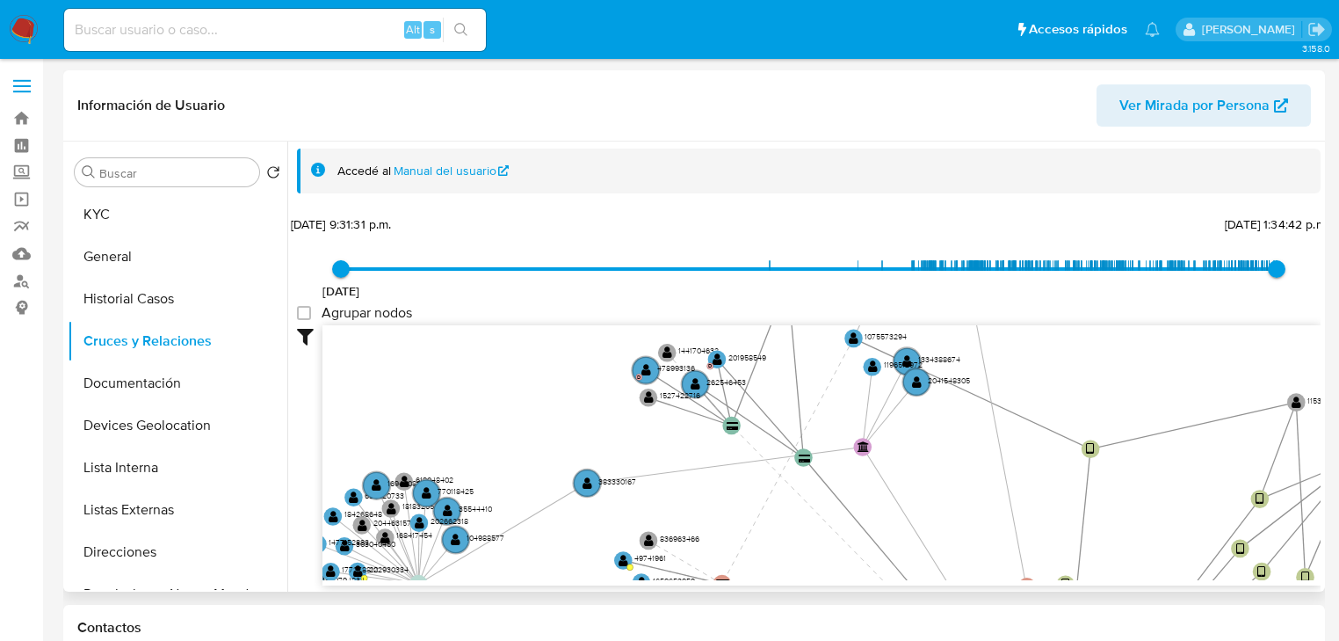
drag, startPoint x: 670, startPoint y: 411, endPoint x: 692, endPoint y: 432, distance: 31.1
click at [691, 439] on icon "device-63843c0308813b0018cbaf9f  user-609389670  609389670 device-689971d2a3f…" at bounding box center [821, 452] width 998 height 255
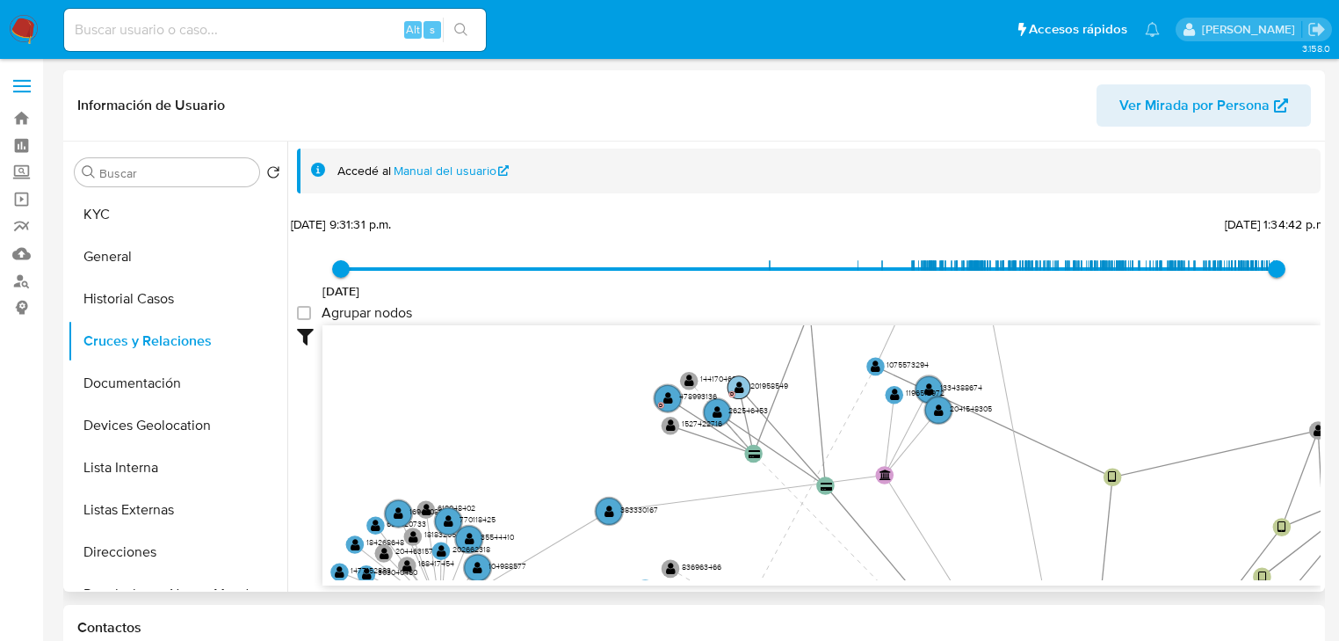
click at [745, 387] on circle at bounding box center [739, 387] width 23 height 23
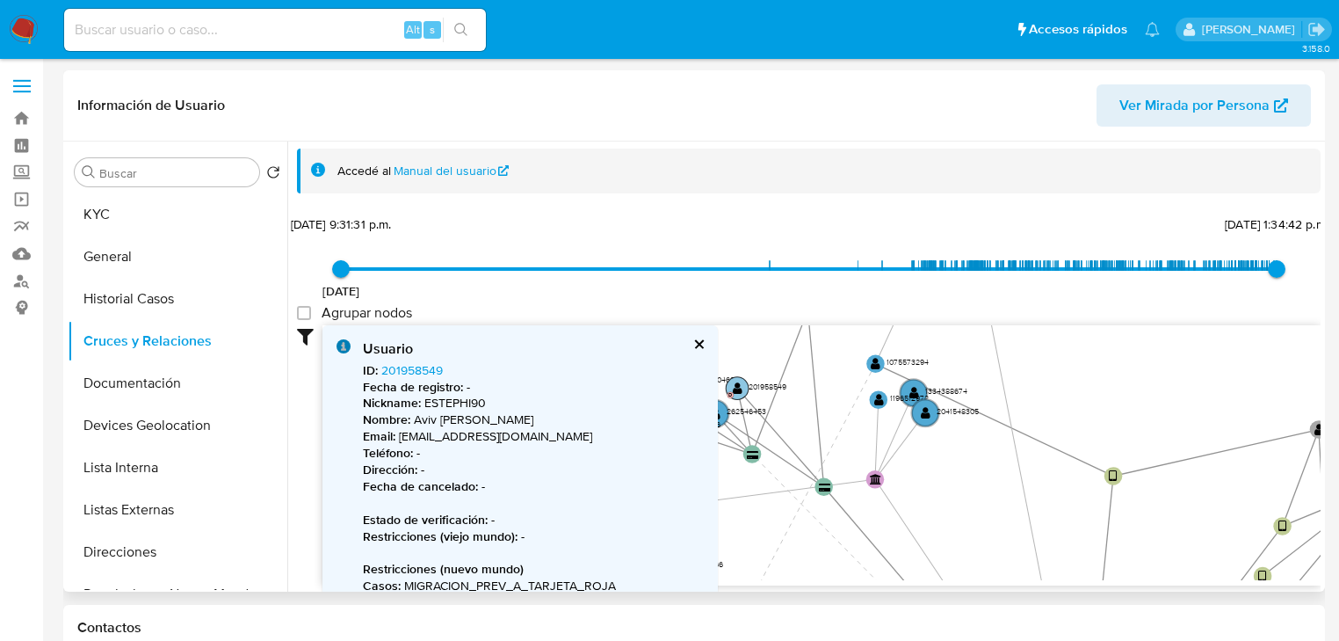
click at [737, 383] on text "" at bounding box center [738, 387] width 10 height 13
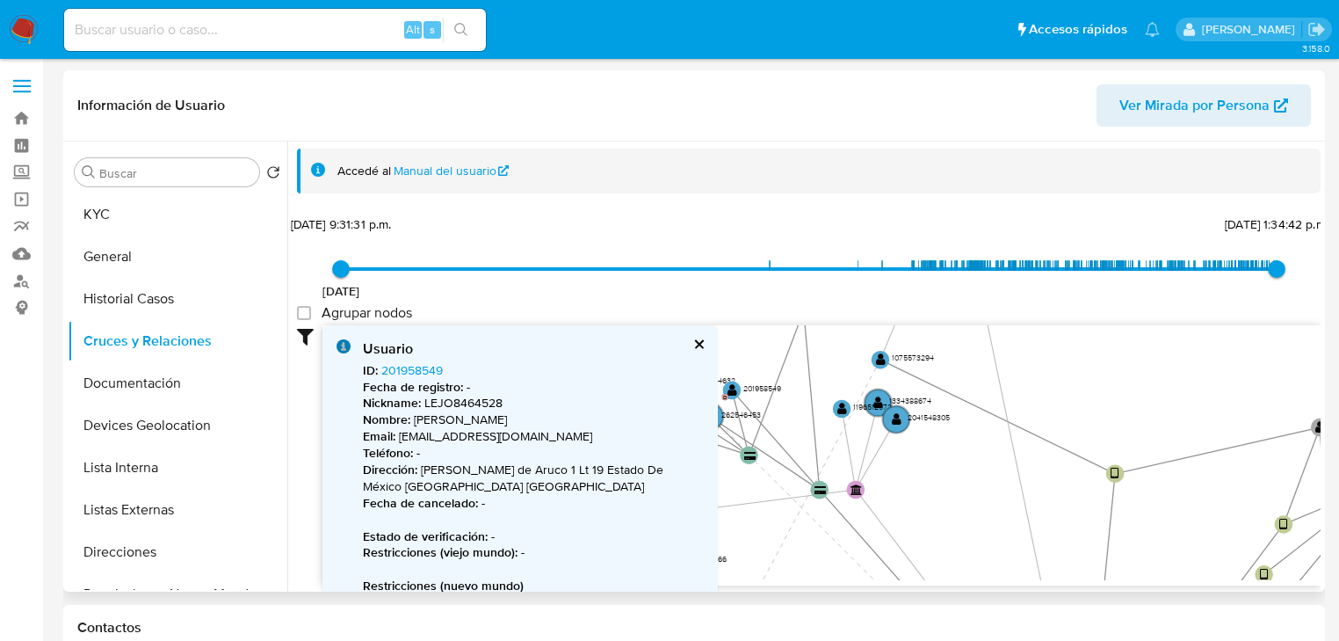
click at [697, 339] on button "cerrar" at bounding box center [697, 343] width 11 height 11
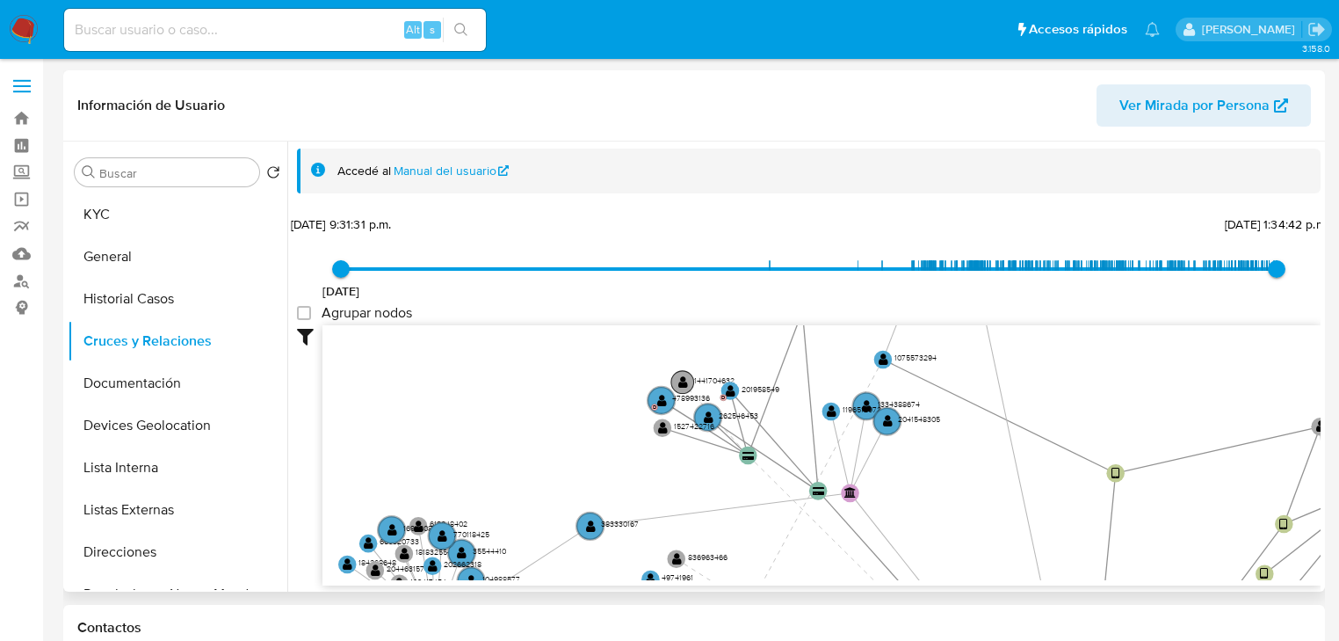
click at [683, 380] on text "" at bounding box center [683, 381] width 10 height 13
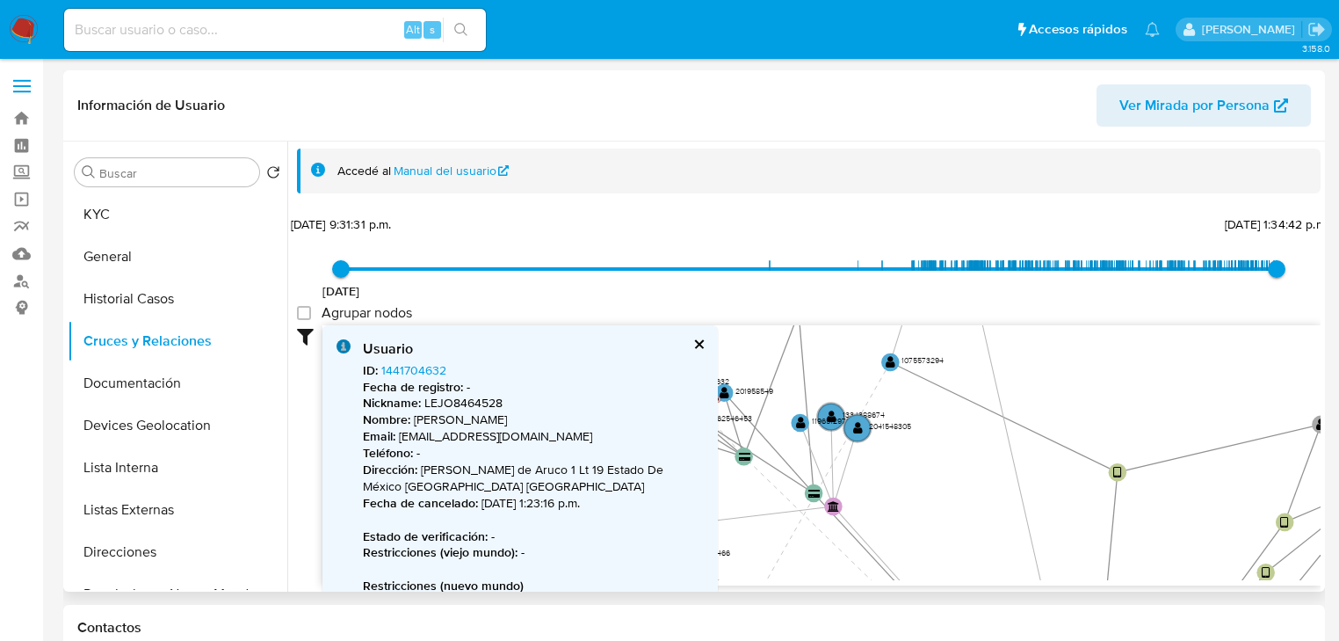
click at [696, 343] on button "cerrar" at bounding box center [697, 343] width 11 height 11
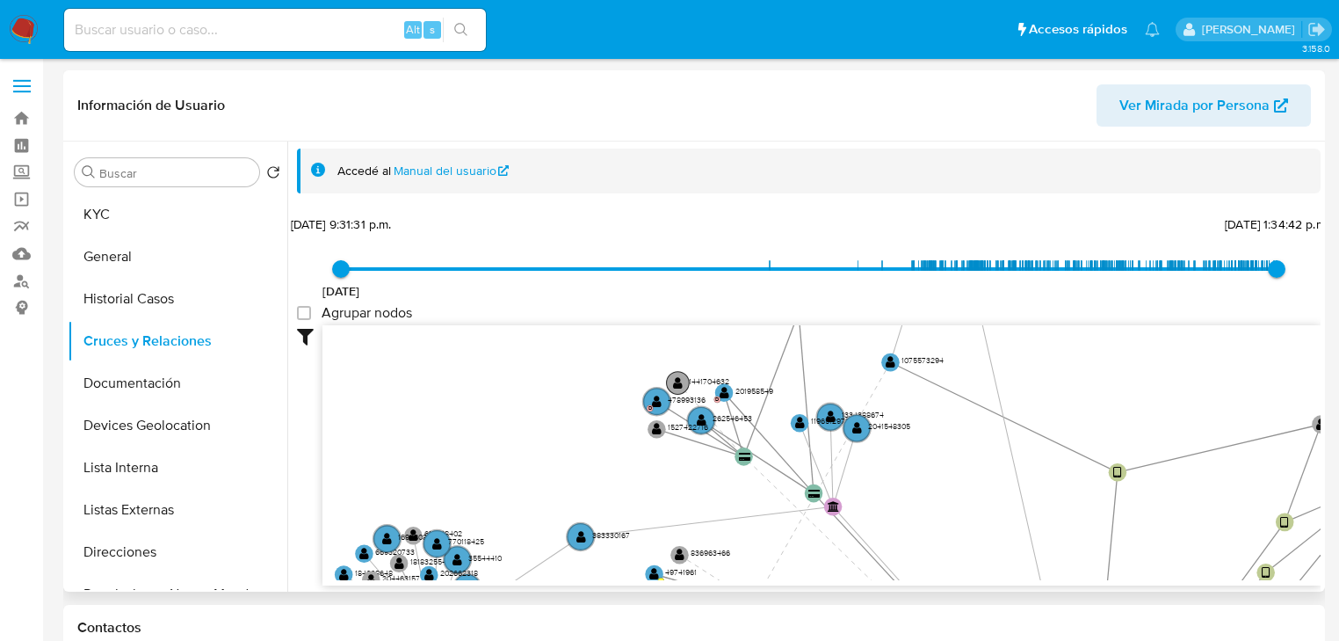
click at [678, 383] on text "" at bounding box center [678, 382] width 10 height 13
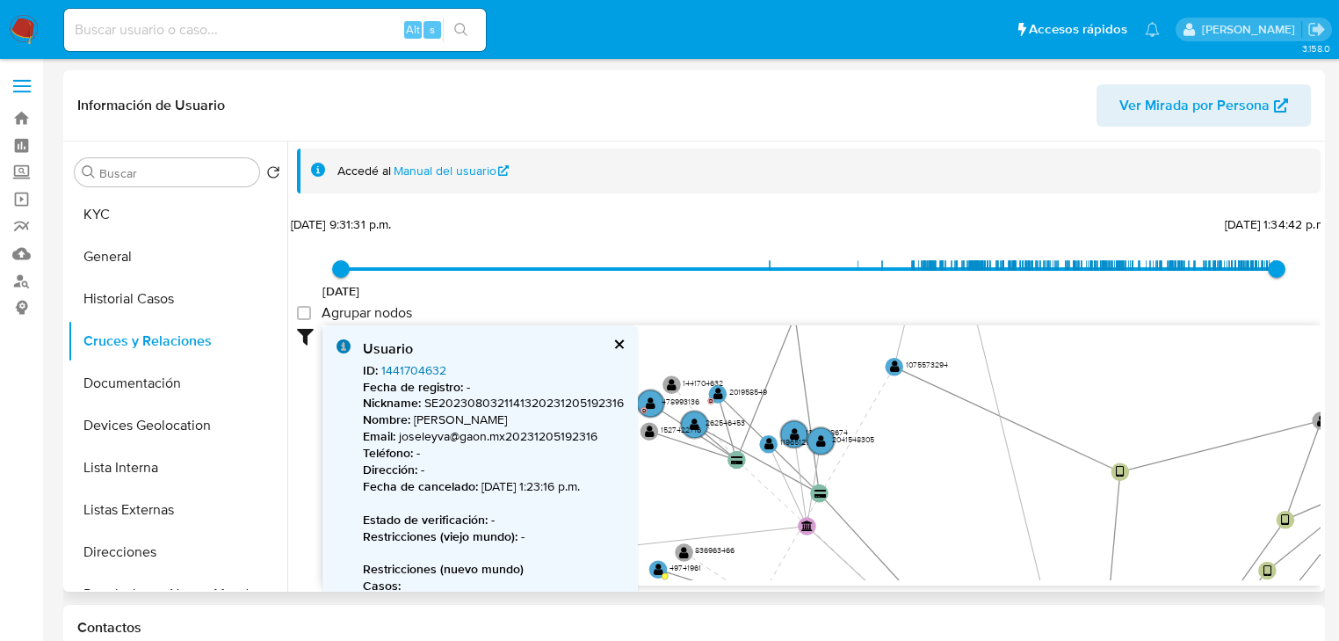
click at [428, 366] on link "1441704632" at bounding box center [413, 370] width 65 height 18
click at [429, 368] on link "1441704632" at bounding box center [413, 370] width 65 height 18
click at [616, 348] on button "cerrar" at bounding box center [617, 343] width 11 height 11
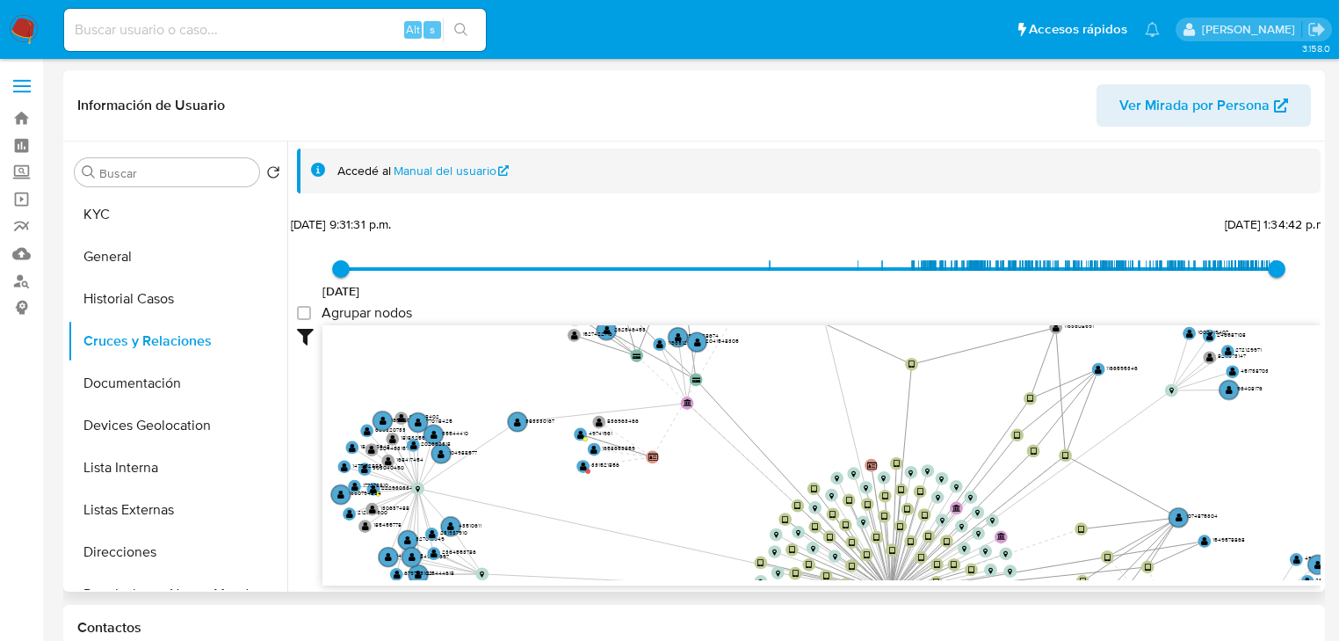
click at [505, 372] on icon "device-63843c0308813b0018cbaf9f  user-609389670  609389670 device-689971d2a3f…" at bounding box center [821, 452] width 998 height 255
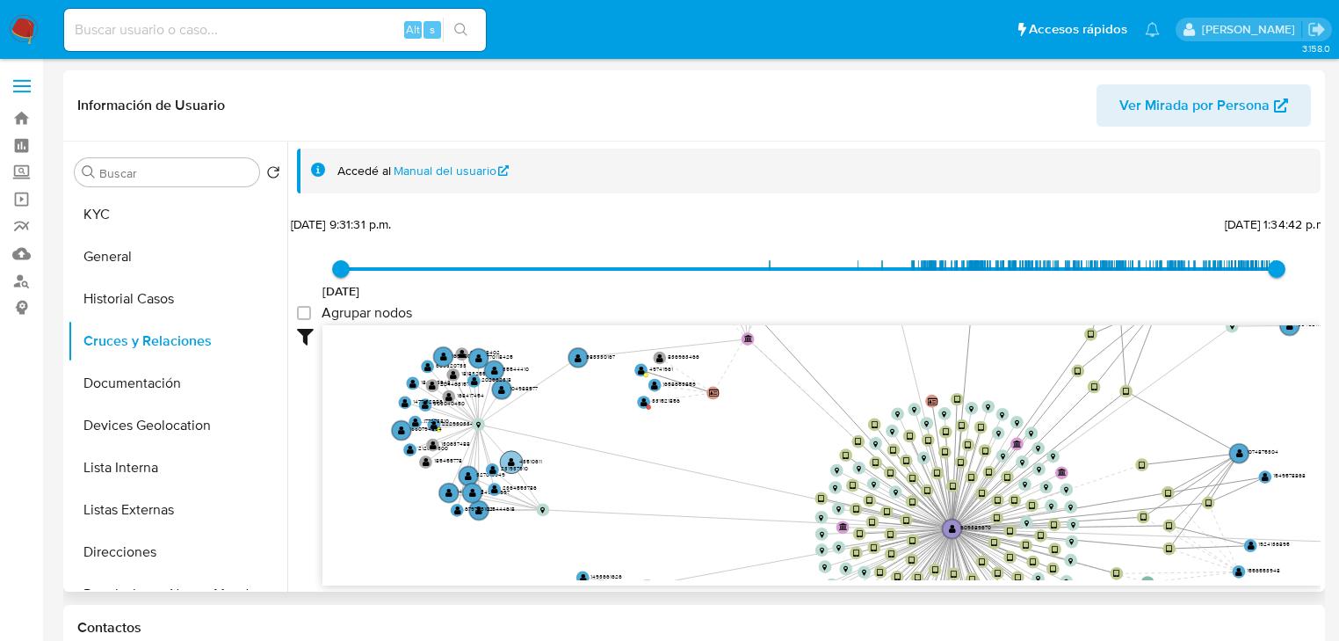
drag, startPoint x: 545, startPoint y: 504, endPoint x: 530, endPoint y: 458, distance: 48.9
click at [605, 442] on icon "device-63843c0308813b0018cbaf9f  user-609389670  609389670 device-689971d2a3f…" at bounding box center [821, 452] width 998 height 255
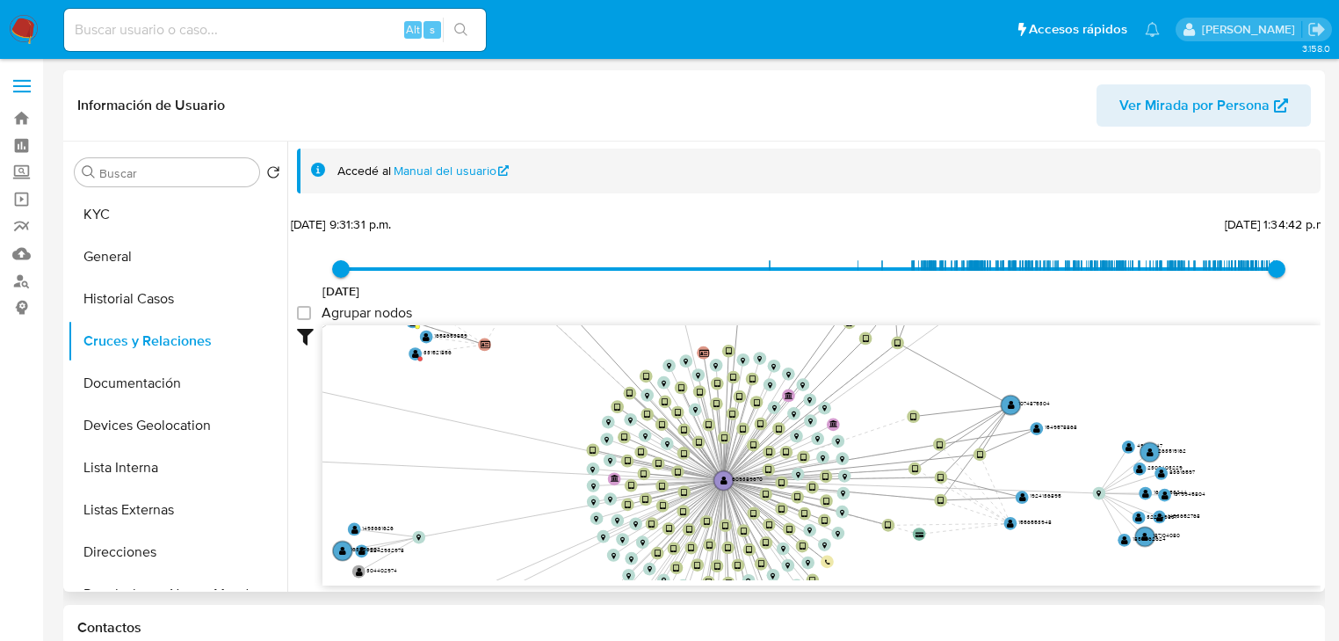
drag, startPoint x: 644, startPoint y: 386, endPoint x: 612, endPoint y: 416, distance: 44.8
click at [541, 380] on icon "device-63843c0308813b0018cbaf9f  user-609389670  609389670 device-689971d2a3f…" at bounding box center [821, 452] width 998 height 255
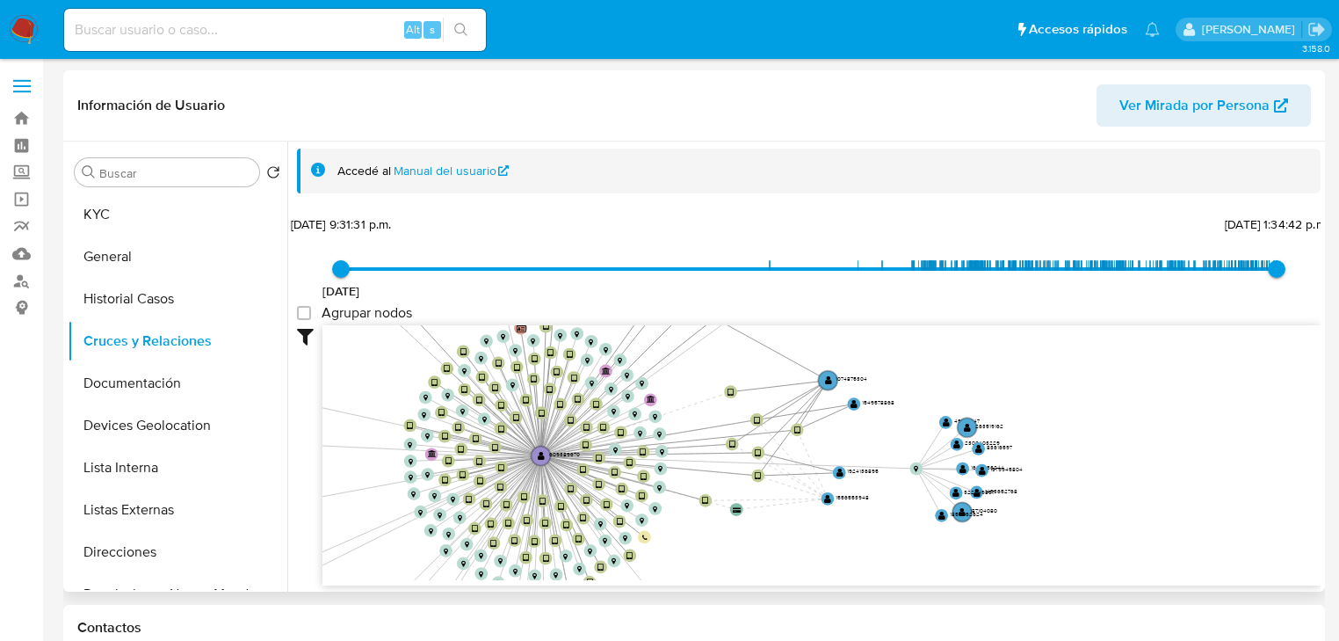
click at [666, 471] on icon "device-63843c0308813b0018cbaf9f  user-609389670  609389670 device-689971d2a3f…" at bounding box center [821, 452] width 998 height 255
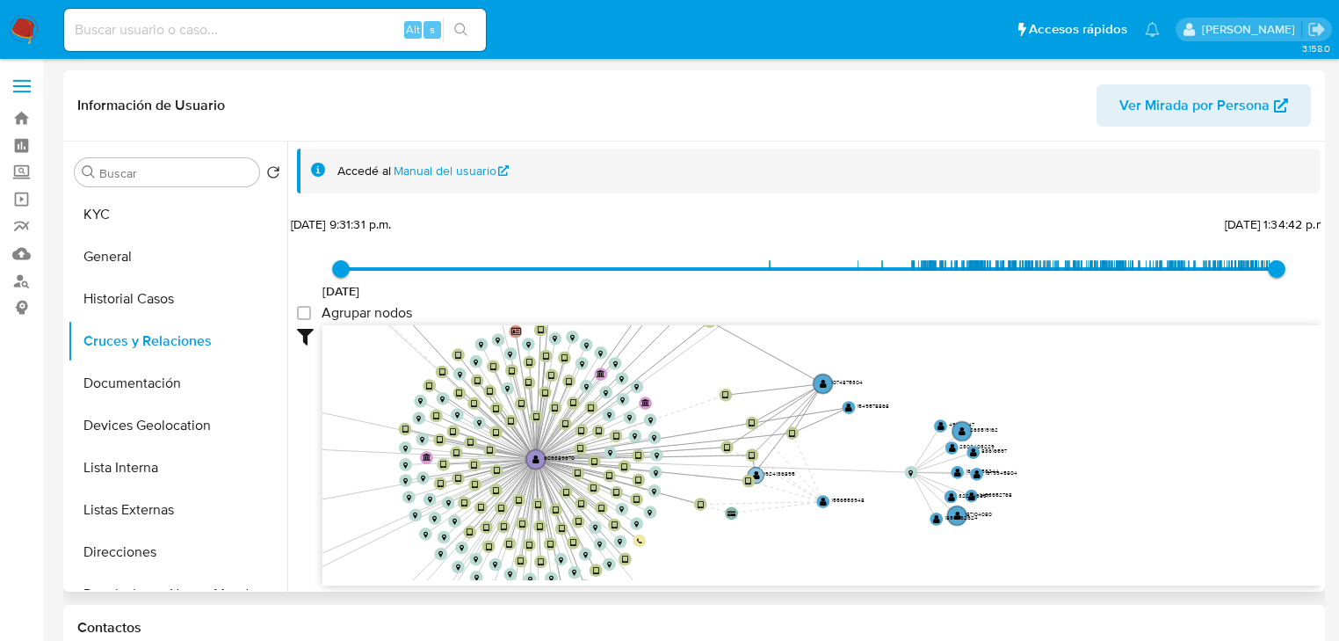
click at [758, 474] on text "" at bounding box center [755, 475] width 7 height 10
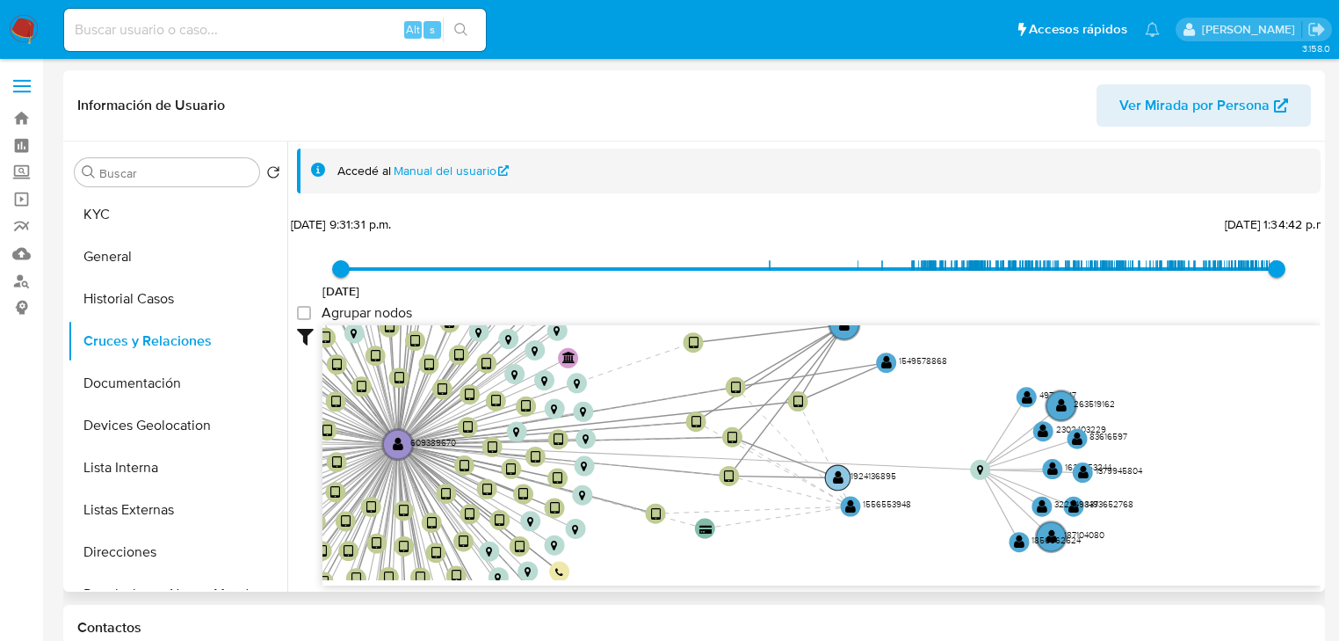
click at [836, 475] on text "" at bounding box center [838, 477] width 11 height 14
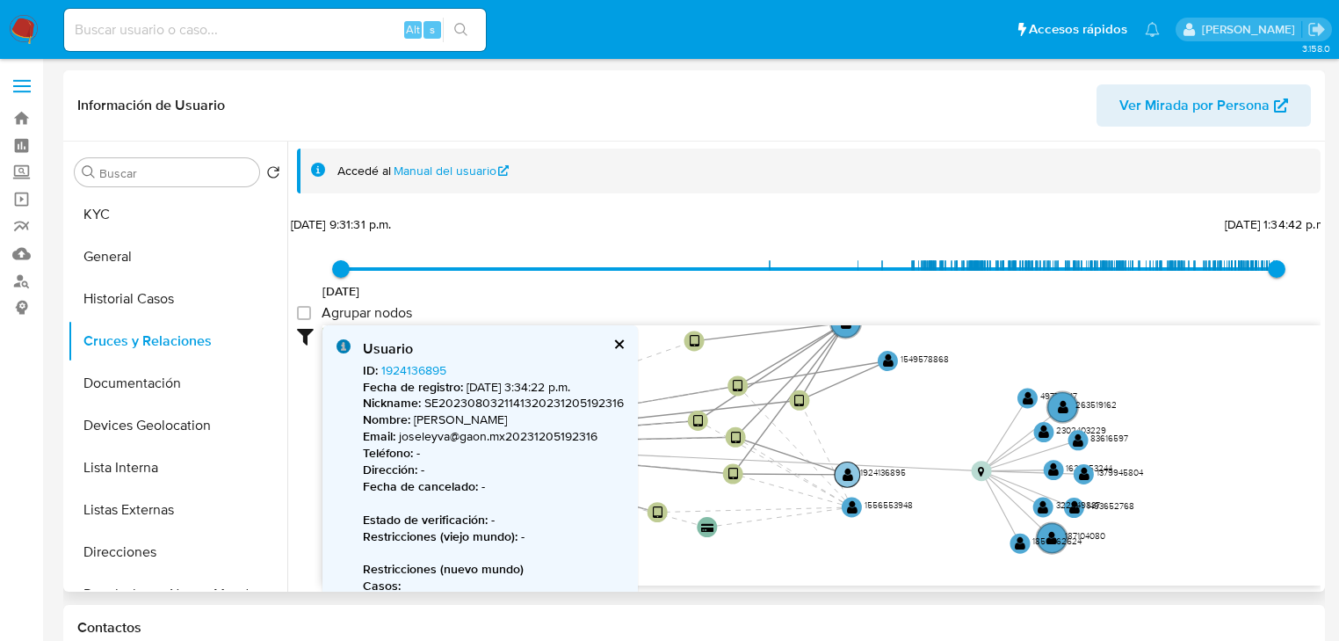
click at [839, 475] on circle at bounding box center [847, 474] width 25 height 25
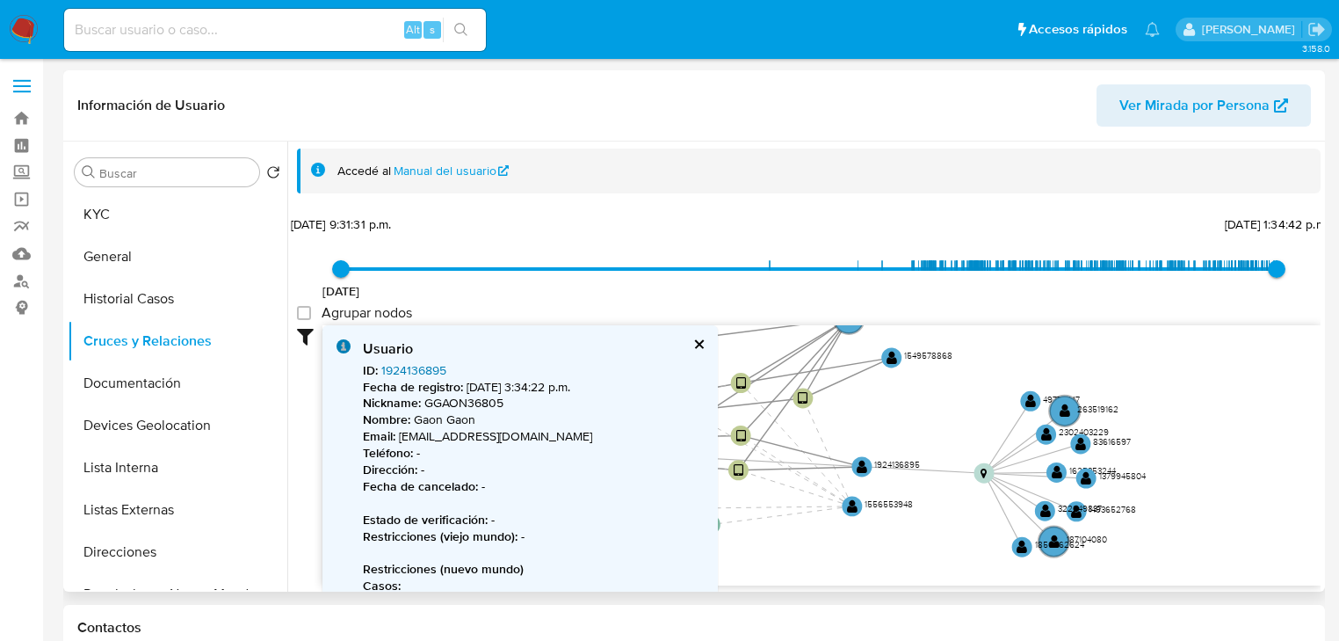
click at [418, 368] on link "1924136895" at bounding box center [413, 370] width 65 height 18
click at [697, 344] on button "cerrar" at bounding box center [697, 343] width 11 height 11
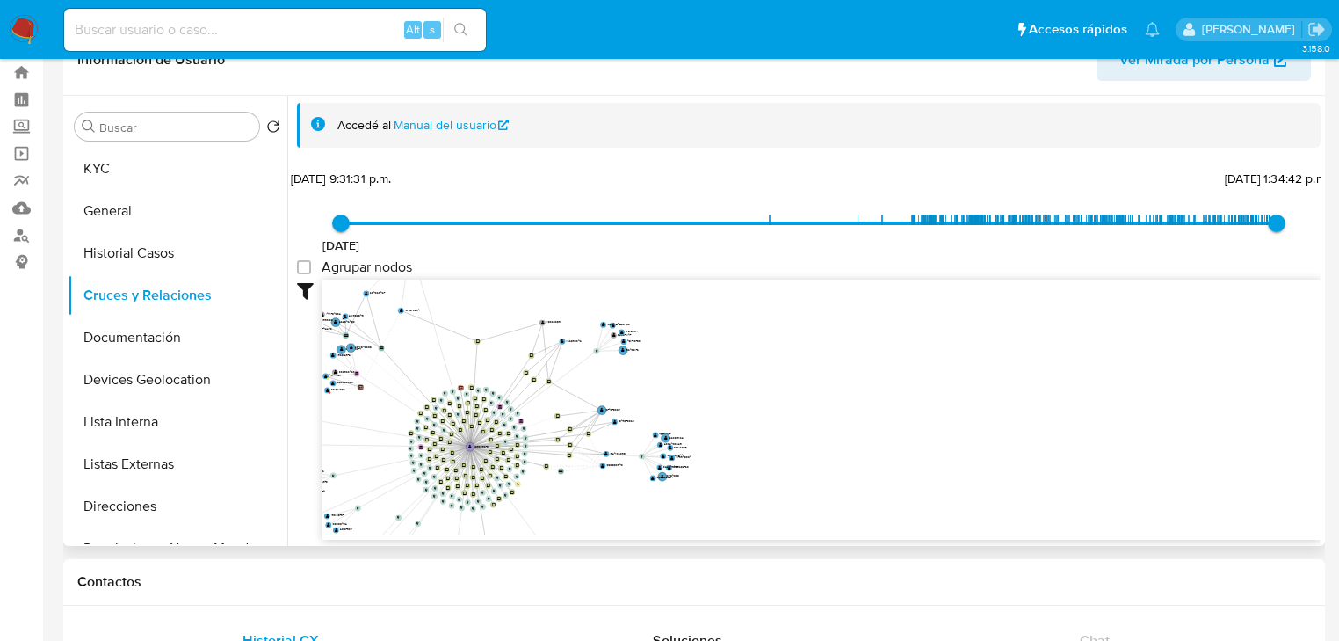
scroll to position [69, 0]
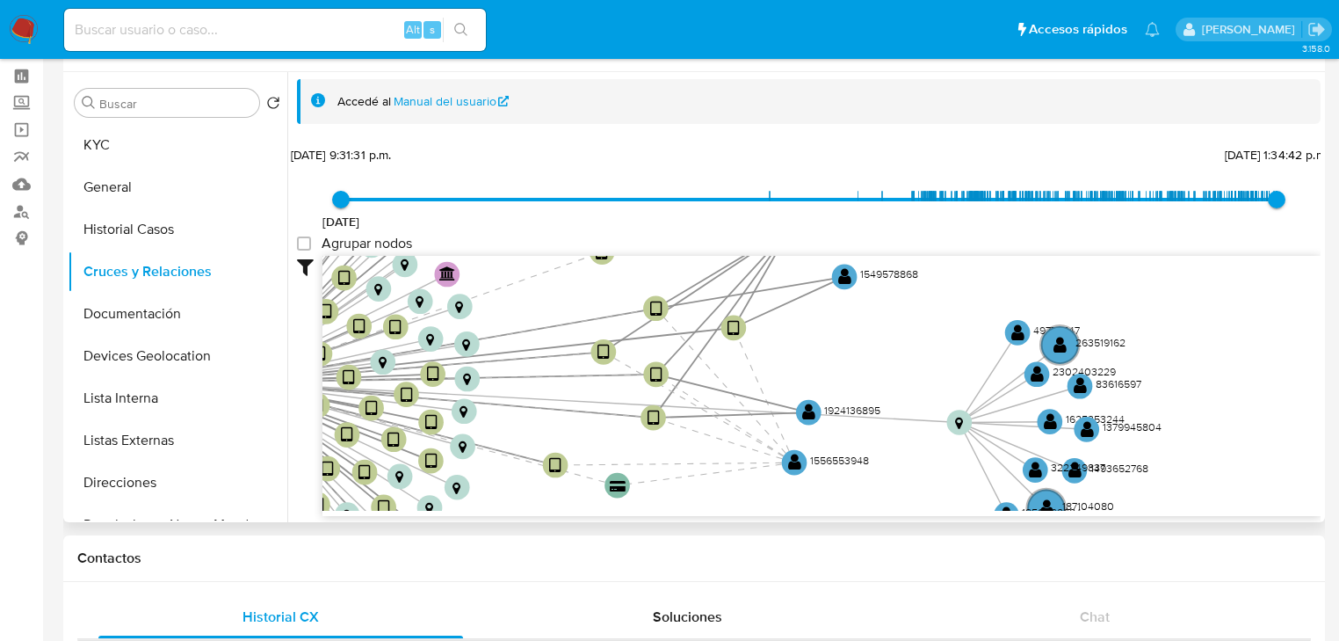
drag, startPoint x: 568, startPoint y: 465, endPoint x: 746, endPoint y: 496, distance: 181.0
click at [748, 506] on icon "device-63843c0308813b0018cbaf9f  user-609389670  609389670 device-689971d2a3f…" at bounding box center [821, 383] width 998 height 255
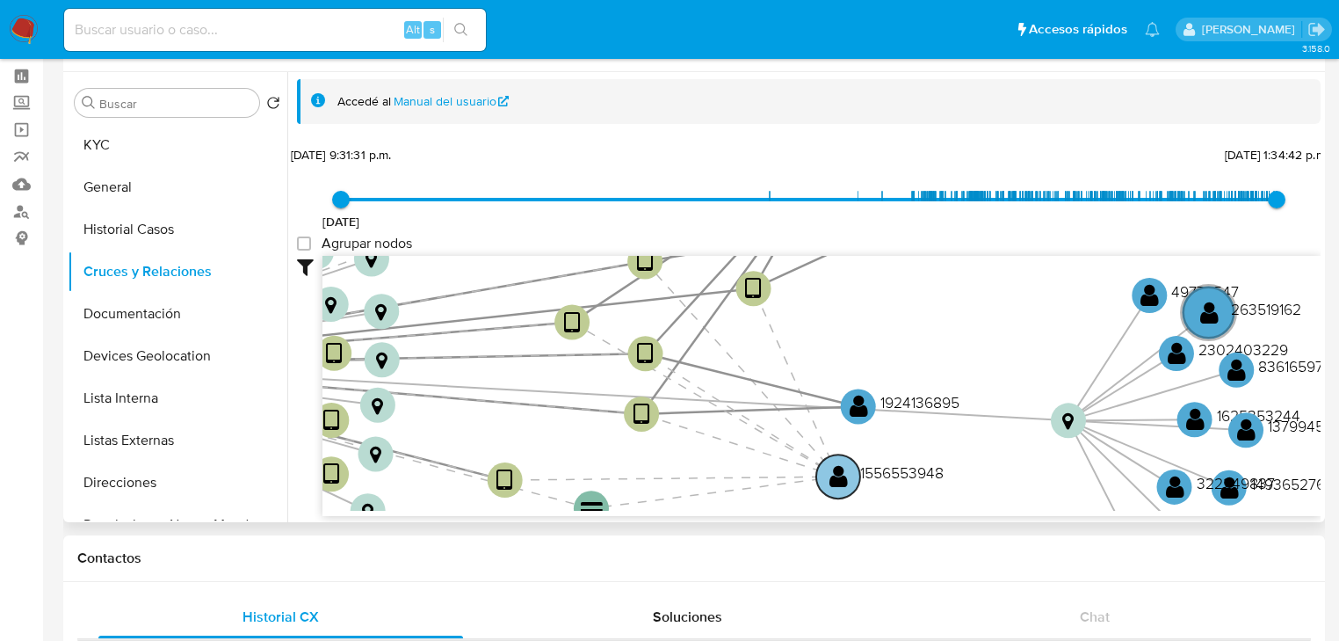
click at [836, 474] on text "" at bounding box center [838, 475] width 18 height 25
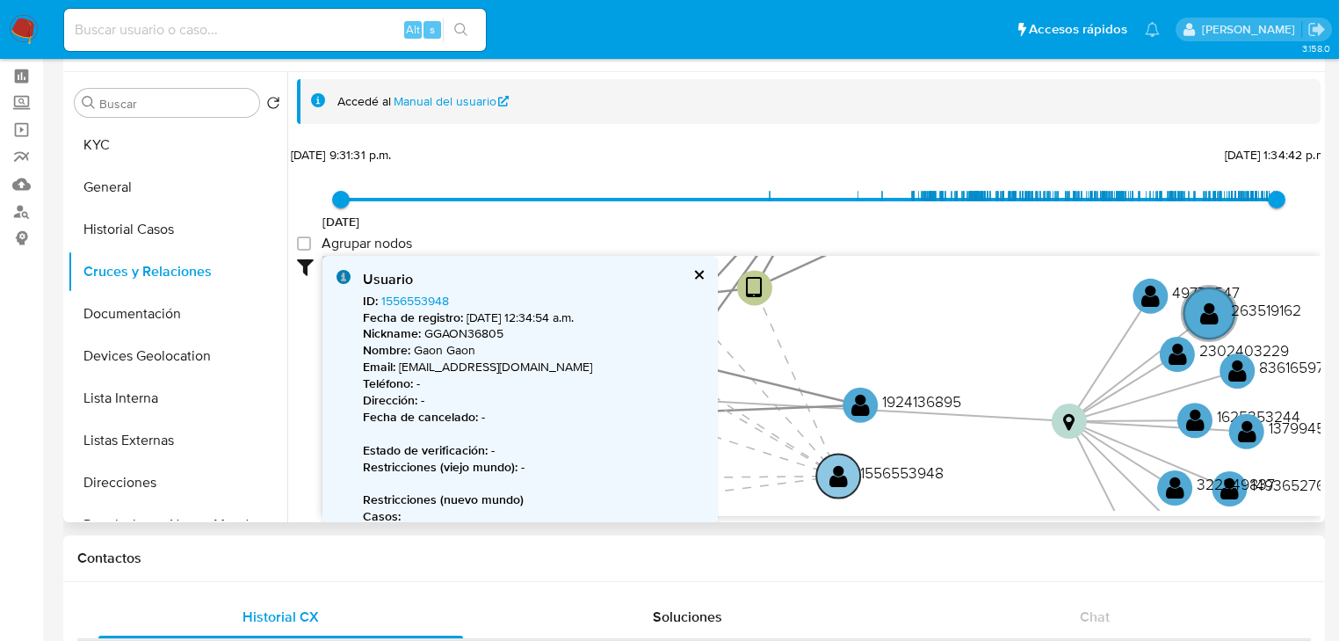
click at [840, 474] on text "" at bounding box center [838, 475] width 18 height 25
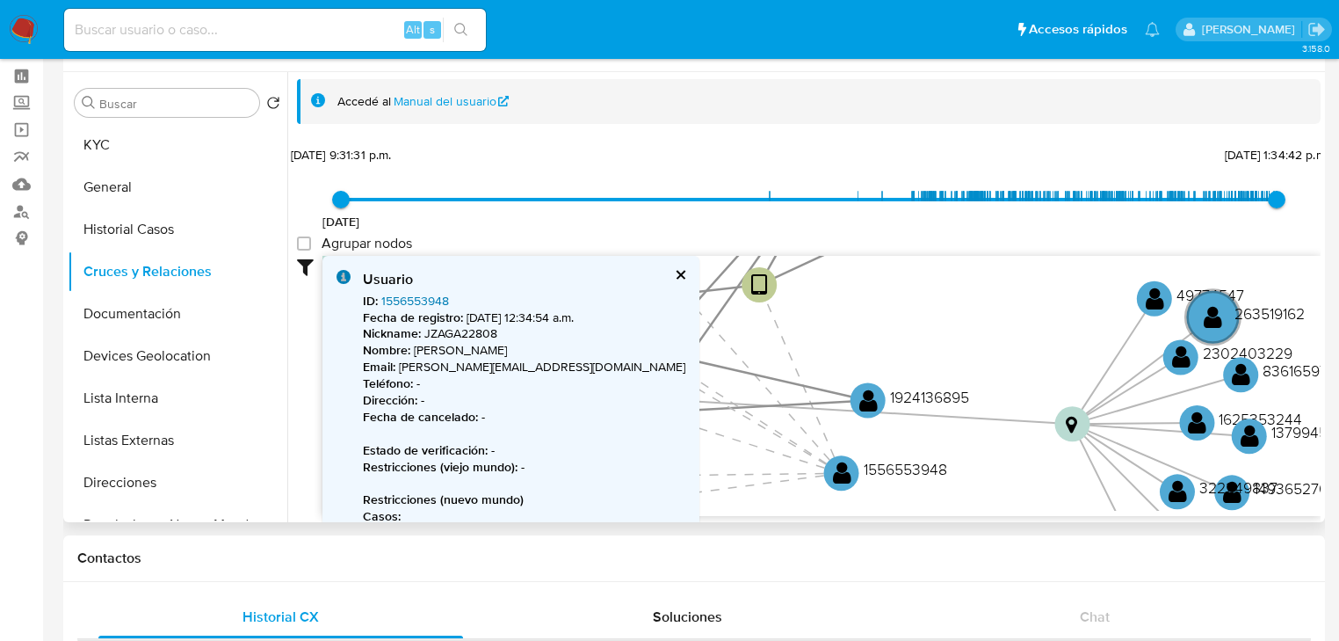
click at [401, 302] on link "1556553948" at bounding box center [415, 301] width 68 height 18
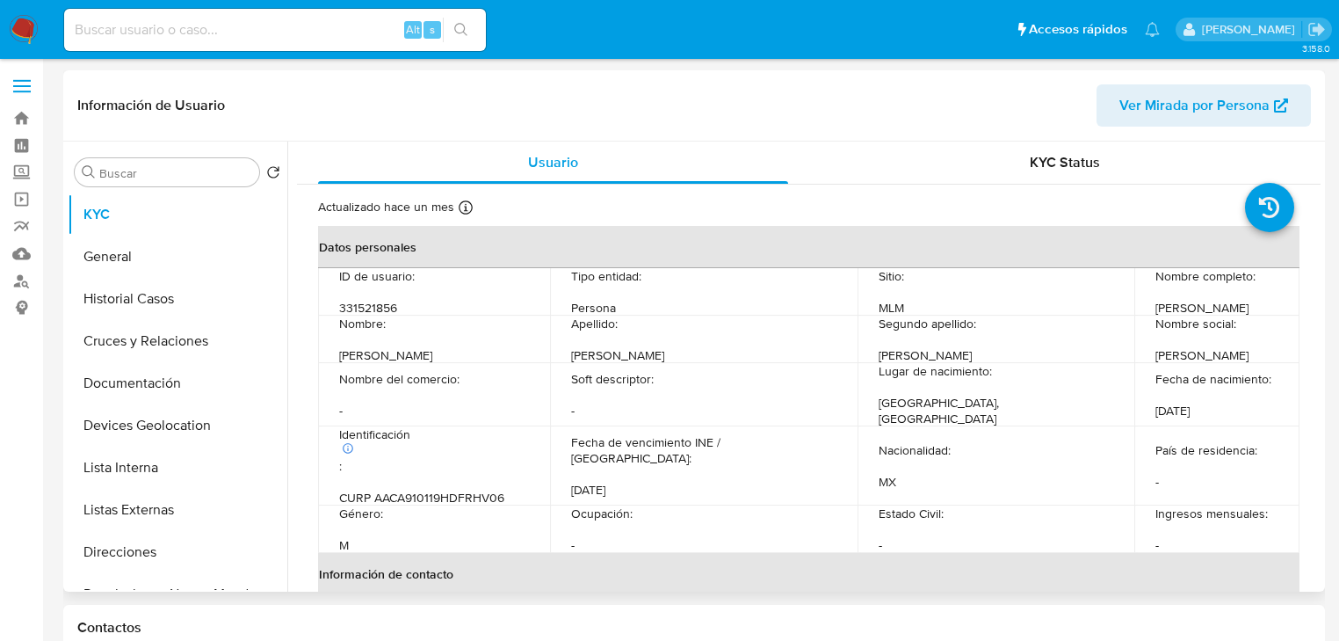
select select "10"
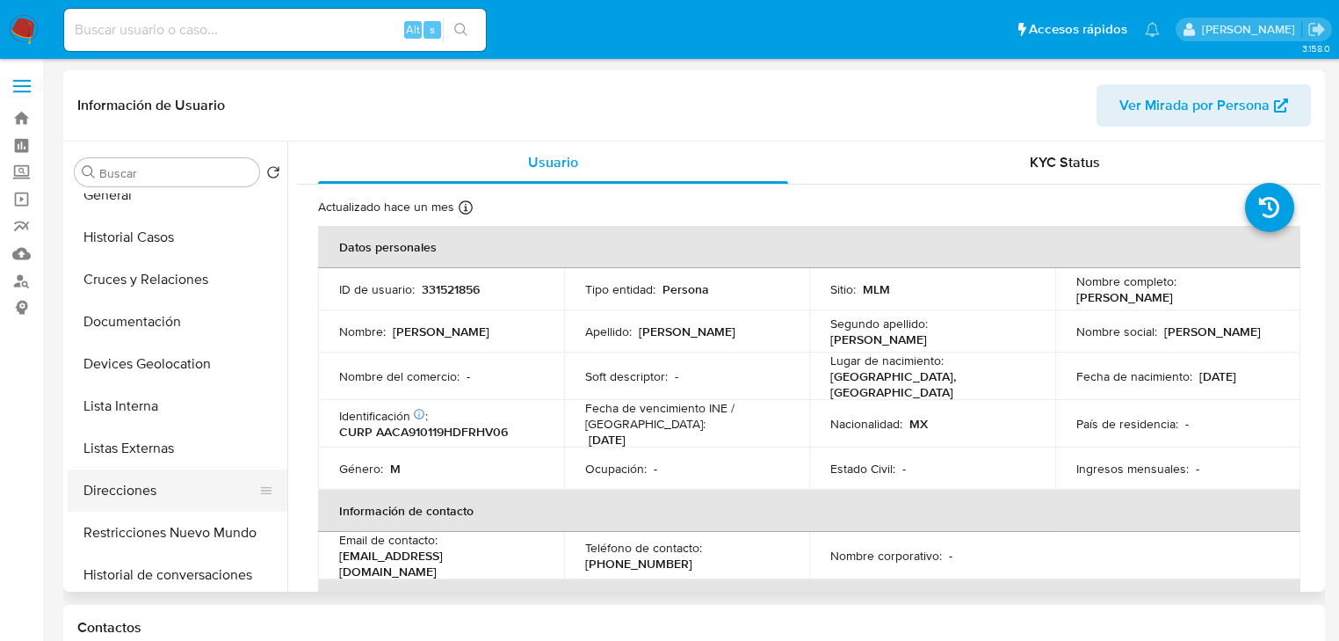
scroll to position [141, 0]
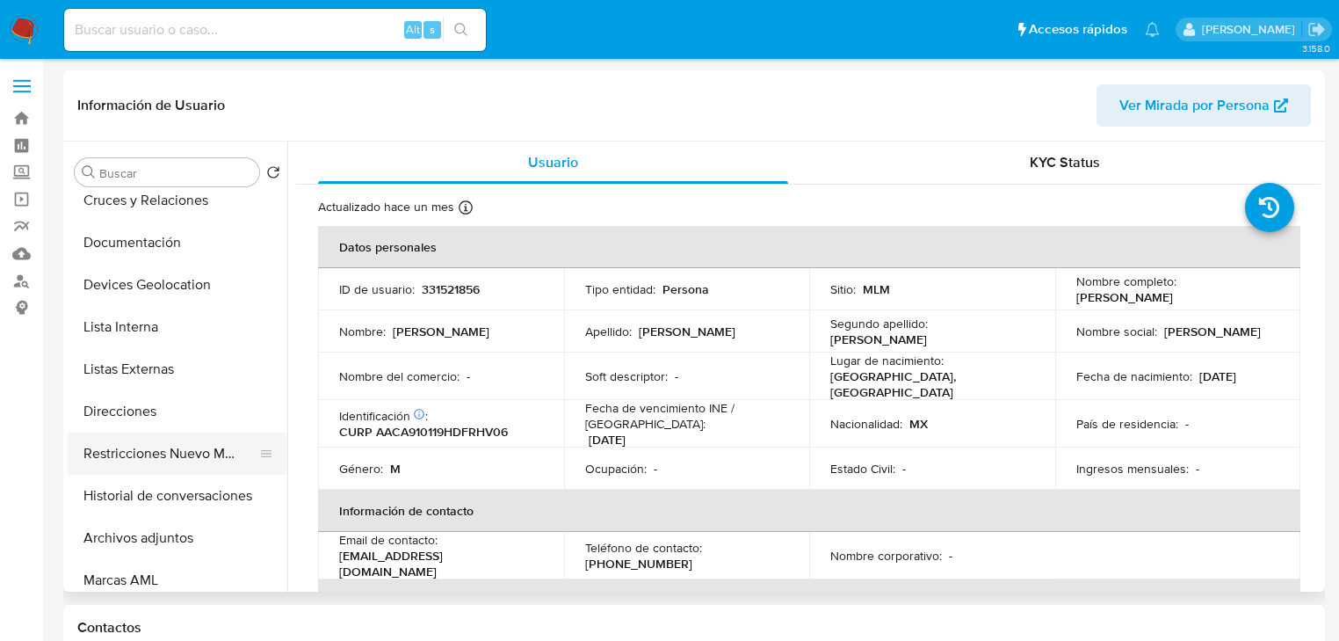
click at [199, 445] on button "Restricciones Nuevo Mundo" at bounding box center [171, 453] width 206 height 42
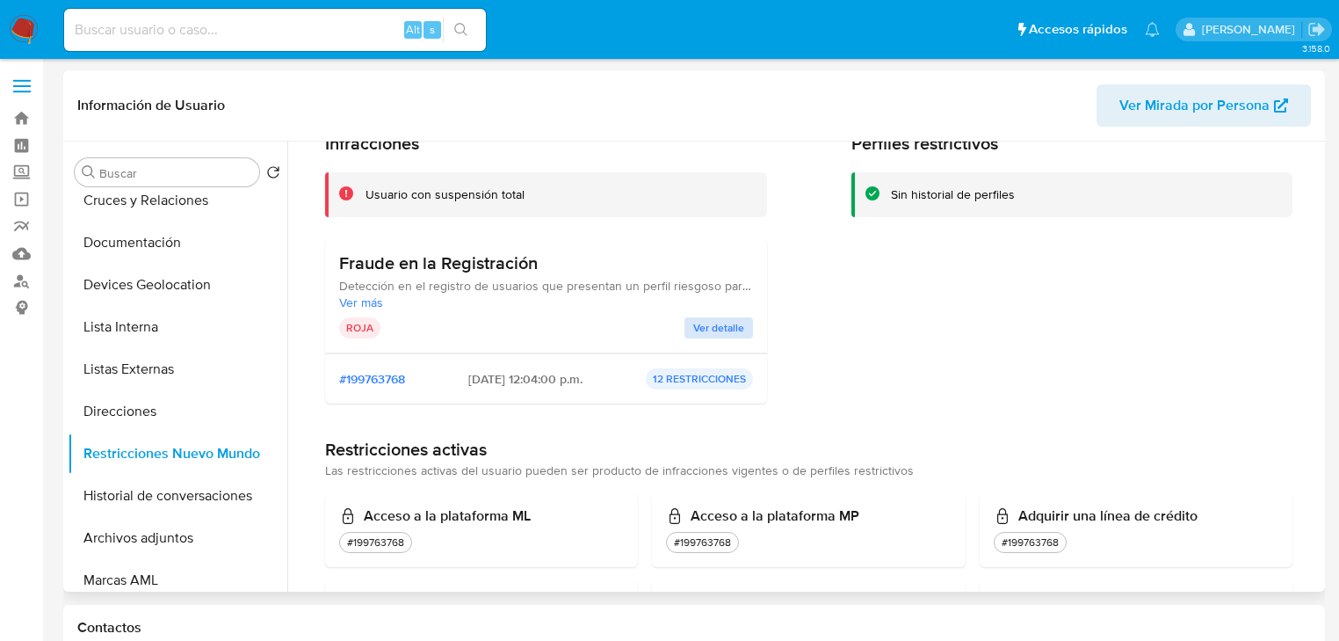
scroll to position [70, 0]
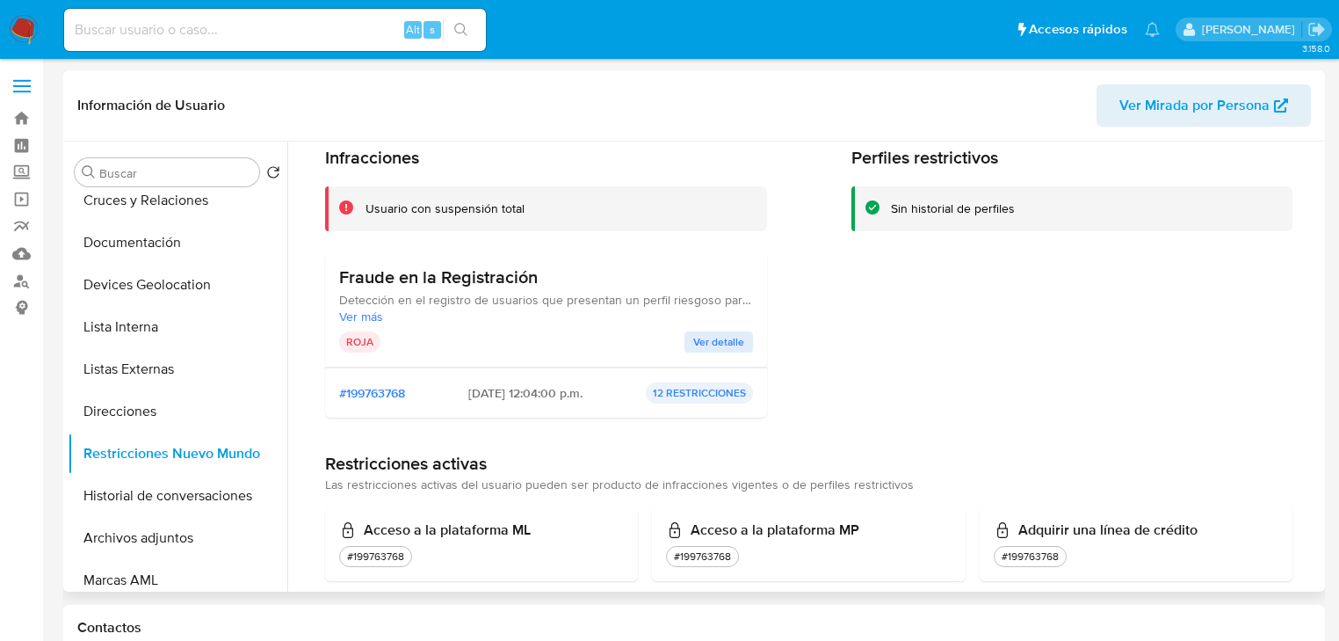
click at [727, 334] on span "Ver detalle" at bounding box center [718, 342] width 51 height 18
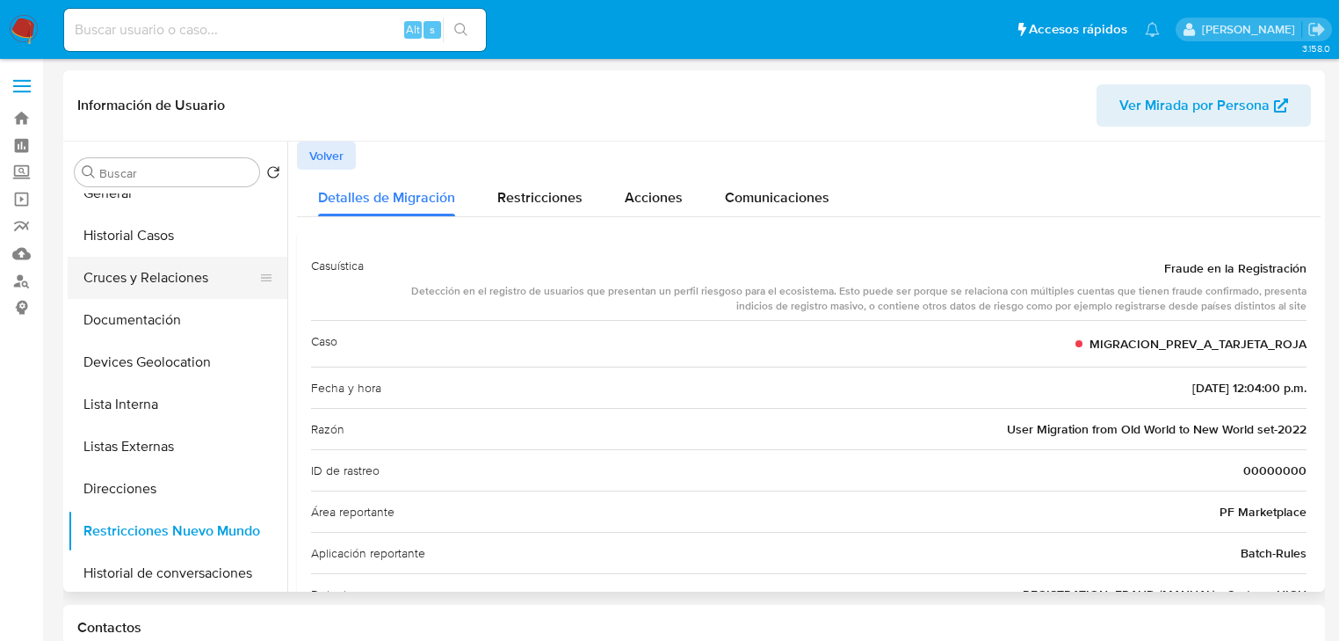
scroll to position [0, 0]
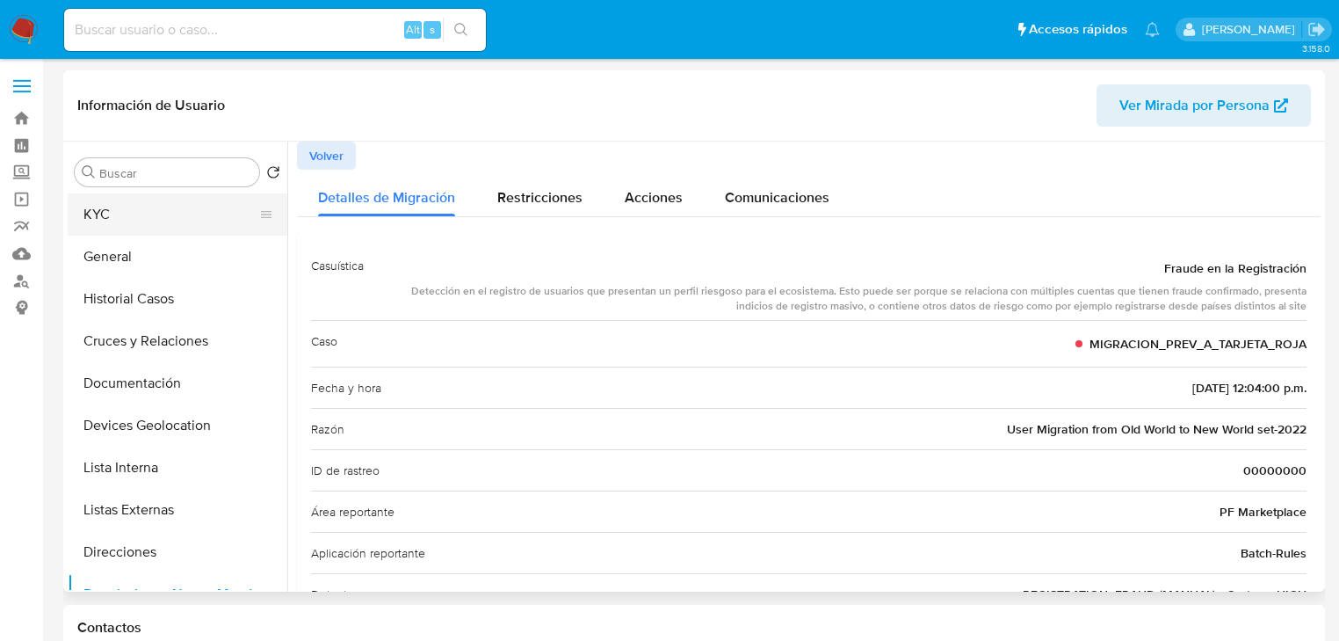
click at [127, 221] on button "KYC" at bounding box center [171, 214] width 206 height 42
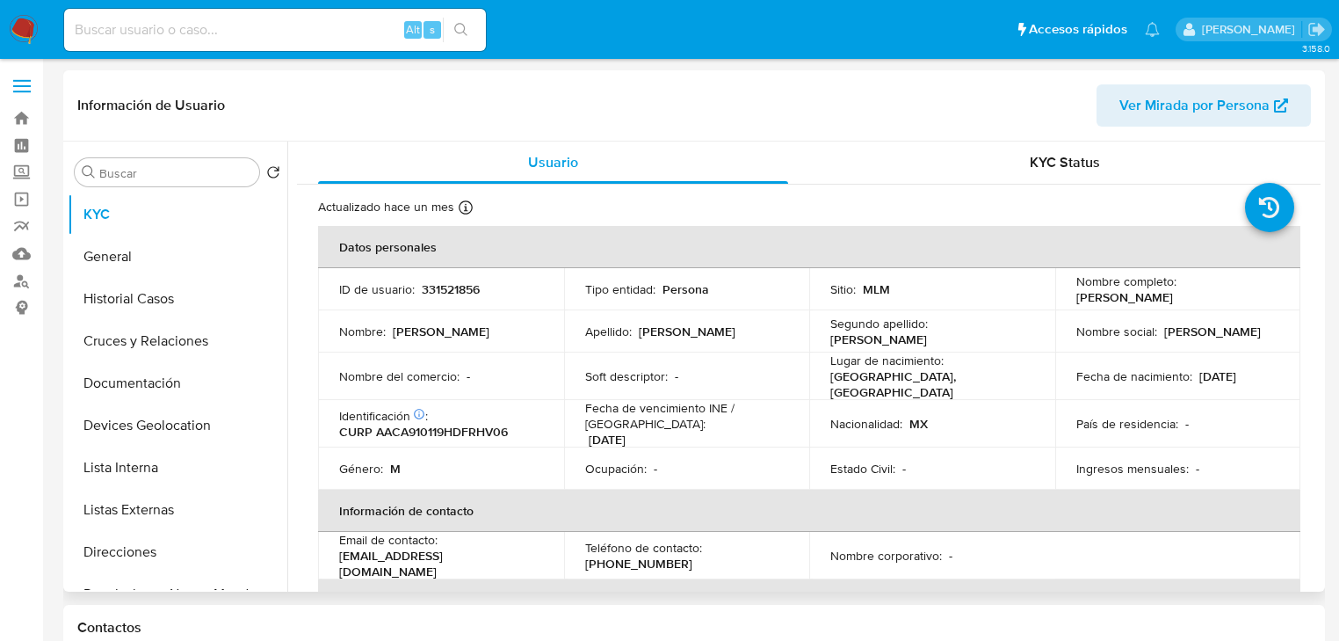
click at [411, 291] on p "ID de usuario :" at bounding box center [377, 289] width 76 height 16
click at [450, 295] on p "331521856" at bounding box center [451, 289] width 58 height 16
copy p "331521856"
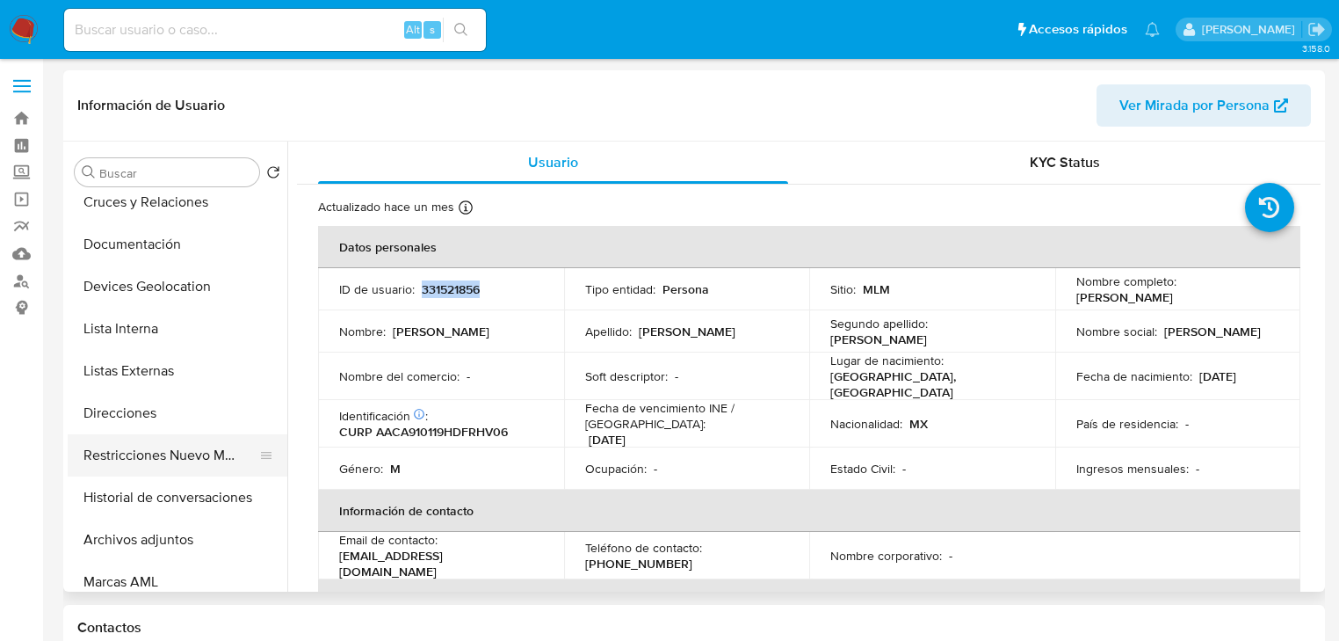
scroll to position [141, 0]
click at [202, 464] on button "Restricciones Nuevo Mundo" at bounding box center [171, 453] width 206 height 42
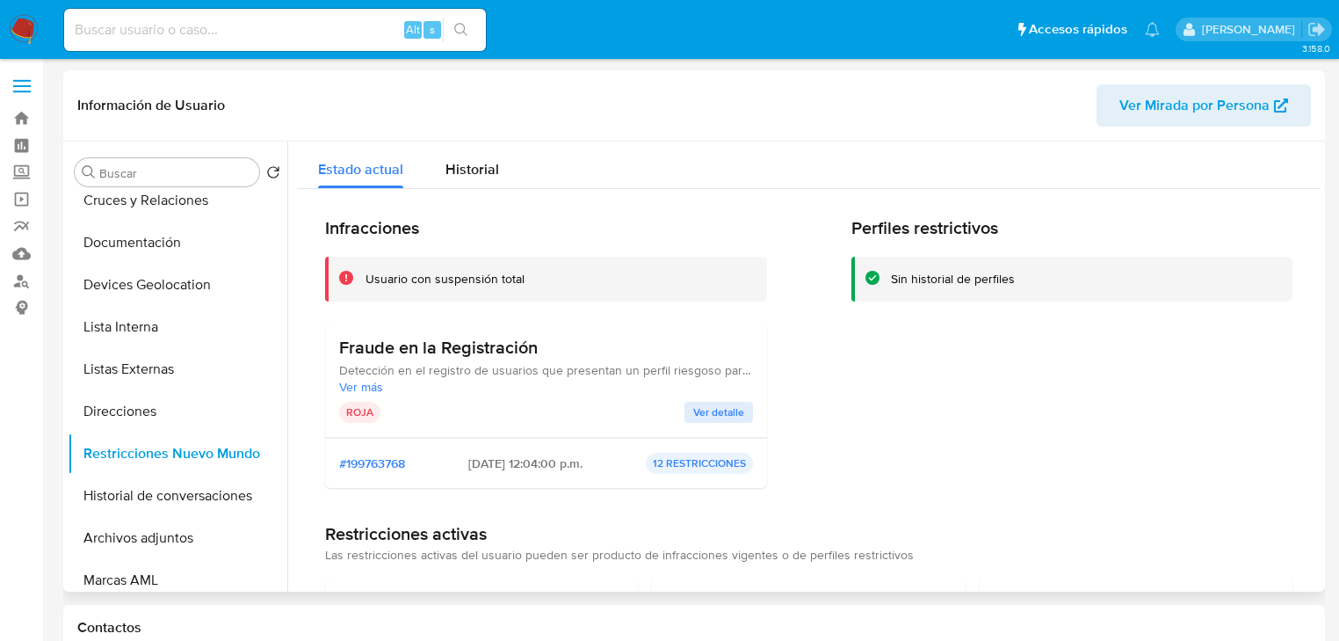
click at [720, 406] on span "Ver detalle" at bounding box center [718, 412] width 51 height 18
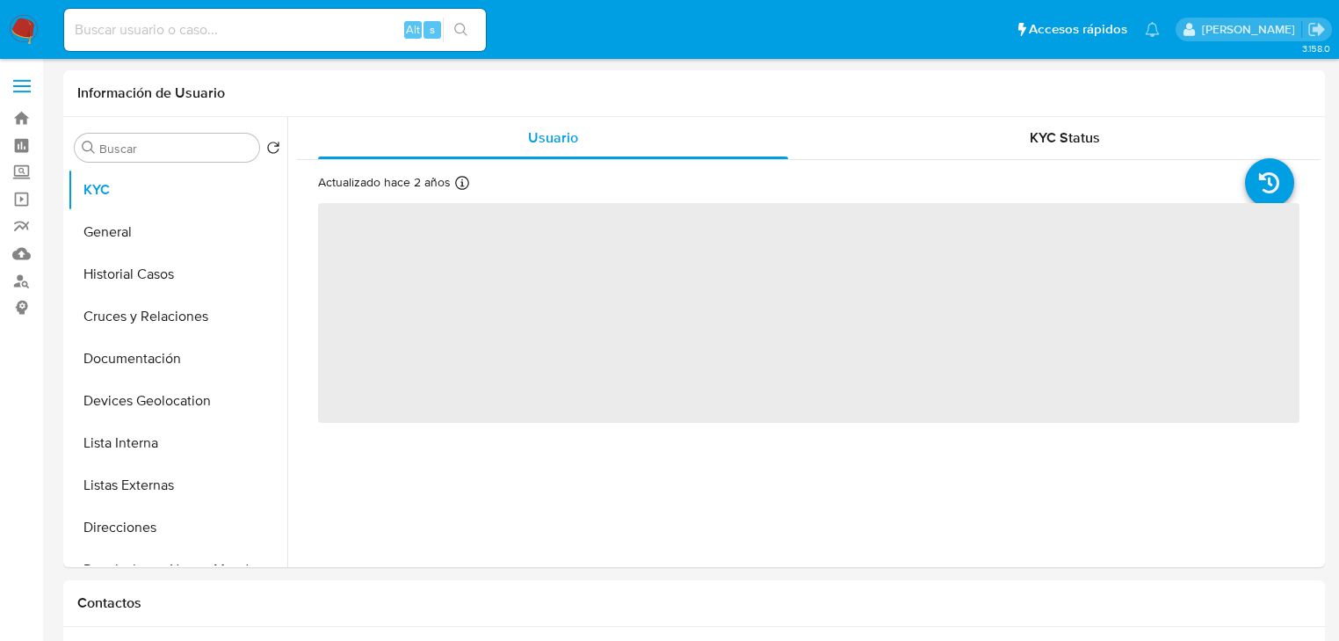
select select "10"
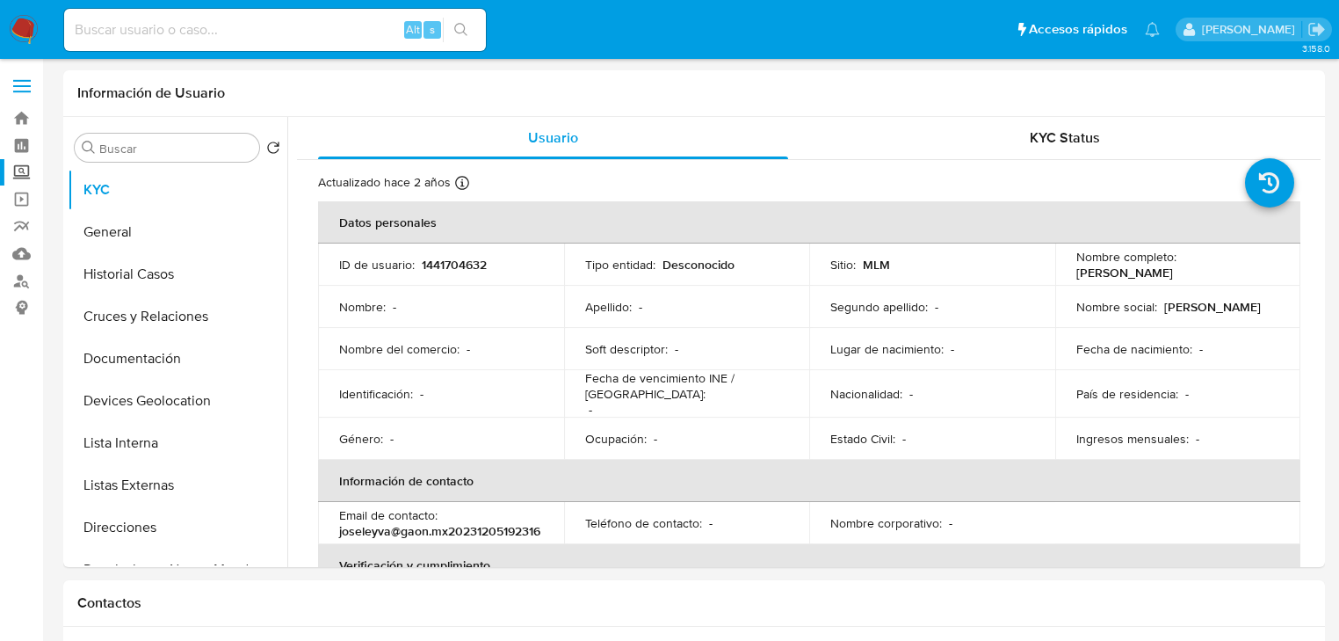
click at [18, 172] on label "Screening" at bounding box center [104, 172] width 209 height 27
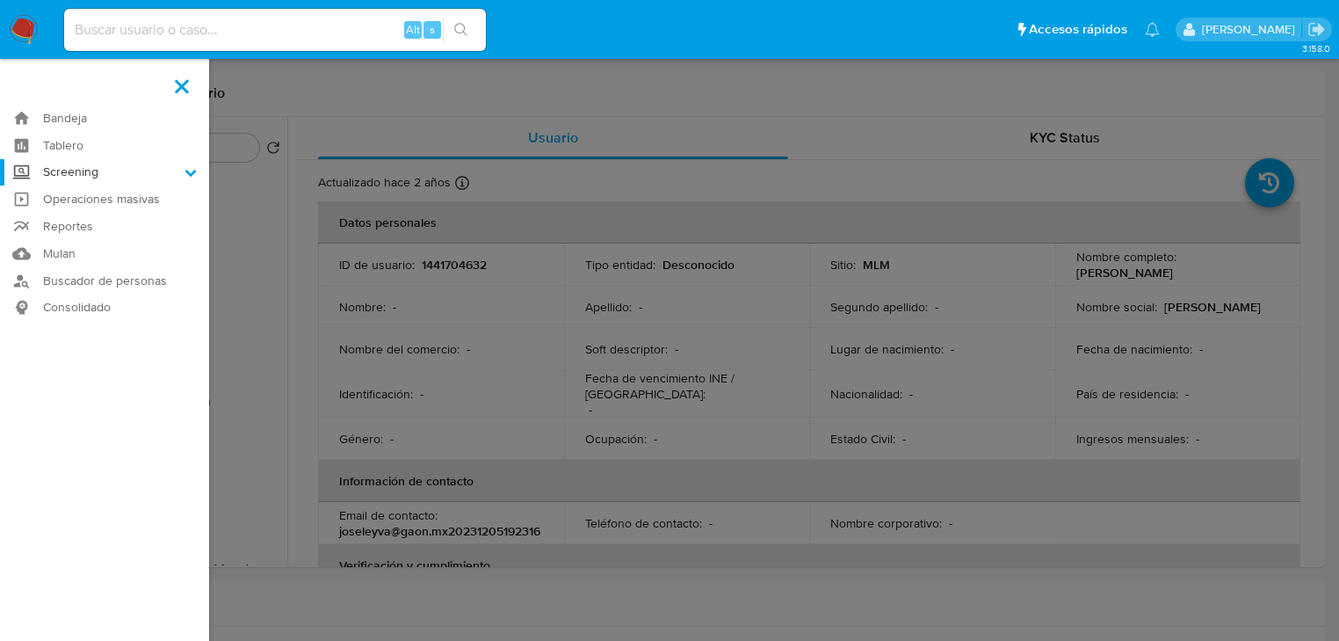
click at [0, 0] on input "Screening" at bounding box center [0, 0] width 0 height 0
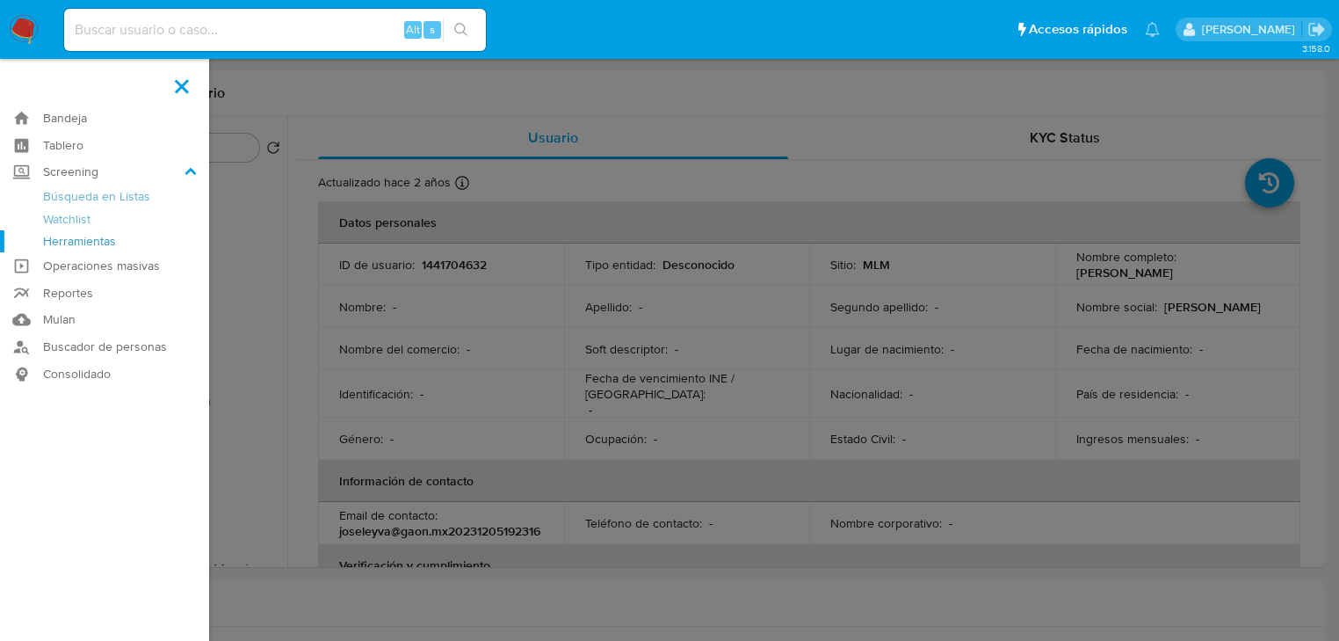
click at [75, 240] on link "Herramientas" at bounding box center [104, 241] width 209 height 22
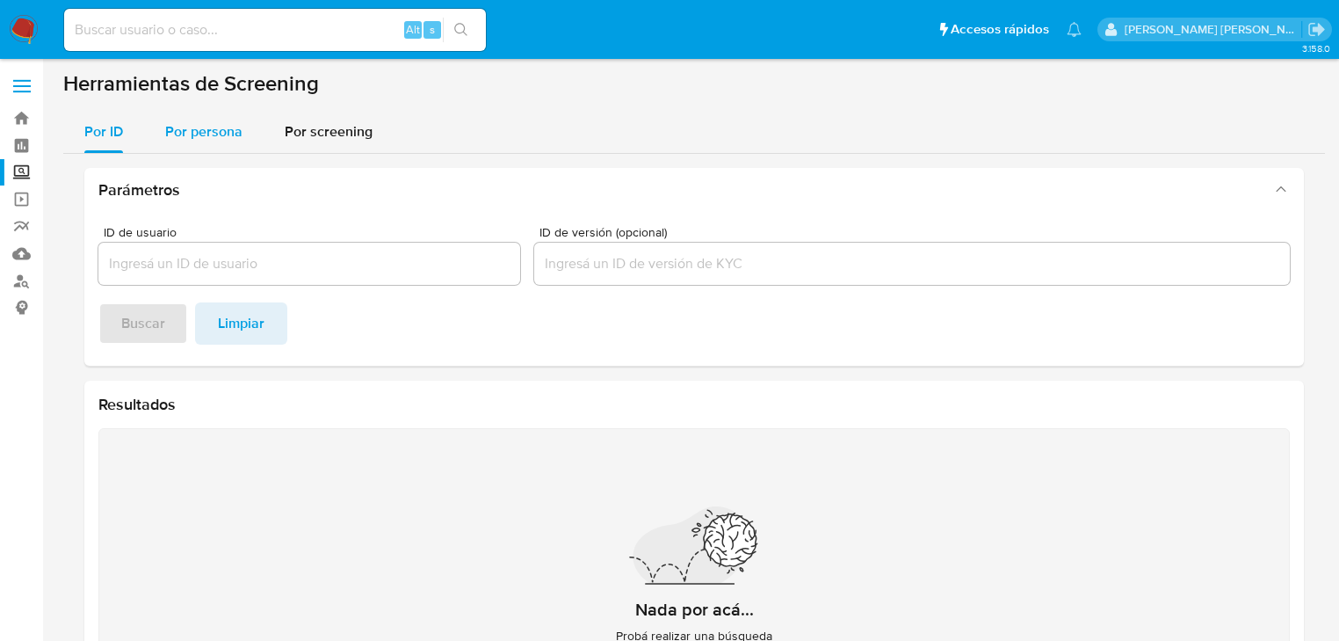
click at [191, 132] on span "Por persona" at bounding box center [203, 131] width 77 height 20
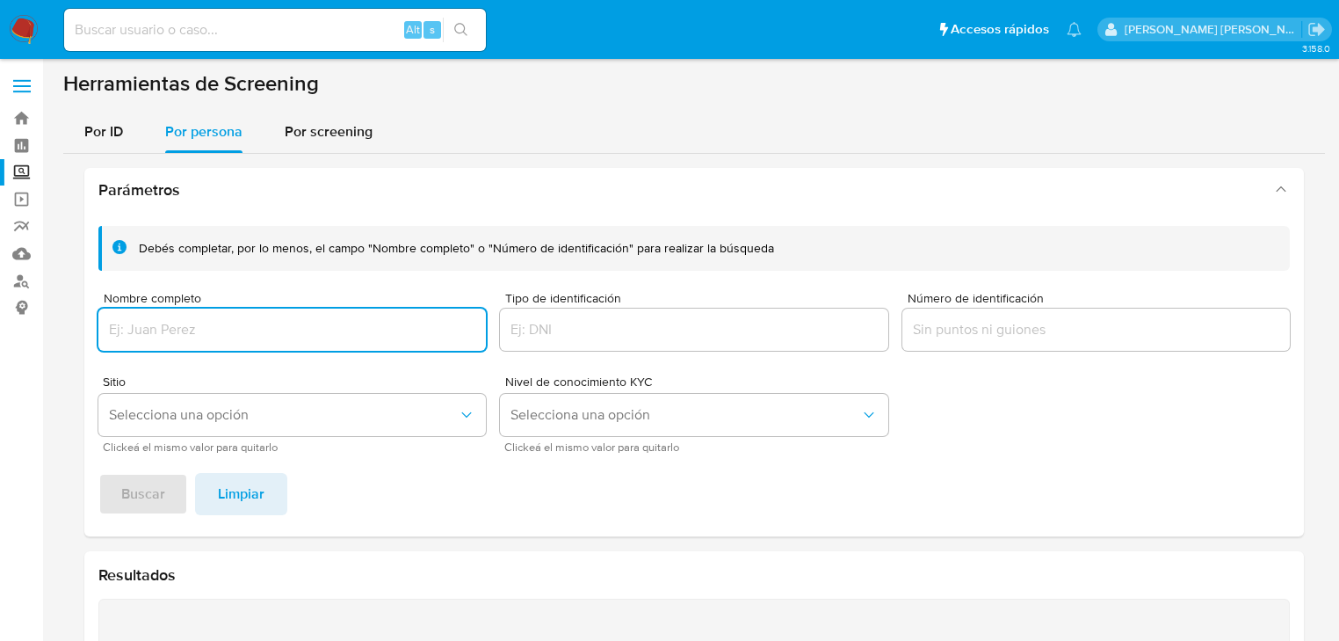
click at [160, 320] on input "Nombre completo" at bounding box center [291, 329] width 387 height 23
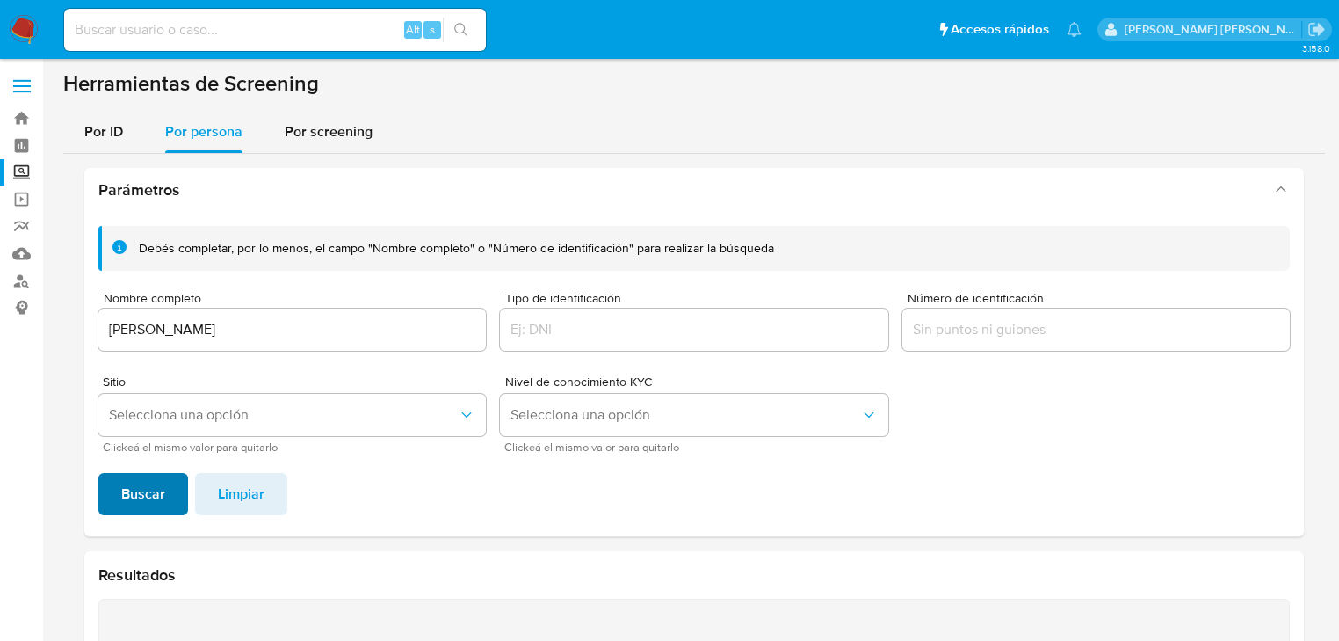
click at [134, 510] on span "Buscar" at bounding box center [143, 493] width 44 height 39
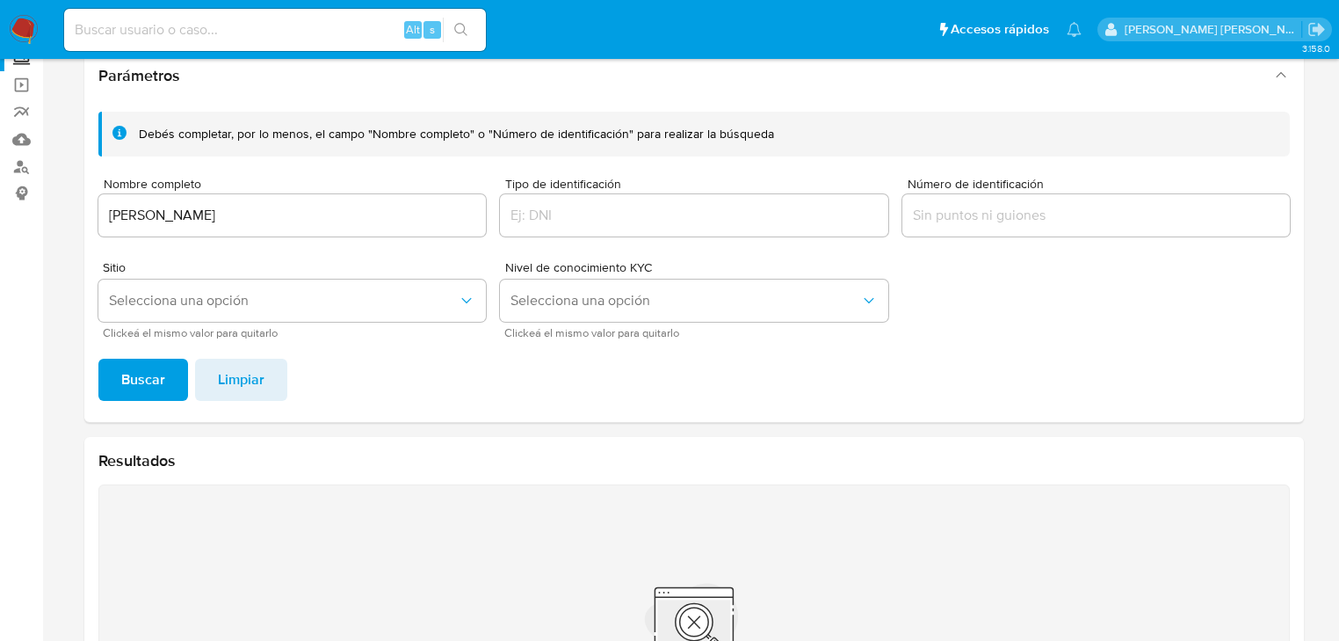
scroll to position [86, 0]
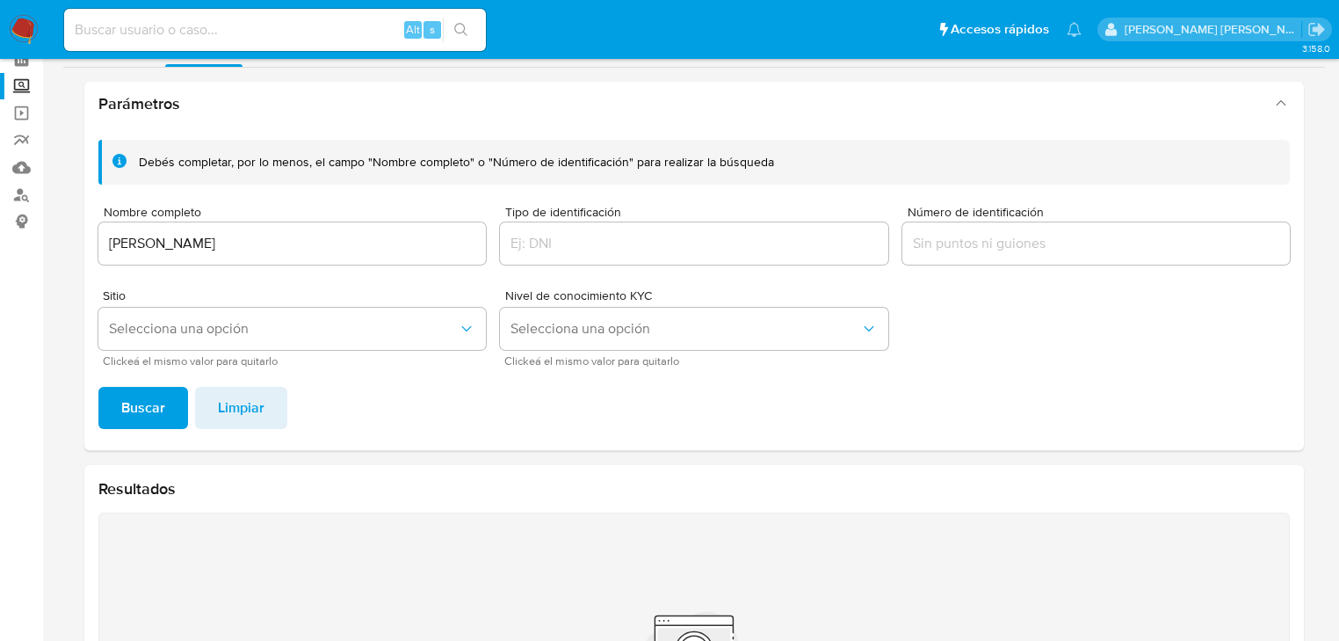
click at [268, 253] on input "[PERSON_NAME]" at bounding box center [291, 243] width 387 height 23
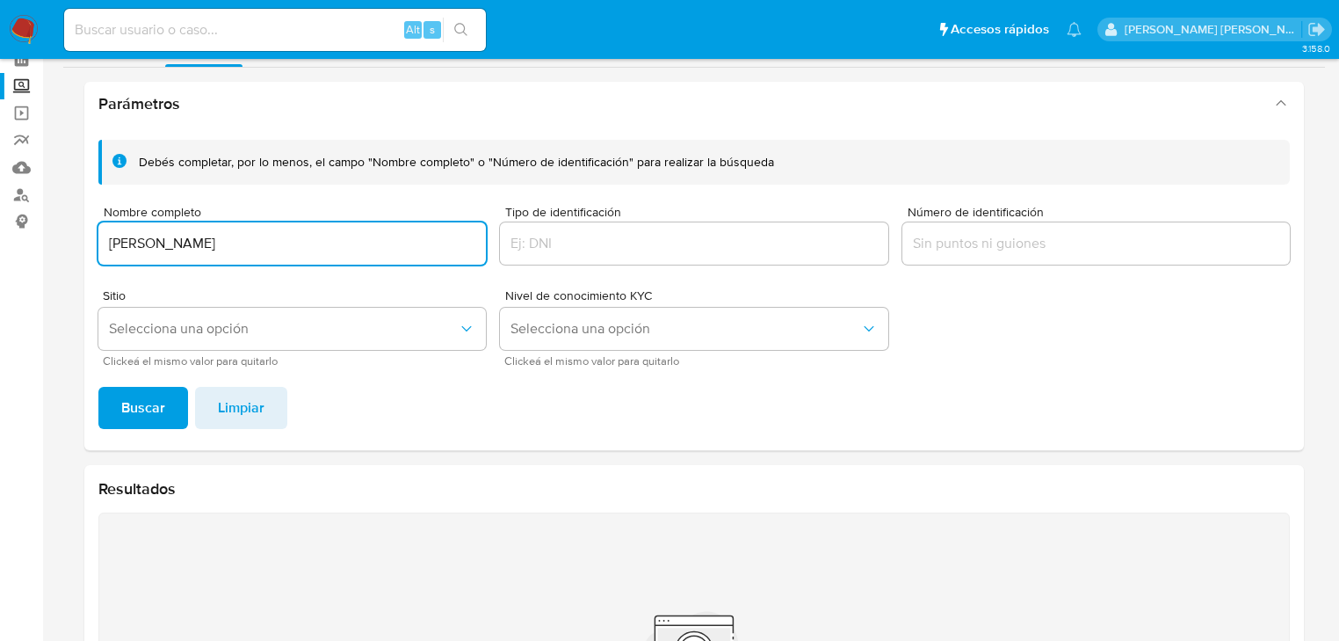
click at [161, 243] on input "[PERSON_NAME]" at bounding box center [291, 243] width 387 height 23
type input "[PERSON_NAME]"
click at [137, 402] on span "Buscar" at bounding box center [143, 407] width 44 height 39
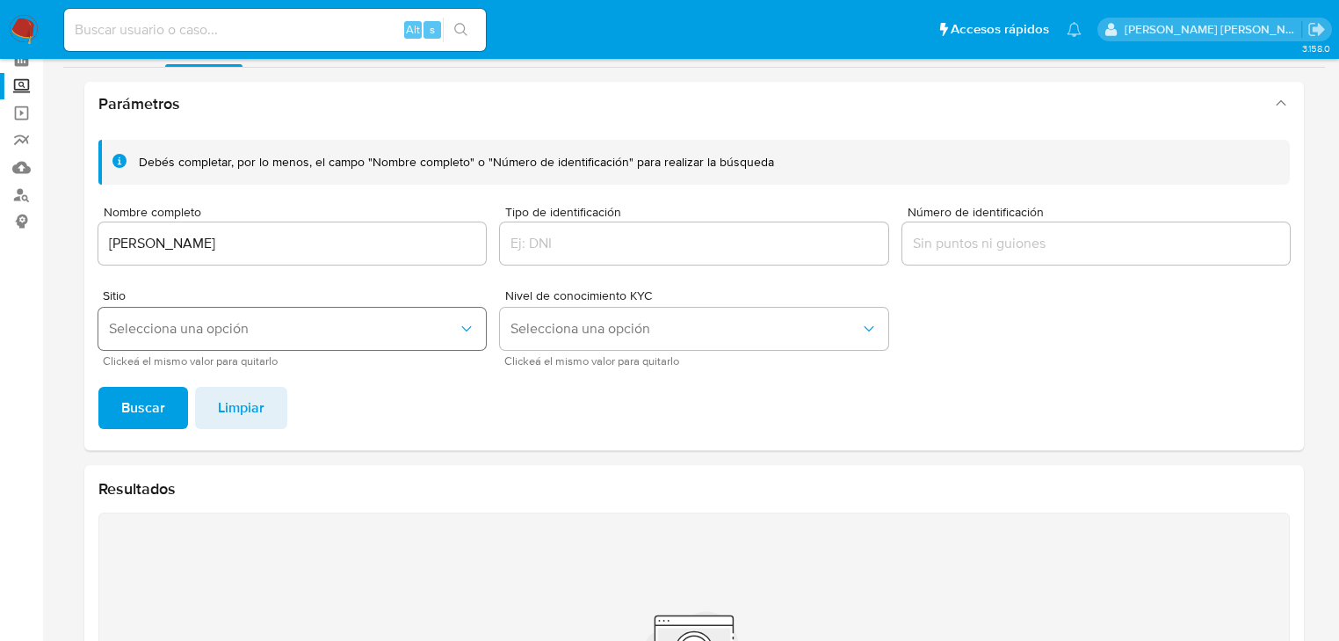
click at [207, 344] on button "Selecciona una opción" at bounding box center [291, 329] width 387 height 42
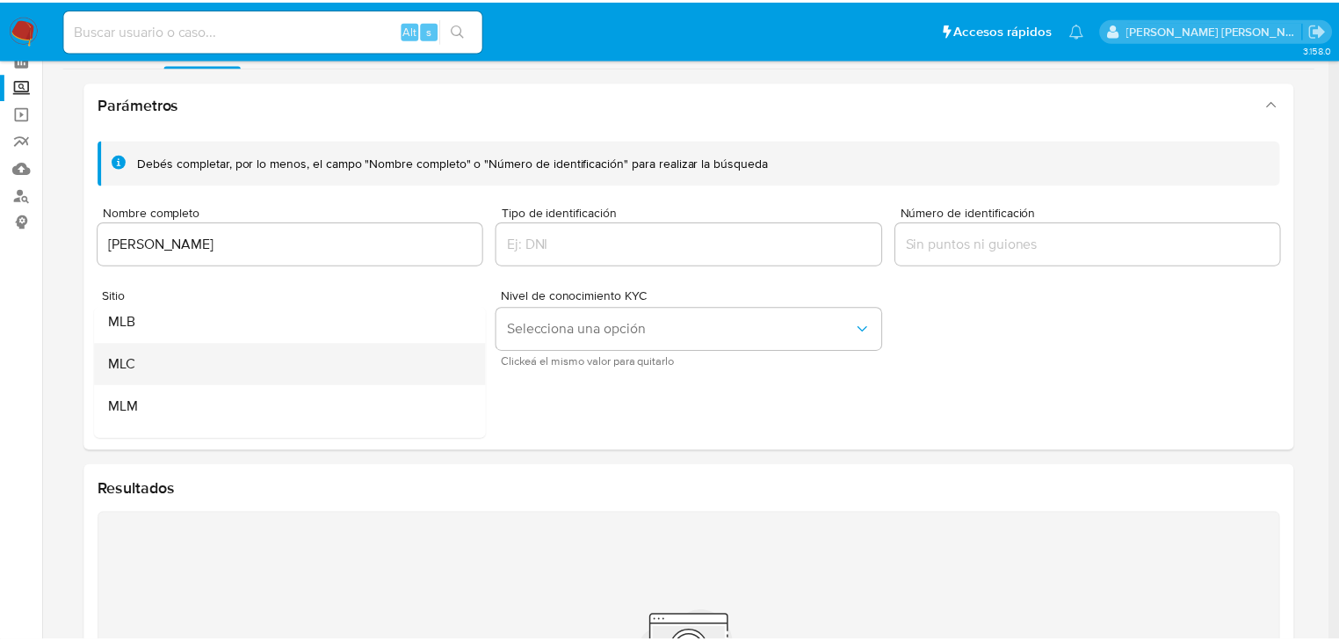
scroll to position [70, 0]
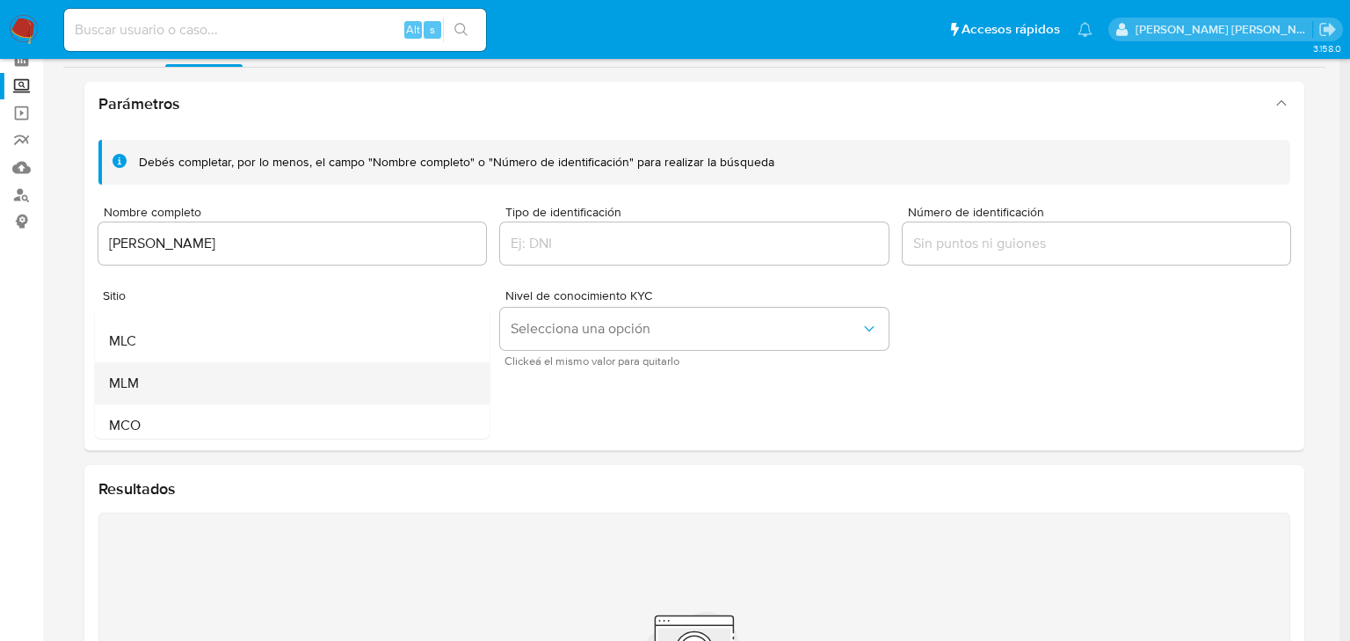
click at [157, 378] on div "MLM" at bounding box center [287, 383] width 356 height 42
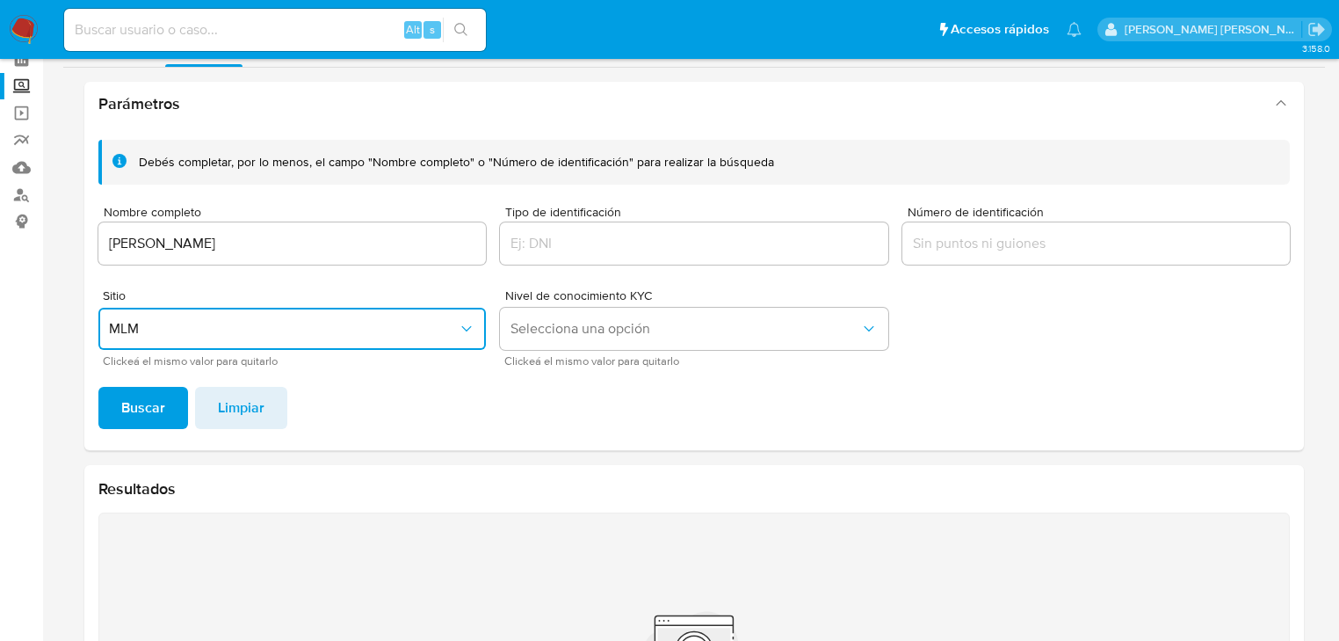
click at [271, 239] on input "[PERSON_NAME]" at bounding box center [291, 243] width 387 height 23
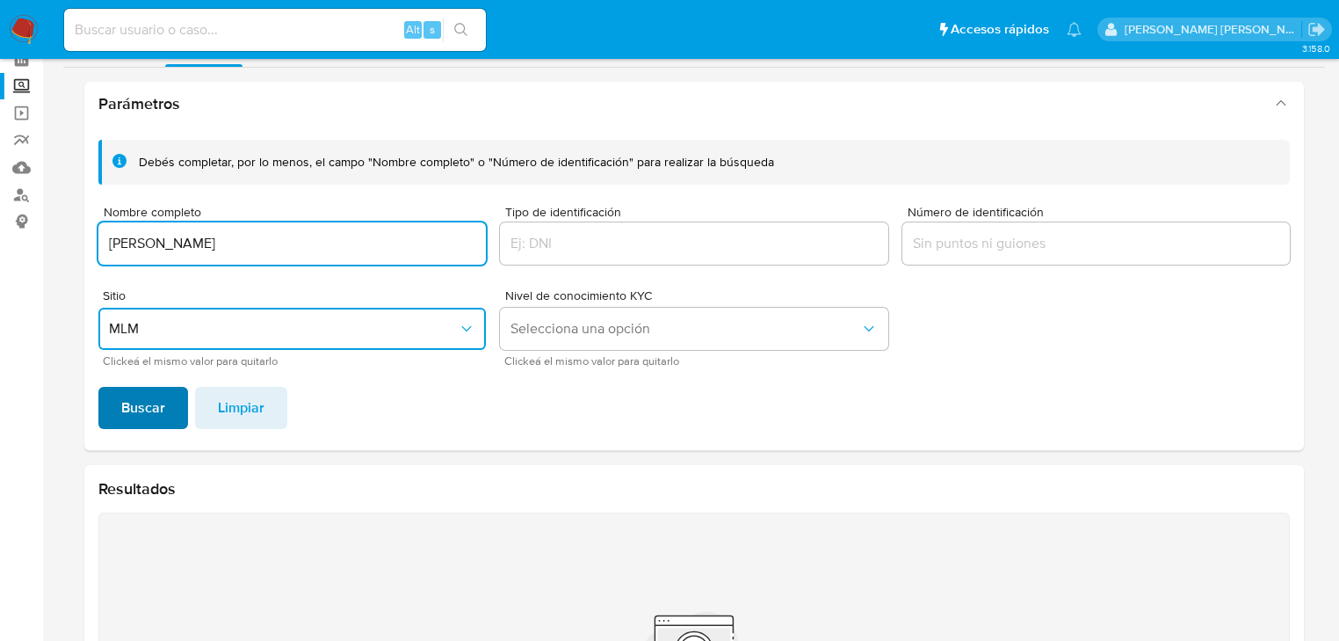
click at [145, 411] on span "Buscar" at bounding box center [143, 407] width 44 height 39
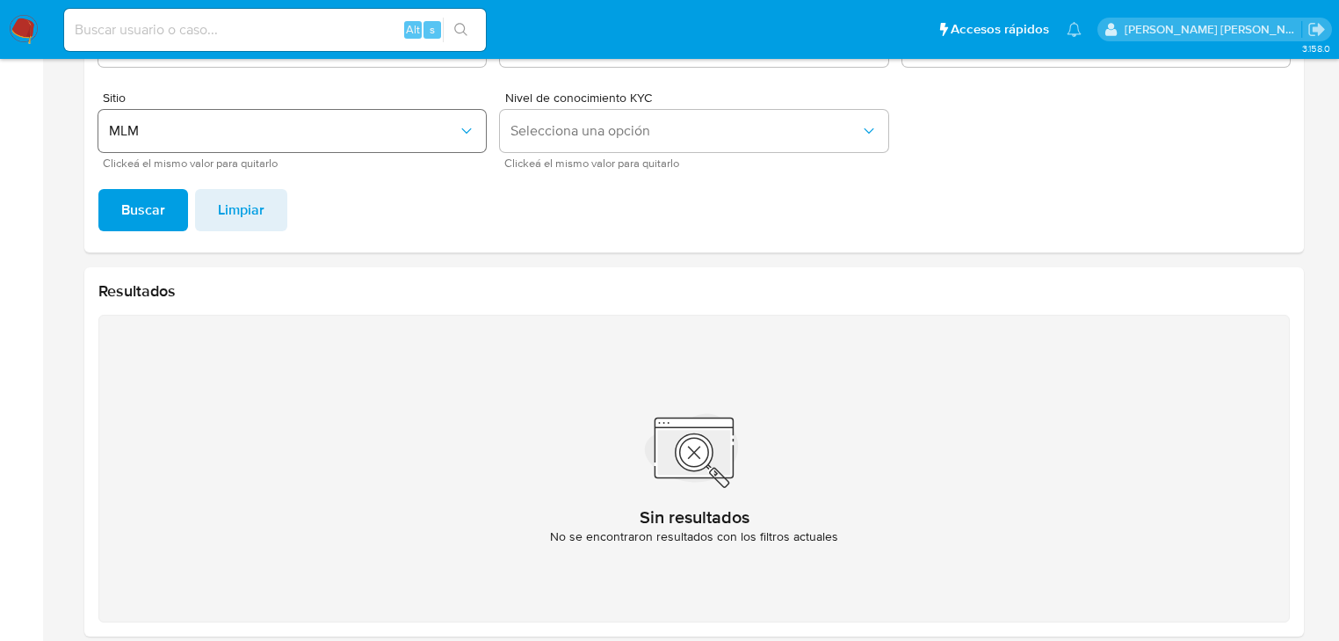
scroll to position [227, 0]
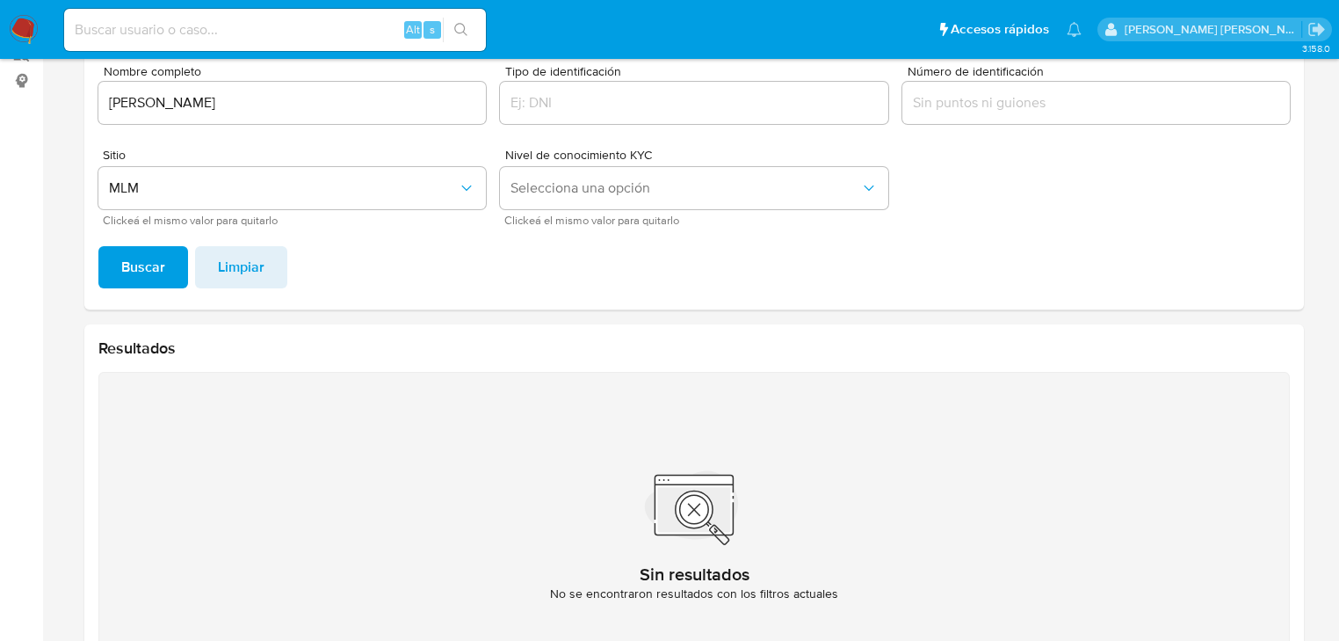
click at [145, 102] on input "[PERSON_NAME]" at bounding box center [291, 102] width 387 height 23
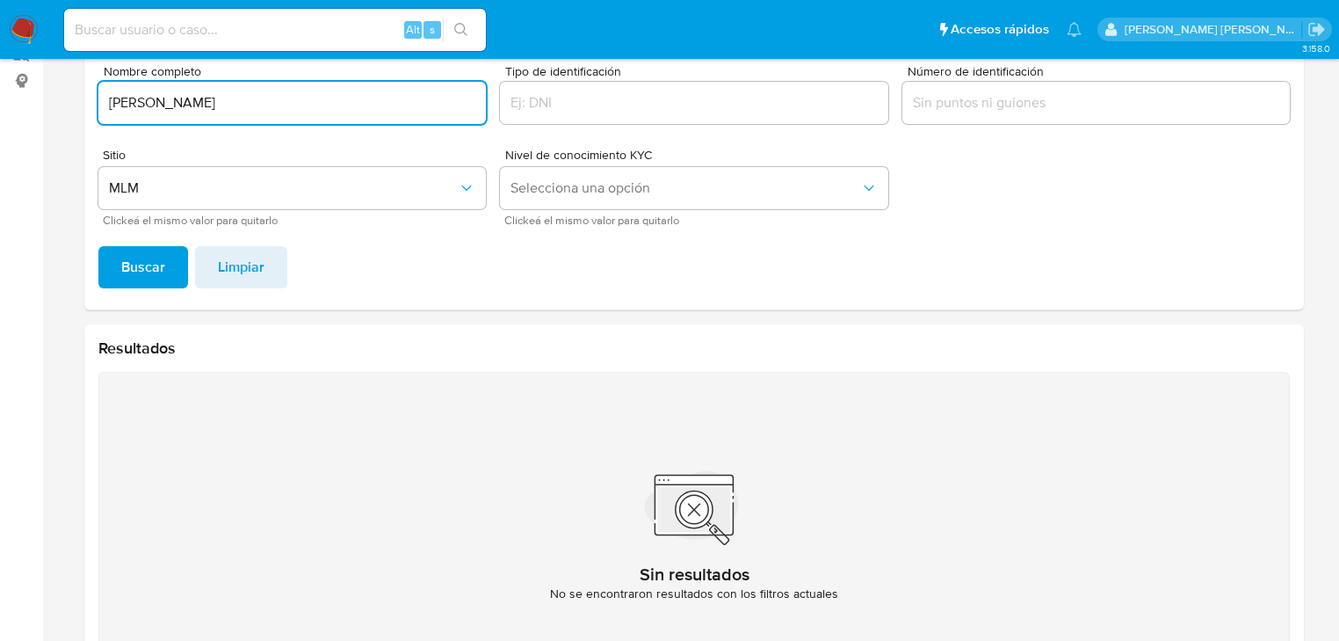
type input "[PERSON_NAME]"
click at [133, 267] on span "Buscar" at bounding box center [143, 267] width 44 height 39
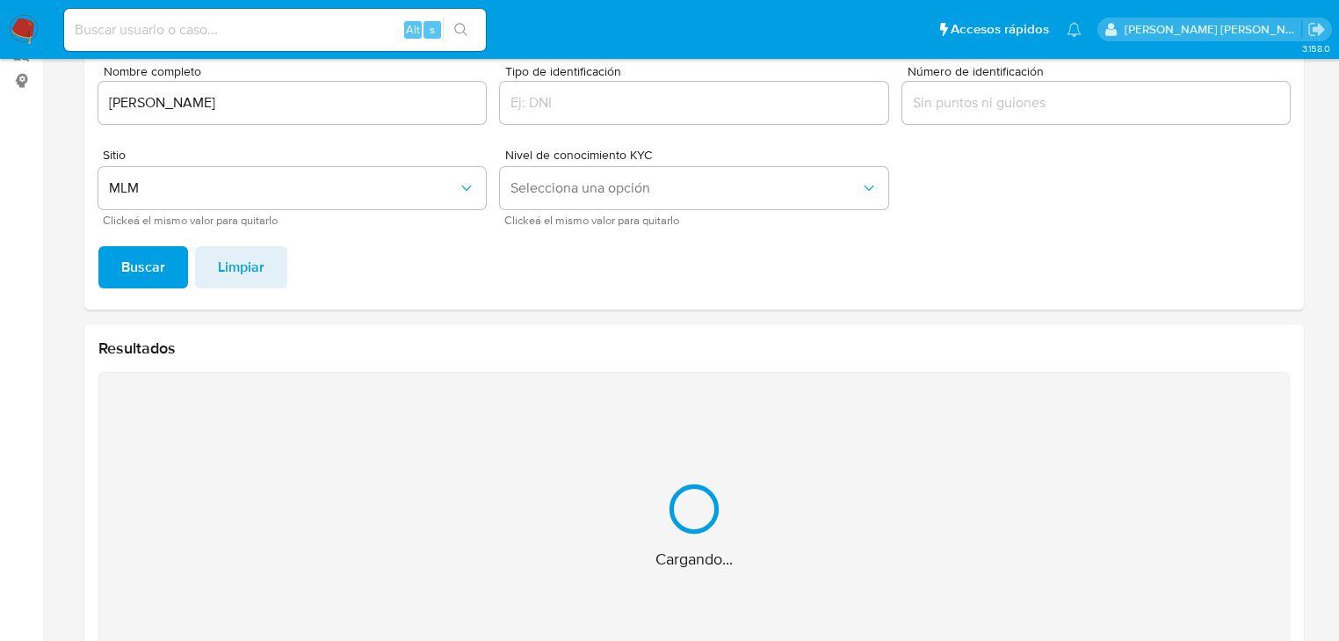
scroll to position [367, 0]
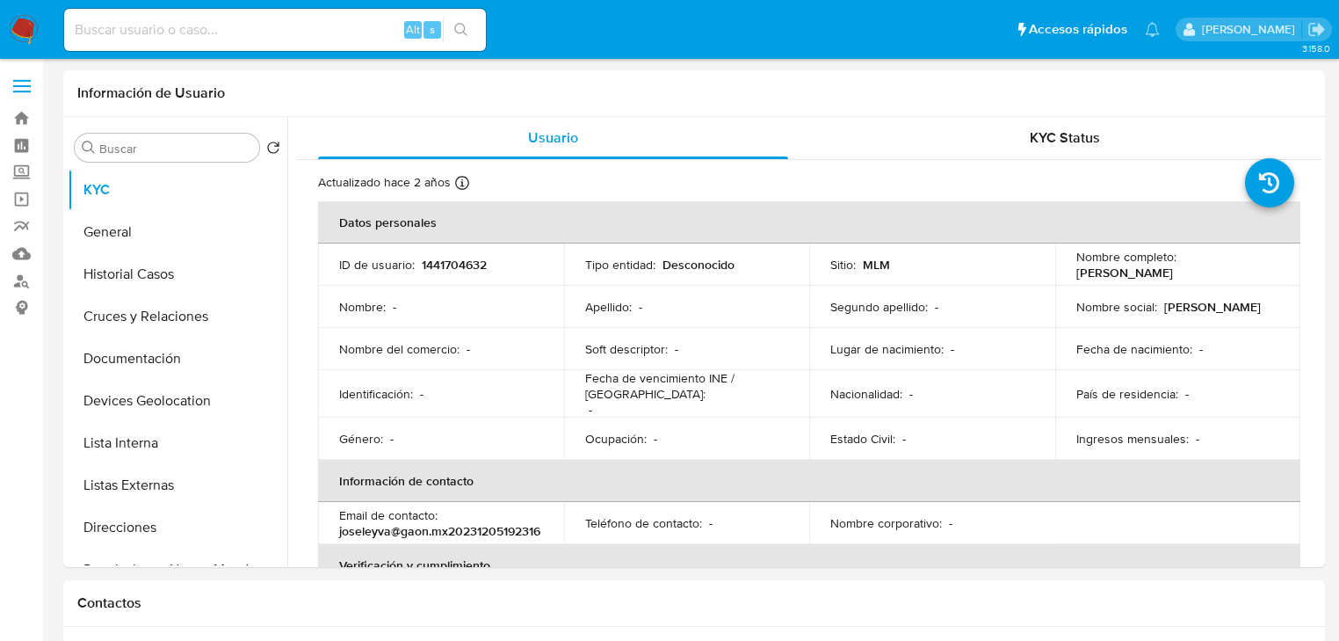
select select "10"
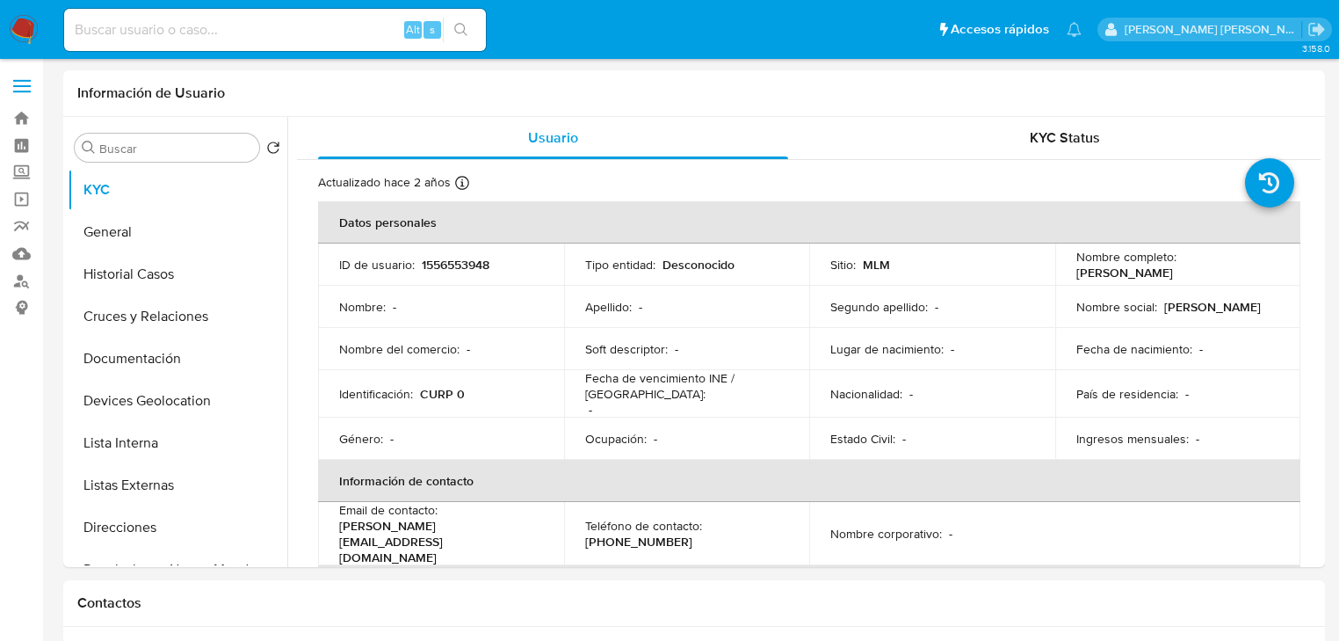
select select "10"
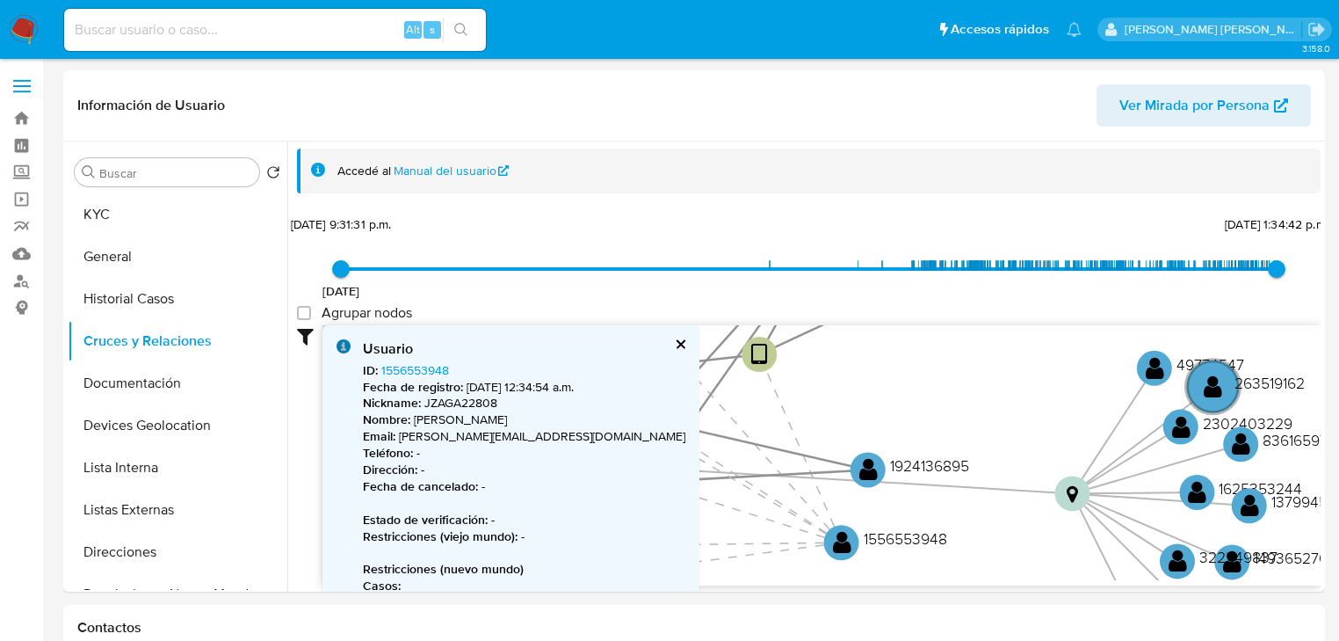
select select "10"
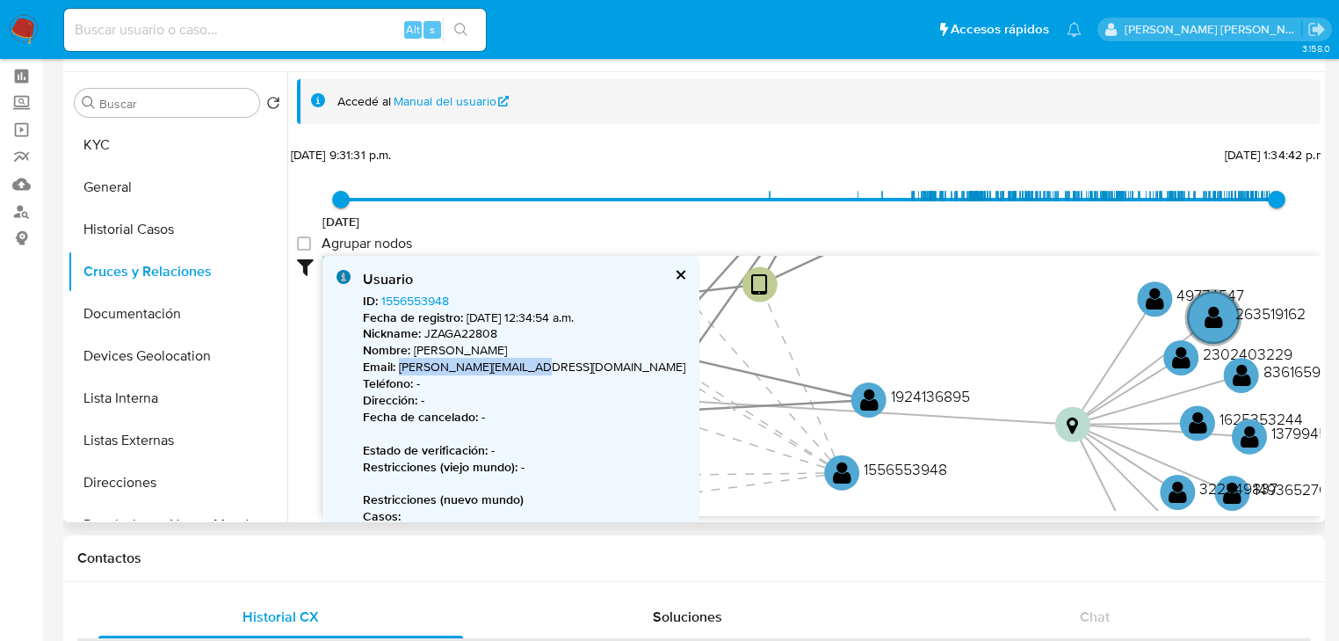
drag, startPoint x: 546, startPoint y: 369, endPoint x: 400, endPoint y: 369, distance: 145.9
click at [400, 369] on p "Email : [PERSON_NAME][EMAIL_ADDRESS][DOMAIN_NAME]" at bounding box center [524, 366] width 322 height 17
copy p "[PERSON_NAME][EMAIL_ADDRESS][DOMAIN_NAME]"
